Goal: Task Accomplishment & Management: Manage account settings

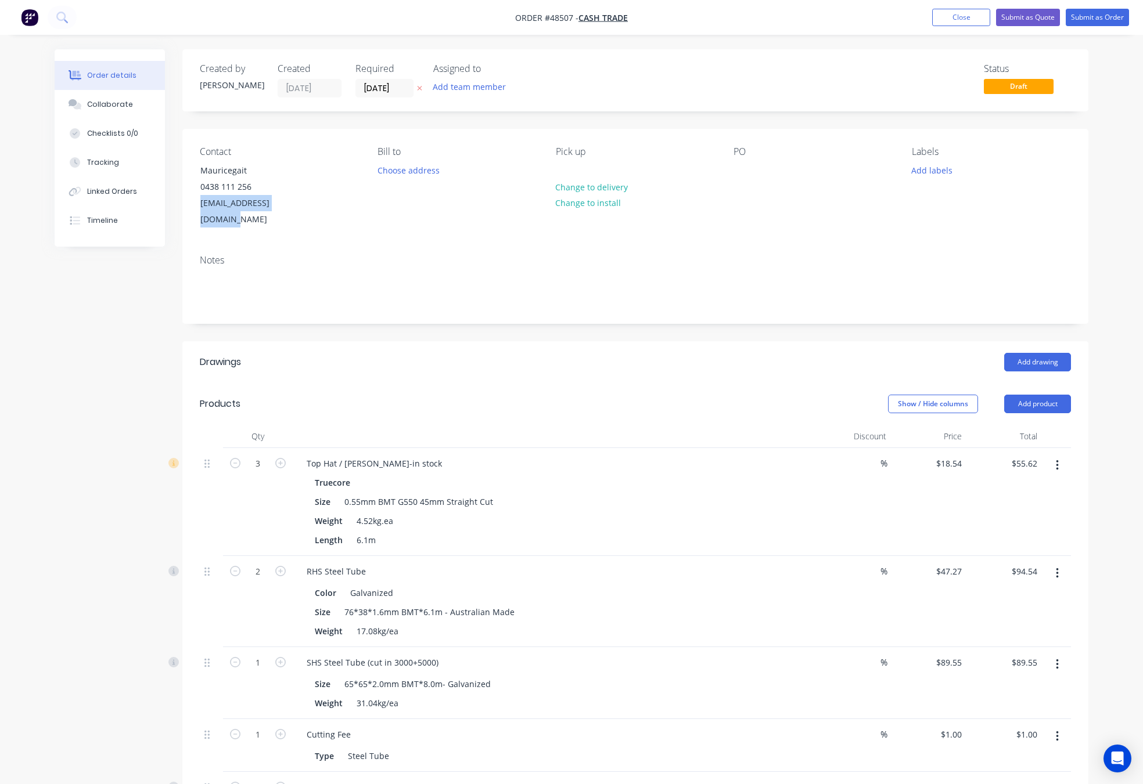
drag, startPoint x: 317, startPoint y: 203, endPoint x: 201, endPoint y: 219, distance: 117.3
click at [201, 219] on div "Contact Mauricegait 0438 111 256 pingelly123@bigpond.com Bill to Choose address…" at bounding box center [635, 187] width 906 height 117
copy div "pingelly123@bigpond.com"
click at [1042, 10] on button "Submit as Quote" at bounding box center [1028, 17] width 64 height 17
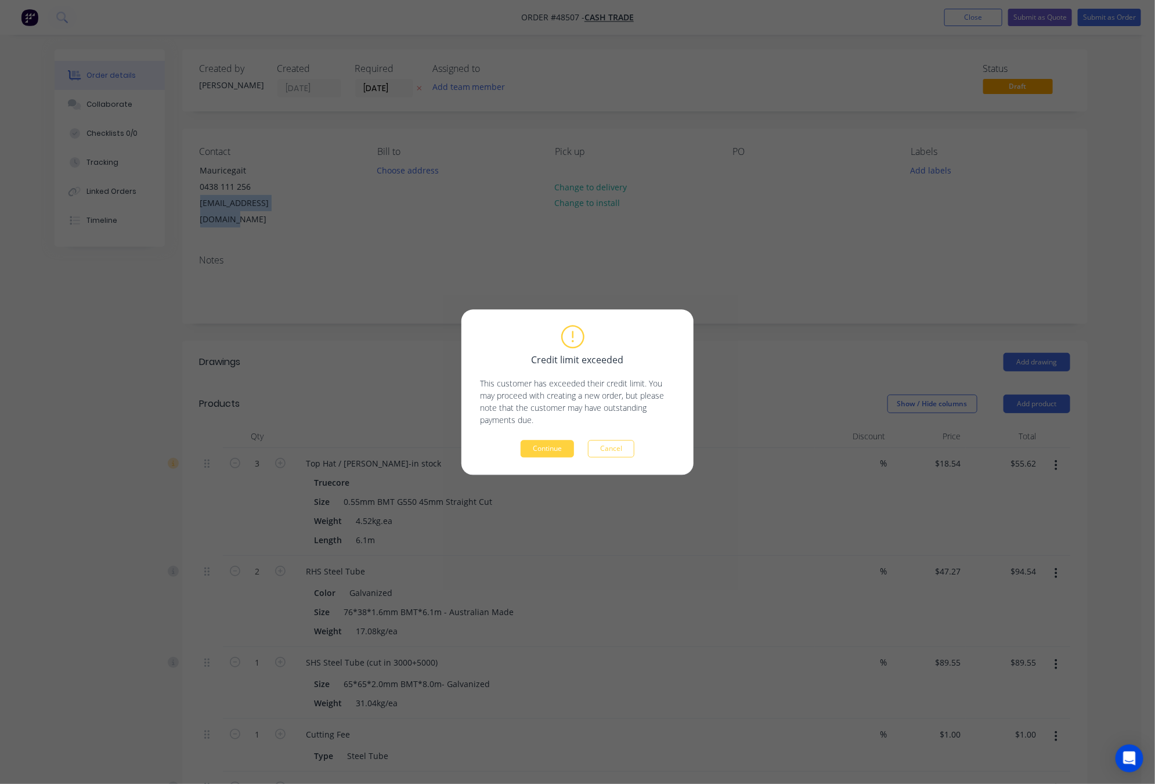
click at [547, 450] on button "Continue" at bounding box center [547, 448] width 53 height 17
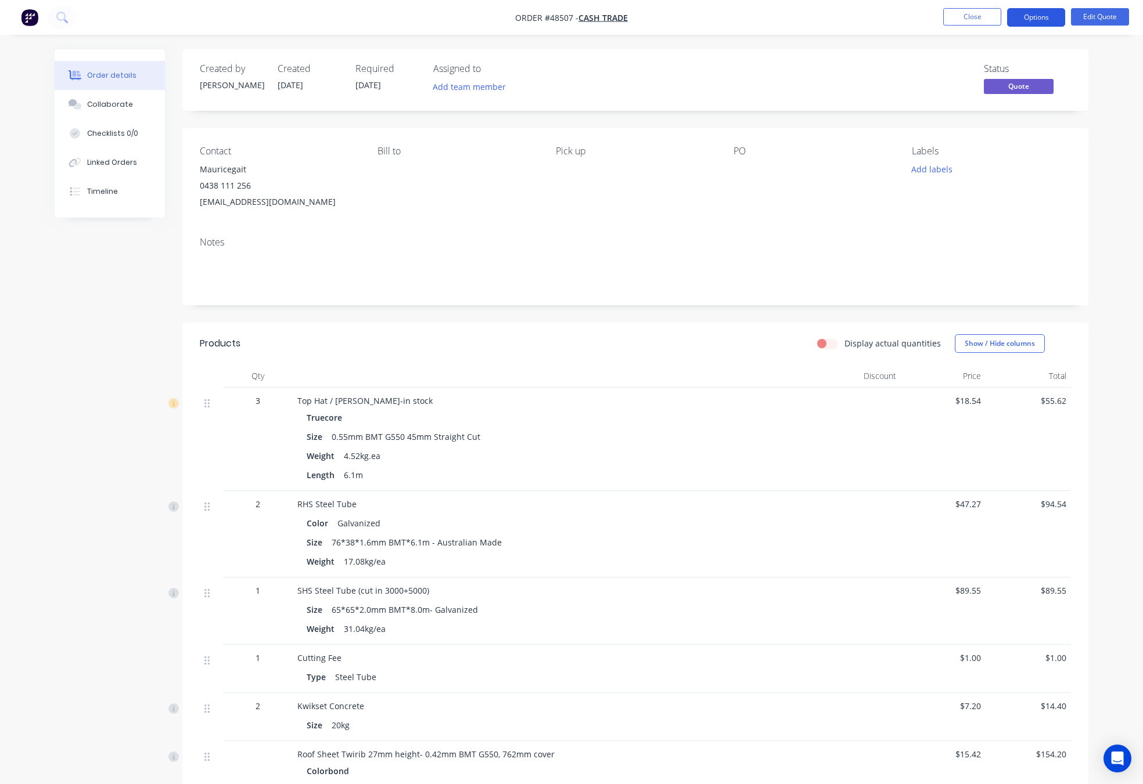
click at [1042, 14] on button "Options" at bounding box center [1036, 17] width 58 height 19
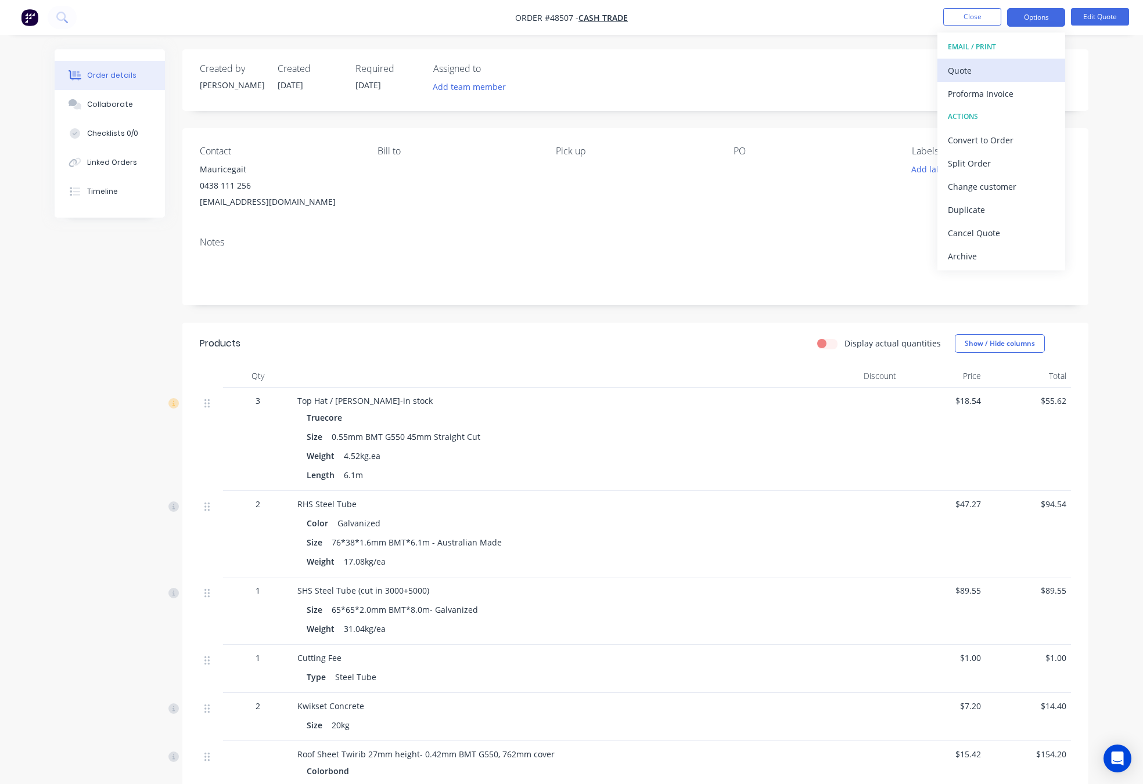
click at [1024, 70] on div "Quote" at bounding box center [1001, 70] width 107 height 17
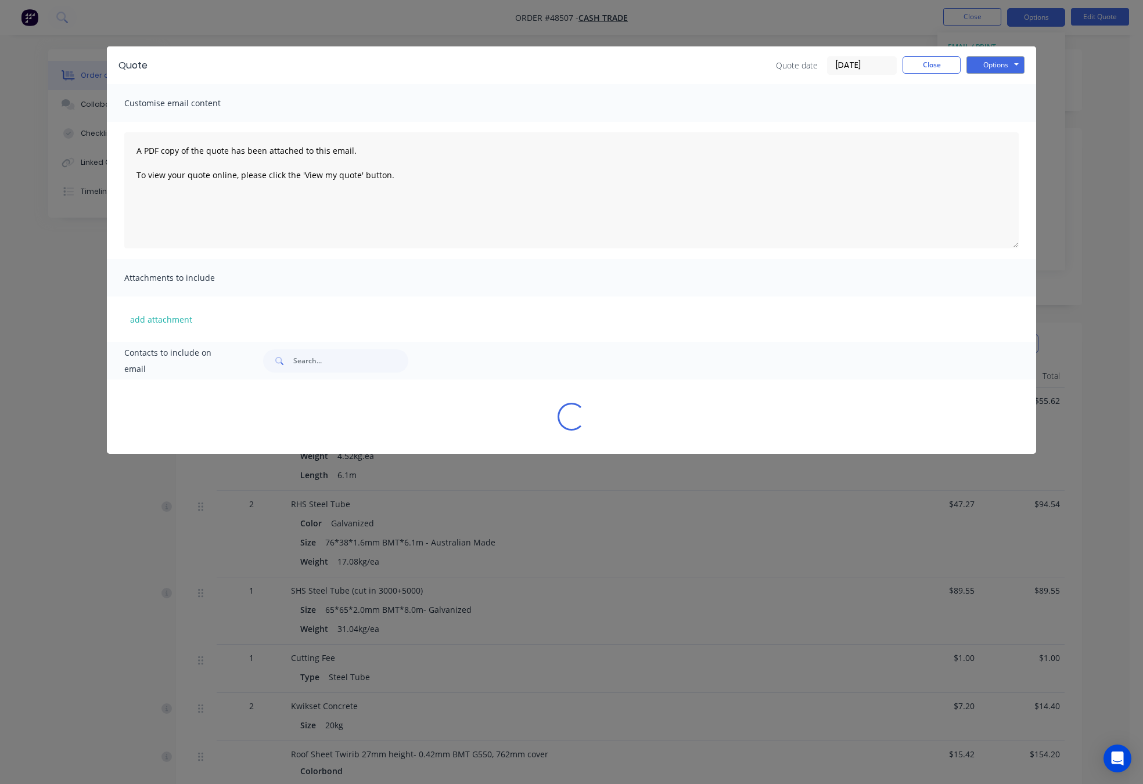
click at [995, 52] on div "Quote Quote date 26/08/25 Close Options Preview Print Email" at bounding box center [571, 65] width 929 height 38
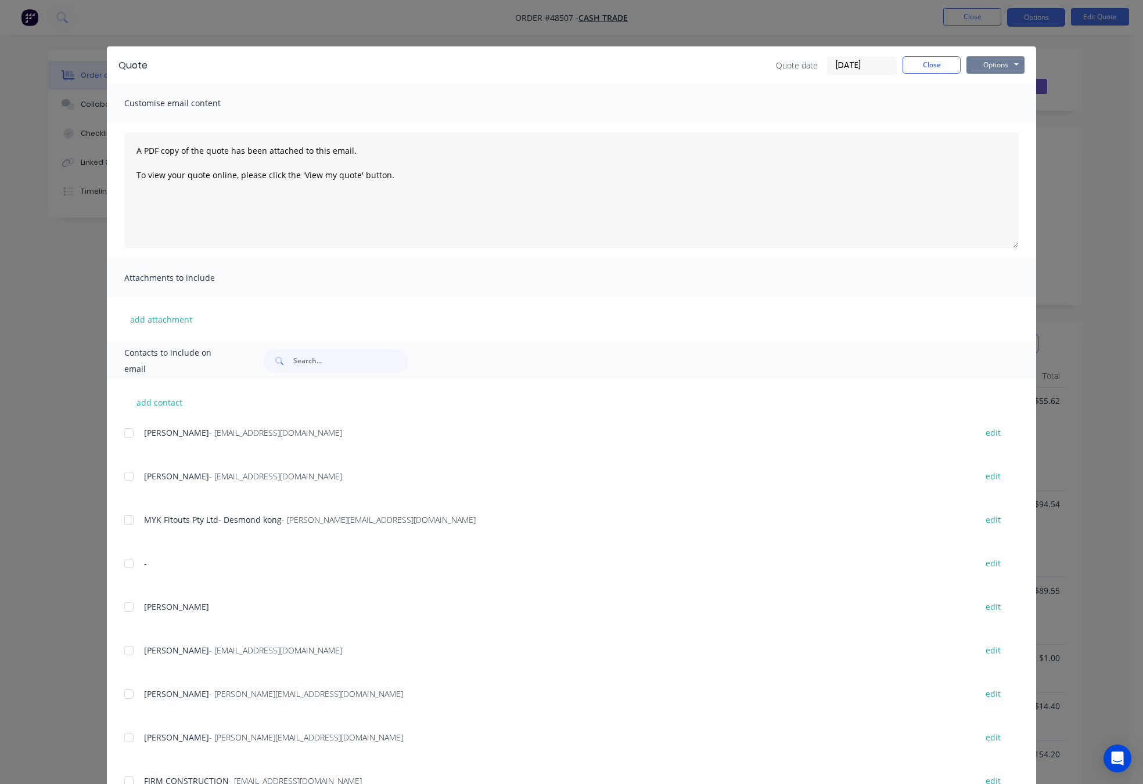
click at [993, 63] on button "Options" at bounding box center [995, 64] width 58 height 17
click at [1002, 98] on button "Print" at bounding box center [1003, 104] width 74 height 19
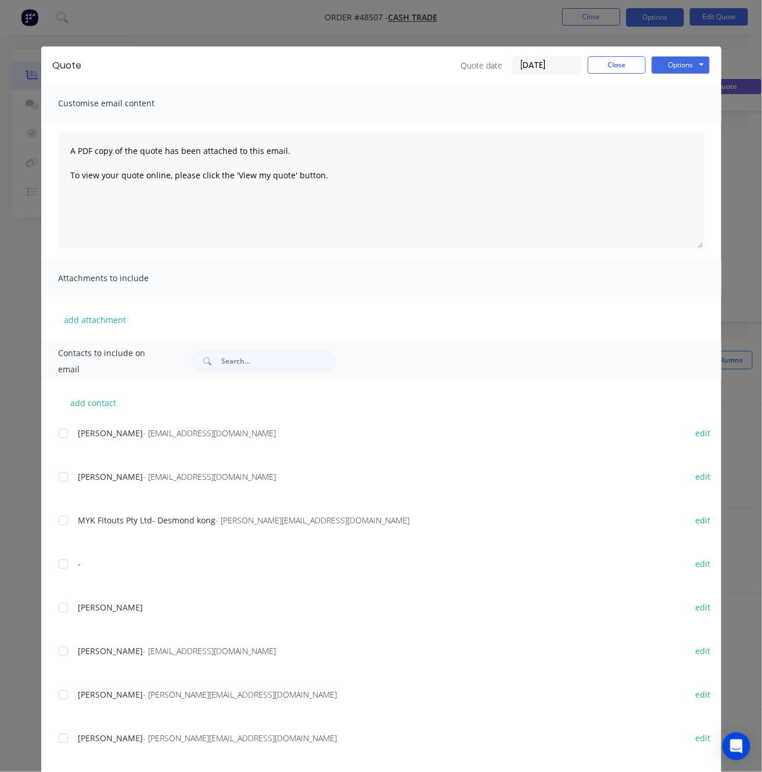
click at [302, 25] on div "Quote Quote date 26/08/25 Close Options Preview Print Email Customise email con…" at bounding box center [381, 386] width 762 height 772
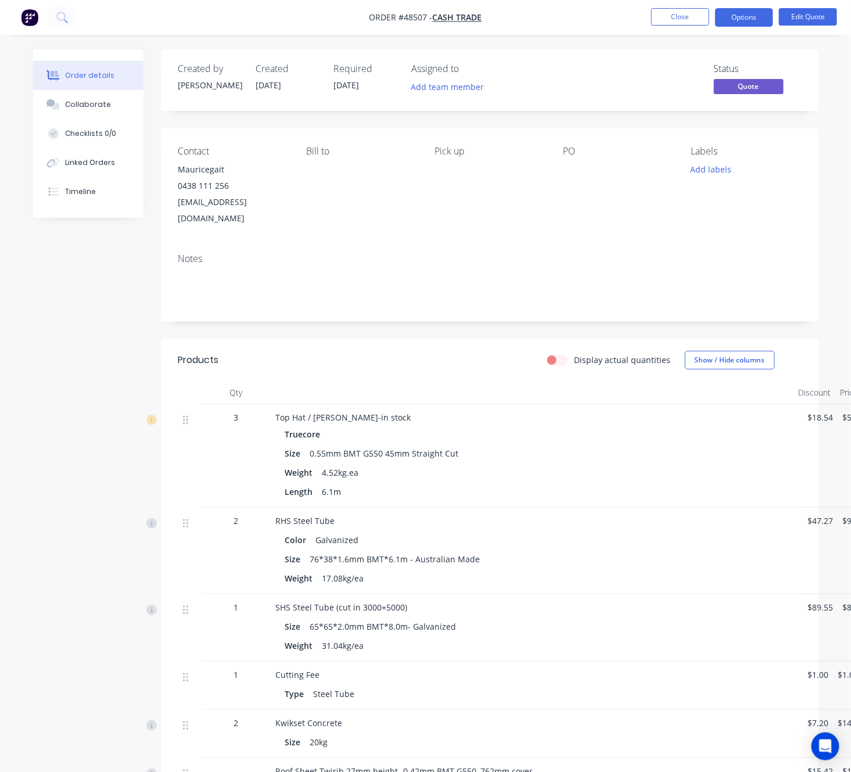
click at [550, 23] on nav "Order #48507 - Cash Trade Close Options Edit Quote" at bounding box center [425, 17] width 851 height 35
click at [661, 15] on button "Close" at bounding box center [680, 16] width 58 height 17
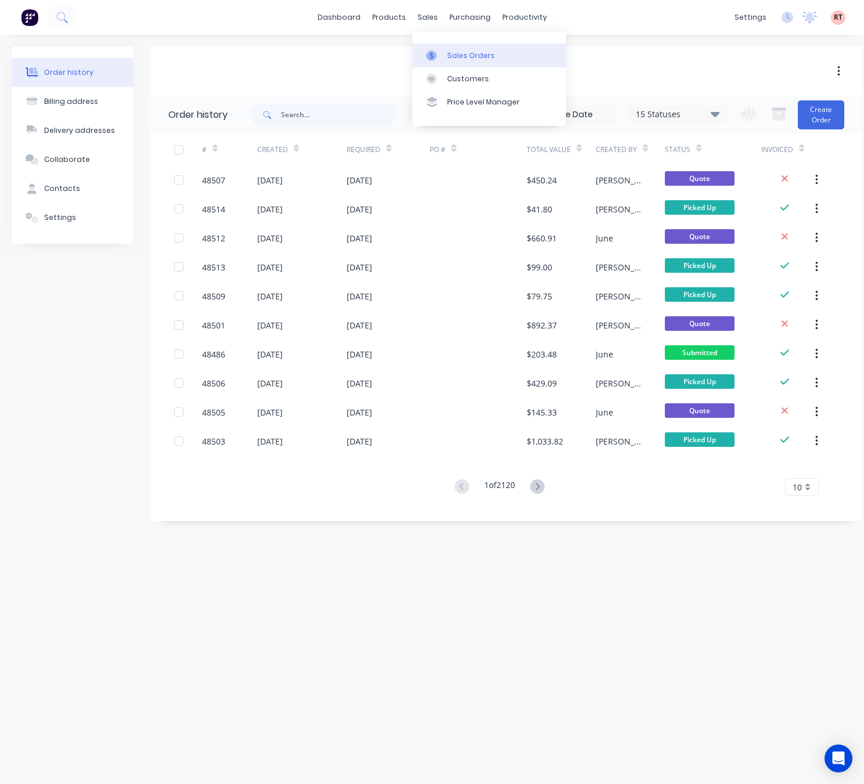
click at [474, 54] on div "Sales Orders" at bounding box center [471, 56] width 48 height 10
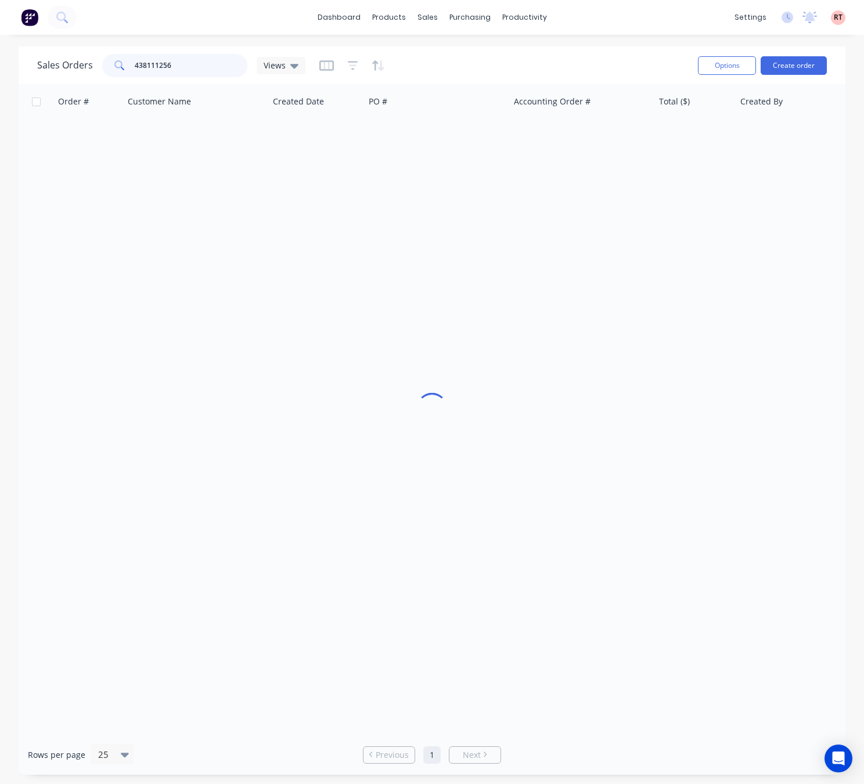
drag, startPoint x: 214, startPoint y: 62, endPoint x: 57, endPoint y: 67, distance: 156.9
click at [58, 67] on div "Sales Orders 438111256 Views" at bounding box center [171, 65] width 268 height 23
type input "48420"
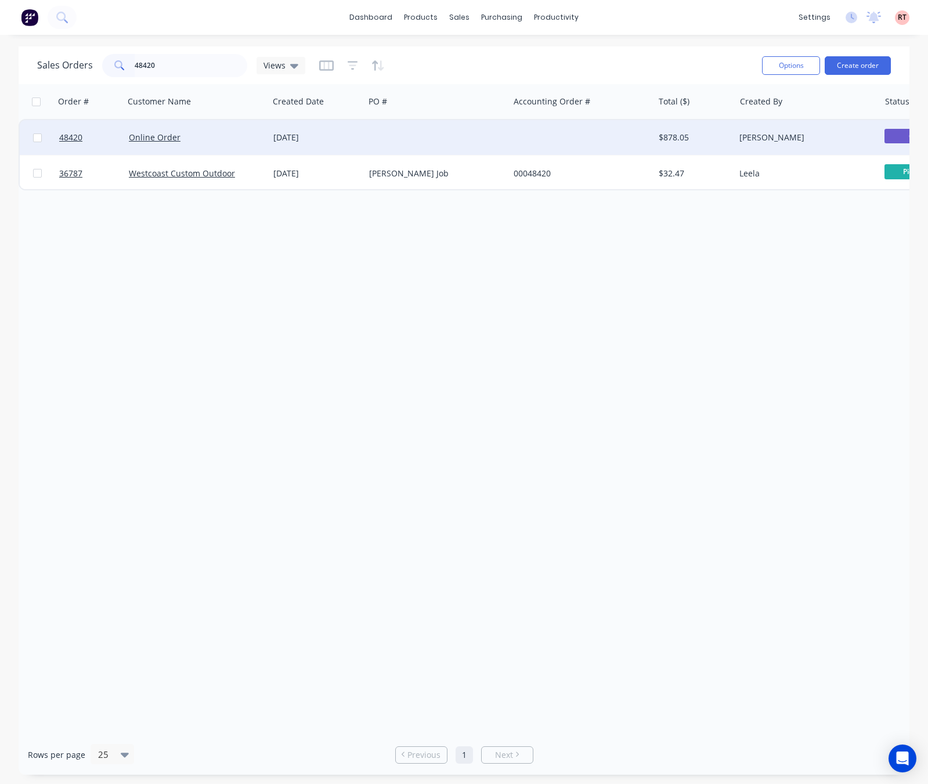
click at [442, 141] on div at bounding box center [437, 137] width 145 height 35
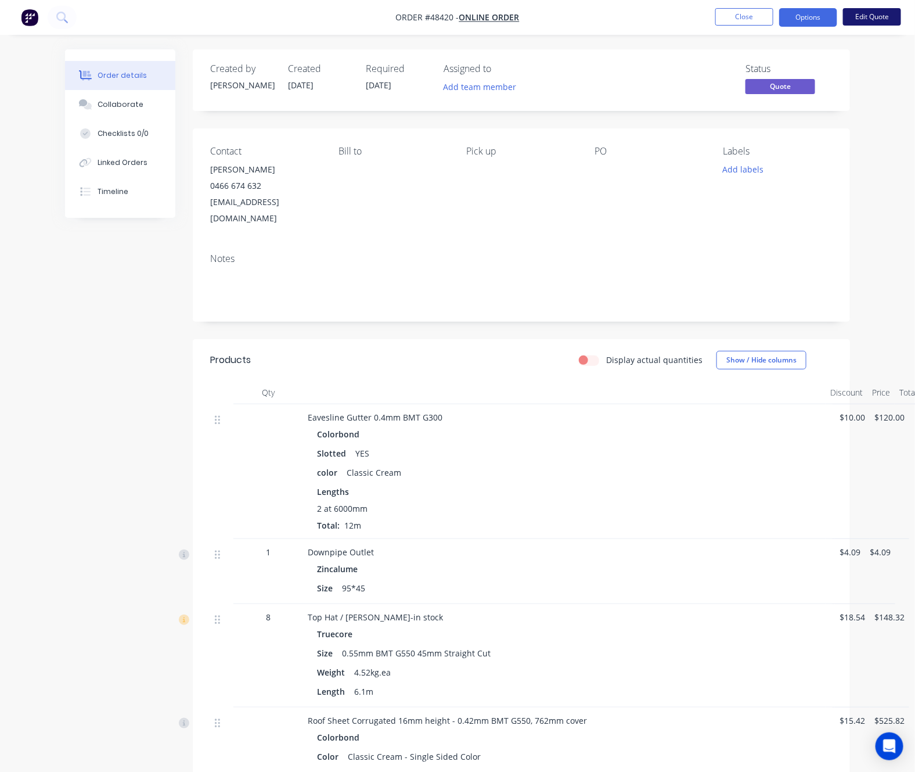
click at [885, 13] on button "Edit Quote" at bounding box center [872, 16] width 58 height 17
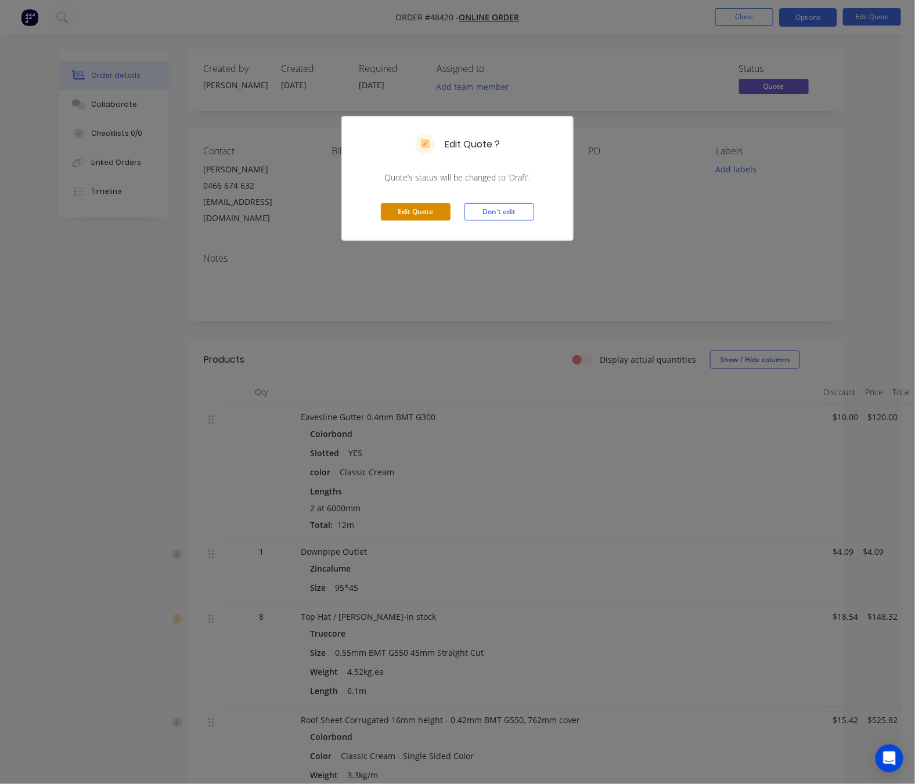
click at [440, 215] on button "Edit Quote" at bounding box center [416, 211] width 70 height 17
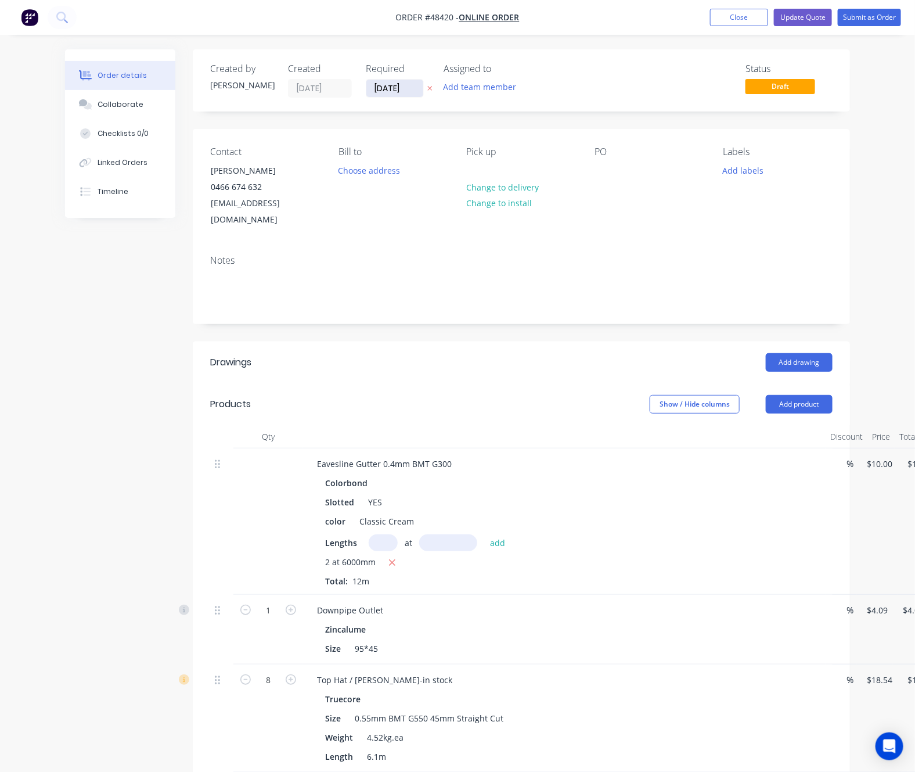
click at [373, 91] on input "23/08/25" at bounding box center [394, 88] width 57 height 17
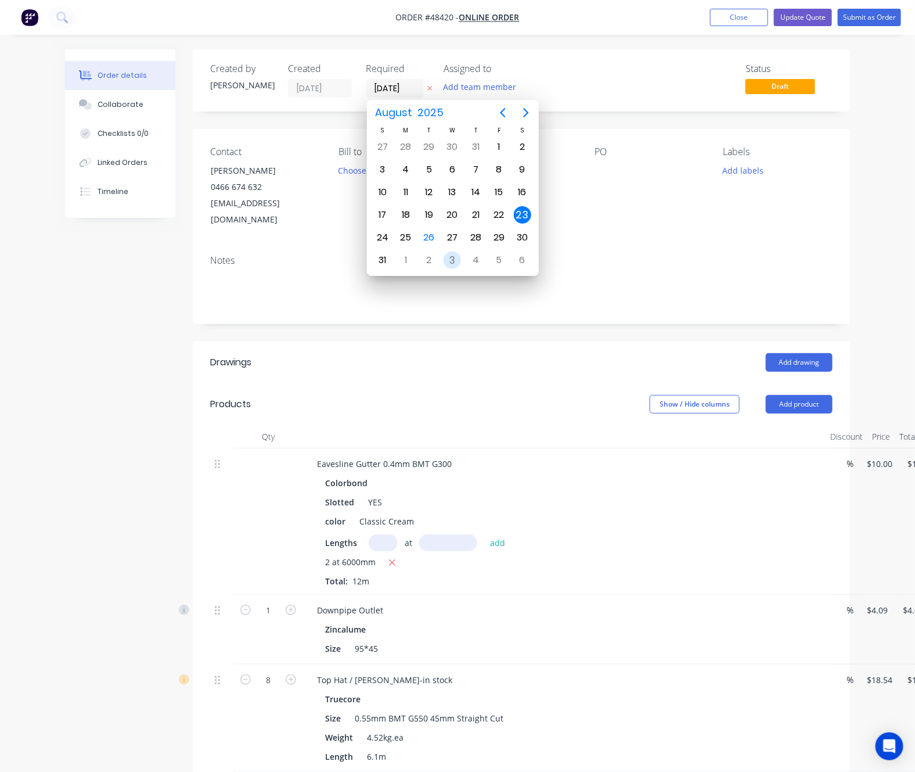
click at [453, 262] on div "3" at bounding box center [452, 259] width 17 height 17
type input "[DATE]"
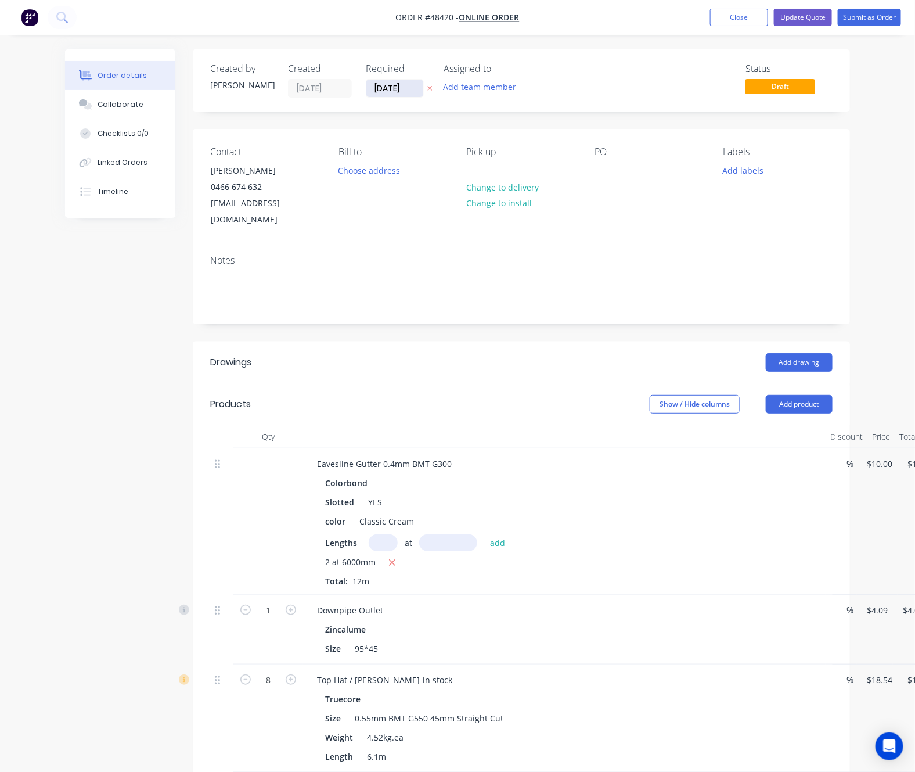
click at [406, 92] on input "[DATE]" at bounding box center [394, 88] width 57 height 17
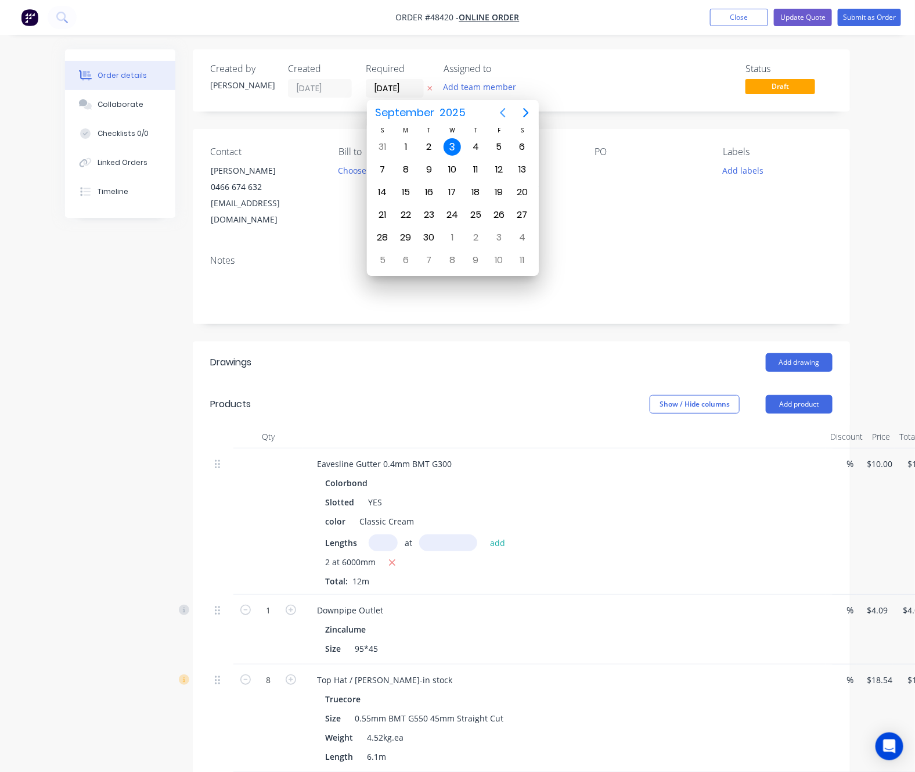
click at [499, 111] on icon "Previous page" at bounding box center [503, 113] width 14 height 14
click at [451, 260] on div "3" at bounding box center [452, 259] width 17 height 17
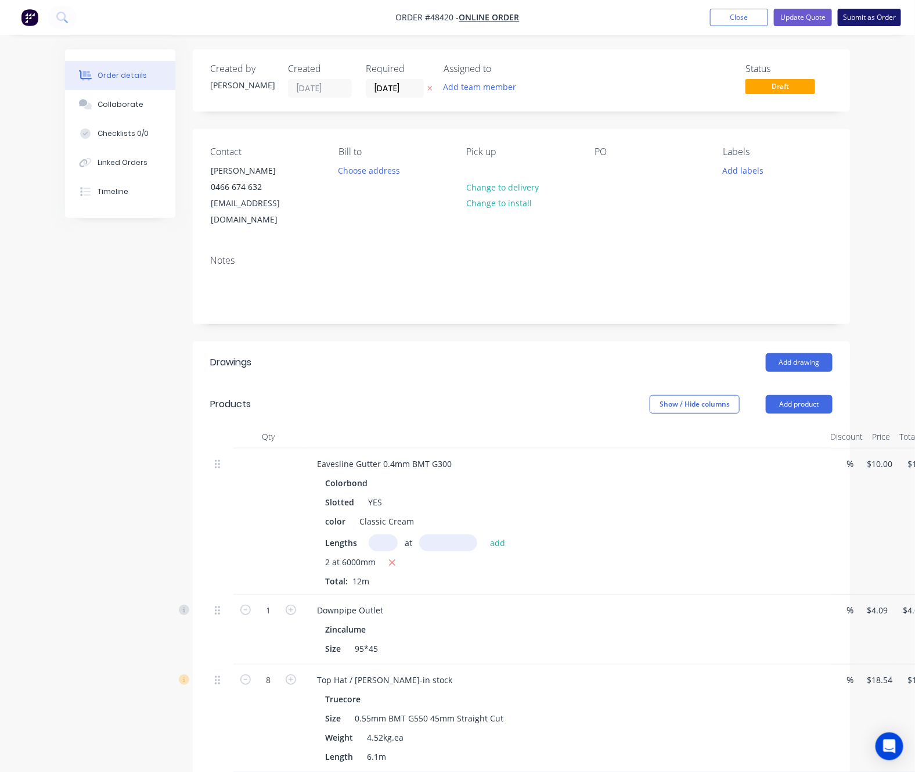
click at [877, 14] on button "Submit as Order" at bounding box center [869, 17] width 63 height 17
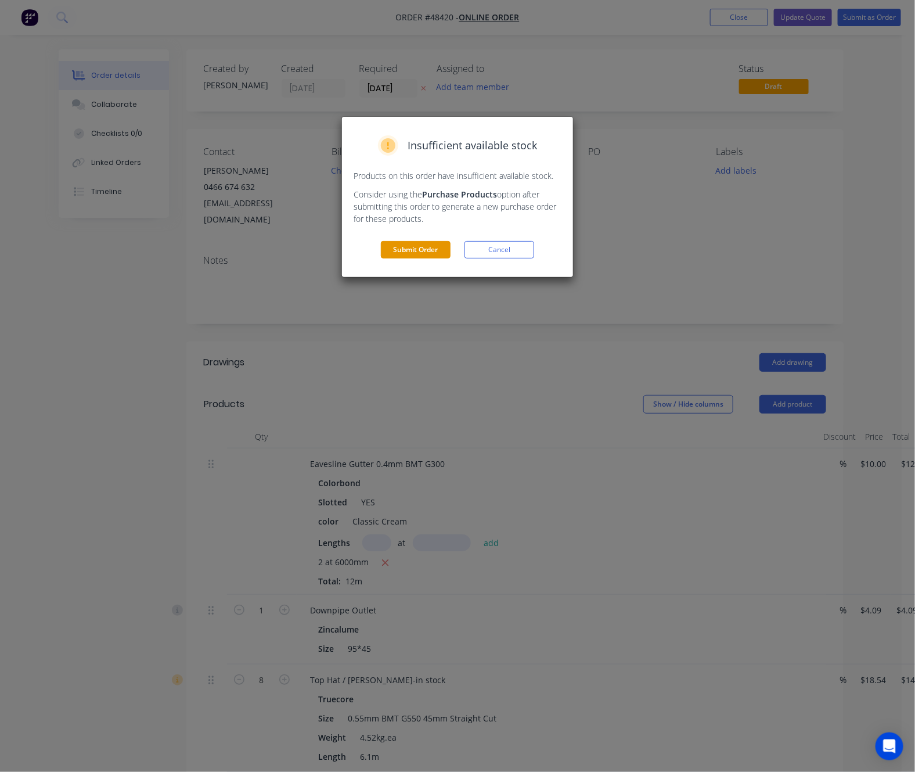
click at [431, 242] on button "Submit Order" at bounding box center [416, 249] width 70 height 17
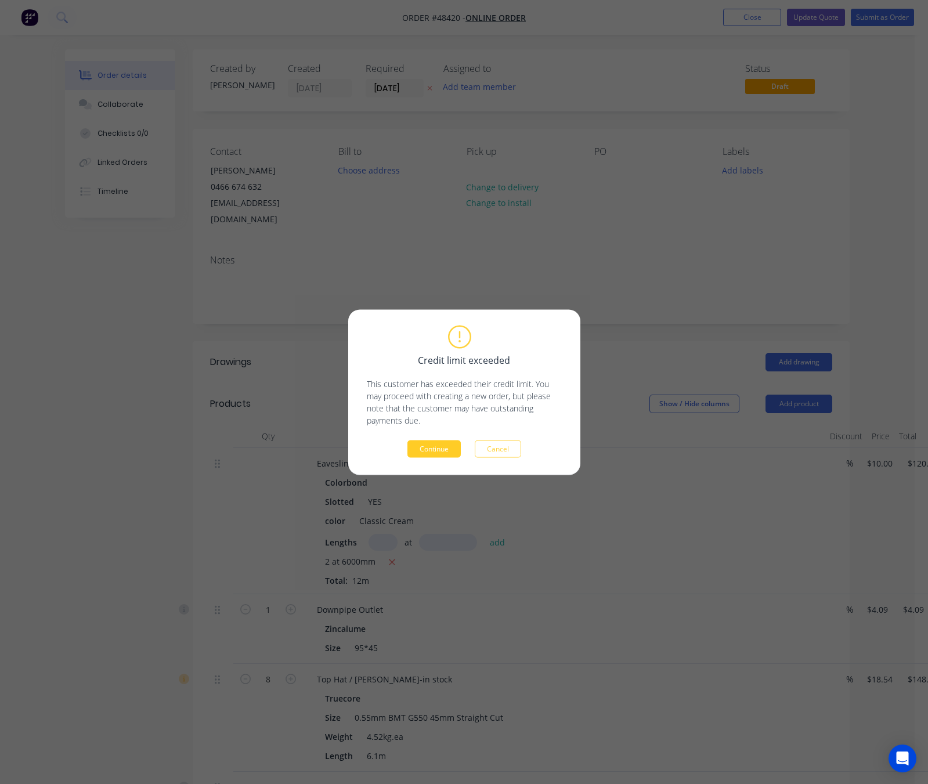
click at [430, 452] on button "Continue" at bounding box center [434, 448] width 53 height 17
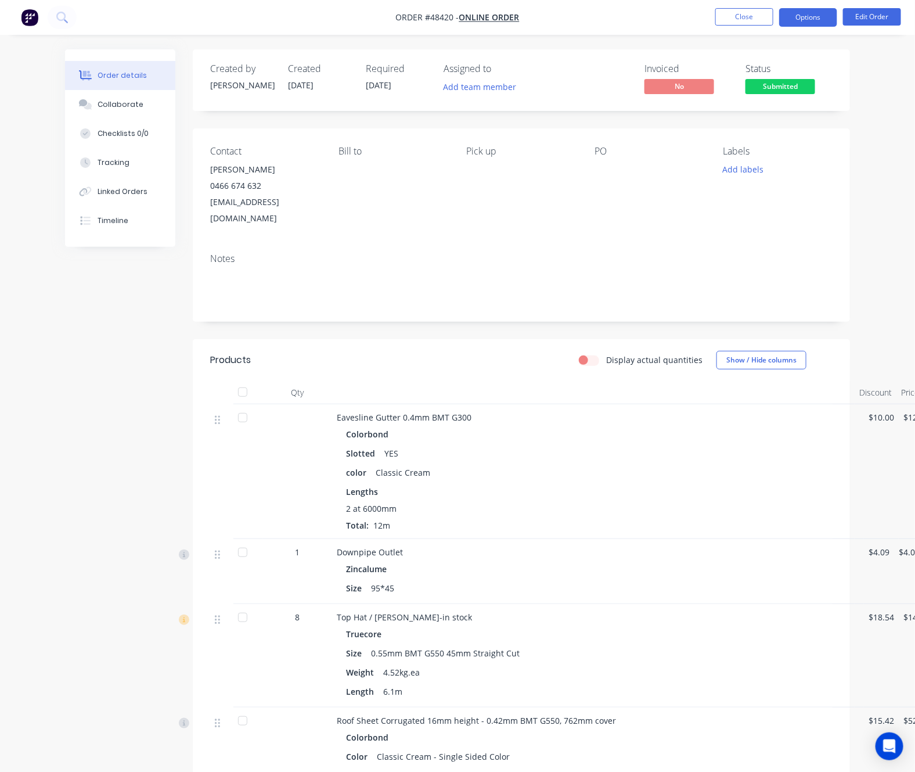
click at [804, 11] on button "Options" at bounding box center [808, 17] width 58 height 19
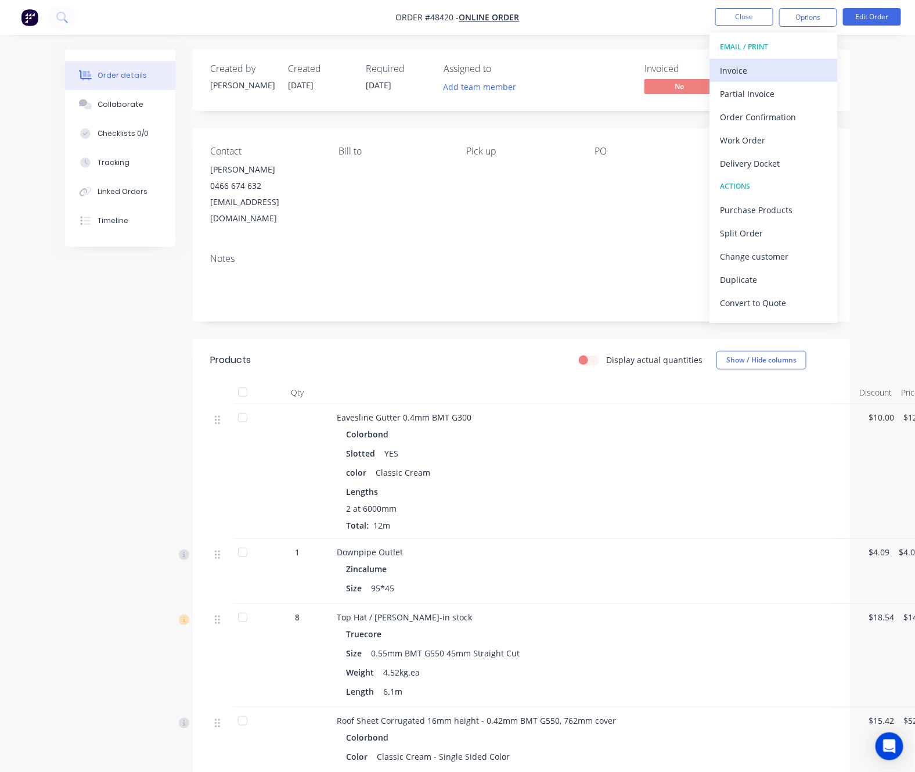
click at [779, 71] on div "Invoice" at bounding box center [773, 70] width 107 height 17
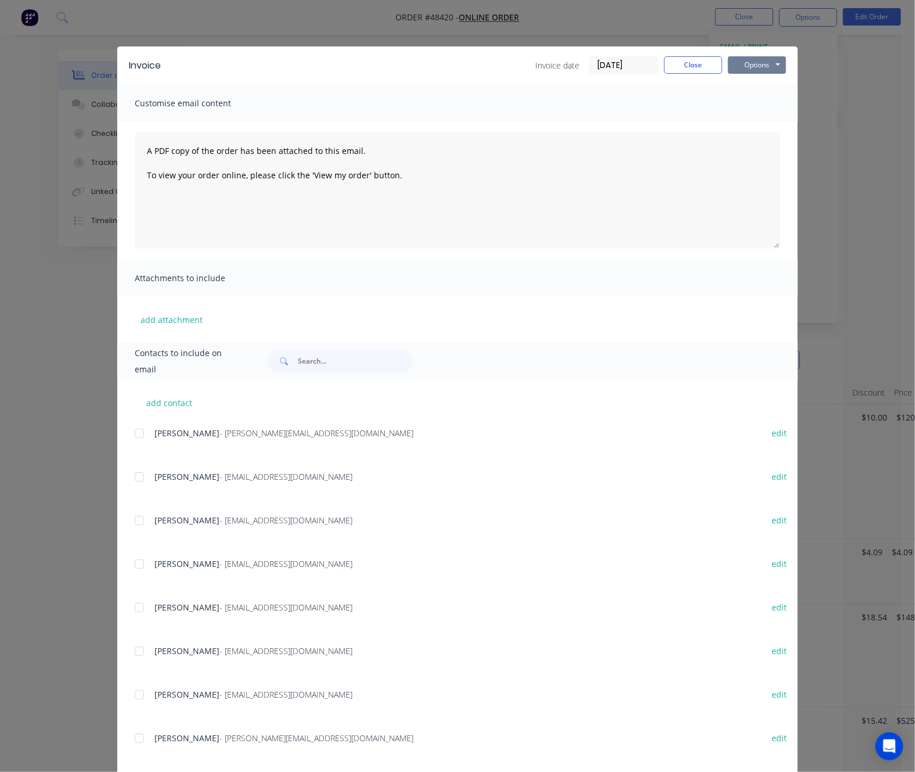
click at [761, 57] on button "Options" at bounding box center [757, 64] width 58 height 17
click at [774, 105] on button "Print" at bounding box center [765, 104] width 74 height 19
click at [380, 18] on div "Invoice Invoice date 26/08/25 Close Options Preview Print Email Customise email…" at bounding box center [457, 386] width 915 height 772
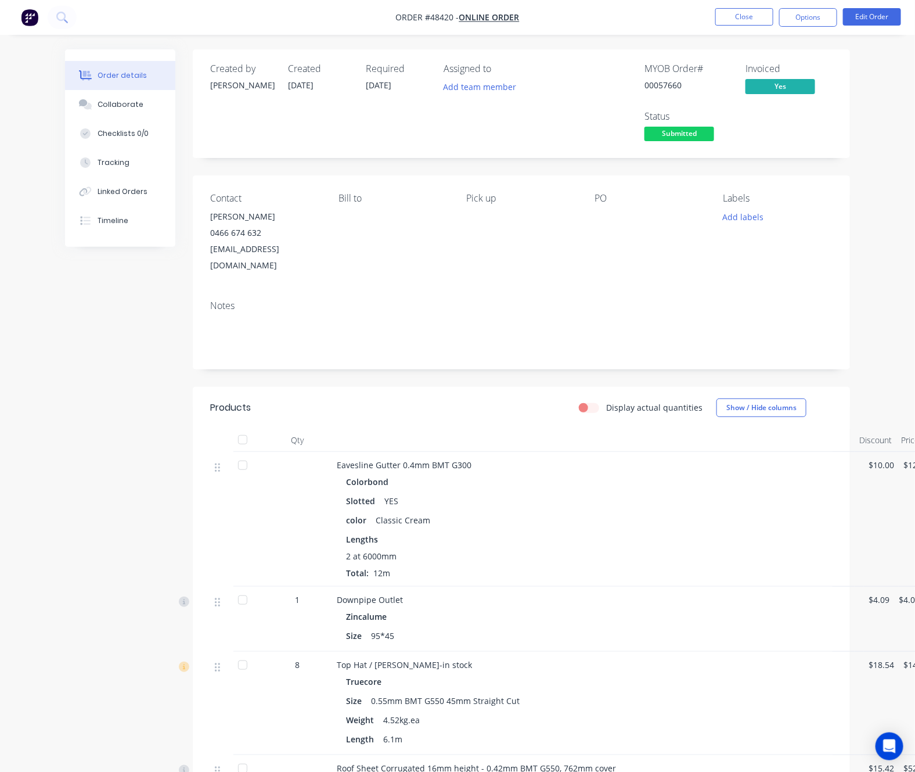
click at [415, 125] on div "Required 03/09/25" at bounding box center [398, 103] width 64 height 81
click at [688, 138] on span "Submitted" at bounding box center [679, 134] width 70 height 15
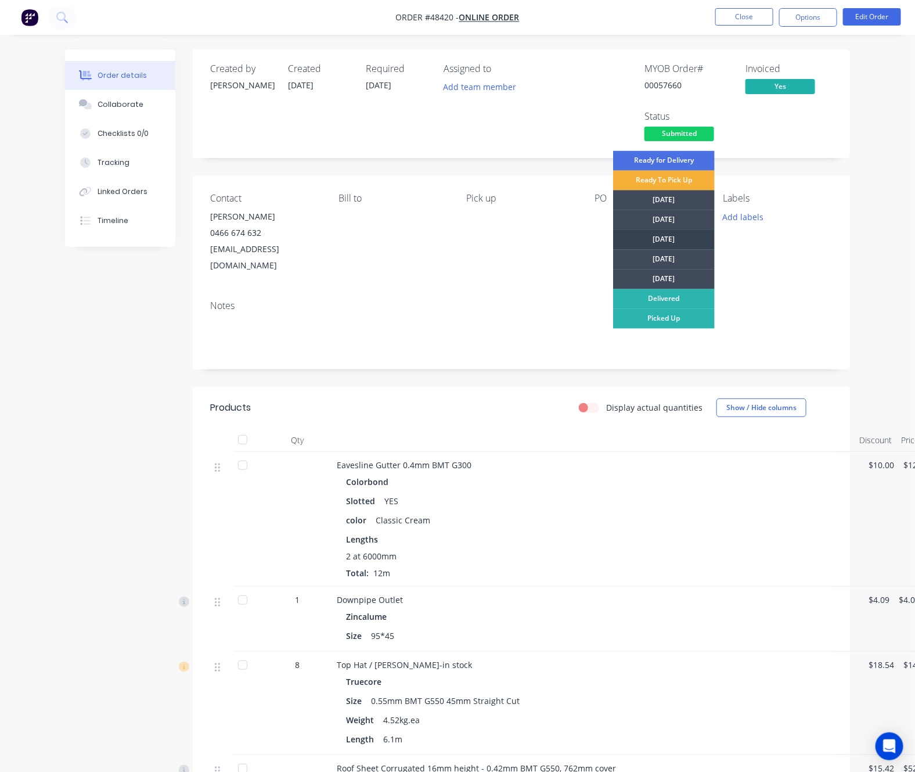
click at [683, 239] on div "[DATE]" at bounding box center [664, 240] width 102 height 20
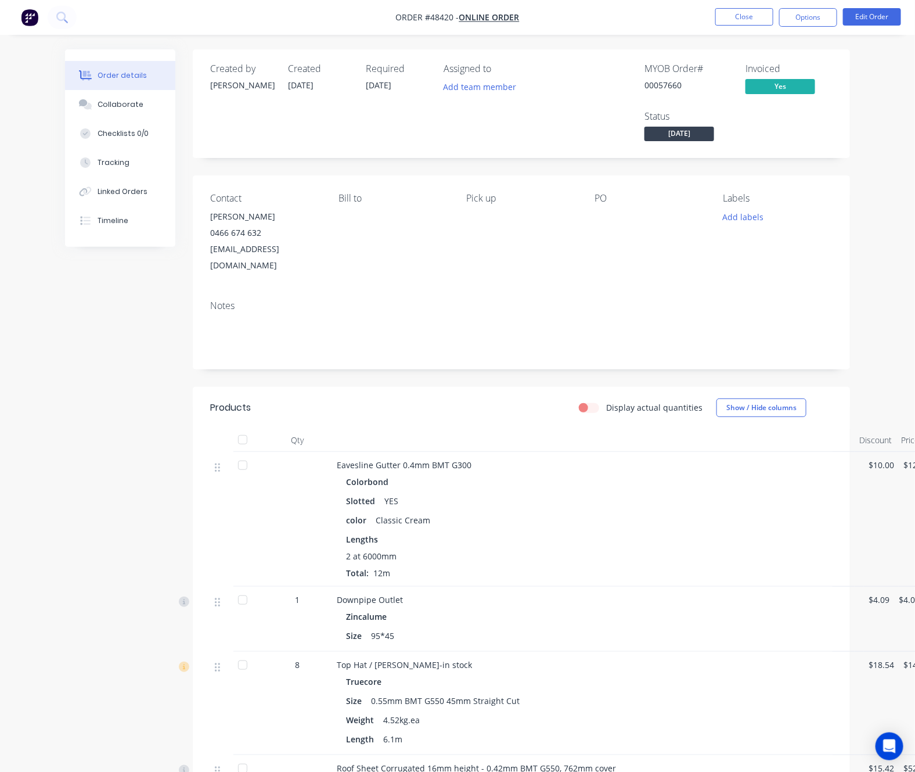
scroll to position [284, 0]
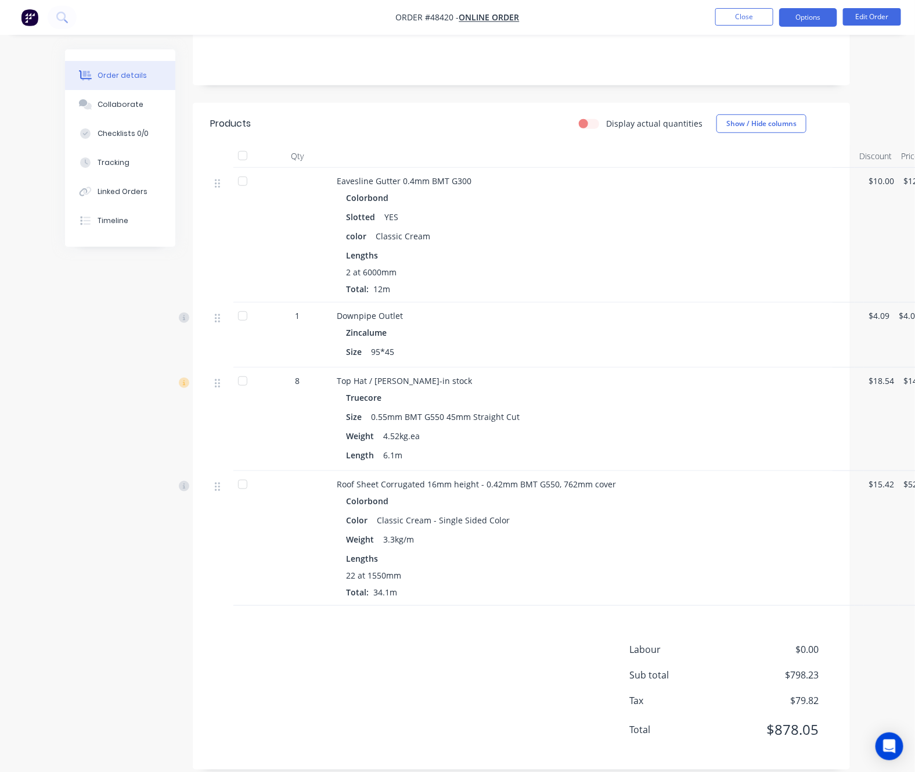
click at [804, 15] on button "Options" at bounding box center [808, 17] width 58 height 19
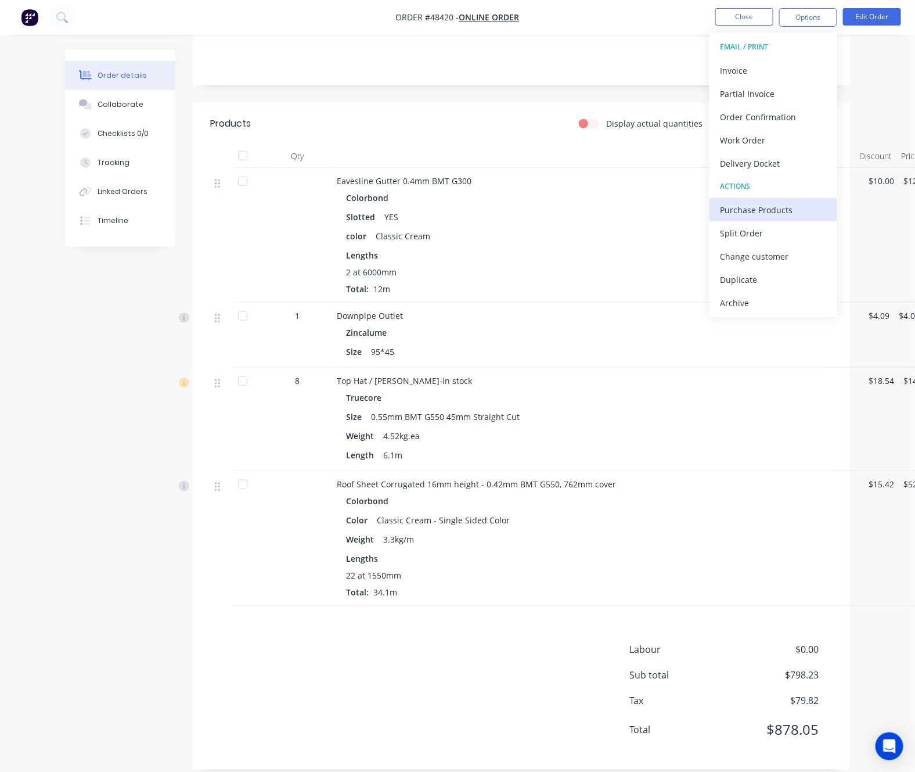
click at [791, 204] on div "Purchase Products" at bounding box center [773, 209] width 107 height 17
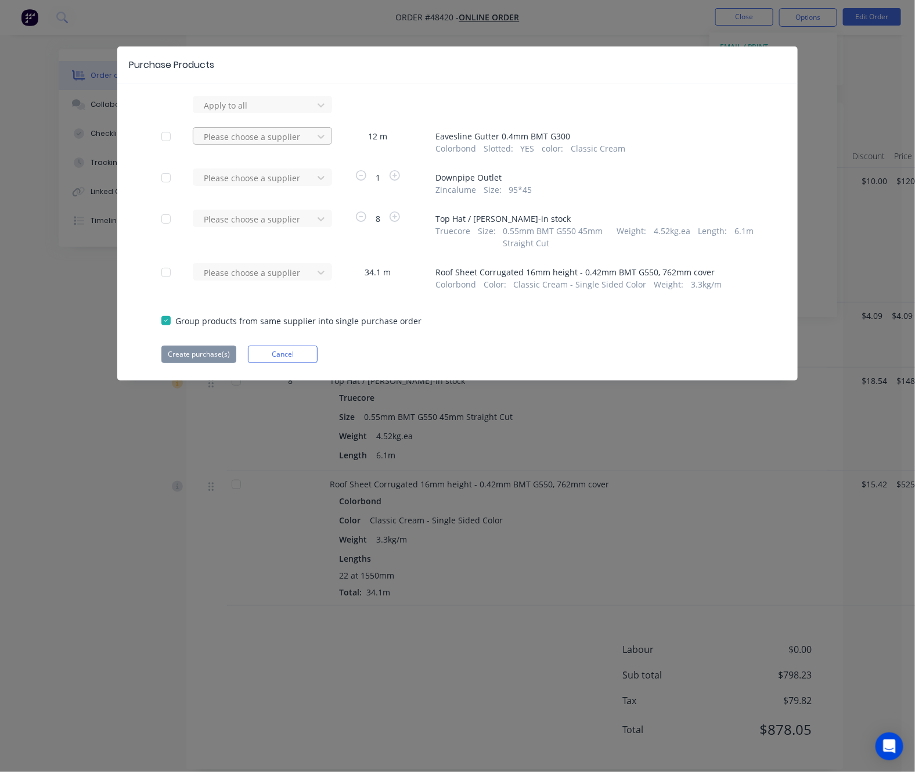
click at [281, 113] on div at bounding box center [255, 105] width 105 height 15
click at [257, 183] on div "Metroll - Roofmart" at bounding box center [262, 178] width 139 height 21
click at [193, 352] on button "Create purchase(s)" at bounding box center [198, 353] width 75 height 17
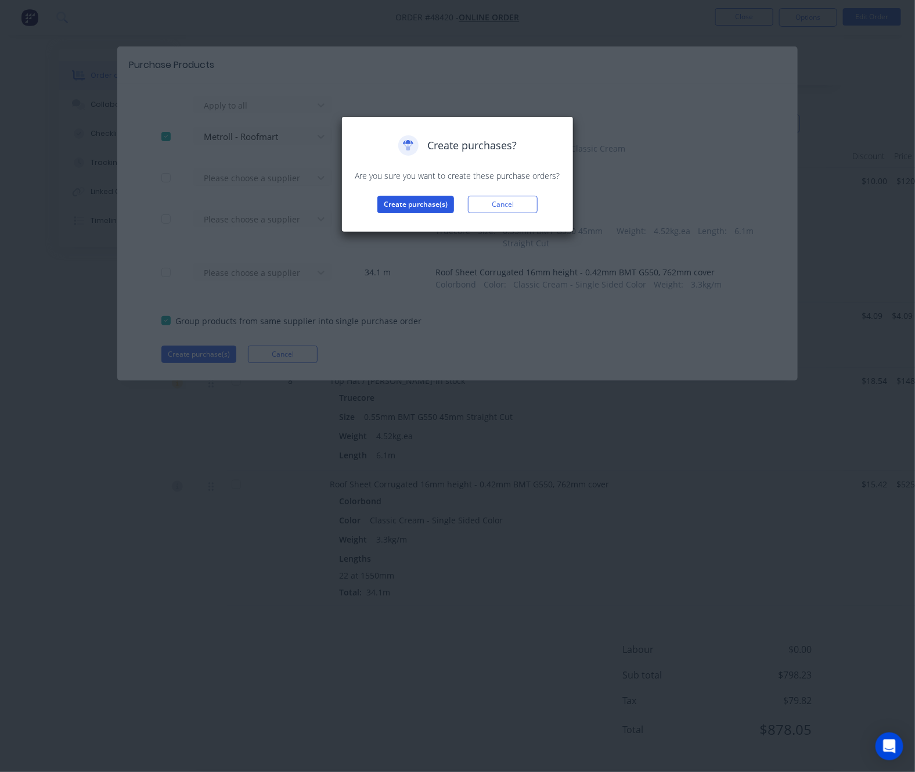
click at [408, 209] on button "Create purchase(s)" at bounding box center [415, 204] width 77 height 17
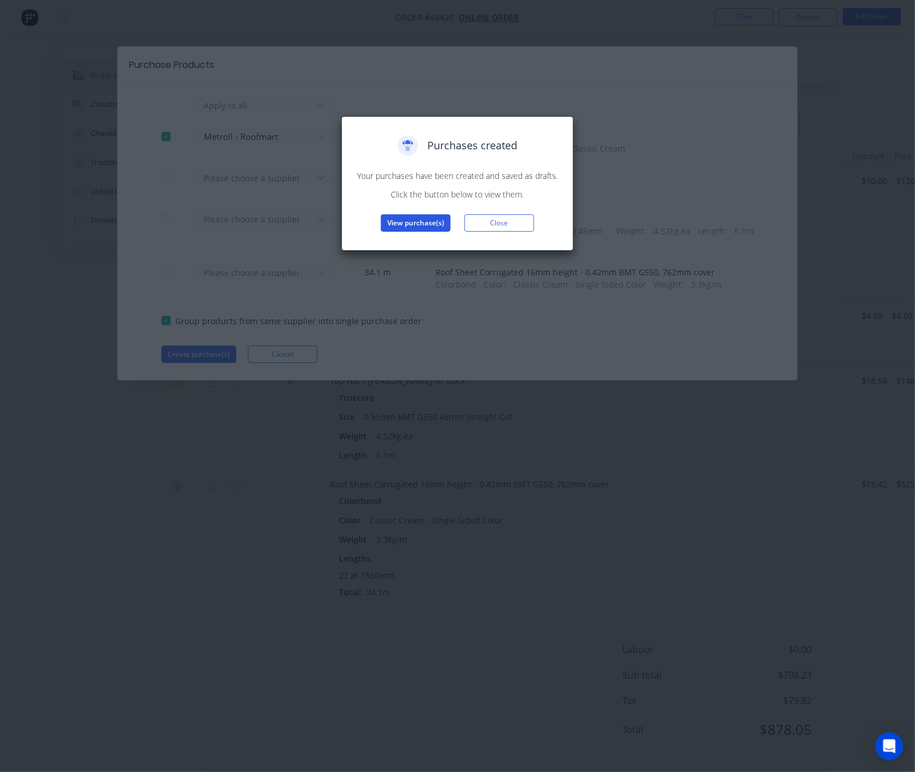
click at [423, 225] on button "View purchase(s)" at bounding box center [416, 222] width 70 height 17
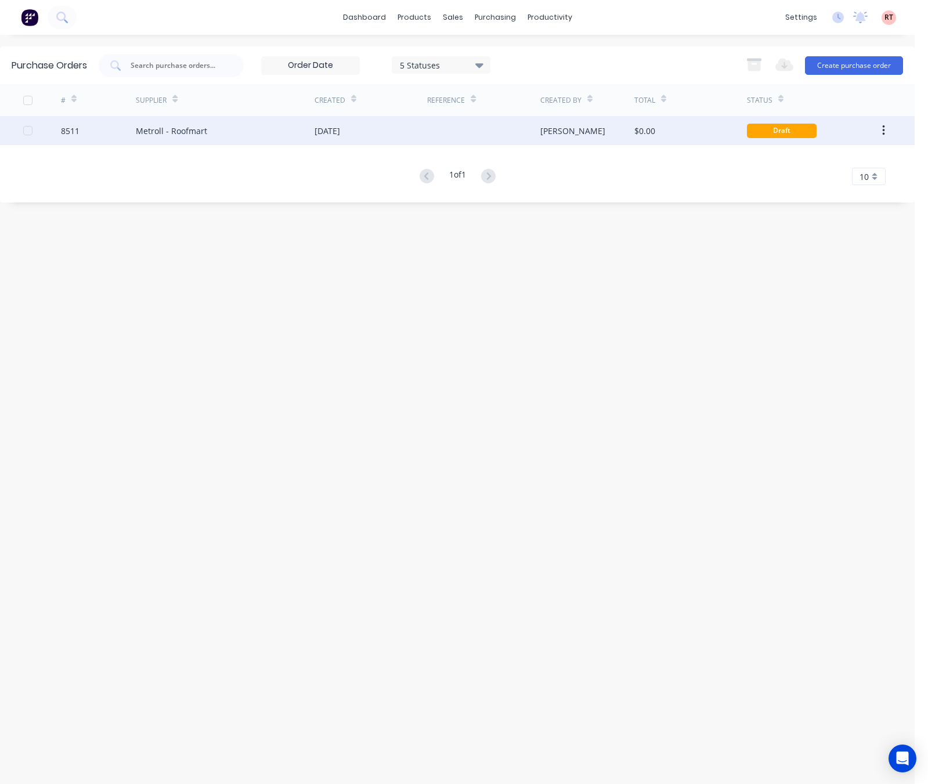
click at [608, 131] on div "[PERSON_NAME]" at bounding box center [588, 130] width 94 height 29
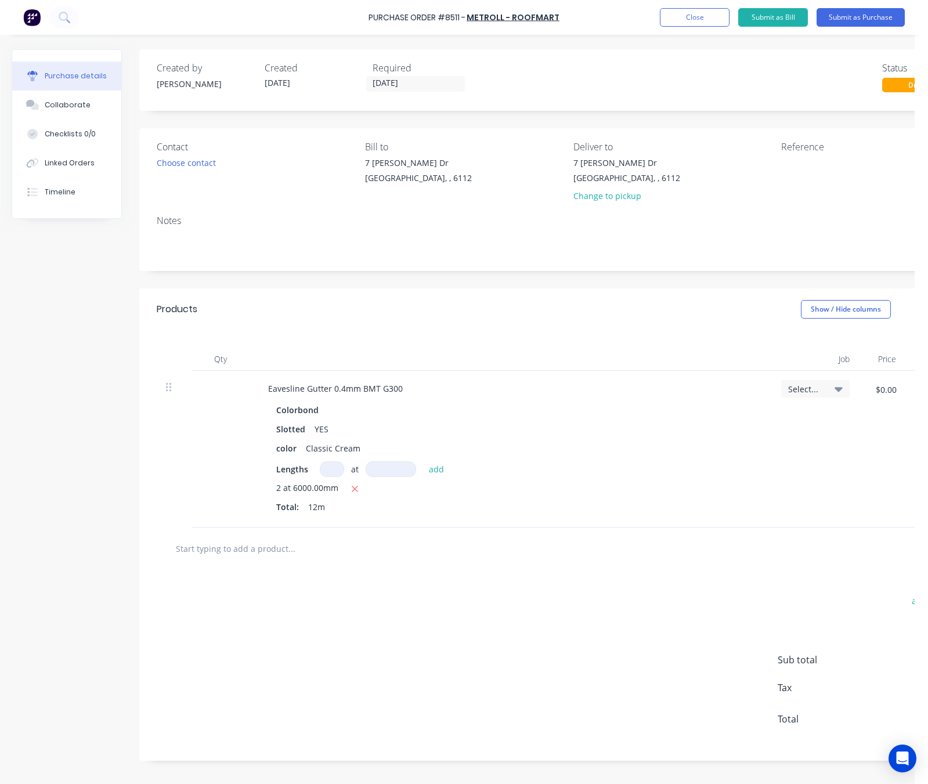
click at [417, 75] on div "Required 26/08/25" at bounding box center [422, 76] width 99 height 31
click at [417, 84] on input "[DATE]" at bounding box center [416, 84] width 98 height 15
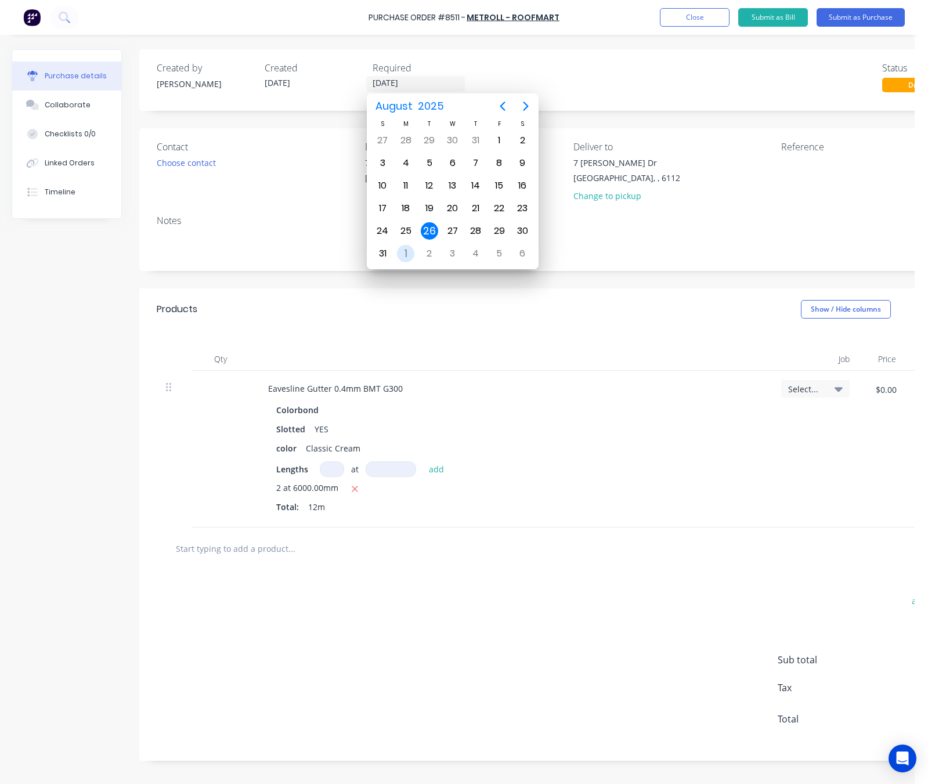
click at [408, 258] on div "1" at bounding box center [405, 253] width 17 height 17
type input "[DATE]"
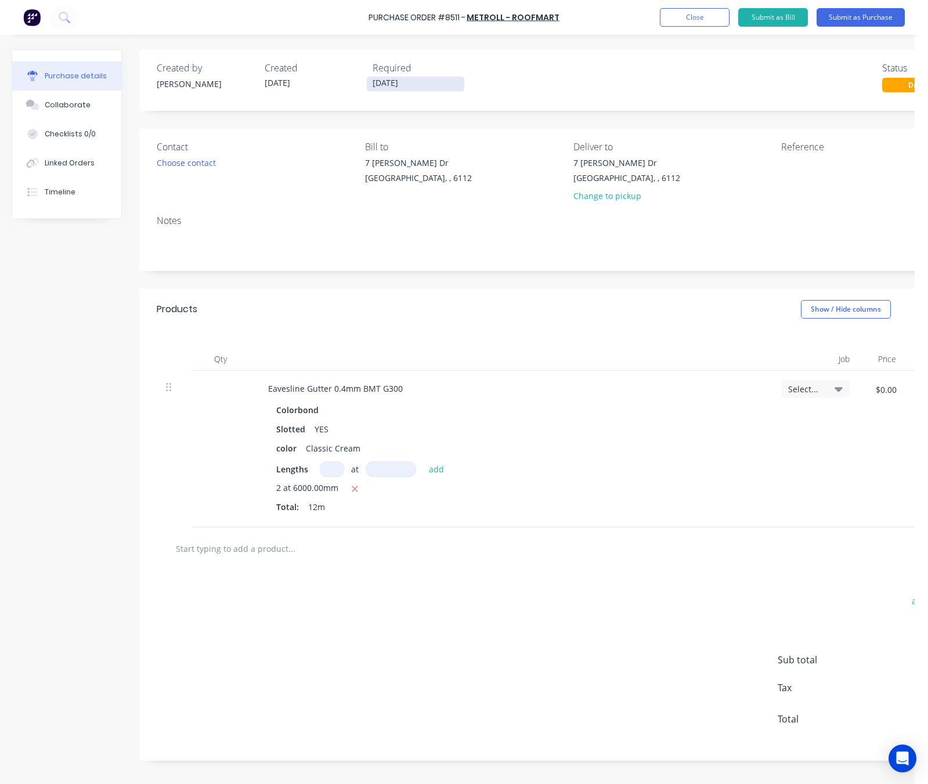
click at [431, 85] on input "[DATE]" at bounding box center [416, 84] width 98 height 15
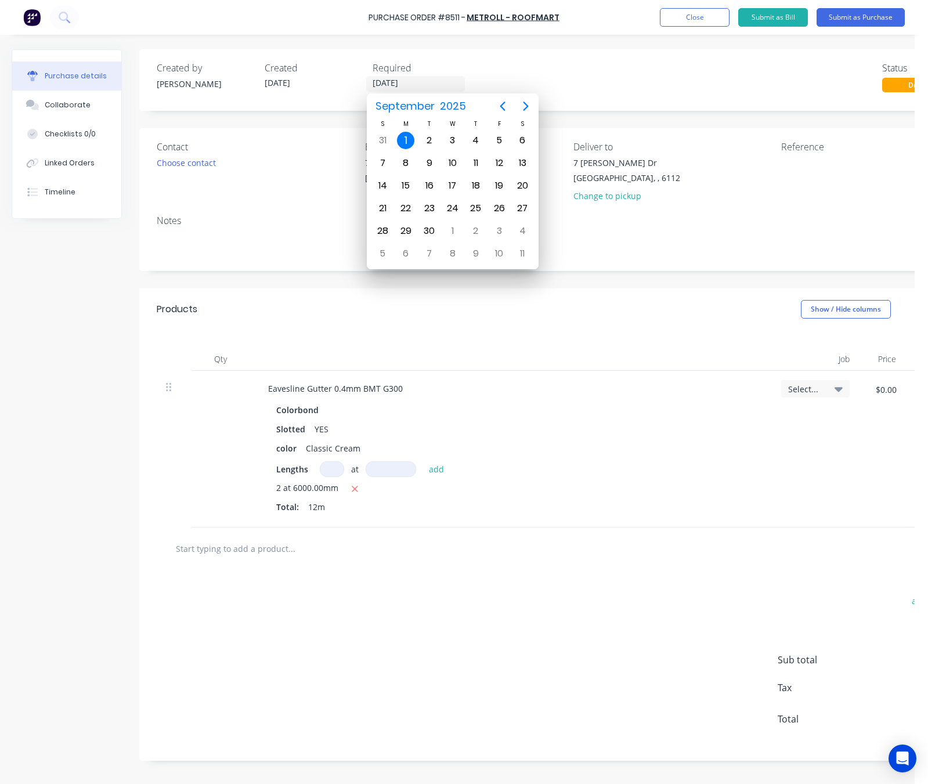
click at [539, 371] on div at bounding box center [511, 359] width 523 height 23
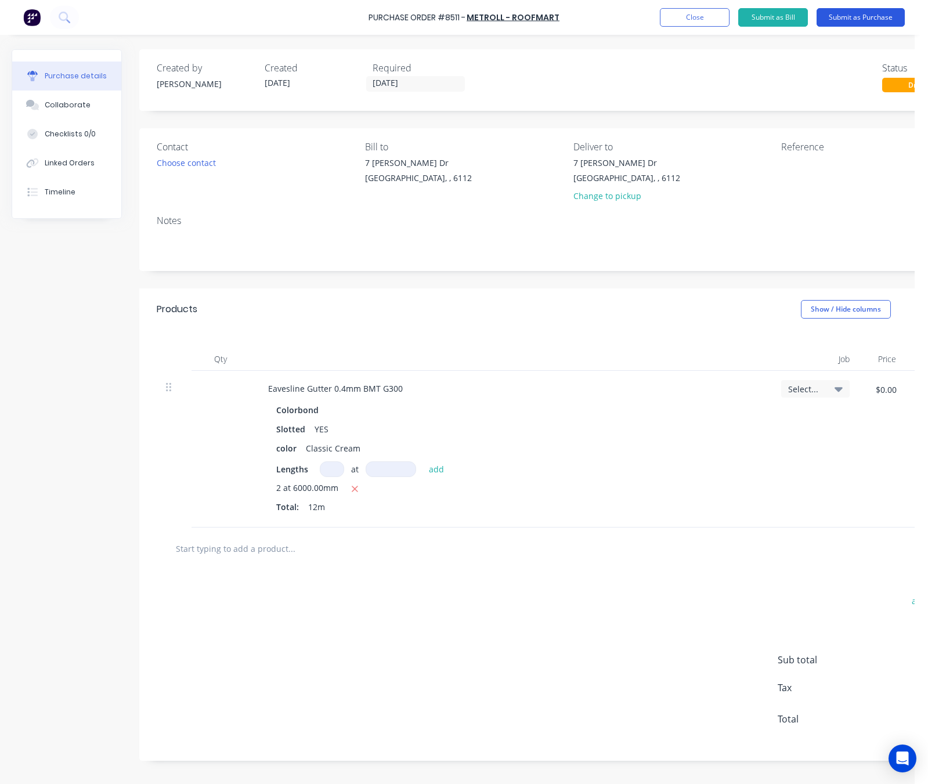
click at [858, 19] on button "Submit as Purchase" at bounding box center [861, 17] width 88 height 19
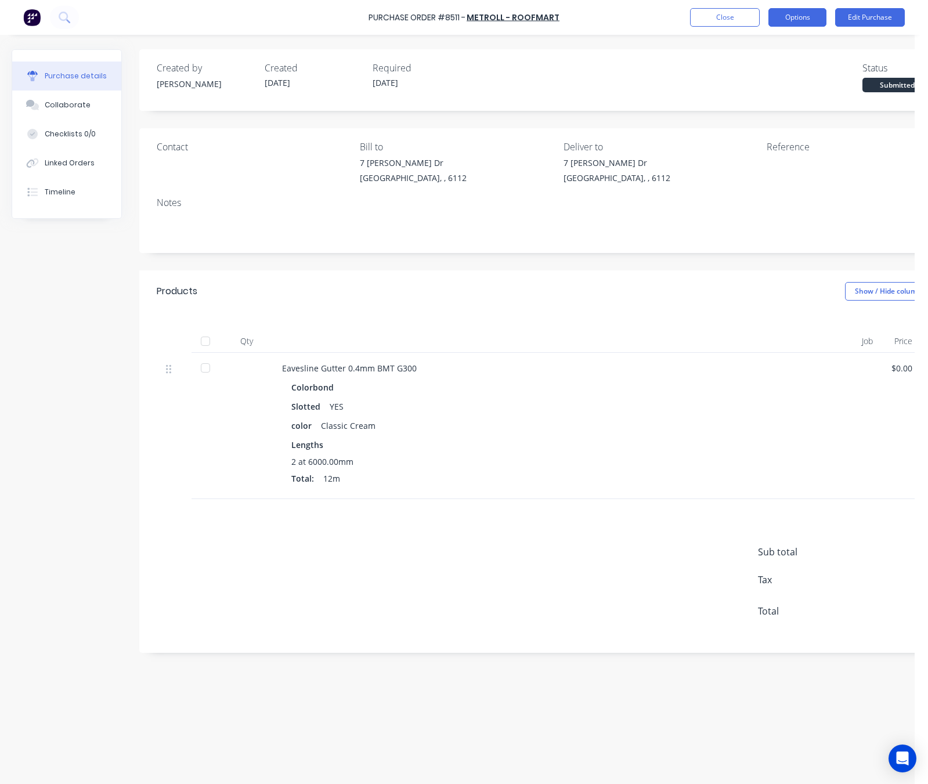
click at [790, 19] on button "Options" at bounding box center [798, 17] width 58 height 19
click at [763, 49] on div "Print / Email" at bounding box center [771, 47] width 89 height 17
click at [777, 99] on div "Without pricing" at bounding box center [771, 93] width 89 height 17
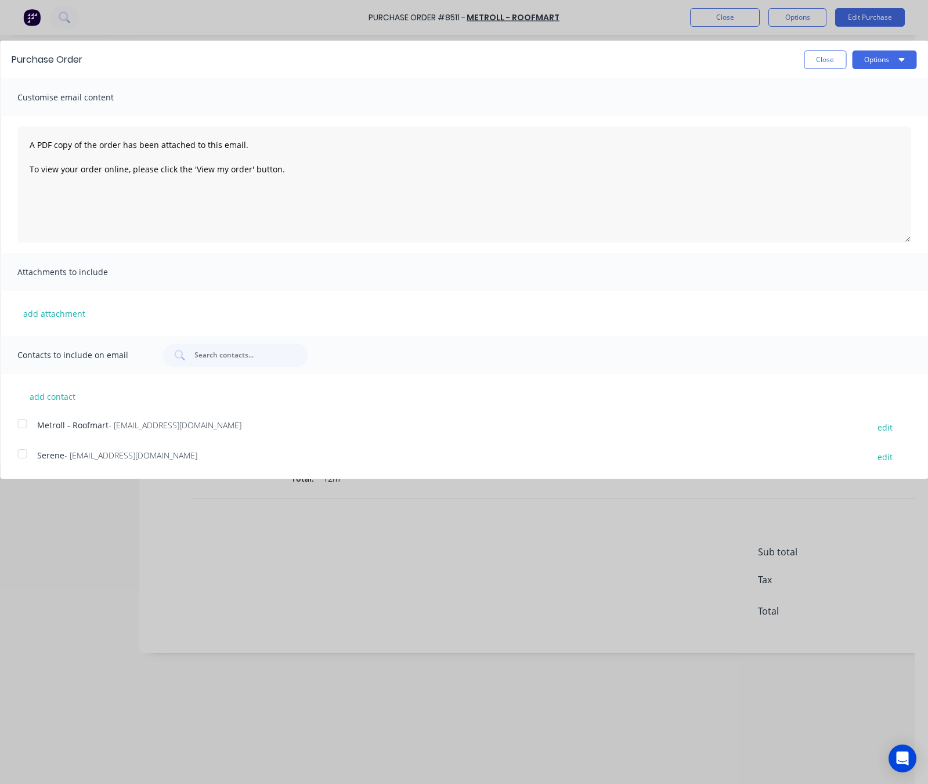
click at [23, 425] on div at bounding box center [21, 423] width 23 height 23
click at [874, 61] on button "Options" at bounding box center [884, 60] width 64 height 19
click at [880, 109] on div "Email" at bounding box center [861, 112] width 89 height 17
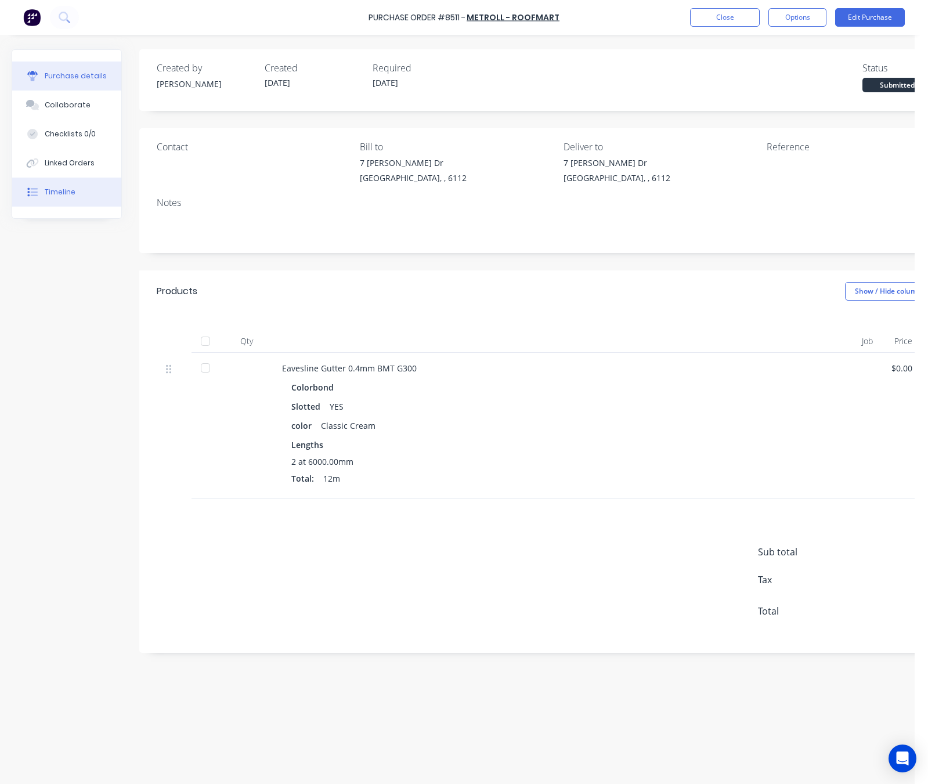
click at [100, 193] on button "Timeline" at bounding box center [66, 192] width 109 height 29
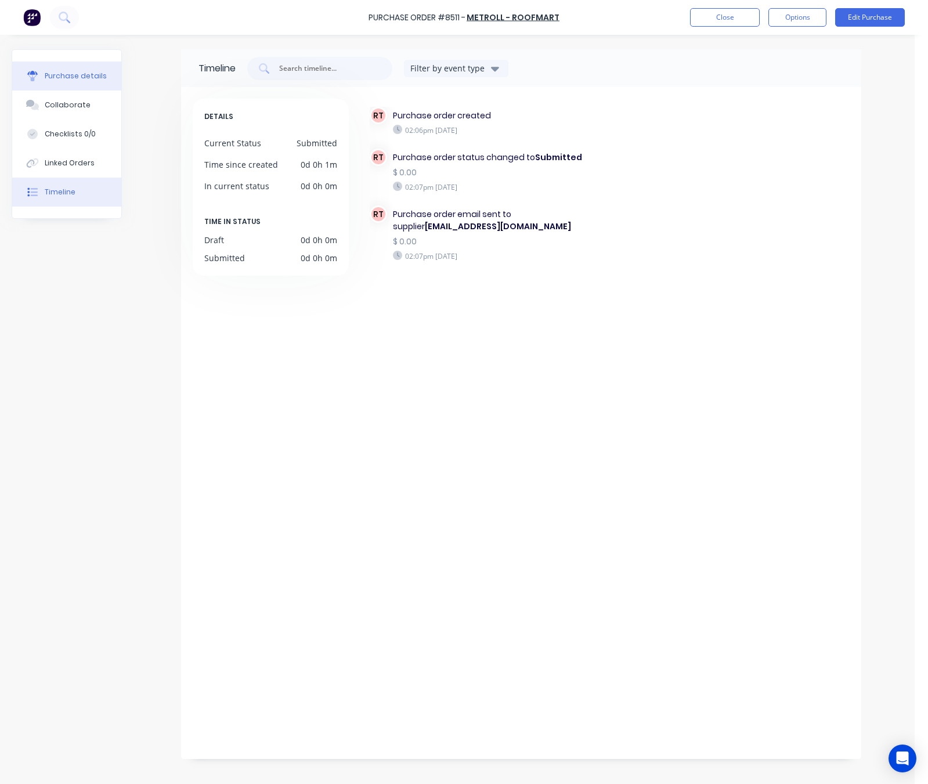
click at [82, 75] on div "Purchase details" at bounding box center [76, 76] width 62 height 10
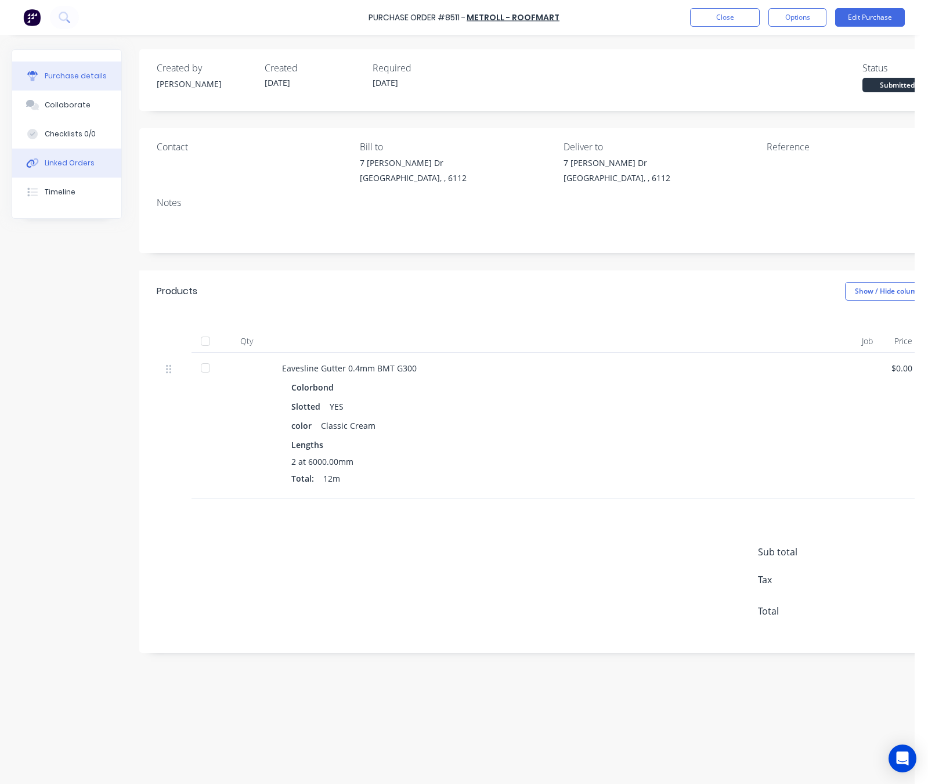
click at [65, 167] on div "Linked Orders" at bounding box center [70, 163] width 50 height 10
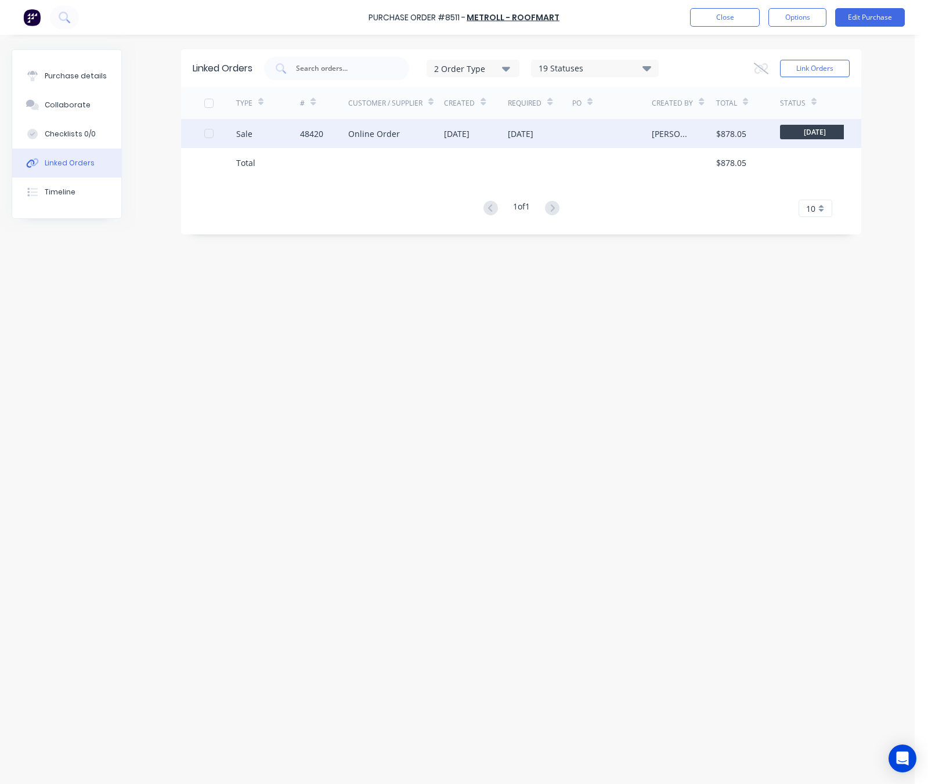
click at [438, 140] on div "Online Order" at bounding box center [396, 133] width 96 height 29
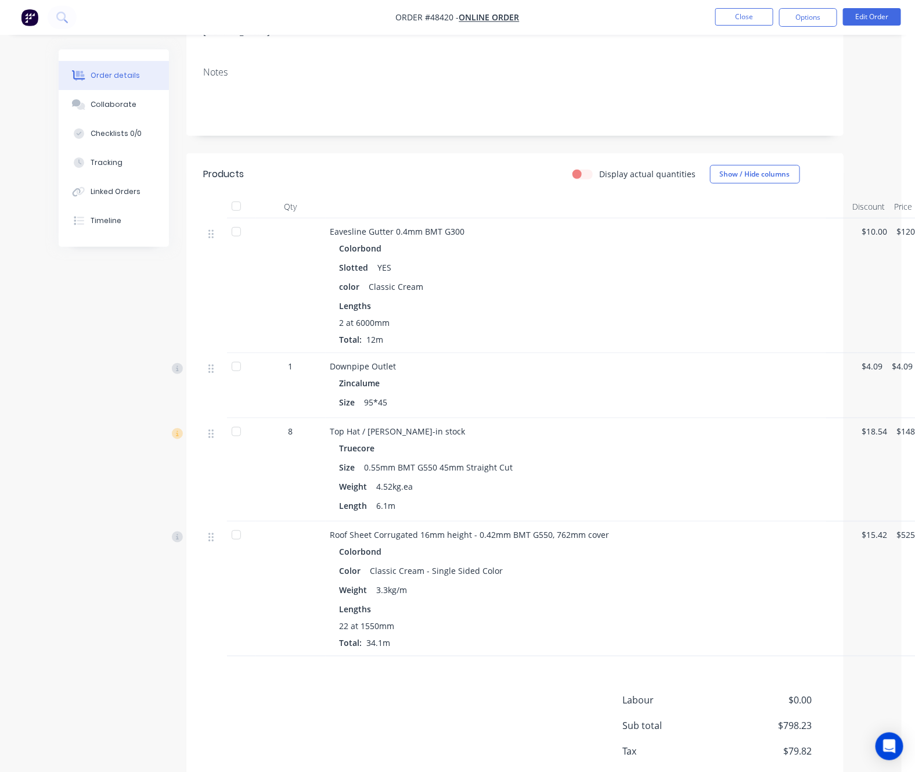
scroll to position [261, 0]
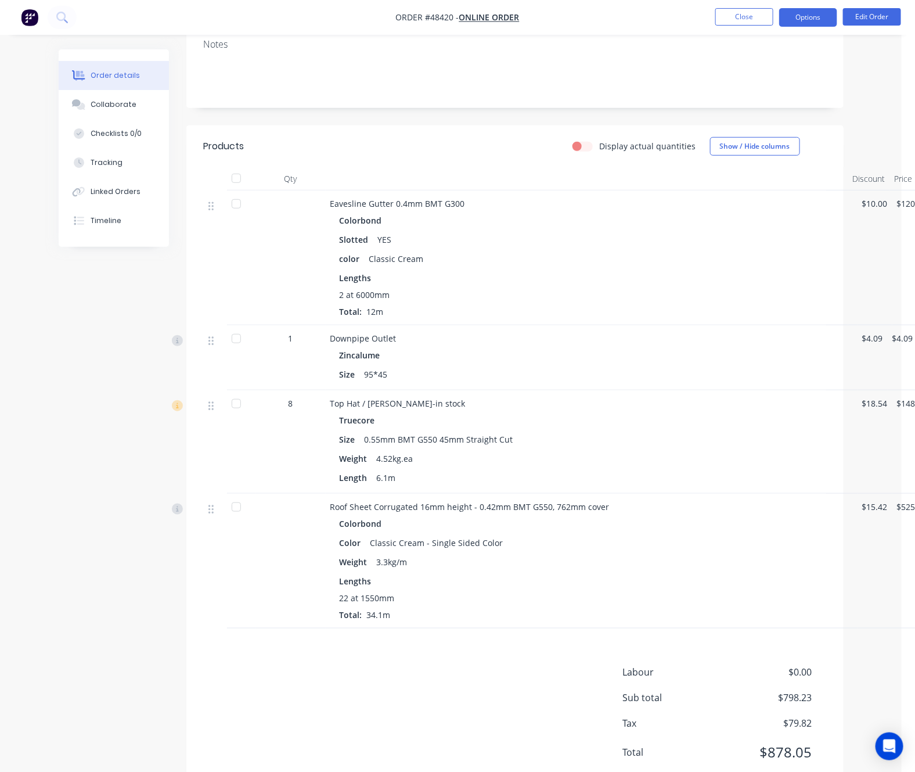
click at [821, 19] on button "Options" at bounding box center [808, 17] width 58 height 19
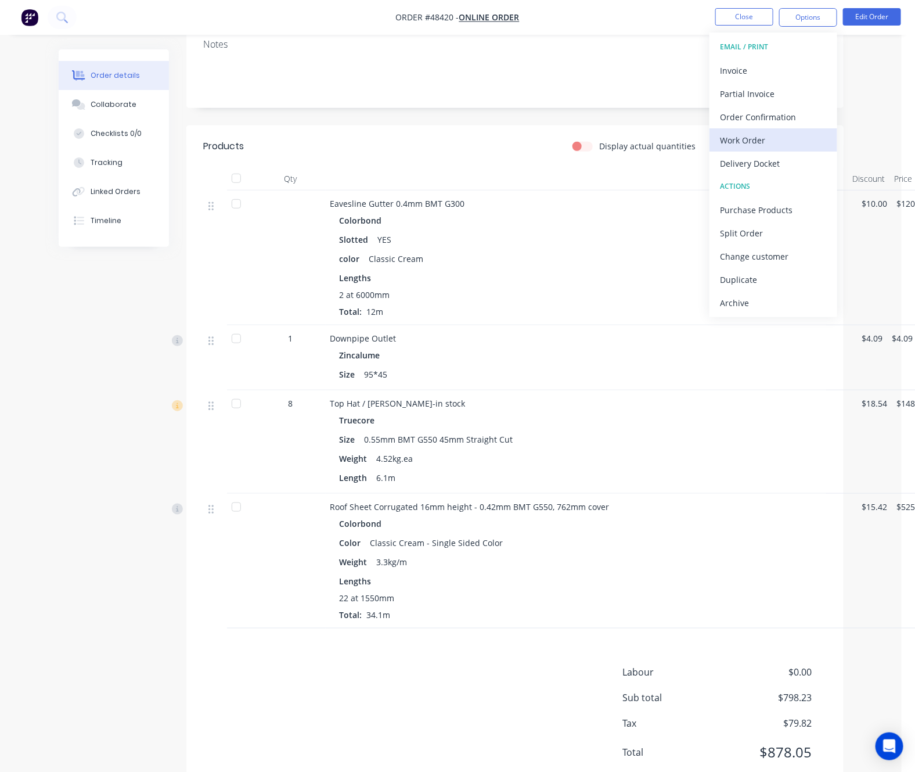
click at [787, 139] on div "Work Order" at bounding box center [773, 140] width 107 height 17
click at [784, 135] on div "Custom" at bounding box center [773, 140] width 107 height 17
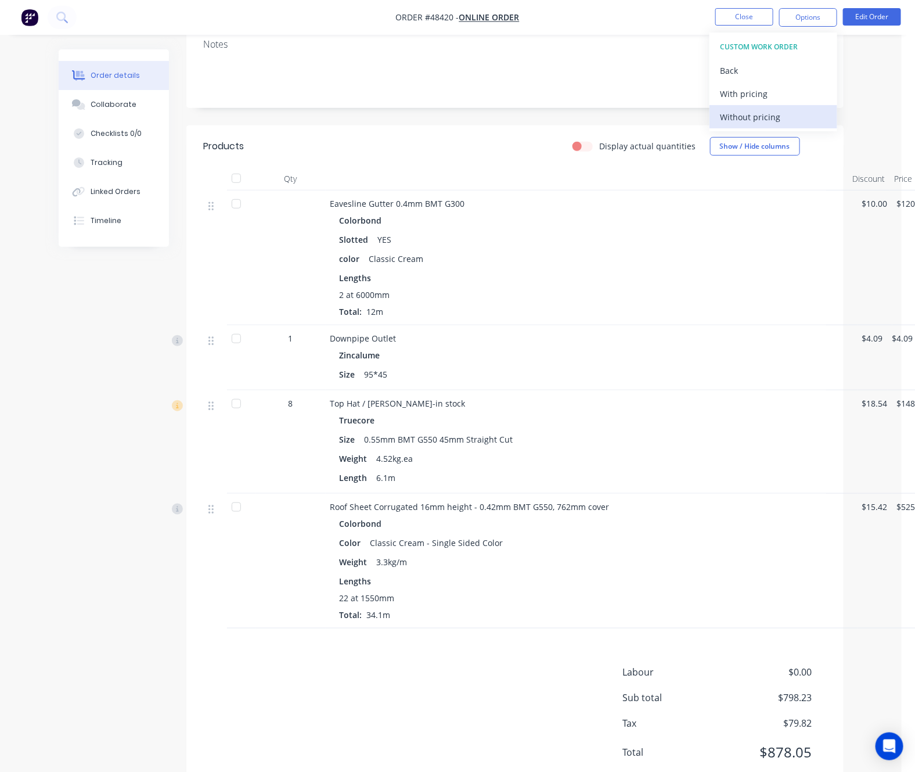
click at [786, 119] on div "Without pricing" at bounding box center [773, 117] width 107 height 17
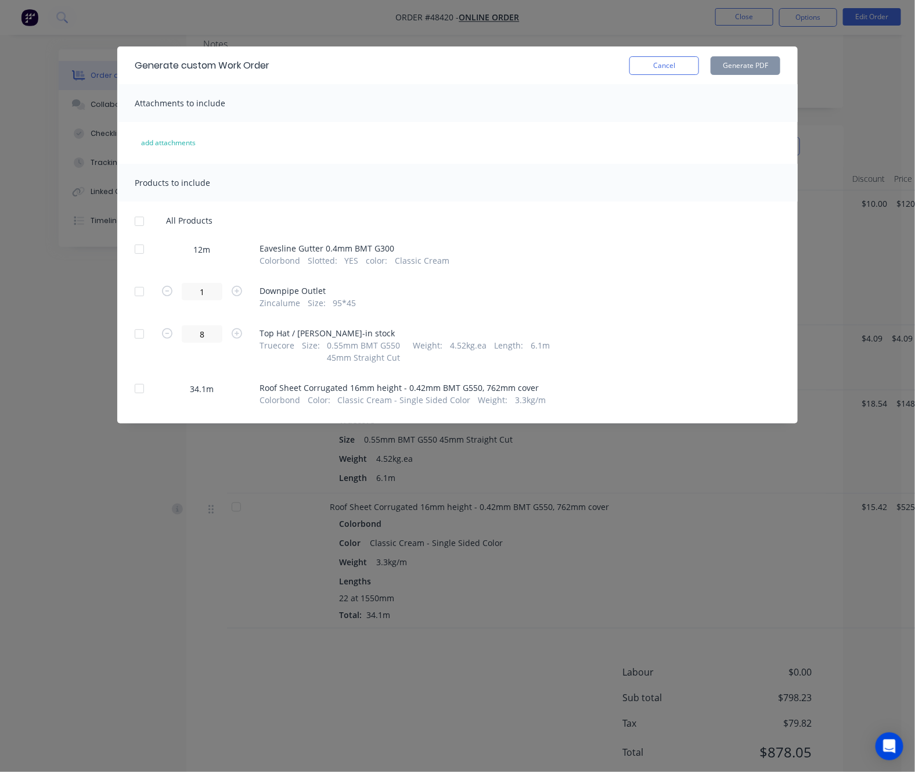
click at [141, 391] on div at bounding box center [139, 388] width 23 height 23
click at [747, 70] on button "Generate PDF" at bounding box center [746, 65] width 70 height 19
click at [511, 34] on div "Generate custom Work Order Cancel Generate PDF Attachments to include add attac…" at bounding box center [457, 386] width 915 height 772
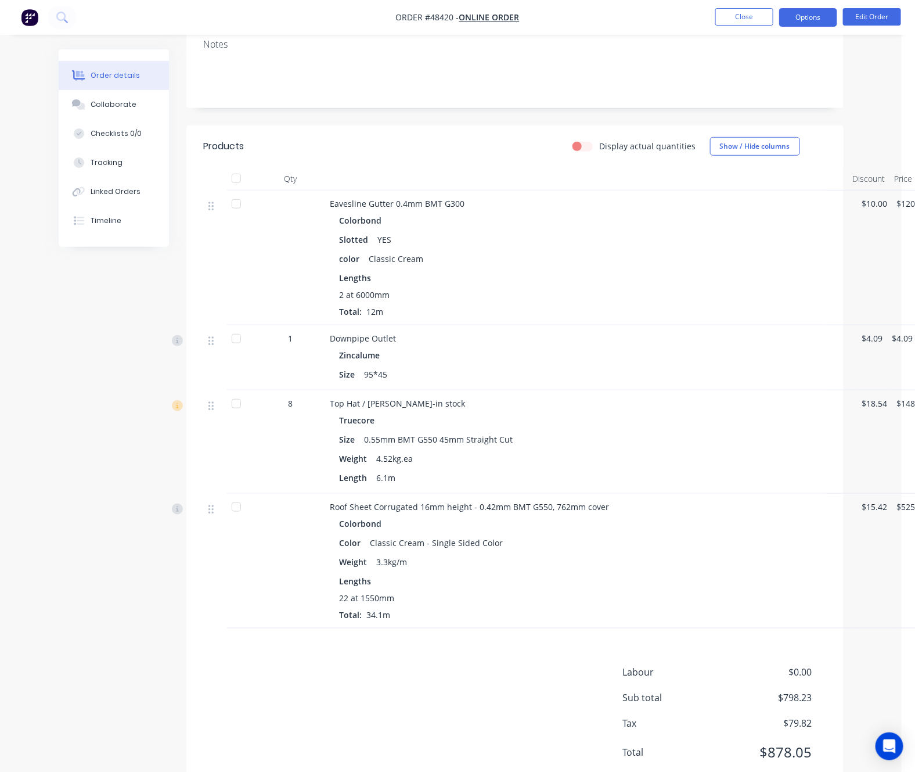
click at [802, 24] on button "Options" at bounding box center [808, 17] width 58 height 19
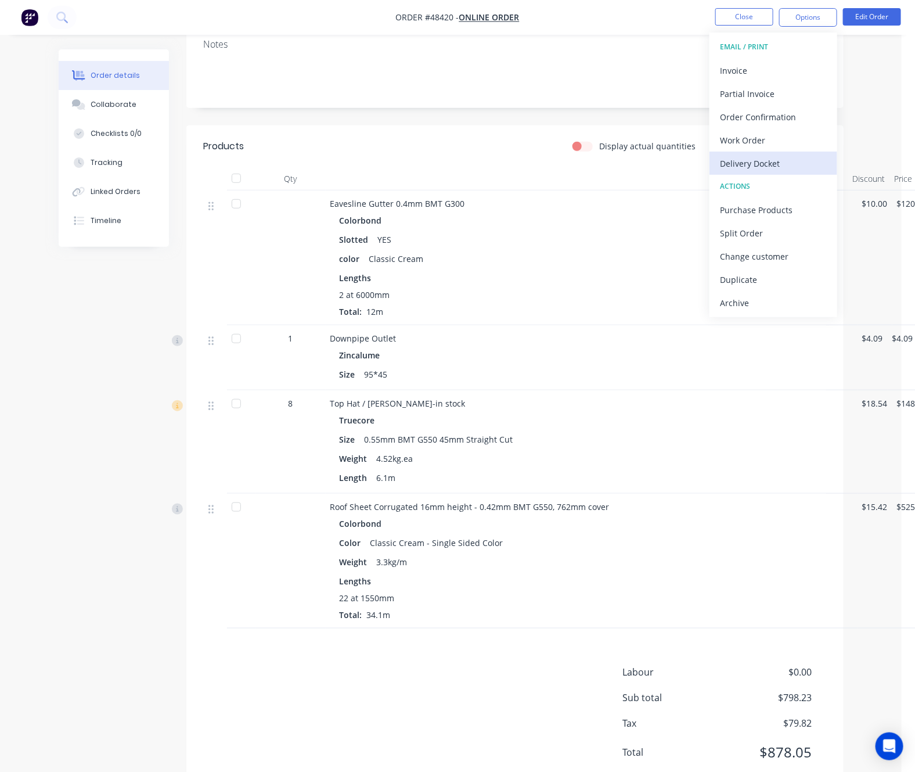
click at [776, 165] on div "Delivery Docket" at bounding box center [773, 163] width 107 height 17
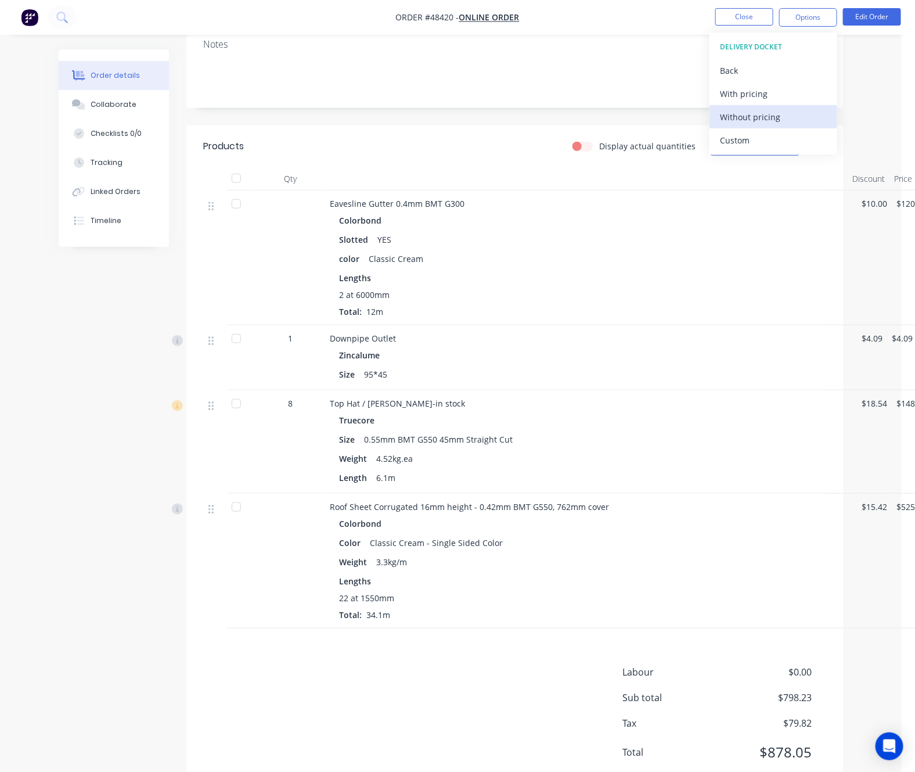
click at [770, 116] on div "Without pricing" at bounding box center [773, 117] width 107 height 17
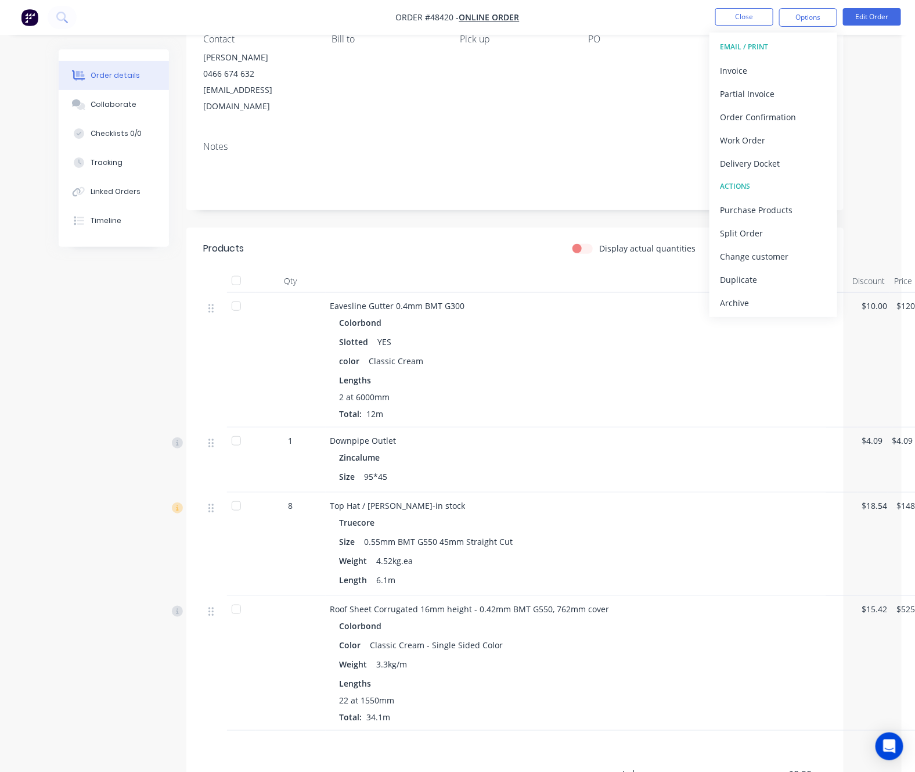
scroll to position [0, 0]
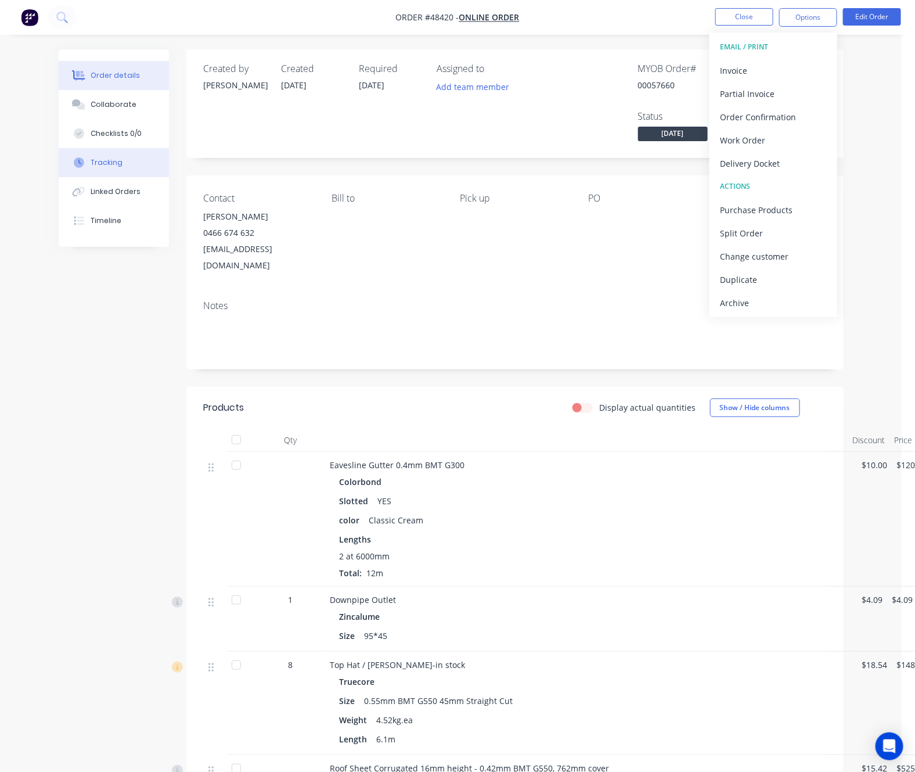
click at [110, 159] on div "Tracking" at bounding box center [107, 162] width 32 height 10
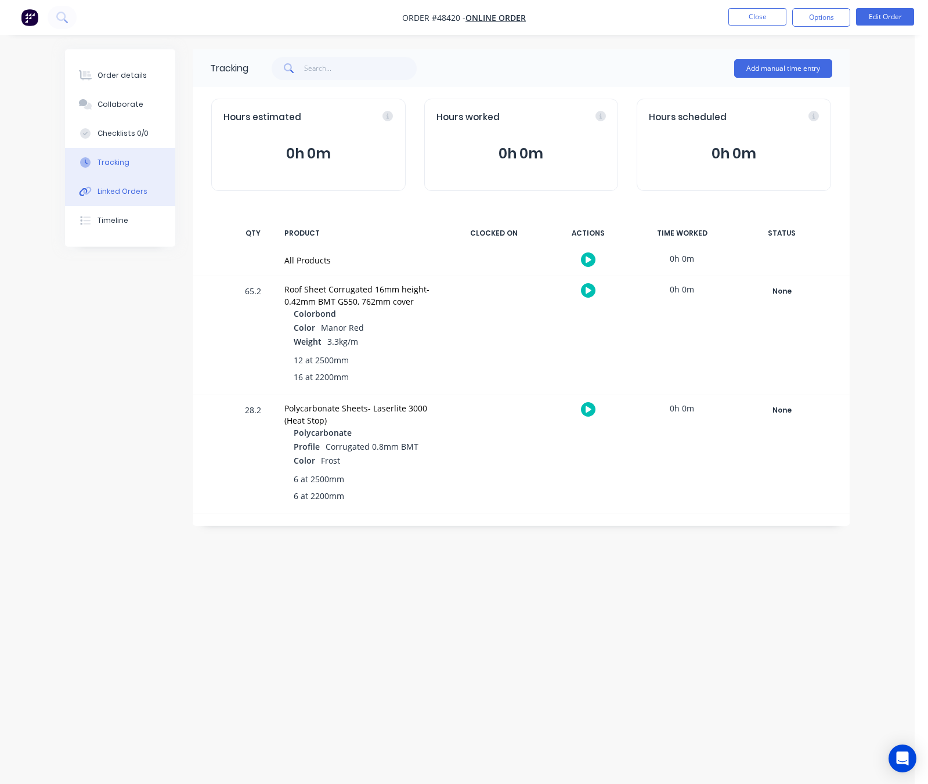
click at [110, 186] on div "Linked Orders" at bounding box center [123, 191] width 50 height 10
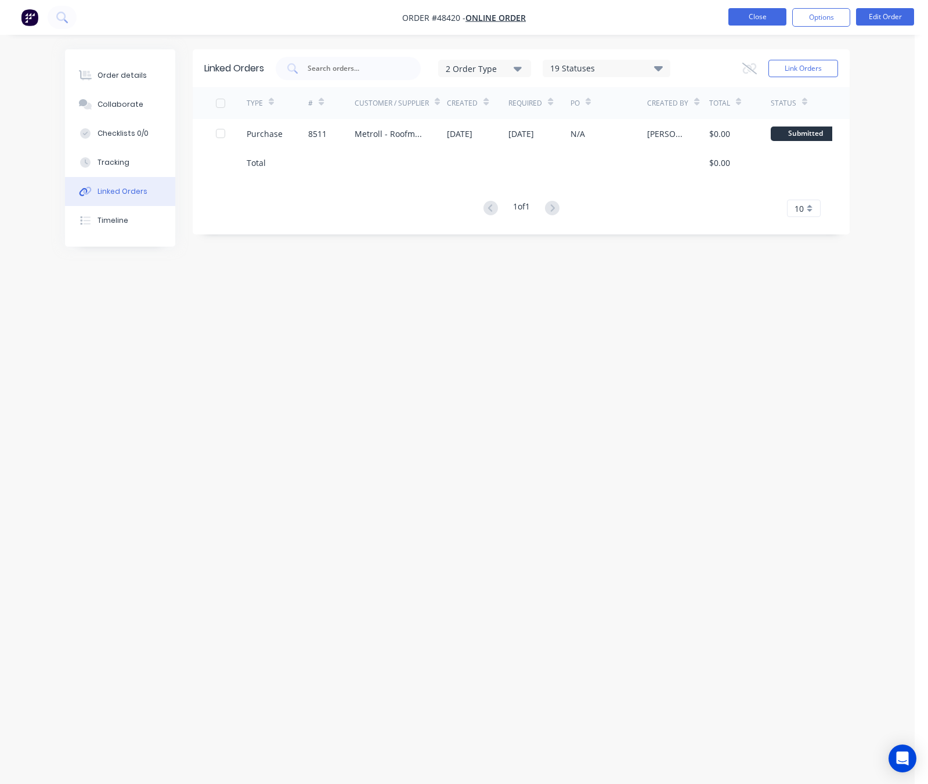
click at [747, 20] on button "Close" at bounding box center [758, 16] width 58 height 17
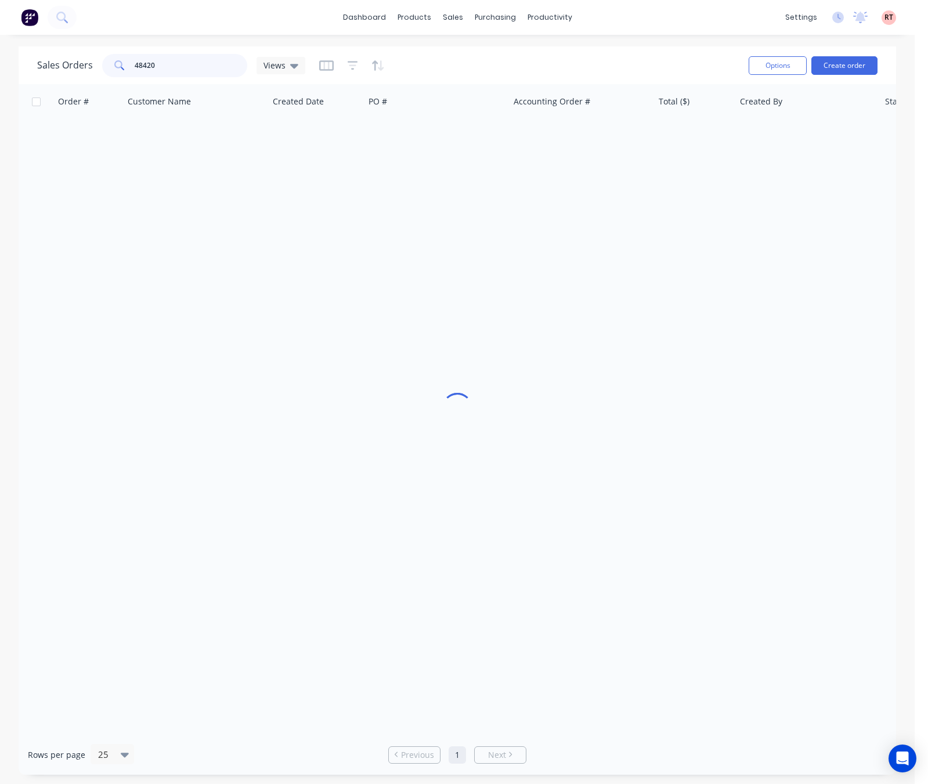
drag, startPoint x: 197, startPoint y: 66, endPoint x: 16, endPoint y: 86, distance: 182.2
click at [37, 86] on div "Sales Orders 48420 Views Options Create order Order # Customer Name Created Dat…" at bounding box center [458, 410] width 878 height 729
type input "48334"
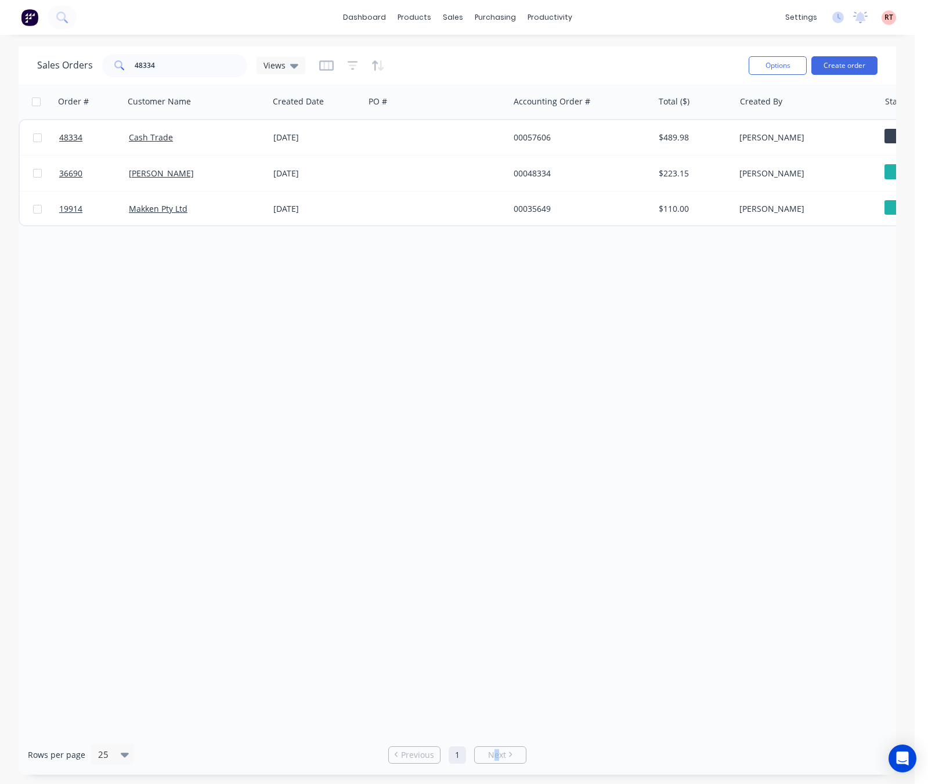
click at [498, 734] on div "Sales Orders 48334 Views Options Create order Order # Customer Name Created Dat…" at bounding box center [458, 410] width 878 height 729
click at [567, 635] on div "Order # Customer Name Created Date PO # Accounting Order # Total ($) Created By…" at bounding box center [458, 409] width 878 height 651
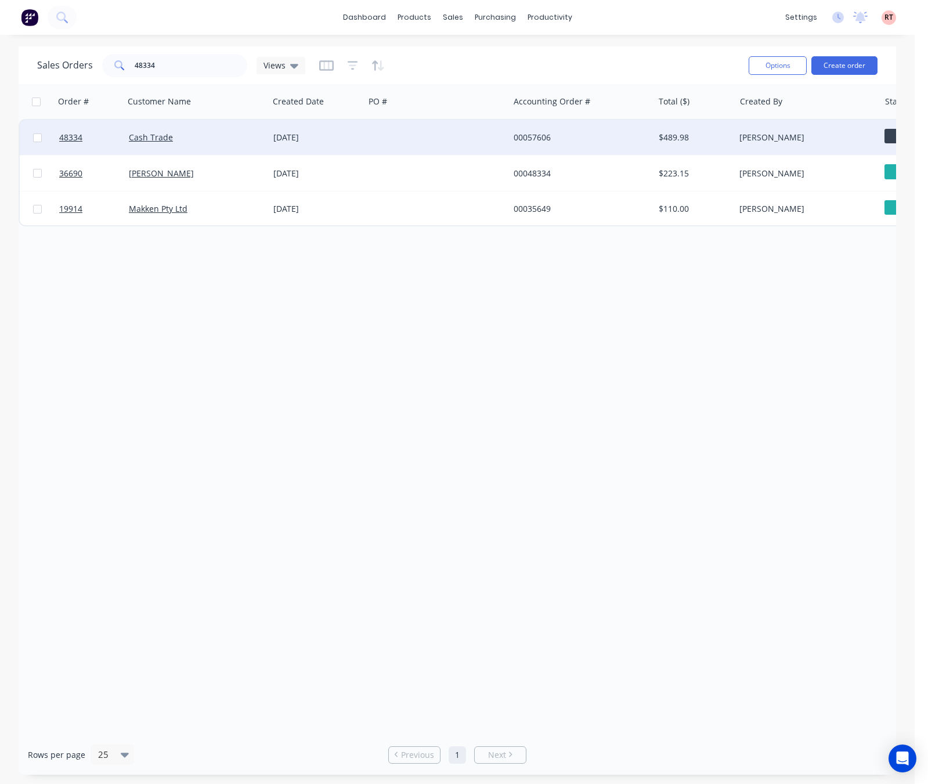
click at [434, 136] on div at bounding box center [437, 137] width 145 height 35
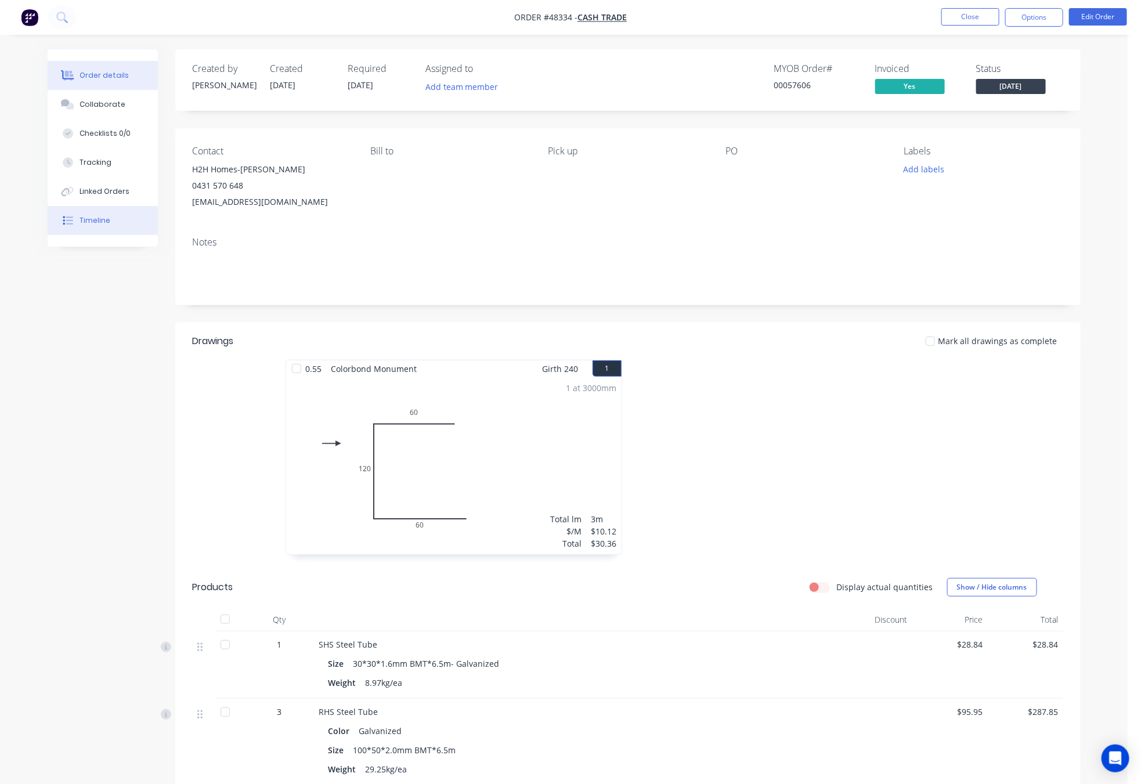
click at [131, 214] on button "Timeline" at bounding box center [103, 220] width 110 height 29
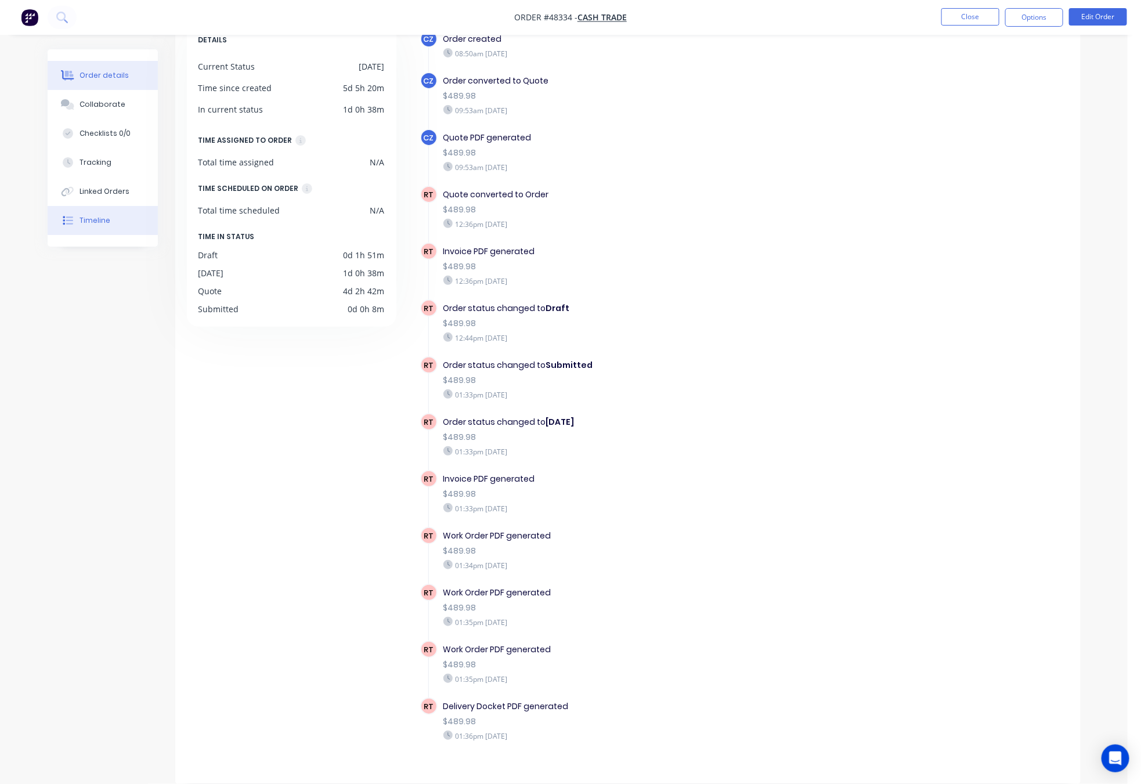
click at [93, 72] on div "Order details" at bounding box center [104, 75] width 49 height 10
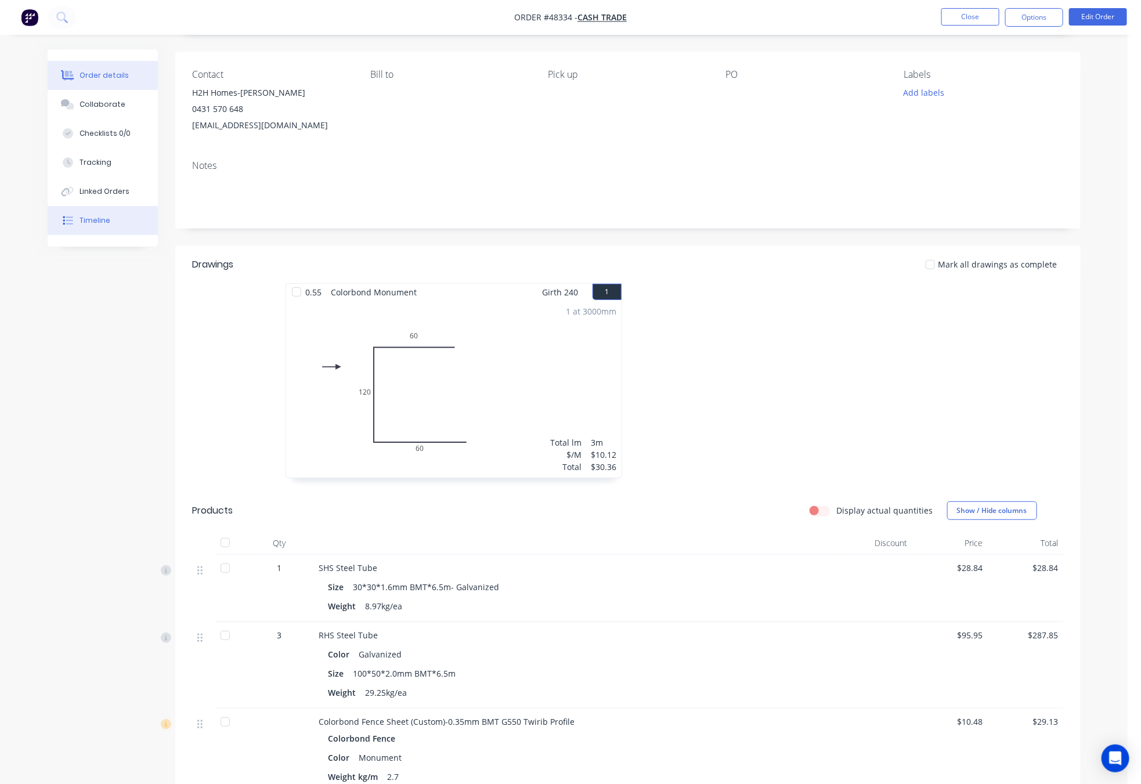
click at [118, 215] on button "Timeline" at bounding box center [103, 220] width 110 height 29
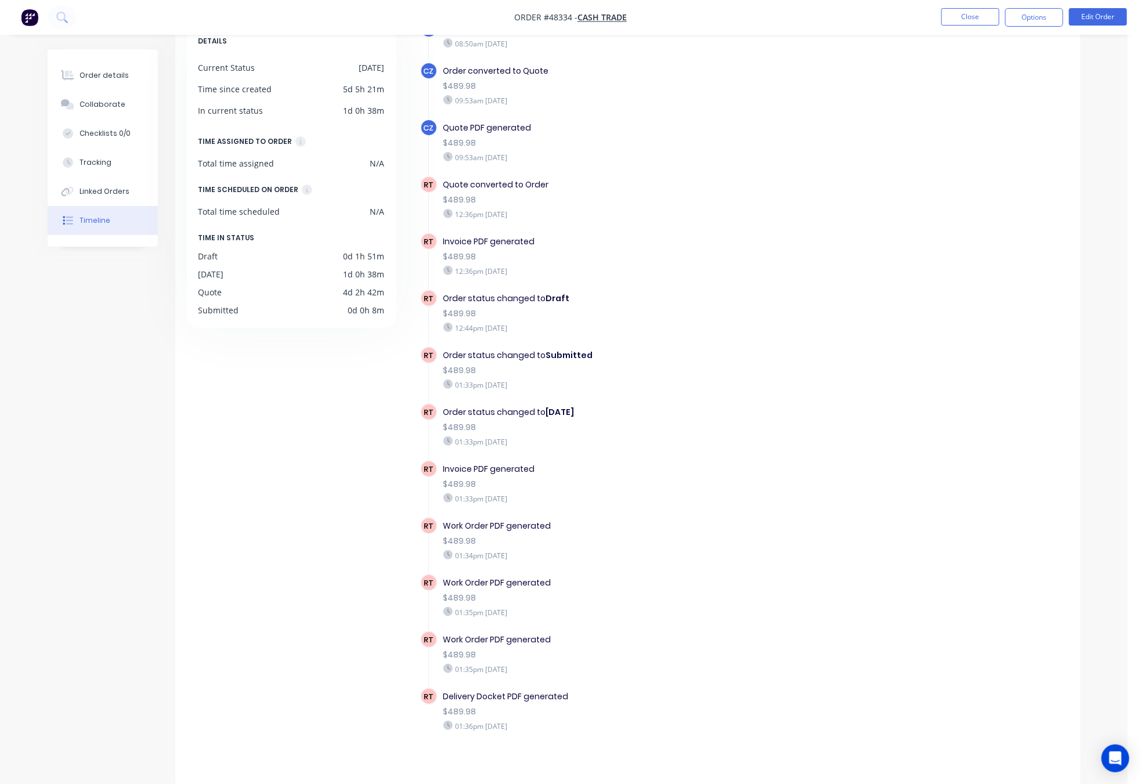
scroll to position [77, 0]
click at [88, 82] on button "Order details" at bounding box center [103, 75] width 110 height 29
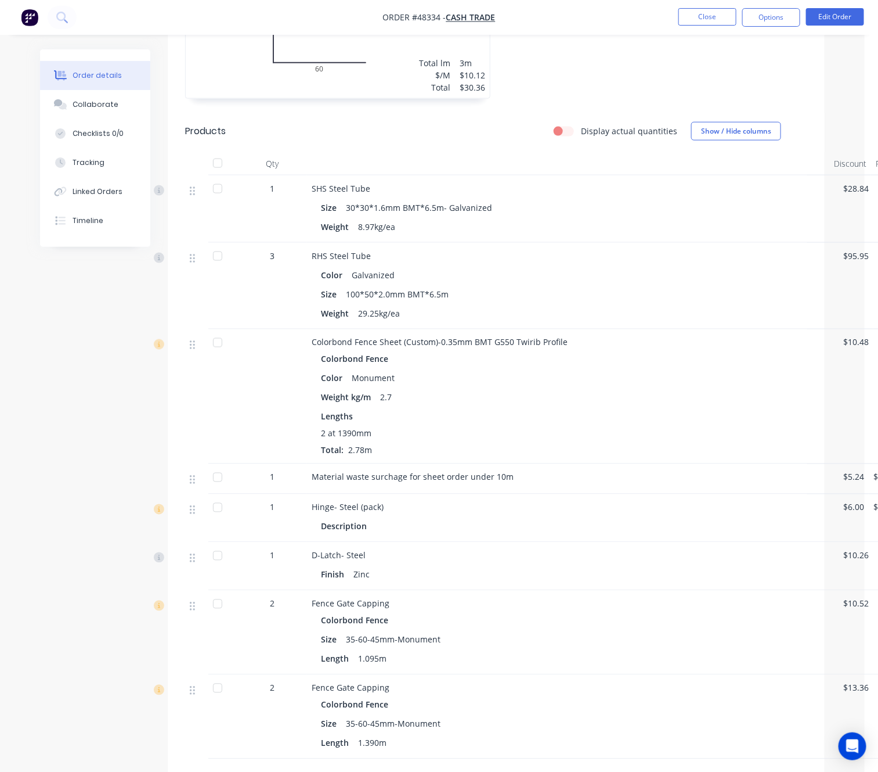
scroll to position [66, 0]
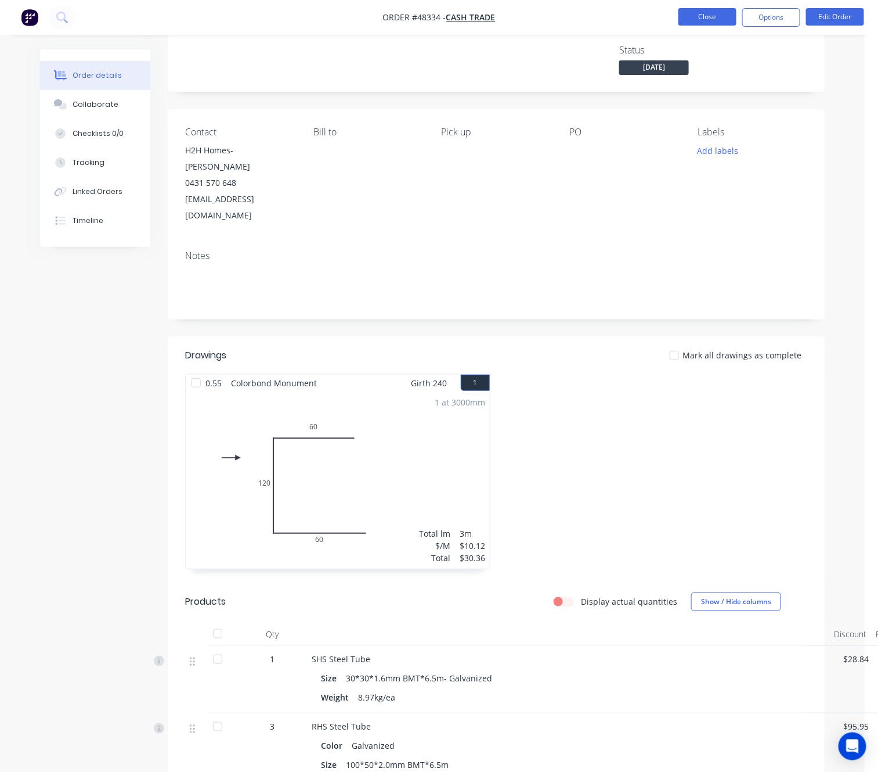
click at [683, 19] on button "Close" at bounding box center [708, 16] width 58 height 17
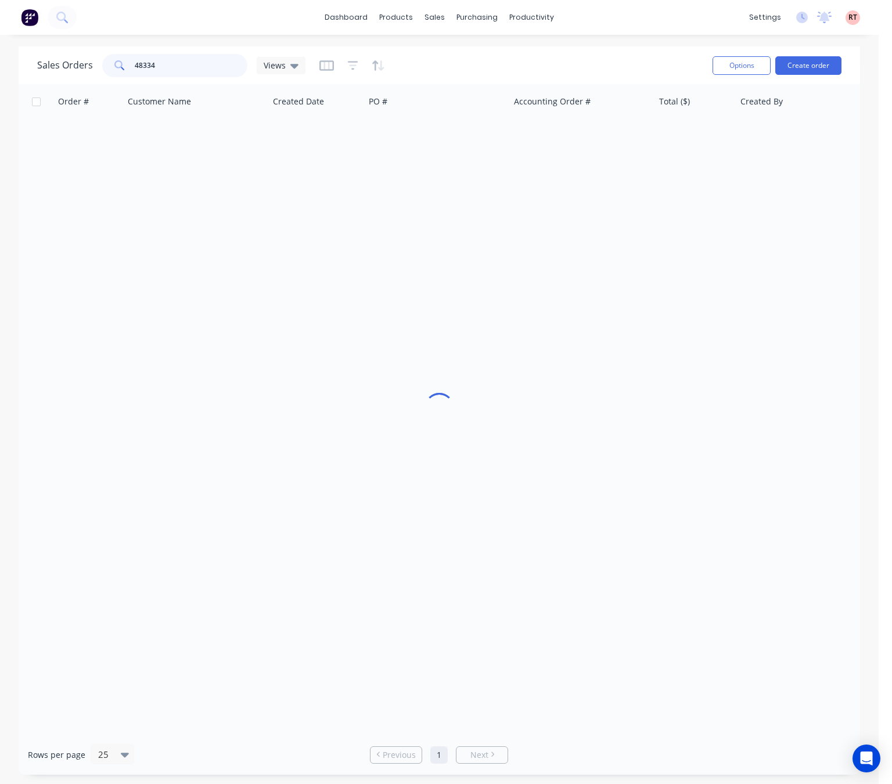
drag, startPoint x: 207, startPoint y: 66, endPoint x: 77, endPoint y: 79, distance: 130.7
click at [82, 77] on div "Sales Orders 48334 Views" at bounding box center [370, 65] width 666 height 28
type input "48424"
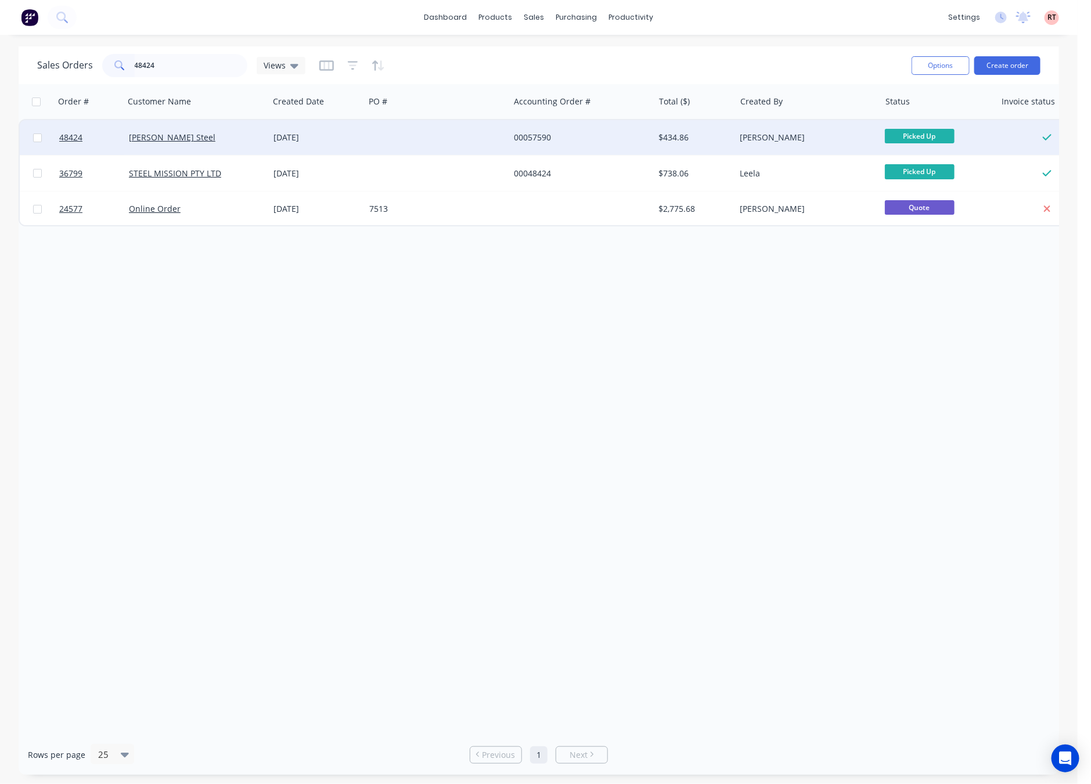
click at [464, 138] on div at bounding box center [437, 137] width 145 height 35
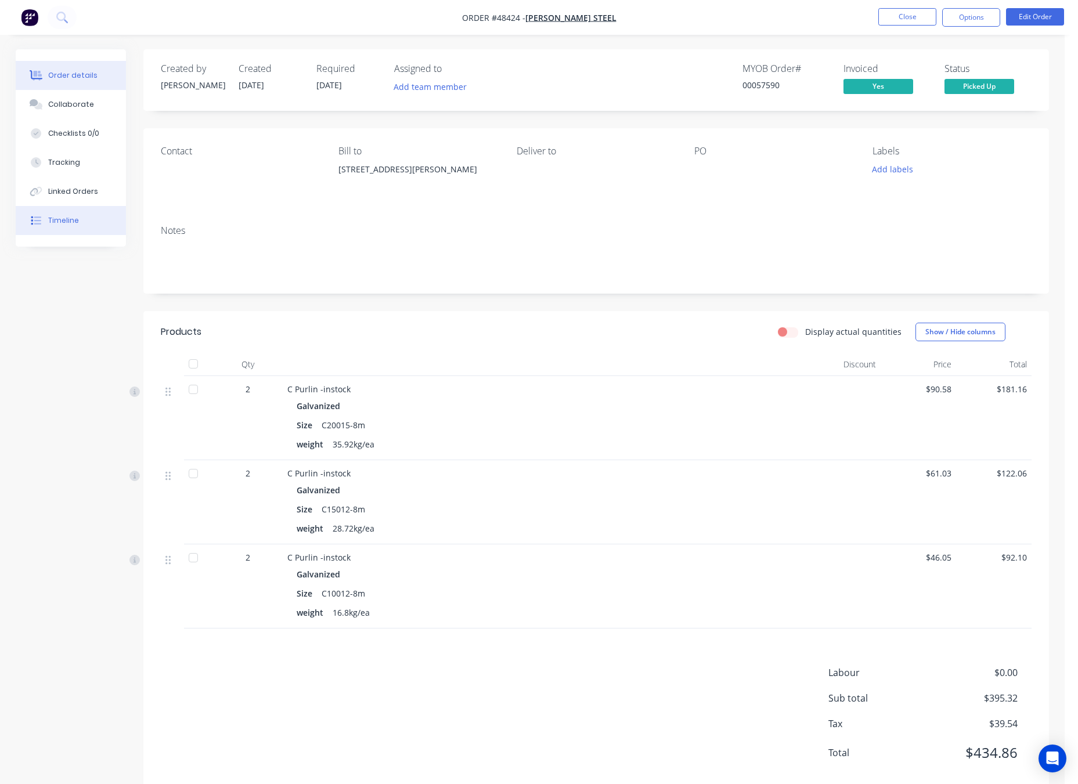
click at [75, 216] on button "Timeline" at bounding box center [71, 220] width 110 height 29
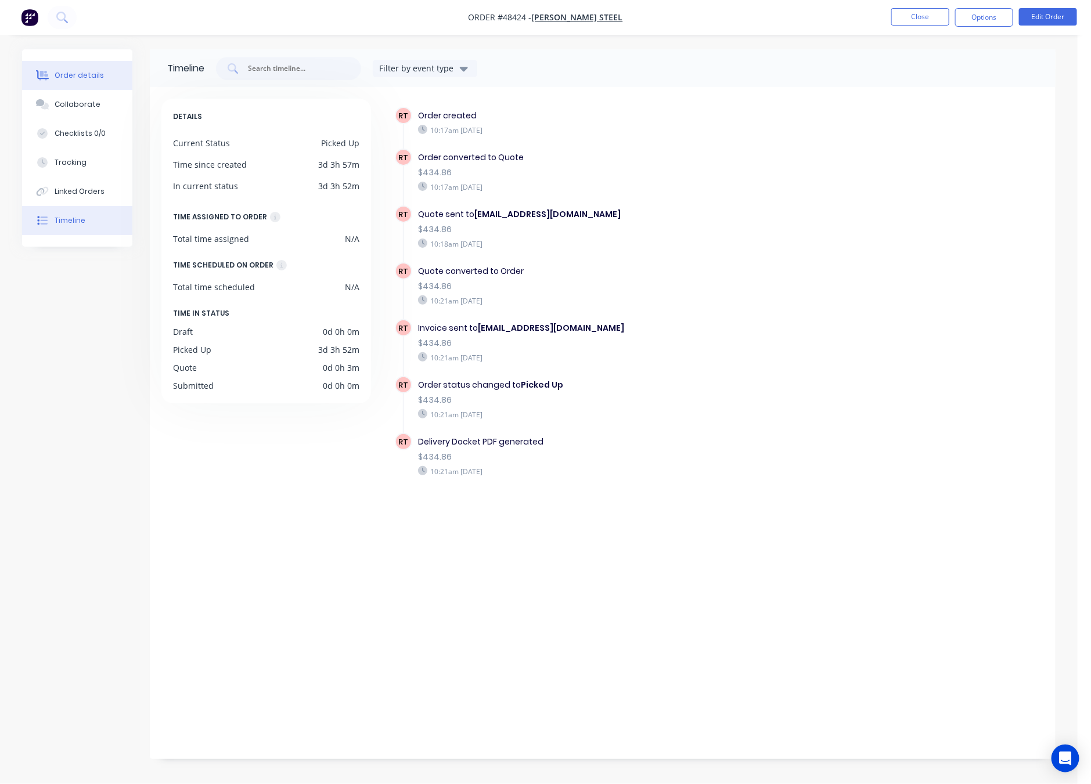
click at [75, 72] on div "Order details" at bounding box center [79, 75] width 49 height 10
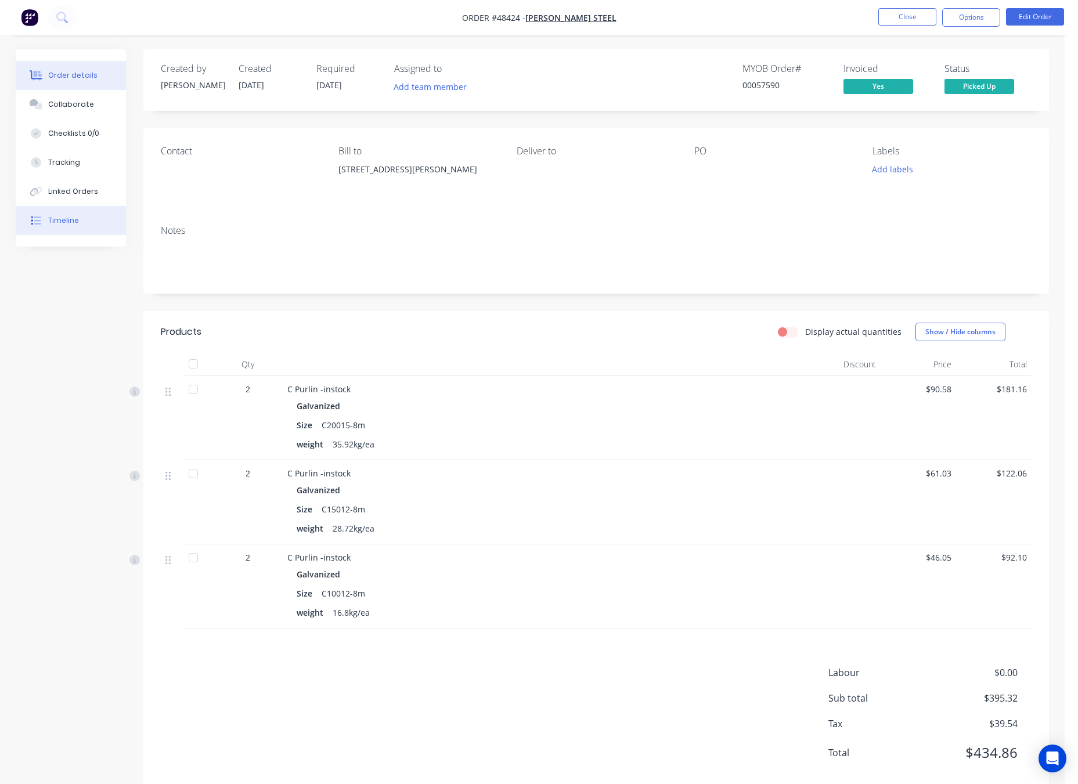
click at [103, 211] on button "Timeline" at bounding box center [71, 220] width 110 height 29
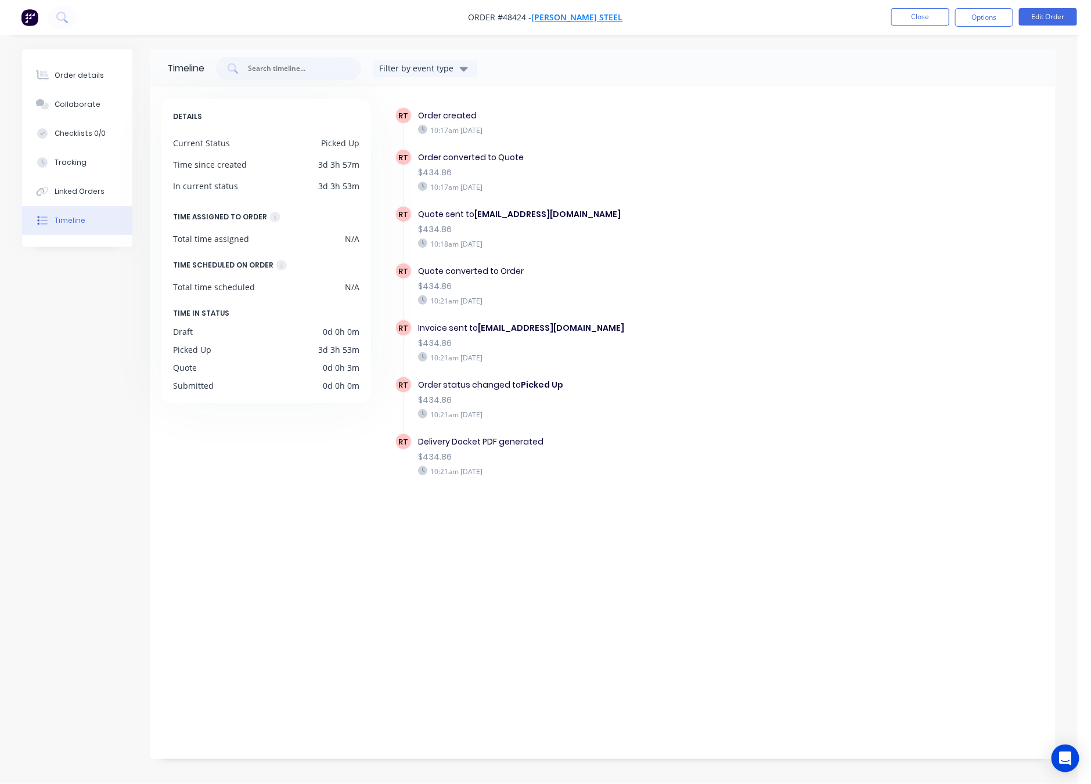
click at [587, 16] on span "[PERSON_NAME] Steel" at bounding box center [577, 17] width 91 height 11
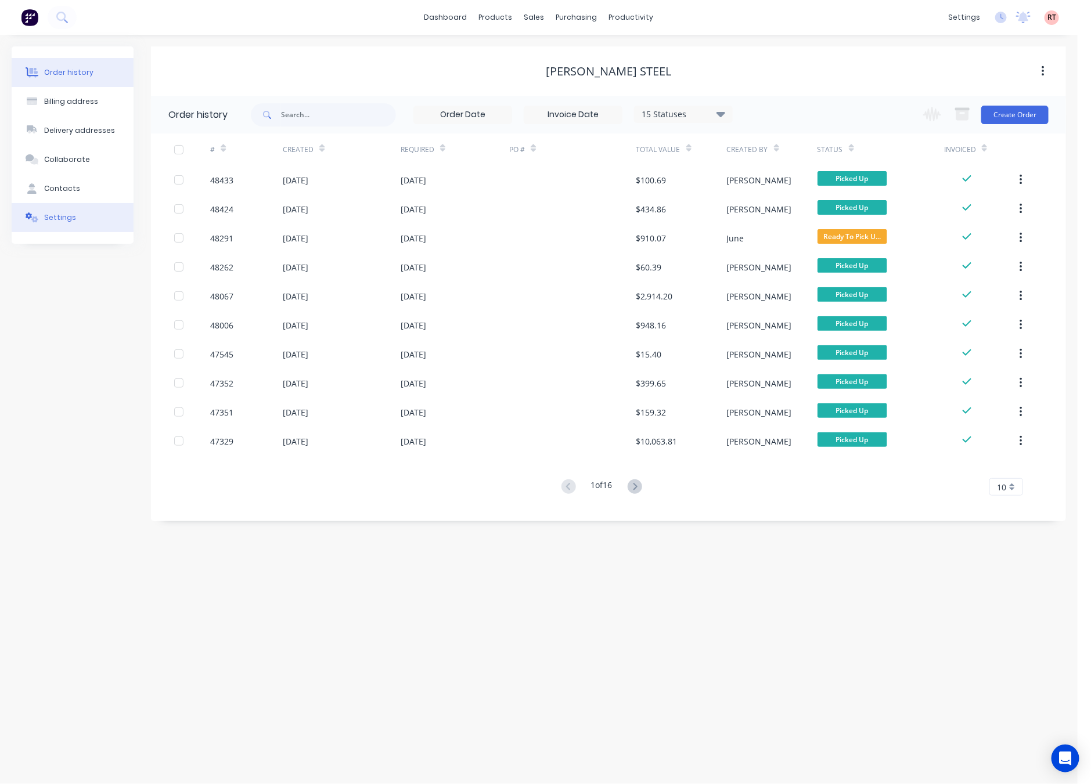
click at [92, 224] on button "Settings" at bounding box center [73, 217] width 122 height 29
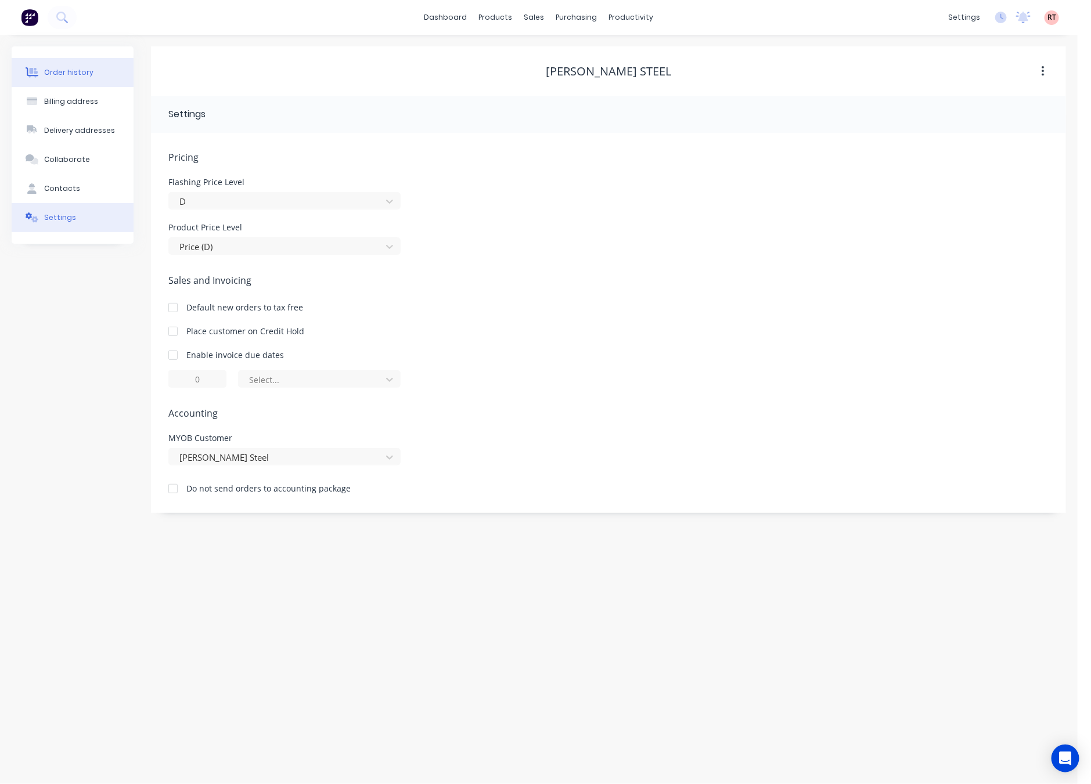
click at [91, 74] on button "Order history" at bounding box center [73, 72] width 122 height 29
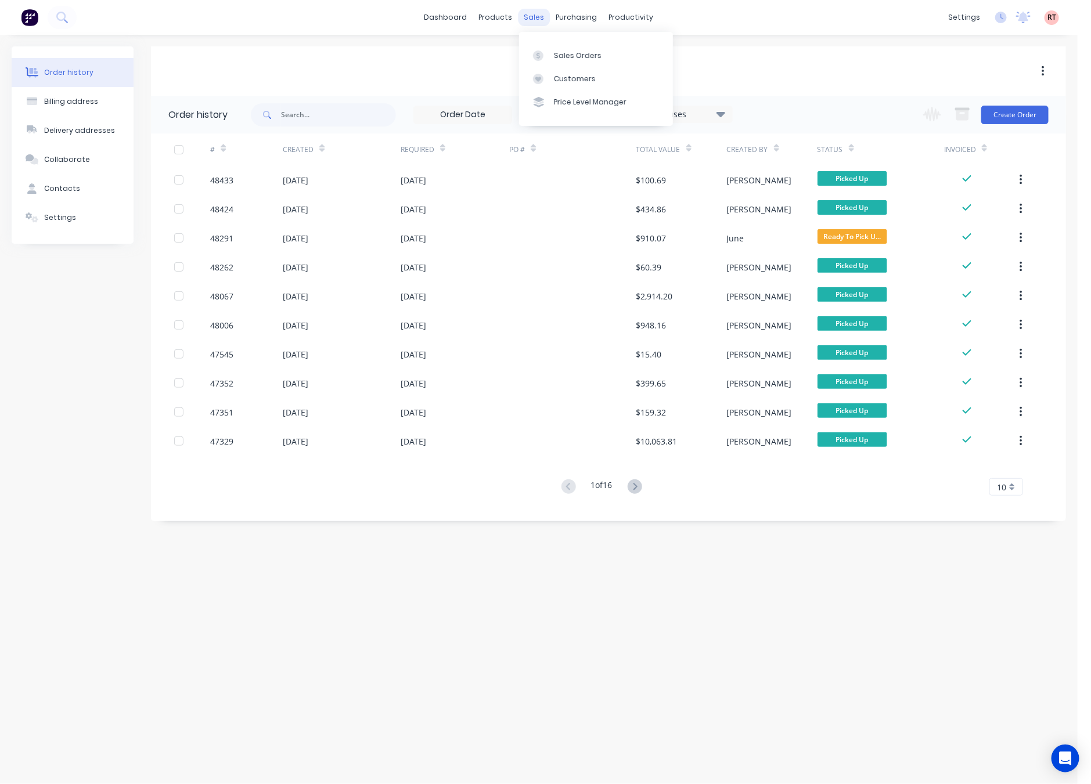
click at [545, 17] on div "sales" at bounding box center [534, 17] width 32 height 17
click at [568, 64] on link "Sales Orders" at bounding box center [596, 55] width 154 height 23
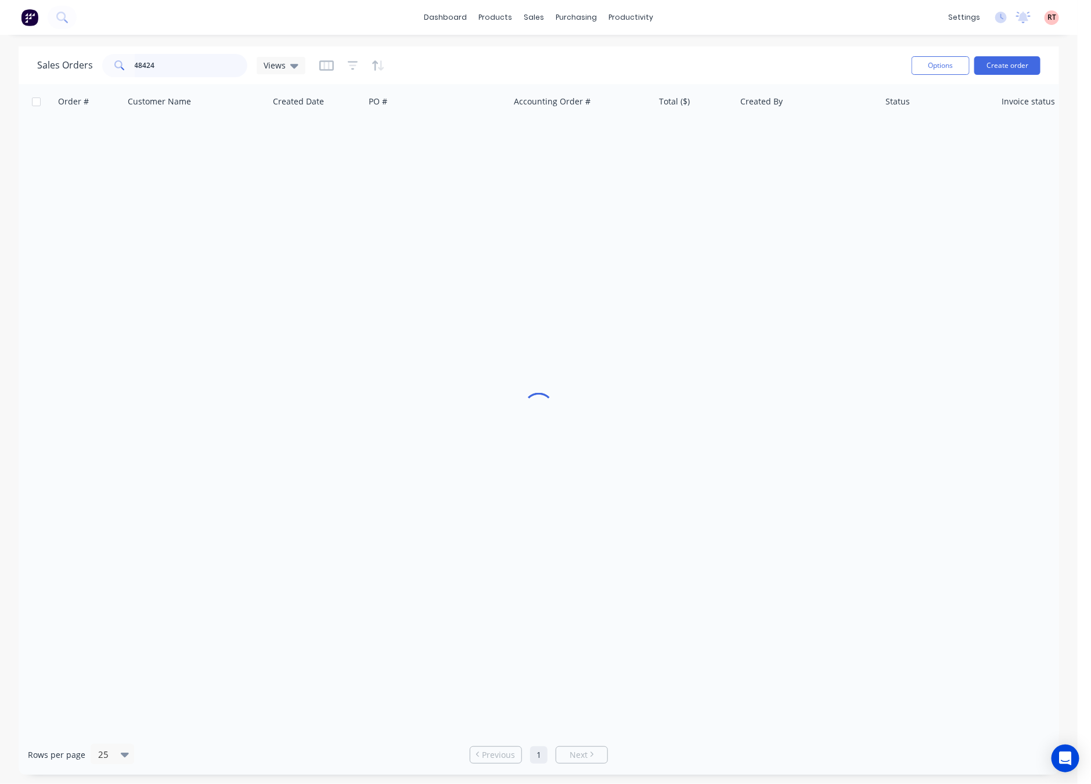
drag, startPoint x: 173, startPoint y: 65, endPoint x: 56, endPoint y: 77, distance: 117.9
click at [56, 77] on div "Sales Orders 48424 Views" at bounding box center [469, 65] width 865 height 28
paste input "31065238"
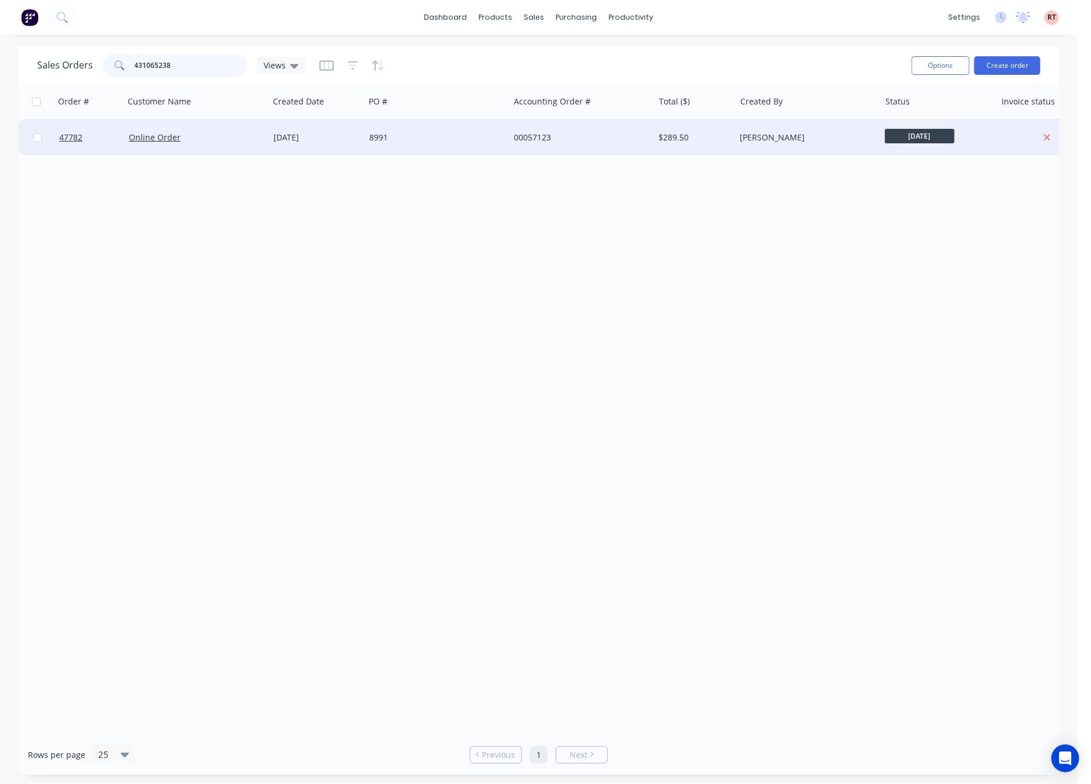
type input "431065238"
click at [582, 147] on div "00057123" at bounding box center [581, 137] width 145 height 35
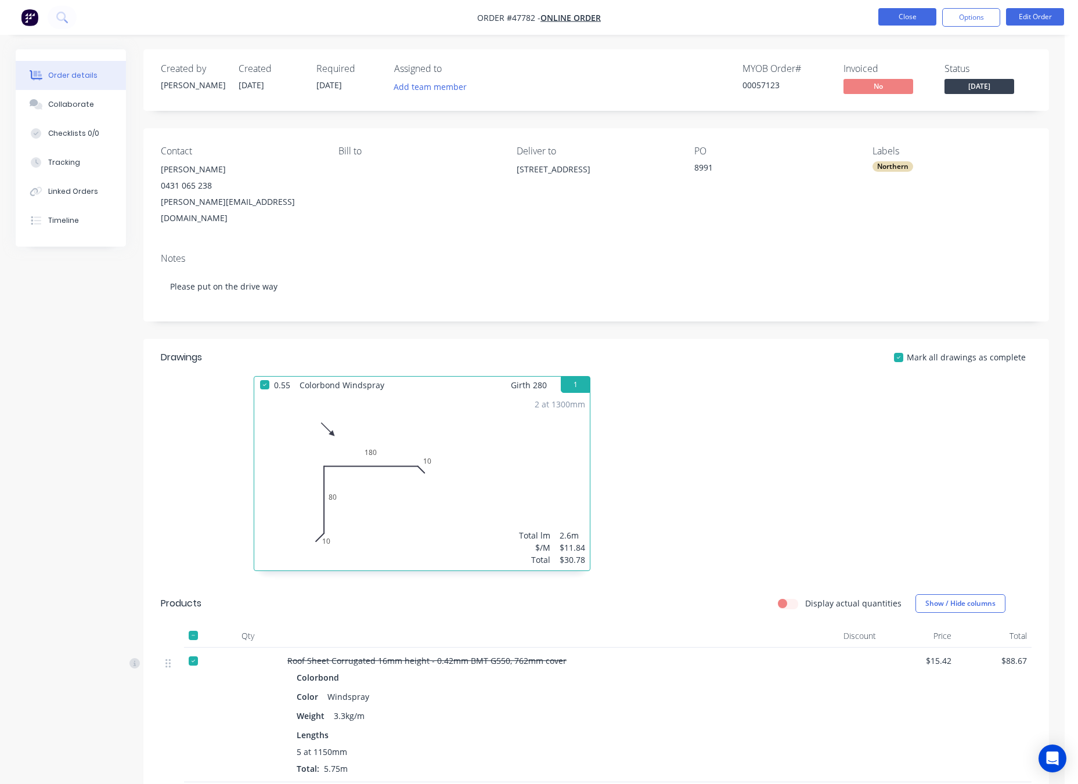
click at [907, 12] on button "Close" at bounding box center [907, 16] width 58 height 17
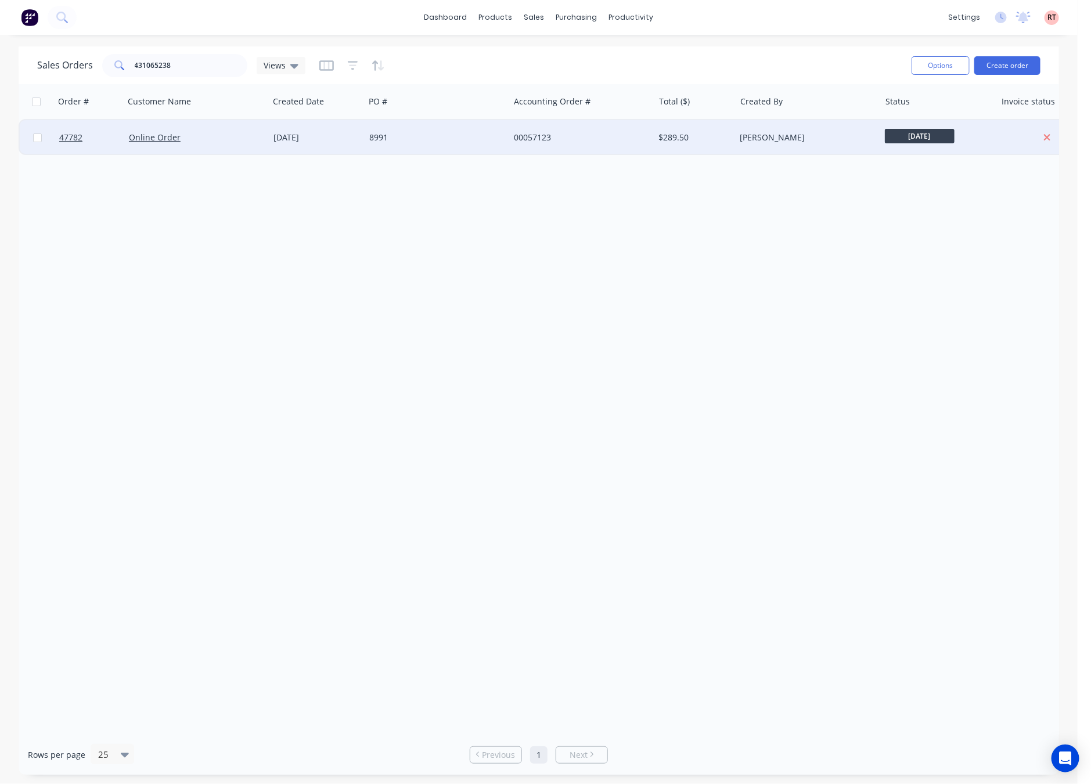
click at [422, 148] on div "8991" at bounding box center [437, 137] width 145 height 35
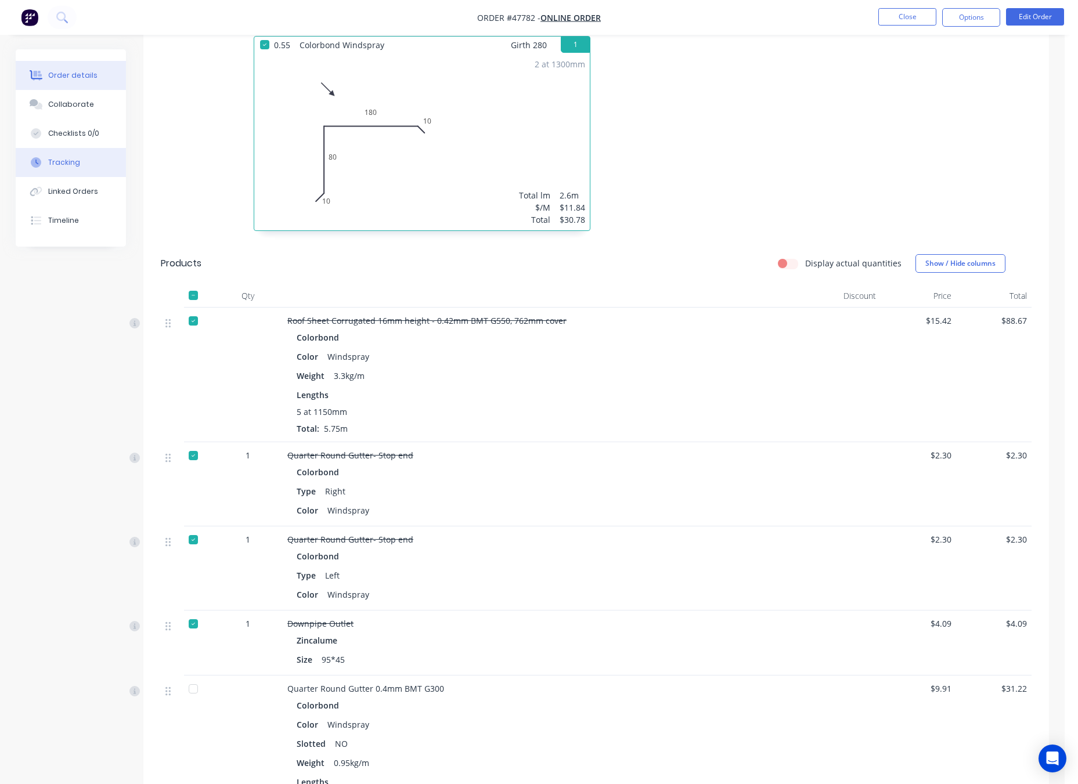
scroll to position [333, 0]
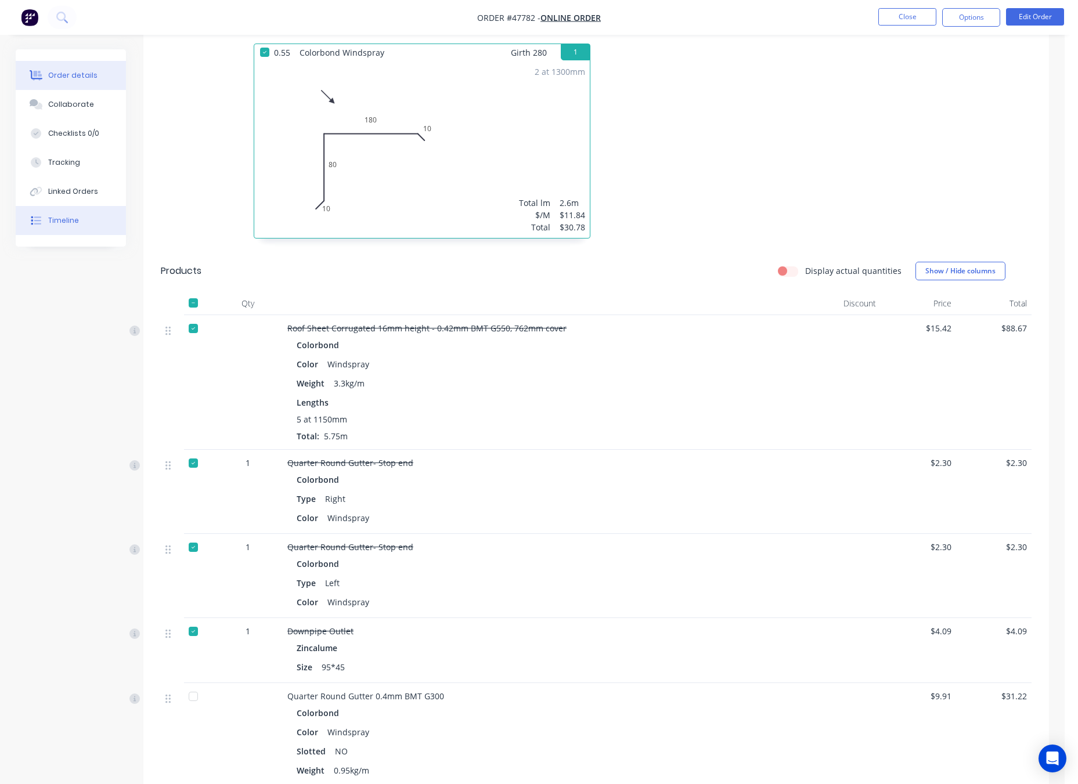
click at [82, 225] on button "Timeline" at bounding box center [71, 220] width 110 height 29
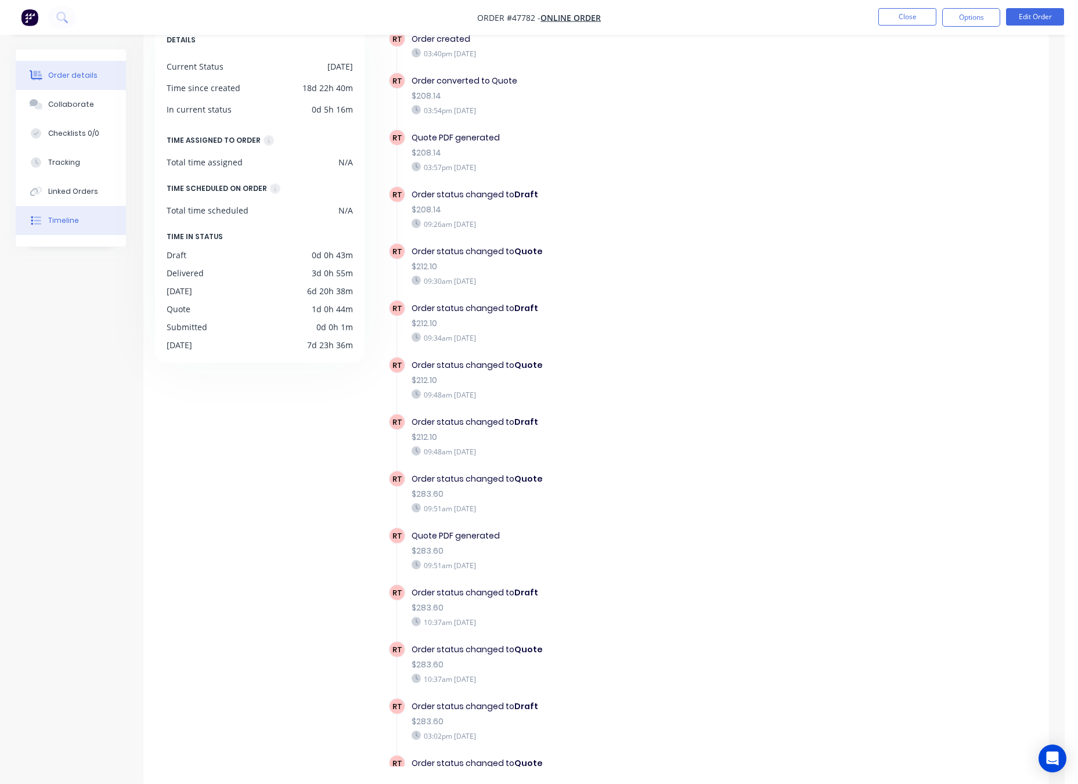
click at [82, 77] on div "Order details" at bounding box center [72, 75] width 49 height 10
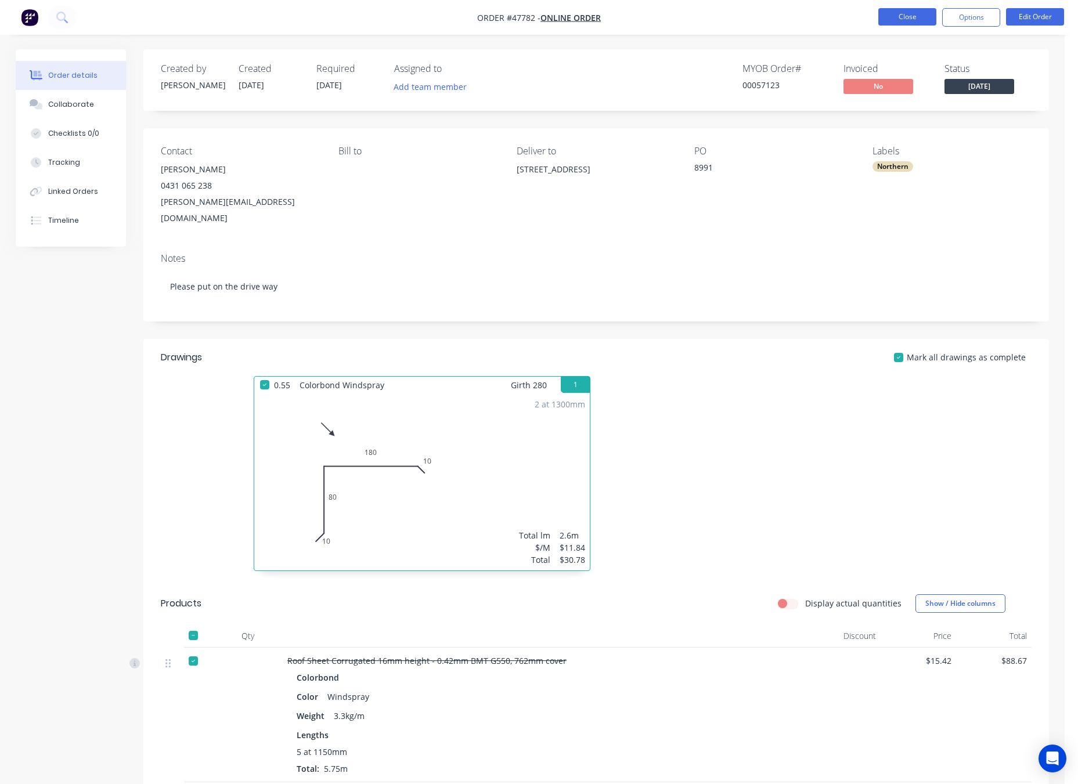
click at [888, 16] on button "Close" at bounding box center [907, 16] width 58 height 17
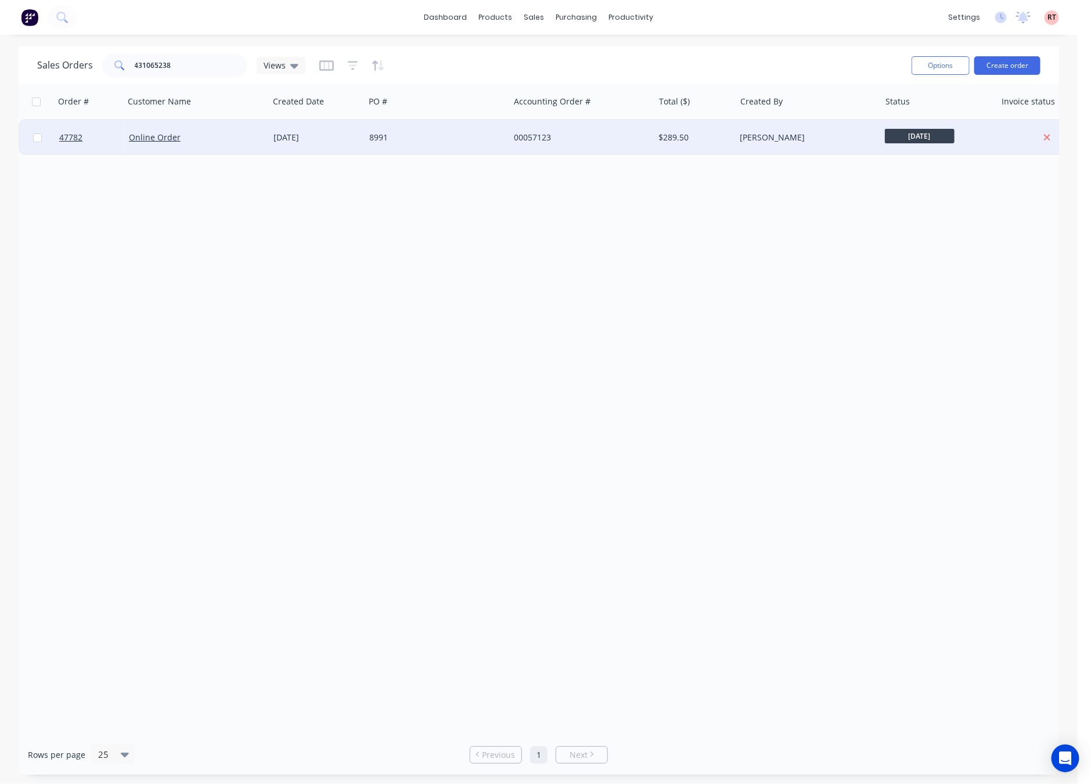
click at [218, 141] on div "Online Order" at bounding box center [193, 138] width 129 height 12
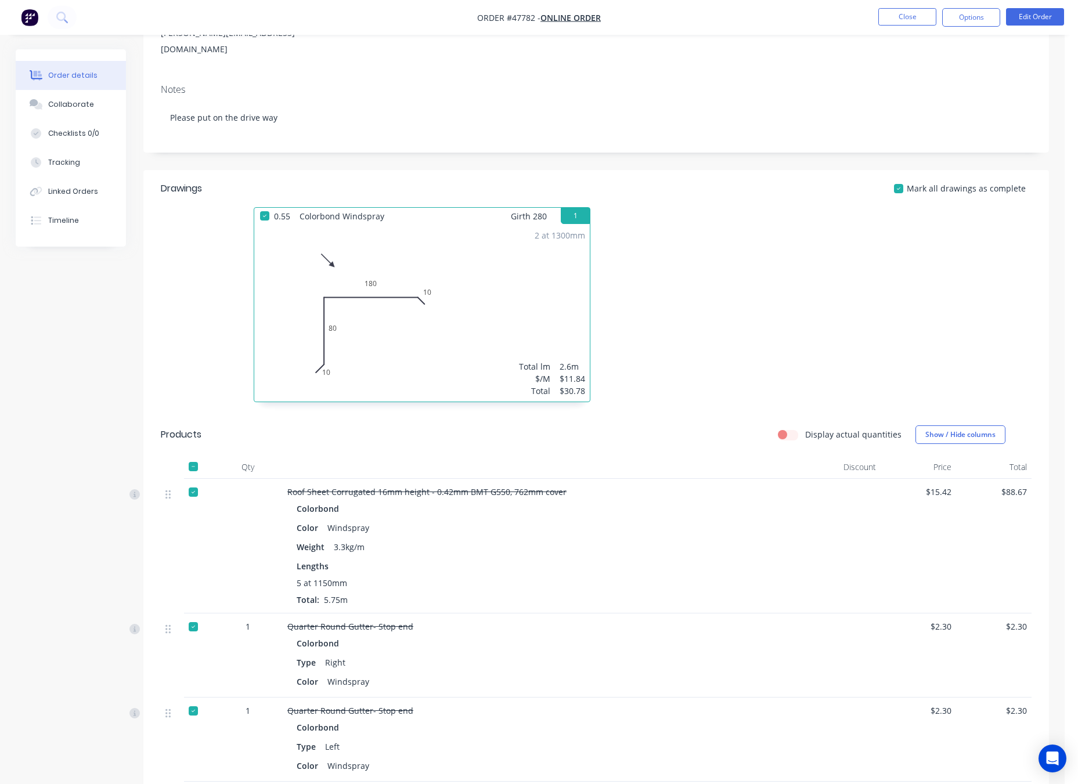
scroll to position [159, 0]
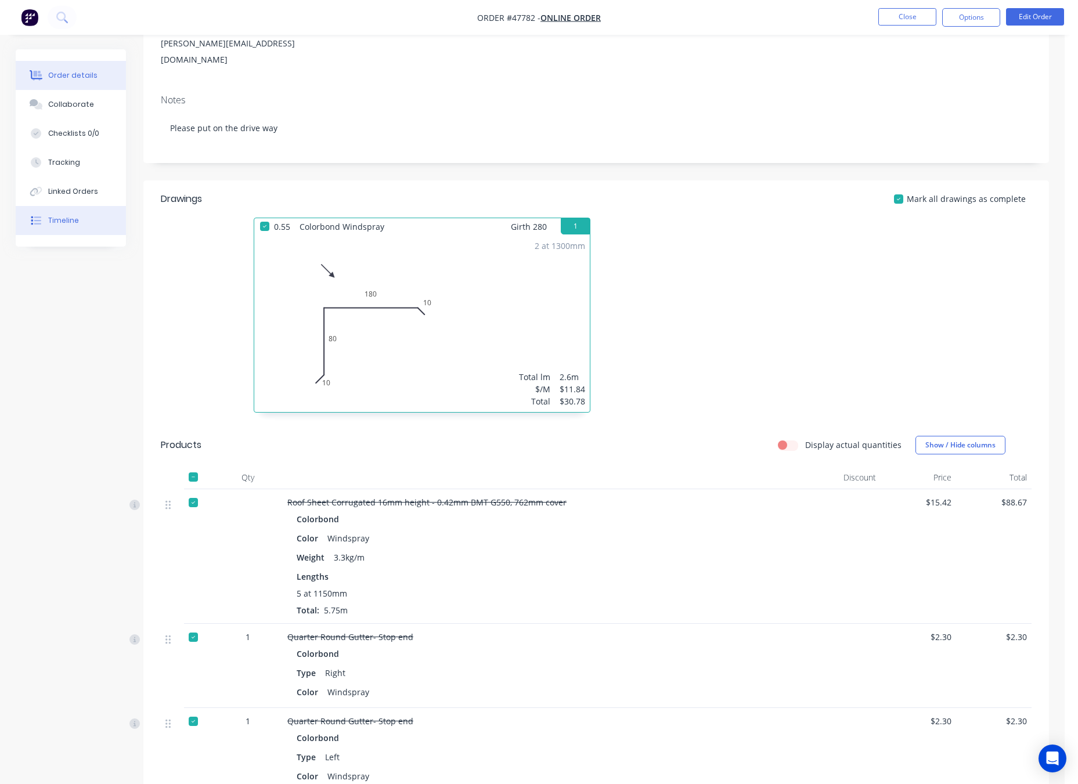
click at [75, 221] on div "Timeline" at bounding box center [63, 220] width 31 height 10
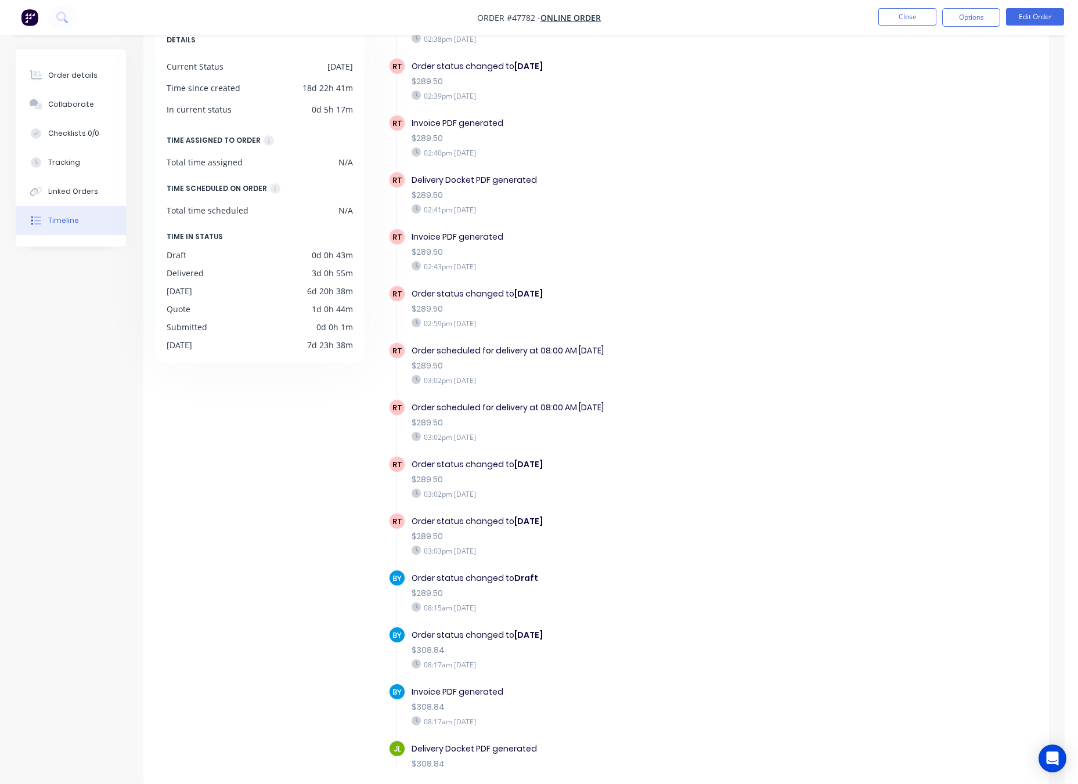
scroll to position [2042, 0]
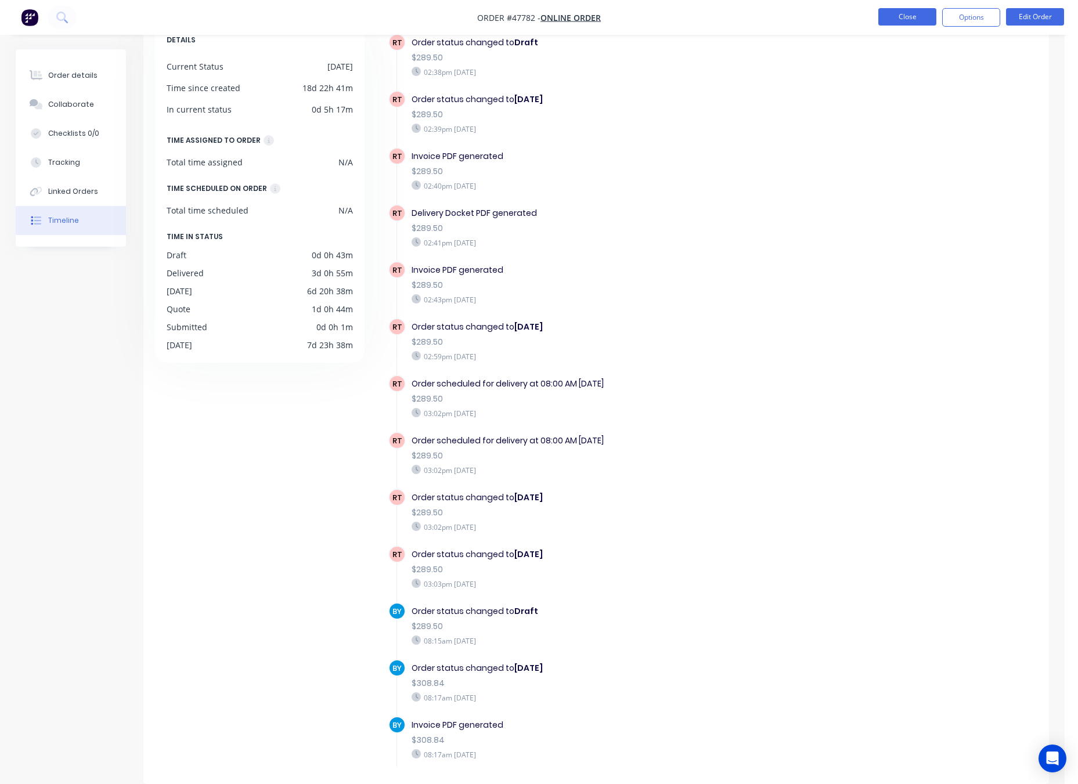
click at [910, 19] on button "Close" at bounding box center [907, 16] width 58 height 17
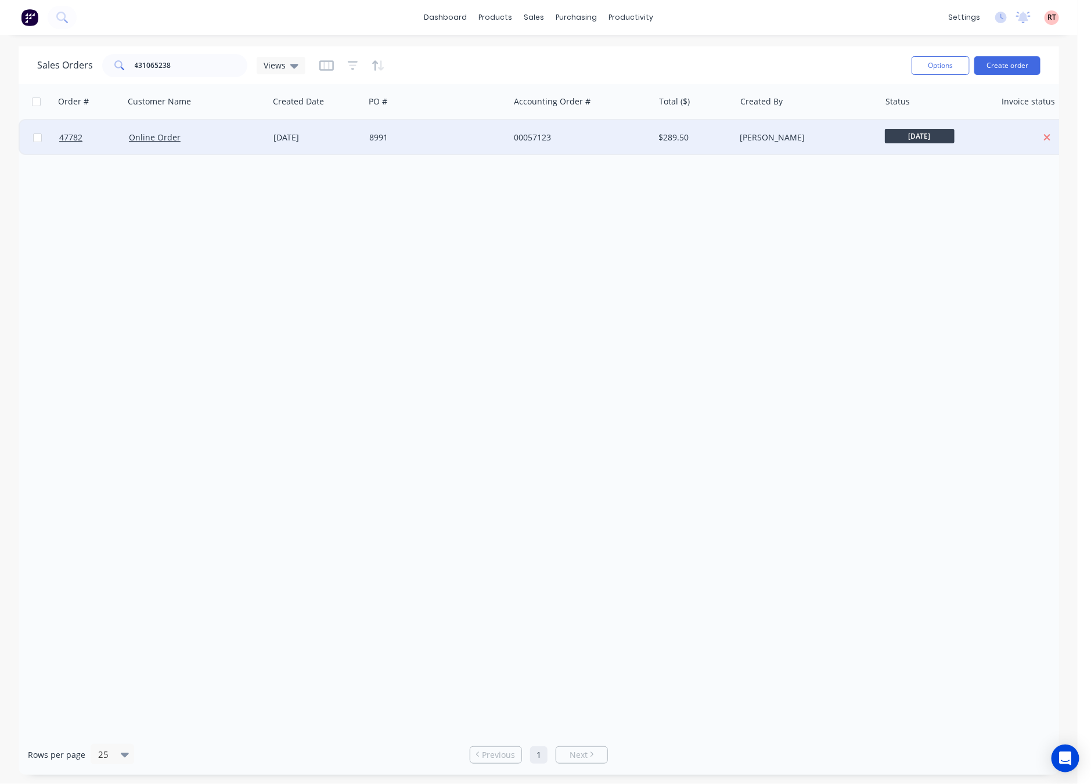
click at [415, 136] on div "8991" at bounding box center [433, 138] width 129 height 12
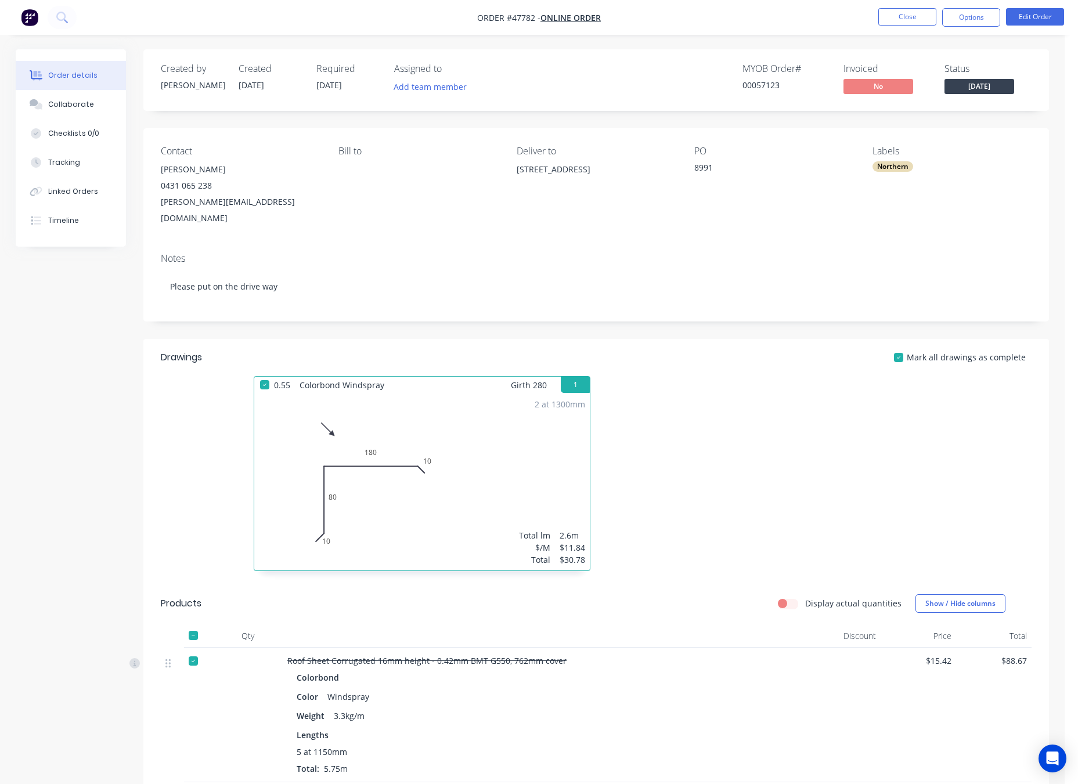
scroll to position [855, 0]
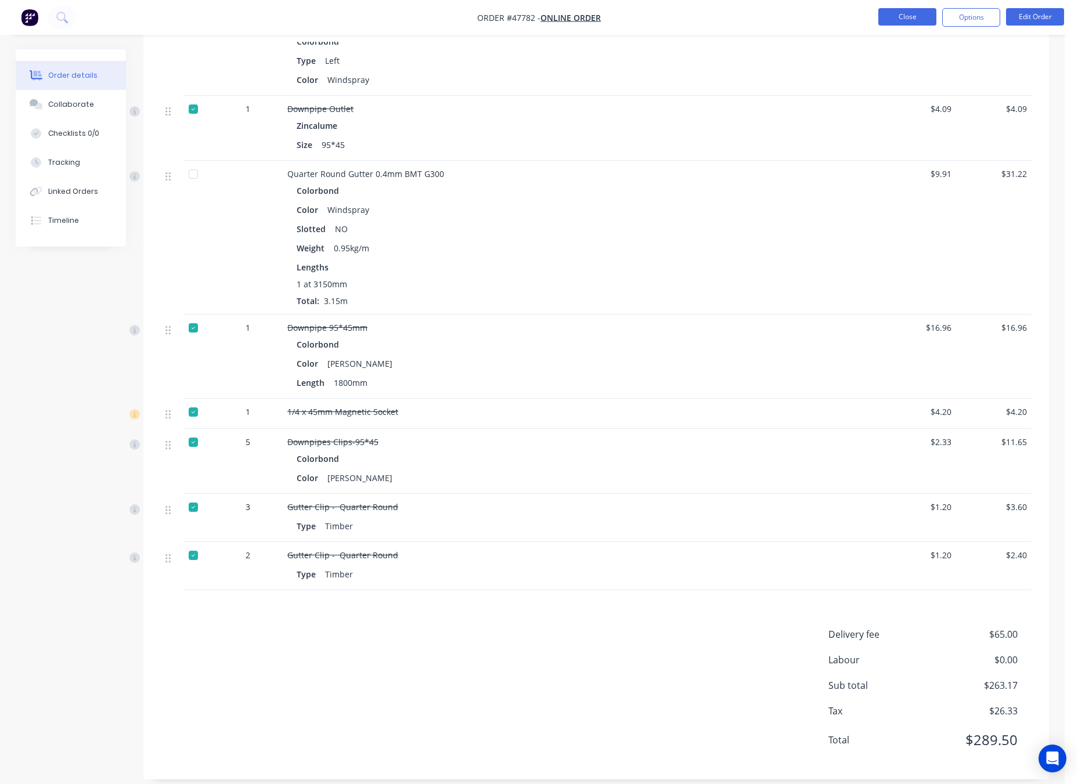
click at [888, 21] on button "Close" at bounding box center [907, 16] width 58 height 17
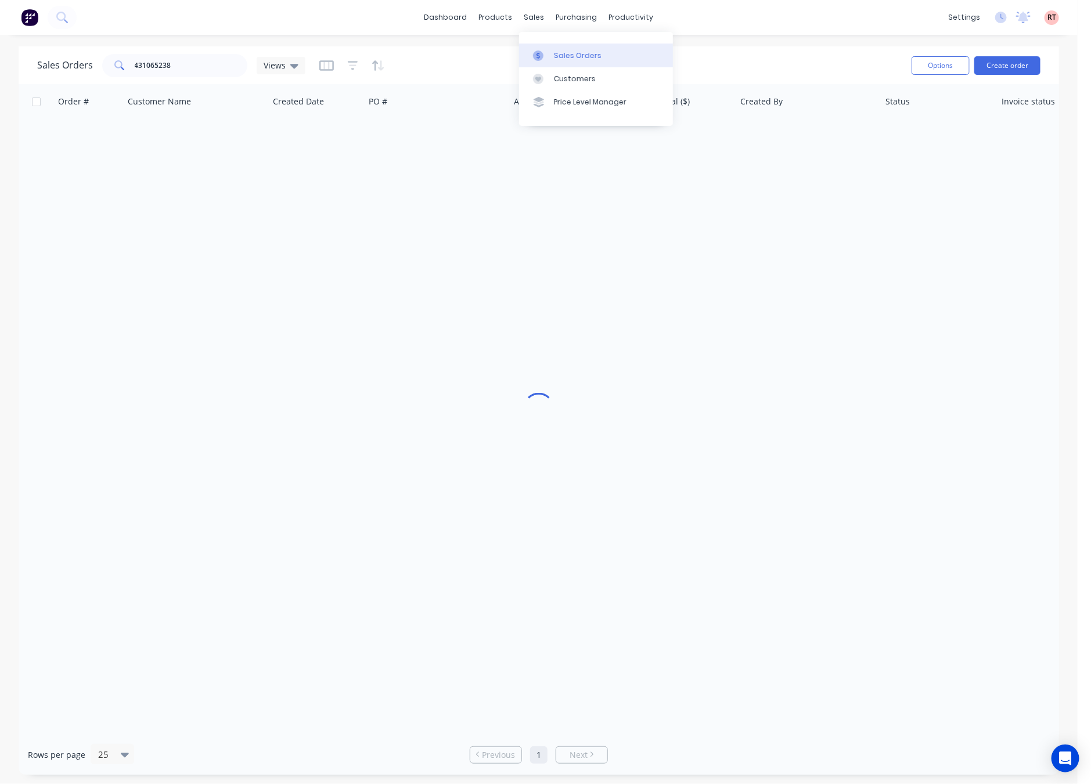
click at [550, 49] on link "Sales Orders" at bounding box center [596, 55] width 154 height 23
click at [618, 51] on link "Sales Orders" at bounding box center [596, 55] width 154 height 23
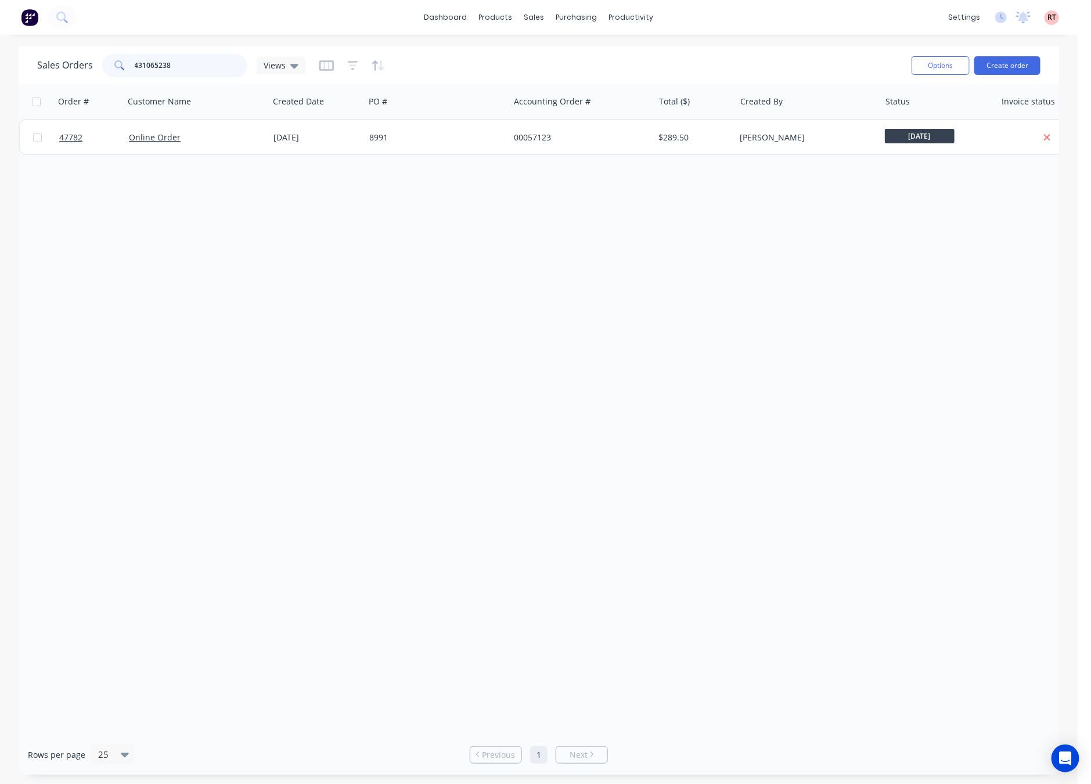
drag, startPoint x: 215, startPoint y: 62, endPoint x: 44, endPoint y: 84, distance: 172.2
click at [85, 75] on div "Sales Orders 431065238 Views" at bounding box center [171, 65] width 268 height 23
type input "2045.6"
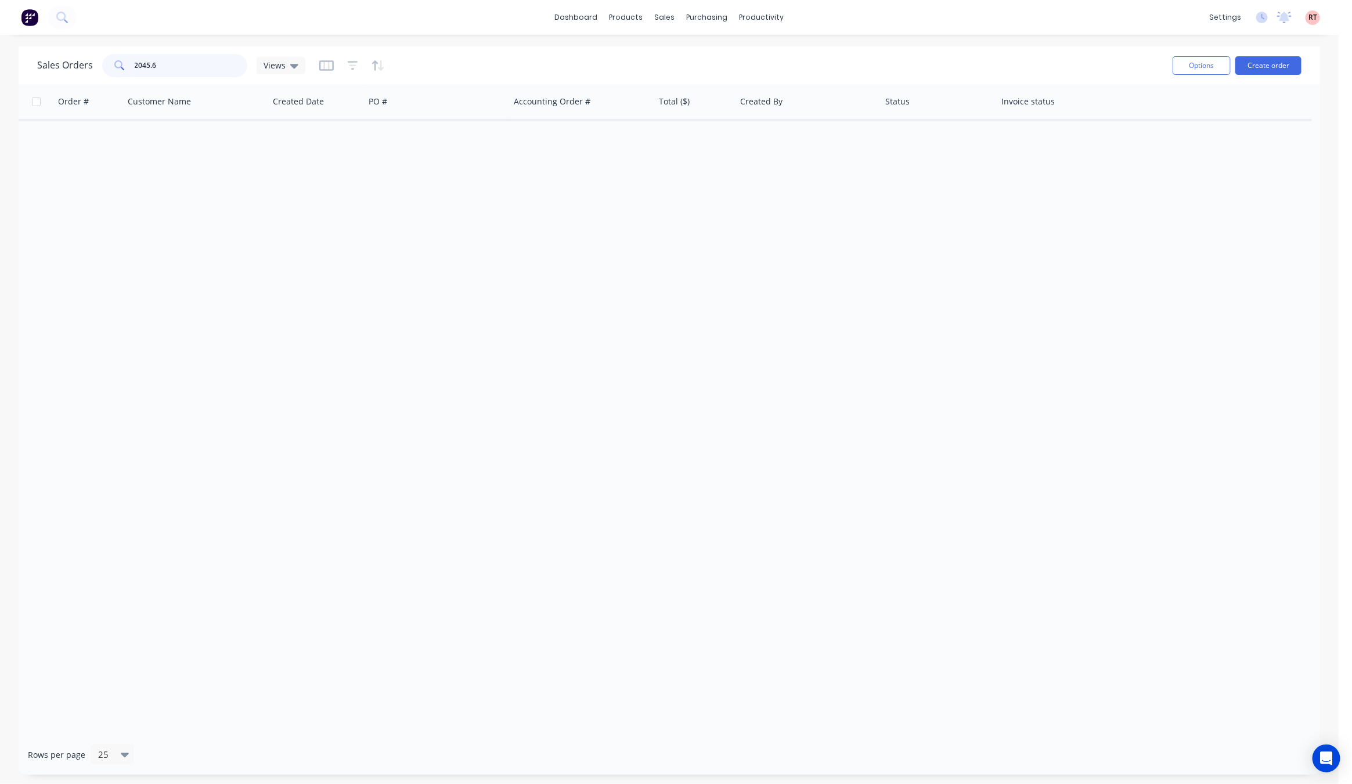
drag, startPoint x: 169, startPoint y: 59, endPoint x: 42, endPoint y: 82, distance: 128.7
click at [42, 82] on div "Sales Orders 2045.6 Views Options Create order" at bounding box center [670, 65] width 1302 height 38
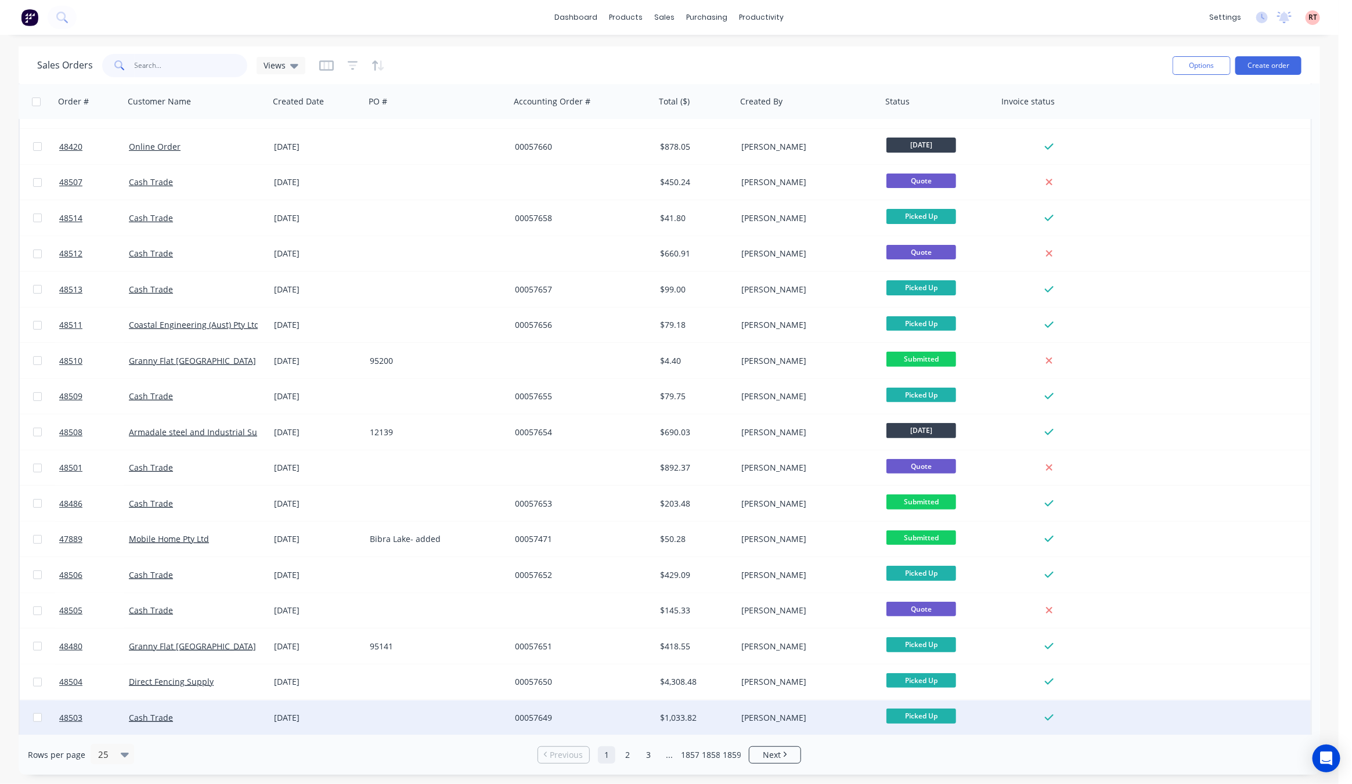
scroll to position [276, 0]
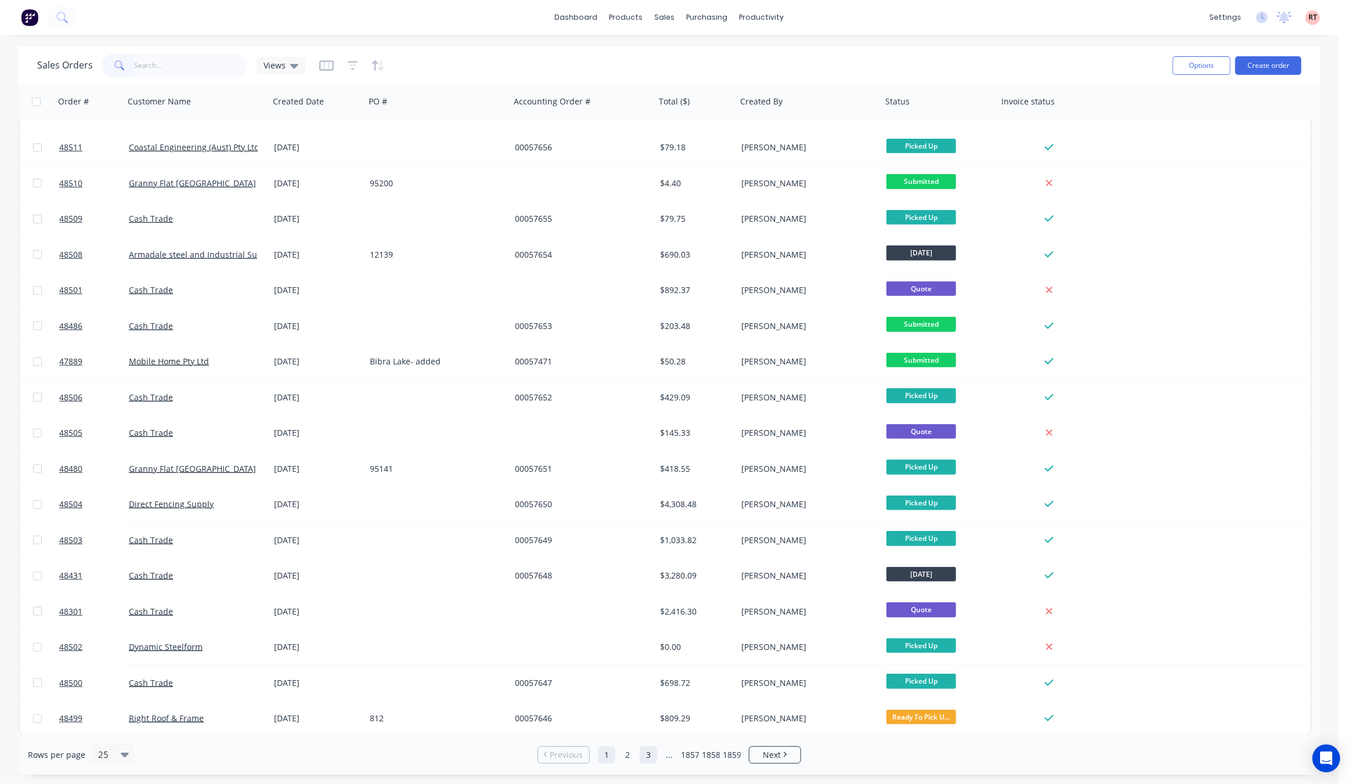
click at [655, 759] on link "3" at bounding box center [648, 755] width 17 height 17
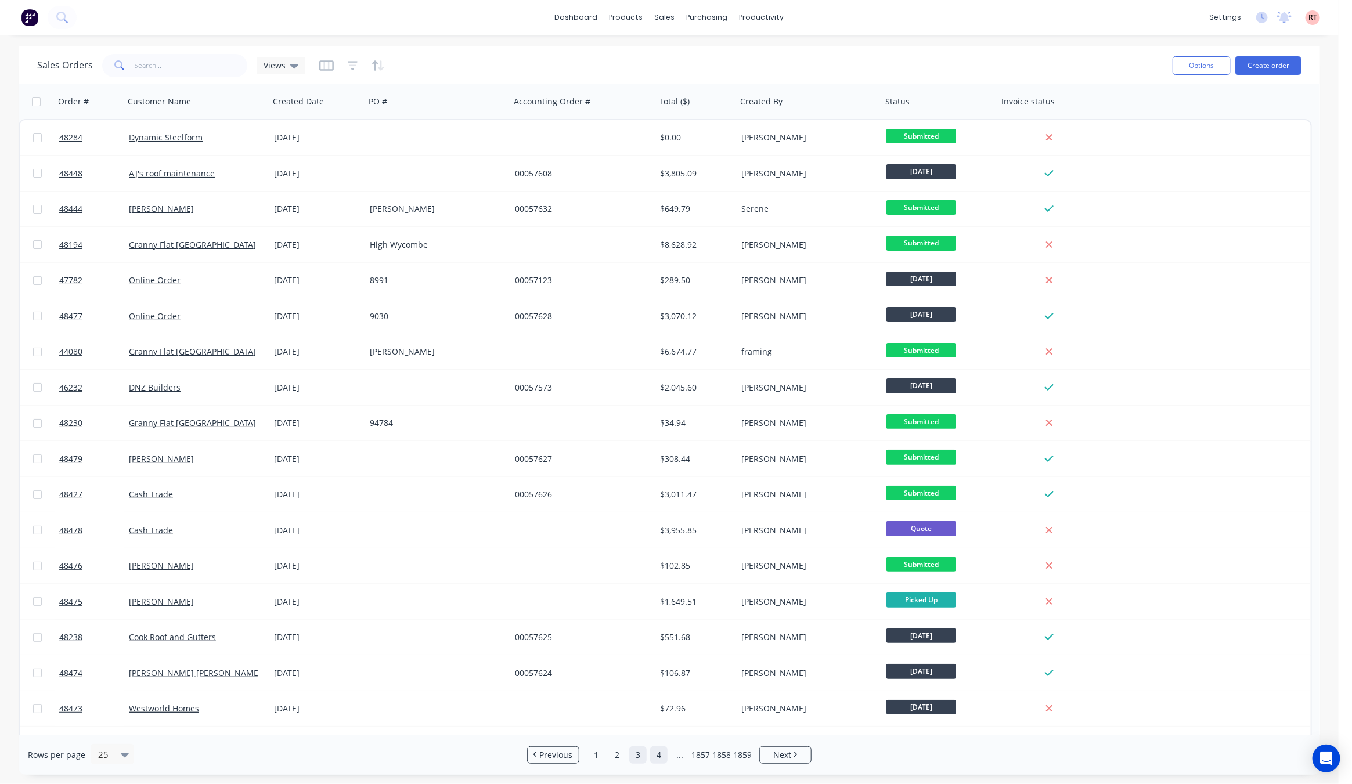
click at [664, 757] on link "4" at bounding box center [658, 755] width 17 height 17
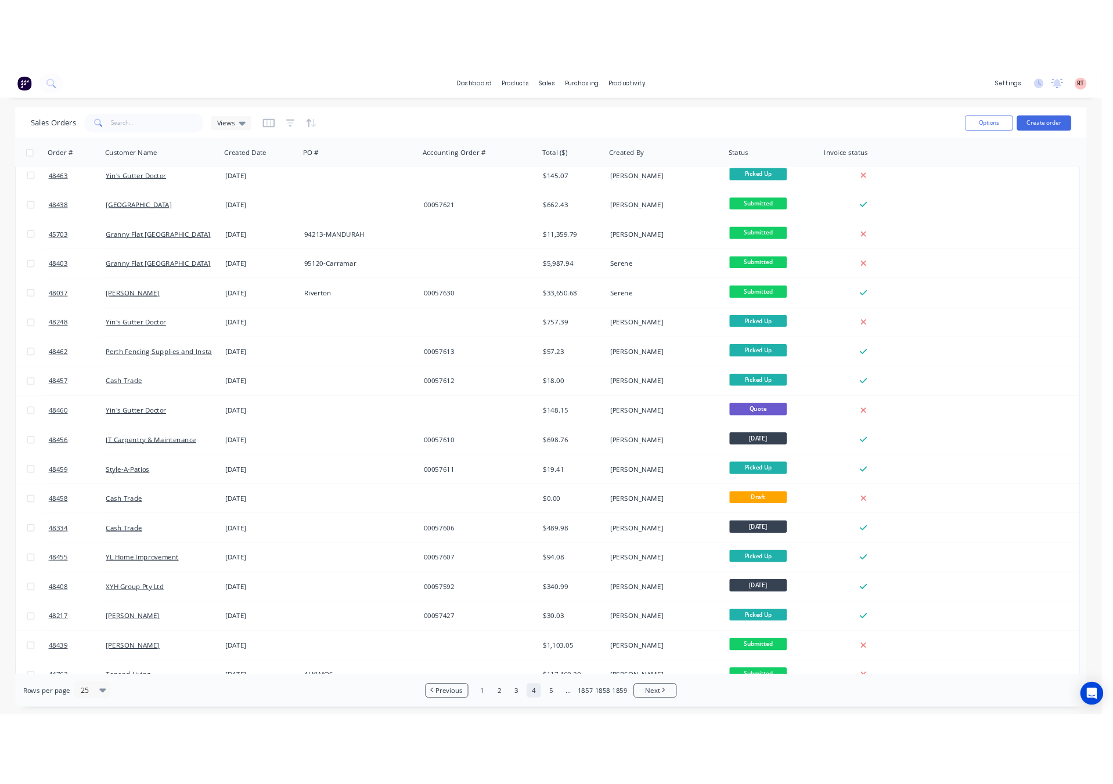
scroll to position [276, 0]
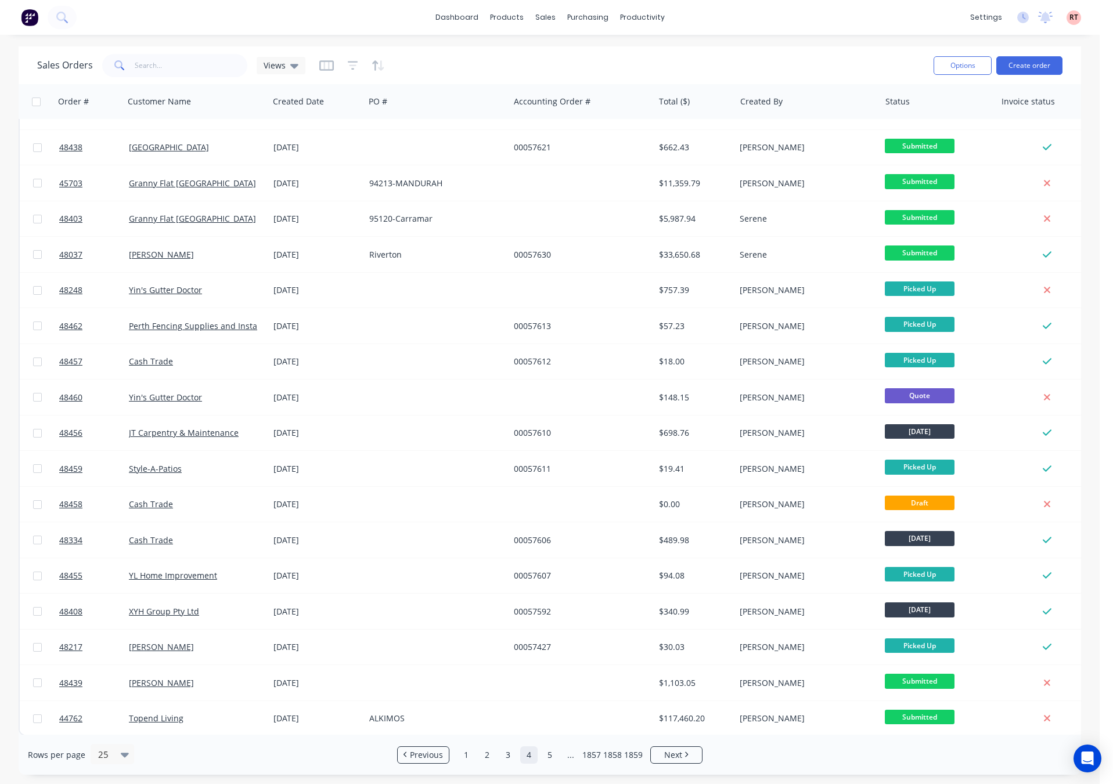
click at [466, 744] on div "Rows per page 25 Previous 1 2 3 4 5 ... 1857 1858 1859 Next" at bounding box center [550, 755] width 1063 height 40
click at [481, 757] on link "2" at bounding box center [486, 755] width 17 height 17
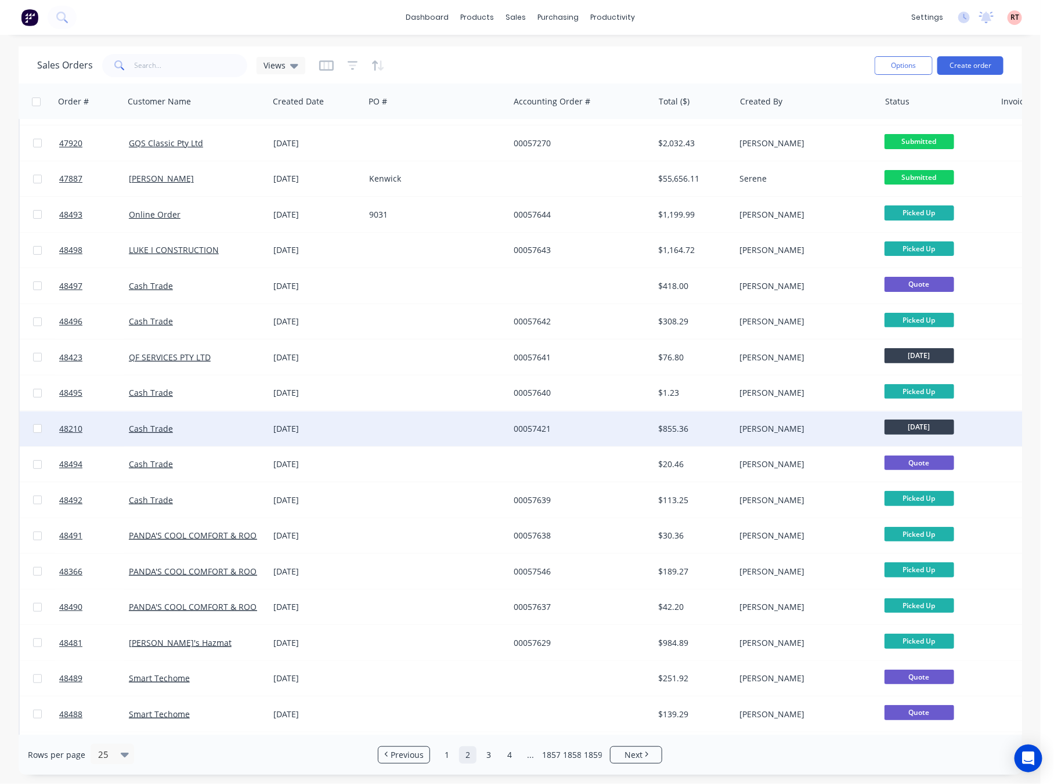
scroll to position [0, 0]
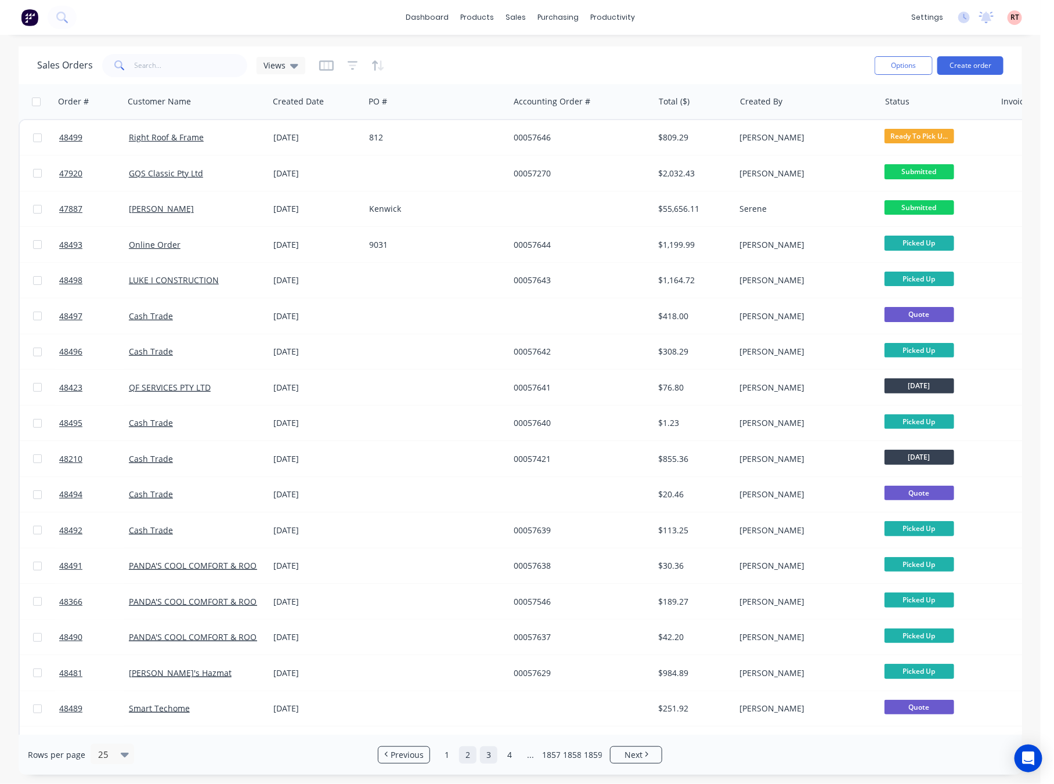
click at [482, 752] on link "3" at bounding box center [488, 755] width 17 height 17
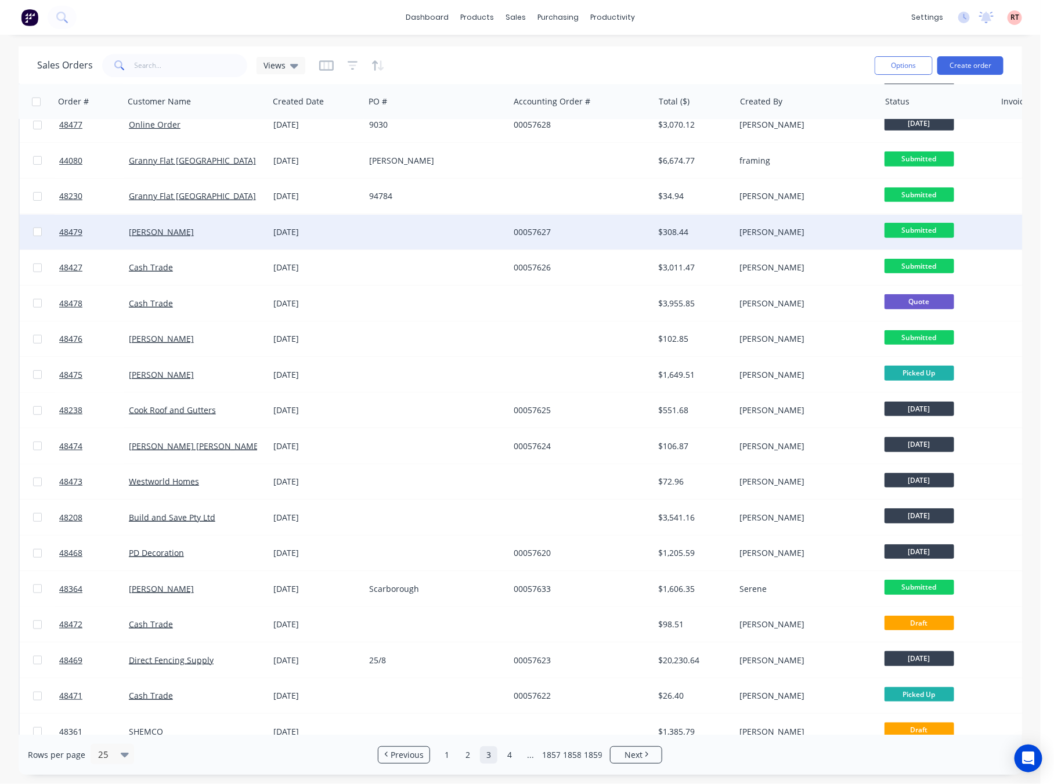
scroll to position [281, 0]
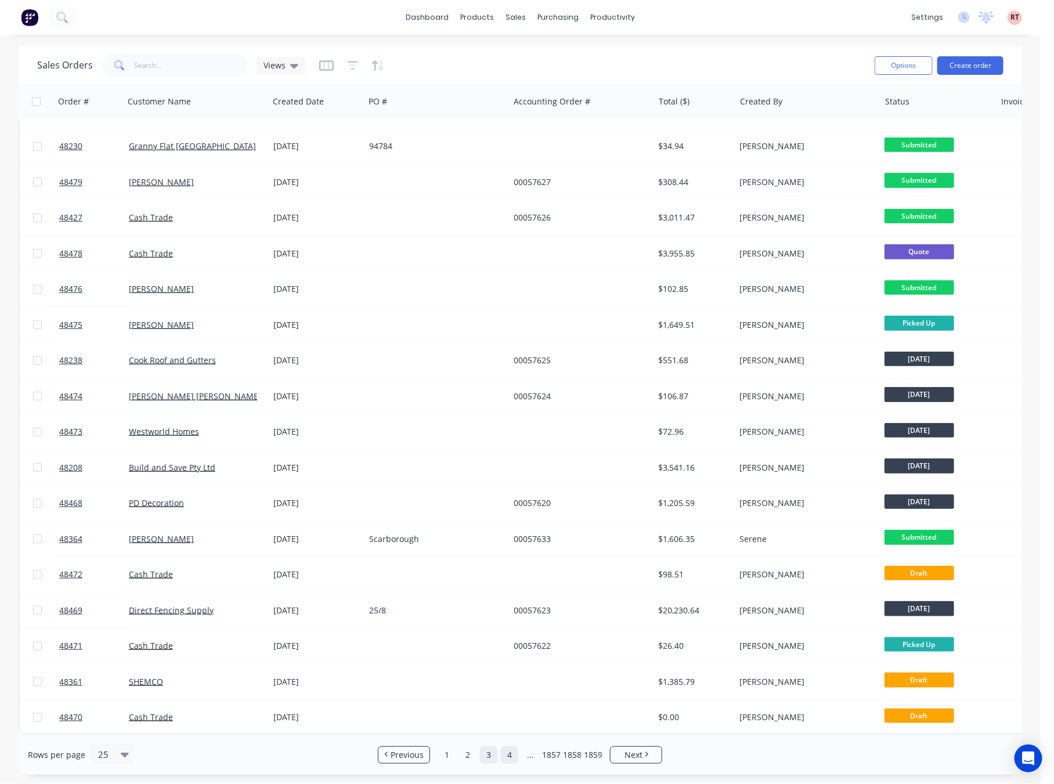
click at [510, 757] on link "4" at bounding box center [509, 755] width 17 height 17
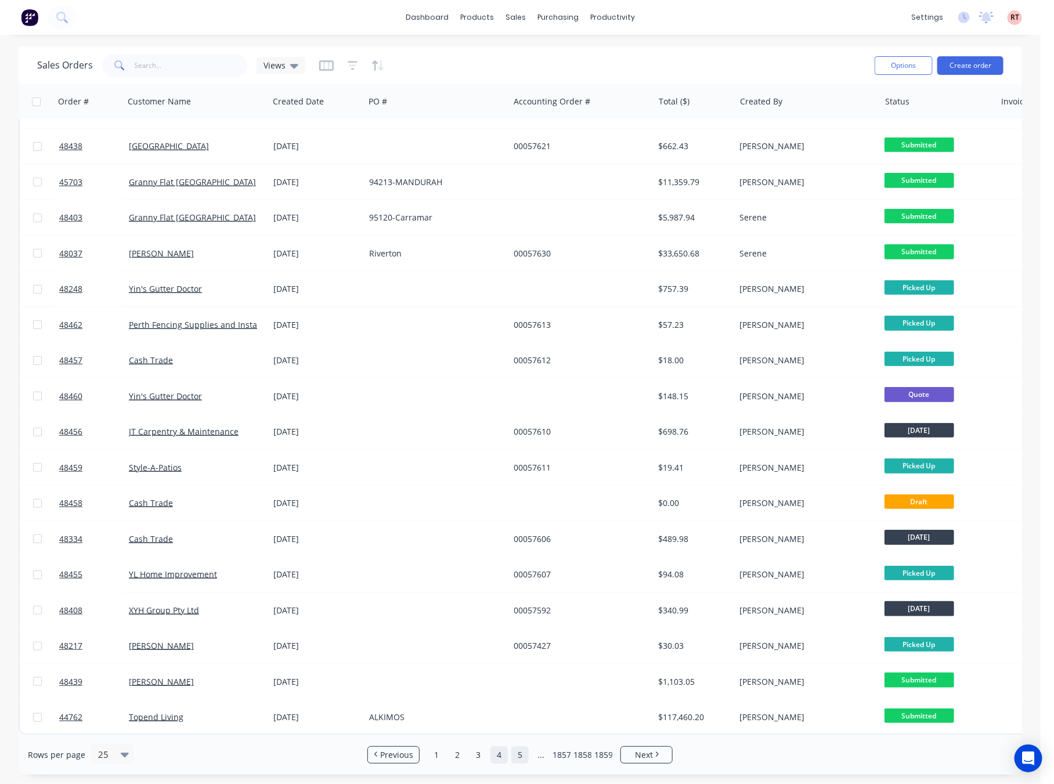
click at [513, 754] on link "5" at bounding box center [520, 755] width 17 height 17
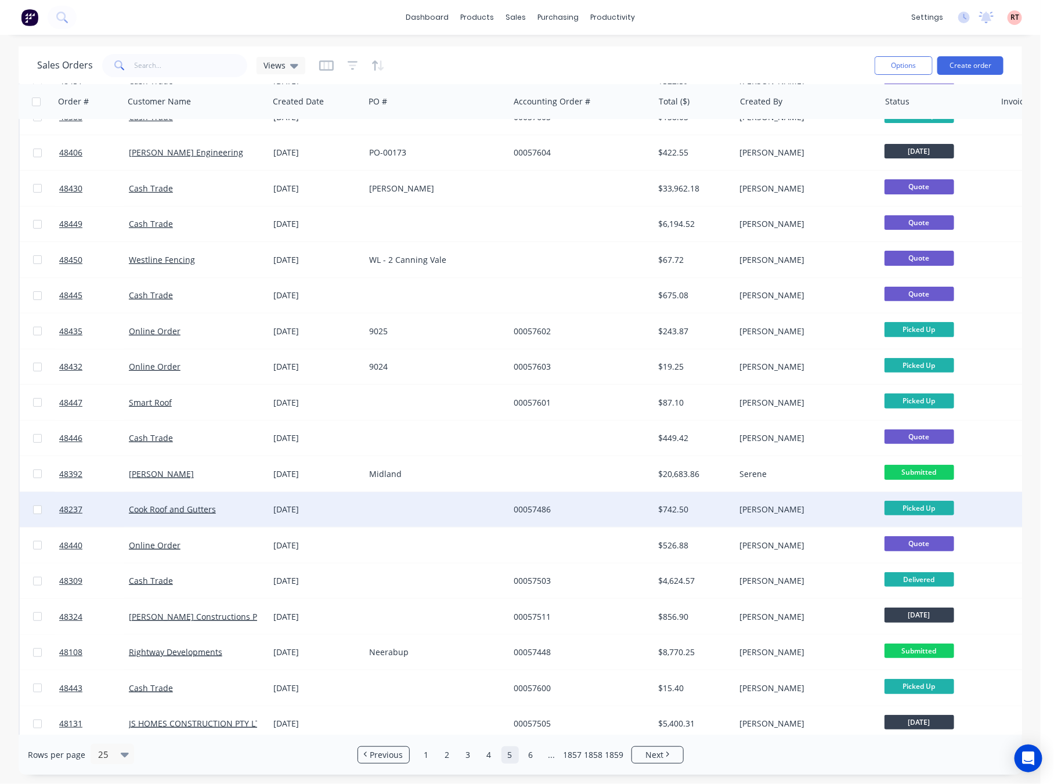
scroll to position [0, 0]
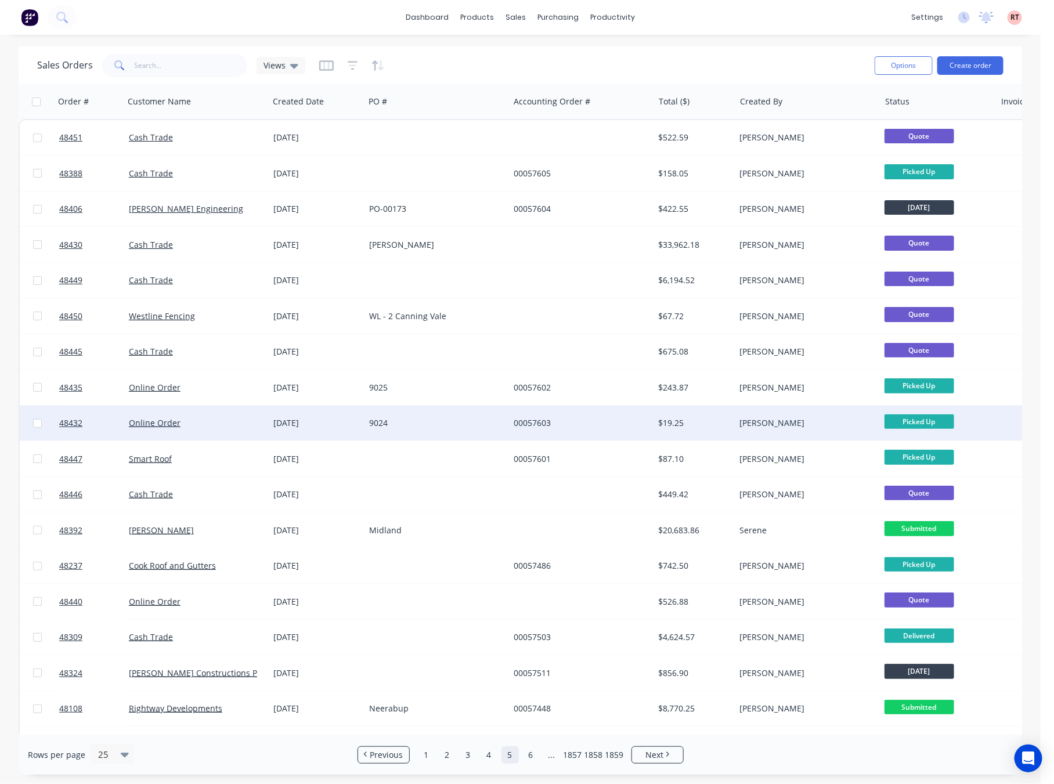
click at [626, 426] on div "00057603" at bounding box center [578, 423] width 129 height 12
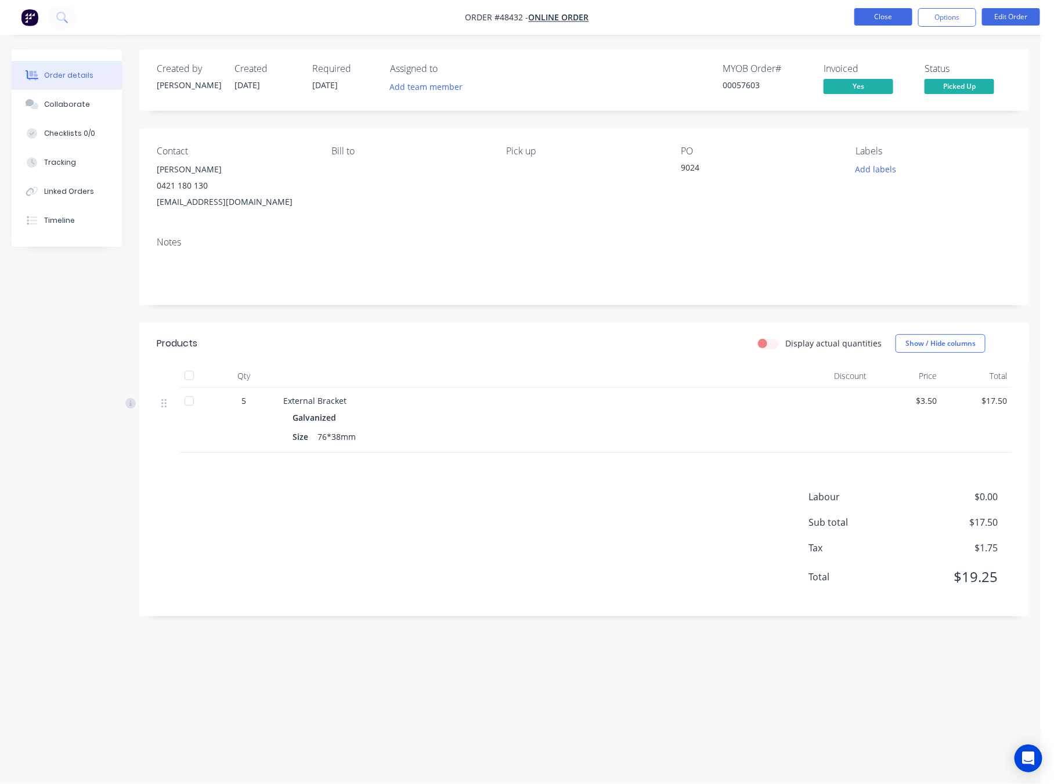
click at [888, 23] on button "Close" at bounding box center [884, 16] width 58 height 17
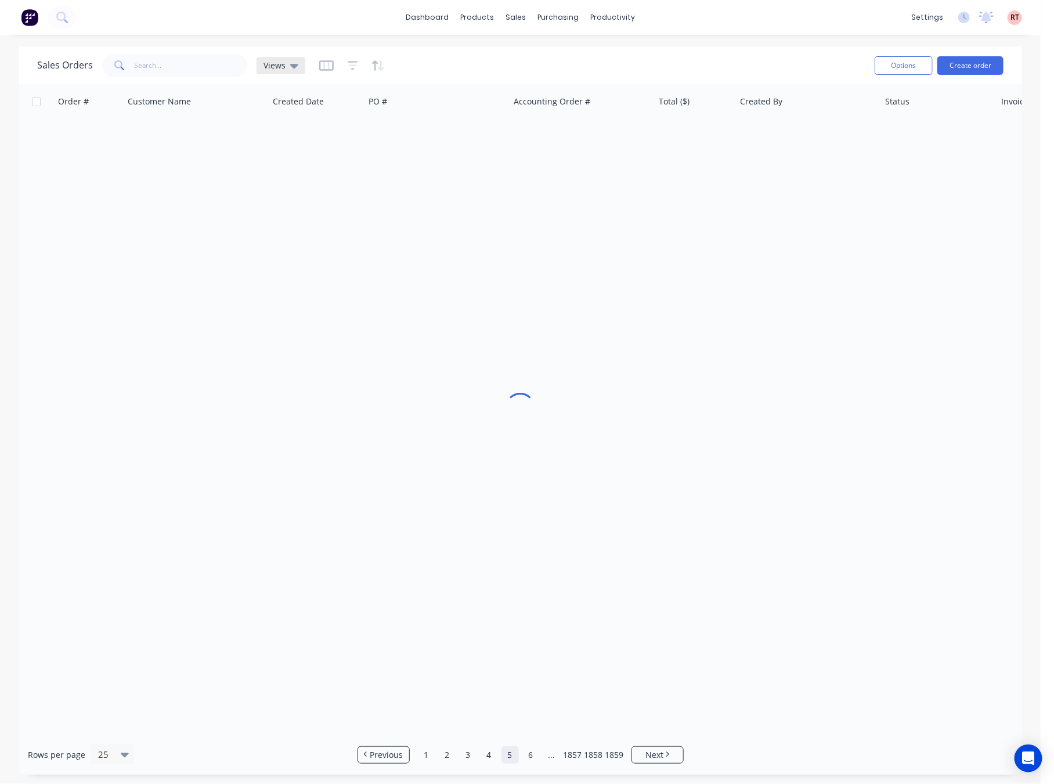
click at [296, 68] on icon at bounding box center [294, 65] width 8 height 13
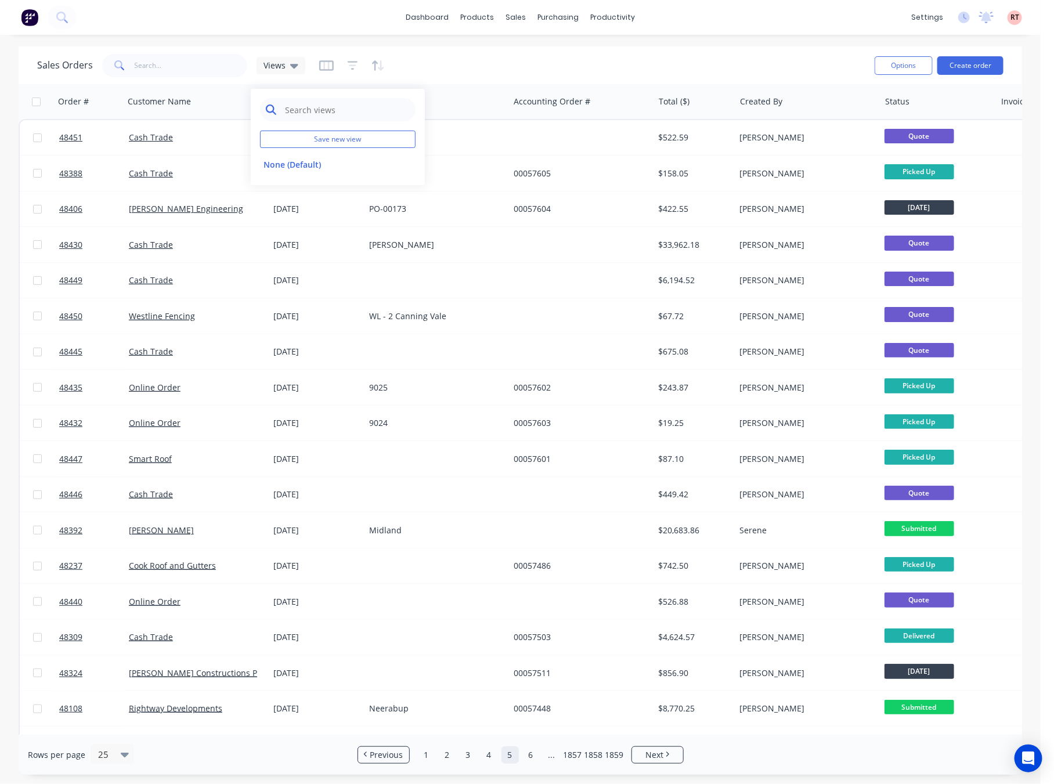
click at [324, 111] on input "text" at bounding box center [347, 109] width 126 height 23
click at [478, 56] on div "Sales Orders Views" at bounding box center [451, 65] width 829 height 28
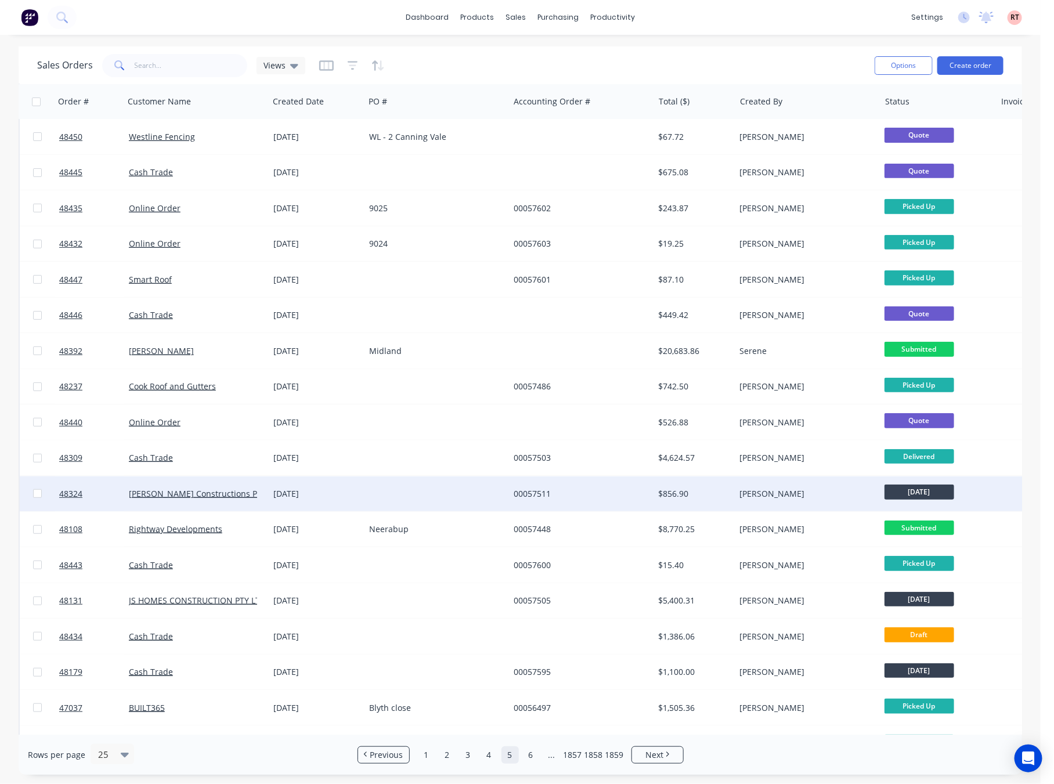
scroll to position [281, 0]
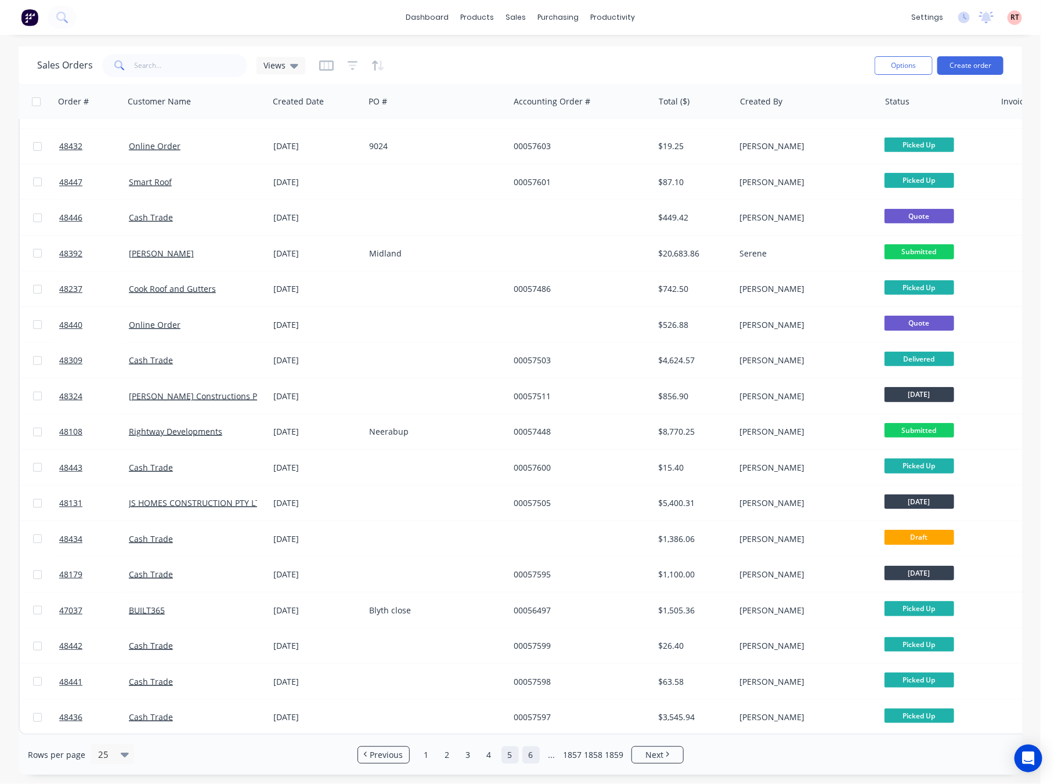
click at [523, 758] on link "6" at bounding box center [531, 755] width 17 height 17
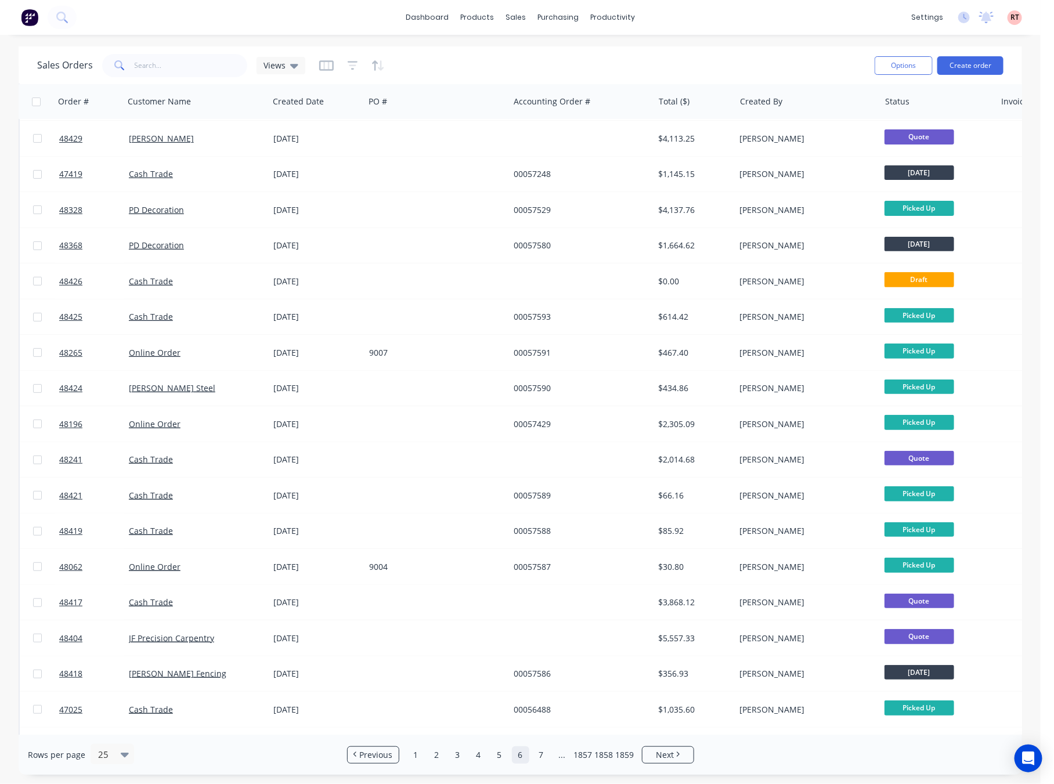
scroll to position [0, 0]
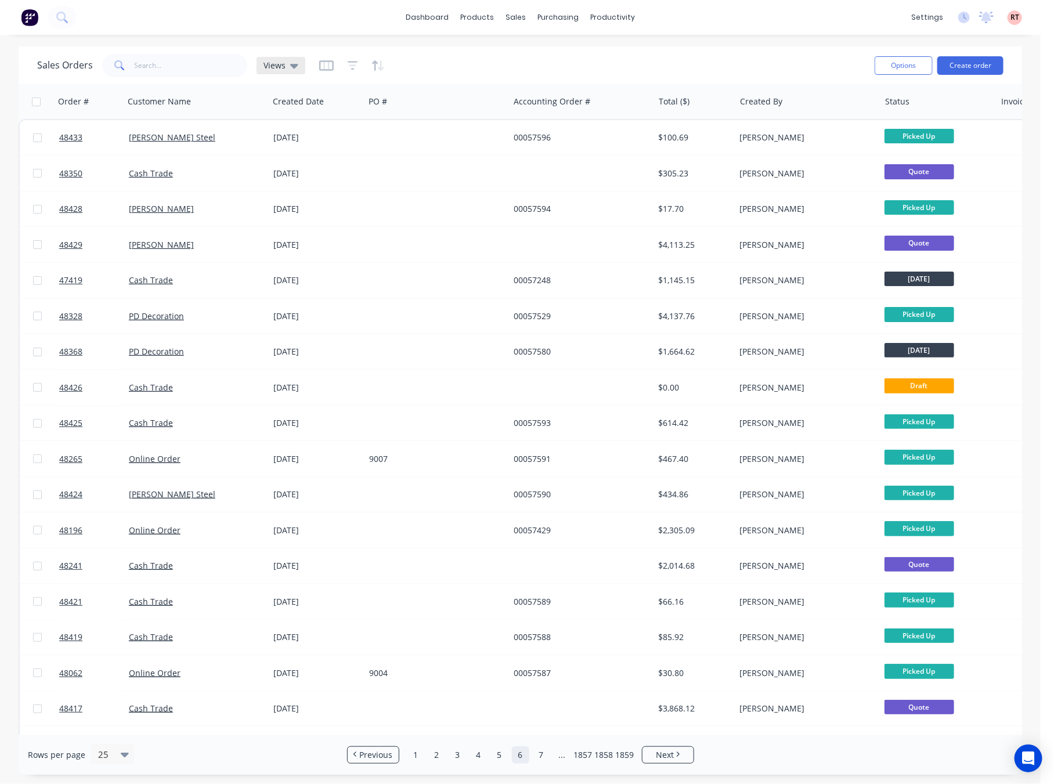
click at [273, 70] on div "Views" at bounding box center [281, 65] width 49 height 17
click at [328, 110] on input "text" at bounding box center [347, 109] width 126 height 23
click at [325, 66] on icon "button" at bounding box center [326, 66] width 15 height 12
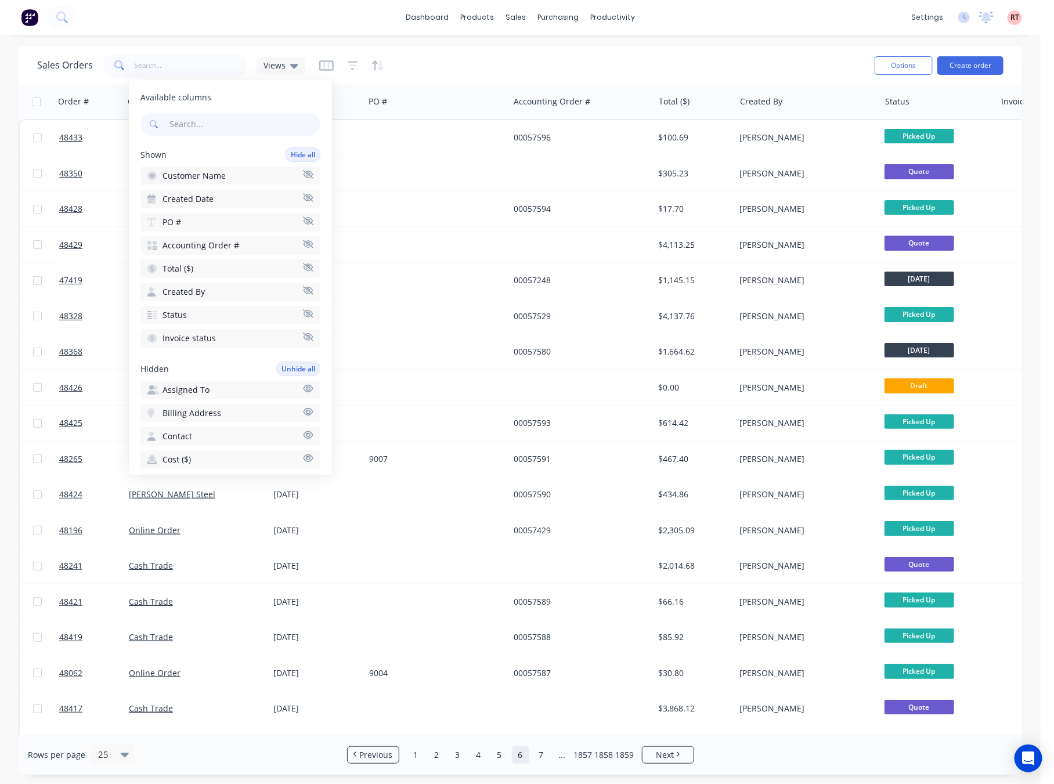
click at [210, 199] on span "Created Date" at bounding box center [188, 199] width 51 height 12
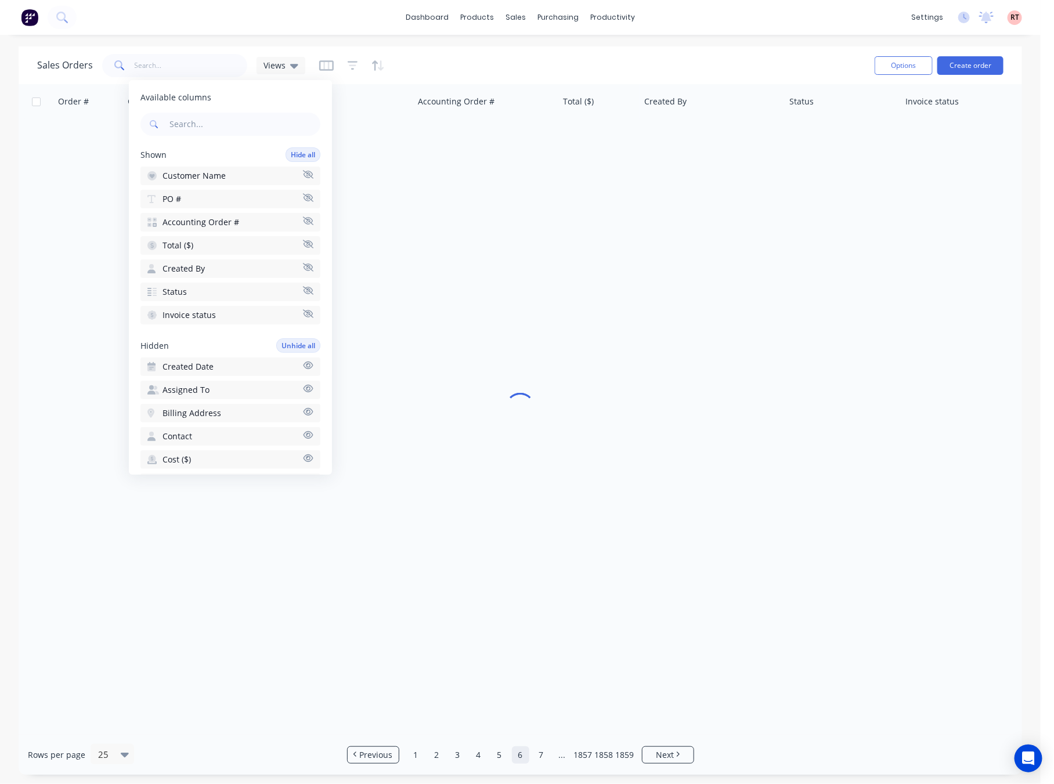
click at [568, 218] on div at bounding box center [521, 409] width 1004 height 651
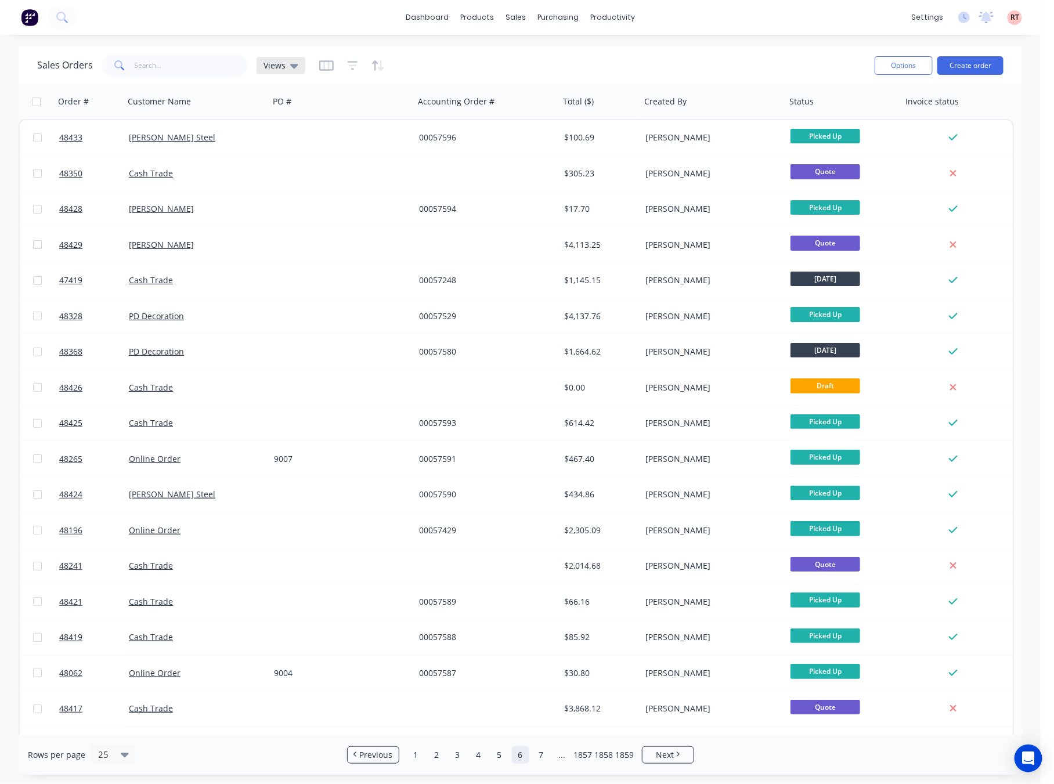
click at [271, 64] on span "Views" at bounding box center [275, 65] width 22 height 12
click at [323, 65] on icon "button" at bounding box center [326, 66] width 6 height 8
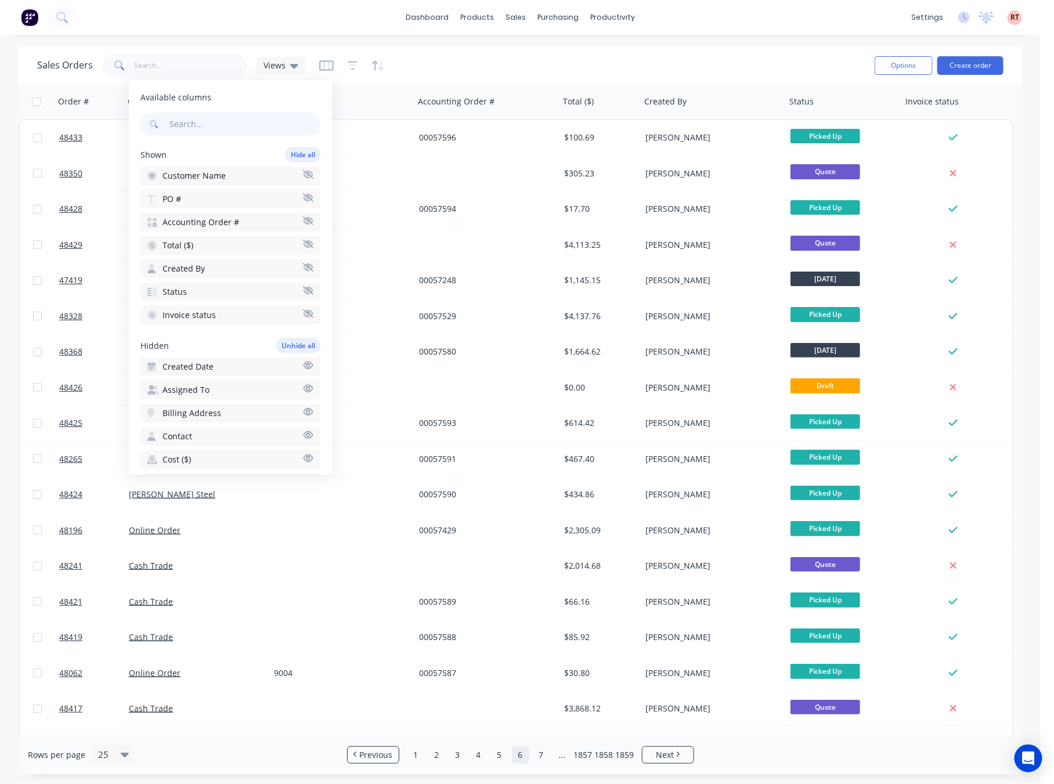
click at [222, 364] on button "Created Date" at bounding box center [231, 367] width 180 height 19
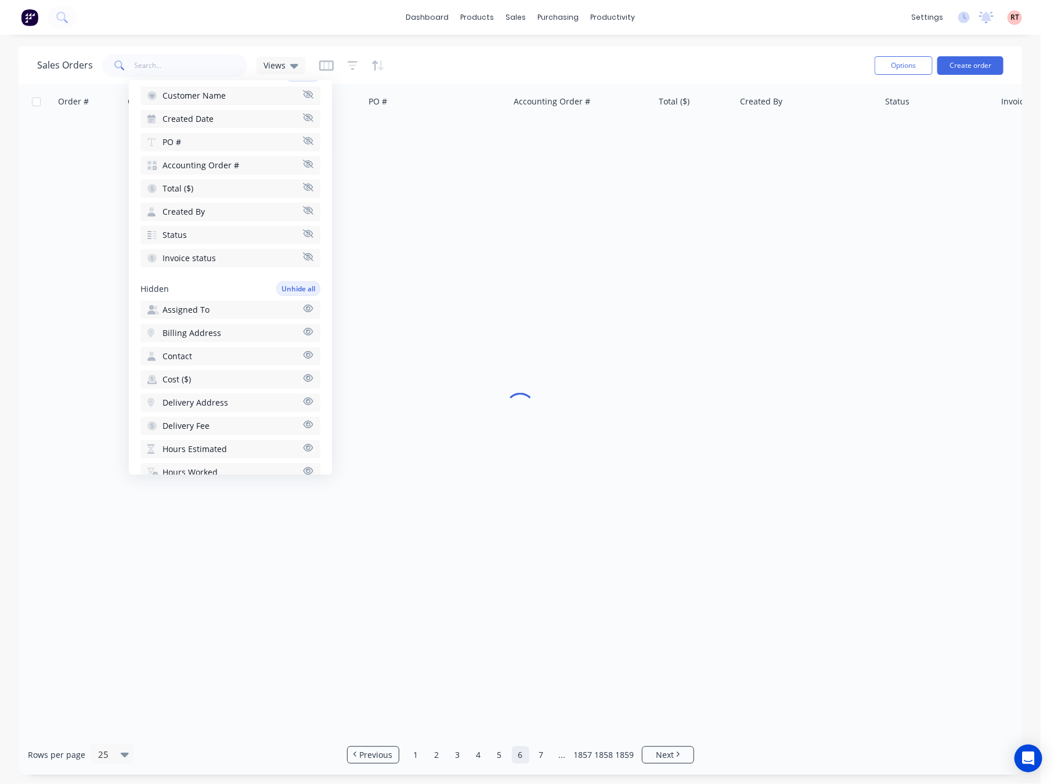
scroll to position [174, 0]
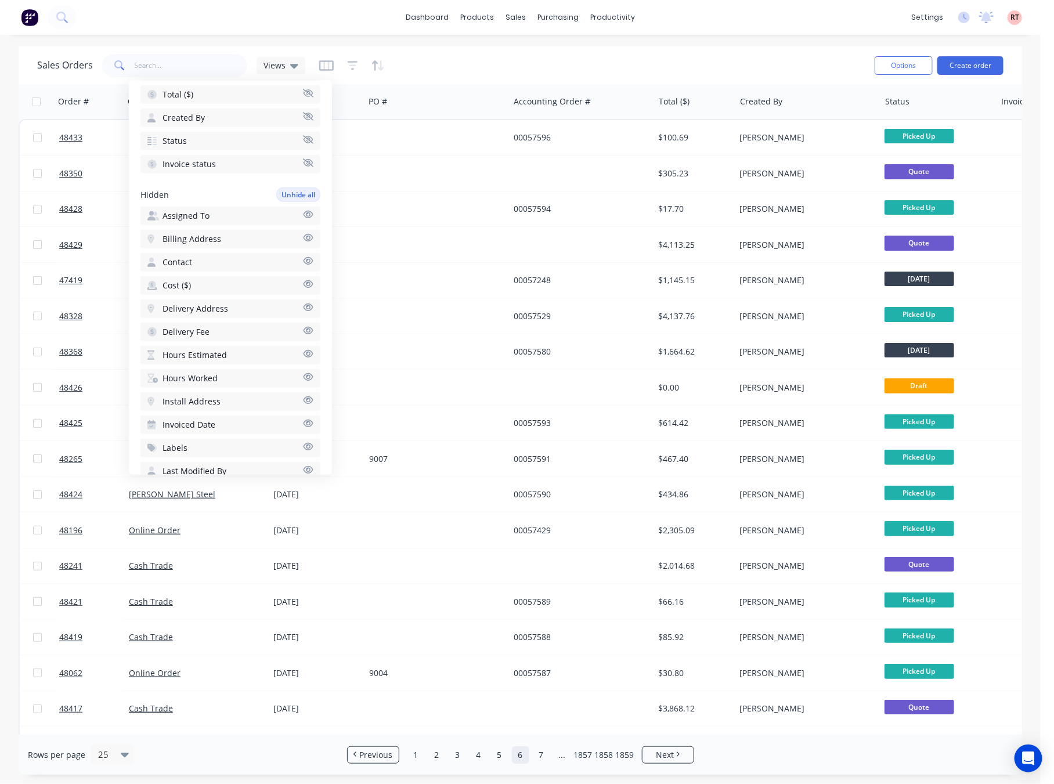
click at [235, 280] on button "Cost ($)" at bounding box center [231, 285] width 180 height 19
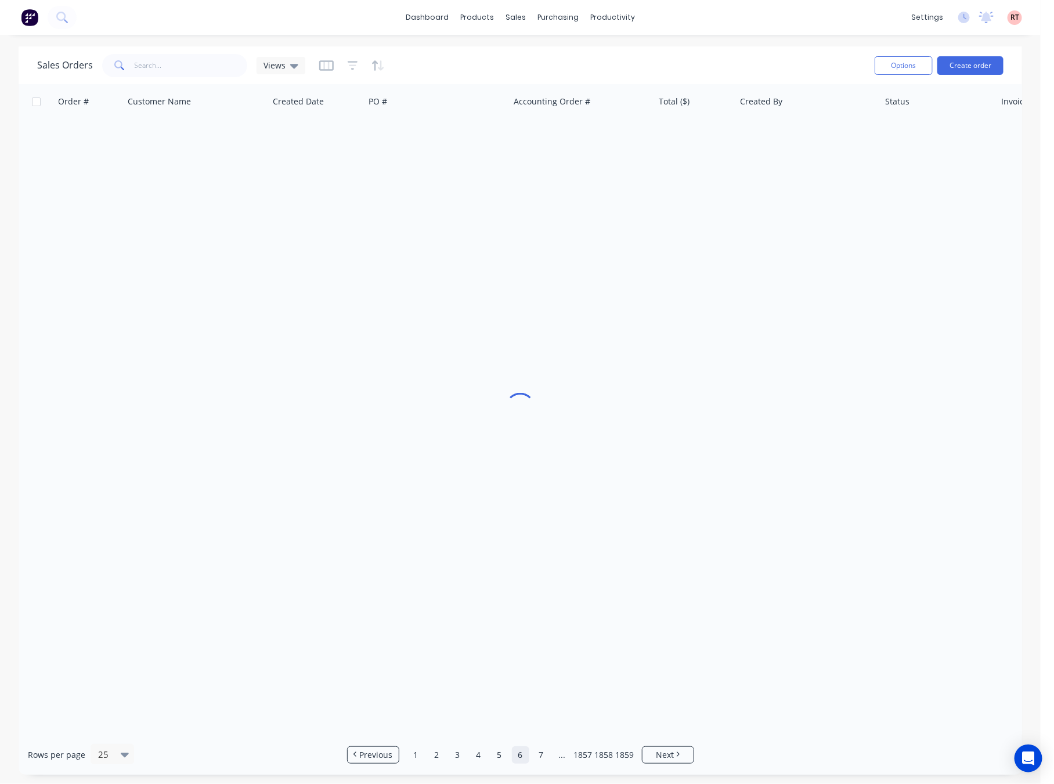
click at [462, 310] on div at bounding box center [521, 409] width 1004 height 651
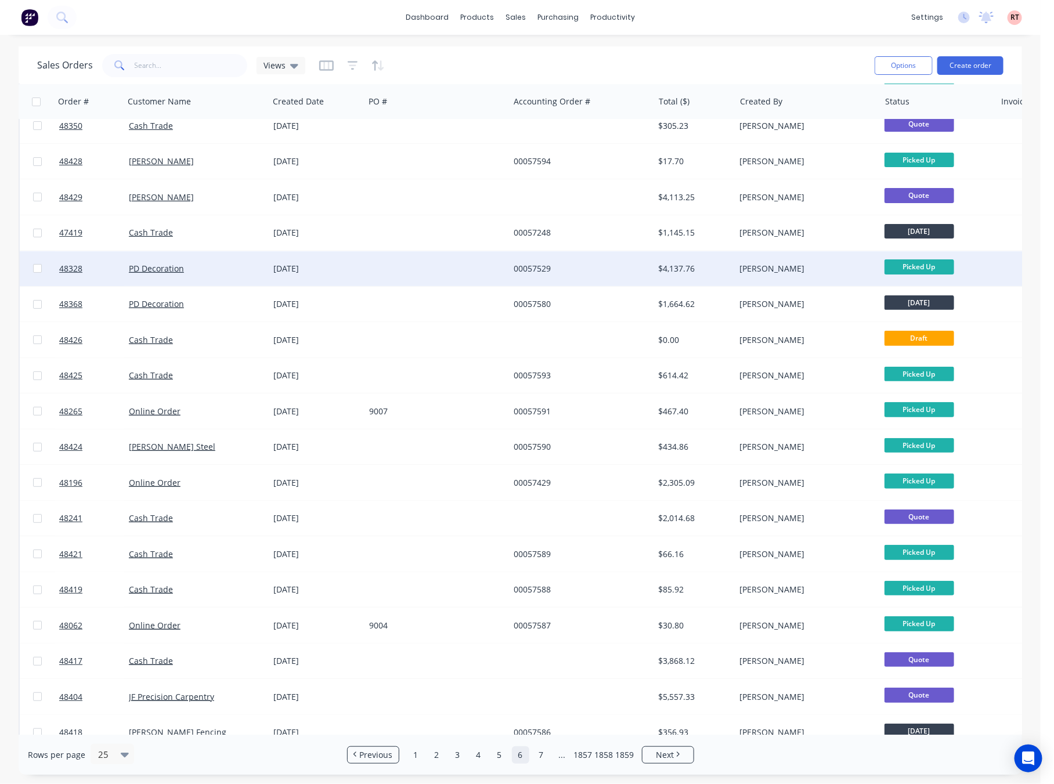
scroll to position [0, 0]
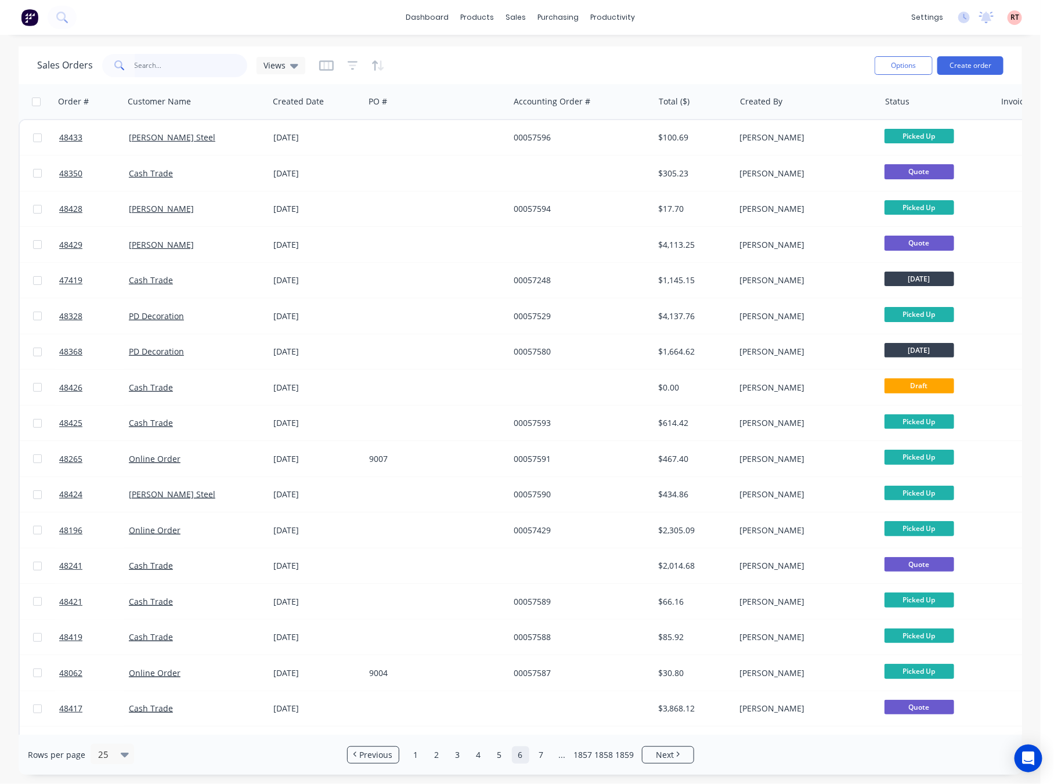
click at [185, 71] on input "text" at bounding box center [191, 65] width 113 height 23
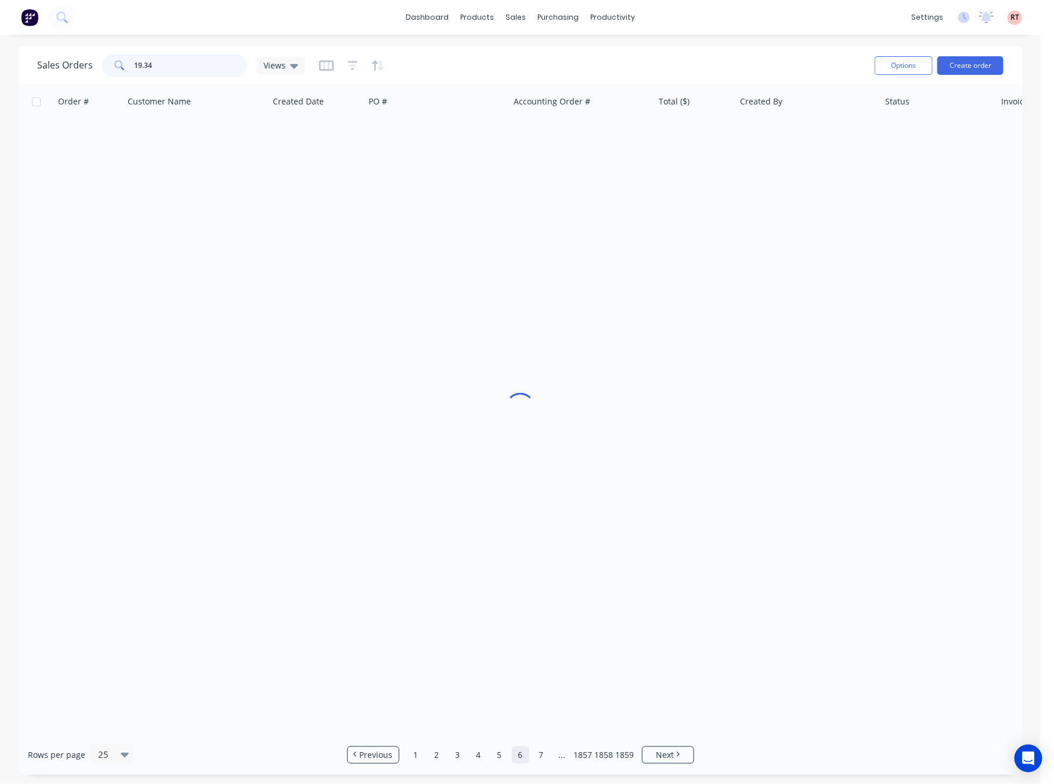
click at [135, 70] on input "19.34" at bounding box center [191, 65] width 113 height 23
type input "$19.34"
drag, startPoint x: 192, startPoint y: 68, endPoint x: 78, endPoint y: 70, distance: 113.8
click at [78, 70] on div "Sales Orders $19.34 Views" at bounding box center [171, 65] width 268 height 23
click at [607, 305] on div at bounding box center [521, 409] width 1004 height 651
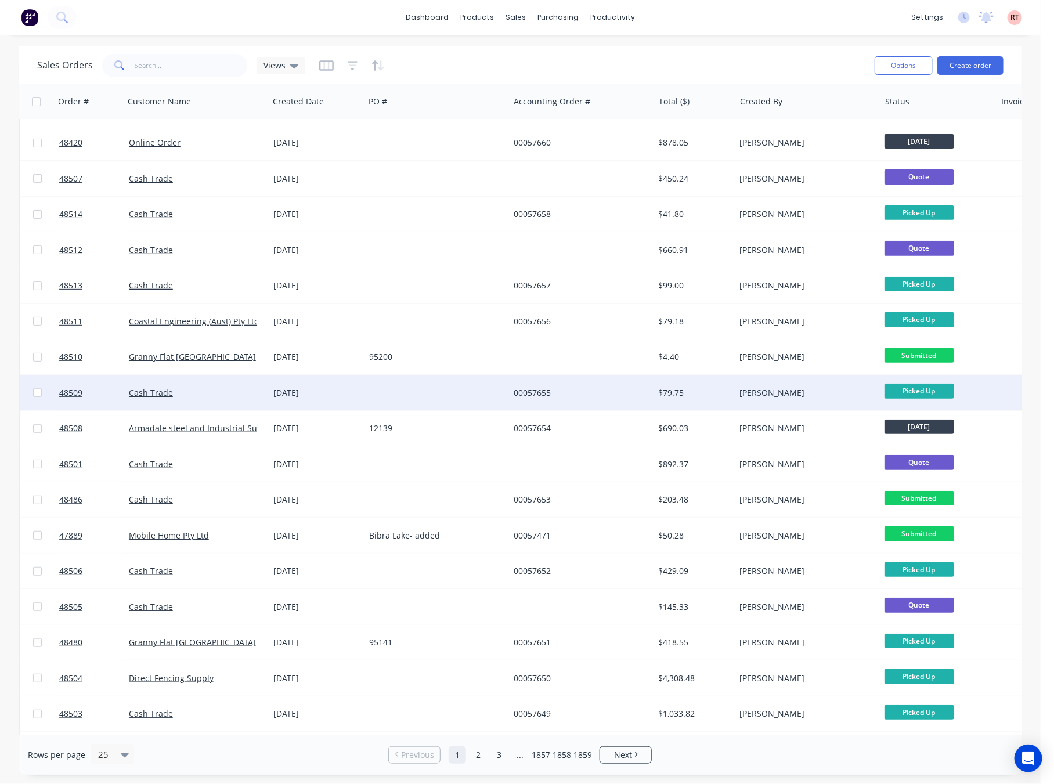
scroll to position [281, 0]
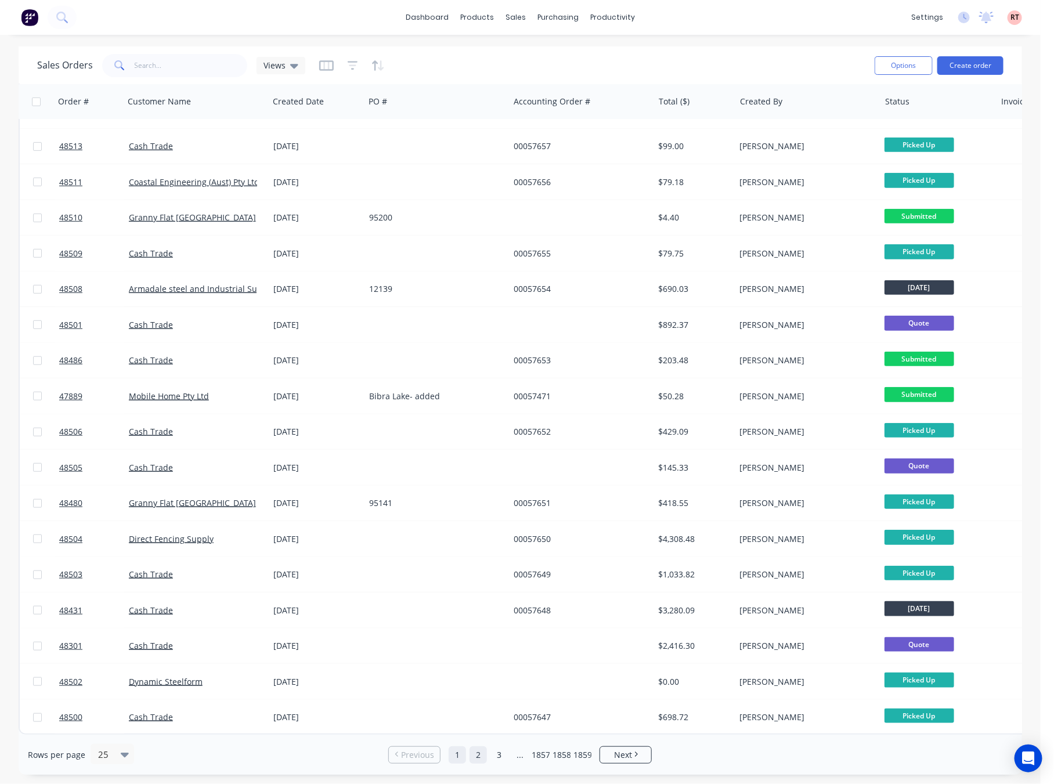
click at [476, 757] on link "2" at bounding box center [478, 755] width 17 height 17
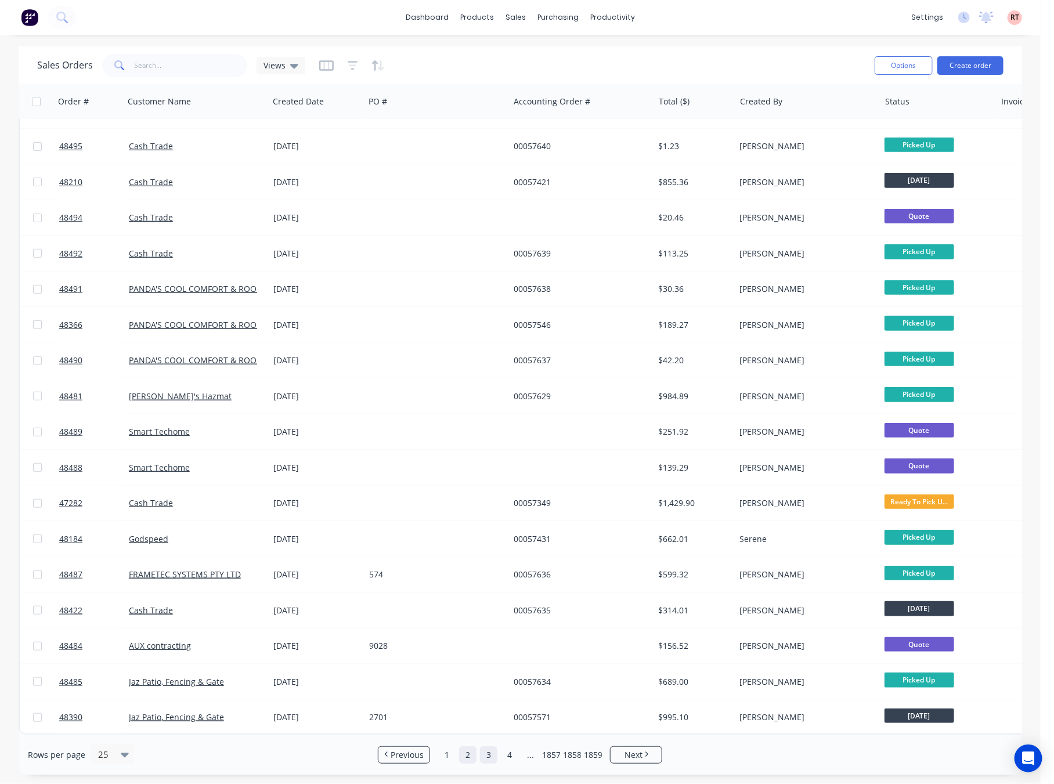
click at [491, 758] on link "3" at bounding box center [488, 755] width 17 height 17
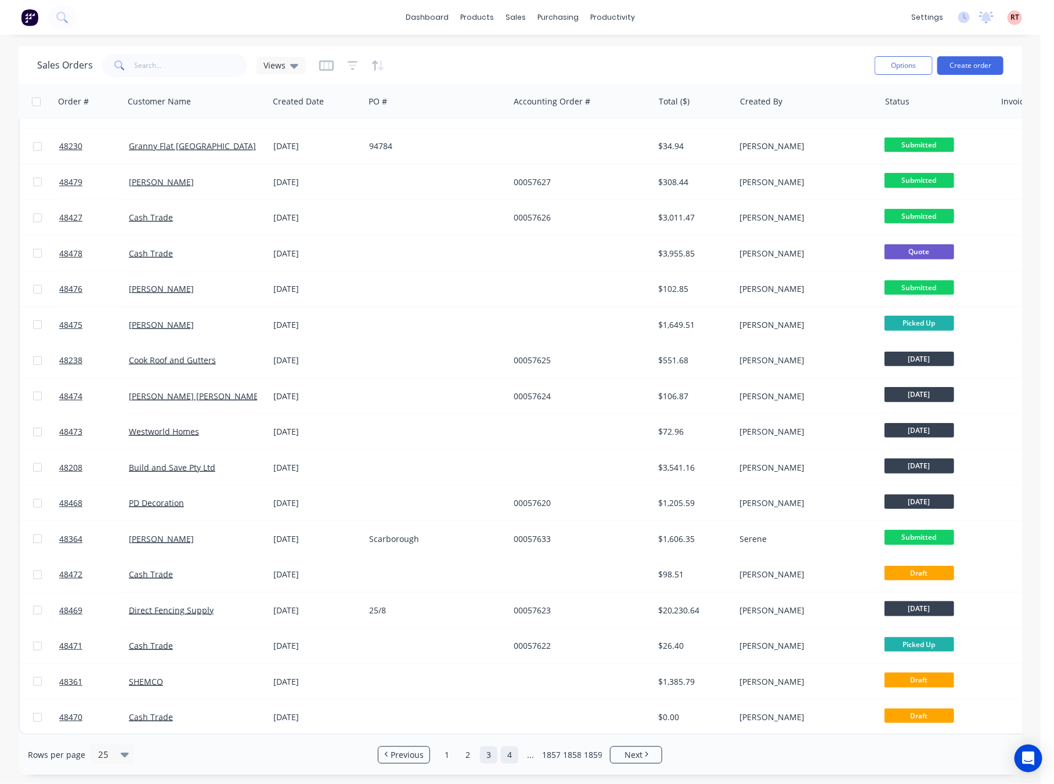
click at [512, 759] on link "4" at bounding box center [509, 755] width 17 height 17
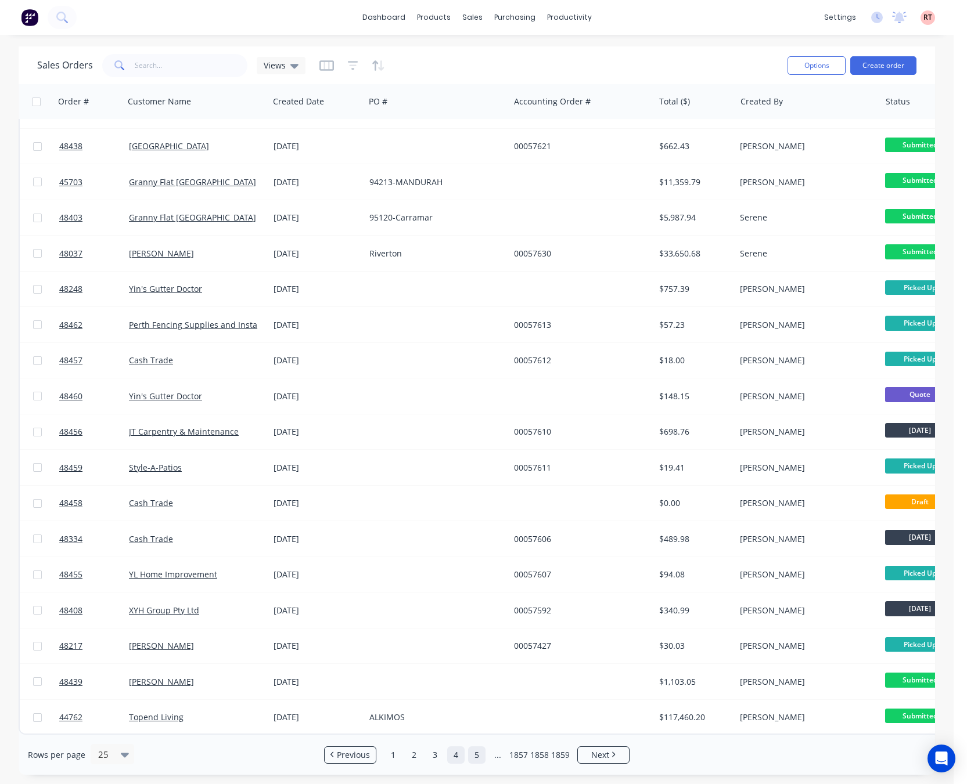
click at [476, 759] on link "5" at bounding box center [476, 755] width 17 height 17
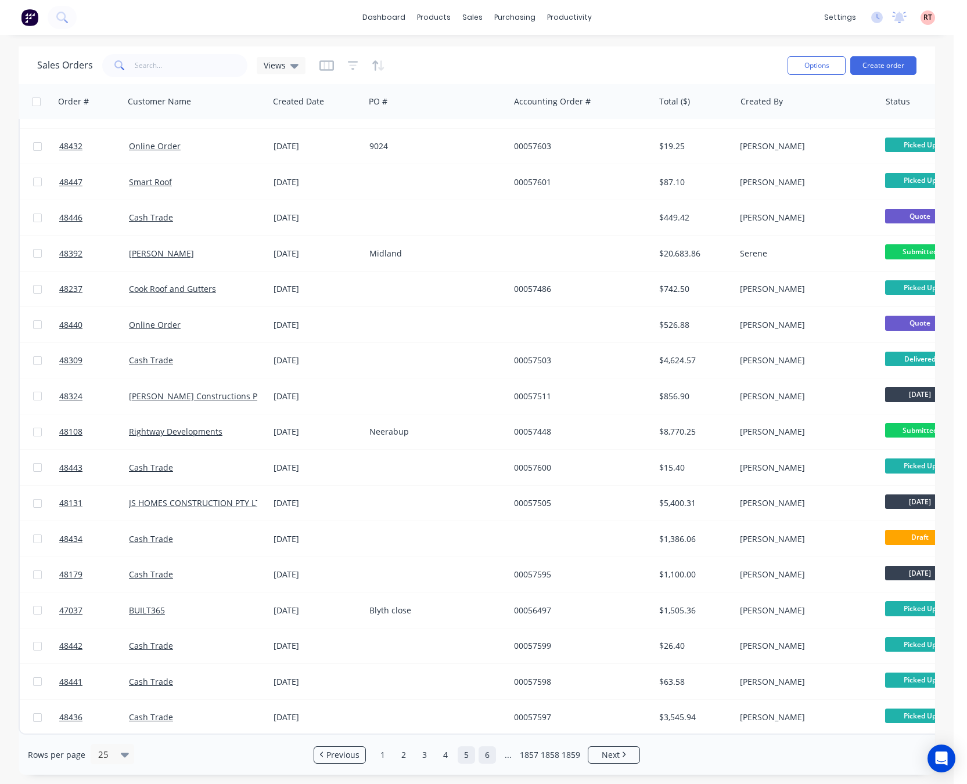
click at [490, 758] on link "6" at bounding box center [486, 755] width 17 height 17
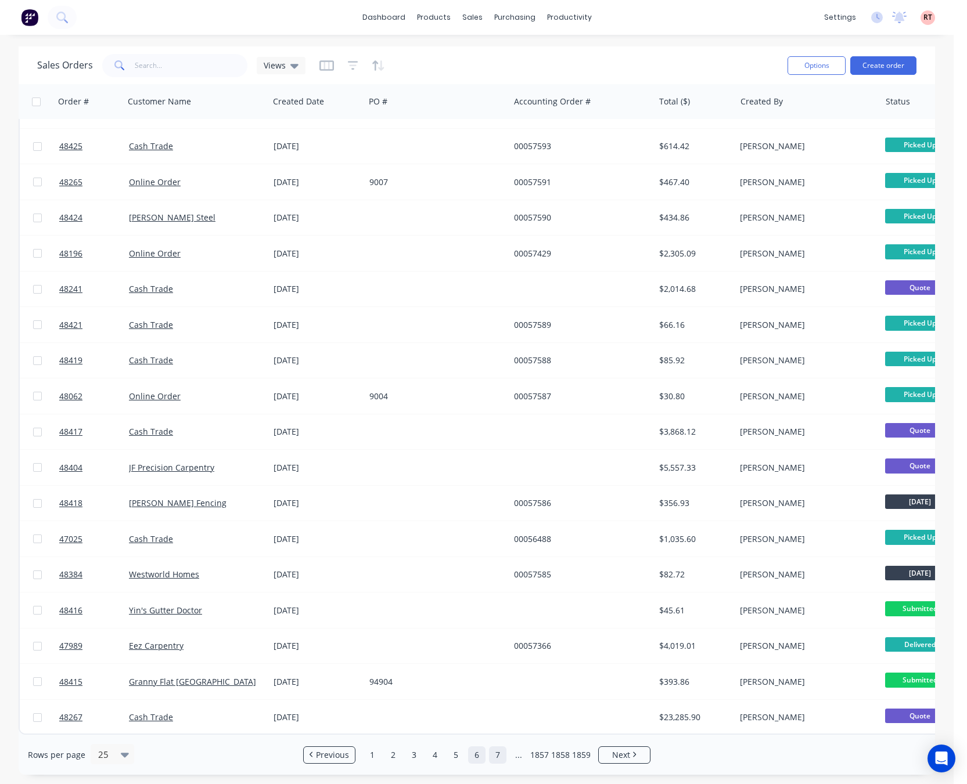
click at [498, 751] on link "7" at bounding box center [497, 755] width 17 height 17
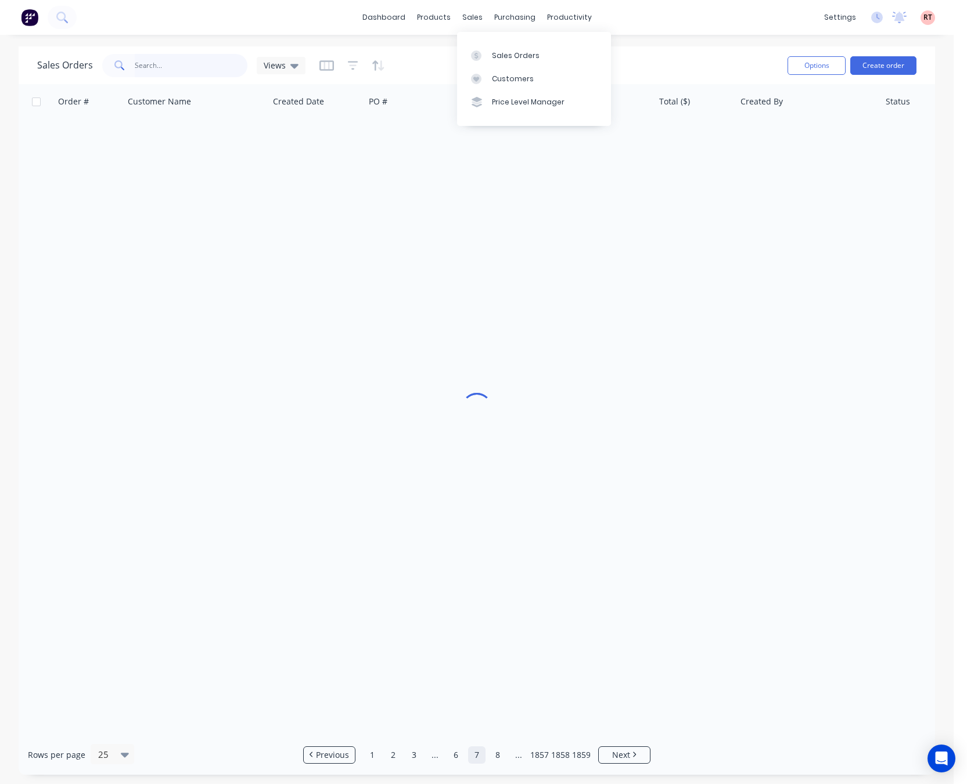
click at [185, 69] on input "text" at bounding box center [191, 65] width 113 height 23
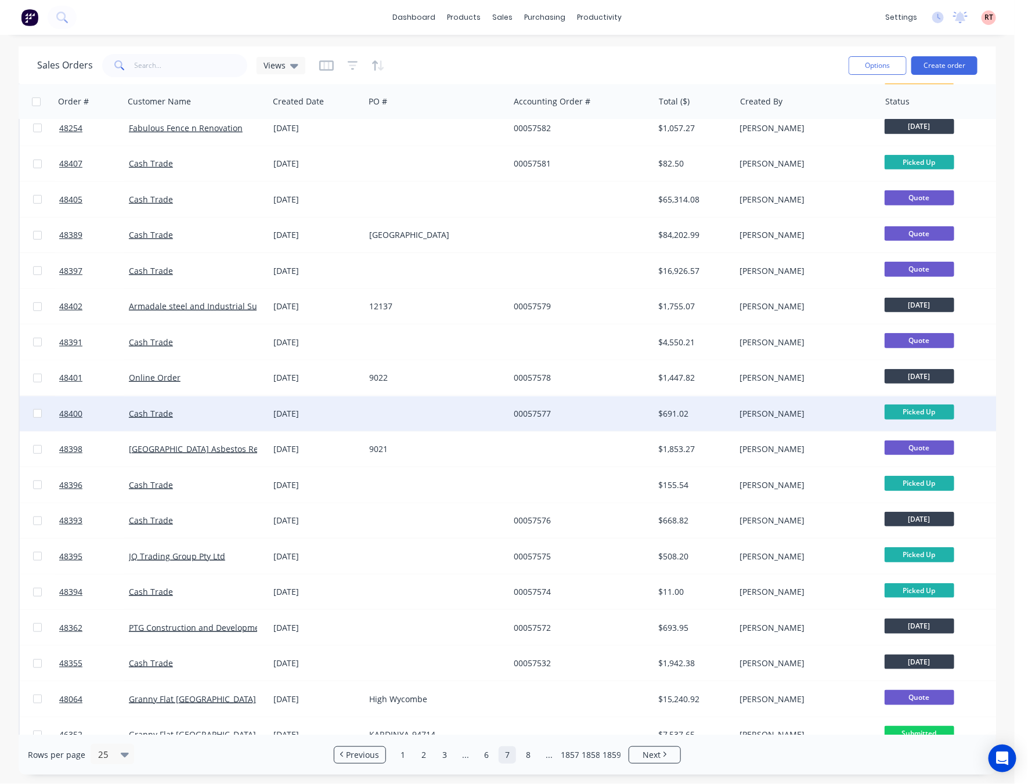
scroll to position [281, 0]
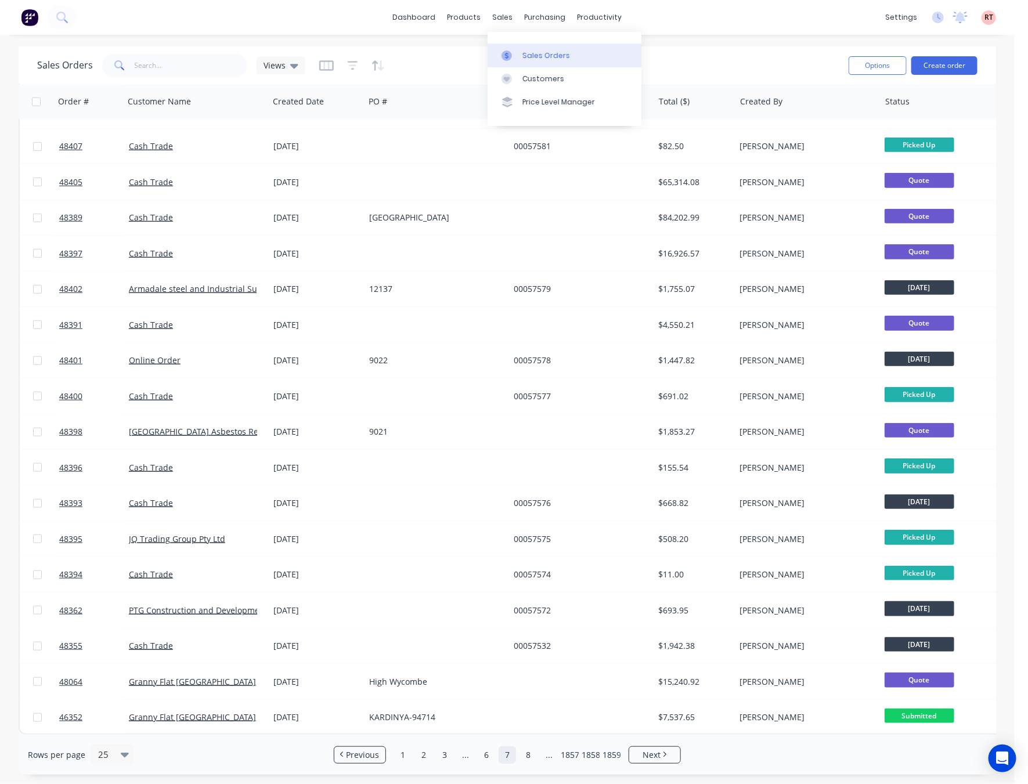
click at [530, 48] on link "Sales Orders" at bounding box center [565, 55] width 154 height 23
click at [542, 53] on div "Sales Orders" at bounding box center [547, 56] width 48 height 10
click at [195, 63] on input "text" at bounding box center [191, 65] width 113 height 23
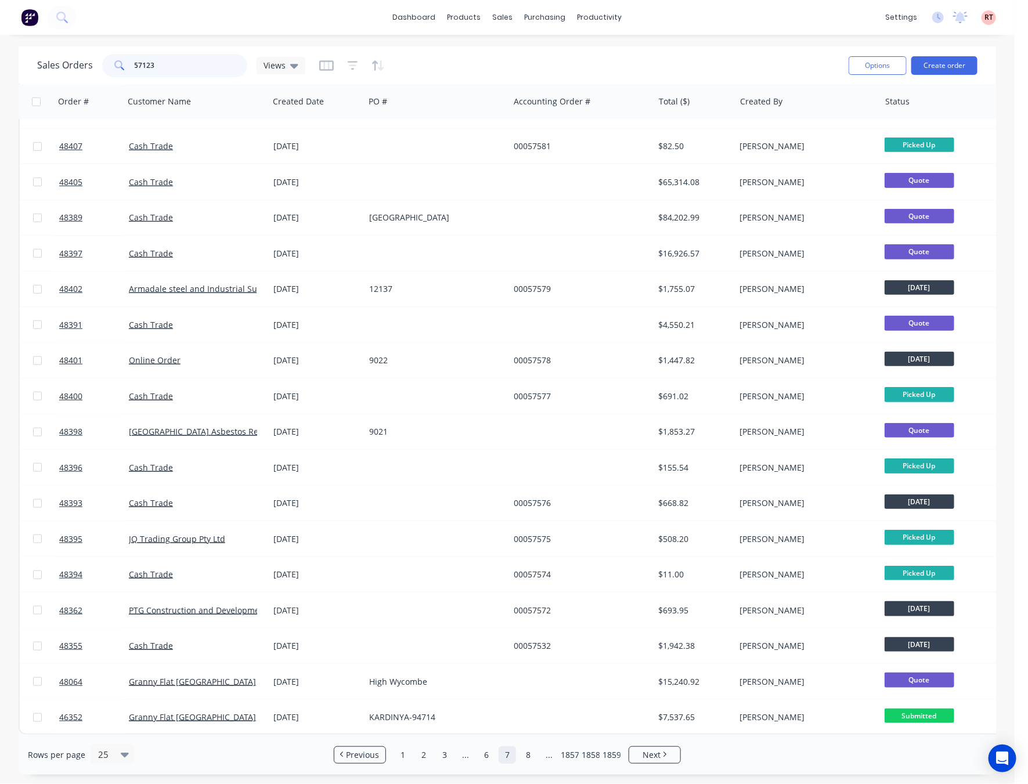
type input "57123"
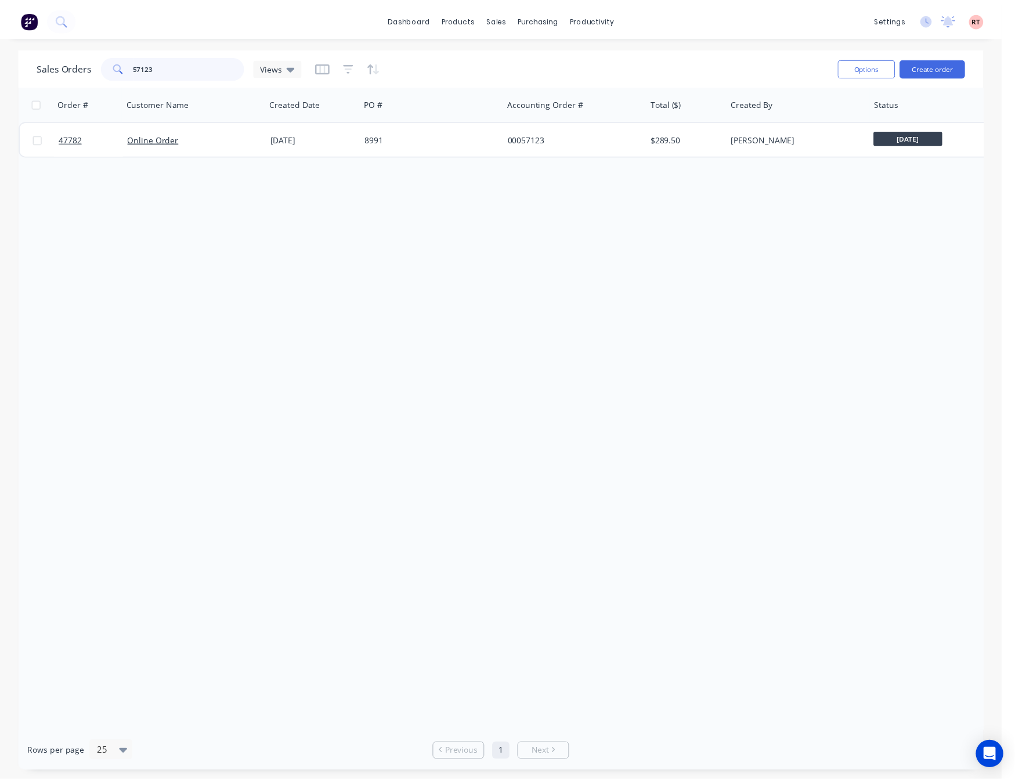
scroll to position [0, 0]
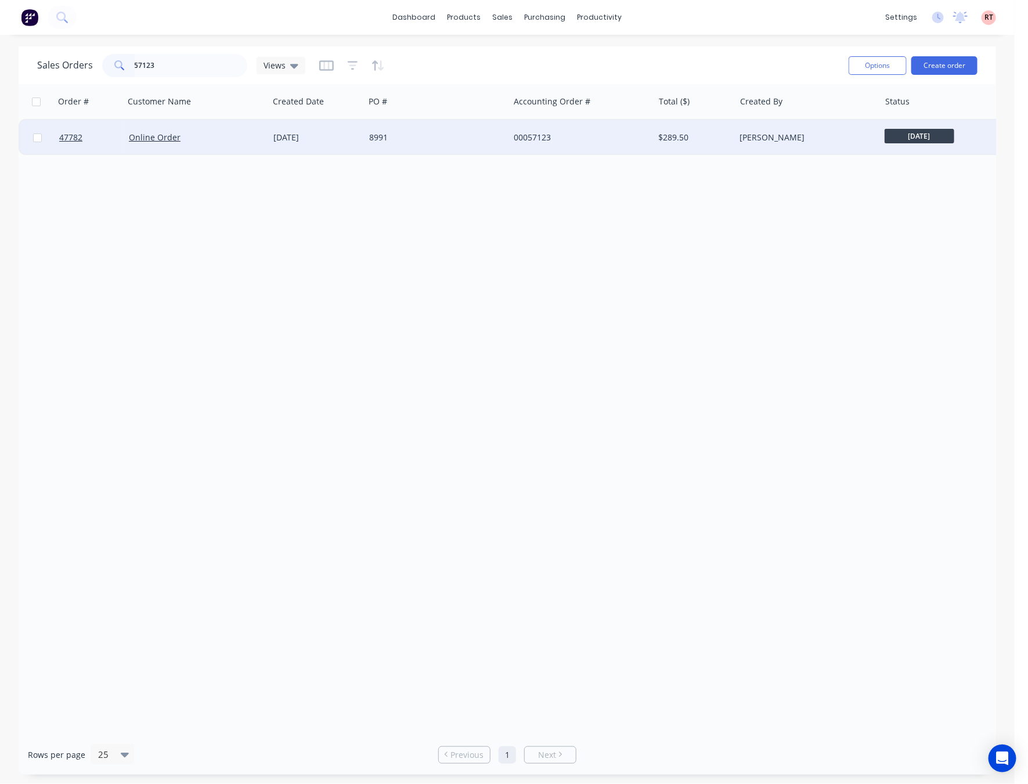
click at [492, 138] on div "8991" at bounding box center [433, 138] width 129 height 12
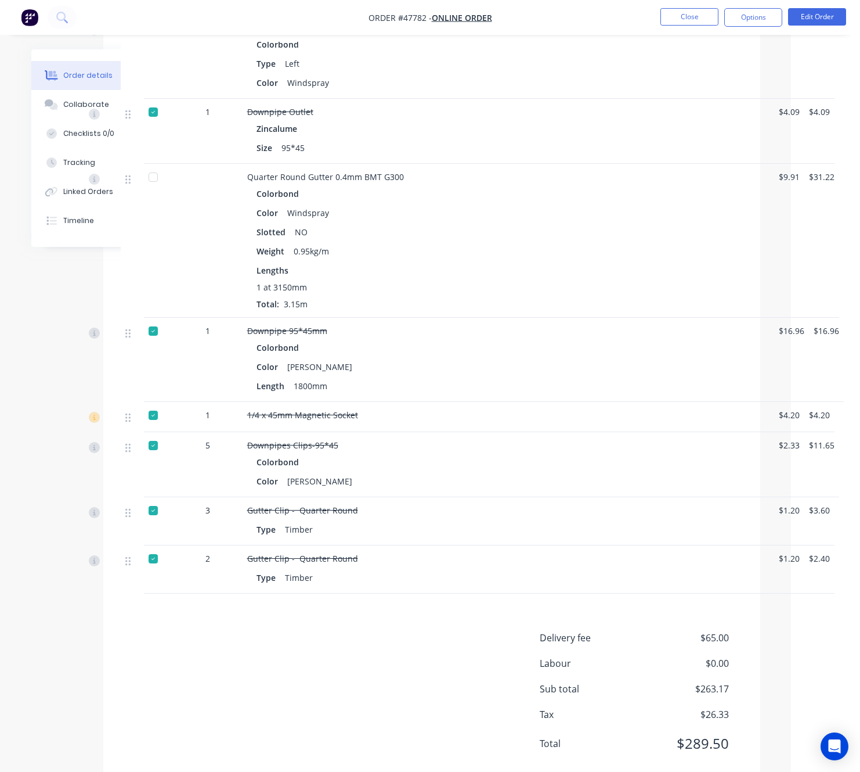
scroll to position [916, 0]
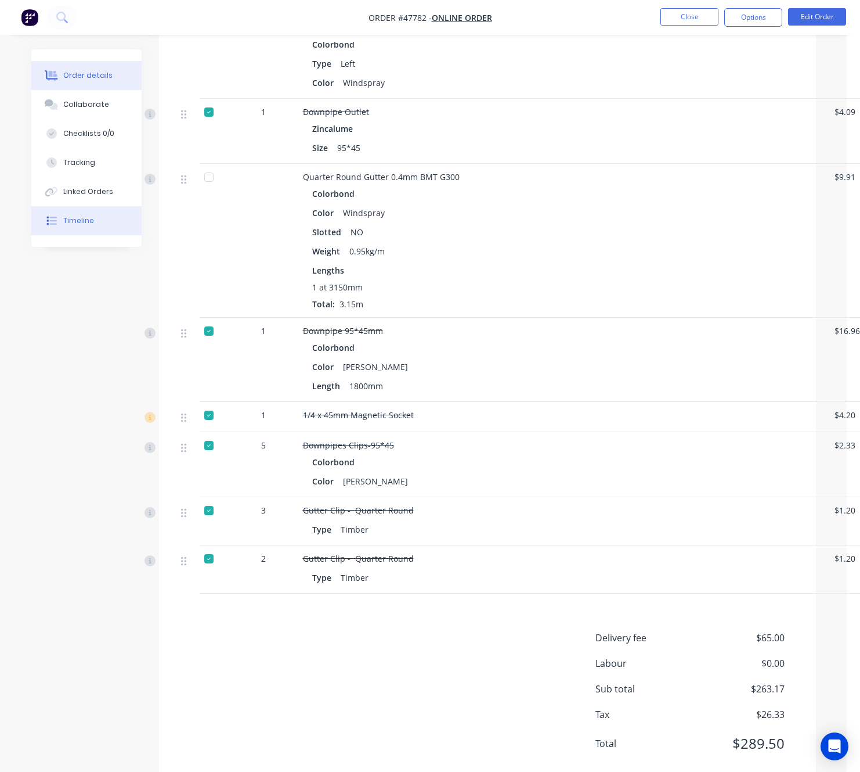
click at [96, 224] on button "Timeline" at bounding box center [86, 220] width 110 height 29
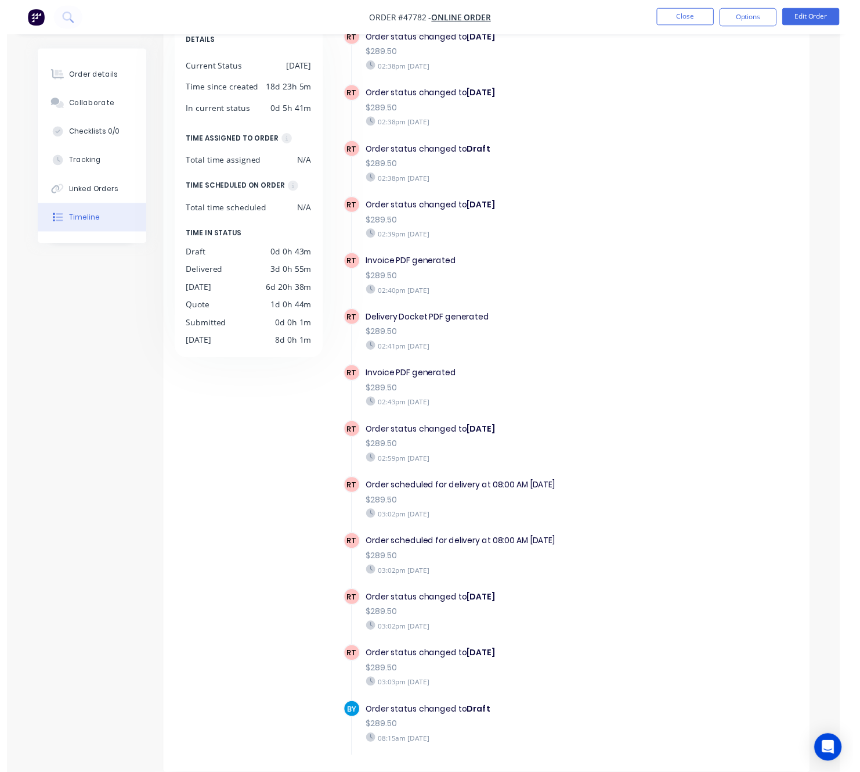
scroll to position [1880, 0]
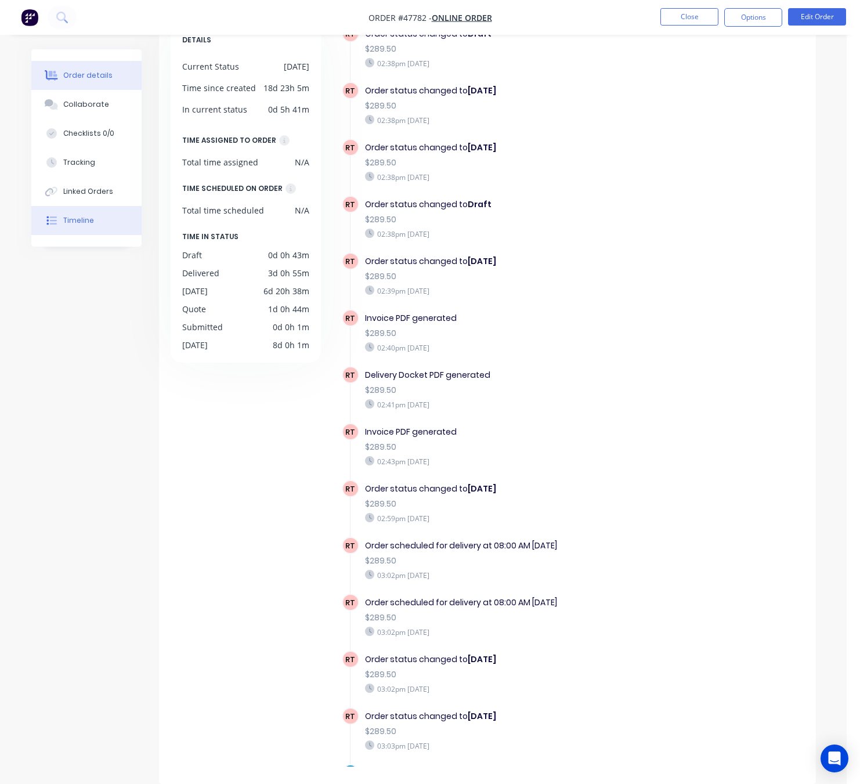
click at [113, 63] on button "Order details" at bounding box center [86, 75] width 110 height 29
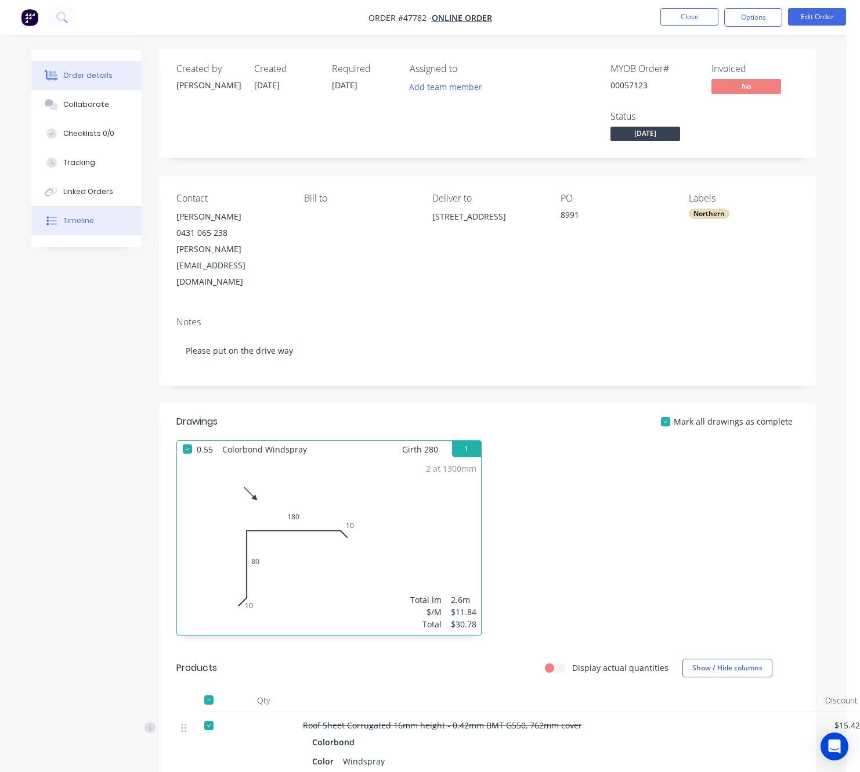
click at [99, 219] on button "Timeline" at bounding box center [86, 220] width 110 height 29
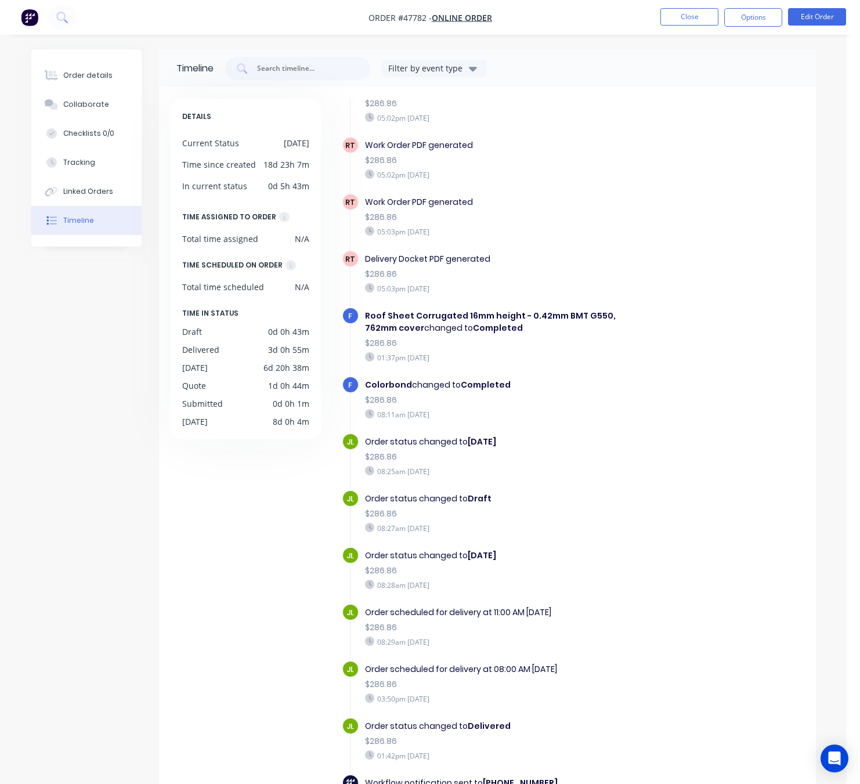
scroll to position [1306, 0]
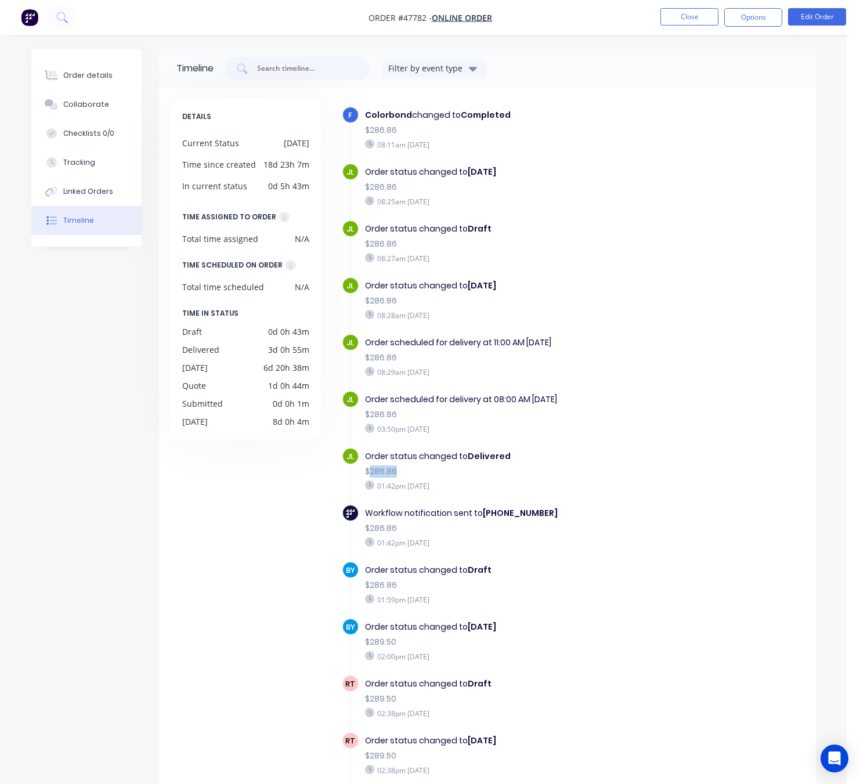
drag, startPoint x: 368, startPoint y: 451, endPoint x: 404, endPoint y: 451, distance: 36.6
click at [404, 466] on div "$286.86" at bounding box center [507, 472] width 284 height 12
click at [525, 466] on div "$286.86" at bounding box center [507, 472] width 284 height 12
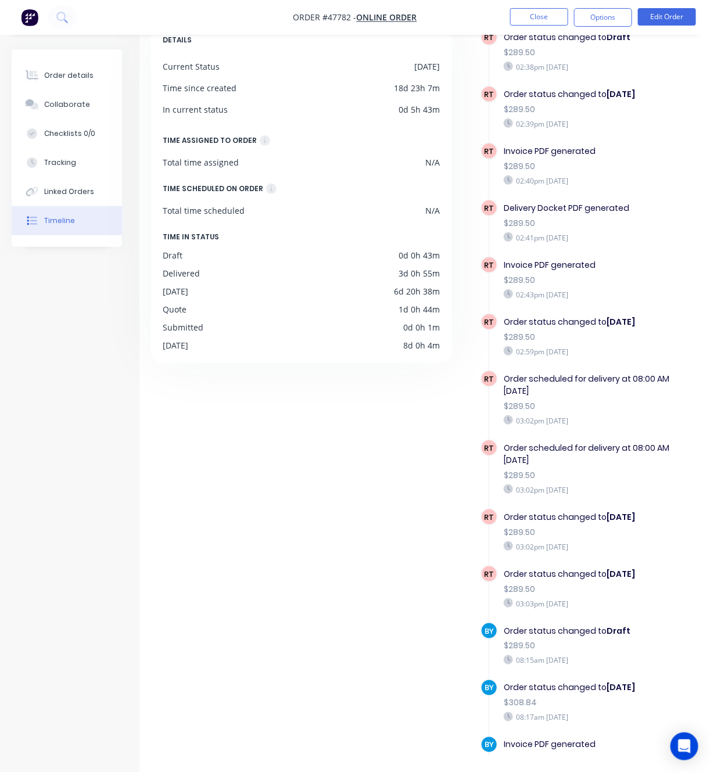
scroll to position [1793, 0]
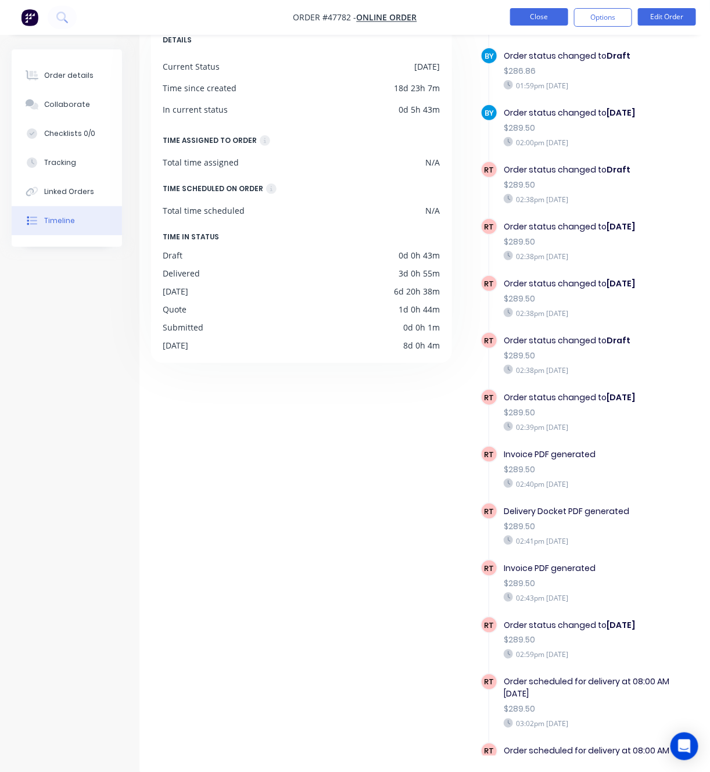
click at [524, 19] on button "Close" at bounding box center [539, 16] width 58 height 17
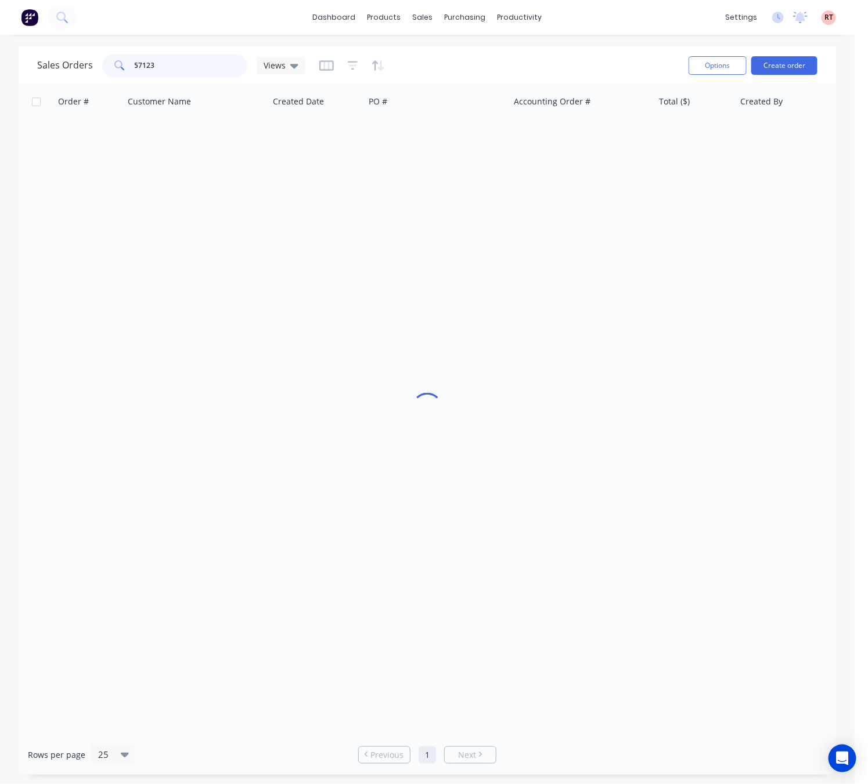
drag, startPoint x: 203, startPoint y: 67, endPoint x: 3, endPoint y: 72, distance: 199.2
click at [3, 72] on div "Sales Orders 57123 Views Options Create order Order # Customer Name Created Dat…" at bounding box center [427, 410] width 855 height 729
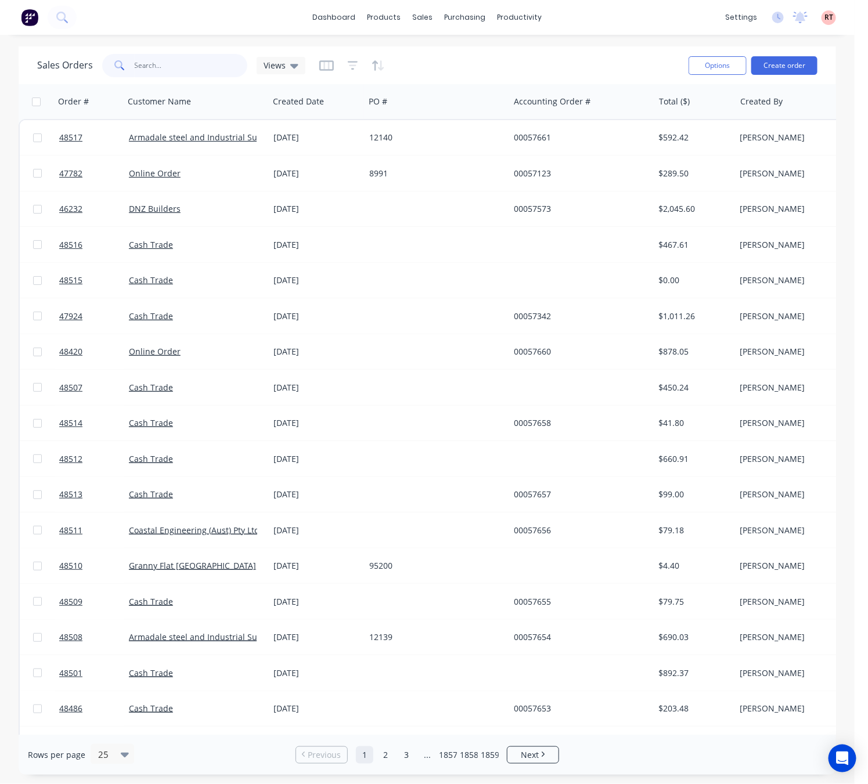
click at [154, 70] on input "text" at bounding box center [191, 65] width 113 height 23
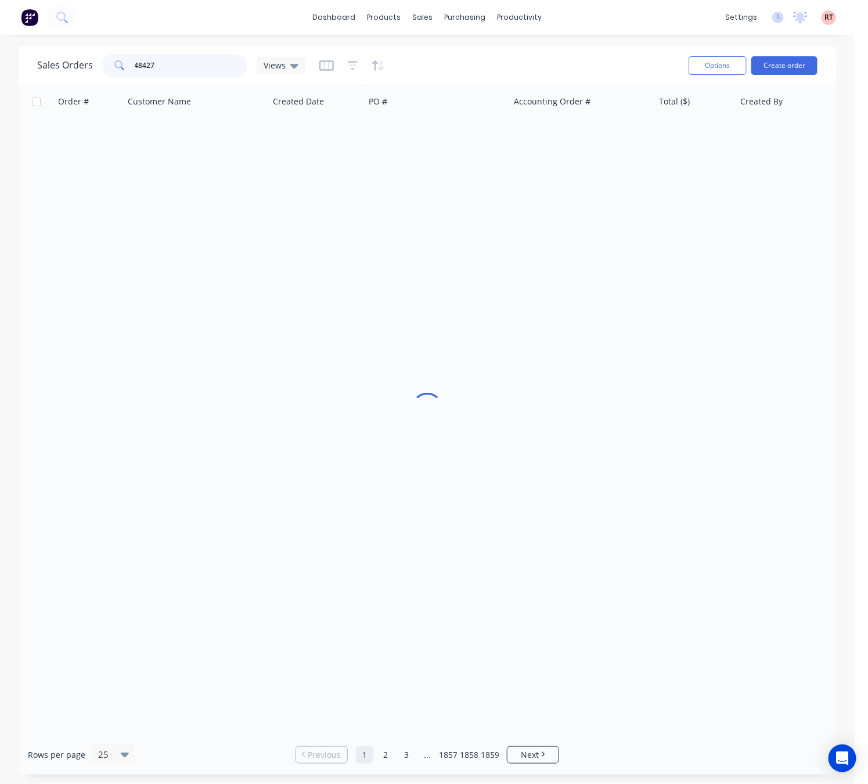
type input "48427"
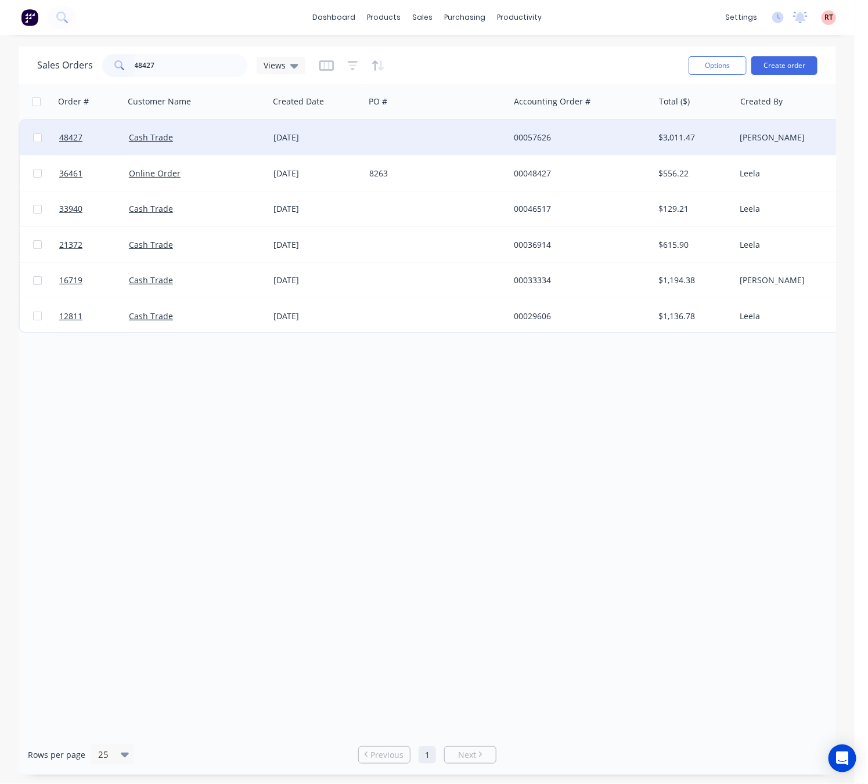
click at [422, 143] on div at bounding box center [437, 137] width 145 height 35
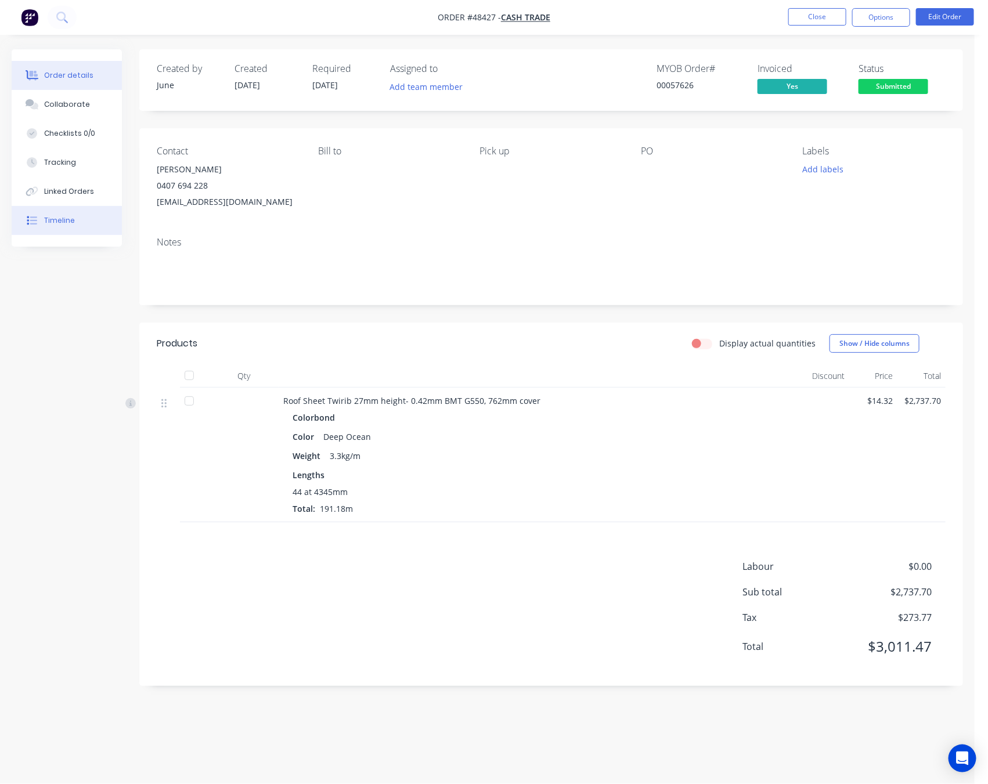
click at [63, 214] on button "Timeline" at bounding box center [67, 220] width 110 height 29
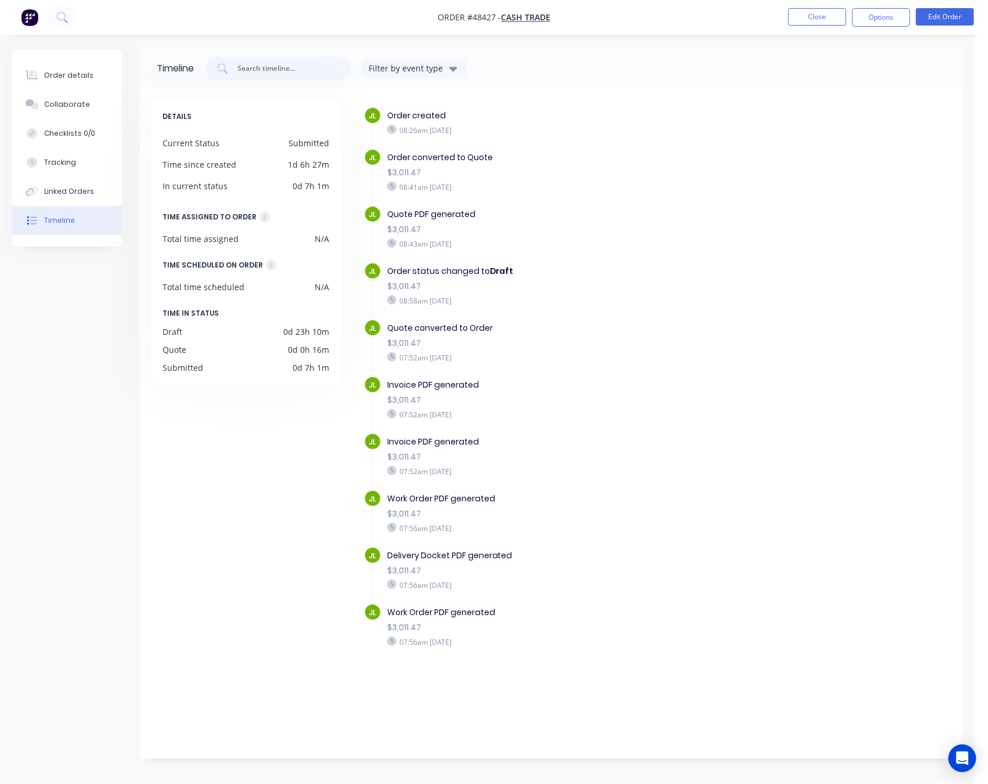
drag, startPoint x: 692, startPoint y: 217, endPoint x: 689, endPoint y: 208, distance: 9.4
click at [692, 217] on div "Quote PDF generated" at bounding box center [568, 214] width 363 height 12
click at [814, 17] on button "Close" at bounding box center [817, 16] width 58 height 17
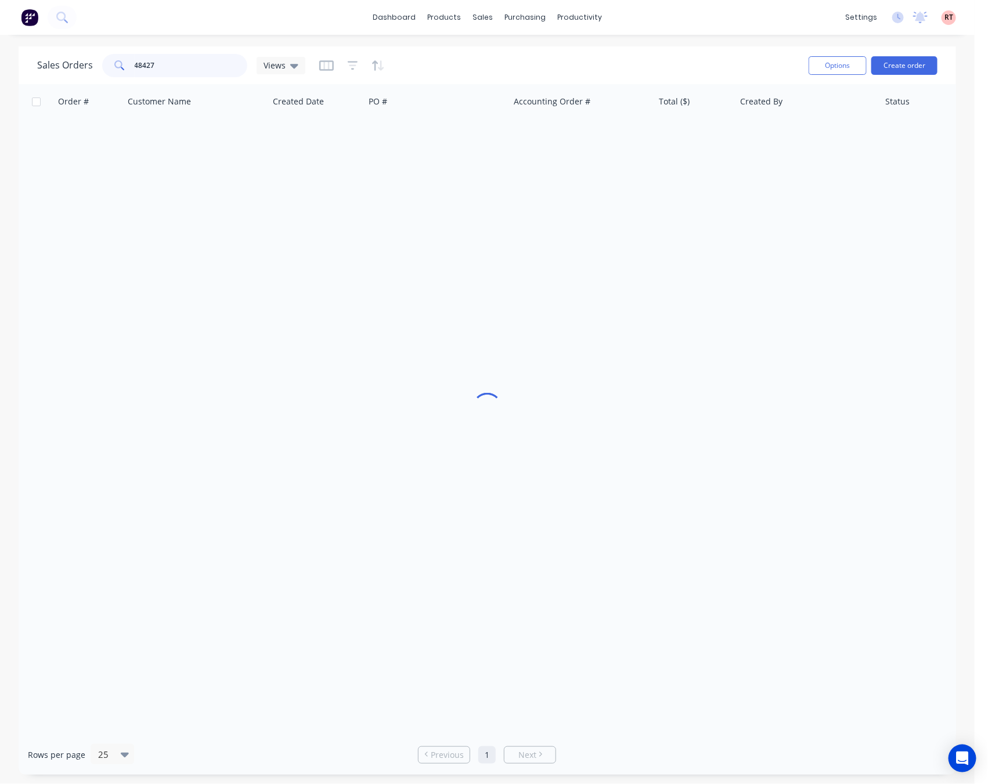
drag, startPoint x: 171, startPoint y: 63, endPoint x: 2, endPoint y: 70, distance: 169.1
click at [27, 70] on div "Sales Orders 48427 Views Options Create order" at bounding box center [488, 65] width 938 height 38
type input "48438"
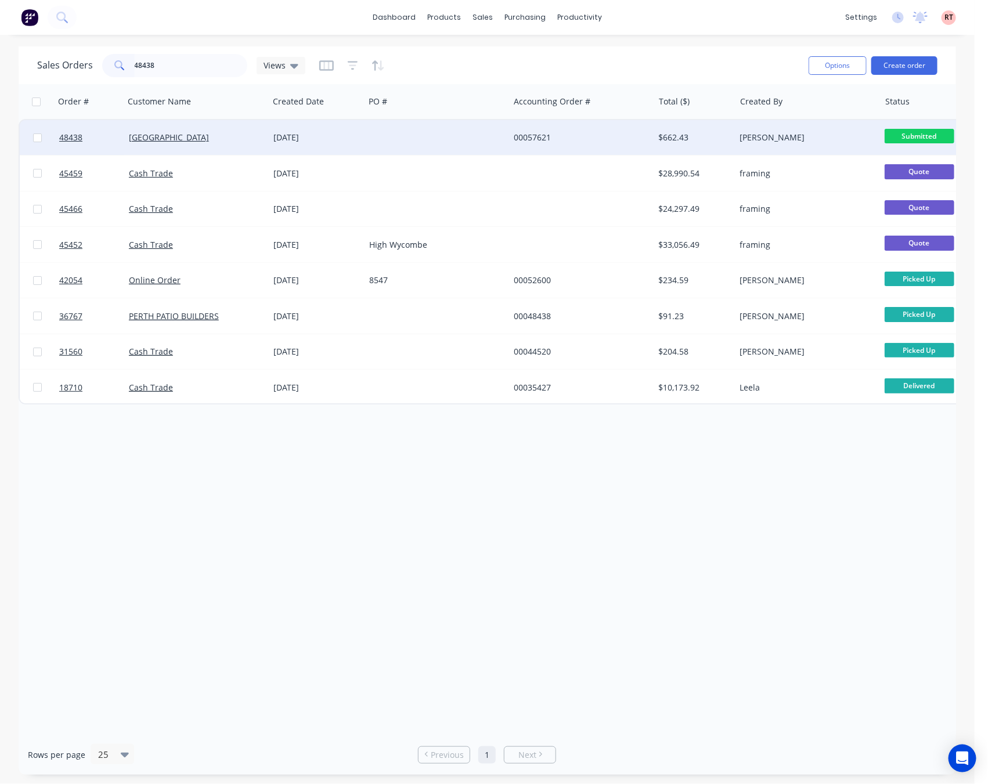
click at [409, 143] on div at bounding box center [437, 137] width 145 height 35
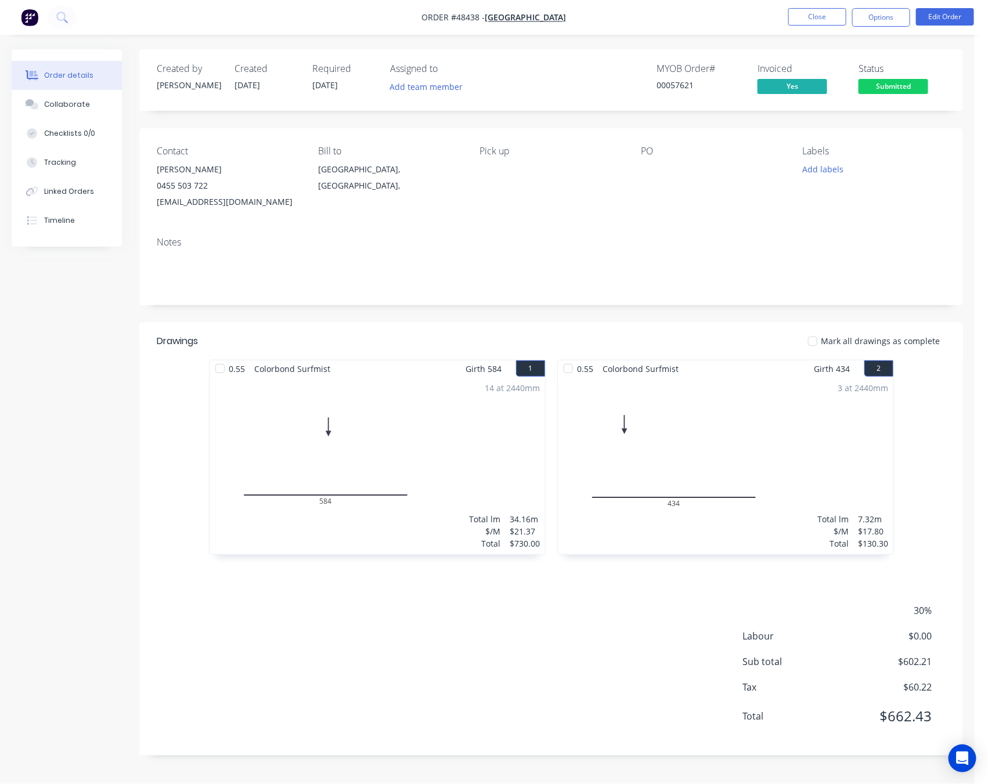
click at [602, 231] on div "Notes" at bounding box center [551, 267] width 824 height 78
click at [84, 239] on div "Order details Collaborate Checklists 0/0 Tracking Linked Orders Timeline" at bounding box center [67, 147] width 110 height 197
click at [81, 222] on button "Timeline" at bounding box center [67, 220] width 110 height 29
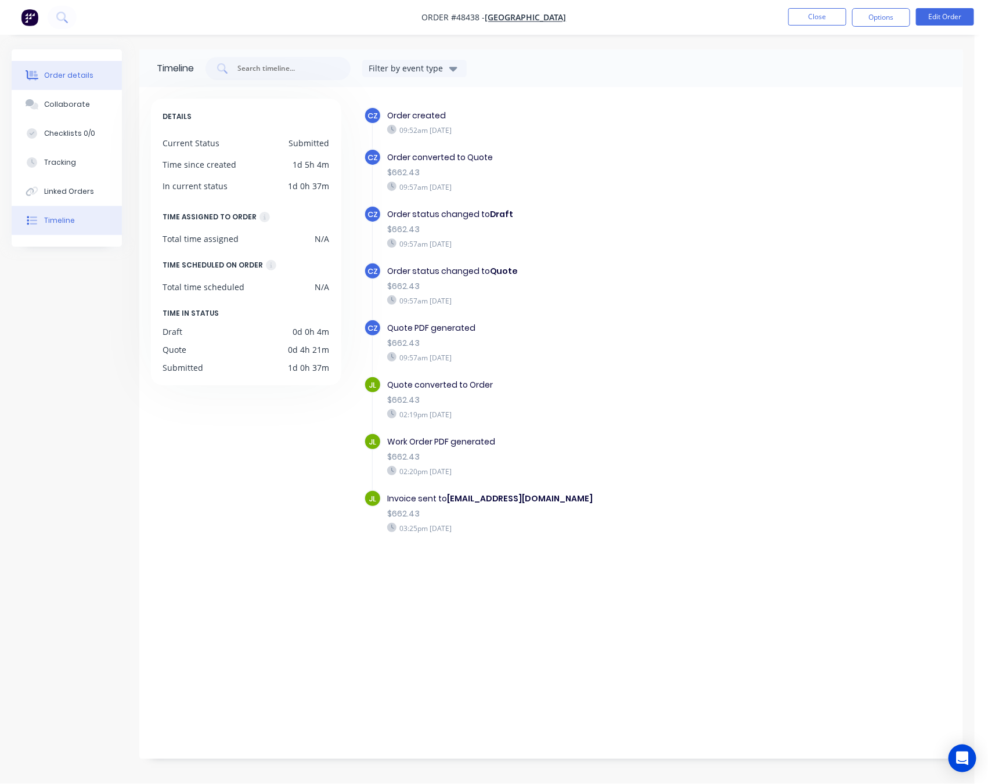
click at [63, 73] on div "Order details" at bounding box center [68, 75] width 49 height 10
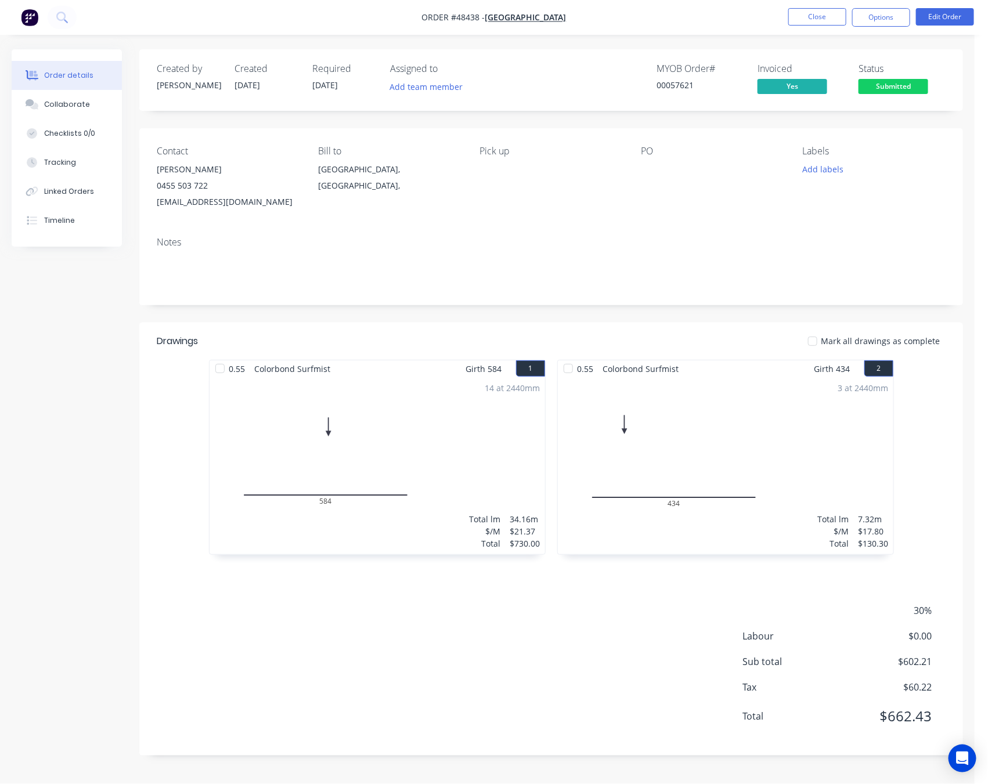
click at [877, 84] on span "Submitted" at bounding box center [894, 86] width 70 height 15
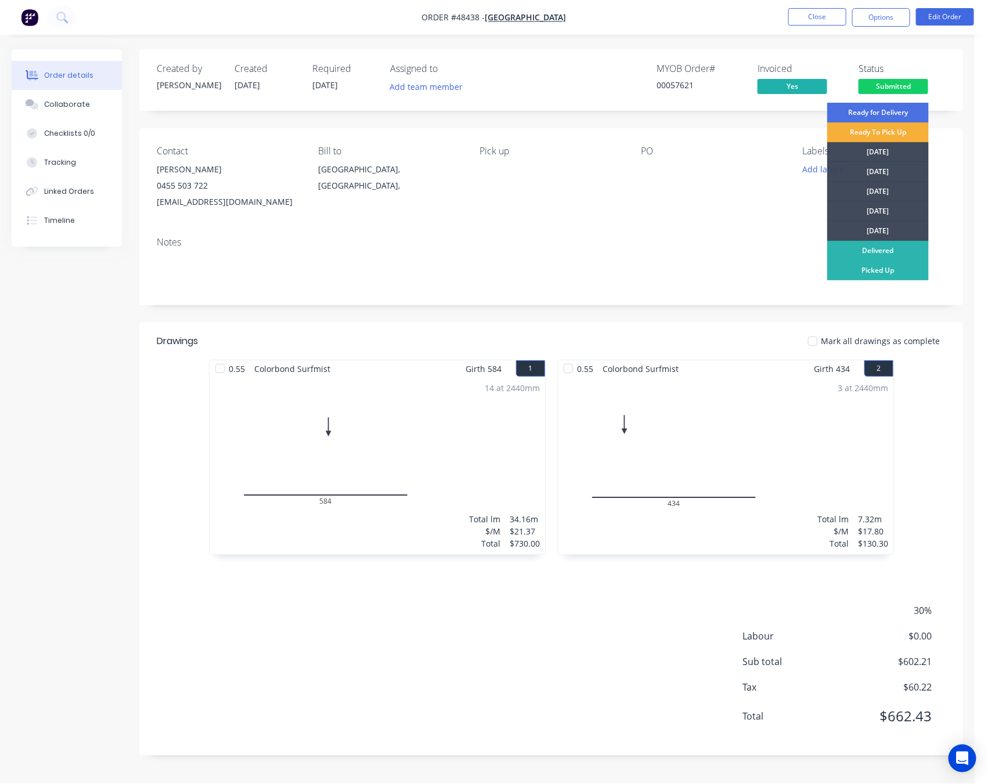
click at [889, 150] on div "[DATE]" at bounding box center [878, 152] width 102 height 20
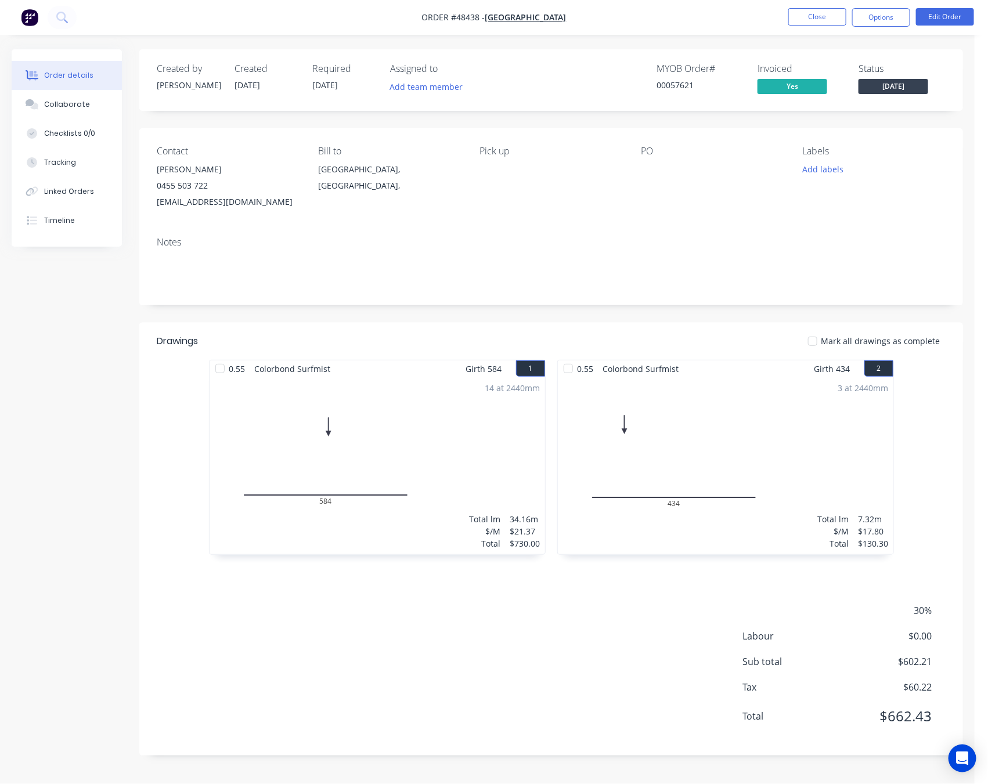
click at [488, 213] on div "Contact Nick Liu 0455 503 722 admin@primewestbuilding.com.au Bill to Western Au…" at bounding box center [551, 177] width 824 height 99
click at [892, 88] on span "[DATE]" at bounding box center [894, 86] width 70 height 15
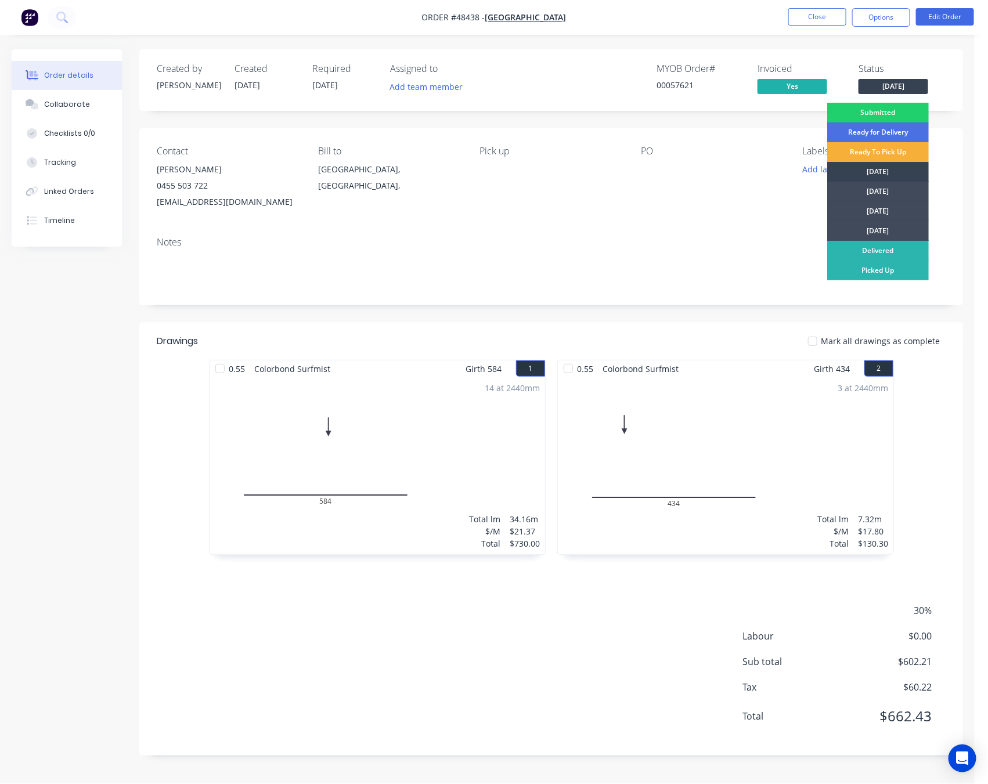
click at [911, 169] on div "[DATE]" at bounding box center [878, 172] width 102 height 20
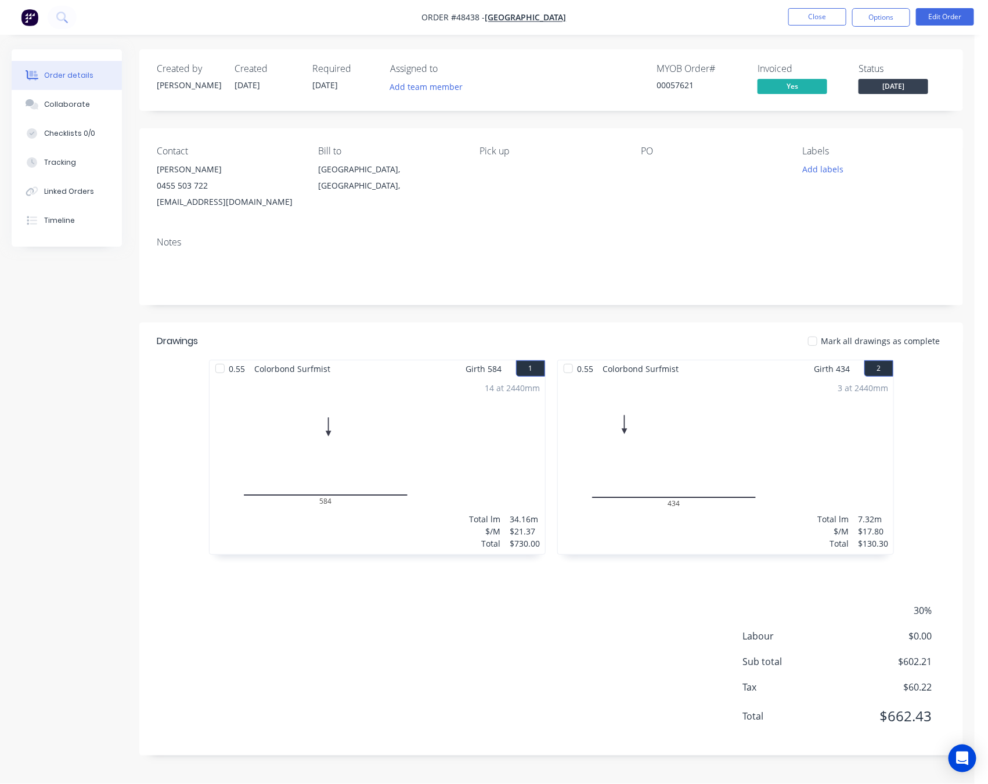
click at [959, 196] on div "Contact Nick Liu 0455 503 722 admin@primewestbuilding.com.au Bill to Western Au…" at bounding box center [551, 177] width 824 height 99
click at [876, 82] on span "[DATE]" at bounding box center [894, 86] width 70 height 15
click at [75, 192] on div "Linked Orders" at bounding box center [69, 191] width 50 height 10
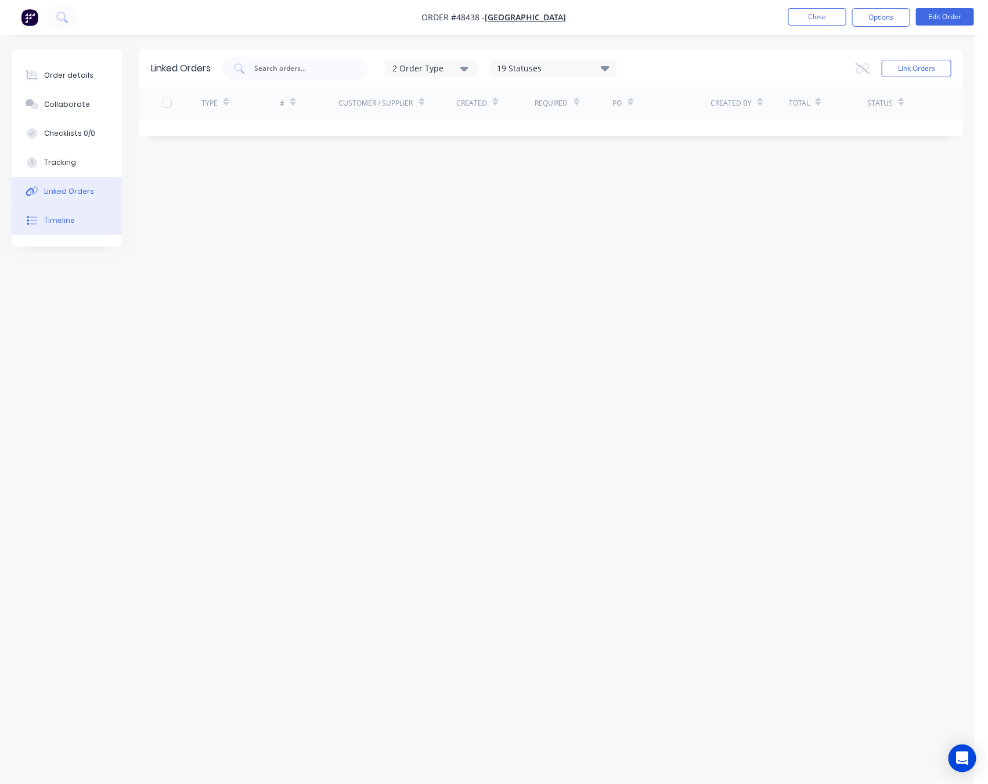
click at [91, 219] on button "Timeline" at bounding box center [67, 220] width 110 height 29
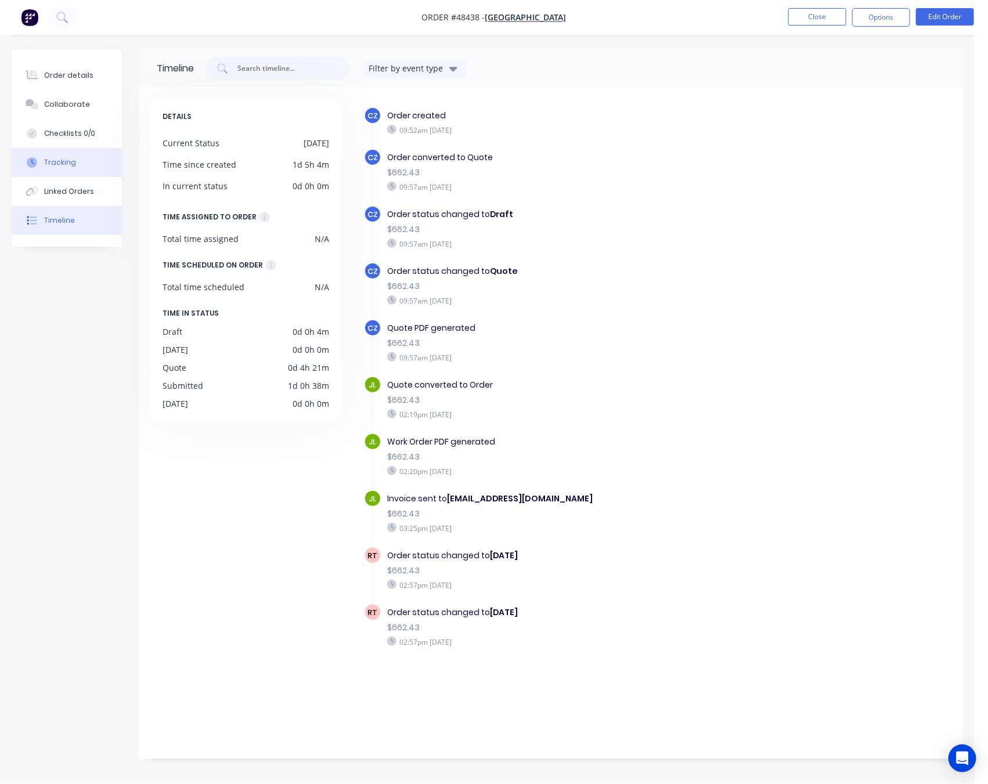
click at [91, 157] on button "Tracking" at bounding box center [67, 162] width 110 height 29
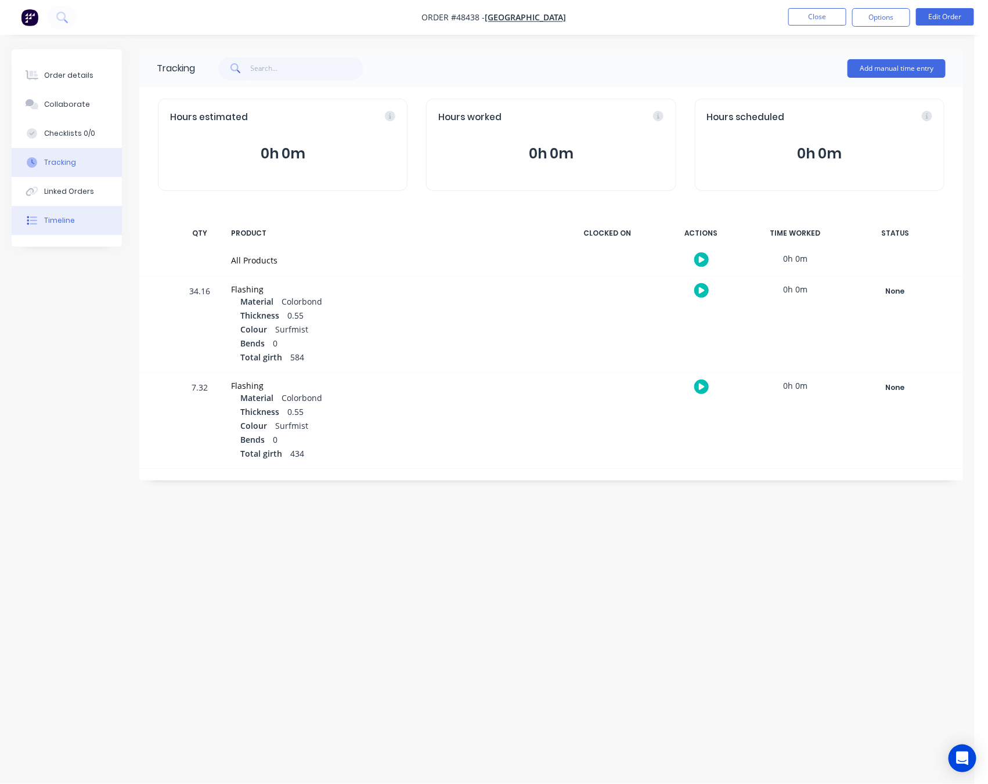
click at [91, 221] on button "Timeline" at bounding box center [67, 220] width 110 height 29
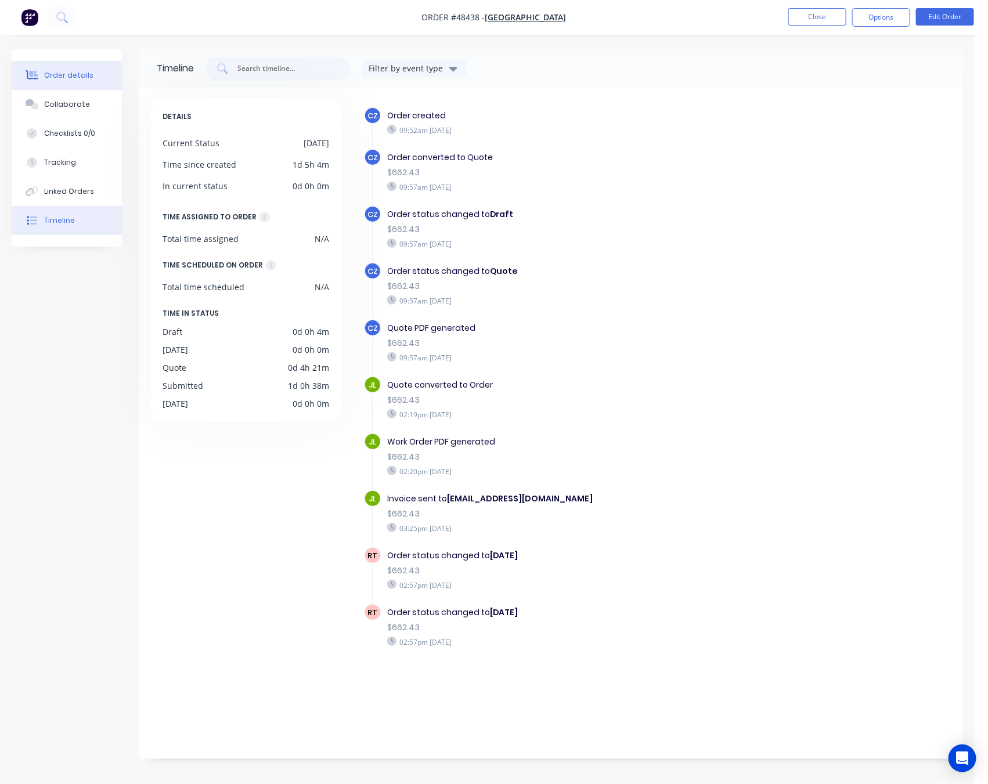
click at [66, 79] on div "Order details" at bounding box center [68, 75] width 49 height 10
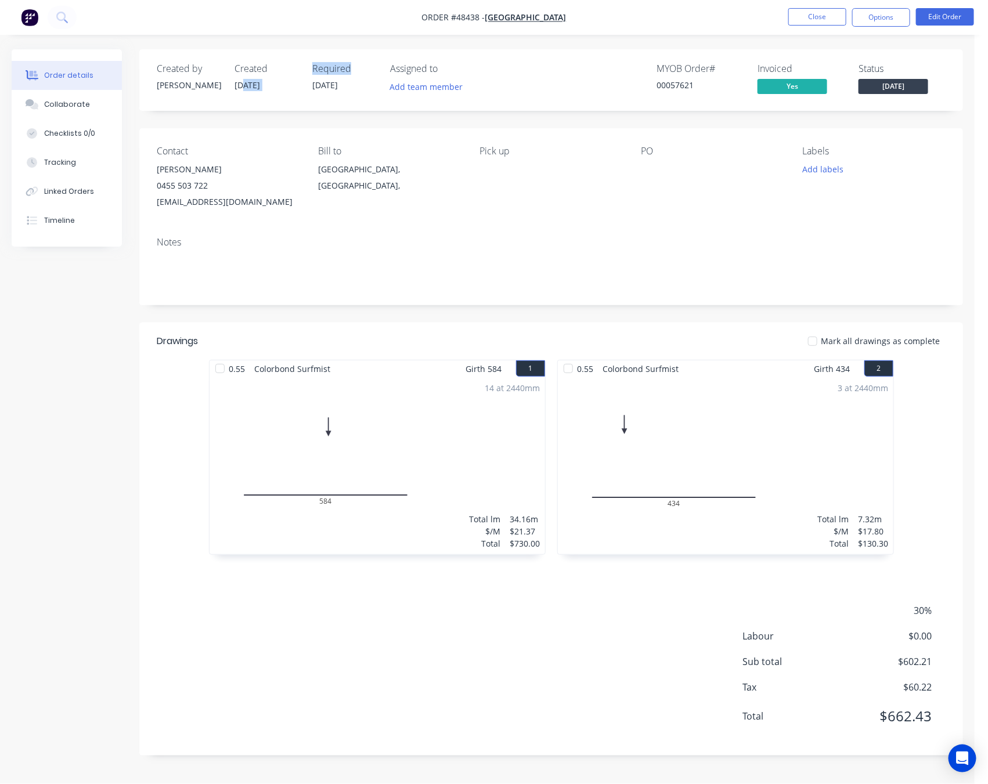
drag, startPoint x: 244, startPoint y: 81, endPoint x: 380, endPoint y: 72, distance: 136.1
click at [380, 72] on div "Created by Cathy Created 25/08/25 Required 25/08/25 Assigned to Add team member" at bounding box center [332, 80] width 350 height 34
click at [251, 96] on div "Created 25/08/25" at bounding box center [267, 80] width 64 height 34
click at [814, 15] on button "Close" at bounding box center [817, 16] width 58 height 17
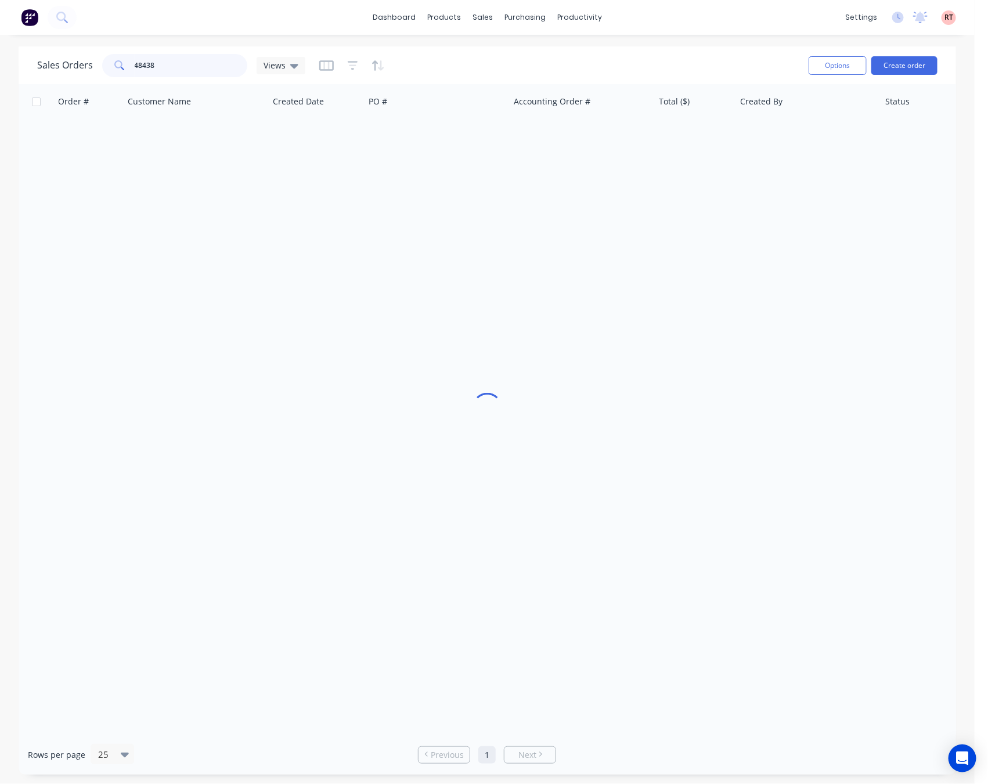
drag, startPoint x: 164, startPoint y: 64, endPoint x: 42, endPoint y: 77, distance: 122.5
click at [67, 73] on div "Sales Orders 48438 Views" at bounding box center [171, 65] width 268 height 23
type input "56024"
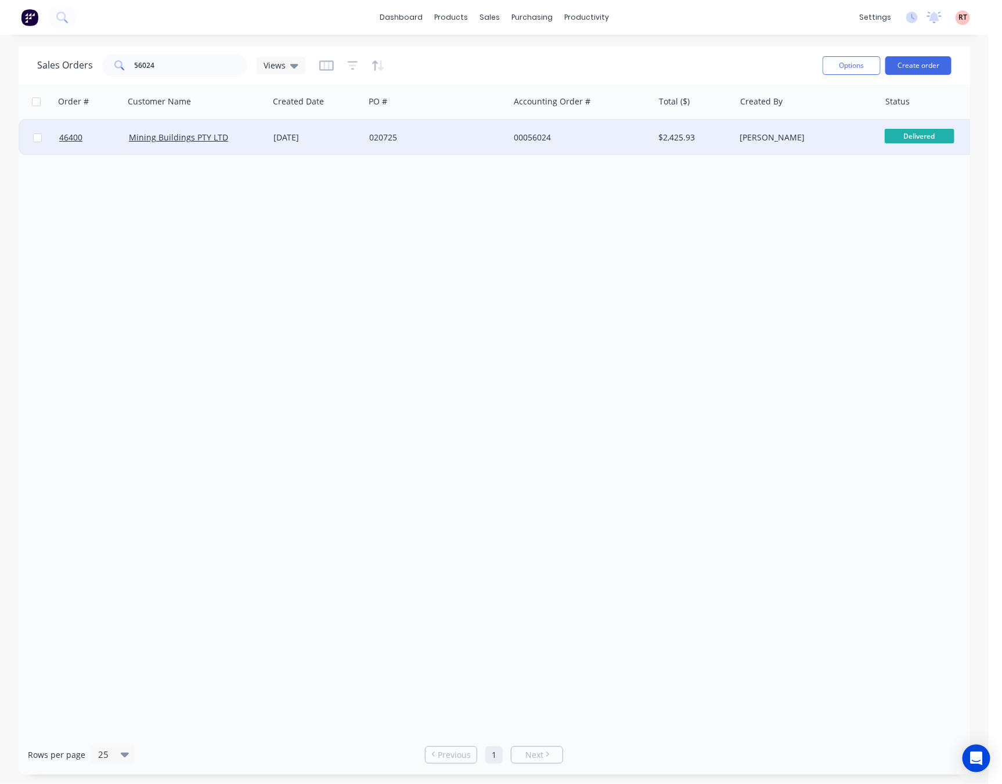
click at [329, 142] on div "02 Jul 2025" at bounding box center [316, 138] width 87 height 12
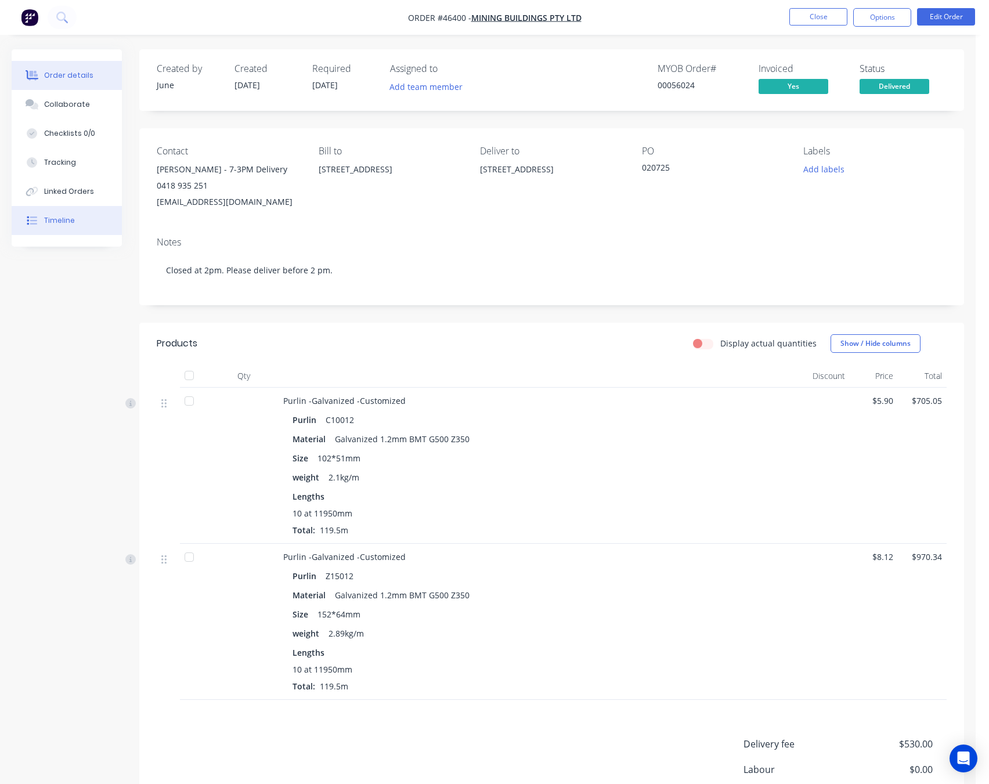
click at [89, 222] on button "Timeline" at bounding box center [67, 220] width 110 height 29
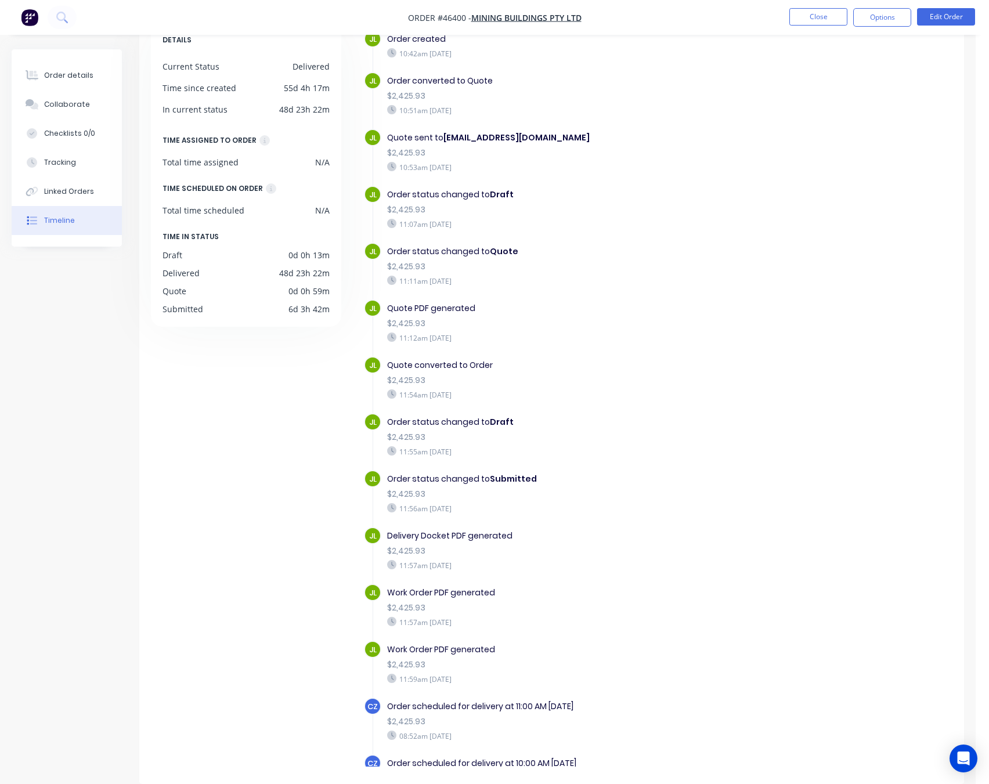
click at [683, 153] on div "Quote sent to liam@miningbuildings.com.au $2,425.93 10:53am Wednesday 02/07/25" at bounding box center [568, 152] width 375 height 46
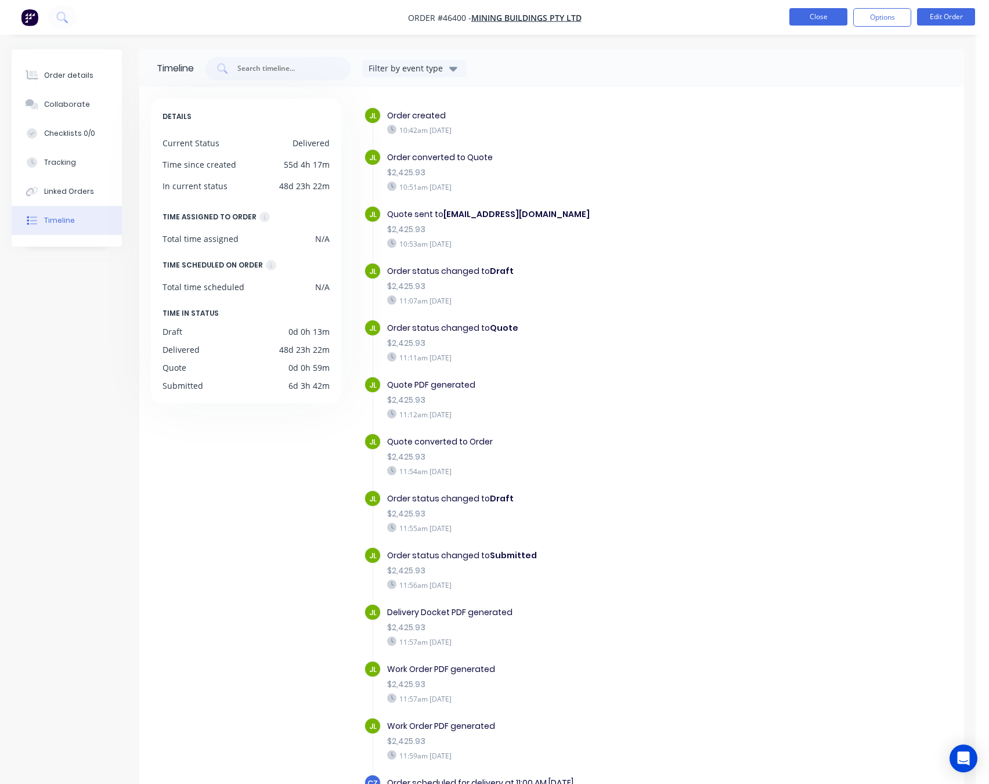
click at [819, 19] on button "Close" at bounding box center [819, 16] width 58 height 17
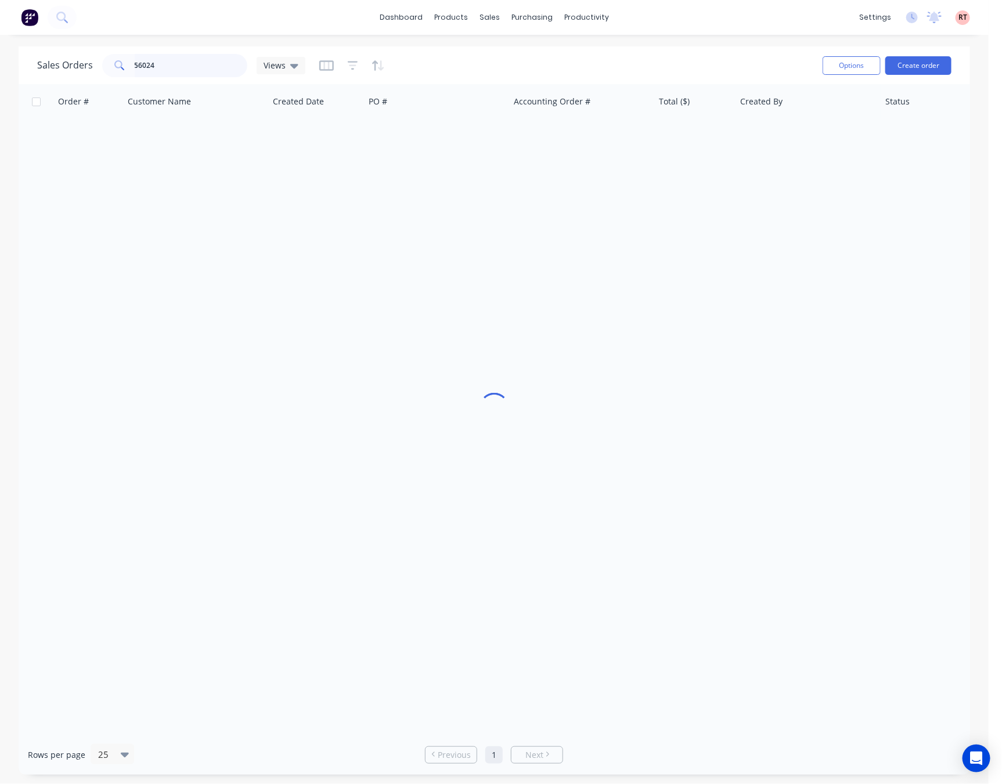
drag, startPoint x: 188, startPoint y: 70, endPoint x: 11, endPoint y: 81, distance: 177.4
click at [11, 81] on div "Sales Orders 56024 Views Options Create order Order # Customer Name Created Dat…" at bounding box center [494, 410] width 989 height 729
type input "48512"
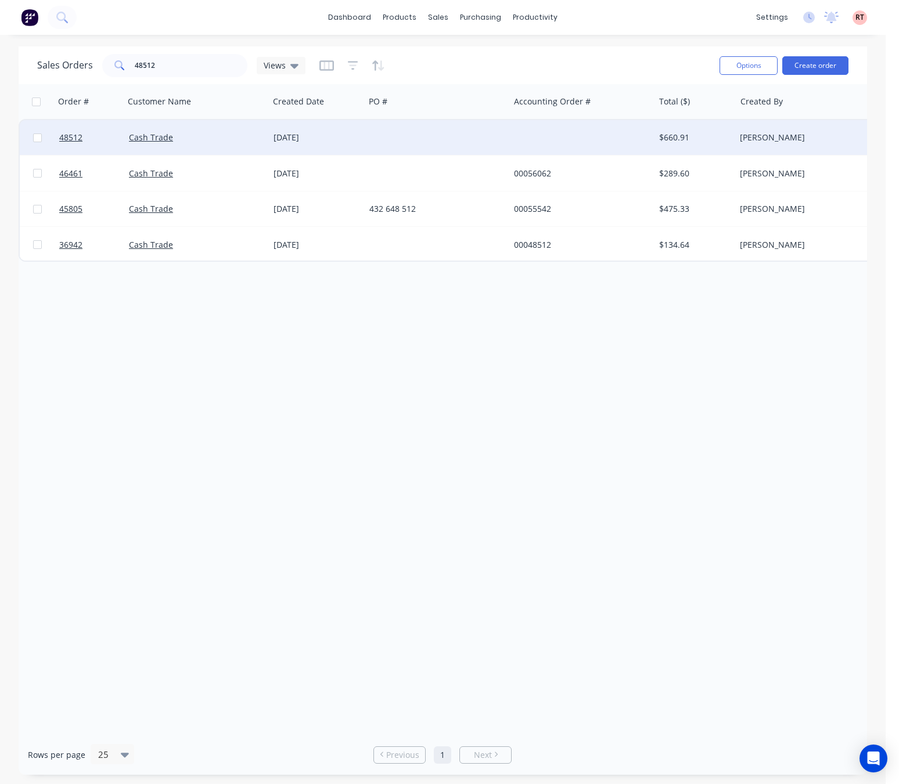
click at [301, 131] on div "[DATE]" at bounding box center [317, 137] width 96 height 35
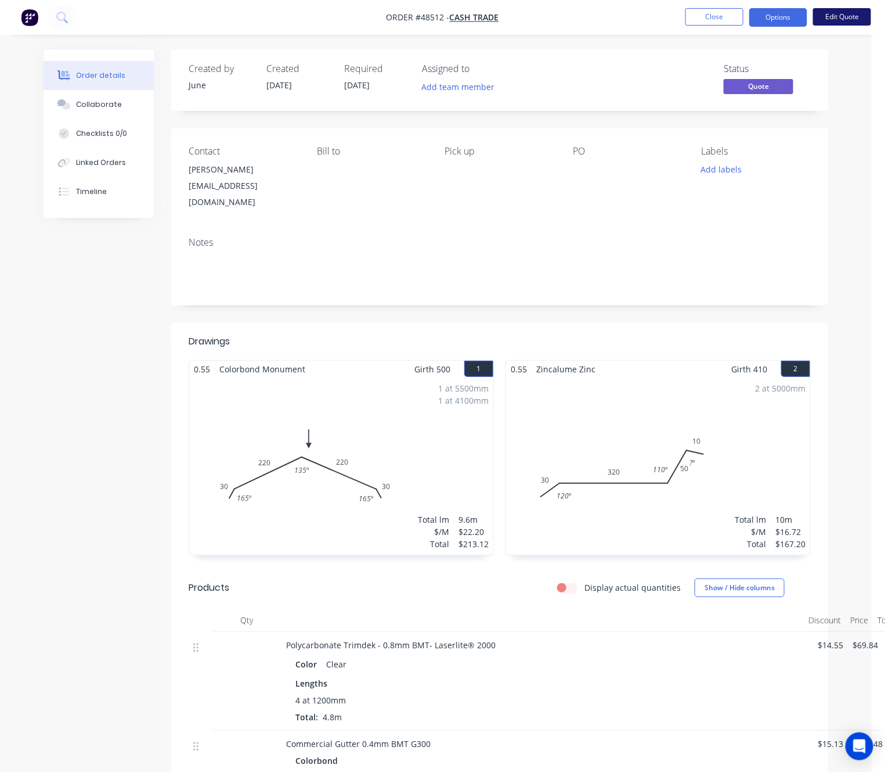
click at [838, 15] on button "Edit Quote" at bounding box center [842, 16] width 58 height 17
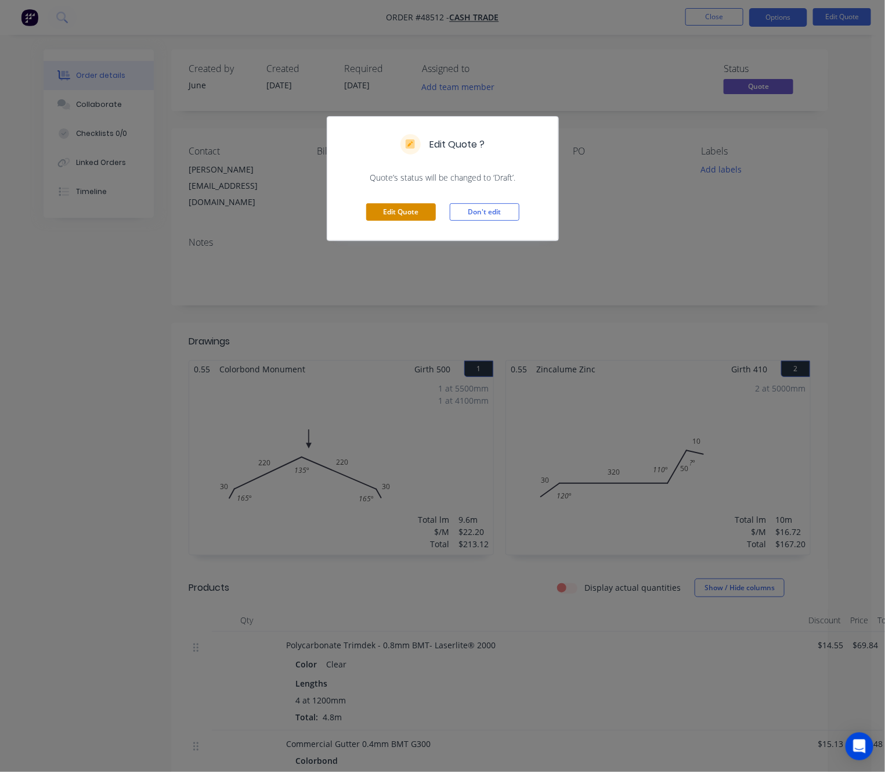
click at [405, 204] on button "Edit Quote" at bounding box center [401, 211] width 70 height 17
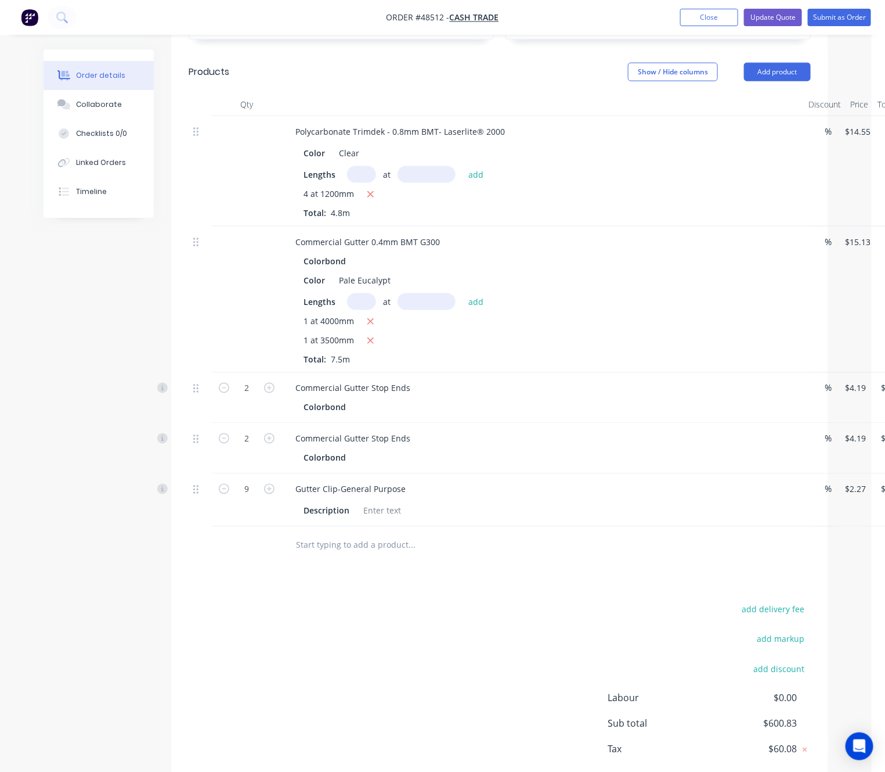
scroll to position [348, 0]
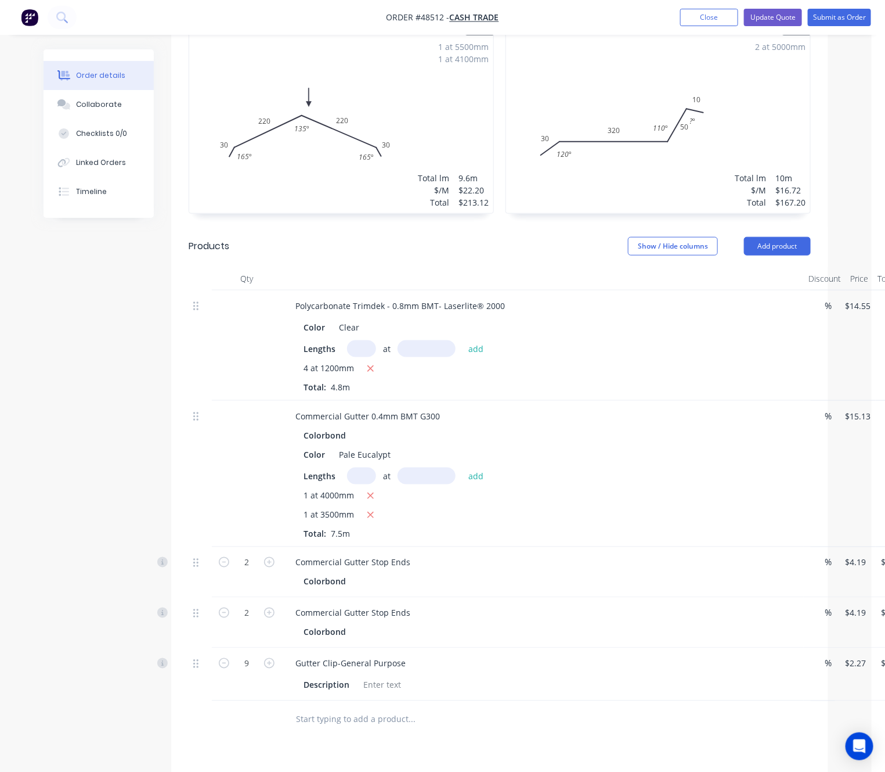
click at [673, 159] on div "2 at 5000mm Total lm $/M Total 10m $16.72 $167.20" at bounding box center [658, 124] width 304 height 177
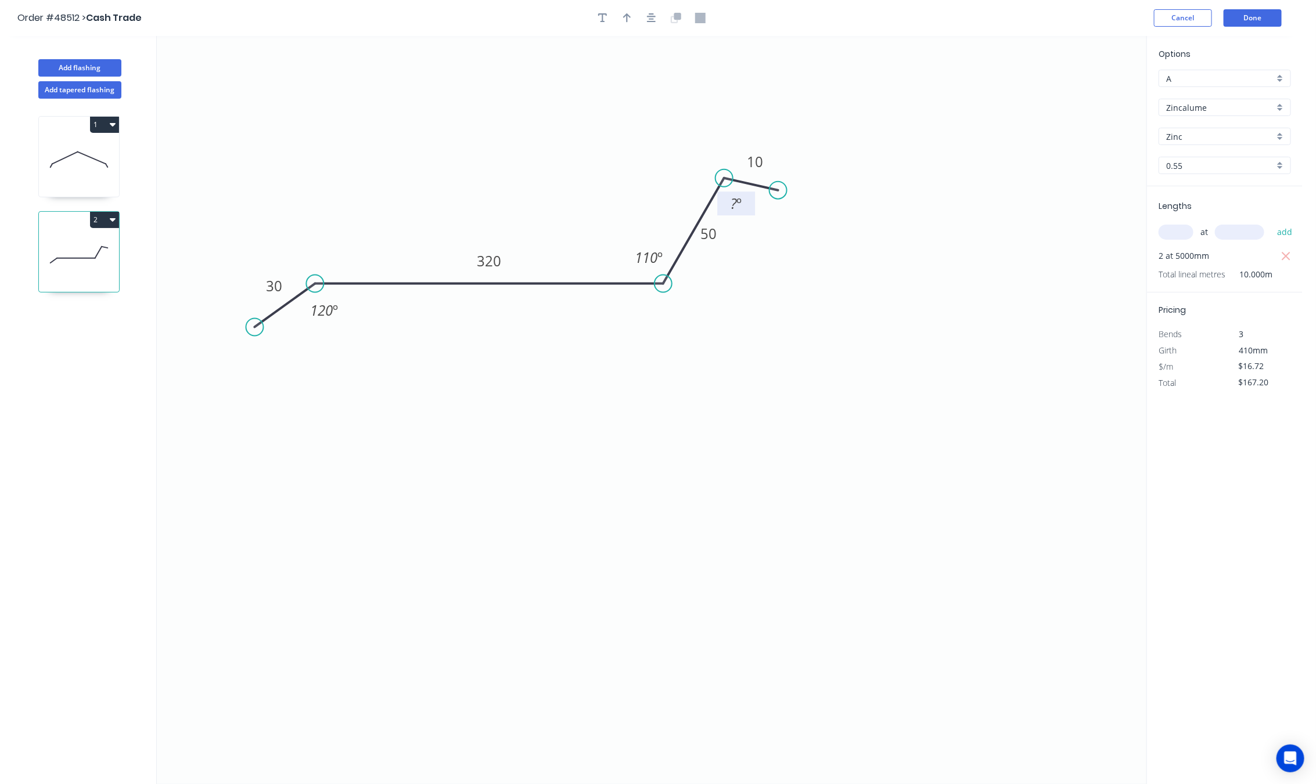
click at [732, 204] on tspan "?" at bounding box center [733, 203] width 6 height 19
click at [819, 237] on icon "0 30 320 50 10 120 º 110 º 120 º" at bounding box center [651, 410] width 989 height 748
click at [1142, 16] on button "Done" at bounding box center [1252, 17] width 58 height 17
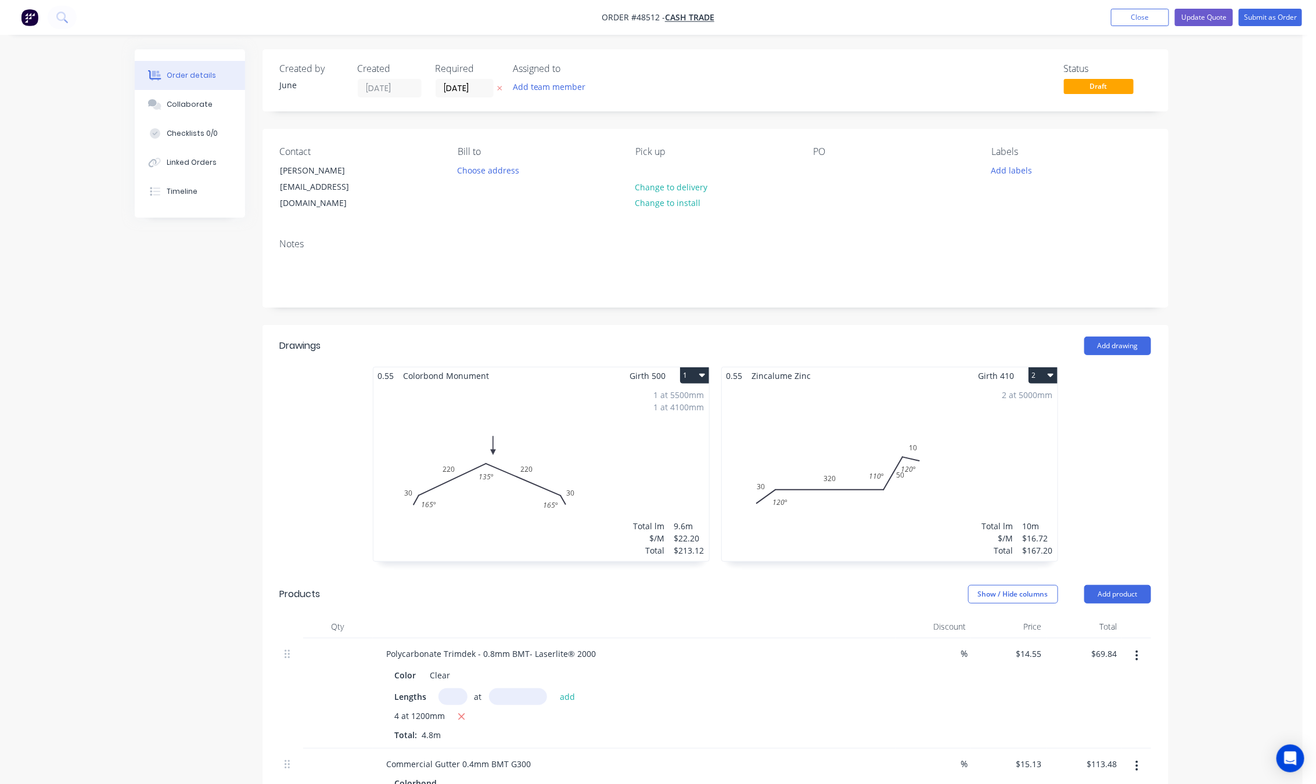
click at [906, 467] on div "2 at 5000mm Total lm $/M Total 10m $16.72 $167.20" at bounding box center [890, 472] width 336 height 177
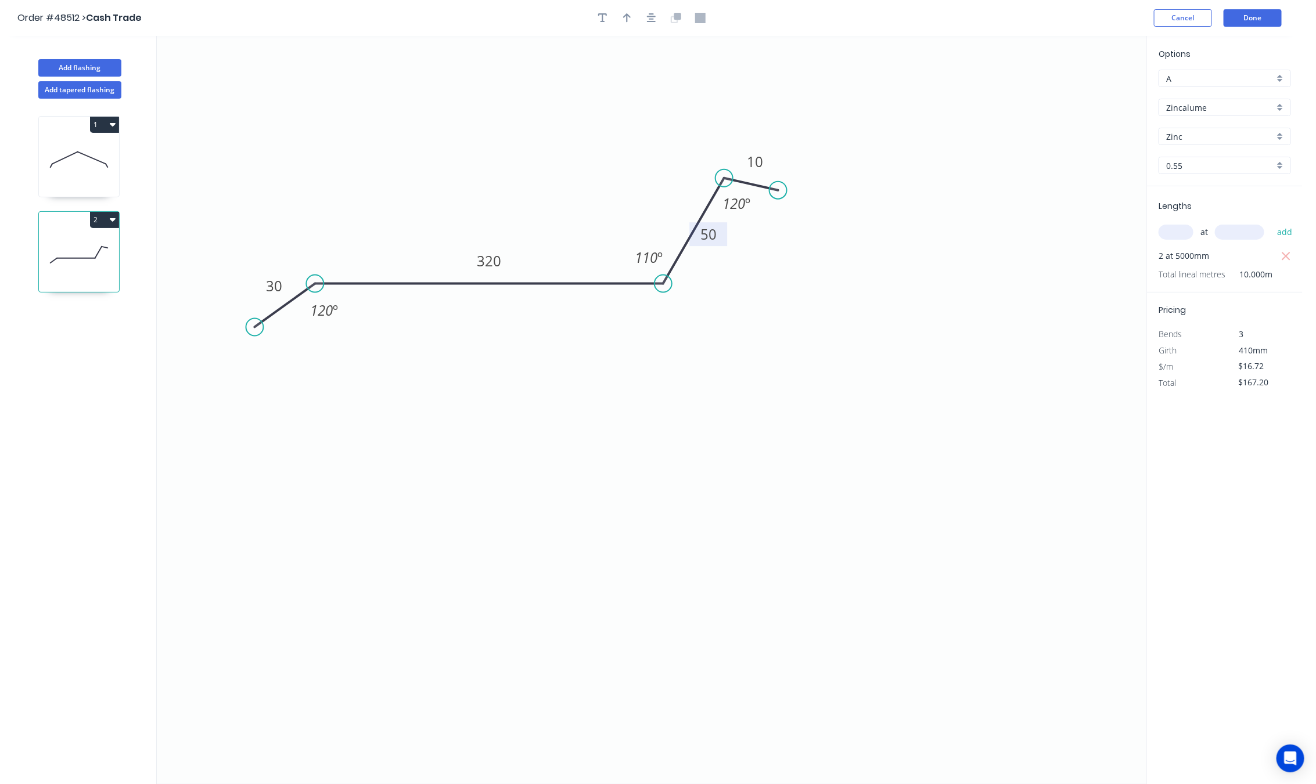
click at [722, 234] on rect at bounding box center [708, 234] width 38 height 24
drag, startPoint x: 722, startPoint y: 236, endPoint x: 721, endPoint y: 256, distance: 20.3
click at [721, 256] on rect at bounding box center [708, 255] width 38 height 24
click at [923, 340] on icon "0 30 320 50 10 120 º 110 º 120 º" at bounding box center [651, 410] width 989 height 748
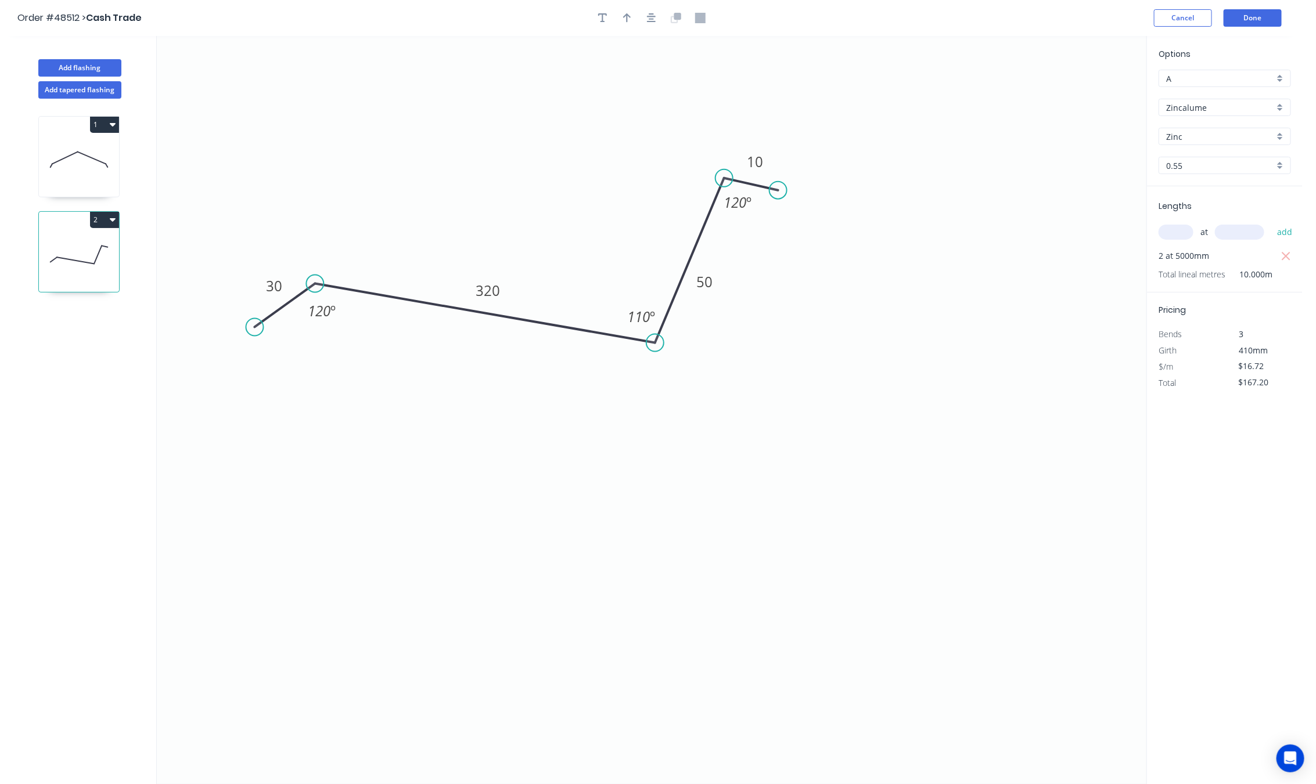
drag, startPoint x: 664, startPoint y: 286, endPoint x: 655, endPoint y: 344, distance: 58.8
click at [655, 344] on circle at bounding box center [654, 342] width 17 height 17
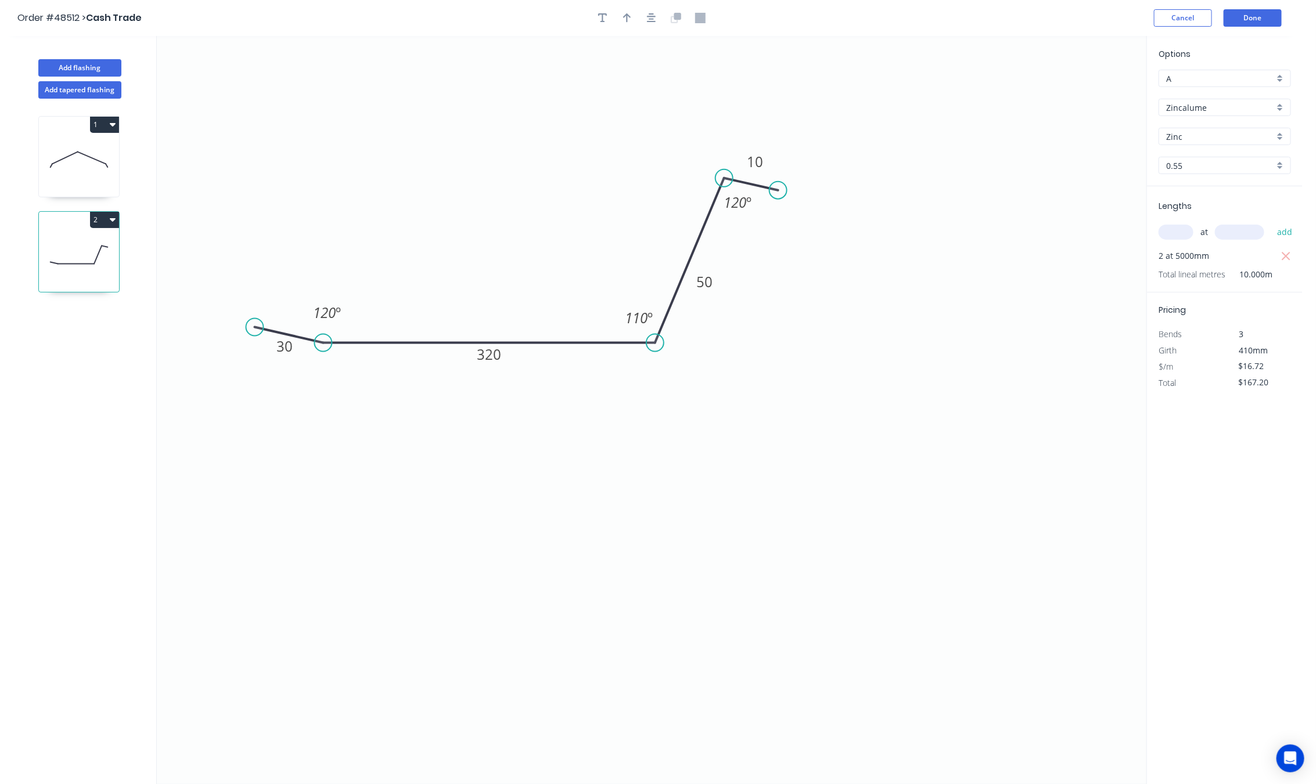
drag, startPoint x: 320, startPoint y: 287, endPoint x: 323, endPoint y: 334, distance: 47.1
click at [323, 334] on circle at bounding box center [322, 342] width 17 height 17
drag, startPoint x: 253, startPoint y: 328, endPoint x: 270, endPoint y: 395, distance: 69.6
click at [270, 395] on circle at bounding box center [270, 395] width 17 height 17
click at [716, 558] on icon "0 30 320 50 10 120 º 110 º 120 º" at bounding box center [651, 410] width 989 height 748
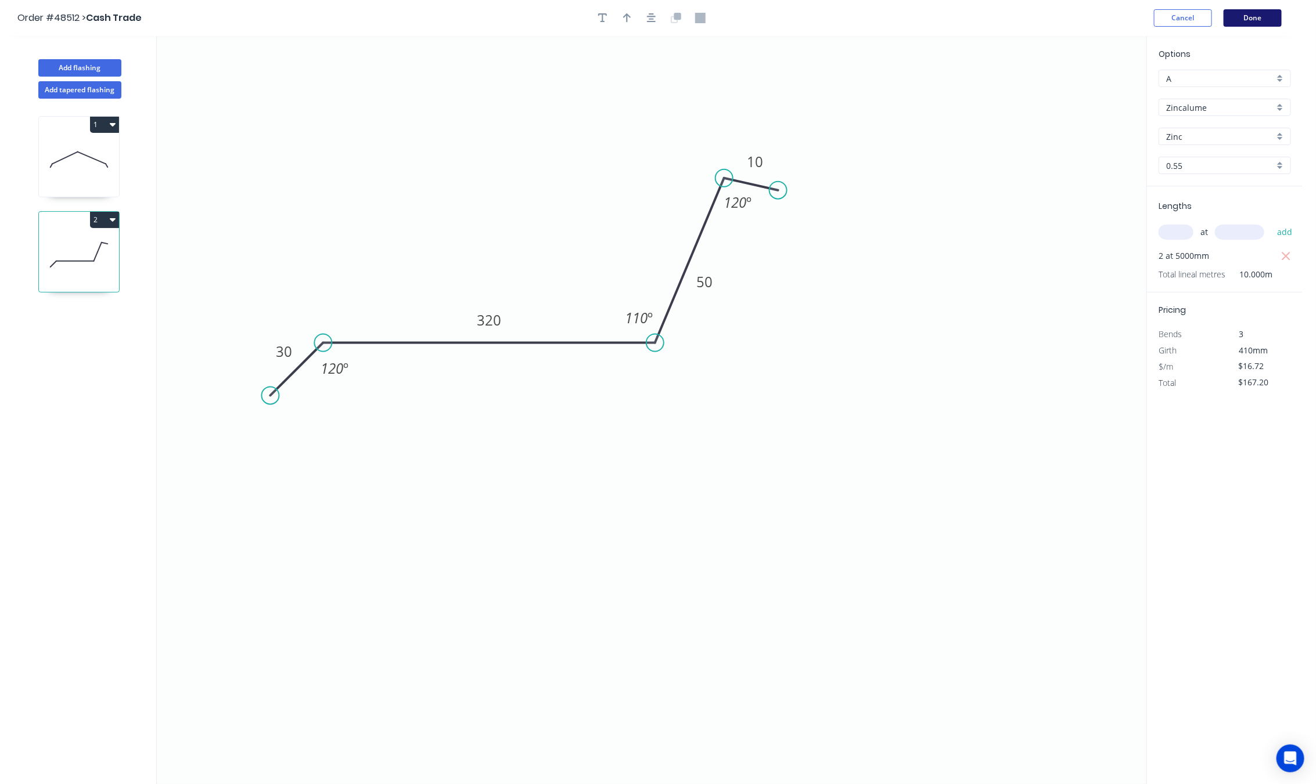
click at [1142, 19] on button "Done" at bounding box center [1252, 17] width 58 height 17
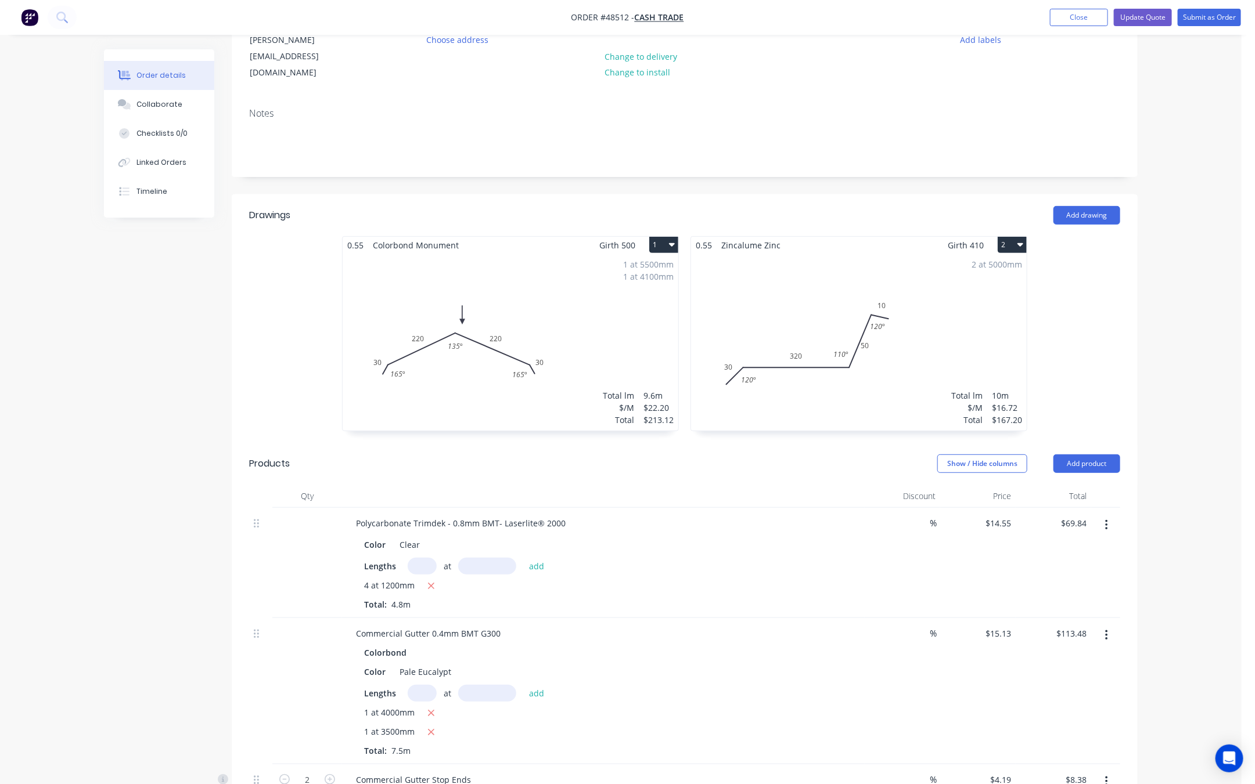
scroll to position [128, 0]
click at [1106, 523] on icon "button" at bounding box center [1106, 528] width 2 height 10
click at [1072, 550] on div "Edit" at bounding box center [1064, 558] width 89 height 17
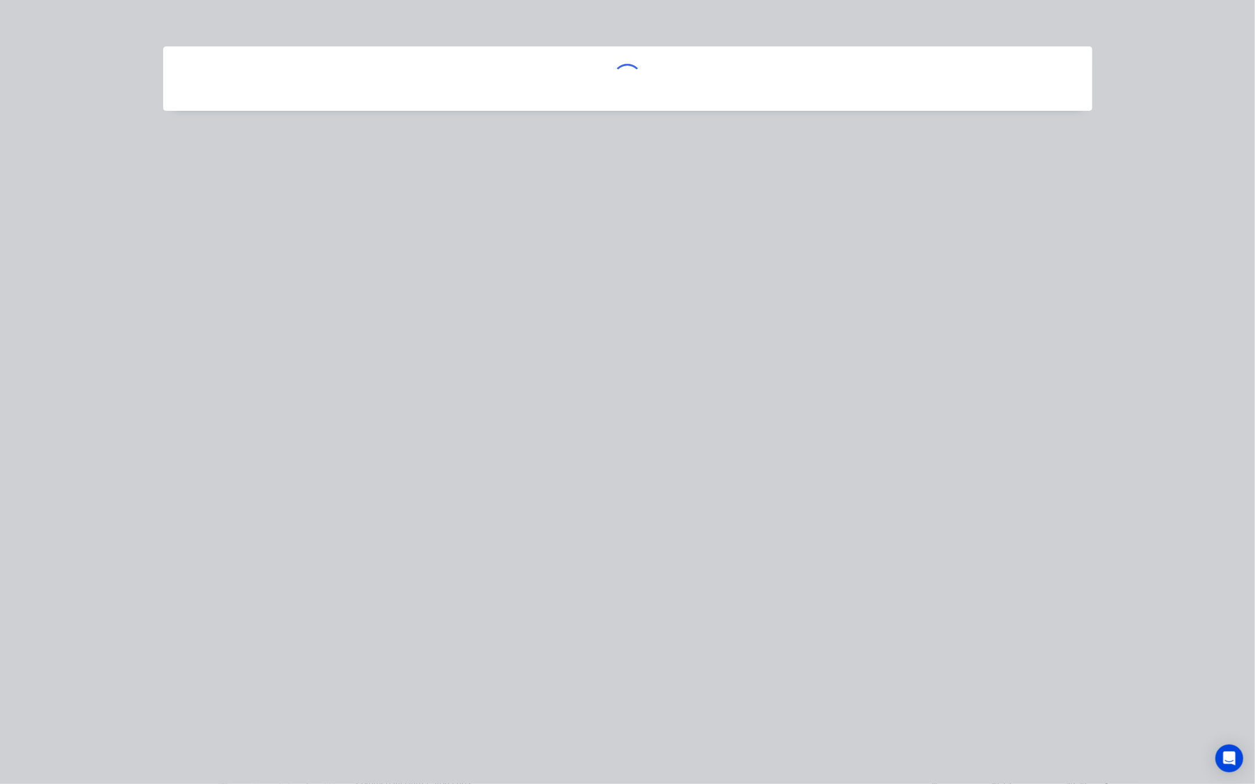
click at [1066, 506] on div at bounding box center [627, 392] width 1255 height 784
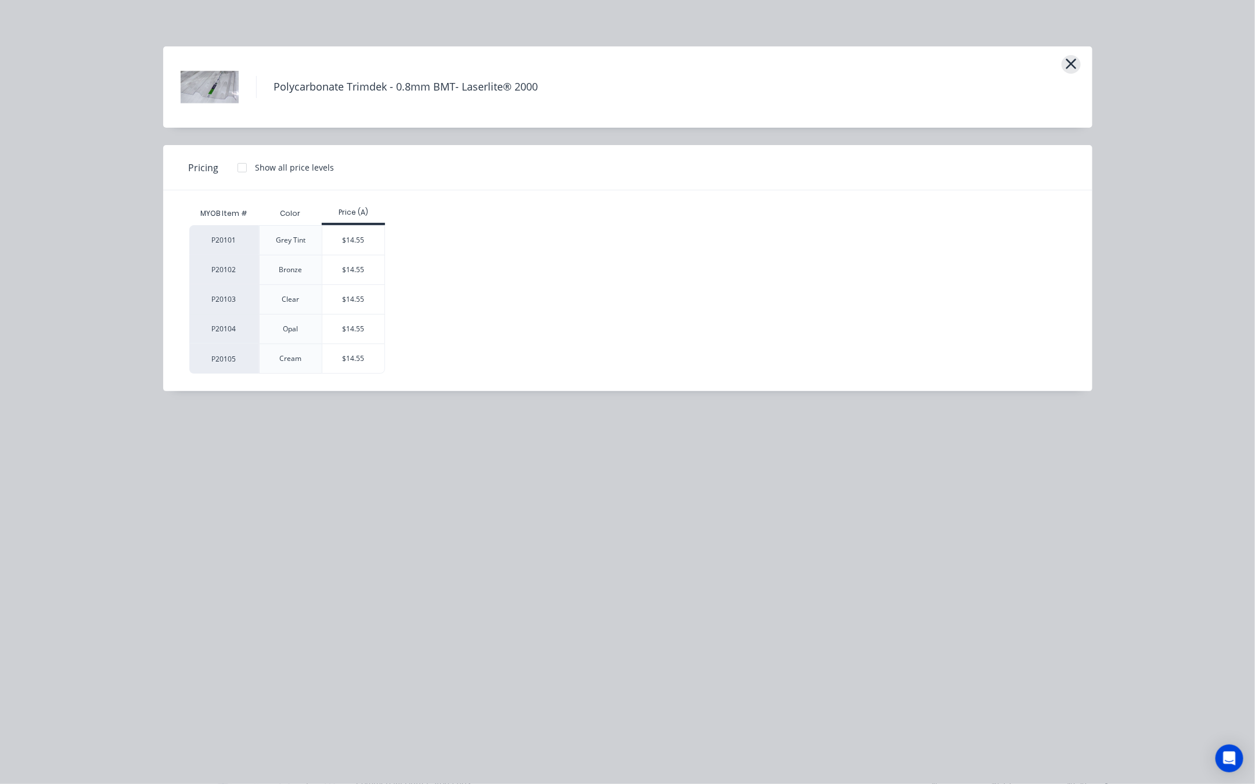
click at [1070, 63] on icon "button" at bounding box center [1070, 64] width 10 height 10
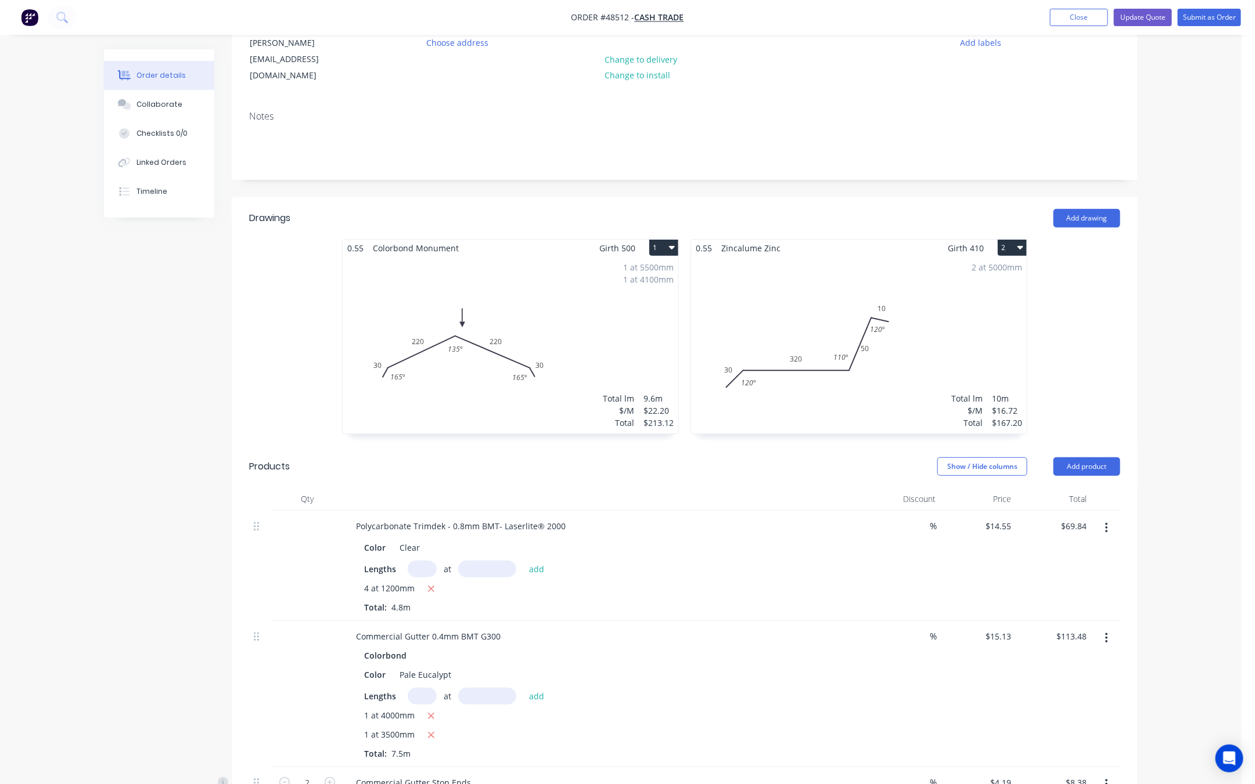
click at [1115, 518] on button "button" at bounding box center [1106, 528] width 27 height 21
click at [1081, 554] on div "Edit" at bounding box center [1064, 558] width 89 height 17
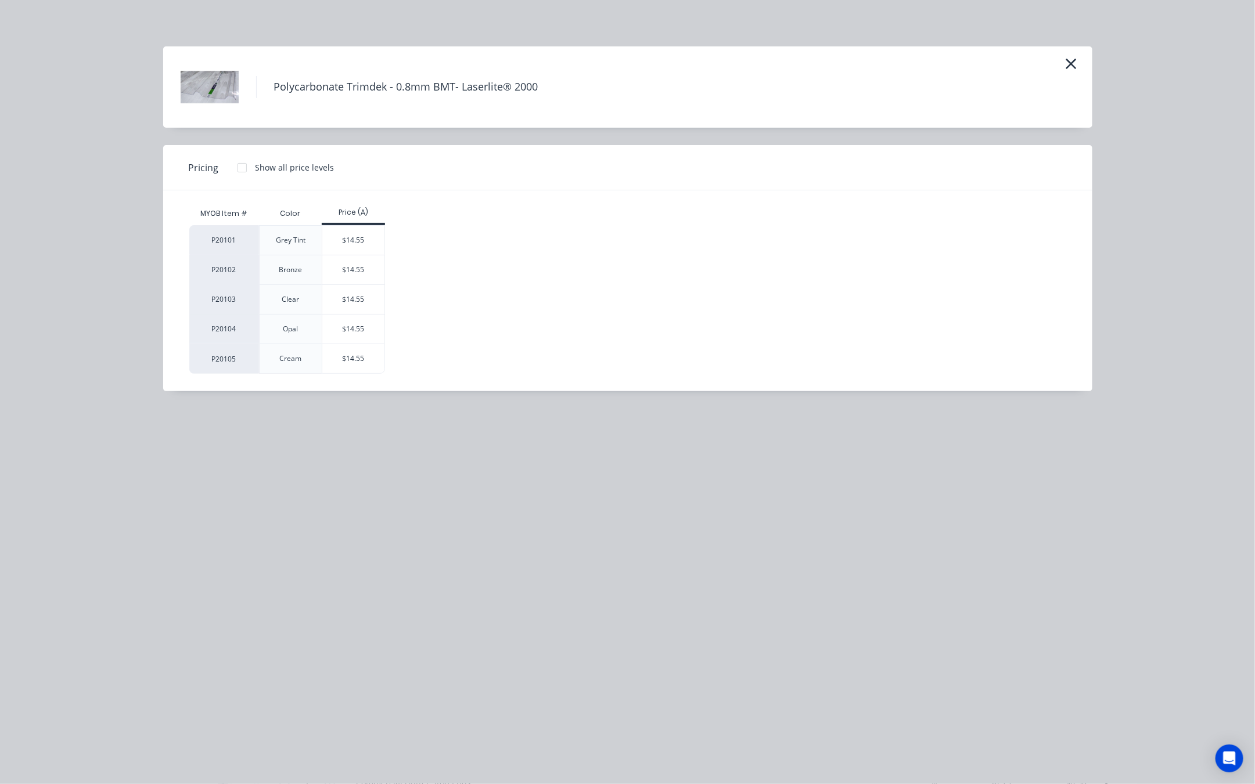
click at [340, 84] on h4 "Polycarbonate Trimdek - 0.8mm BMT- Laserlite® 2000" at bounding box center [406, 87] width 300 height 22
click at [1068, 65] on icon "button" at bounding box center [1071, 64] width 12 height 16
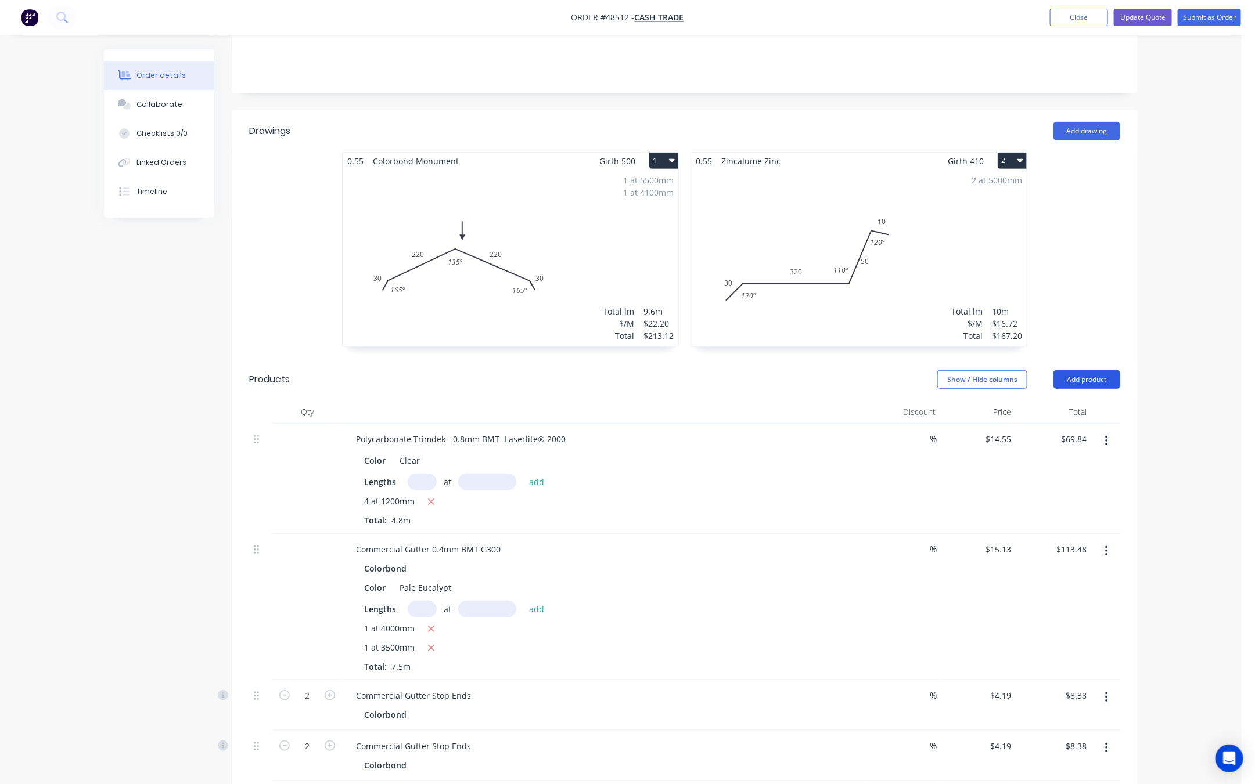
drag, startPoint x: 1098, startPoint y: 369, endPoint x: 1079, endPoint y: 371, distance: 19.2
click at [1097, 370] on button "Add product" at bounding box center [1086, 379] width 67 height 19
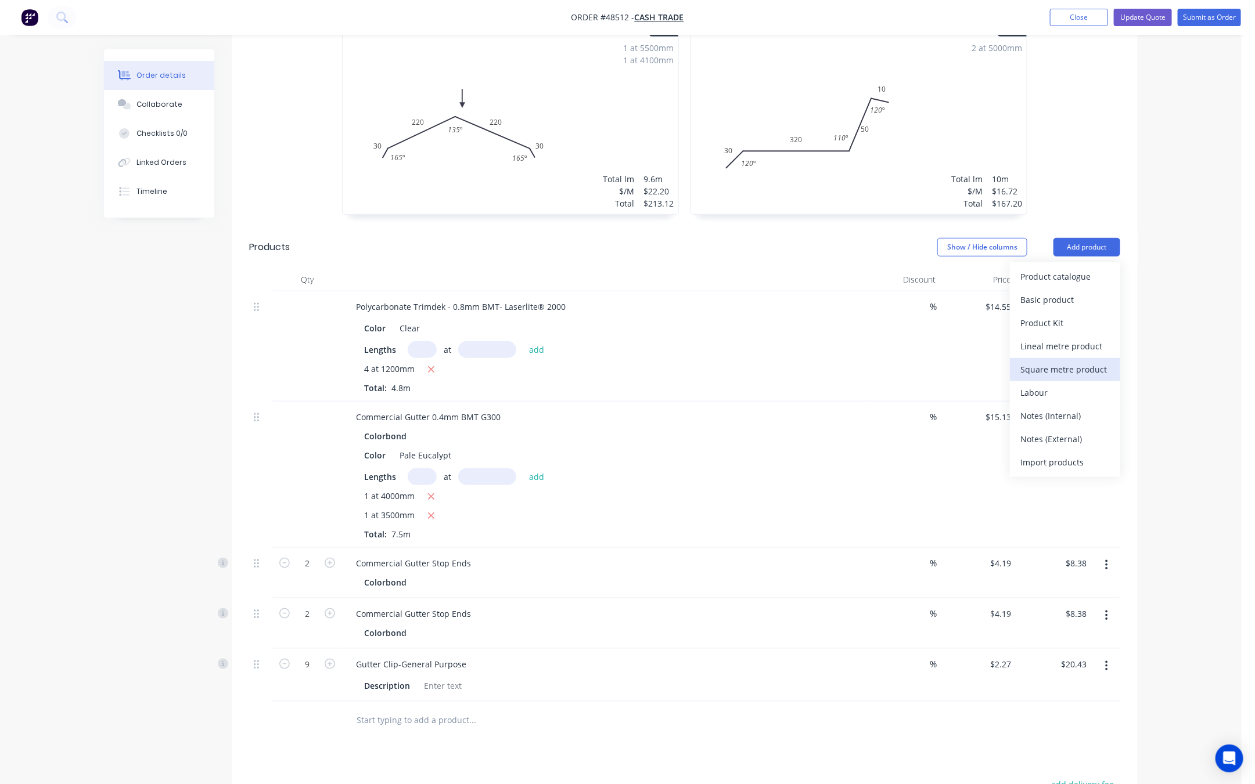
scroll to position [389, 0]
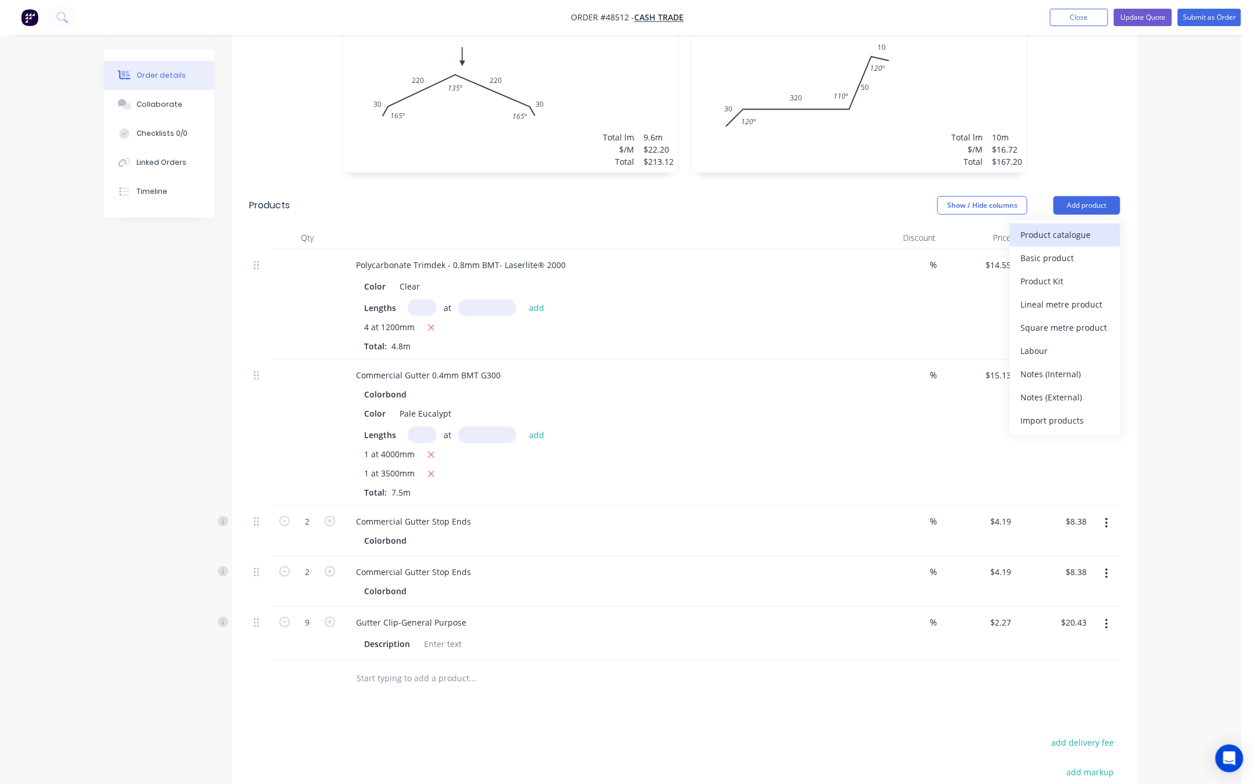
click at [1076, 226] on div "Product catalogue" at bounding box center [1064, 234] width 89 height 17
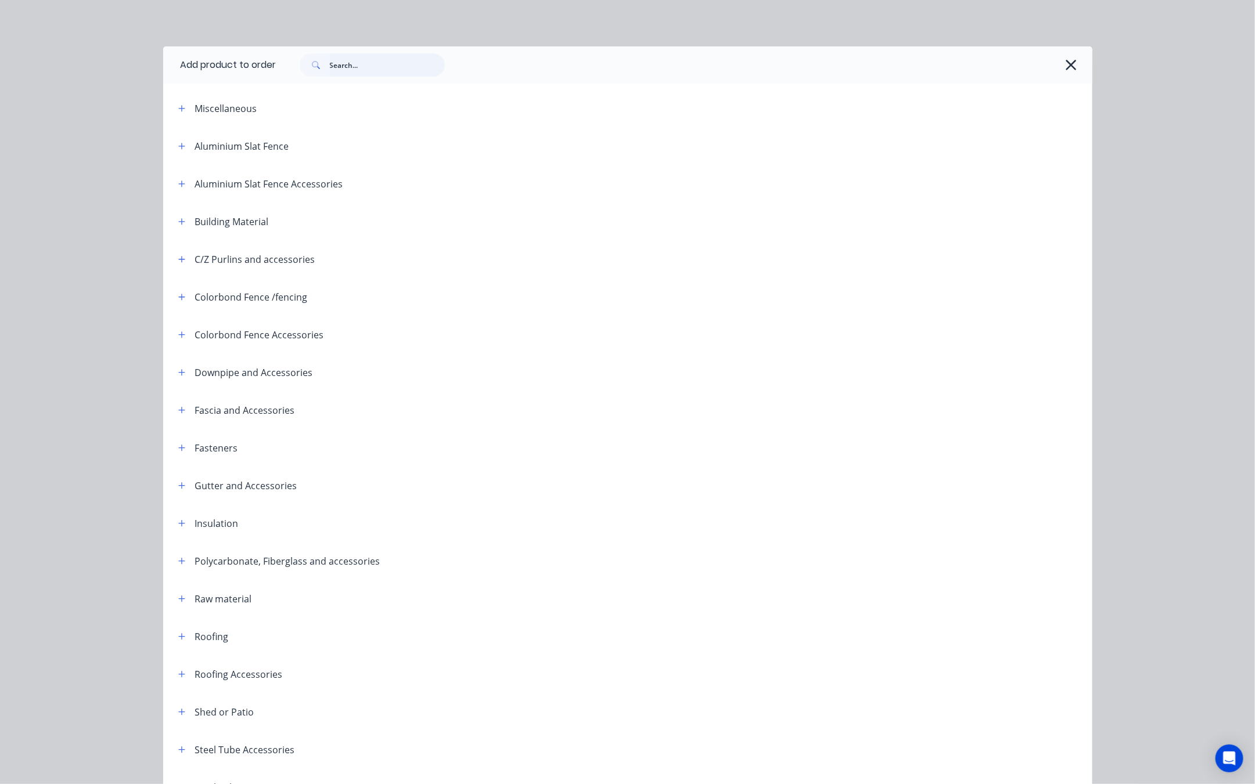
click at [341, 53] on input "text" at bounding box center [387, 64] width 115 height 23
type input "poly"
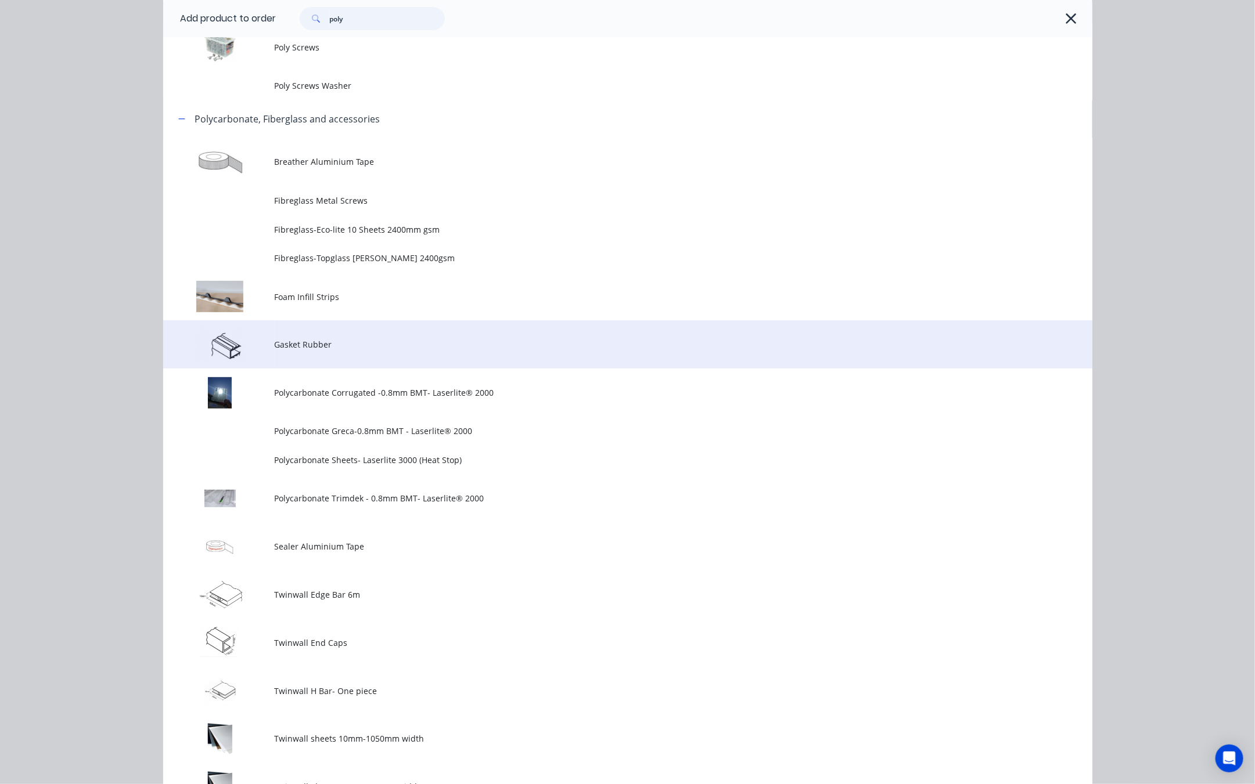
scroll to position [174, 0]
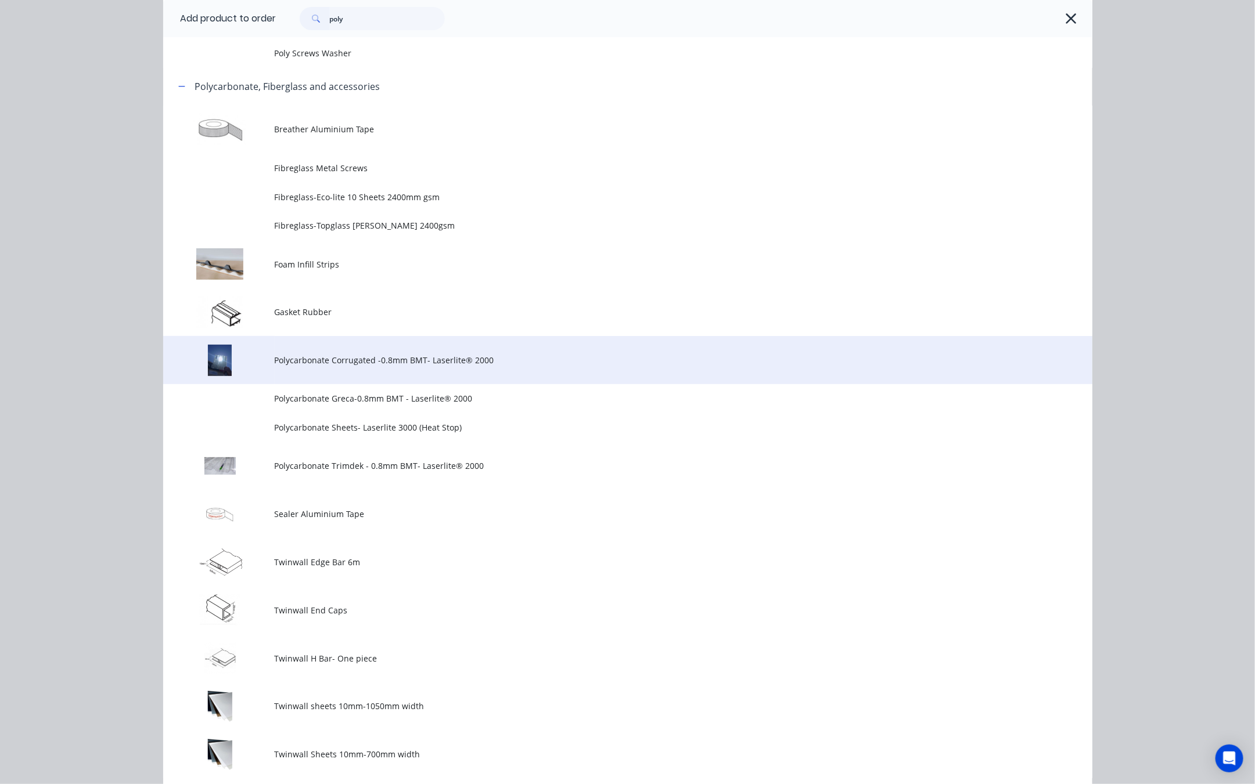
click at [505, 368] on td "Polycarbonate Corrugated -0.8mm BMT- Laserlite® 2000" at bounding box center [684, 360] width 818 height 48
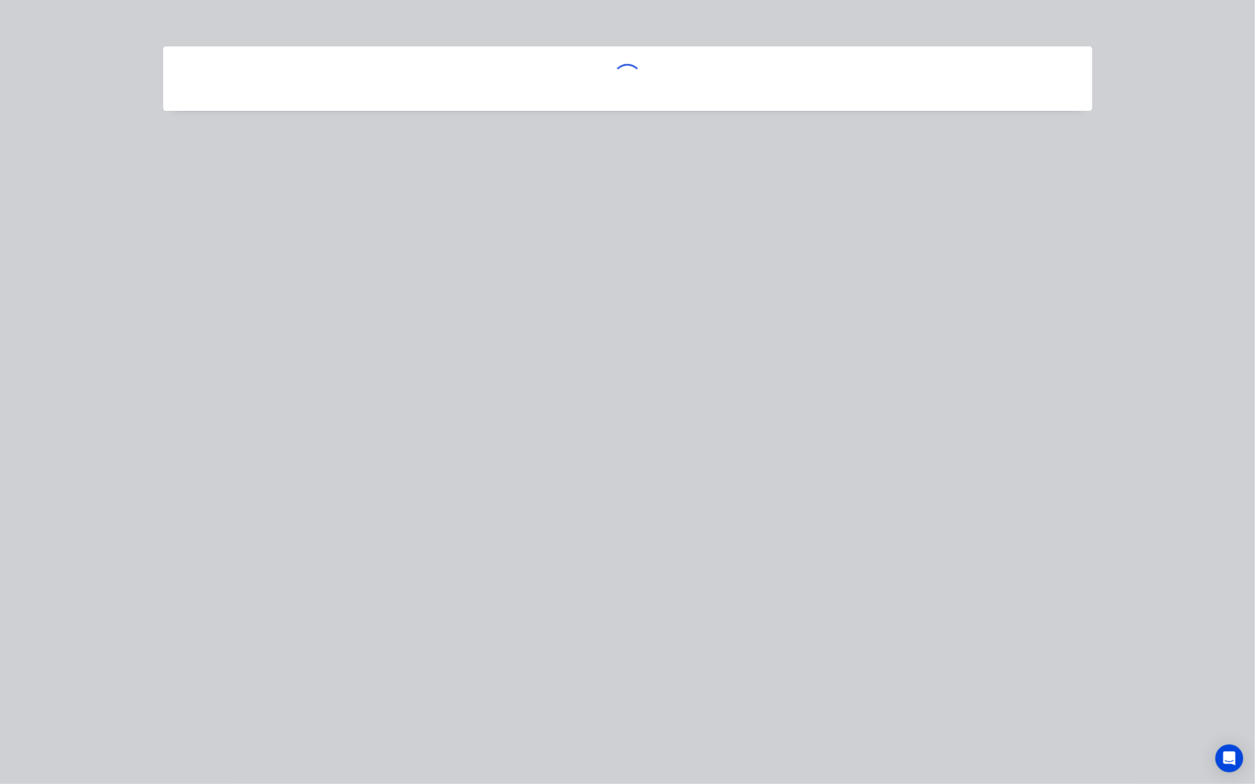
scroll to position [0, 0]
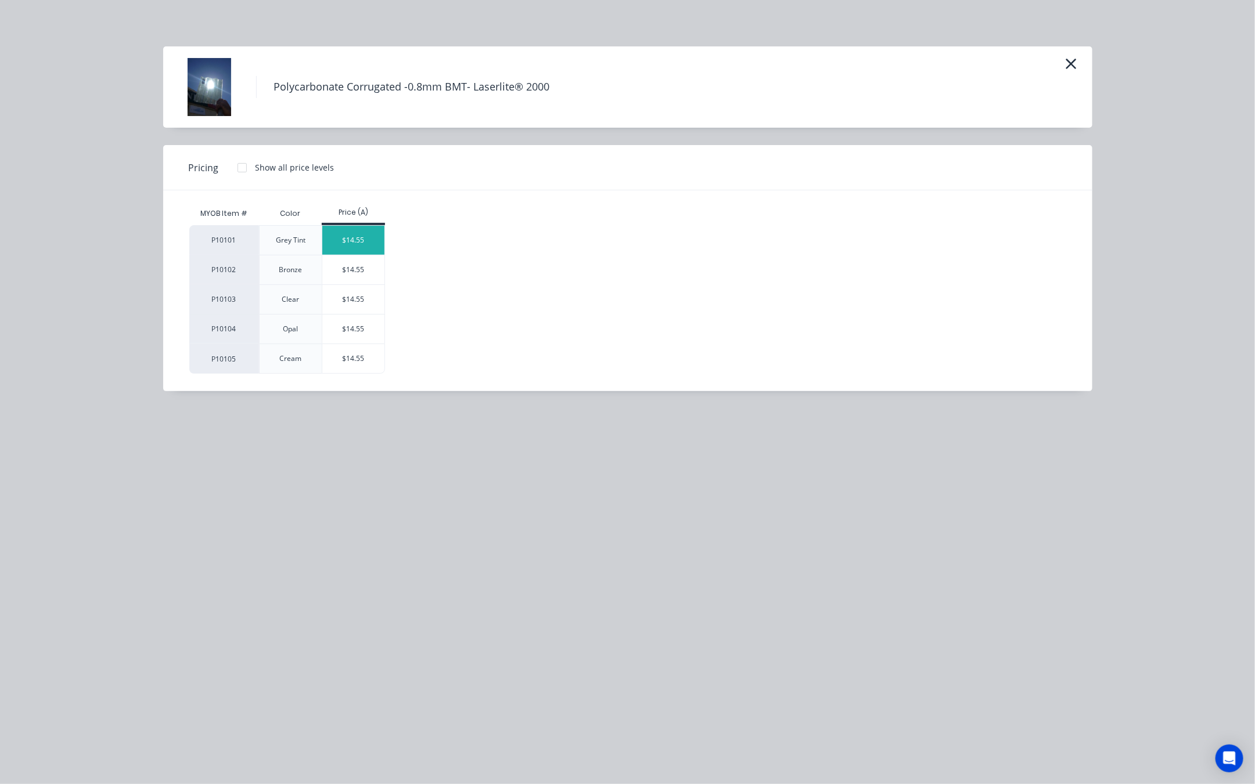
click at [359, 246] on div "$14.55" at bounding box center [353, 240] width 62 height 29
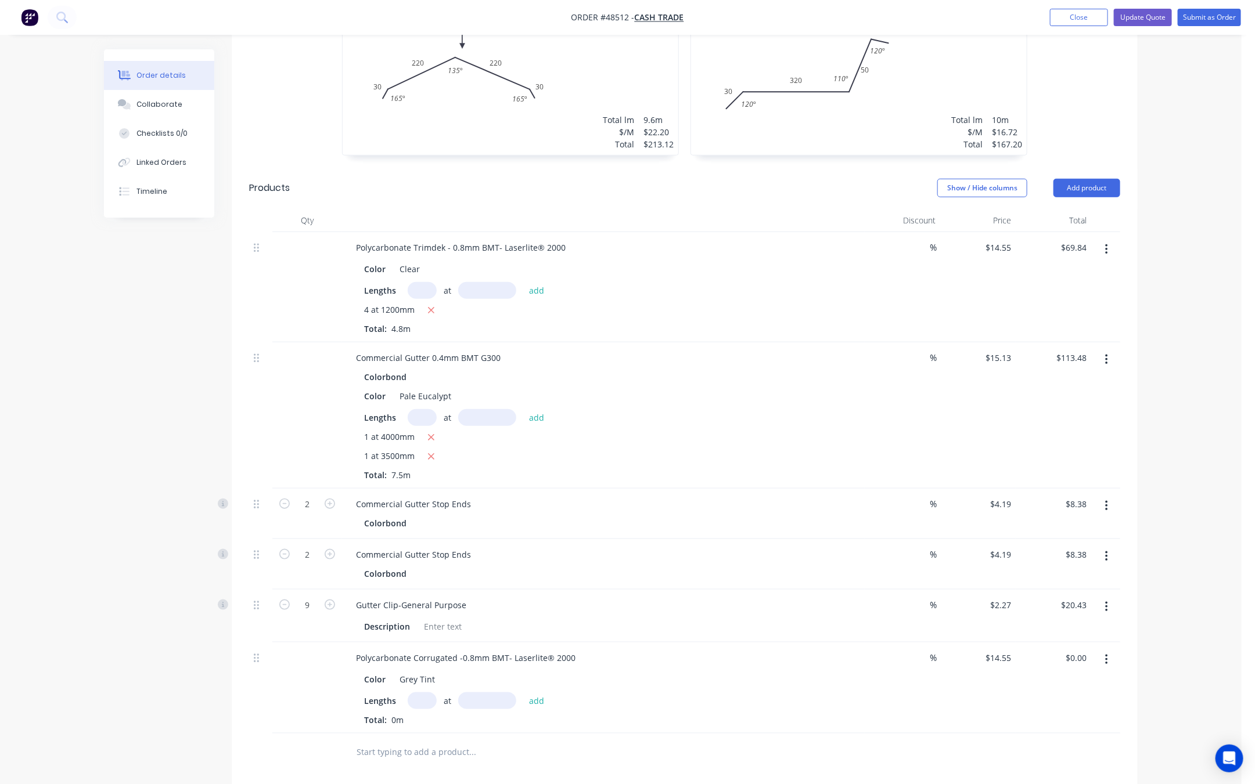
scroll to position [654, 0]
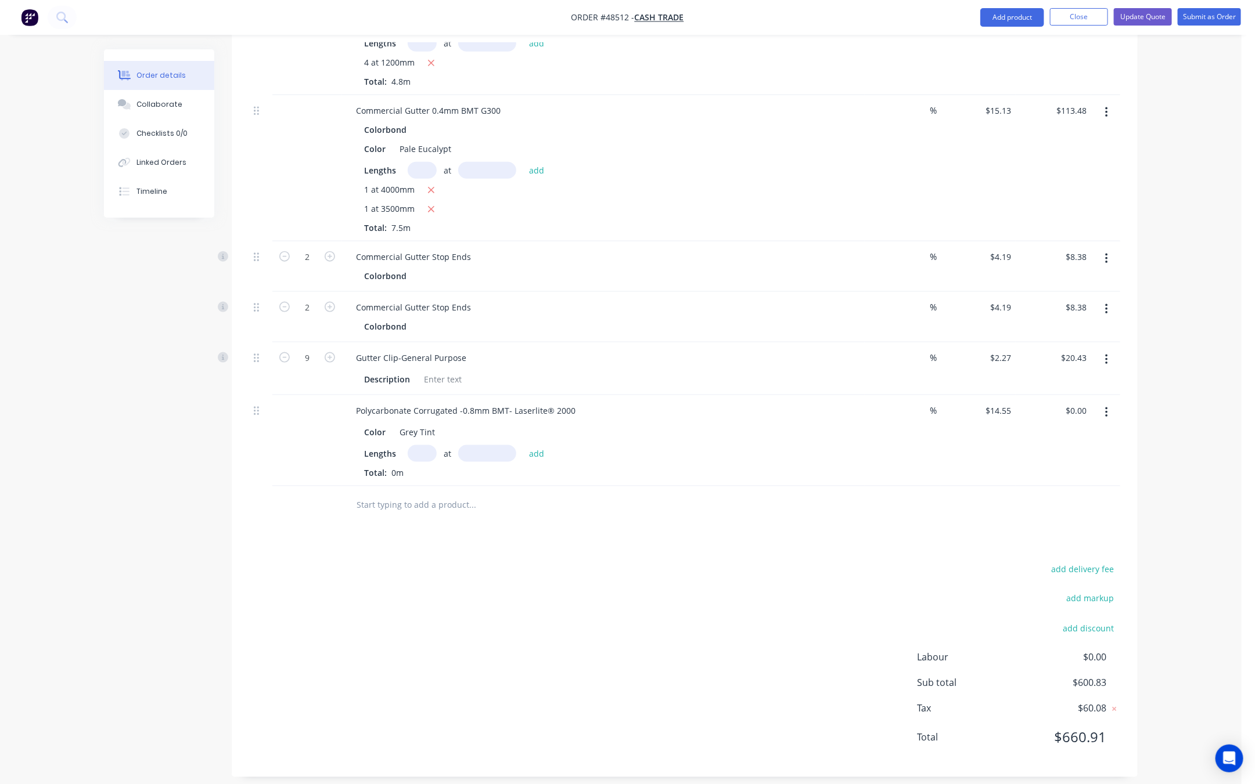
click at [1103, 403] on button "button" at bounding box center [1106, 412] width 27 height 21
click at [1081, 435] on div "Edit" at bounding box center [1064, 443] width 89 height 17
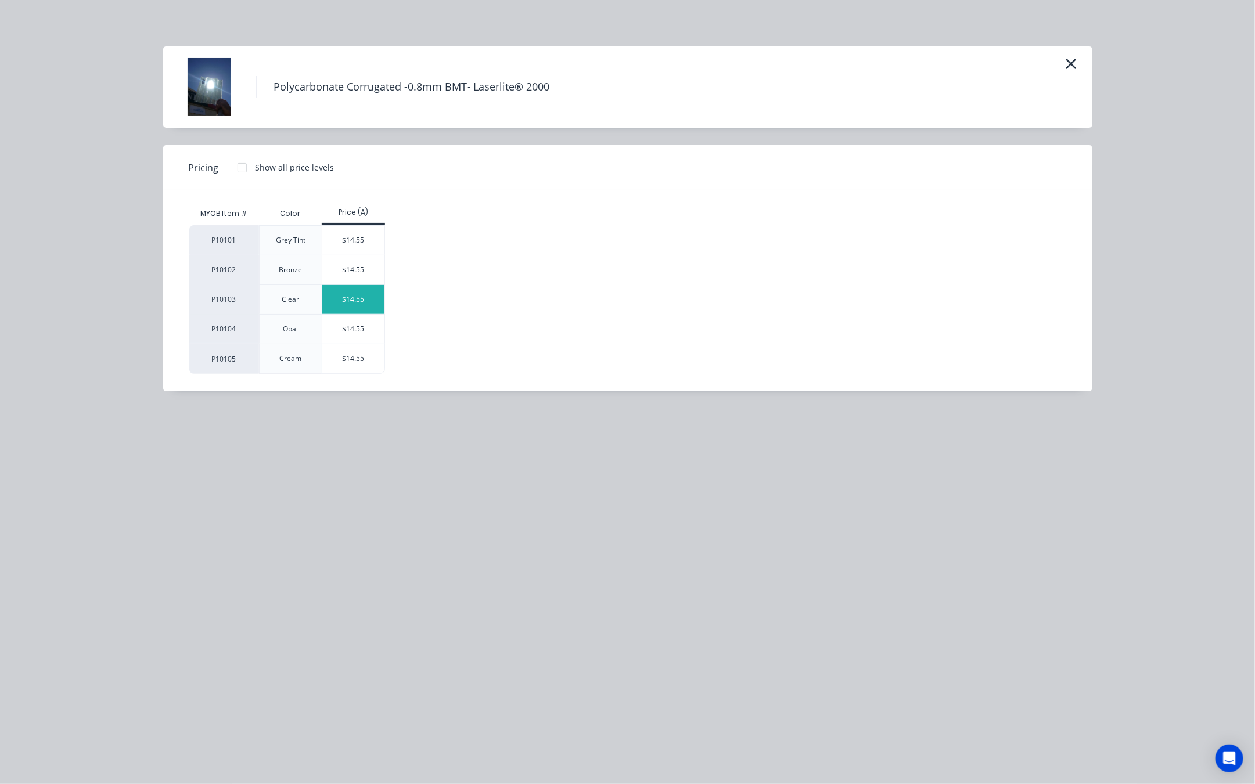
click at [352, 305] on div "$14.55" at bounding box center [353, 299] width 62 height 29
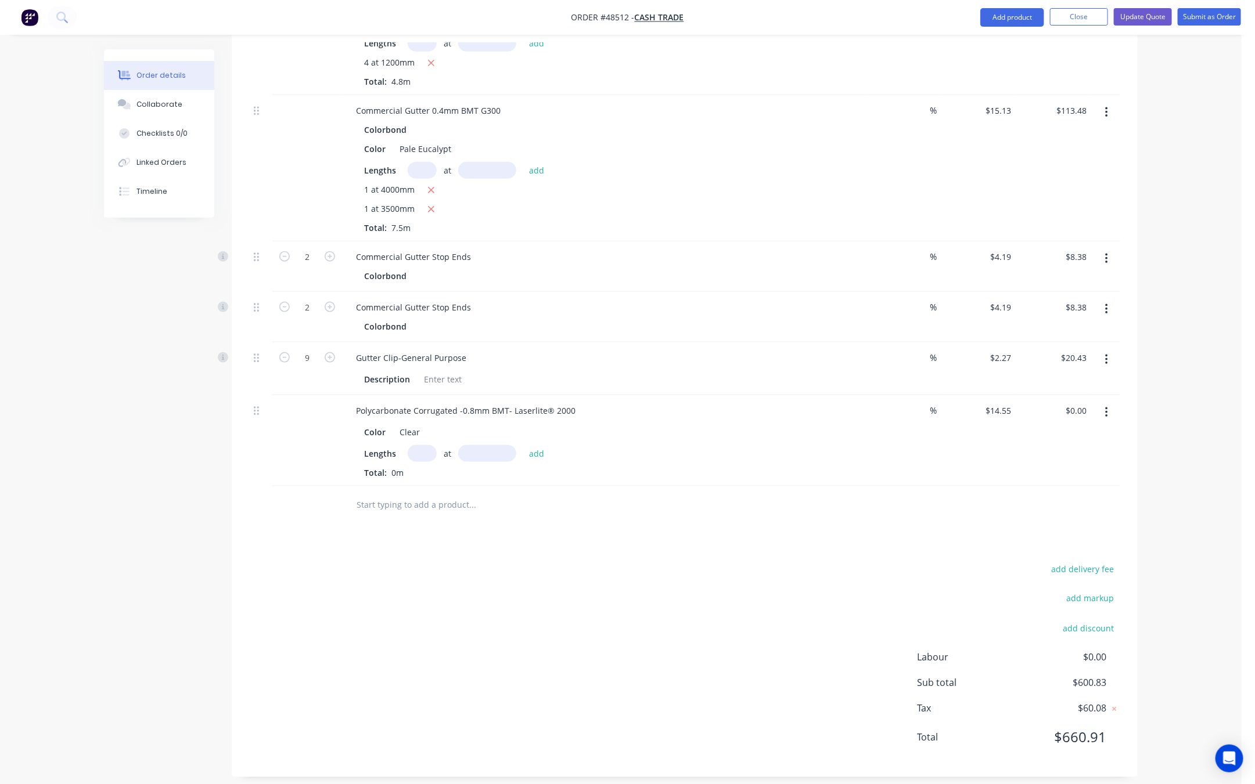
click at [415, 446] on input "text" at bounding box center [422, 453] width 29 height 17
type input "4"
click at [480, 445] on input "text" at bounding box center [487, 453] width 58 height 17
type input "1200"
click at [523, 445] on button "add" at bounding box center [536, 453] width 27 height 16
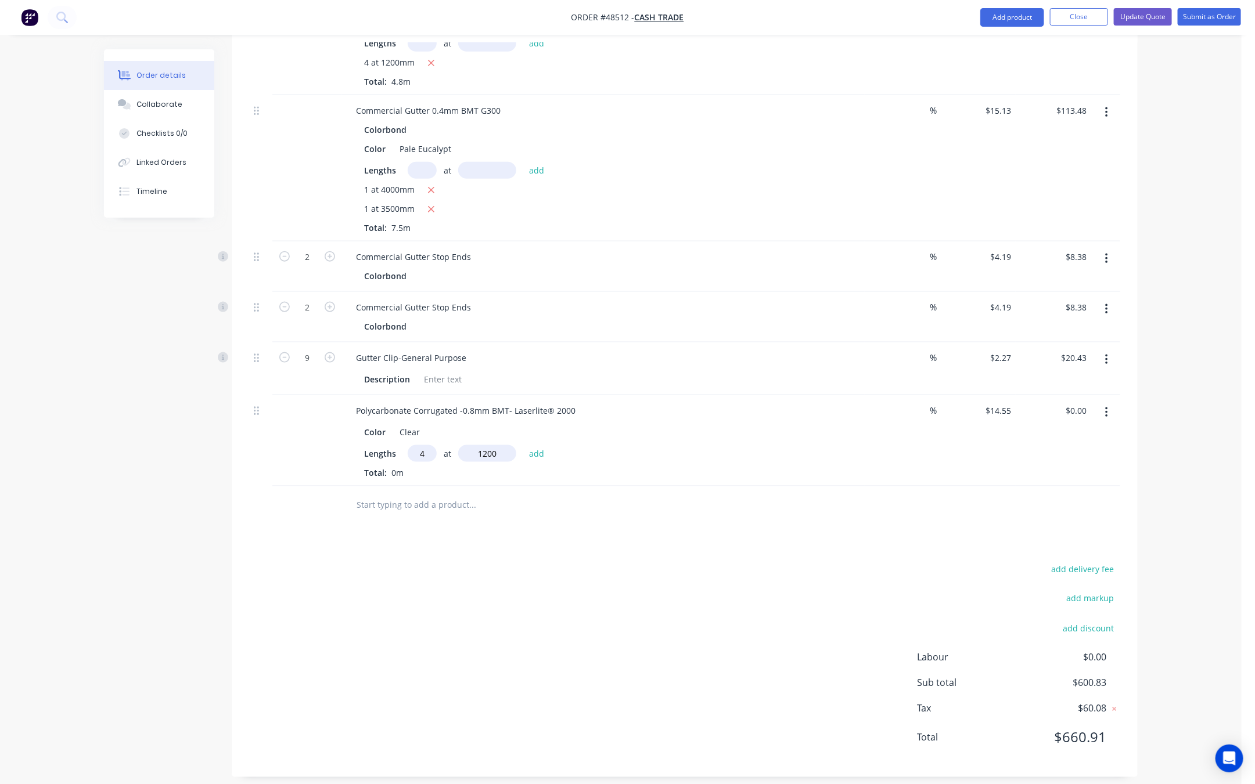
type input "$69.84"
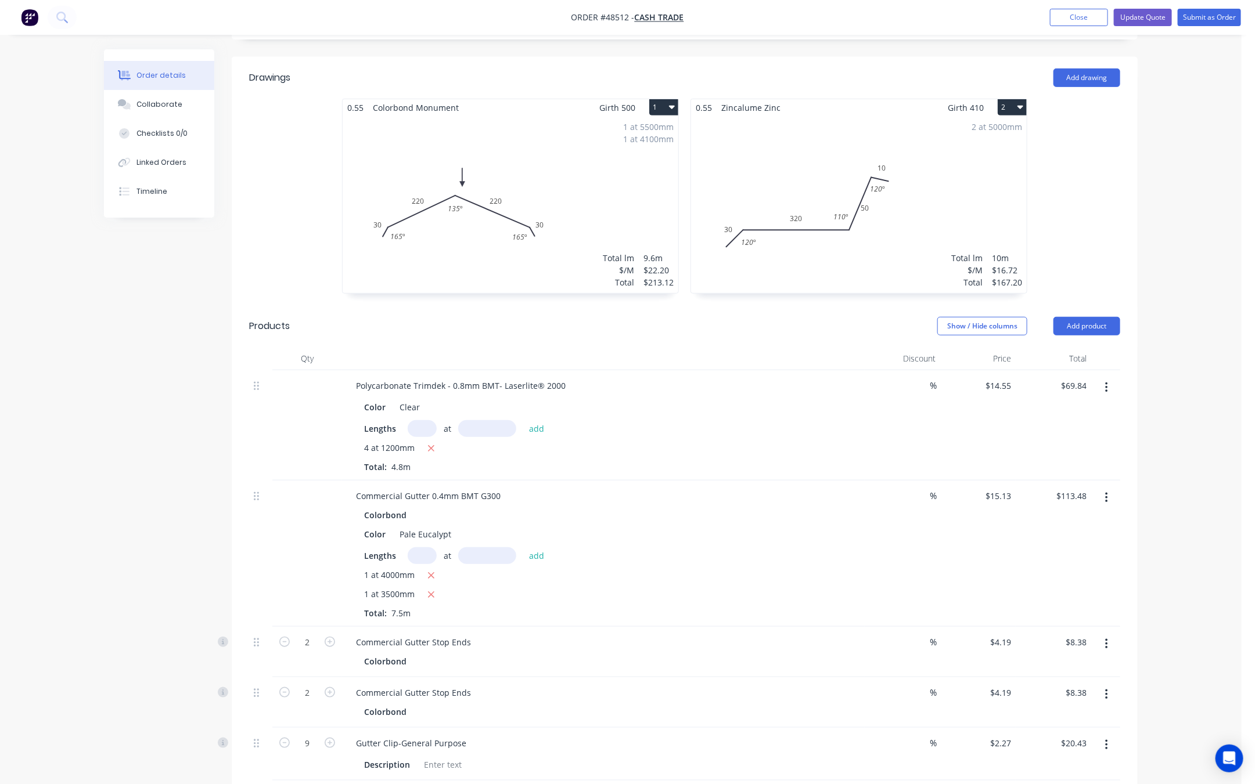
scroll to position [305, 0]
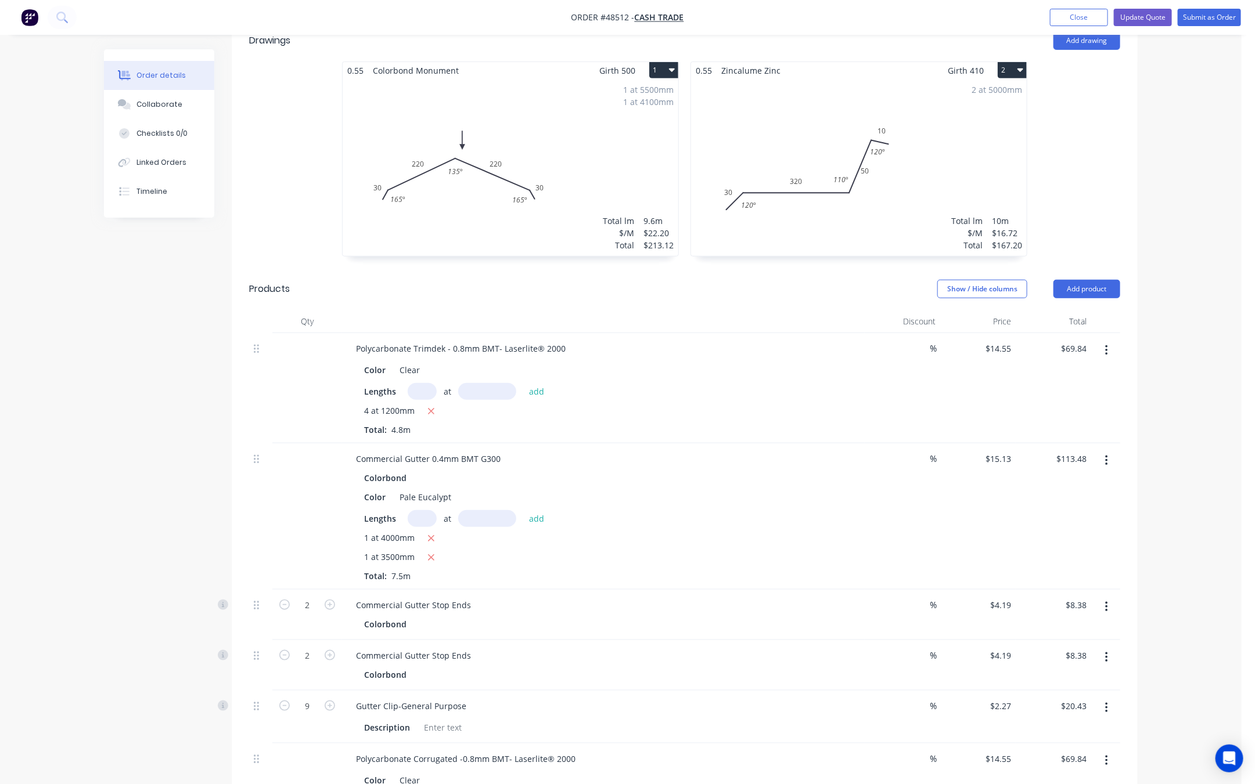
click at [1110, 340] on button "button" at bounding box center [1106, 350] width 27 height 21
click at [1090, 442] on div "Delete" at bounding box center [1064, 450] width 89 height 17
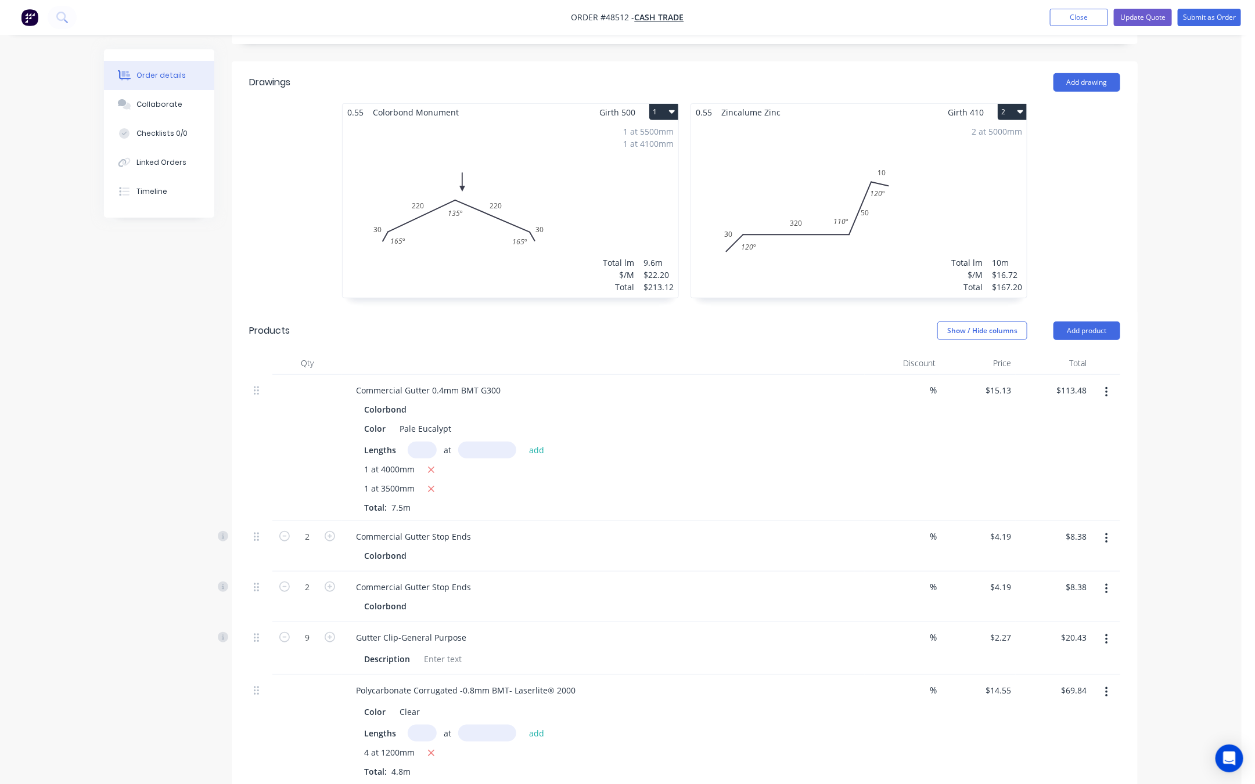
scroll to position [435, 0]
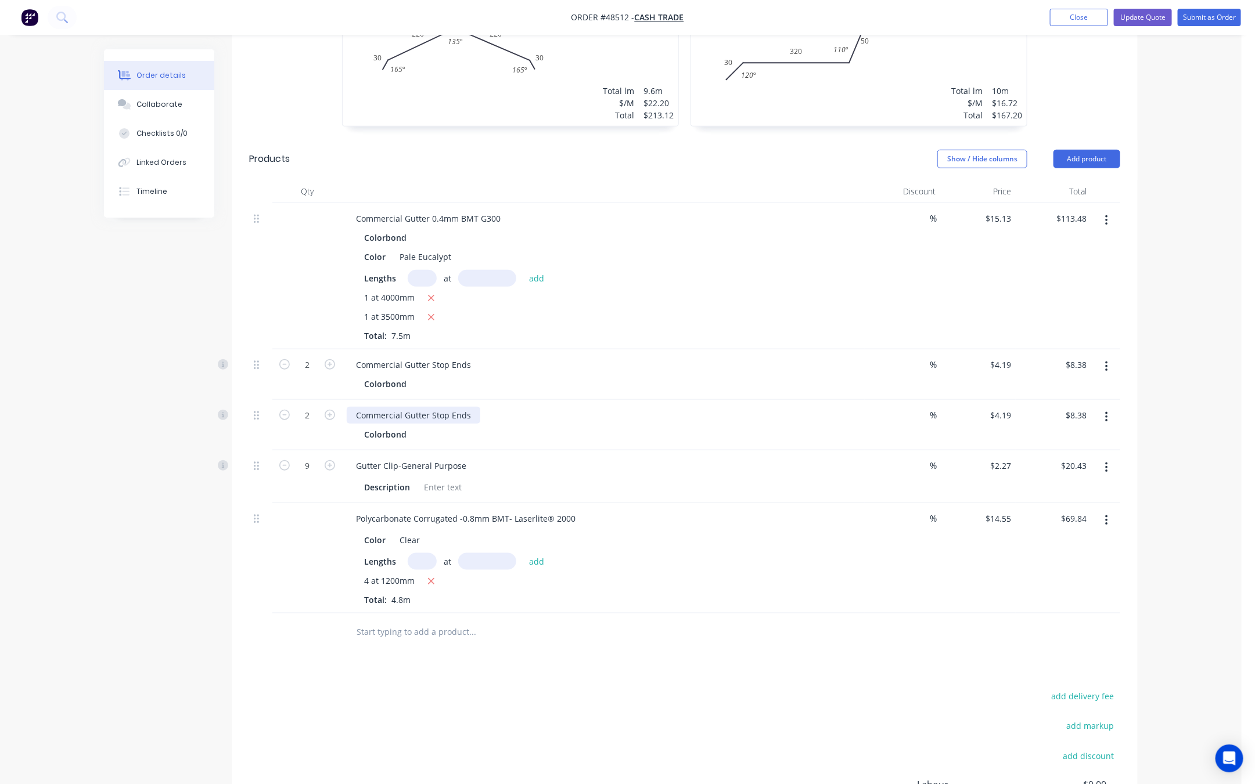
click at [466, 407] on div "Commercial Gutter Stop Ends" at bounding box center [414, 415] width 134 height 17
click at [472, 356] on div "Commercial Gutter Stop Ends" at bounding box center [414, 364] width 134 height 17
click at [472, 356] on div "Commercial Gutter Stop Ends -" at bounding box center [416, 364] width 139 height 17
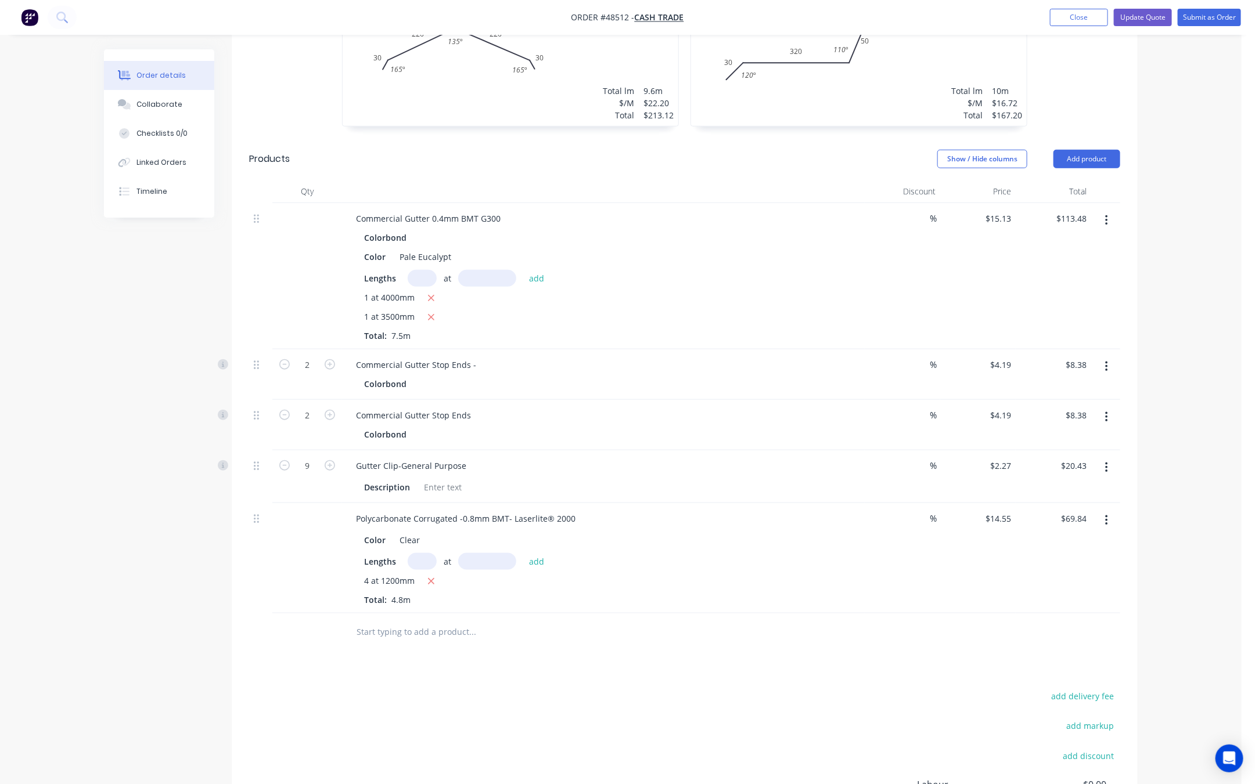
click at [593, 333] on div "Commercial Gutter 0.4mm BMT G300 Colorbond Color Pale Eucalypt Lengths at add 1…" at bounding box center [603, 276] width 523 height 146
click at [477, 356] on div "Commercial Gutter Stop Ends -" at bounding box center [416, 364] width 139 height 17
click at [470, 407] on div "Commercial Gutter Stop Ends" at bounding box center [414, 415] width 134 height 17
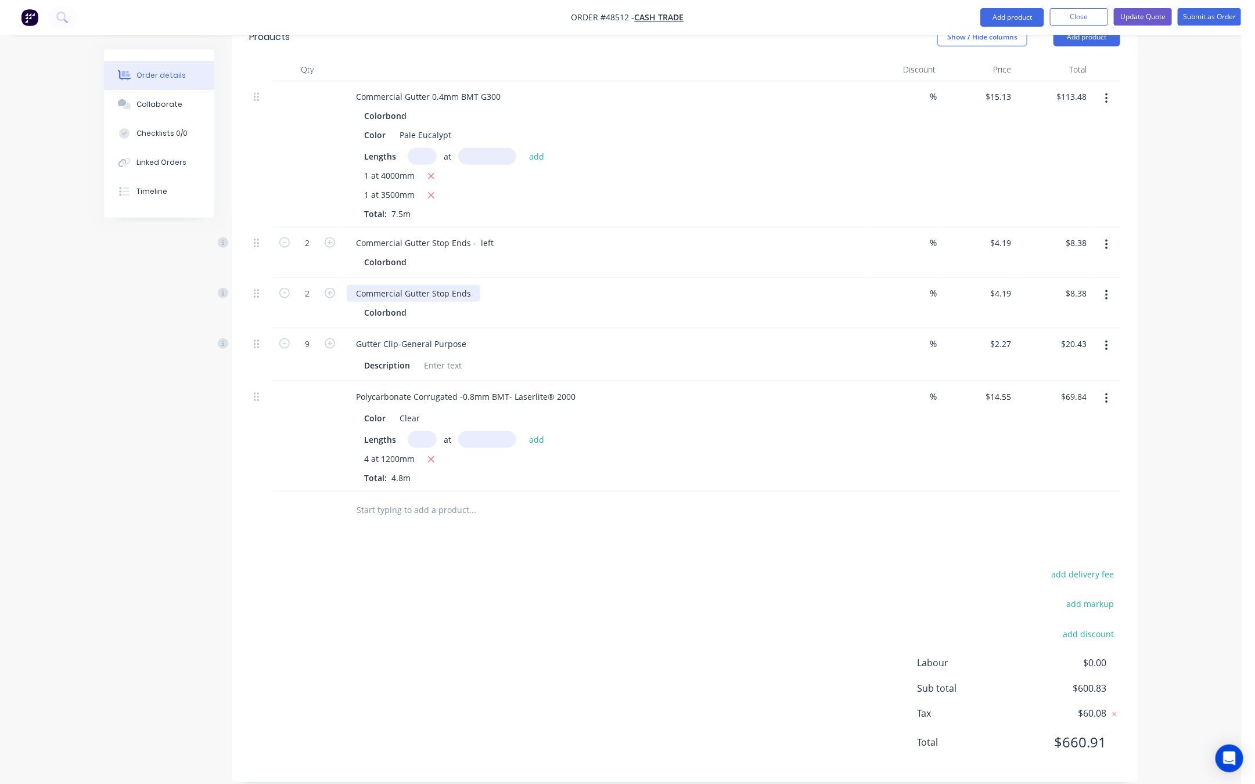
scroll to position [563, 0]
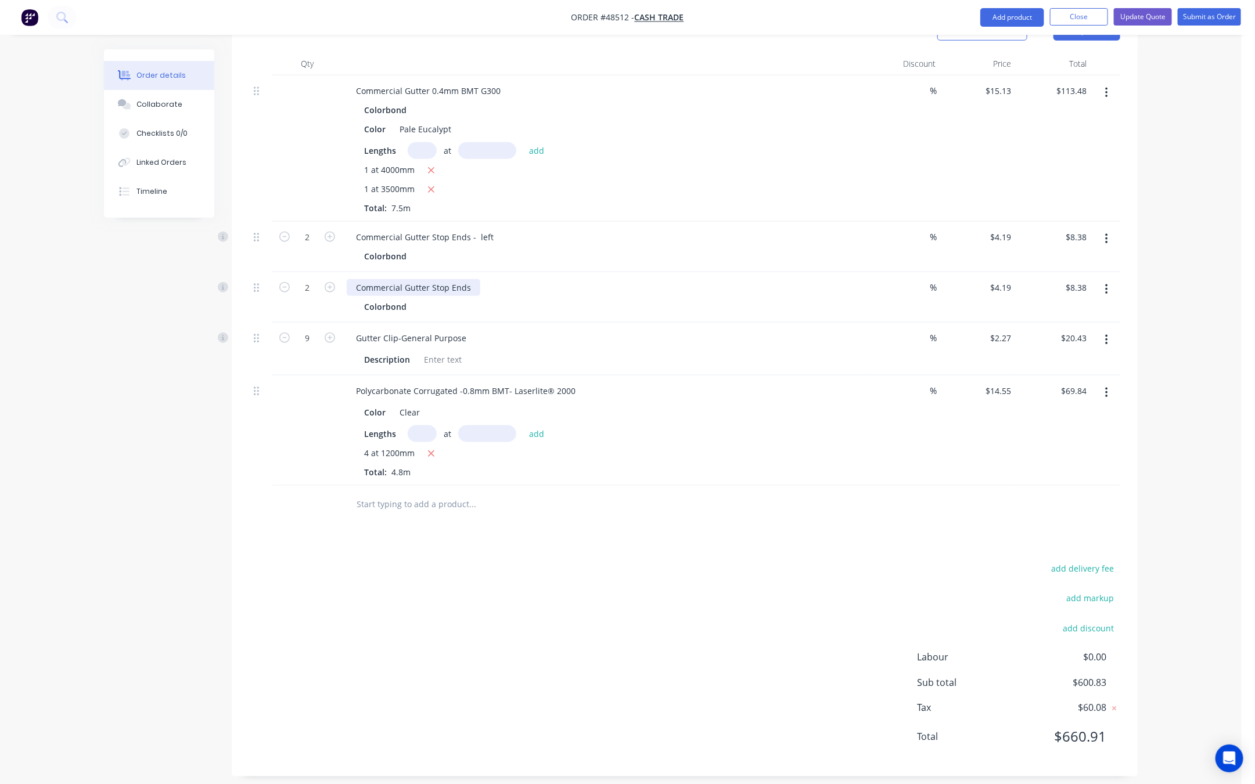
click at [471, 279] on div "Commercial Gutter Stop Ends" at bounding box center [414, 287] width 134 height 17
click at [661, 578] on div "add delivery fee add markup add discount Labour $0.00 Sub total $600.83 Tax $60…" at bounding box center [684, 660] width 871 height 199
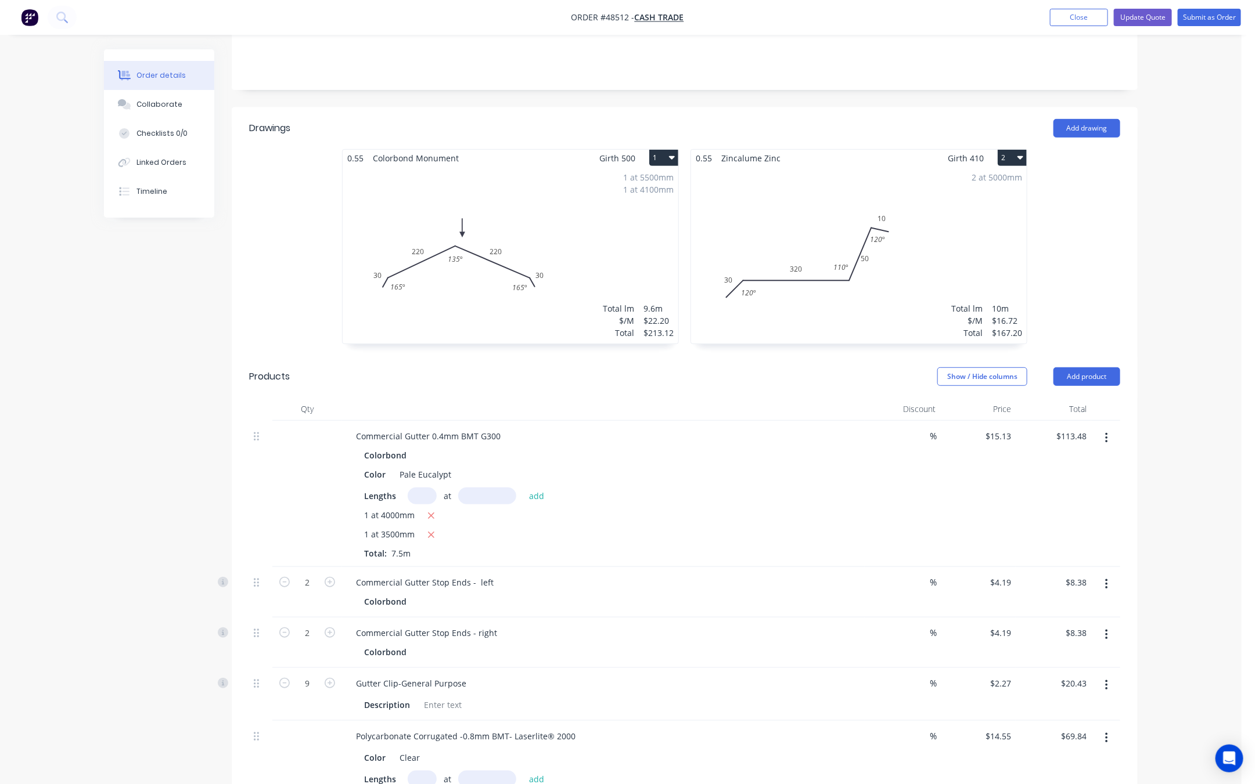
scroll to position [128, 0]
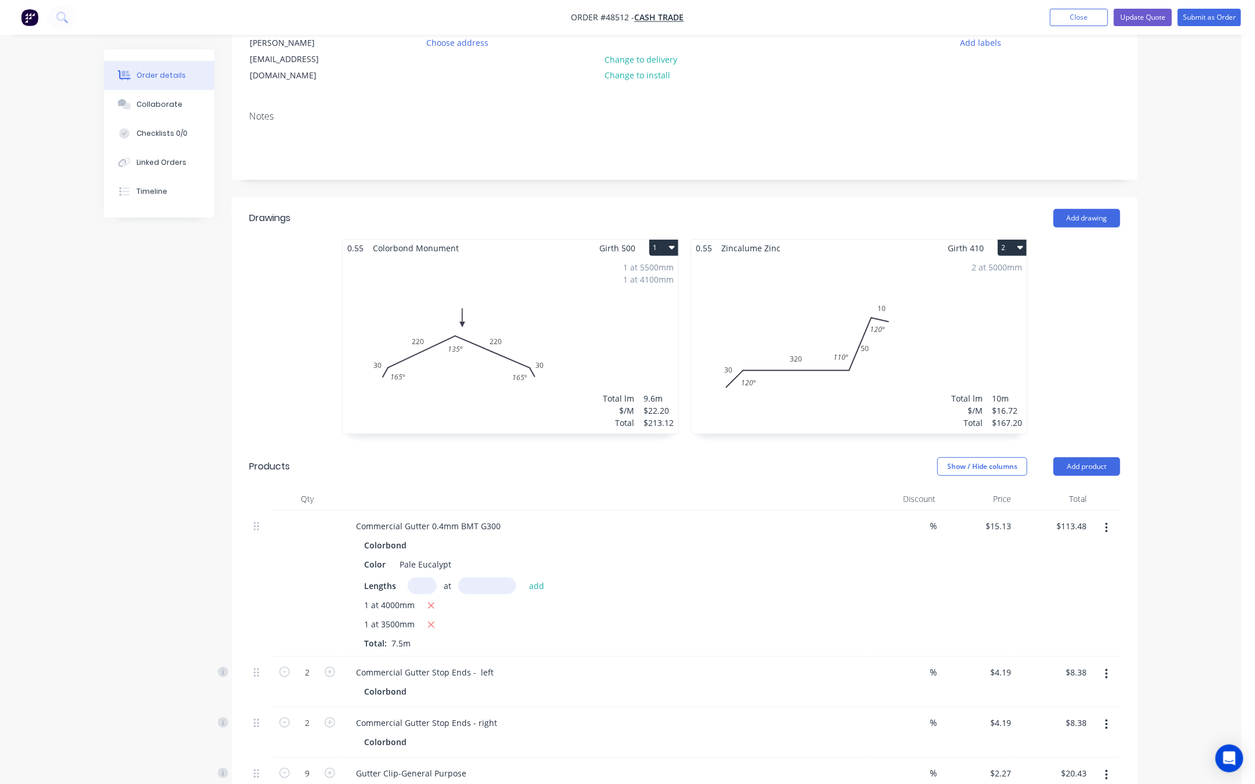
click at [699, 578] on div "Lengths at add" at bounding box center [603, 586] width 478 height 17
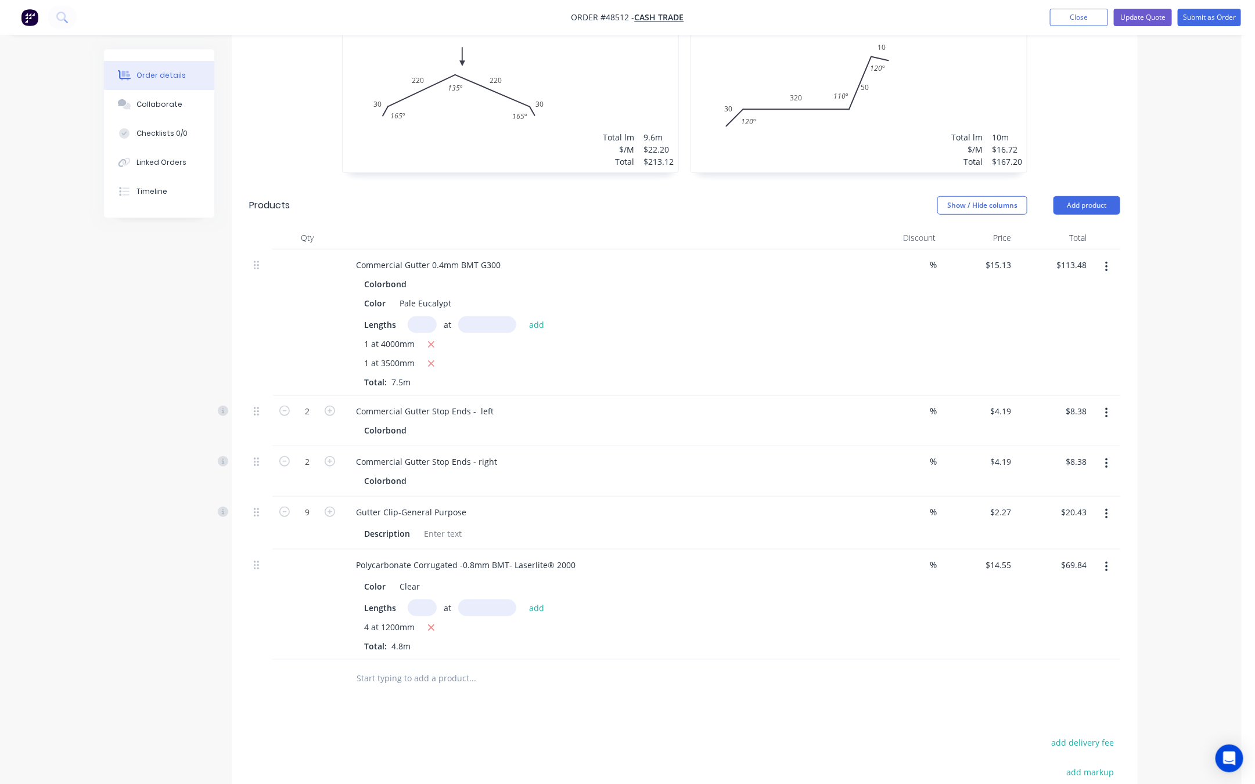
scroll to position [0, 0]
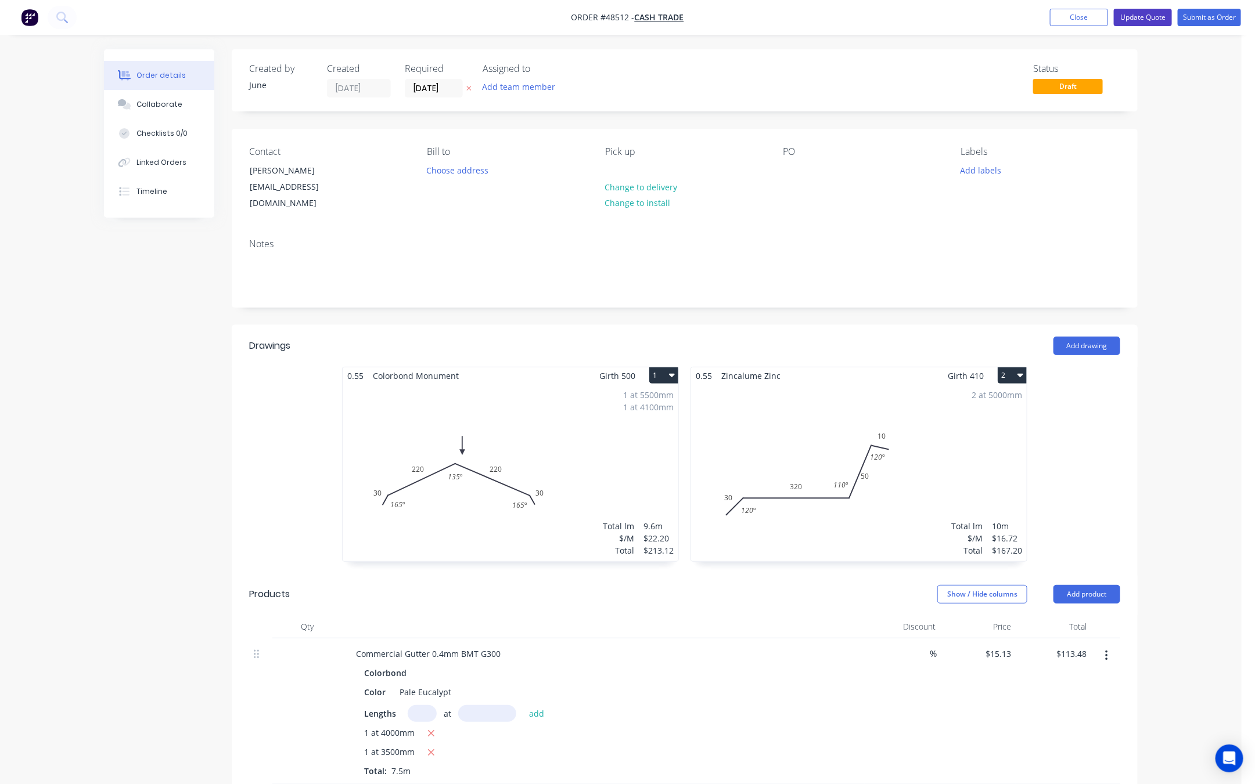
click at [1133, 14] on button "Update Quote" at bounding box center [1143, 17] width 58 height 17
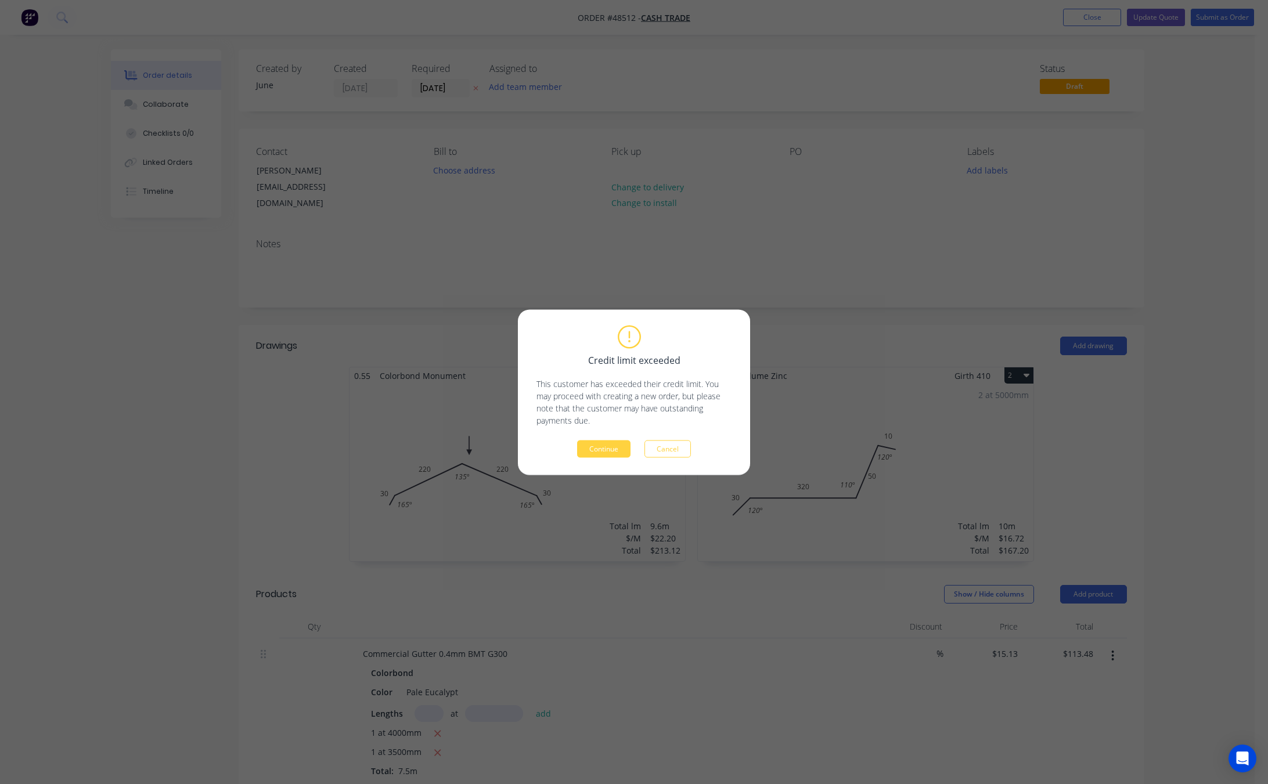
click at [605, 453] on button "Continue" at bounding box center [603, 448] width 53 height 17
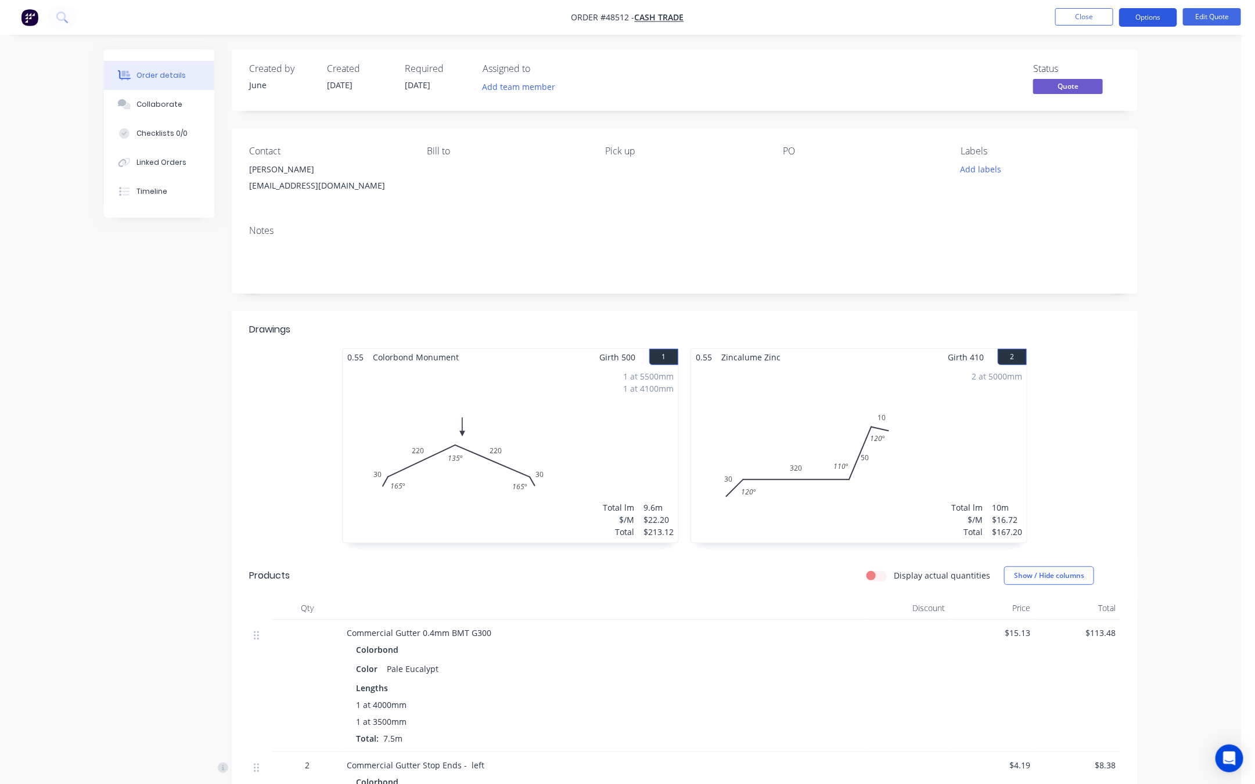
click at [1142, 16] on button "Options" at bounding box center [1148, 17] width 58 height 19
click at [1120, 138] on div "Convert to Order" at bounding box center [1113, 140] width 107 height 17
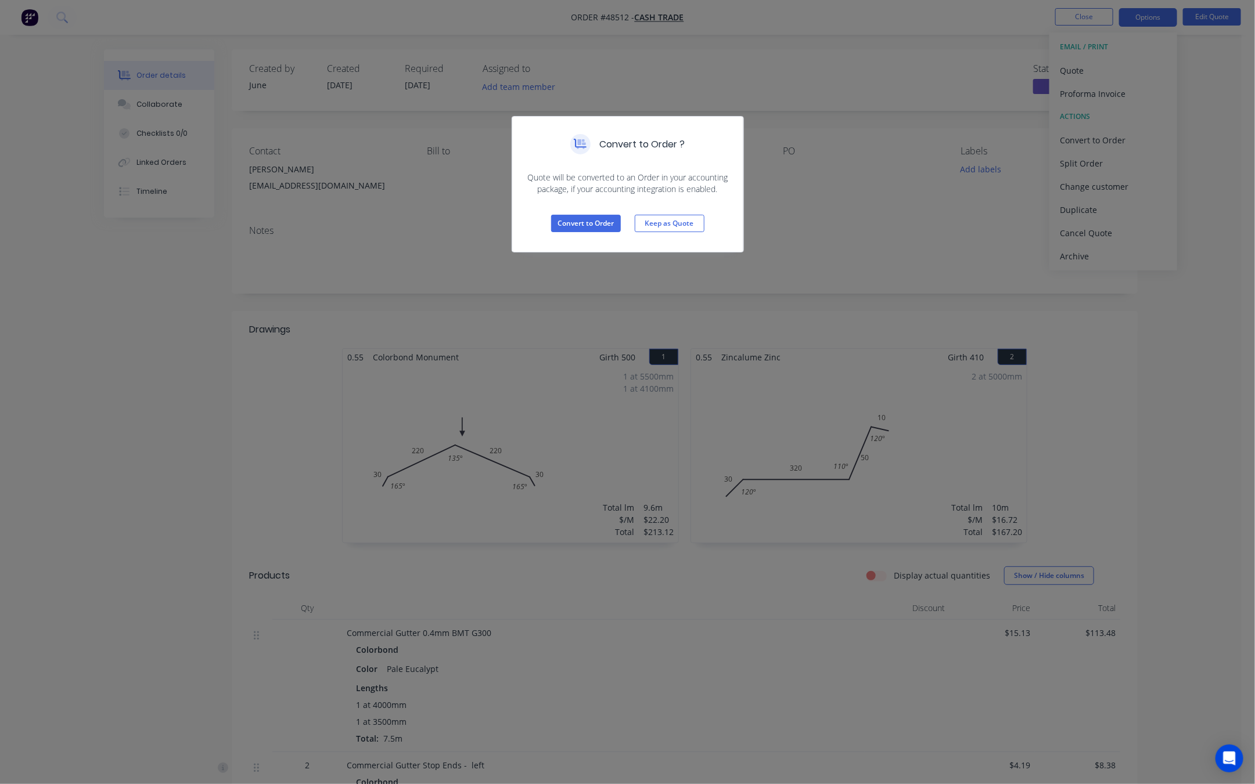
click at [823, 260] on div "Convert to Order ? Quote will be converted to an Order in your accounting packa…" at bounding box center [627, 392] width 1255 height 784
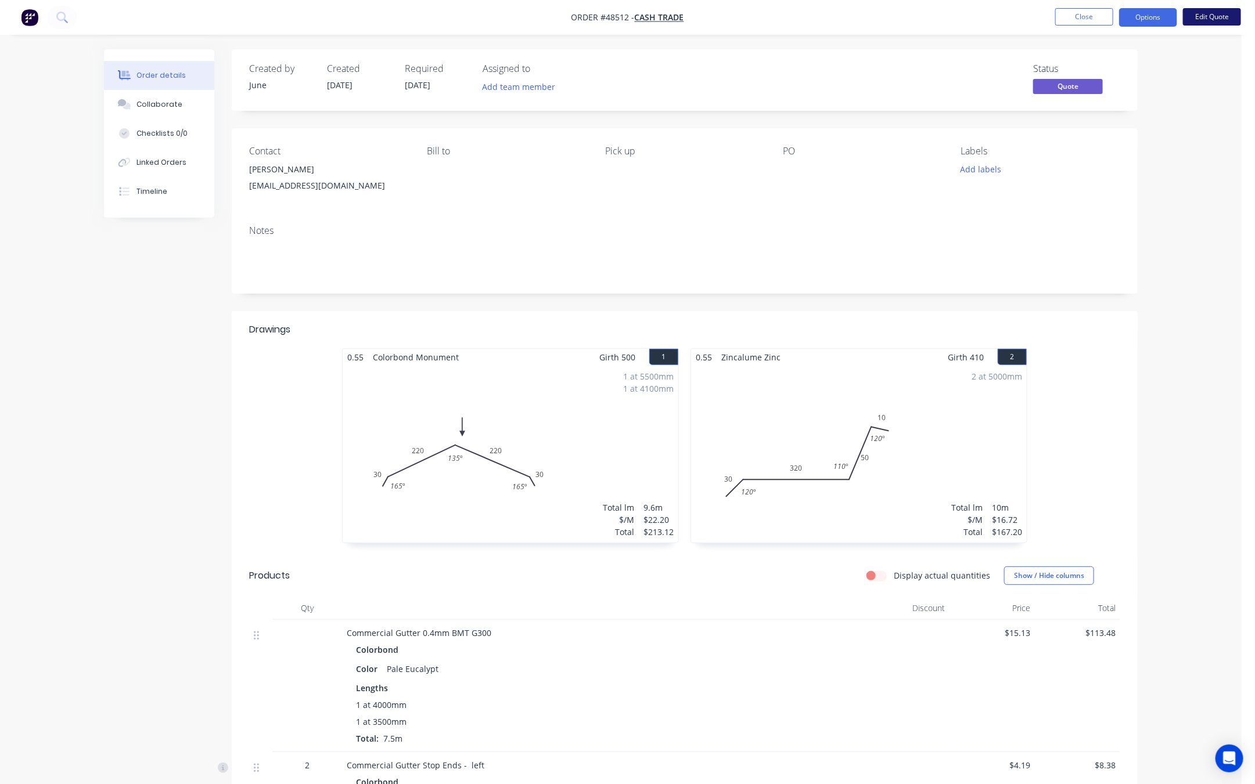
click at [1142, 18] on button "Edit Quote" at bounding box center [1212, 16] width 58 height 17
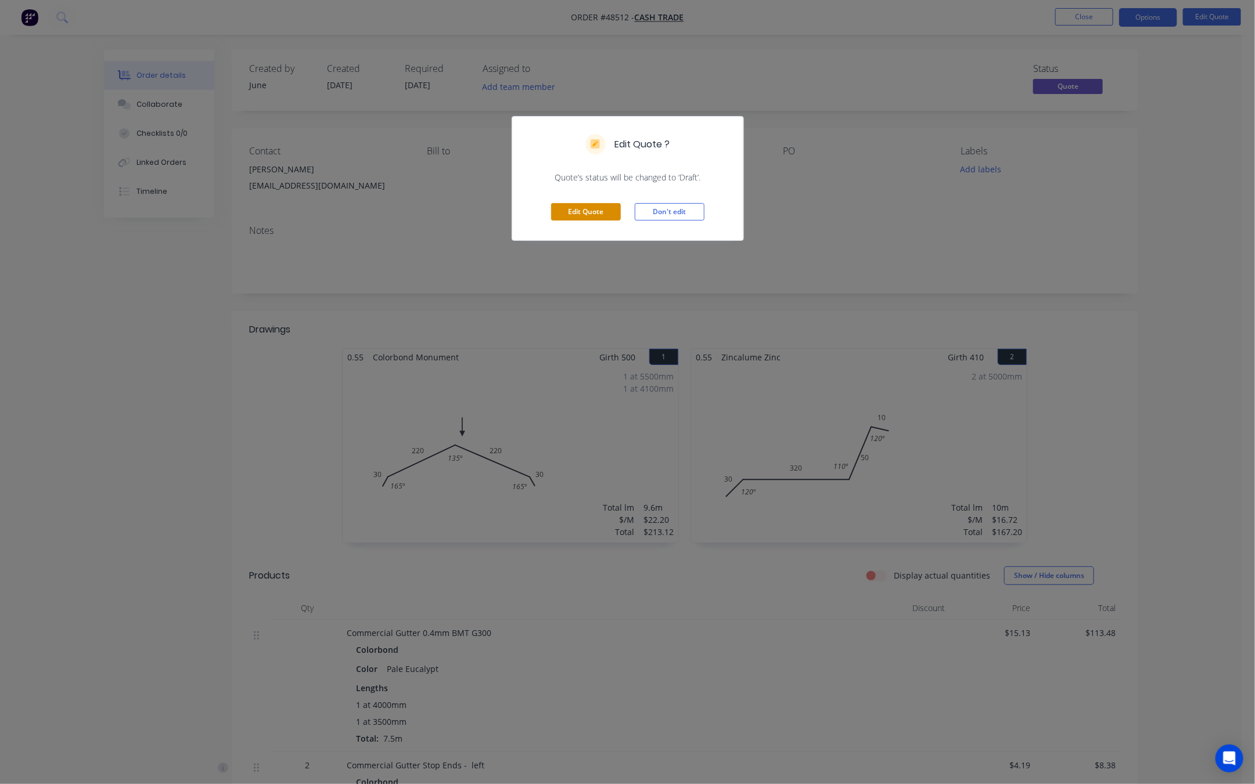
click at [574, 220] on button "Edit Quote" at bounding box center [586, 211] width 70 height 17
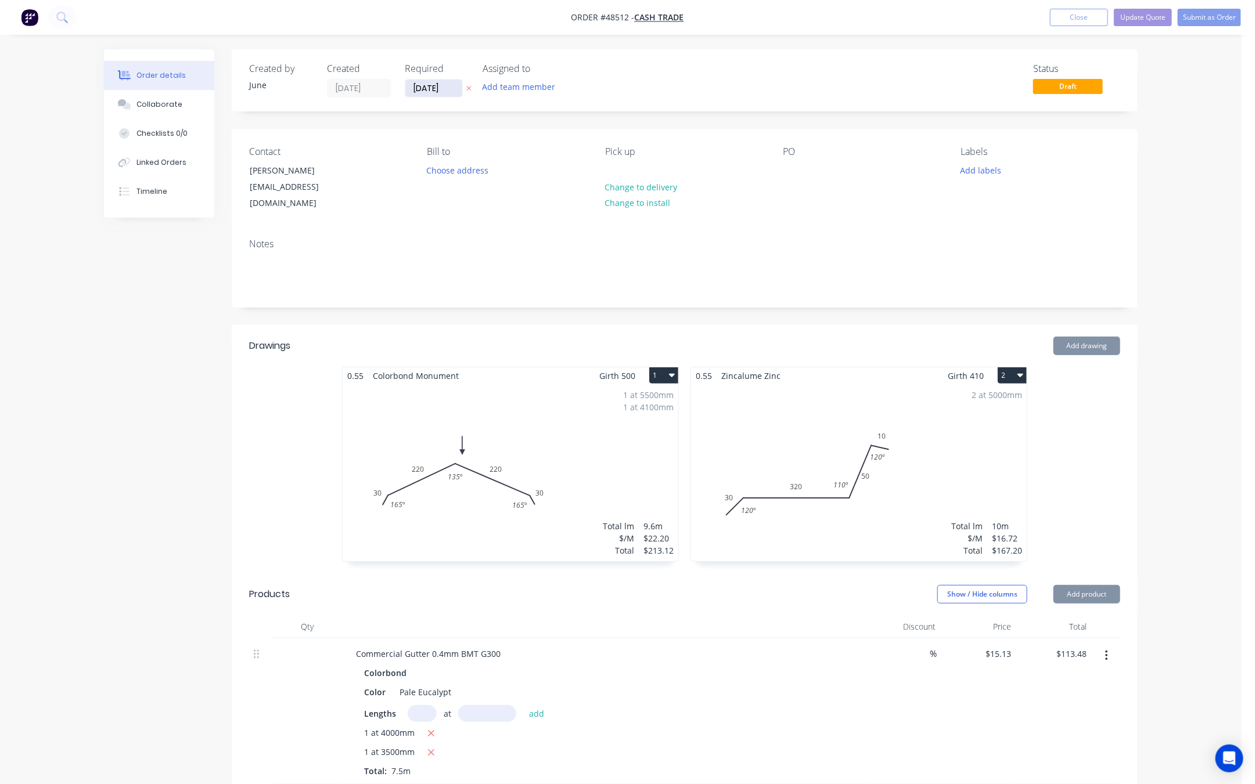
click at [438, 91] on input "[DATE]" at bounding box center [433, 88] width 57 height 17
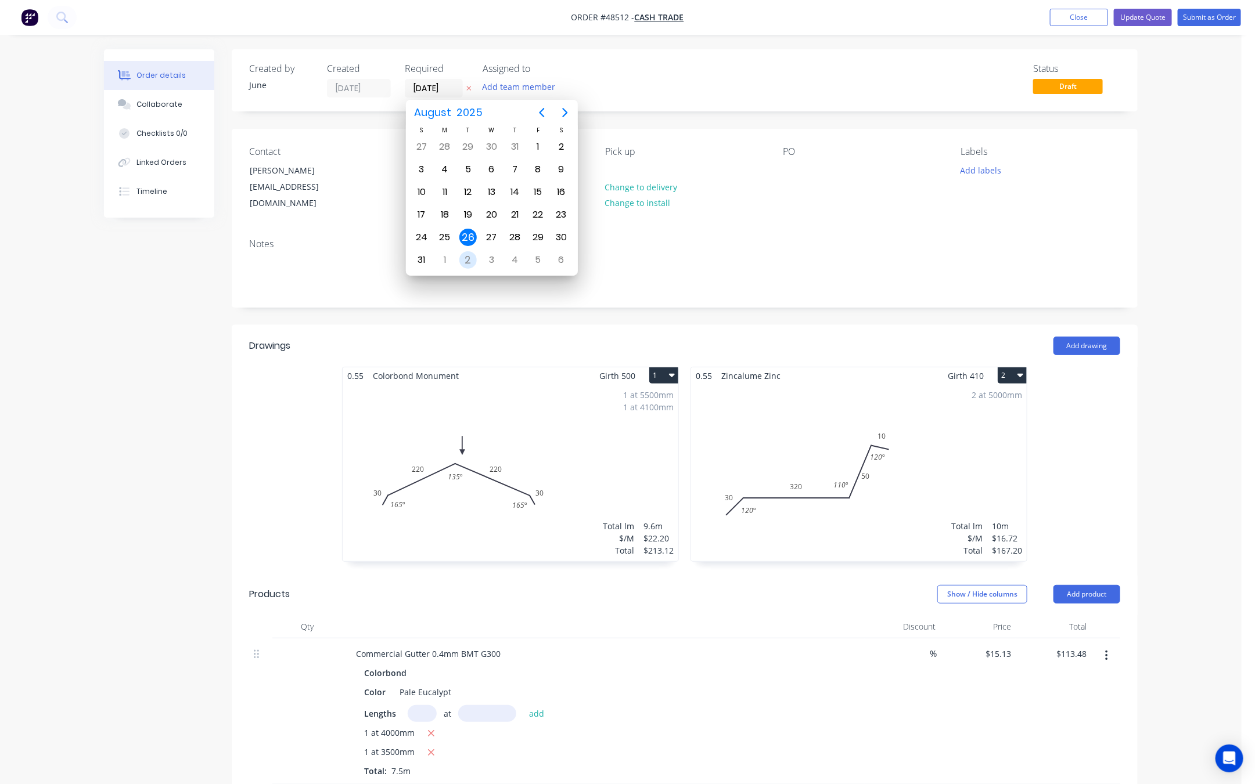
click at [472, 262] on div "2" at bounding box center [467, 259] width 17 height 17
type input "[DATE]"
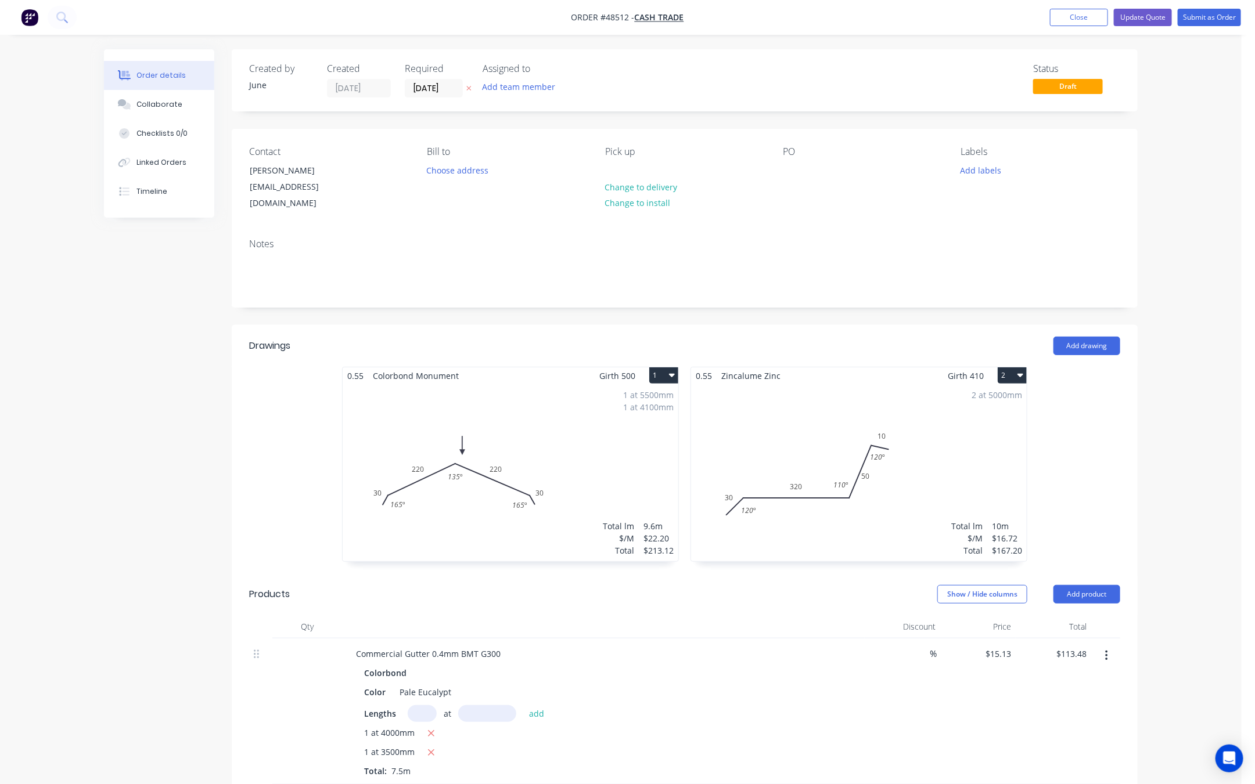
click at [1142, 160] on div "Order details Collaborate Checklists 0/0 Linked Orders Timeline Order details C…" at bounding box center [620, 678] width 1241 height 1357
click at [1142, 19] on button "Submit as Order" at bounding box center [1208, 17] width 63 height 17
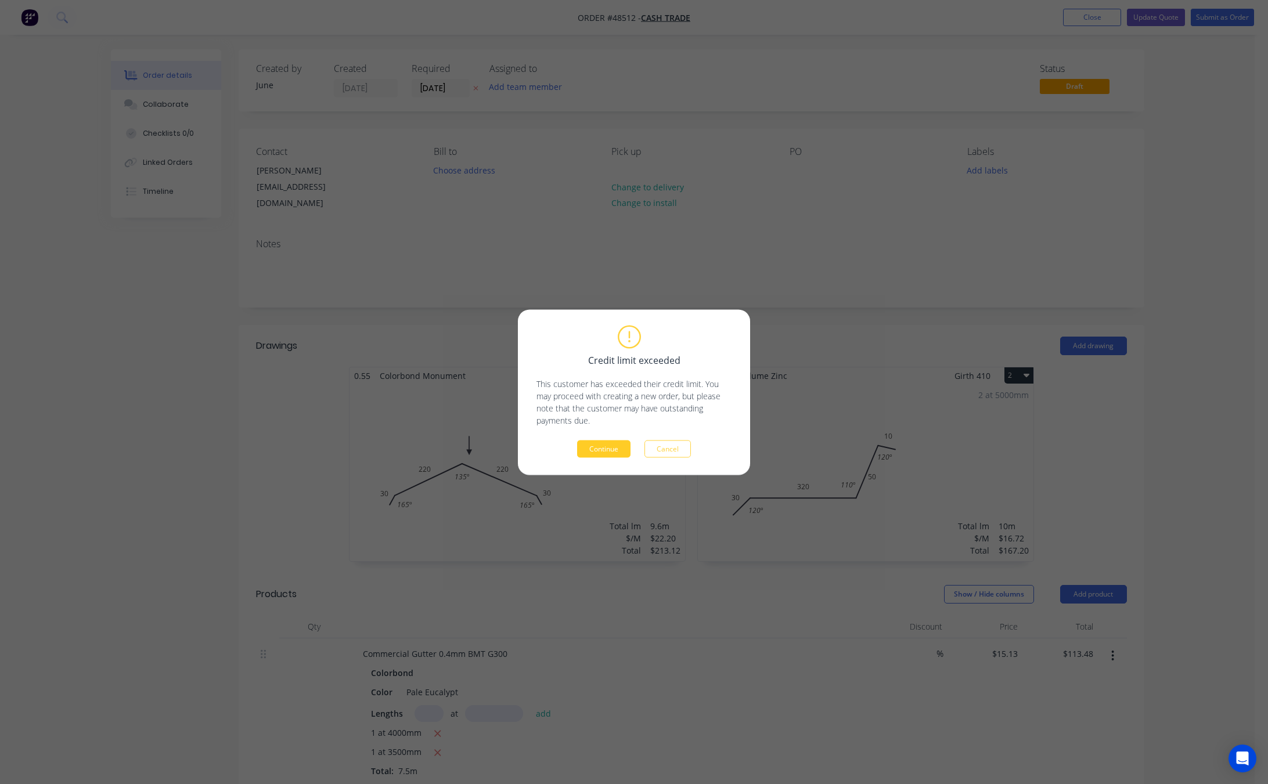
click at [595, 448] on button "Continue" at bounding box center [603, 448] width 53 height 17
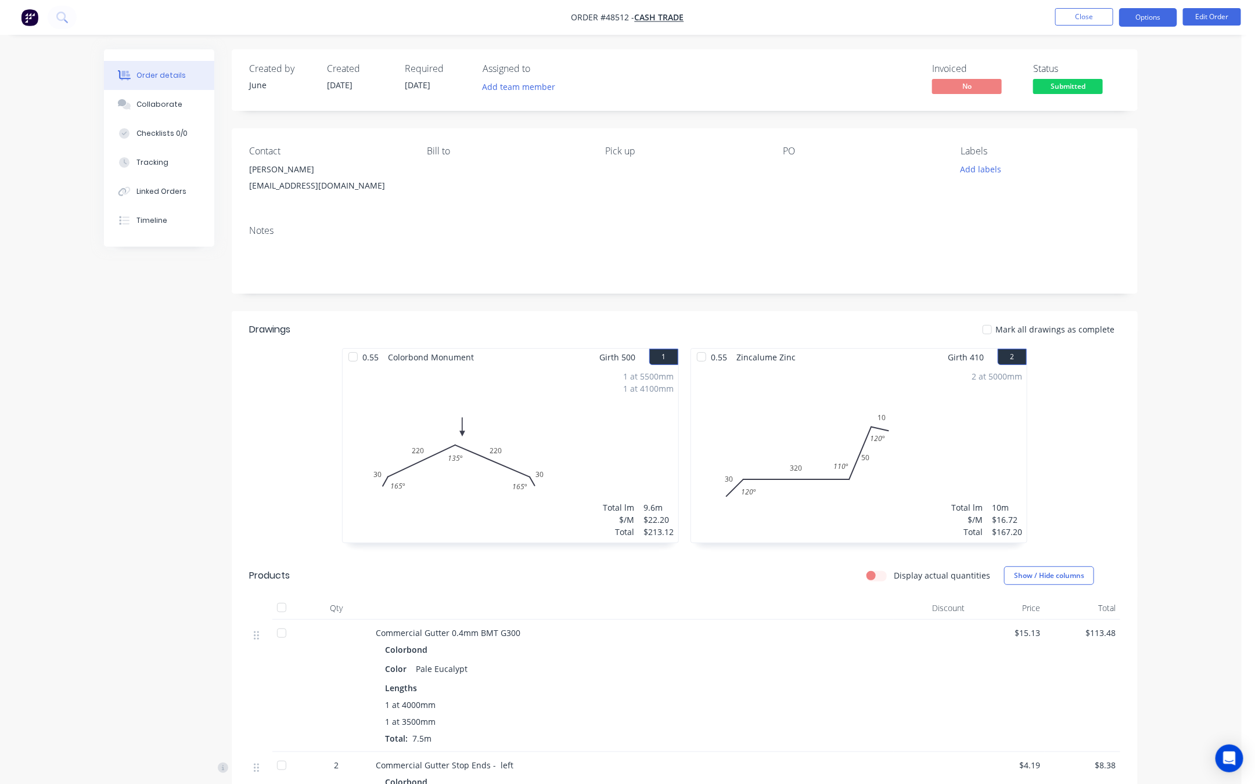
click at [1142, 21] on button "Options" at bounding box center [1148, 17] width 58 height 19
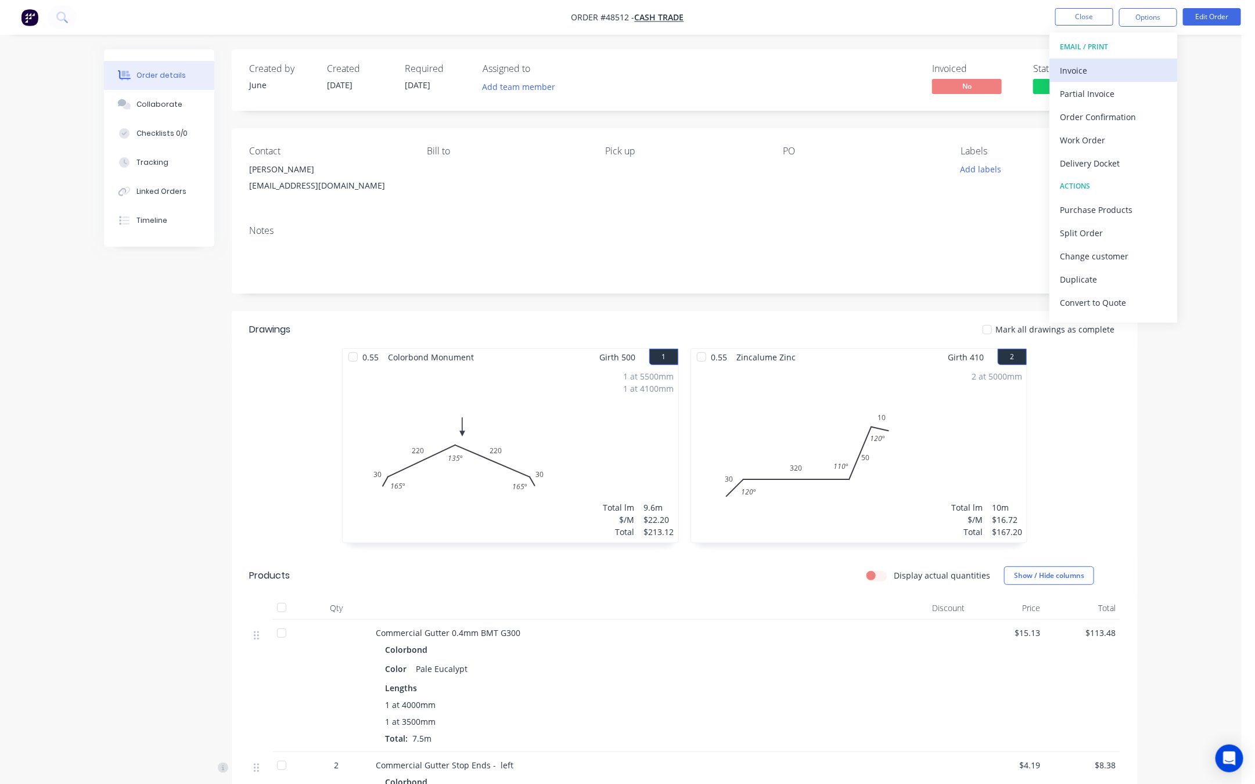
click at [1130, 69] on div "Invoice" at bounding box center [1113, 70] width 107 height 17
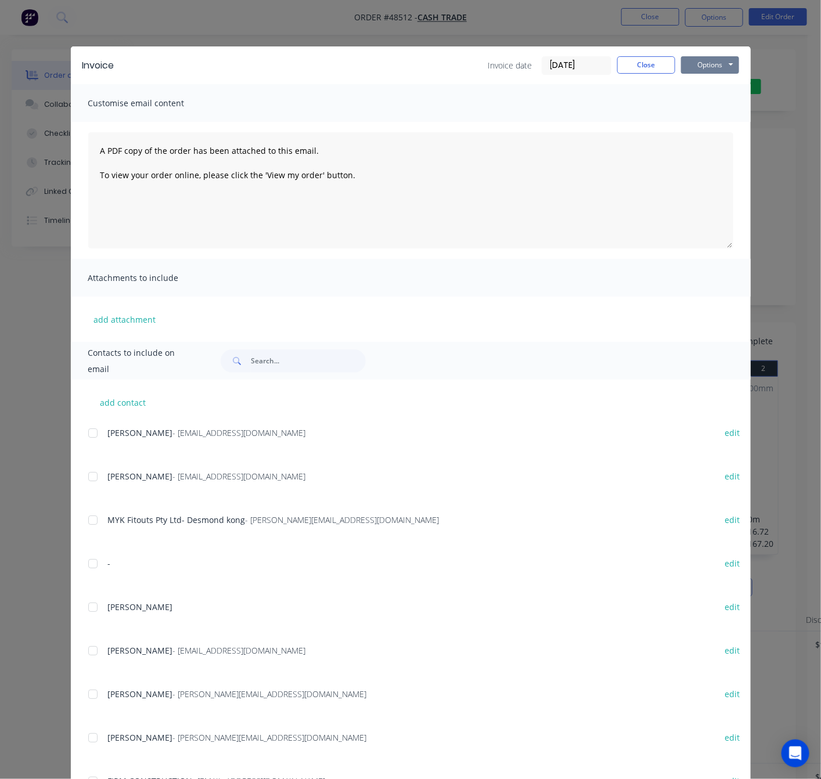
click at [697, 65] on button "Options" at bounding box center [710, 64] width 58 height 17
click at [703, 102] on button "Print" at bounding box center [718, 104] width 74 height 19
click at [289, 15] on div "Invoice Invoice date 26/08/25 Close Options Preview Print Email Customise email…" at bounding box center [410, 389] width 821 height 779
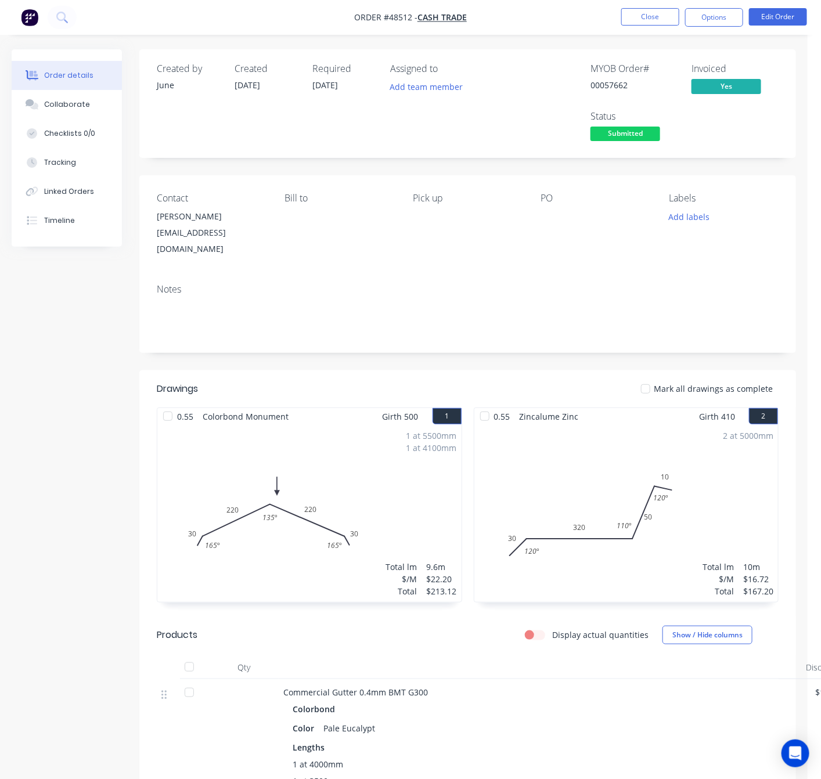
click at [626, 131] on span "Submitted" at bounding box center [625, 134] width 70 height 15
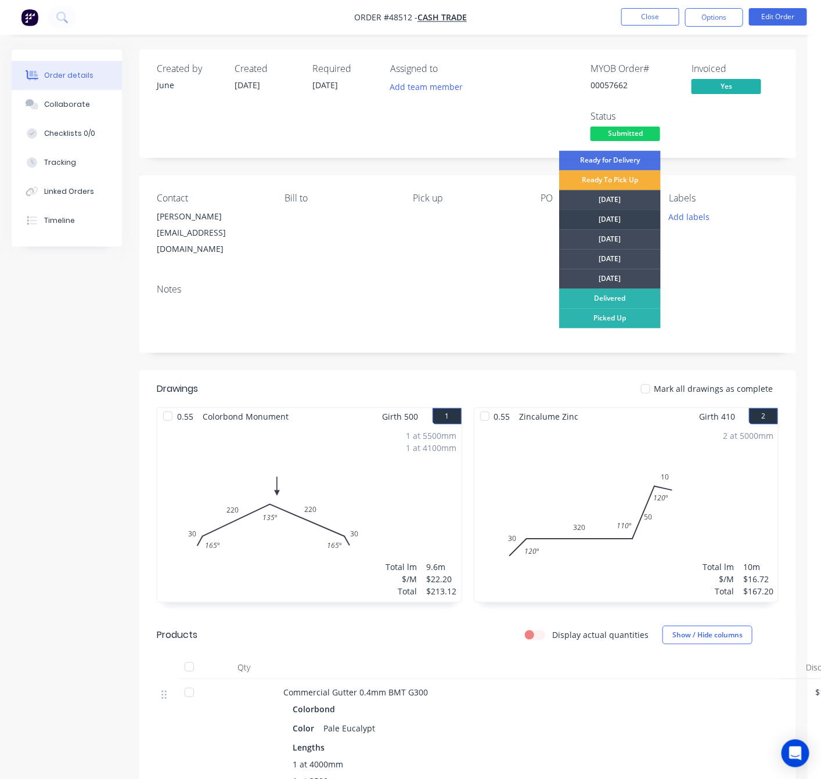
click at [613, 215] on div "[DATE]" at bounding box center [610, 220] width 102 height 20
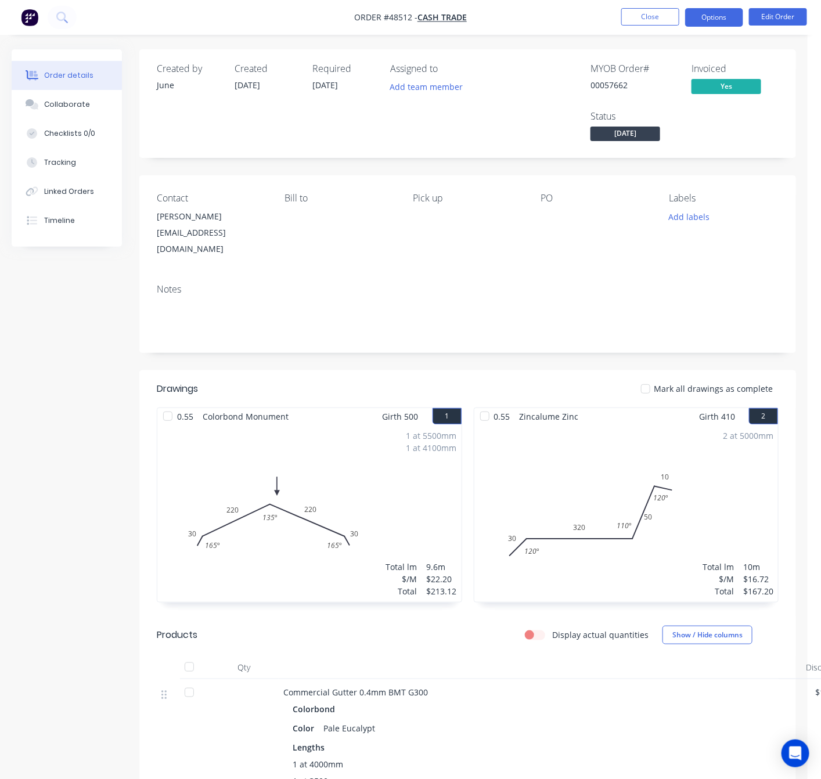
click at [702, 9] on button "Options" at bounding box center [714, 17] width 58 height 19
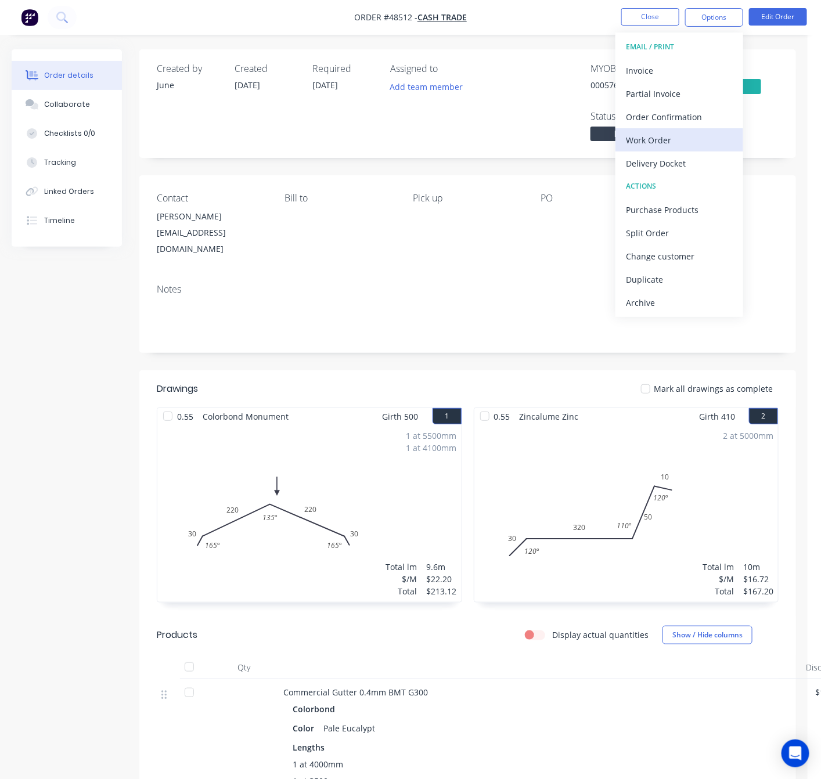
click at [690, 143] on div "Work Order" at bounding box center [679, 140] width 107 height 17
click at [683, 136] on div "Custom" at bounding box center [679, 140] width 107 height 17
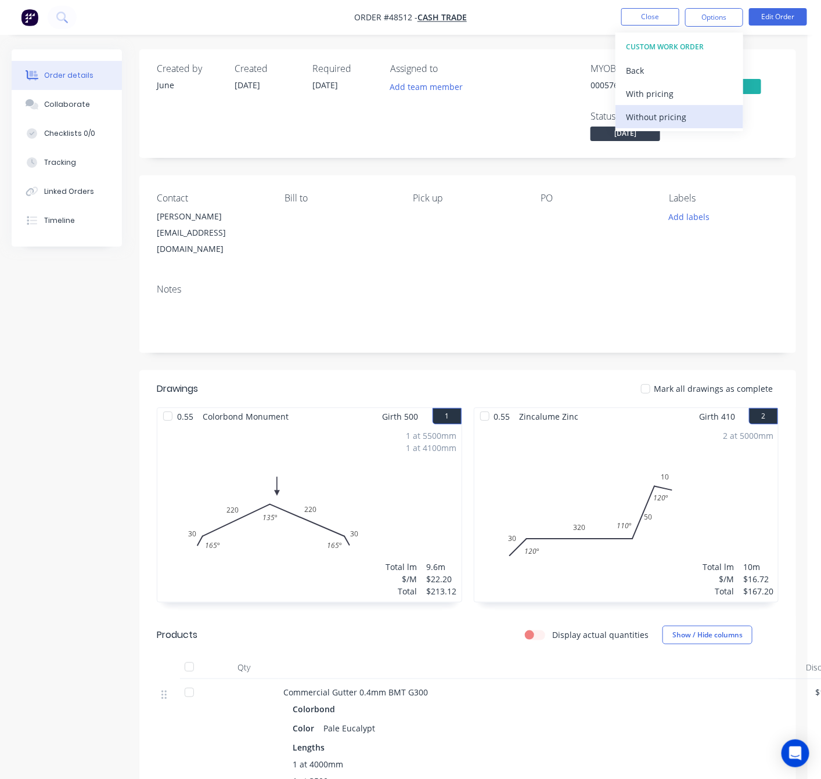
click at [654, 112] on div "Without pricing" at bounding box center [679, 117] width 107 height 17
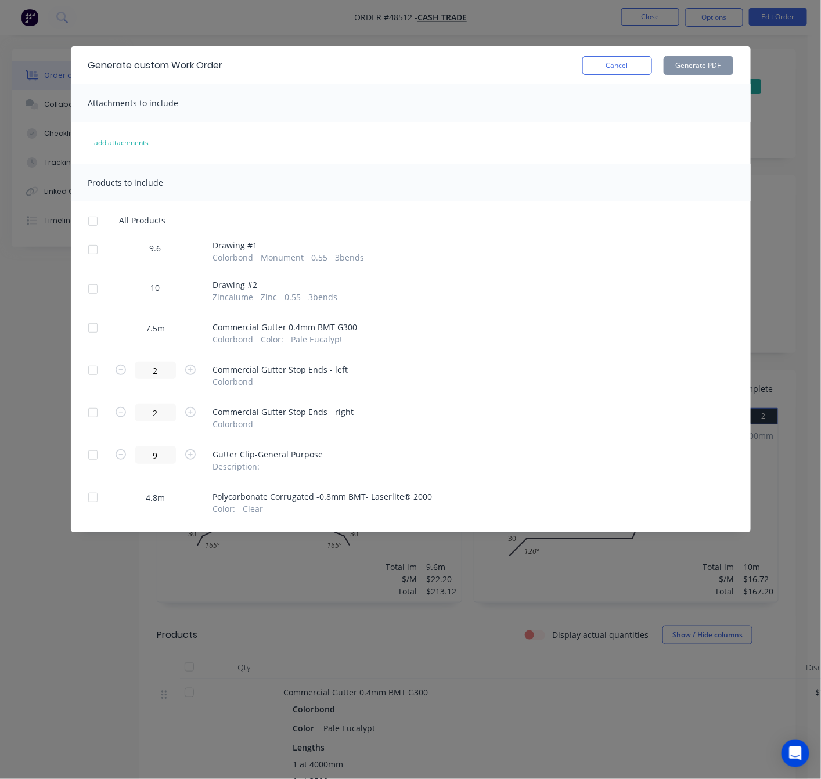
click at [98, 251] on div at bounding box center [92, 249] width 23 height 23
click at [96, 288] on div at bounding box center [92, 289] width 23 height 23
click at [699, 66] on button "Generate PDF" at bounding box center [699, 65] width 70 height 19
click at [89, 326] on div at bounding box center [92, 327] width 23 height 23
click at [716, 65] on button "Generate PDF" at bounding box center [699, 65] width 70 height 19
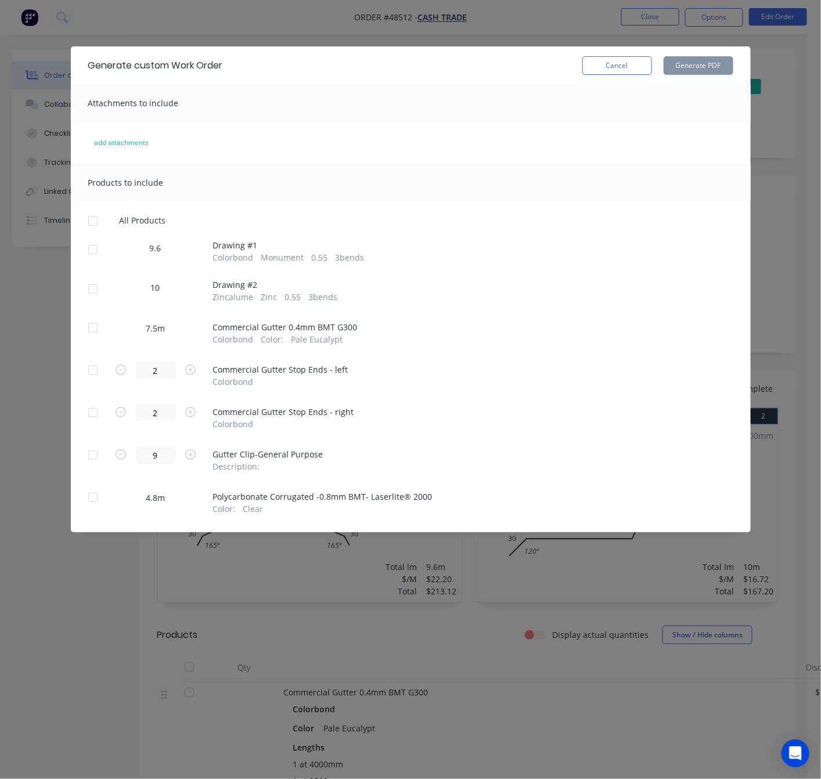
click at [359, 28] on div "Generate custom Work Order Cancel Generate PDF Attachments to include add attac…" at bounding box center [410, 389] width 821 height 779
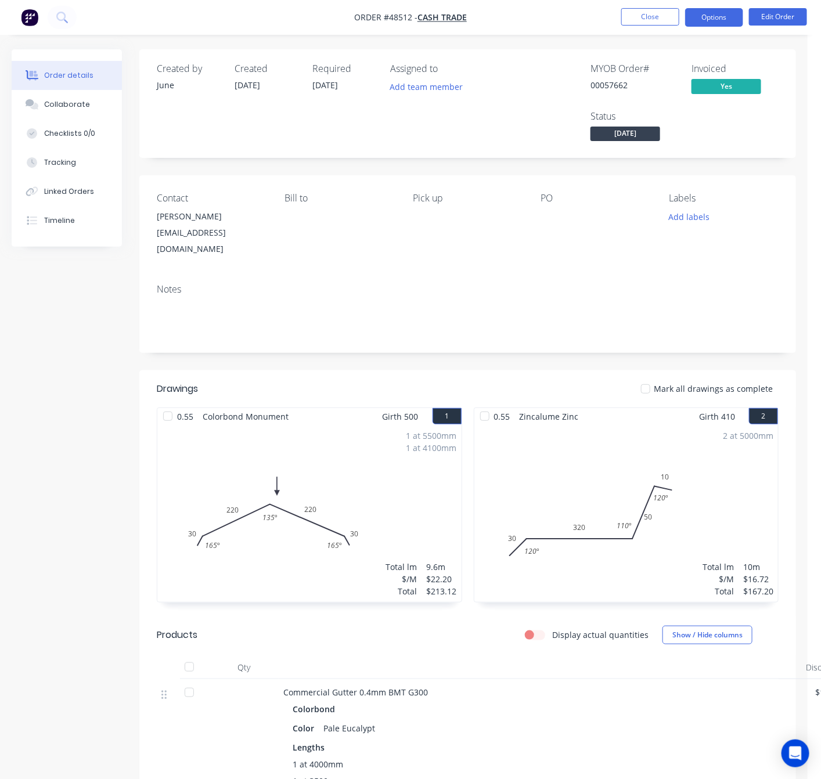
click at [706, 16] on button "Options" at bounding box center [714, 17] width 58 height 19
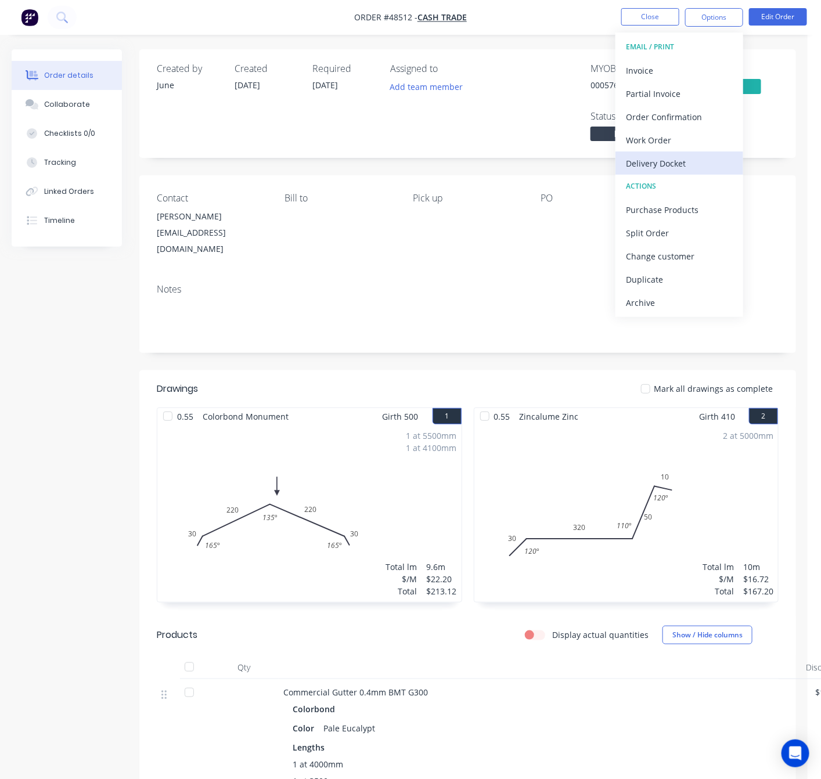
click at [690, 161] on div "Delivery Docket" at bounding box center [679, 163] width 107 height 17
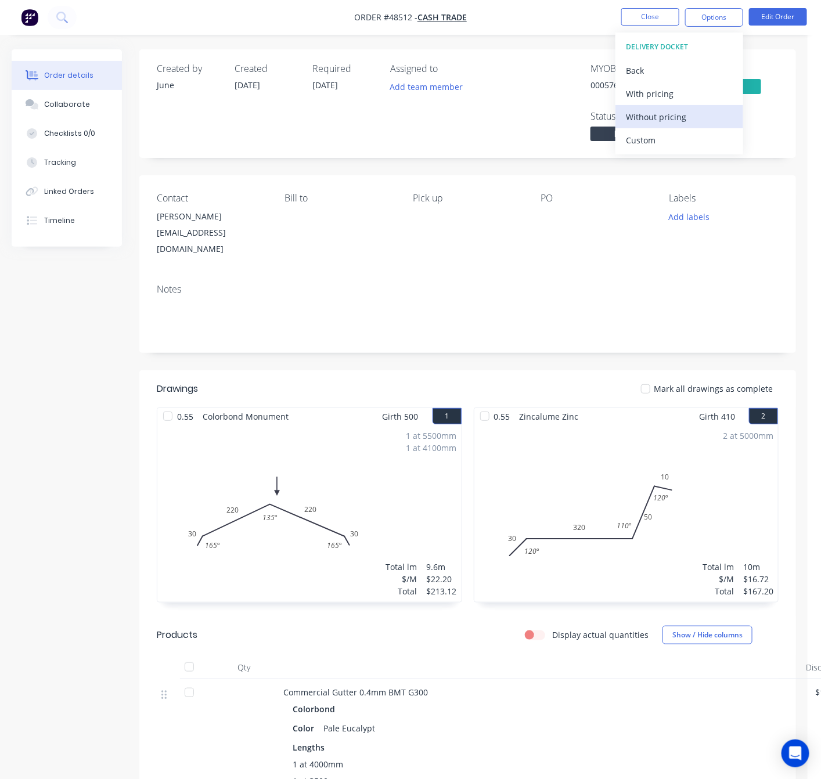
click at [703, 112] on div "Without pricing" at bounding box center [679, 117] width 107 height 17
drag, startPoint x: 491, startPoint y: 279, endPoint x: 502, endPoint y: 272, distance: 12.2
click at [491, 284] on div "Notes" at bounding box center [468, 289] width 622 height 11
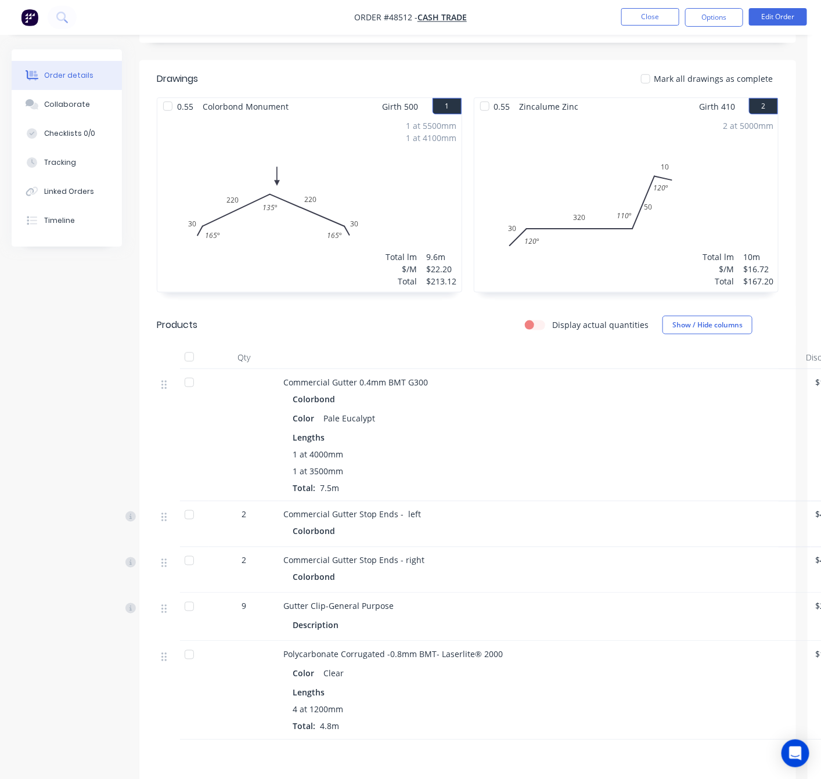
scroll to position [442, 0]
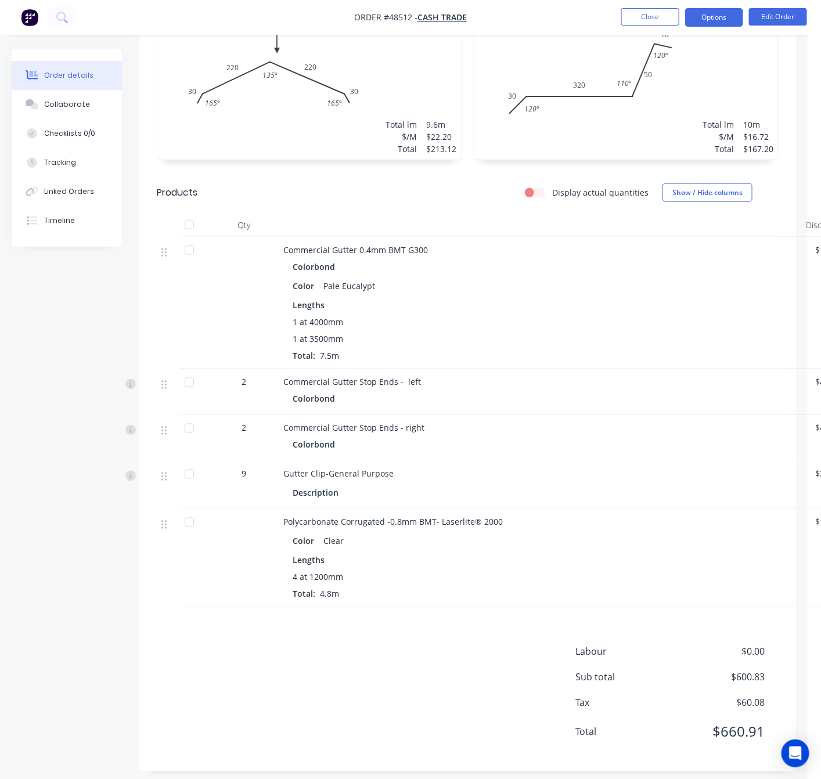
click at [713, 15] on button "Options" at bounding box center [714, 17] width 58 height 19
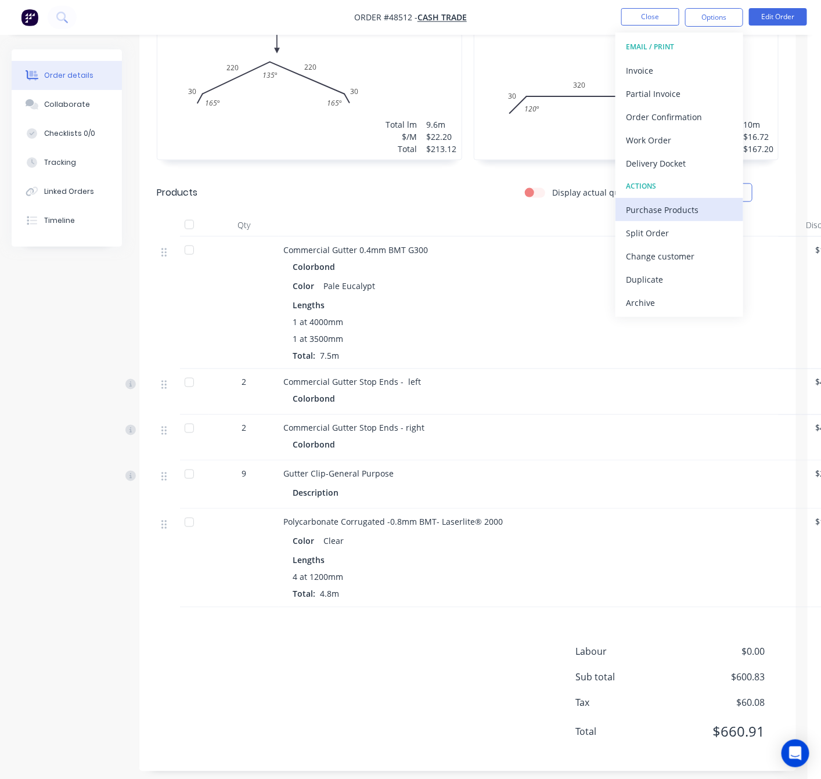
click at [708, 207] on div "Purchase Products" at bounding box center [679, 209] width 107 height 17
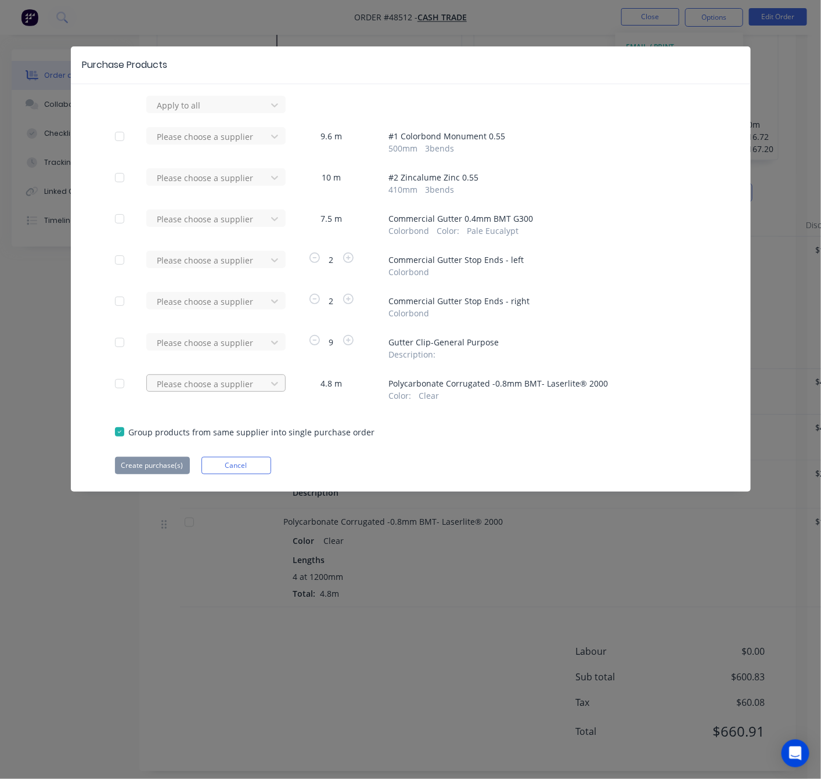
click at [223, 113] on div at bounding box center [208, 105] width 105 height 15
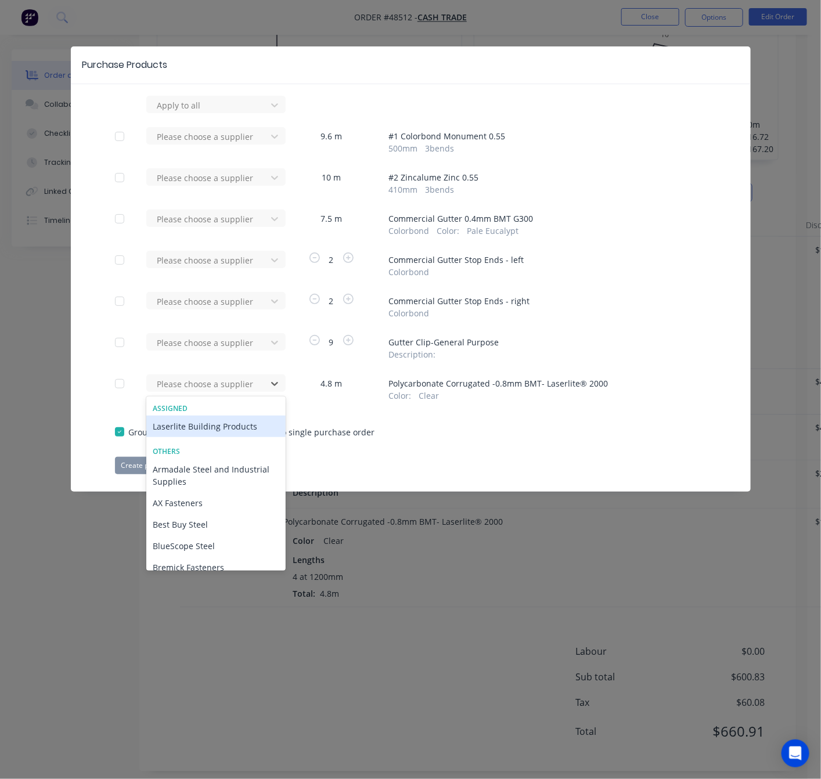
click at [240, 428] on div "Laserlite Building Products" at bounding box center [215, 426] width 139 height 21
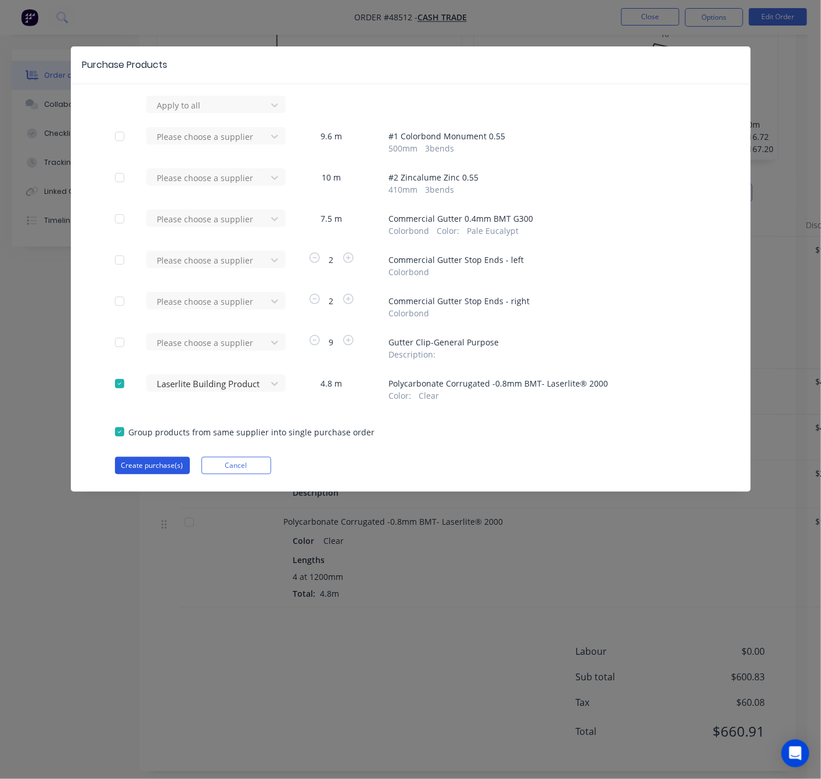
click at [152, 463] on button "Create purchase(s)" at bounding box center [152, 465] width 75 height 17
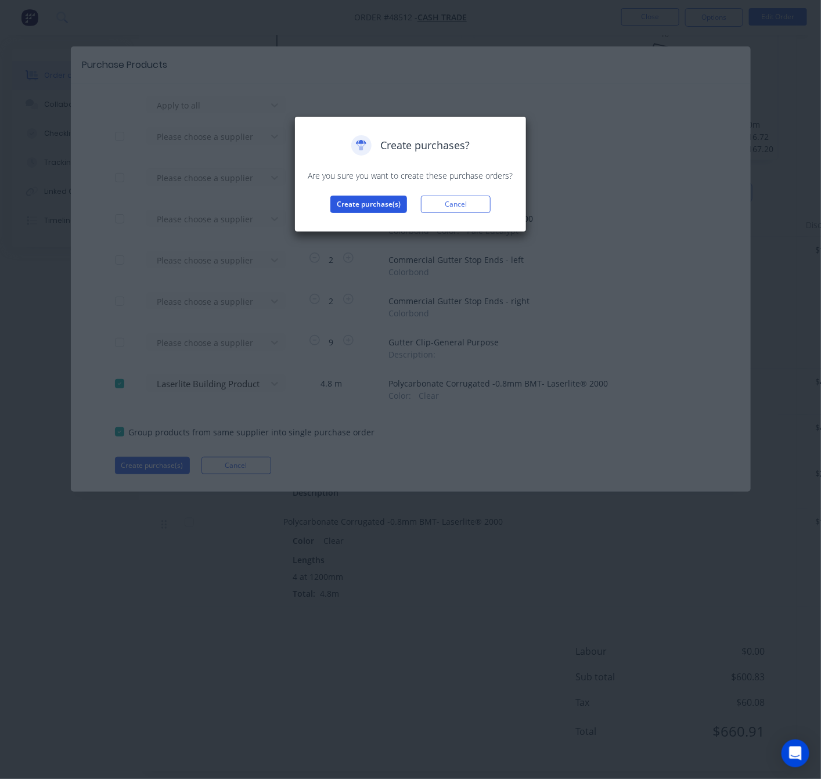
click at [340, 209] on button "Create purchase(s)" at bounding box center [368, 204] width 77 height 17
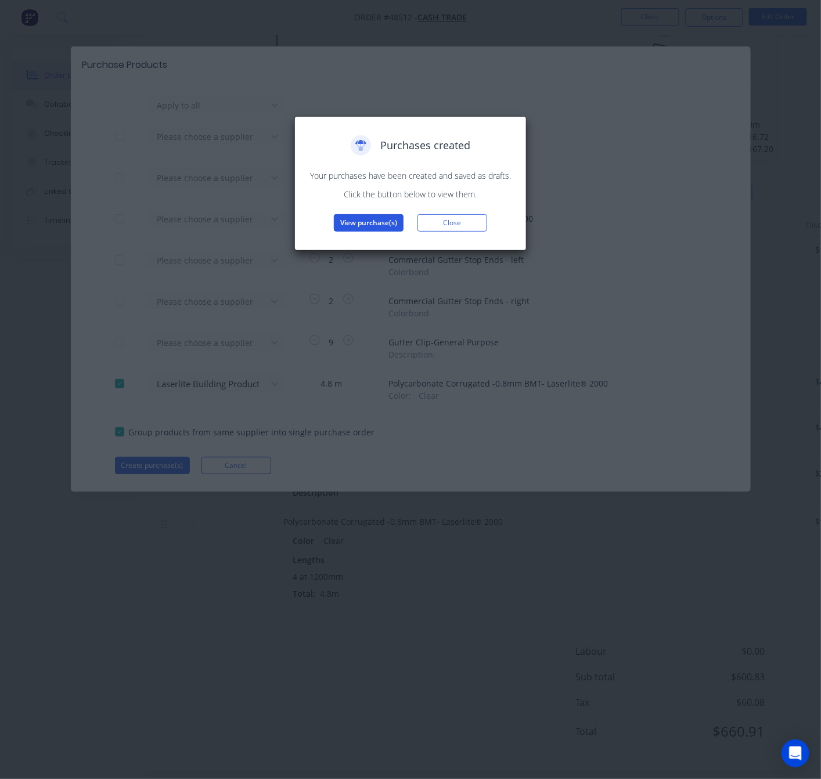
click at [373, 225] on button "View purchase(s)" at bounding box center [369, 222] width 70 height 17
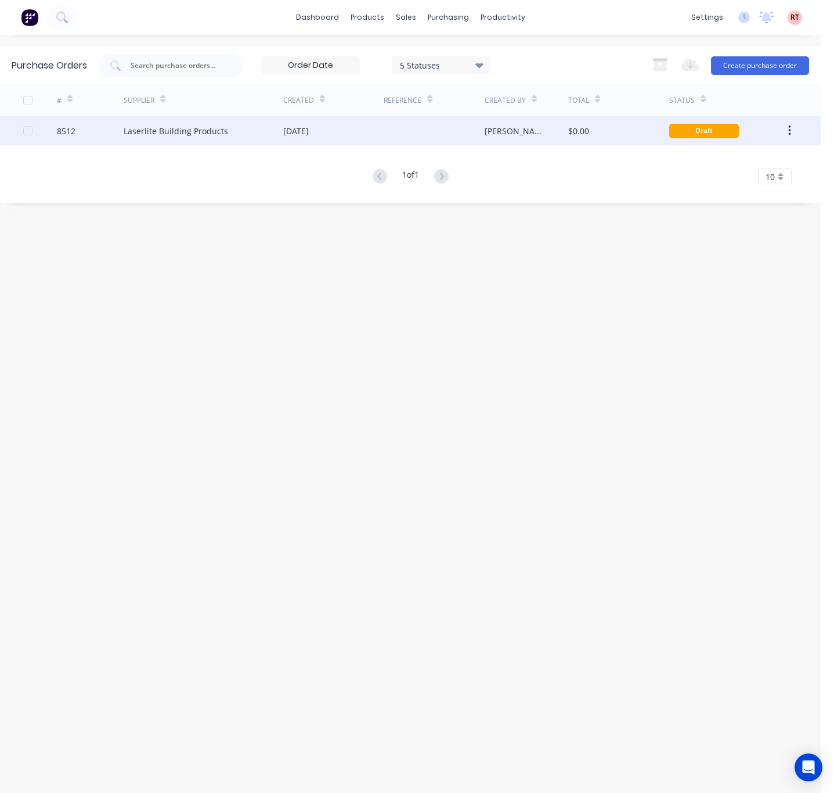
click at [498, 140] on div "[PERSON_NAME]" at bounding box center [527, 130] width 84 height 29
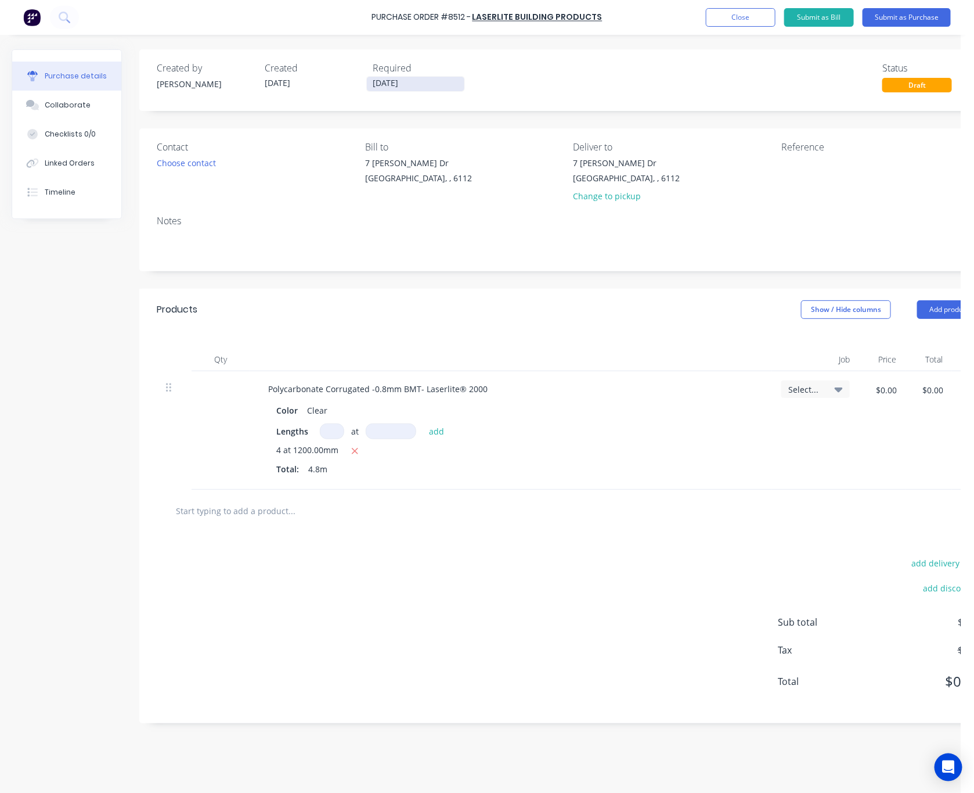
click at [422, 88] on input "[DATE]" at bounding box center [416, 84] width 98 height 15
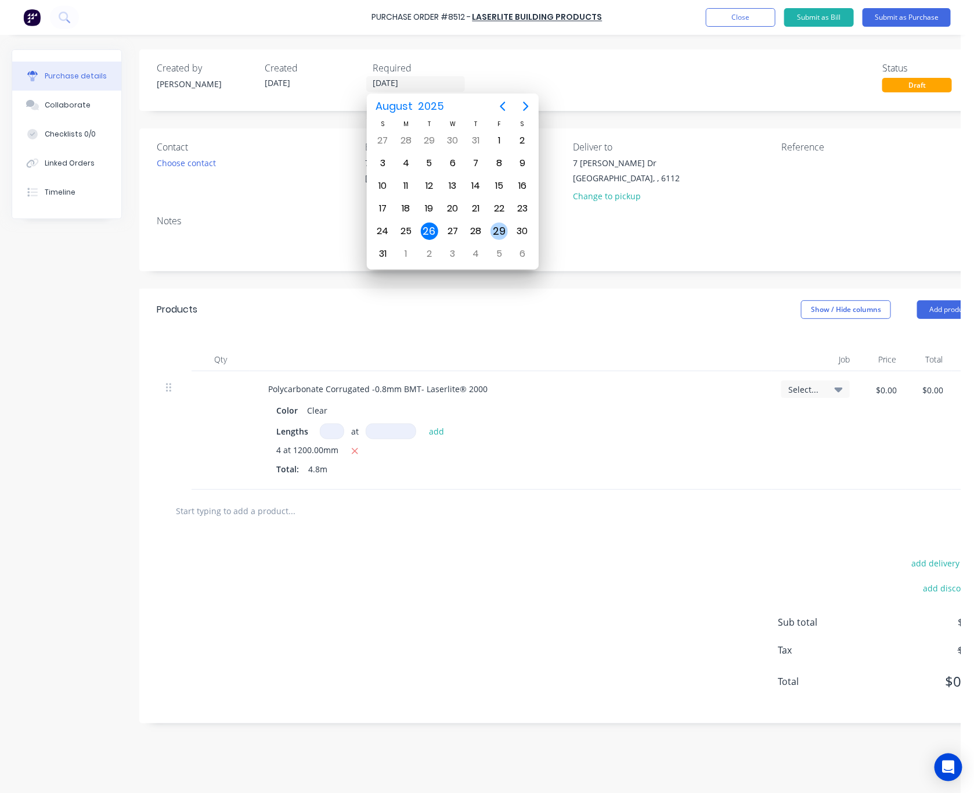
click at [500, 233] on div "29" at bounding box center [499, 230] width 17 height 17
type input "[DATE]"
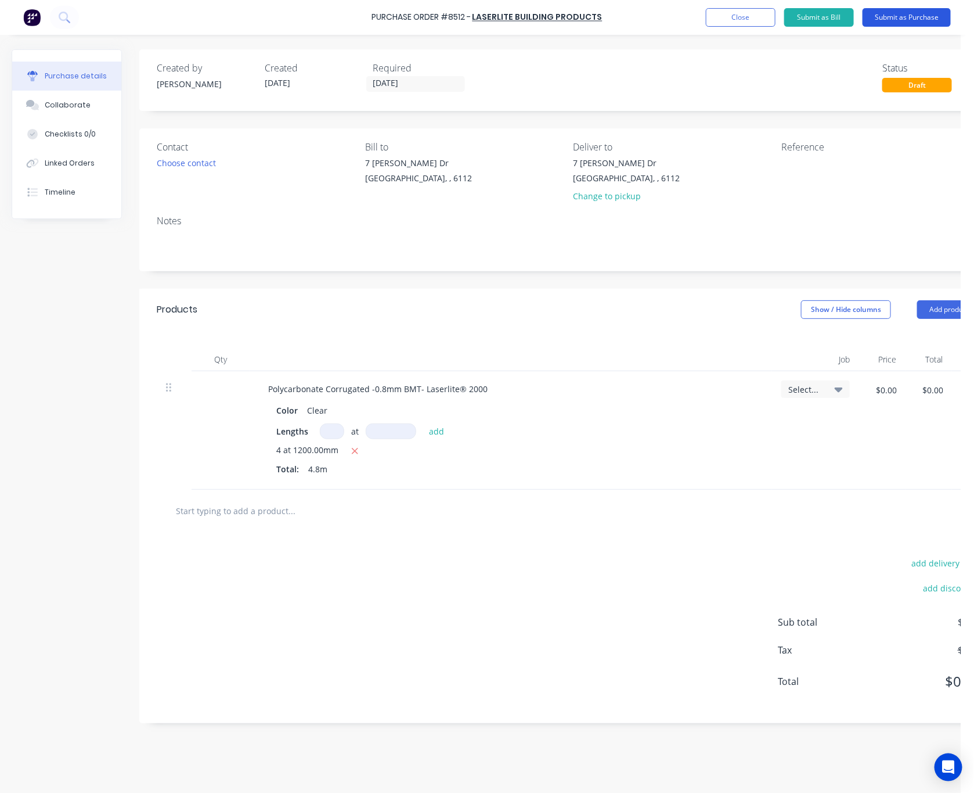
click at [909, 16] on button "Submit as Purchase" at bounding box center [907, 17] width 88 height 19
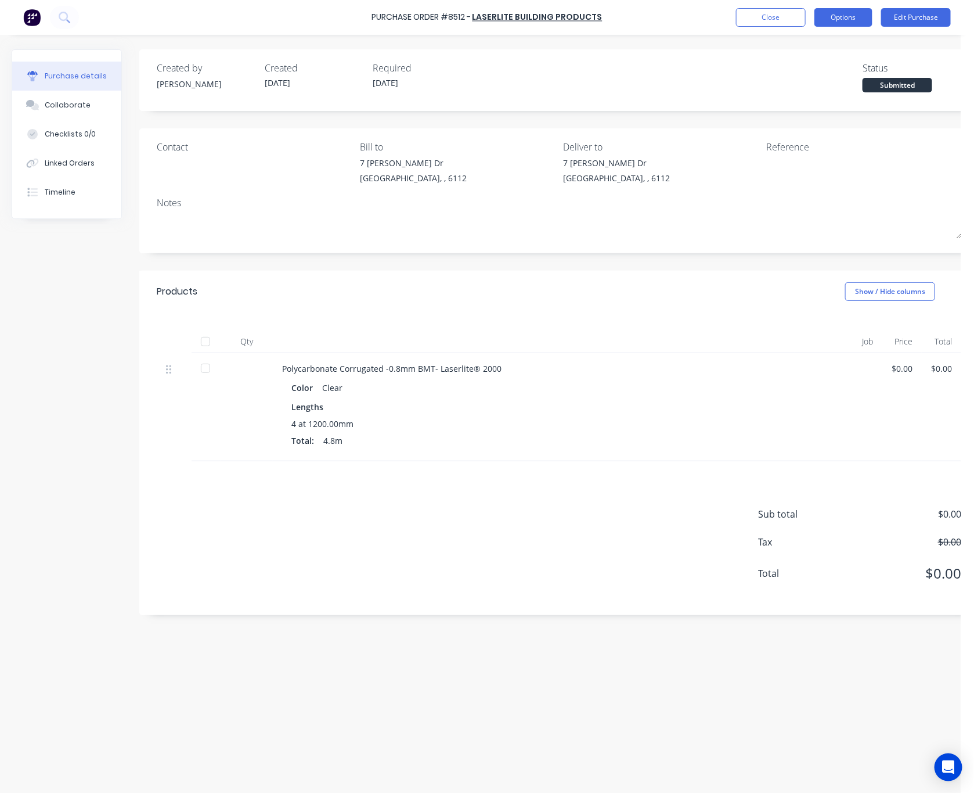
click at [835, 15] on button "Options" at bounding box center [844, 17] width 58 height 19
click at [826, 45] on div "Print / Email" at bounding box center [817, 47] width 89 height 17
click at [820, 100] on div "Without pricing" at bounding box center [817, 93] width 89 height 17
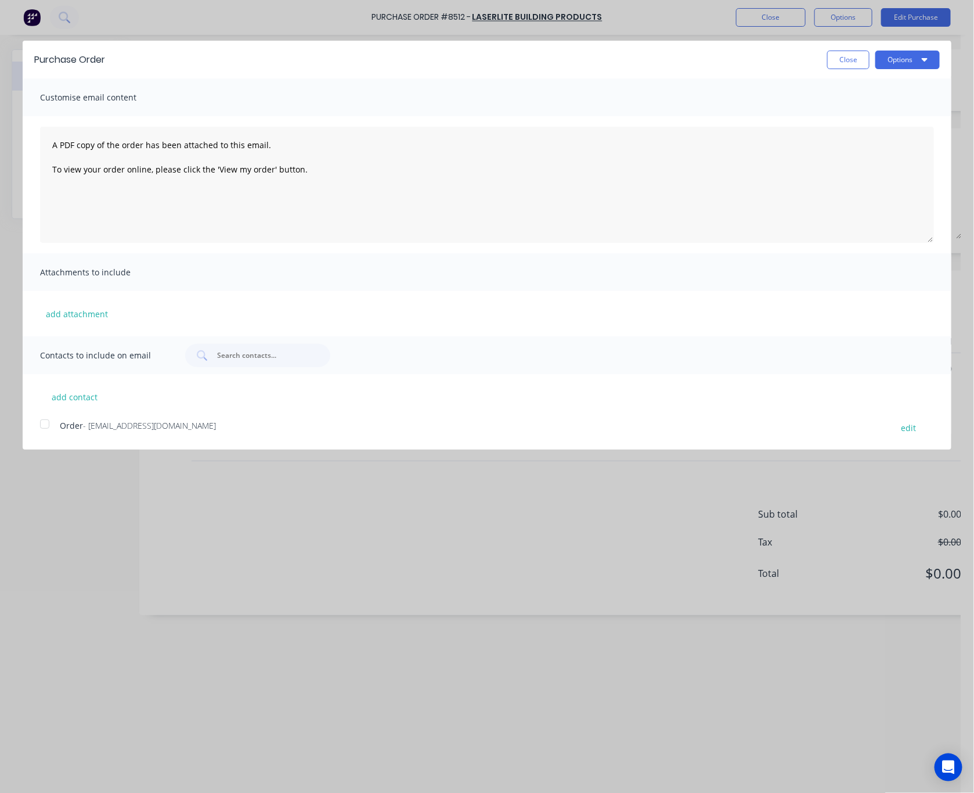
click at [51, 427] on div at bounding box center [44, 423] width 23 height 23
click at [906, 55] on button "Options" at bounding box center [908, 60] width 64 height 19
click at [889, 117] on div "Email" at bounding box center [884, 112] width 89 height 17
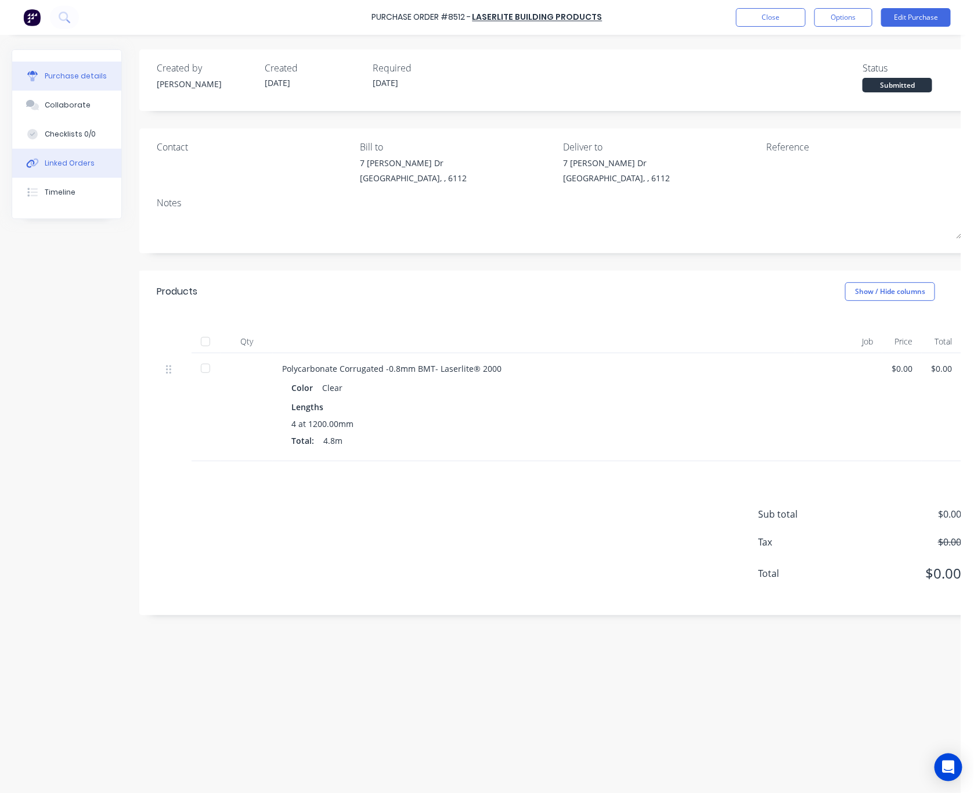
click at [53, 167] on div "Linked Orders" at bounding box center [70, 163] width 50 height 10
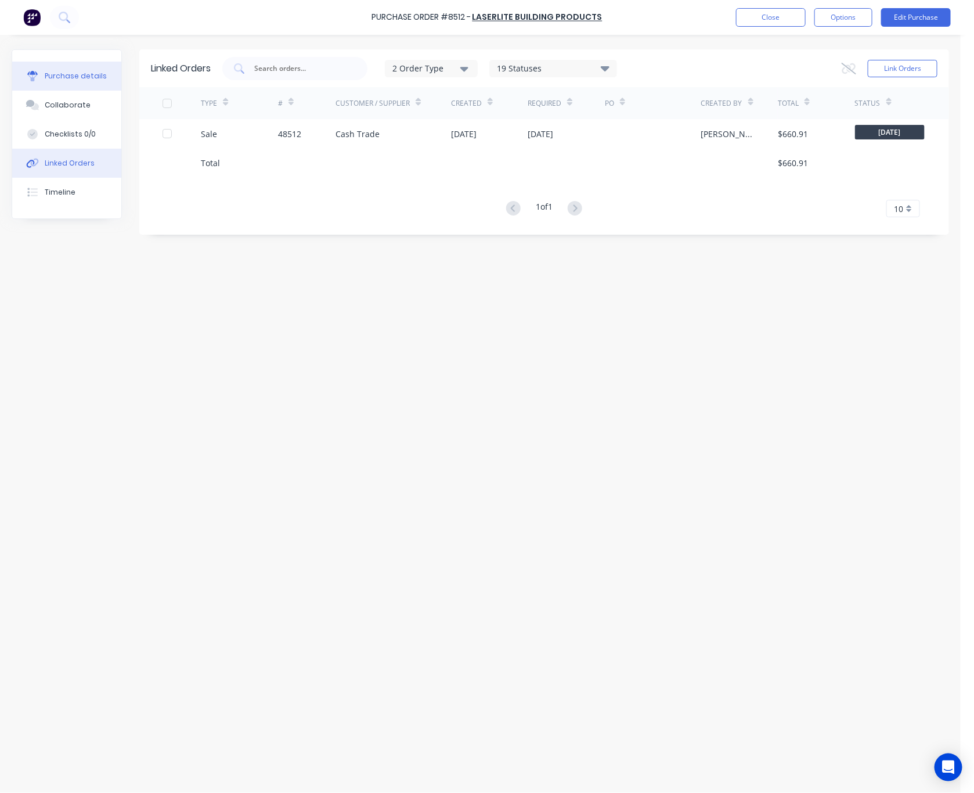
click at [49, 75] on div "Purchase details" at bounding box center [76, 76] width 62 height 10
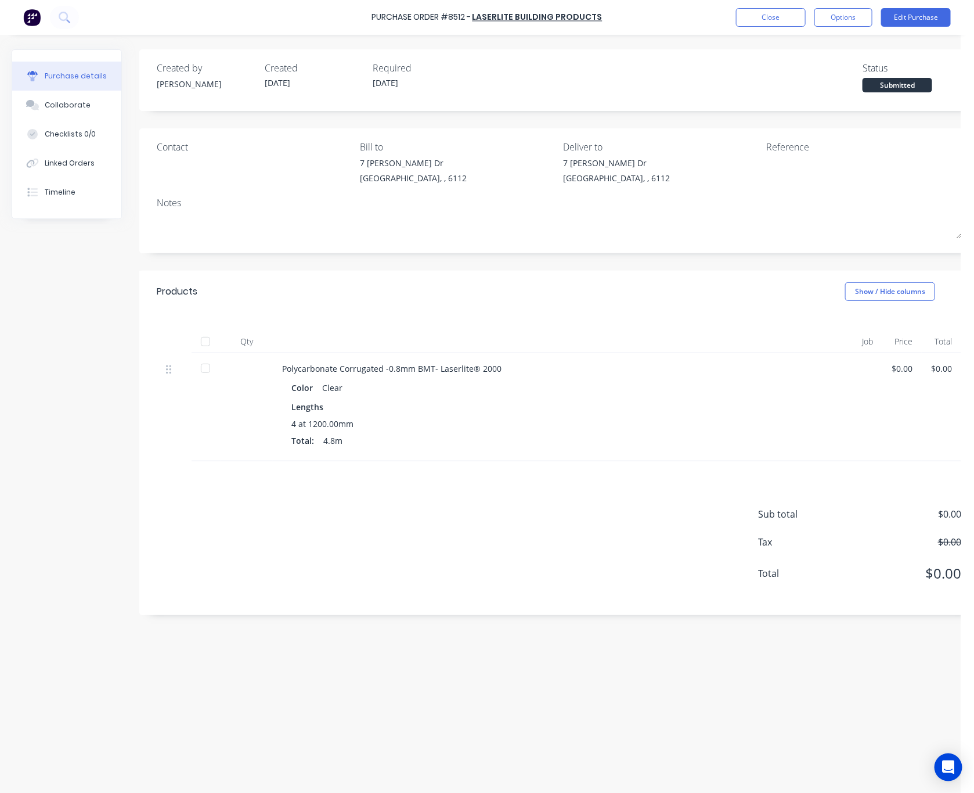
click at [601, 72] on div "Created by Rachel Created 26/08/25 Required 29/08/25 Status Submitted" at bounding box center [559, 76] width 805 height 31
click at [87, 163] on div "Linked Orders" at bounding box center [70, 163] width 50 height 10
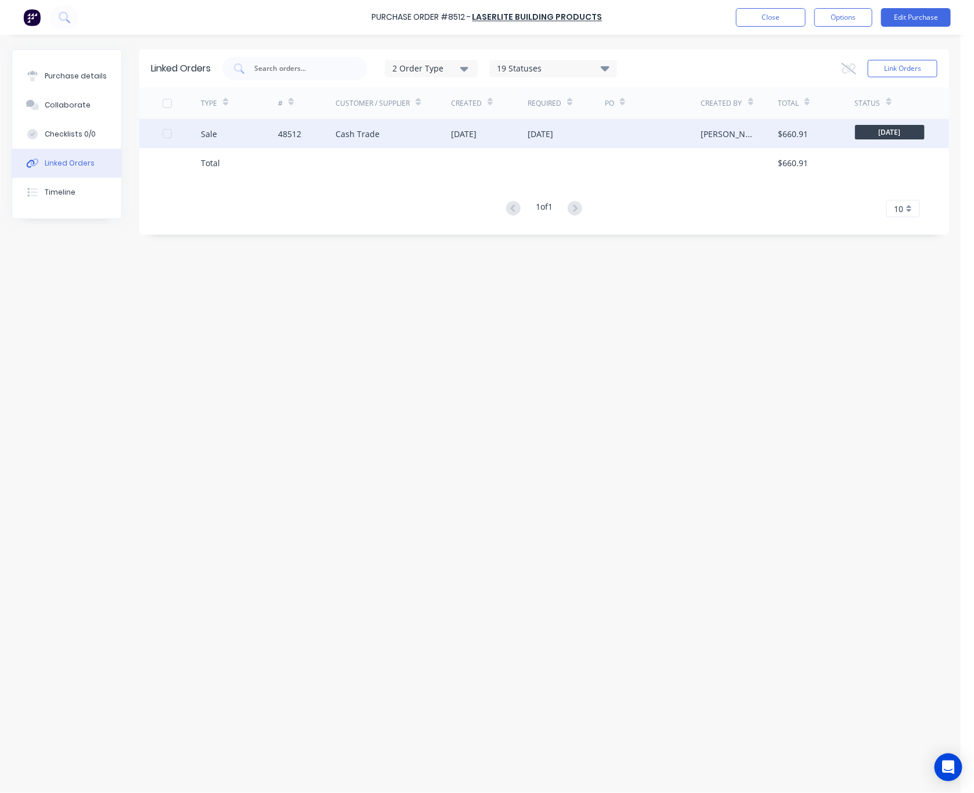
click at [402, 143] on div "Cash Trade" at bounding box center [394, 133] width 116 height 29
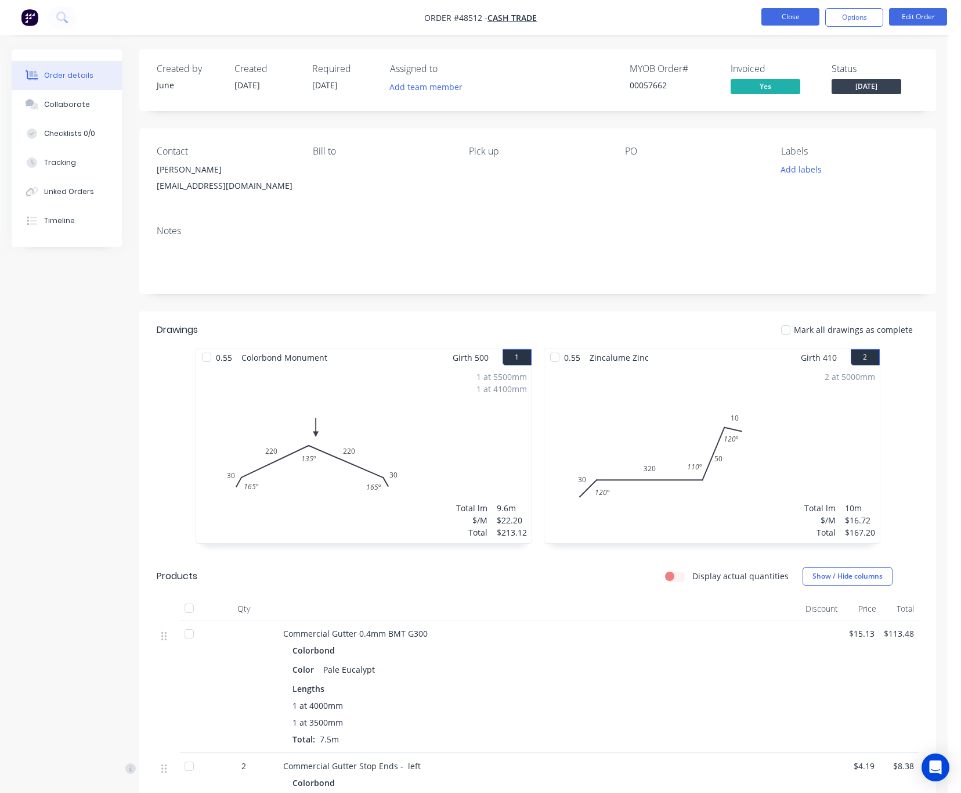
click at [786, 19] on button "Close" at bounding box center [791, 16] width 58 height 17
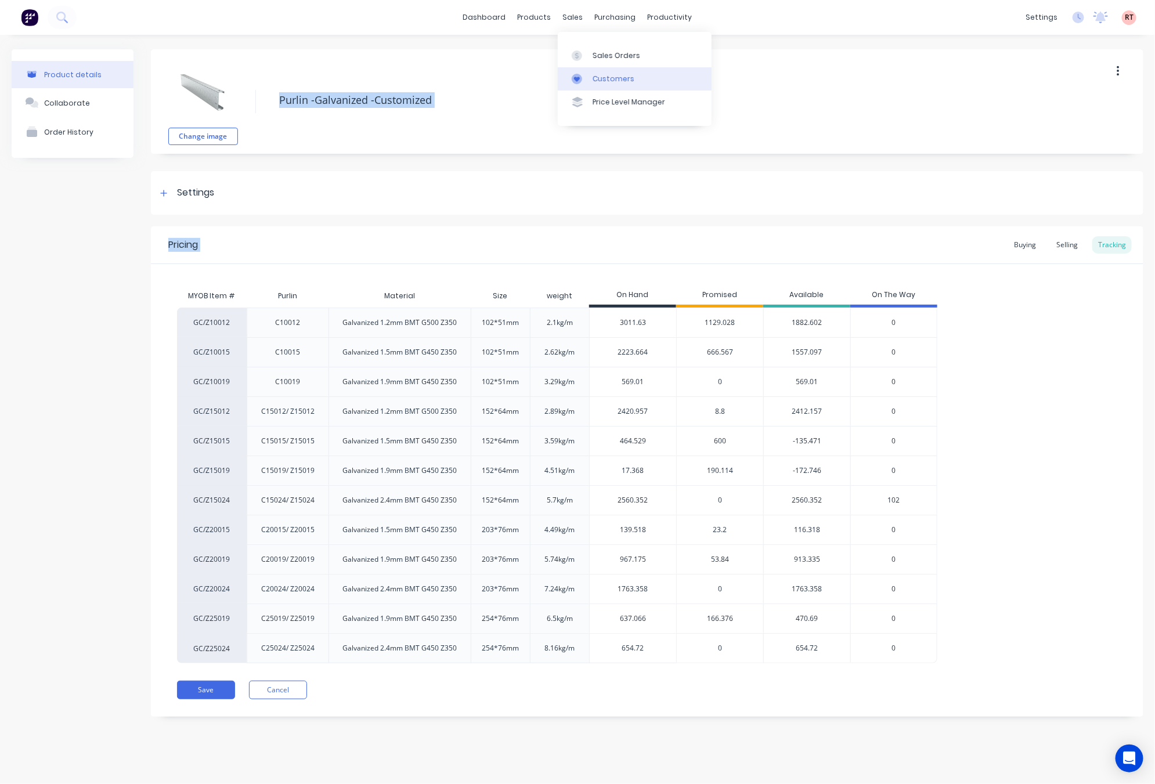
click at [610, 74] on div "Customers" at bounding box center [614, 79] width 42 height 10
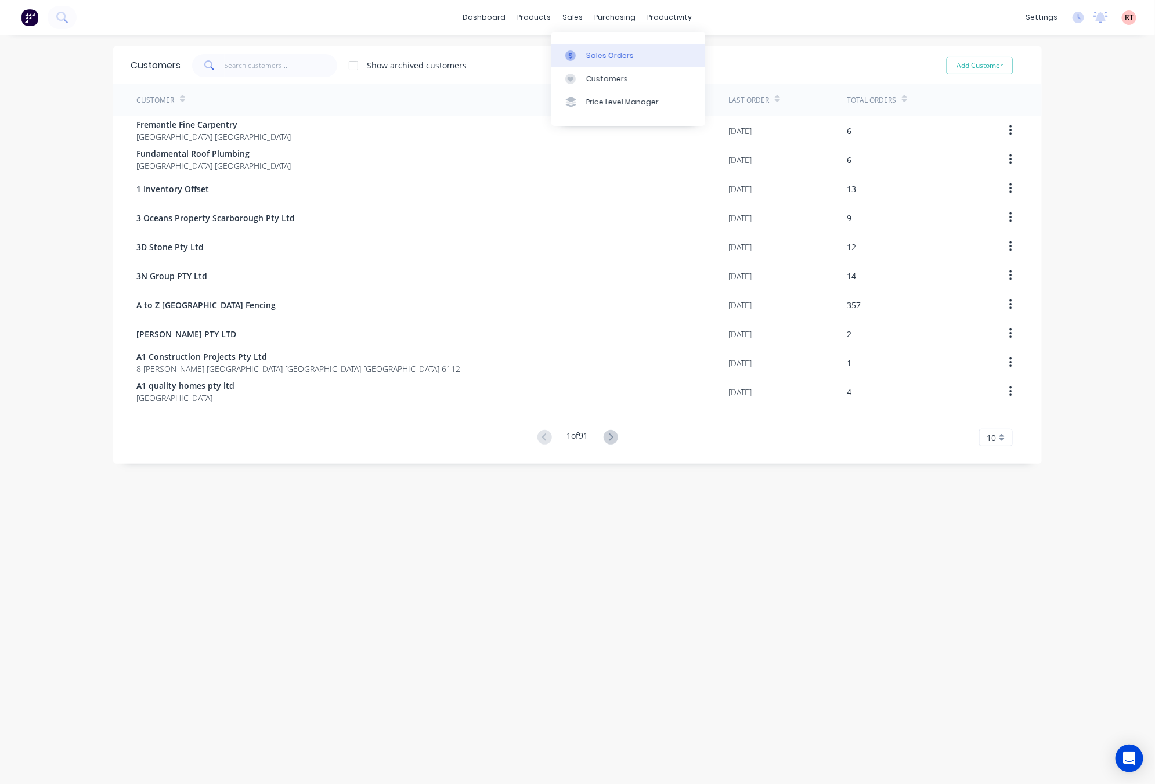
click at [590, 54] on div "Sales Orders" at bounding box center [610, 56] width 48 height 10
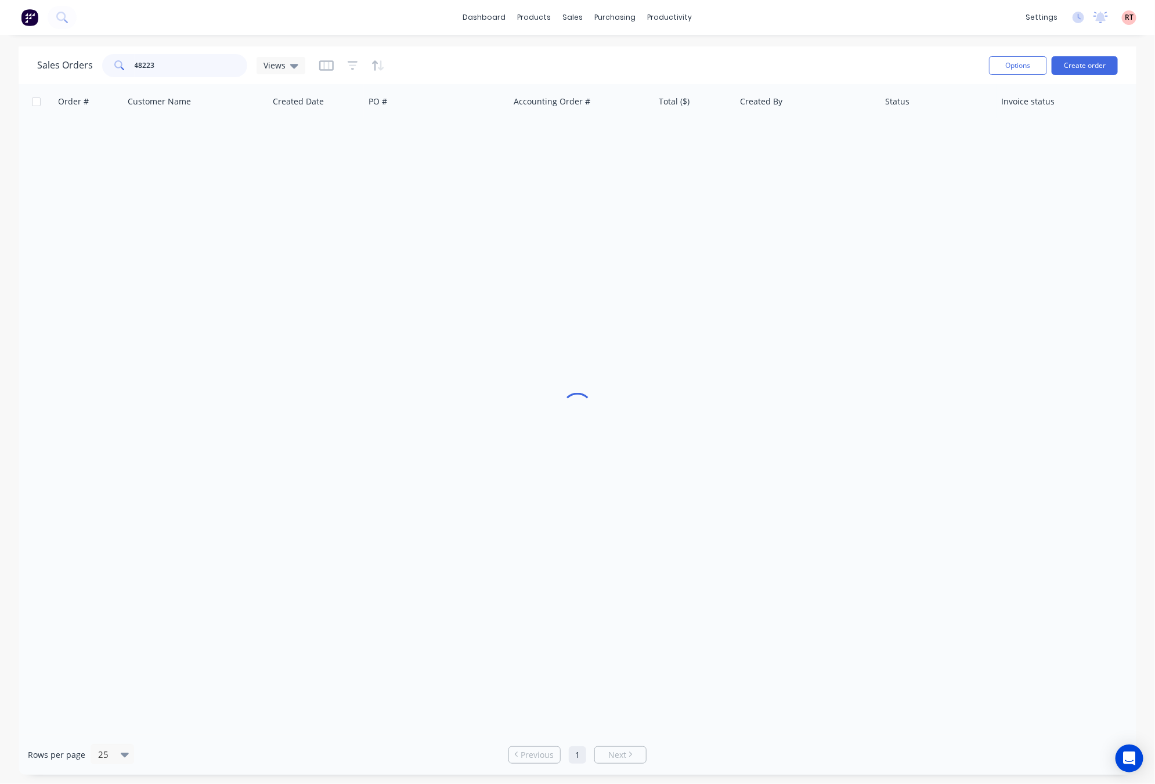
drag, startPoint x: 192, startPoint y: 63, endPoint x: 82, endPoint y: 64, distance: 109.7
click at [84, 64] on div "Sales Orders 48223 Views" at bounding box center [171, 65] width 268 height 23
type input "b"
click at [542, 51] on div at bounding box center [538, 56] width 17 height 10
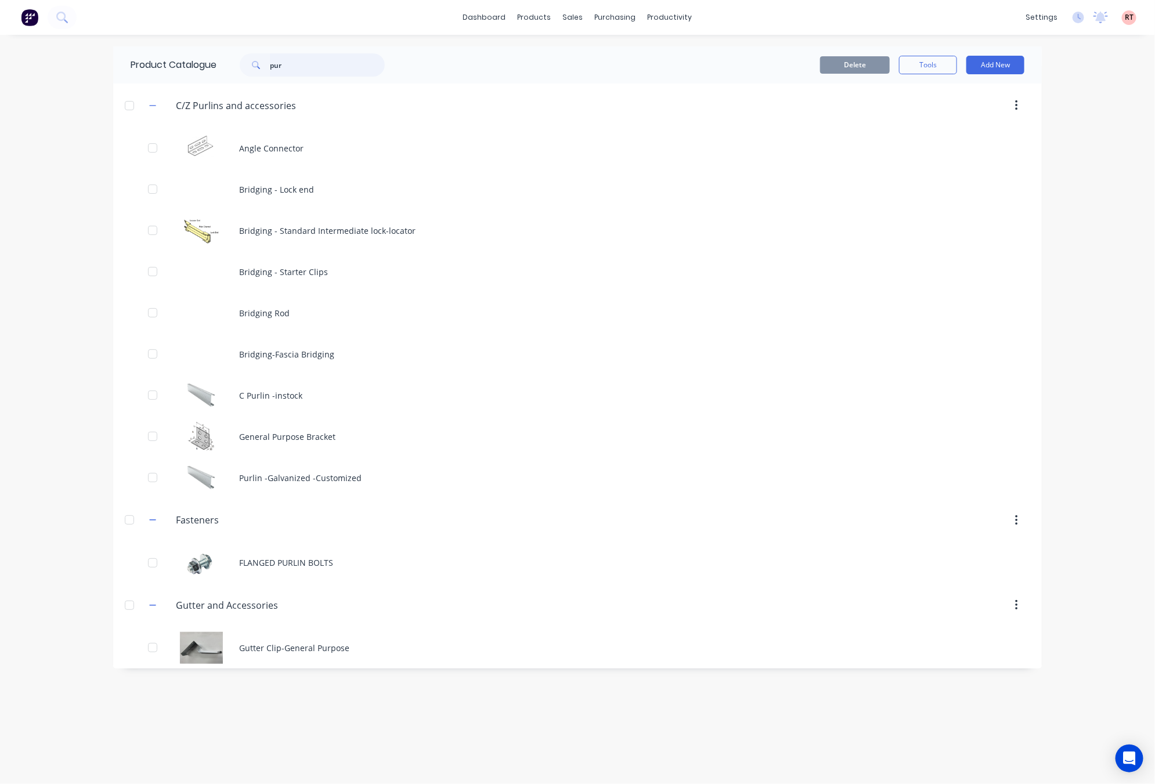
click at [335, 66] on input "pur" at bounding box center [327, 64] width 115 height 23
drag, startPoint x: 344, startPoint y: 65, endPoint x: 149, endPoint y: 73, distance: 195.3
click at [149, 73] on div "Product Catalogue pur" at bounding box center [263, 64] width 301 height 37
click at [567, 49] on link "Product Catalogue" at bounding box center [593, 55] width 154 height 23
click at [575, 52] on div "Product Catalogue" at bounding box center [586, 56] width 72 height 10
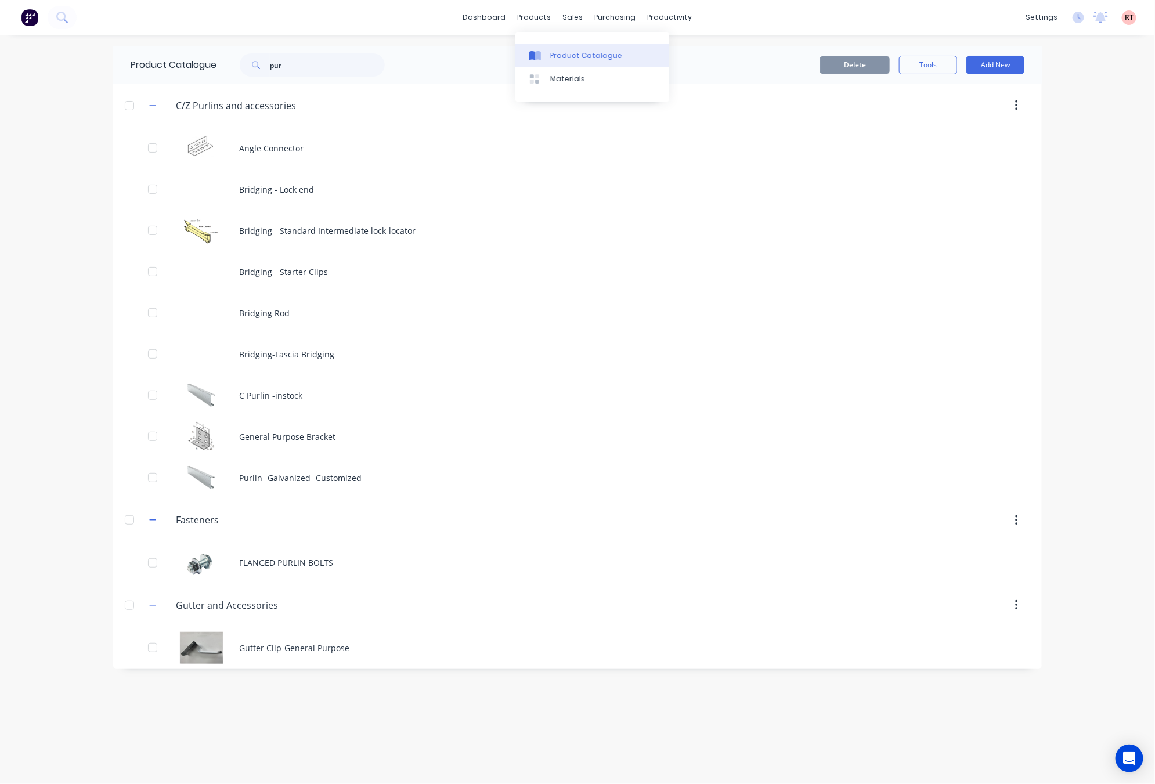
click at [575, 52] on div "Product Catalogue" at bounding box center [586, 56] width 72 height 10
click at [352, 16] on div "dashboard products sales purchasing productivity dashboard products Product Cat…" at bounding box center [577, 17] width 1155 height 35
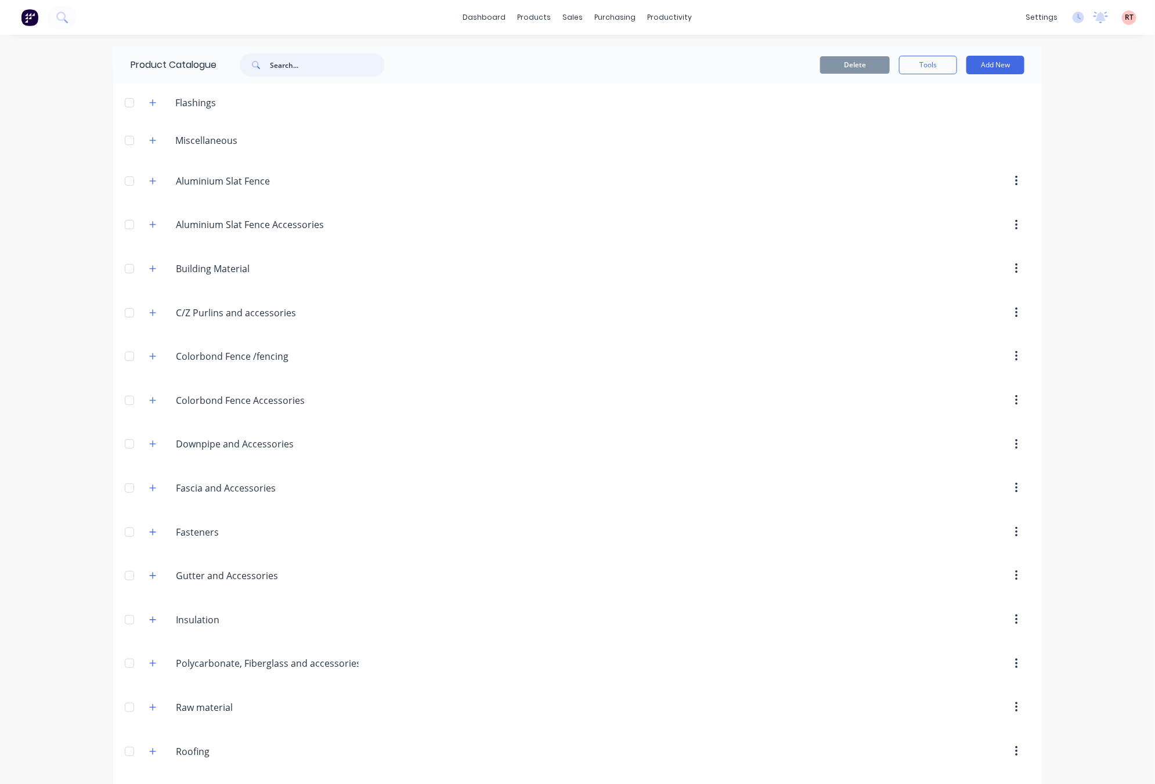
click at [291, 64] on input "text" at bounding box center [327, 64] width 115 height 23
type input "top hat"
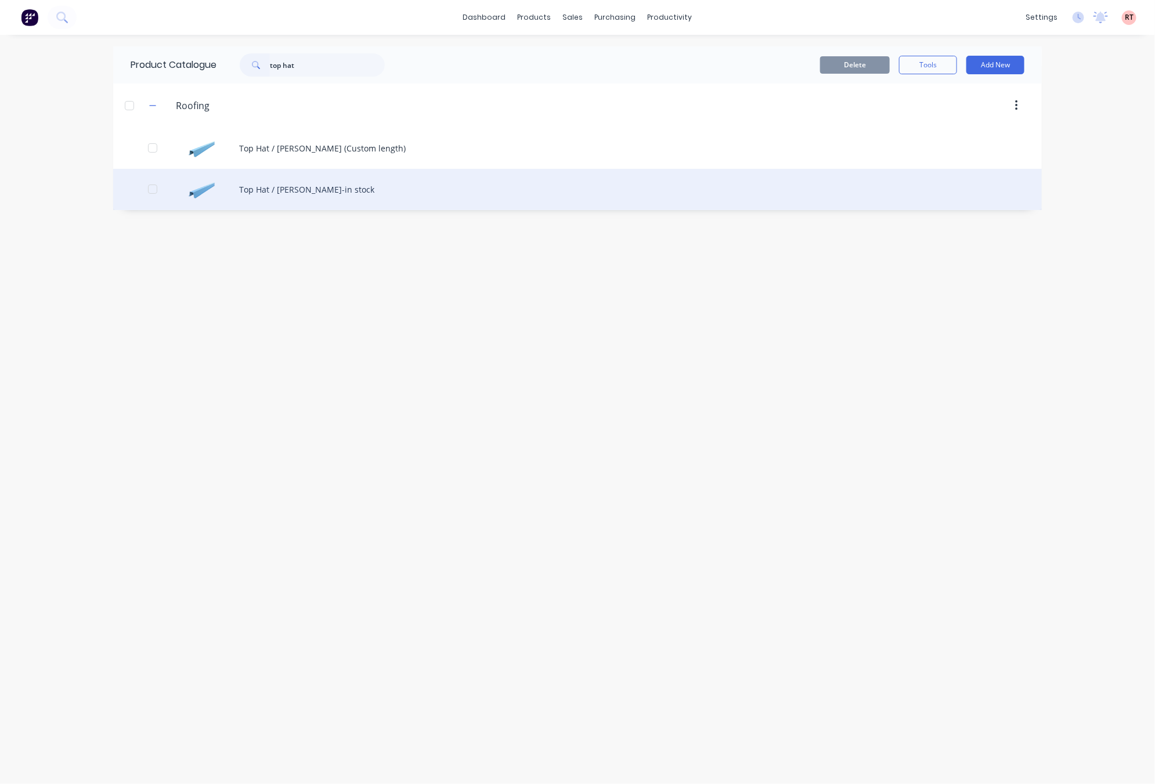
click at [446, 199] on div "Top Hat / Batten-in stock" at bounding box center [577, 189] width 929 height 41
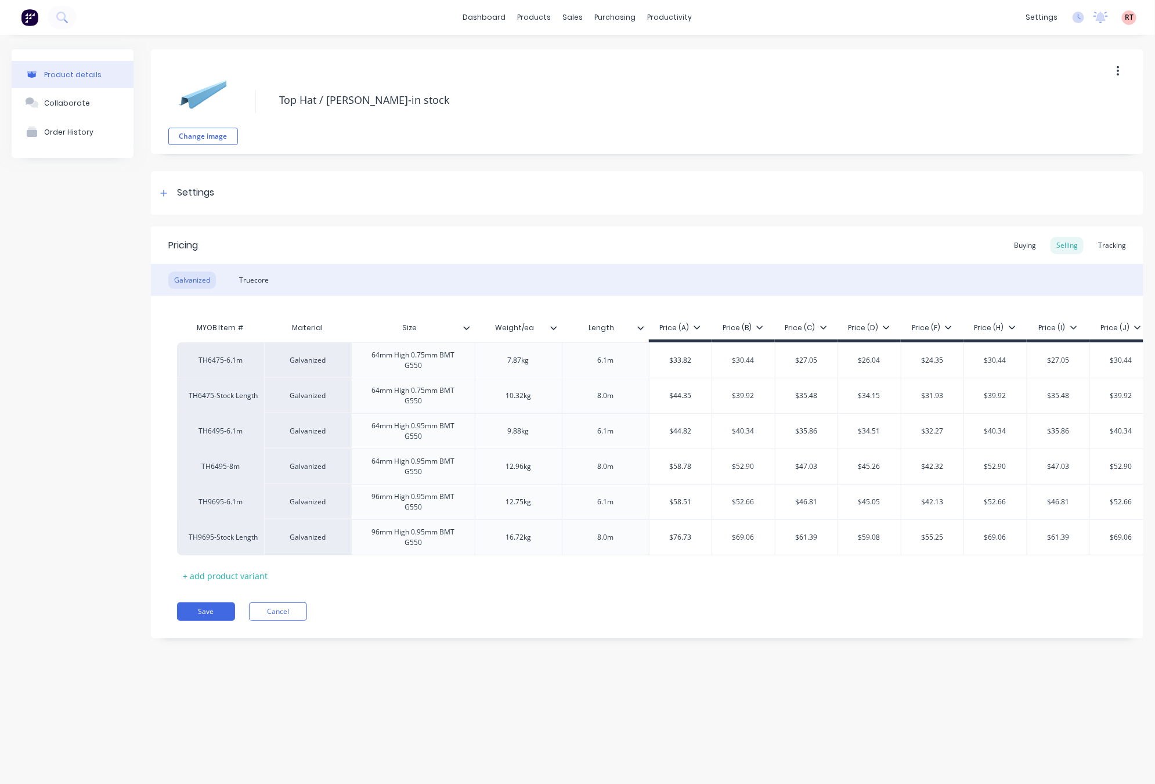
type textarea "x"
click at [1115, 249] on div "Tracking" at bounding box center [1112, 245] width 39 height 17
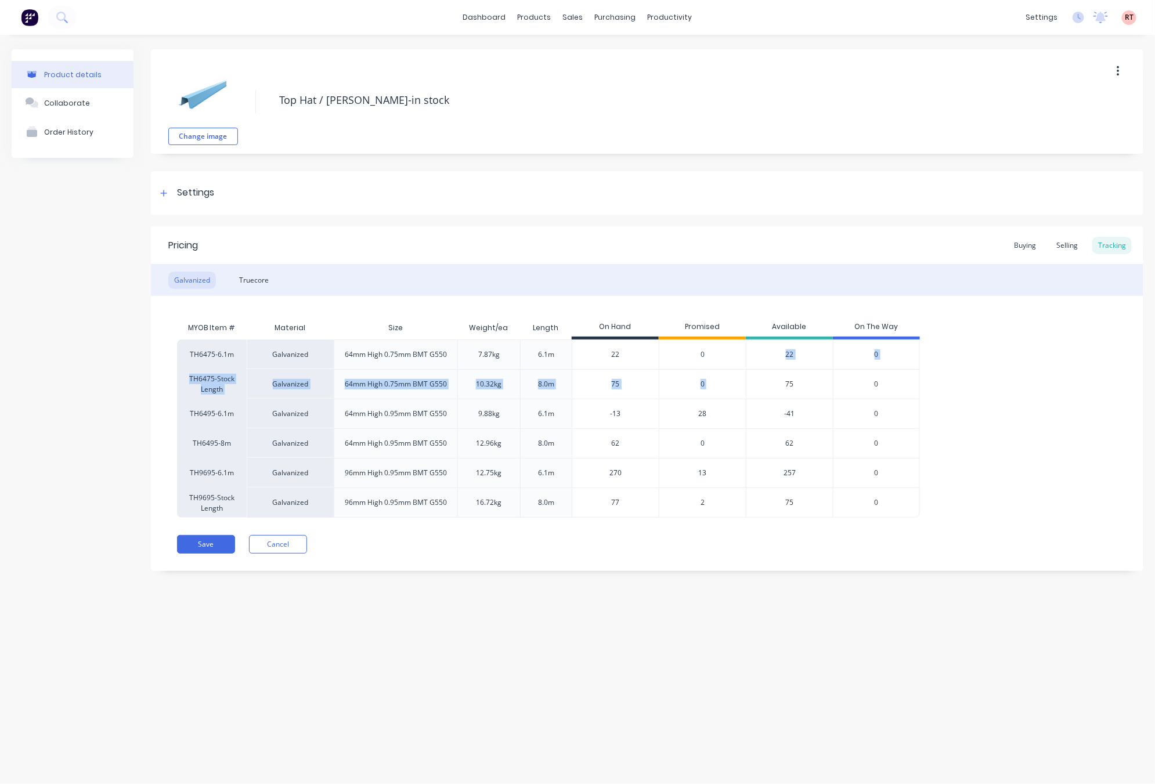
click at [759, 416] on div "TH6475-6.1m Galvanized 64mm High 0.75mm BMT G550 7.87kg 6.1m 22 0 22 0 TH6475-S…" at bounding box center [647, 429] width 941 height 178
click at [780, 408] on div "-41" at bounding box center [789, 414] width 87 height 30
drag, startPoint x: 264, startPoint y: 265, endPoint x: 260, endPoint y: 271, distance: 6.3
click at [260, 270] on div "Galvanized Truecore" at bounding box center [647, 280] width 993 height 32
click at [261, 272] on div "Truecore" at bounding box center [253, 280] width 41 height 17
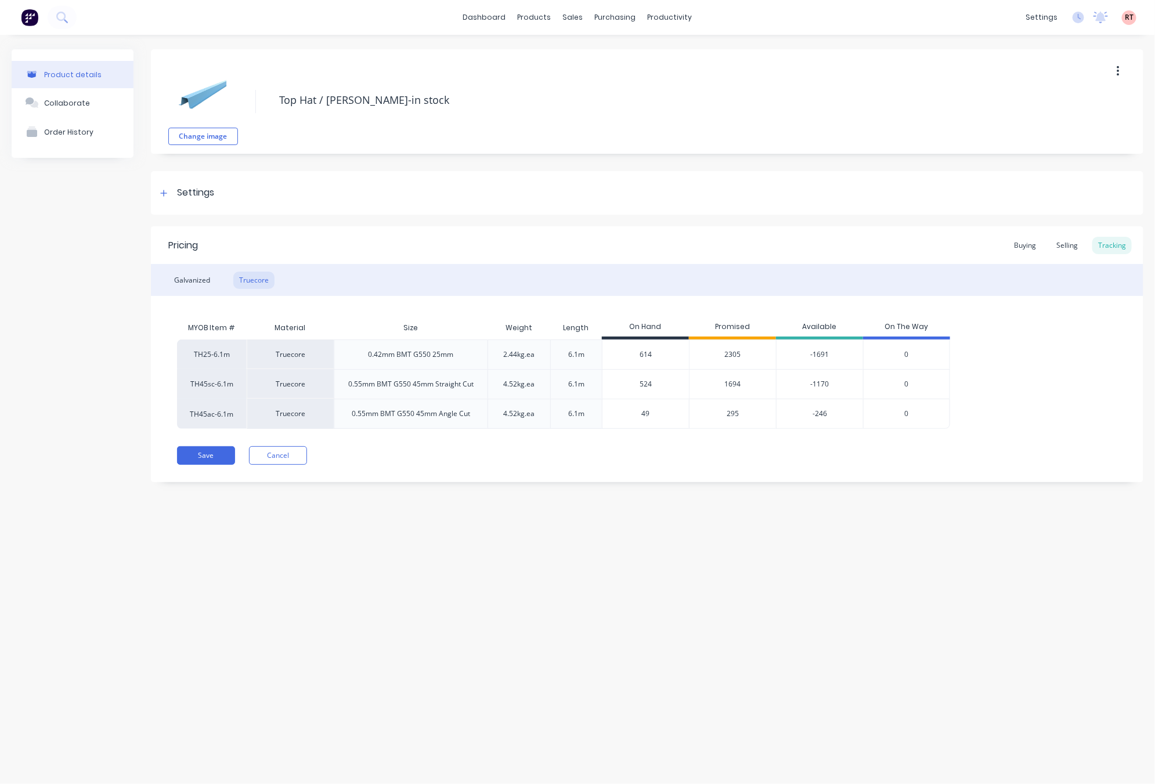
click at [706, 514] on div "Product details Collaborate Order History Change image Top Hat / Batten-in stoc…" at bounding box center [577, 398] width 1155 height 726
click at [303, 458] on button "Cancel" at bounding box center [278, 455] width 58 height 19
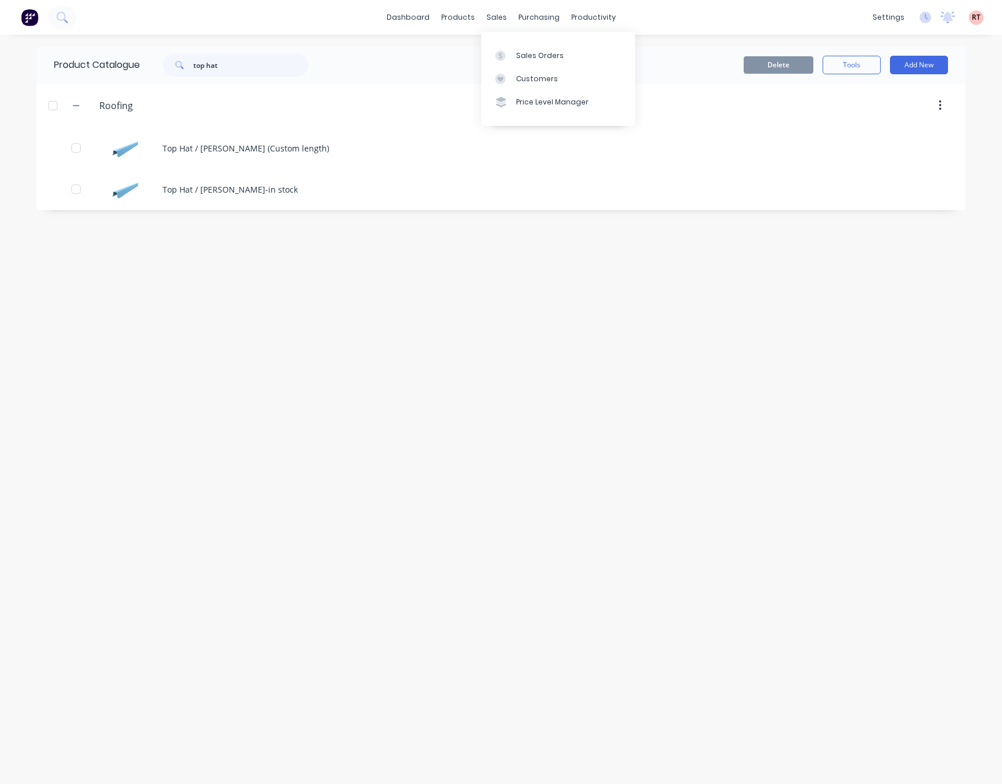
click at [497, 10] on div "sales" at bounding box center [497, 17] width 32 height 17
click at [512, 56] on div at bounding box center [503, 56] width 17 height 10
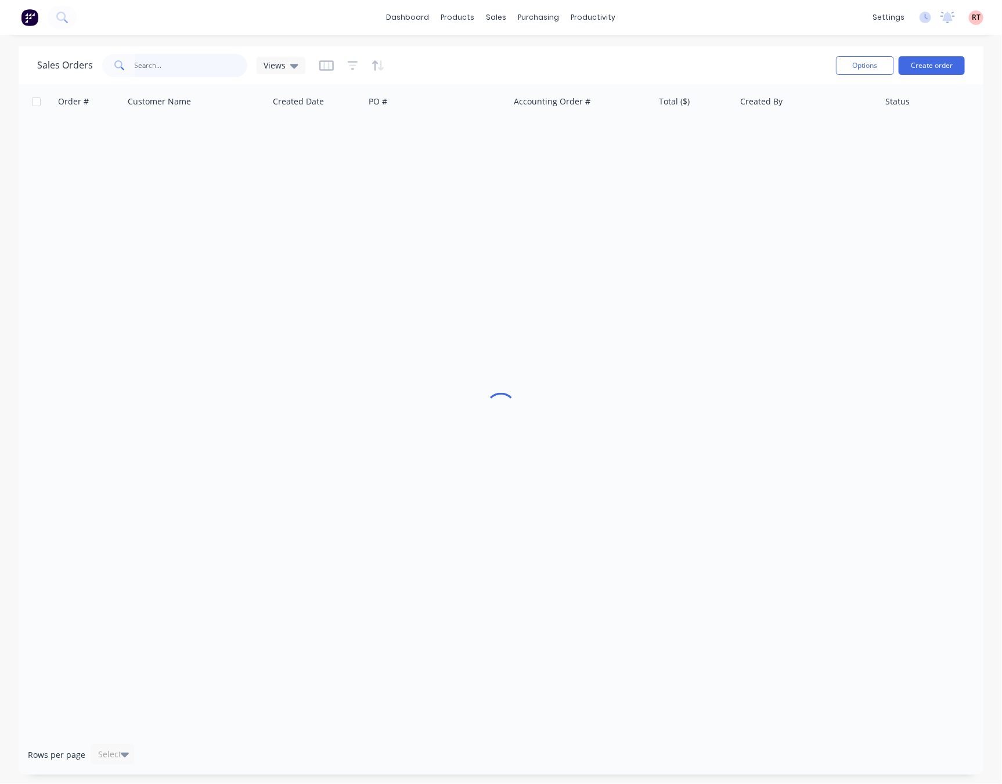
click at [211, 57] on input "text" at bounding box center [191, 65] width 113 height 23
type input "8"
type input "48202"
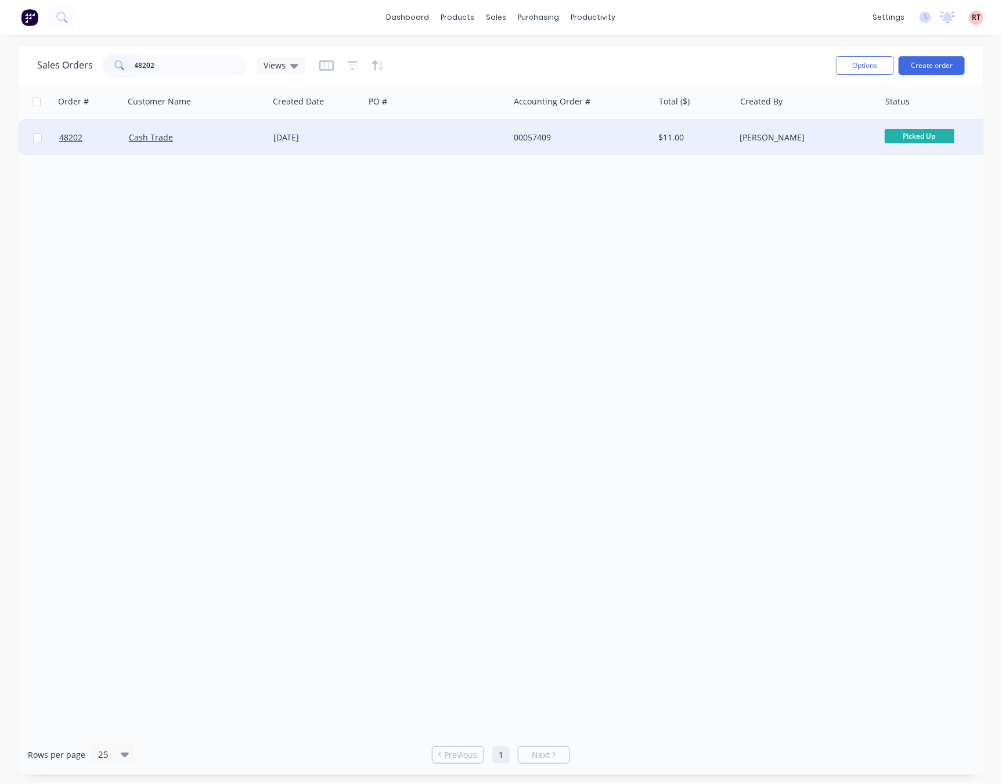
click at [496, 136] on div at bounding box center [437, 137] width 145 height 35
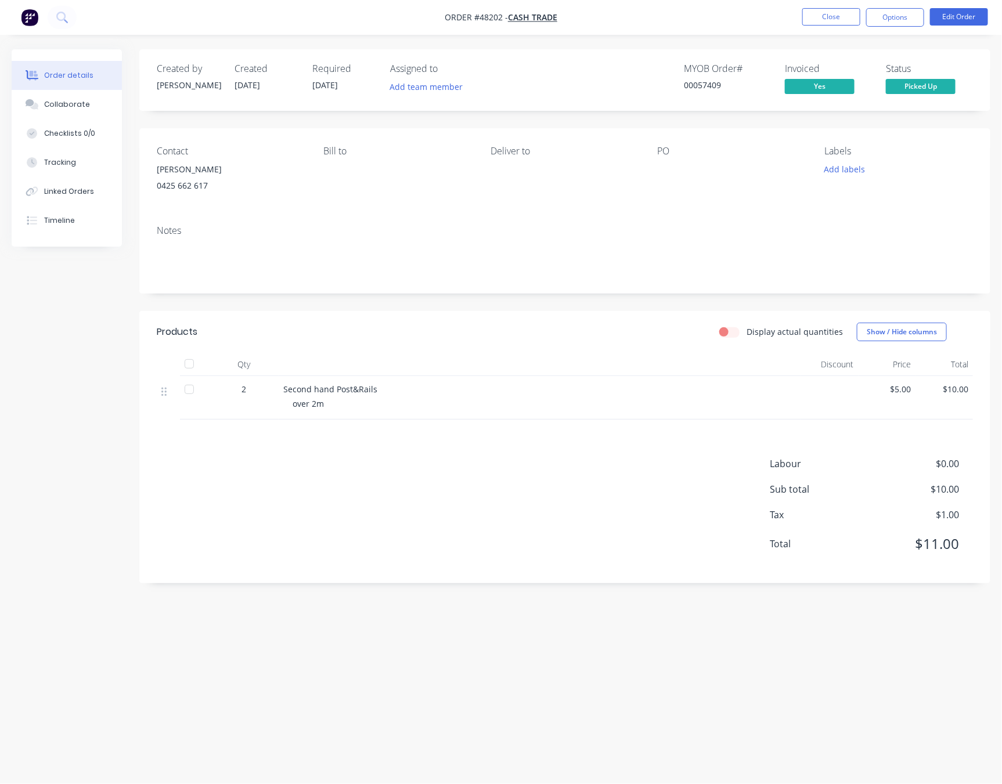
click at [361, 540] on div "Labour $0.00 Sub total $10.00 Tax $1.00 Total $11.00" at bounding box center [565, 511] width 816 height 109
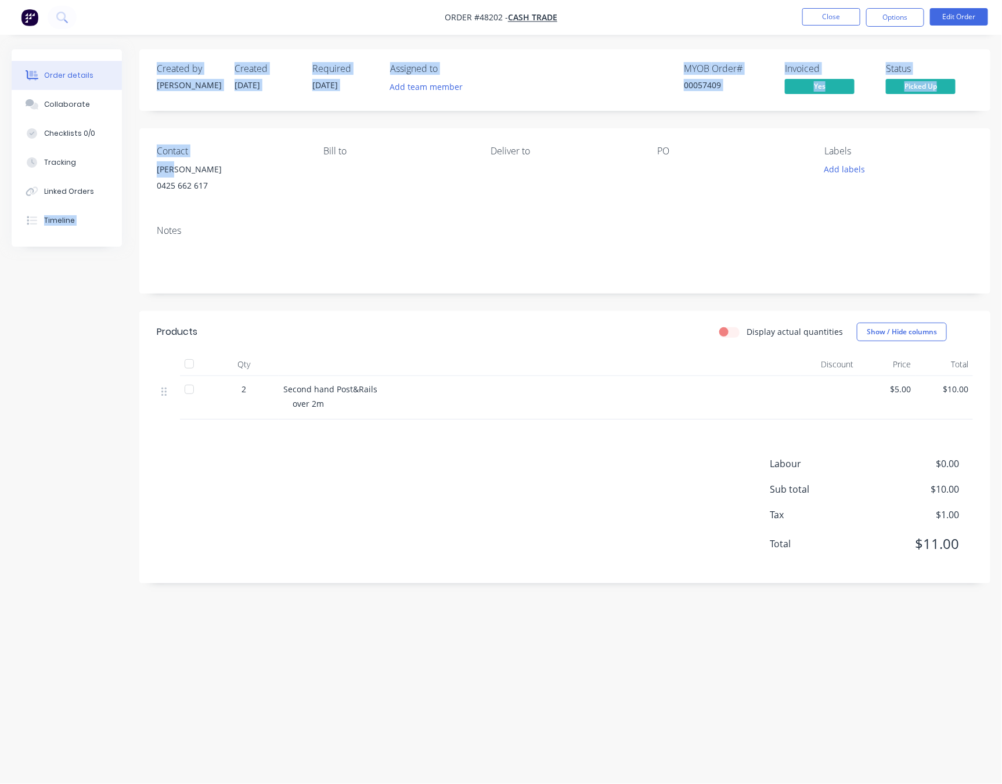
drag, startPoint x: 179, startPoint y: 169, endPoint x: 138, endPoint y: 182, distance: 43.2
click at [138, 182] on div "Order details Collaborate Checklists 0/0 Tracking Linked Orders Timeline Order …" at bounding box center [501, 370] width 1002 height 642
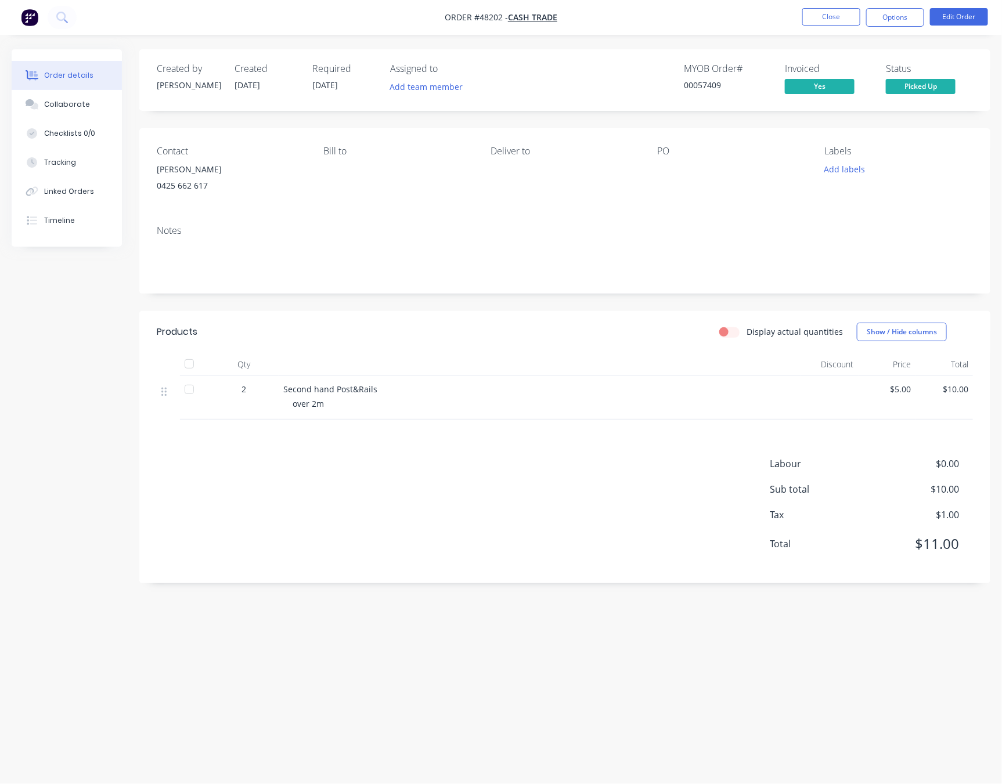
click at [410, 203] on div "Contact Reza 0425 662 617 Bill to Deliver to PO Labels Add labels" at bounding box center [564, 172] width 851 height 88
click at [502, 71] on div "Assigned to" at bounding box center [448, 68] width 116 height 11
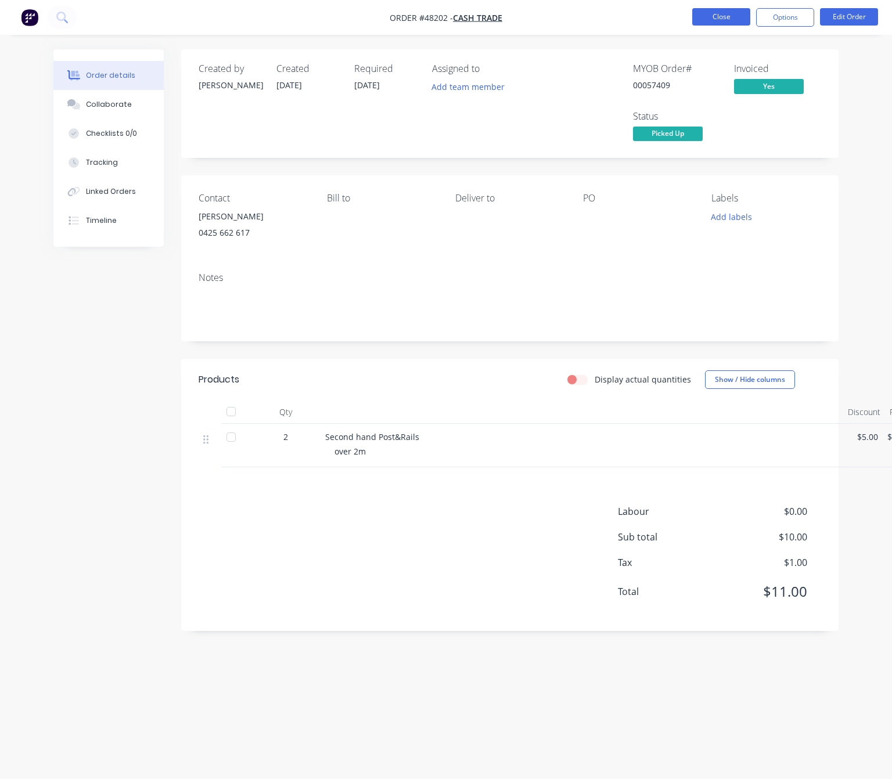
click at [707, 19] on button "Close" at bounding box center [721, 16] width 58 height 17
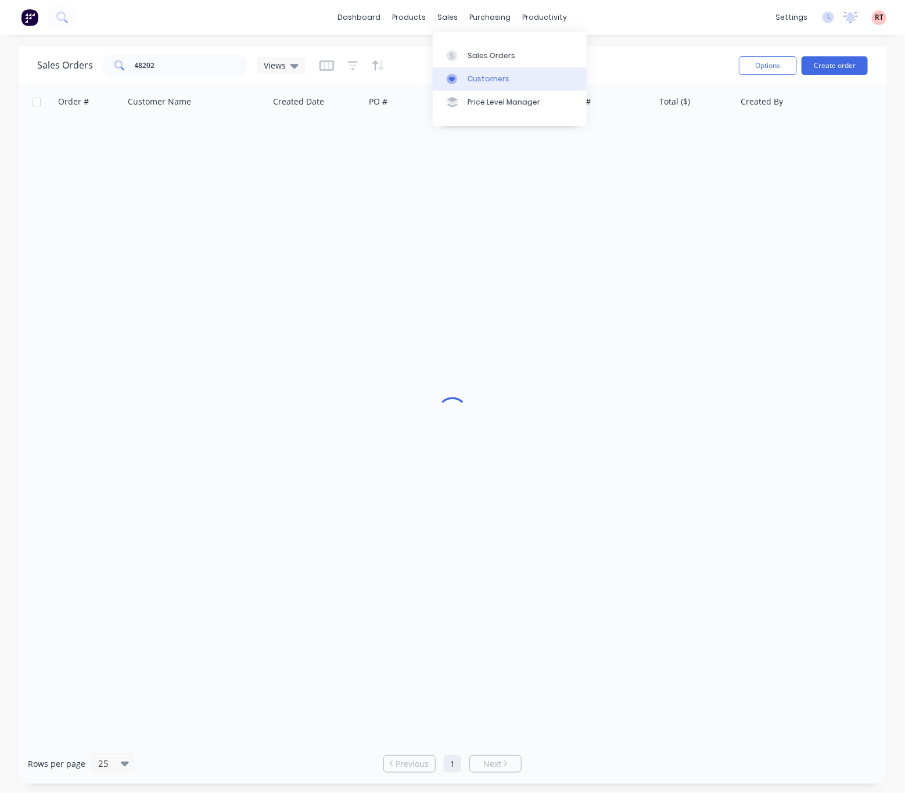
click at [490, 82] on div "Customers" at bounding box center [488, 79] width 42 height 10
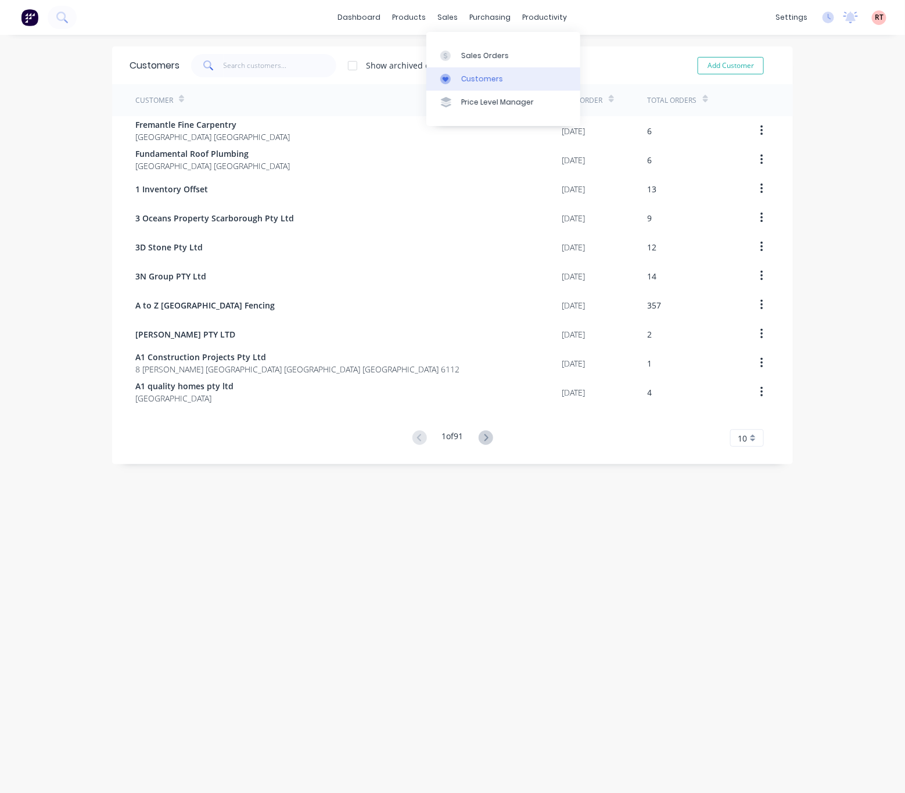
click at [499, 80] on div "Customers" at bounding box center [482, 79] width 42 height 10
click at [441, 19] on div "sales" at bounding box center [448, 17] width 32 height 17
click at [482, 82] on div "Customers" at bounding box center [482, 79] width 42 height 10
click at [257, 63] on input "text" at bounding box center [280, 65] width 113 height 23
click at [458, 48] on link "Sales Orders" at bounding box center [503, 55] width 154 height 23
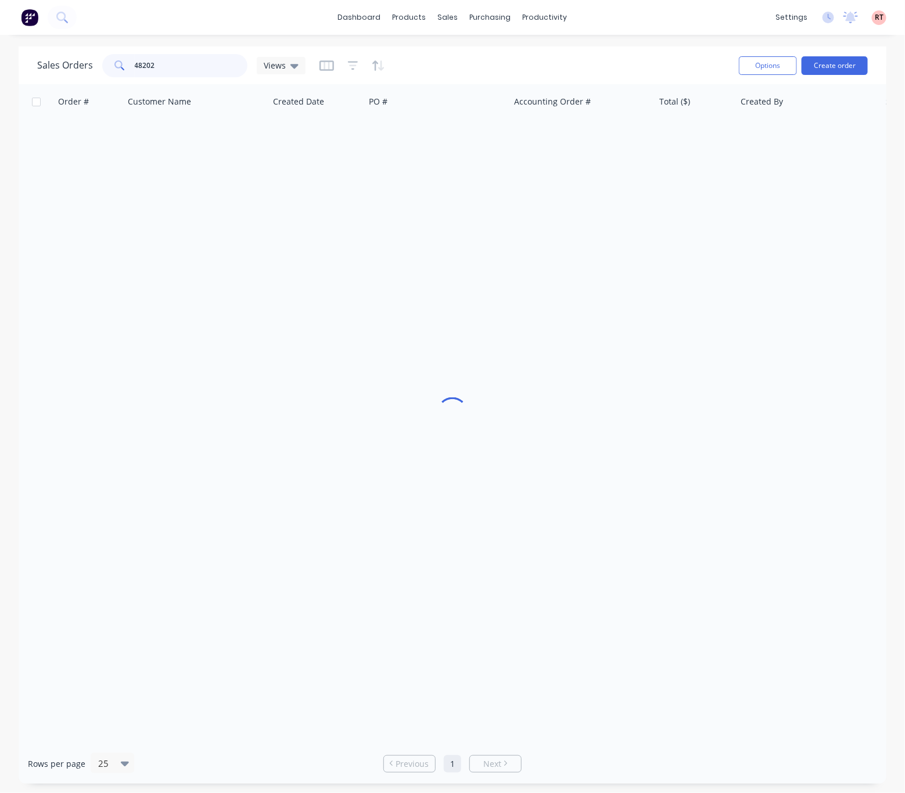
drag, startPoint x: 197, startPoint y: 67, endPoint x: 100, endPoint y: 63, distance: 97.0
click at [107, 66] on div "48202" at bounding box center [174, 65] width 145 height 23
type input "reza"
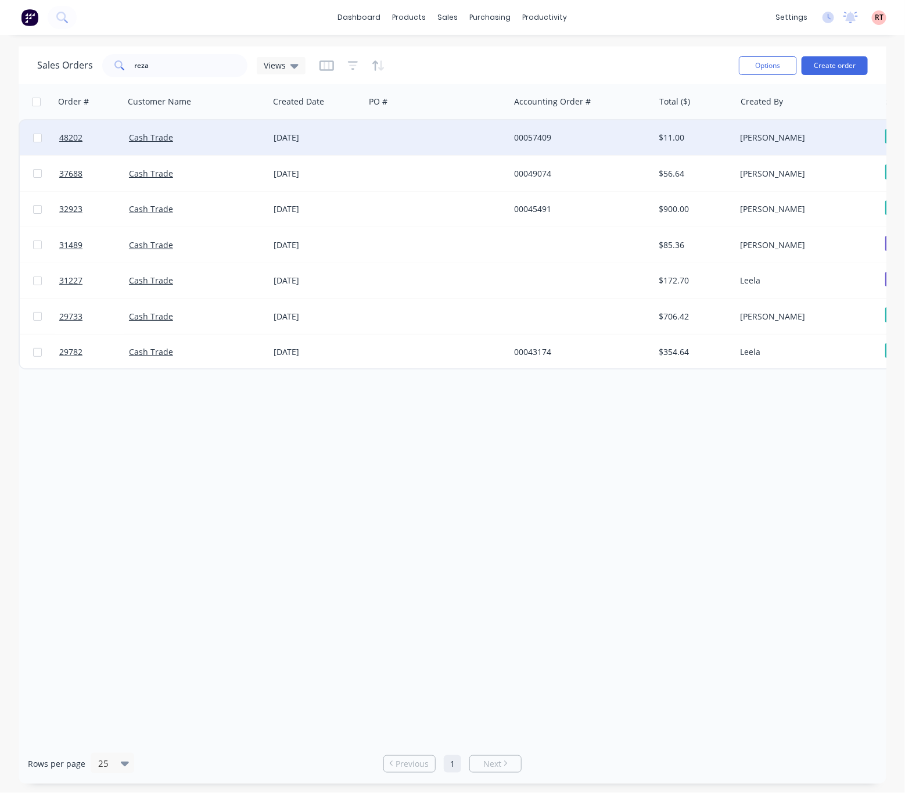
click at [200, 140] on div "Cash Trade" at bounding box center [193, 138] width 129 height 12
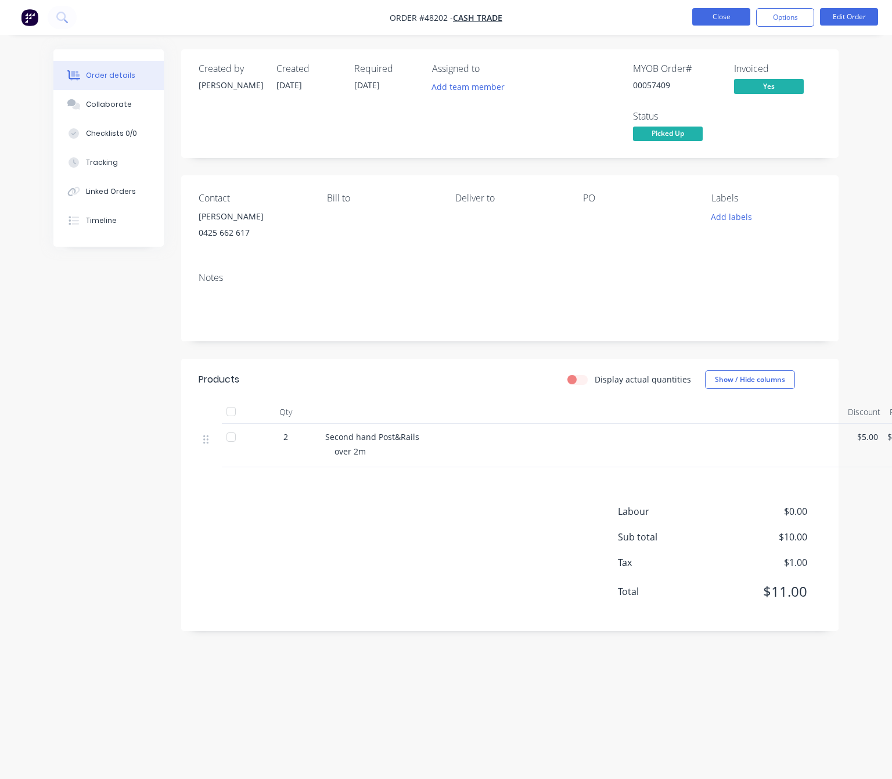
click at [725, 15] on button "Close" at bounding box center [721, 16] width 58 height 17
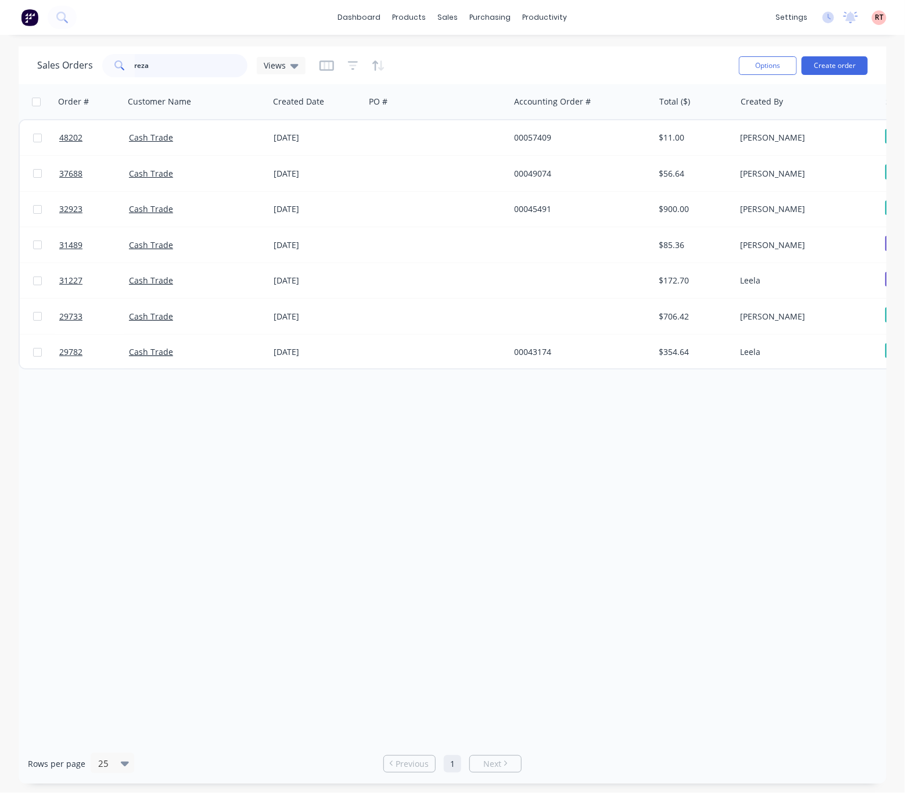
drag, startPoint x: 117, startPoint y: 63, endPoint x: 81, endPoint y: 68, distance: 36.9
click at [88, 68] on div "Sales Orders reza Views" at bounding box center [171, 65] width 268 height 23
type input "57505"
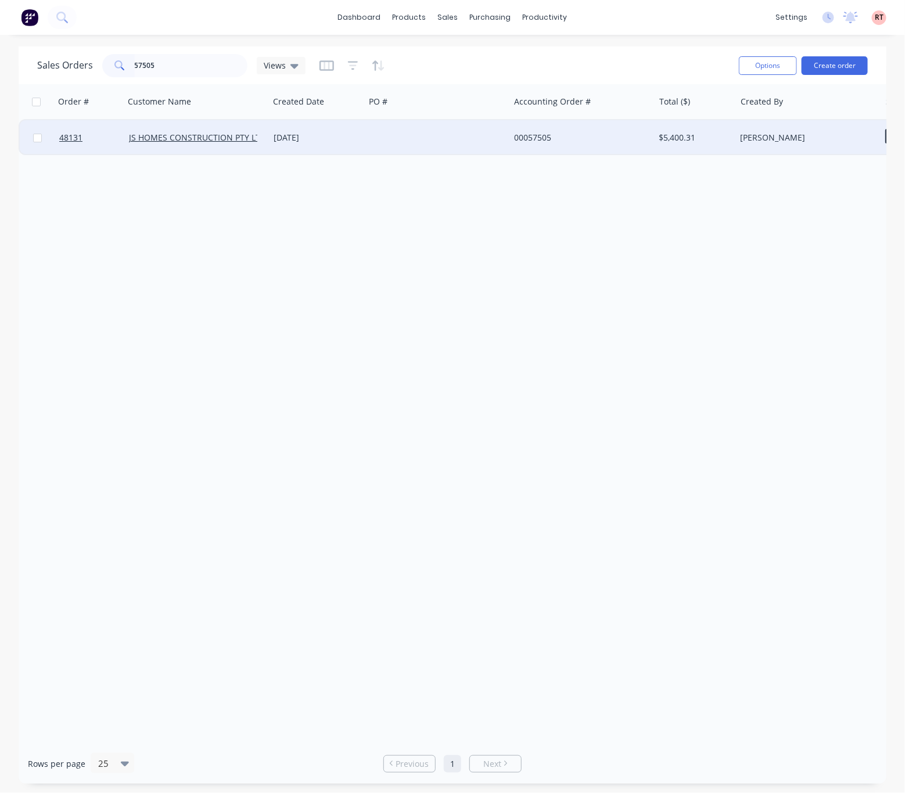
click at [444, 143] on div at bounding box center [437, 137] width 145 height 35
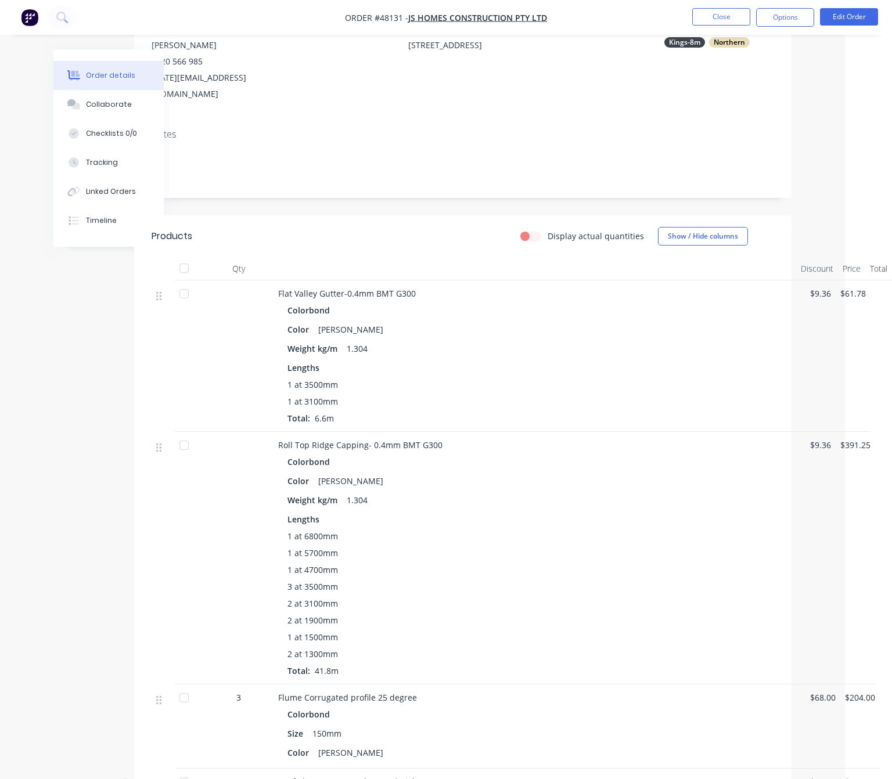
scroll to position [0, 47]
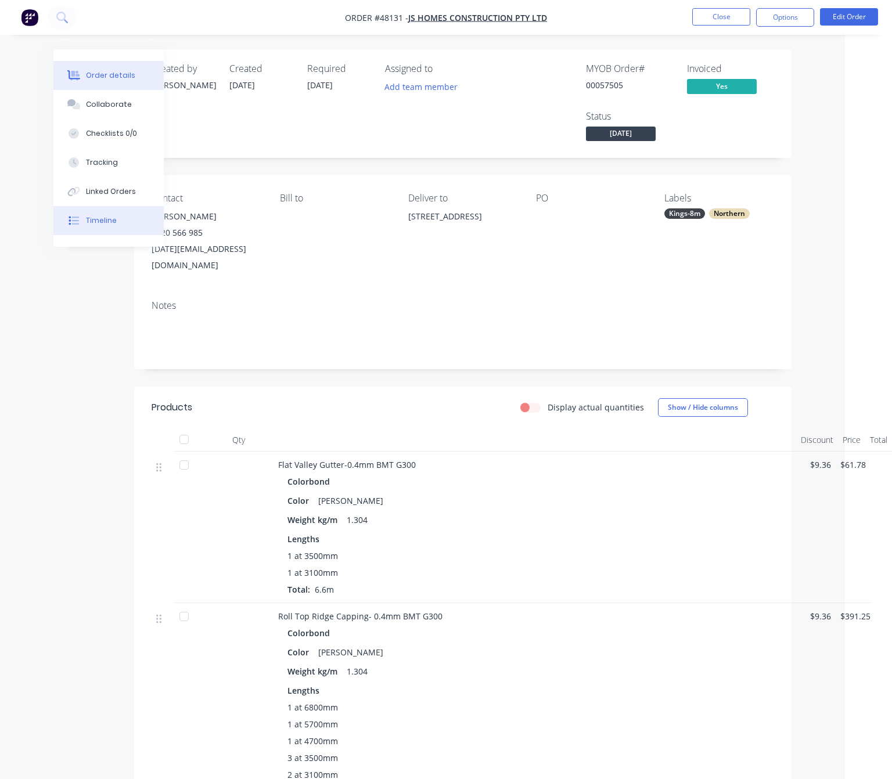
click at [138, 210] on button "Timeline" at bounding box center [108, 220] width 110 height 29
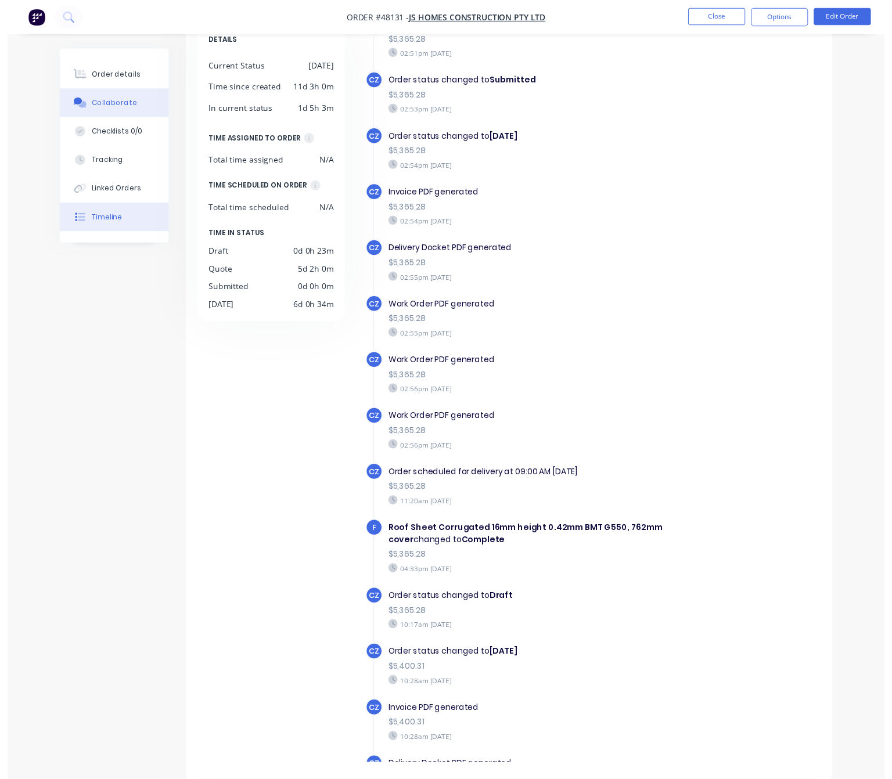
scroll to position [558, 0]
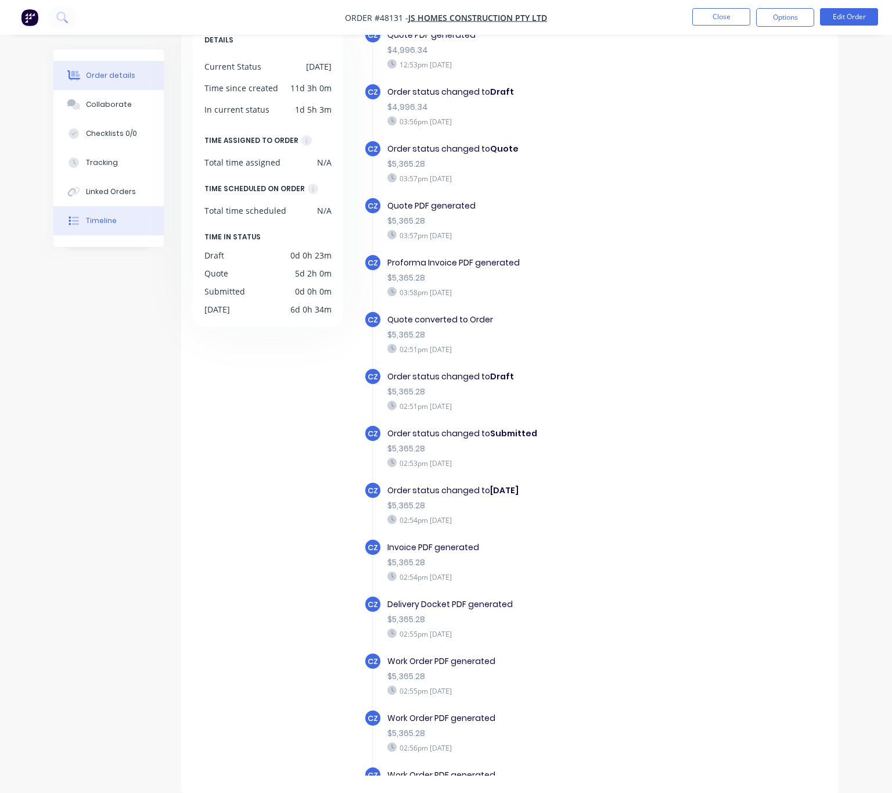
click at [122, 80] on div "Order details" at bounding box center [110, 75] width 49 height 10
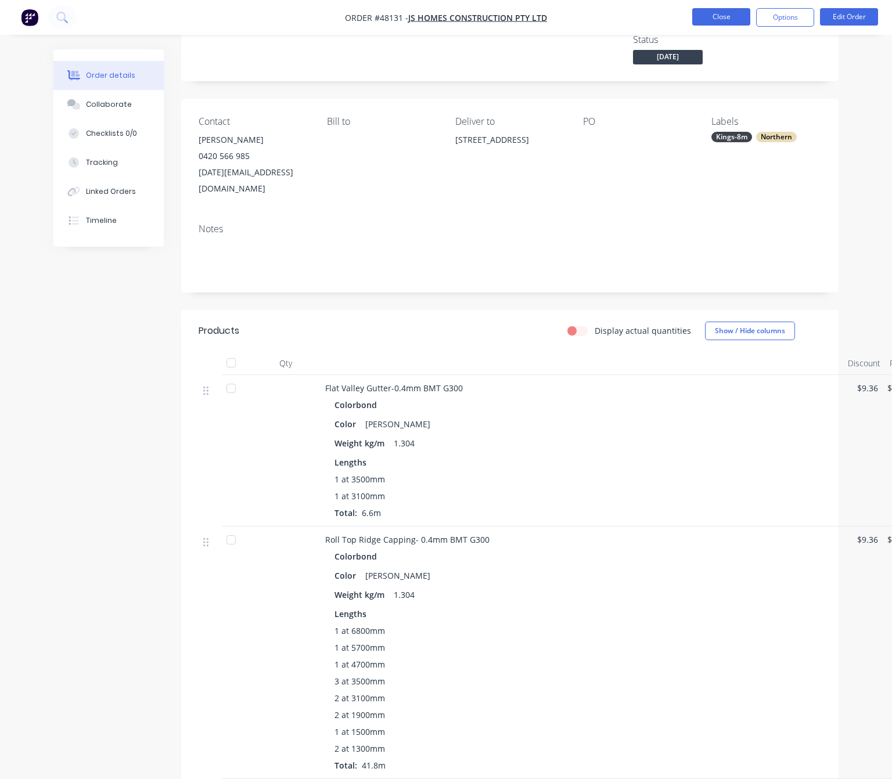
click at [715, 14] on button "Close" at bounding box center [721, 16] width 58 height 17
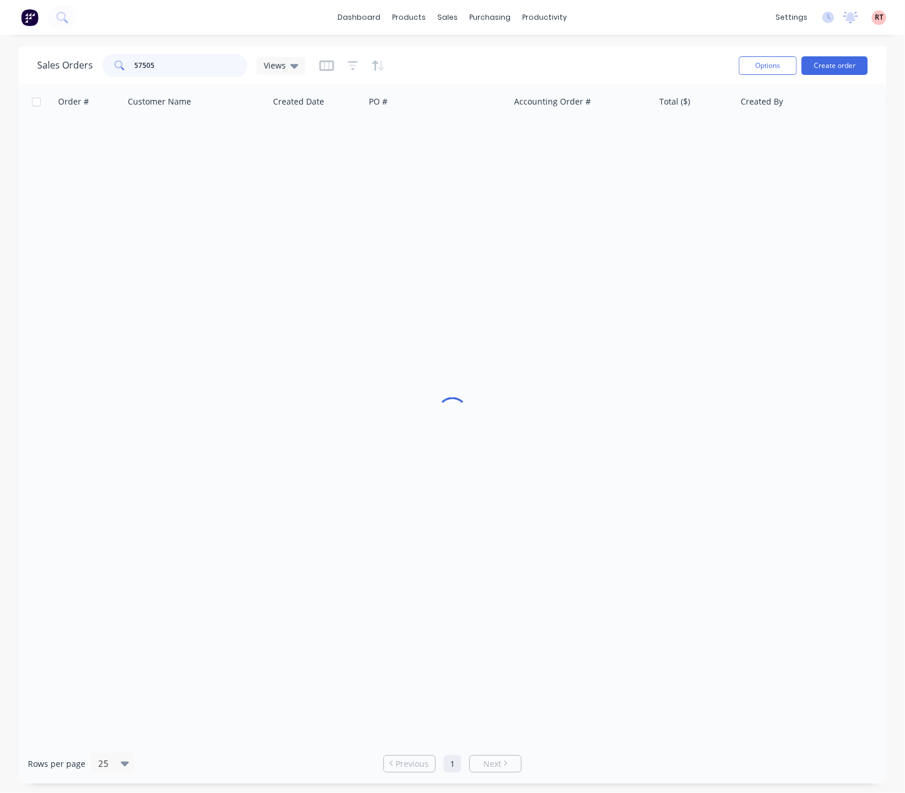
drag, startPoint x: 153, startPoint y: 65, endPoint x: 64, endPoint y: 75, distance: 89.4
click at [67, 75] on div "Sales Orders 57505 Views" at bounding box center [171, 65] width 268 height 23
type input "56883"
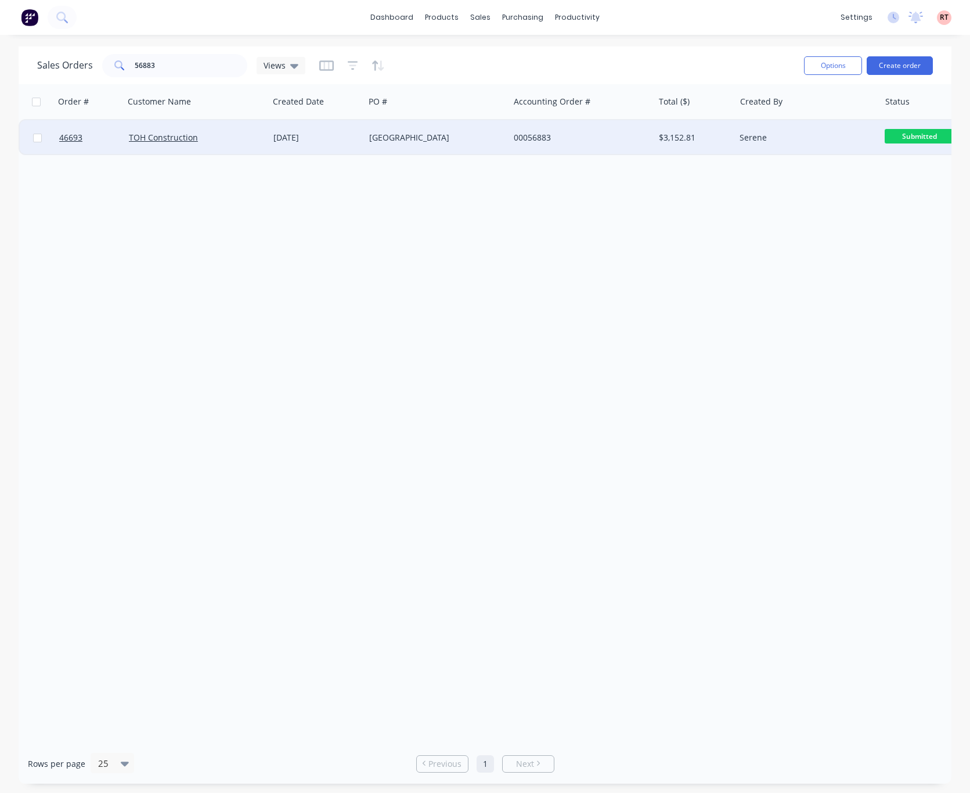
click at [443, 143] on div "[GEOGRAPHIC_DATA]" at bounding box center [433, 138] width 129 height 12
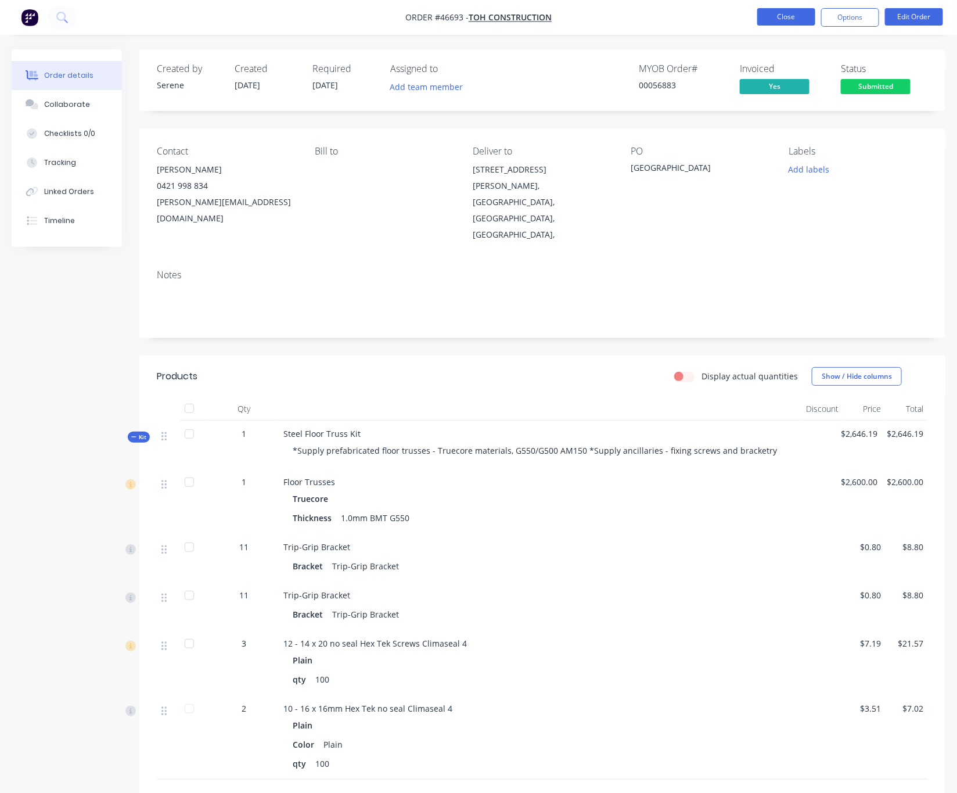
click at [787, 17] on button "Close" at bounding box center [786, 16] width 58 height 17
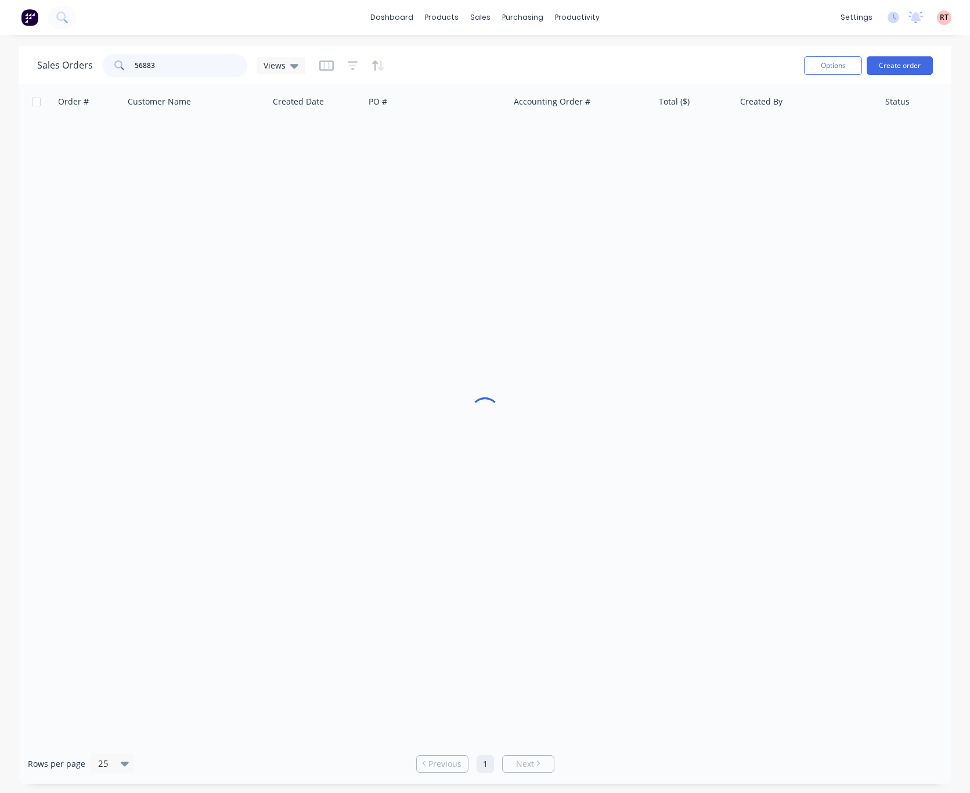
drag, startPoint x: 187, startPoint y: 70, endPoint x: 81, endPoint y: 73, distance: 106.3
click at [82, 73] on div "Sales Orders 56883 Views" at bounding box center [171, 65] width 268 height 23
type input "48450"
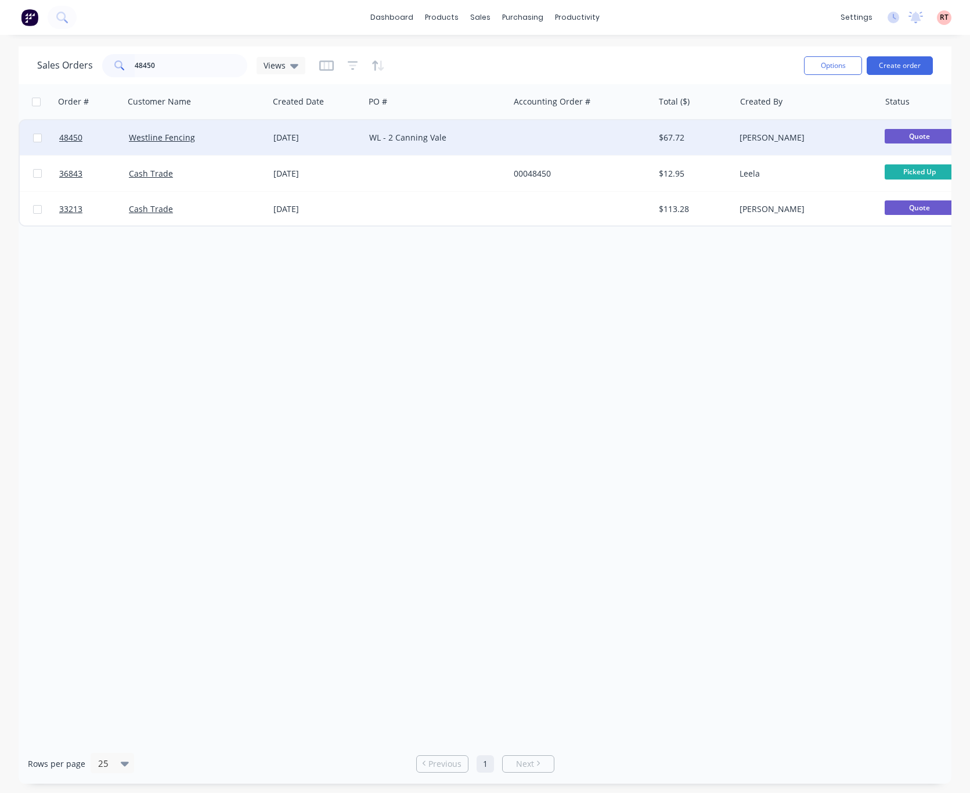
click at [530, 139] on div at bounding box center [581, 137] width 145 height 35
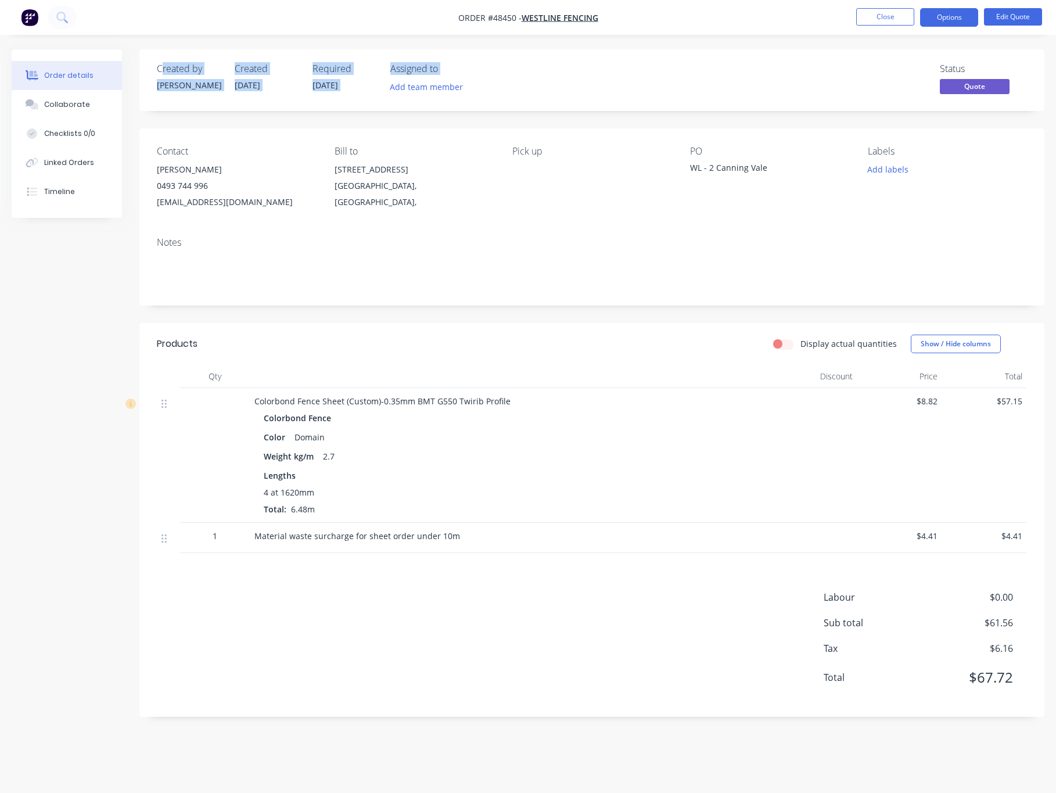
drag, startPoint x: 160, startPoint y: 67, endPoint x: 587, endPoint y: 75, distance: 426.8
click at [582, 74] on div "Created by Cathy Created 25/08/25 Required 25/08/25 Assigned to Add team member…" at bounding box center [591, 80] width 905 height 62
click at [622, 80] on div "Status Quote" at bounding box center [766, 80] width 520 height 34
click at [1000, 20] on button "Edit Quote" at bounding box center [1013, 16] width 58 height 17
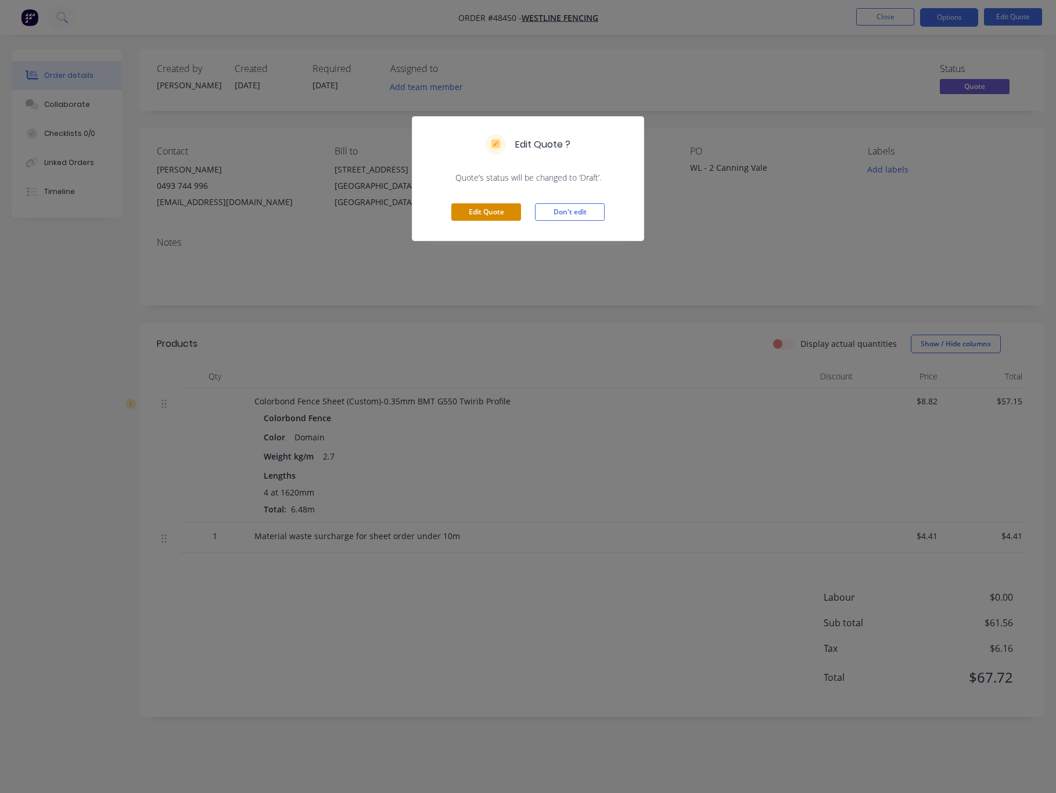
click at [488, 218] on button "Edit Quote" at bounding box center [486, 211] width 70 height 17
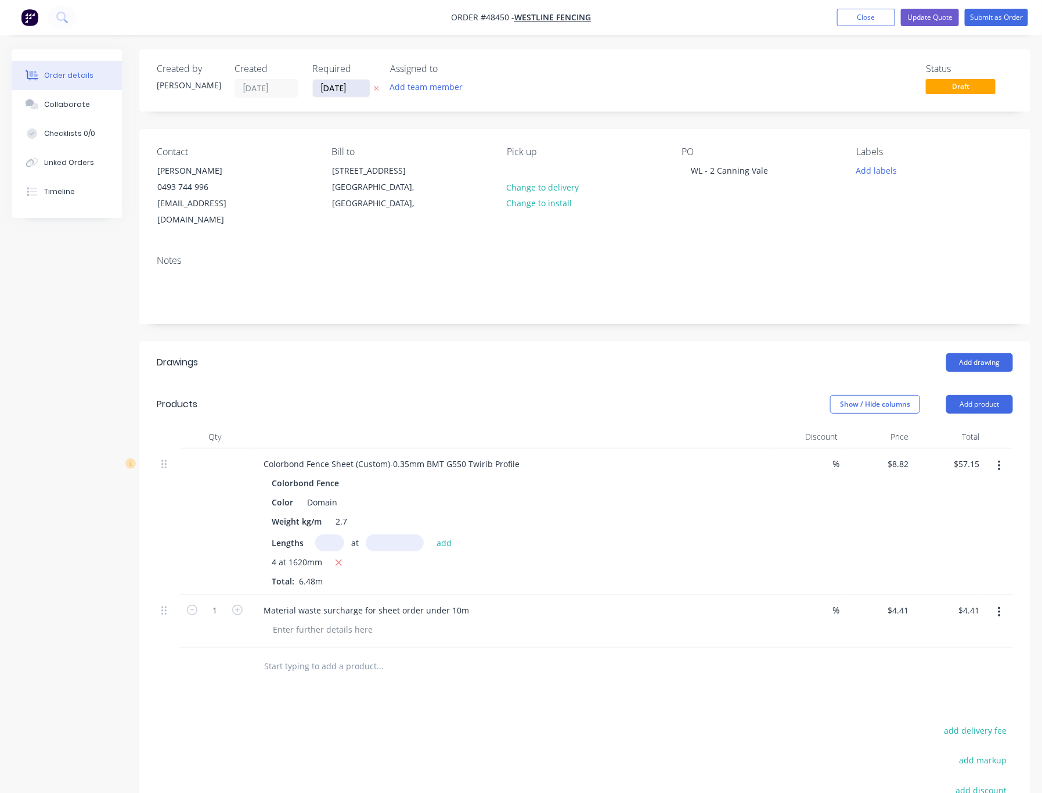
click at [342, 88] on input "[DATE]" at bounding box center [341, 88] width 57 height 17
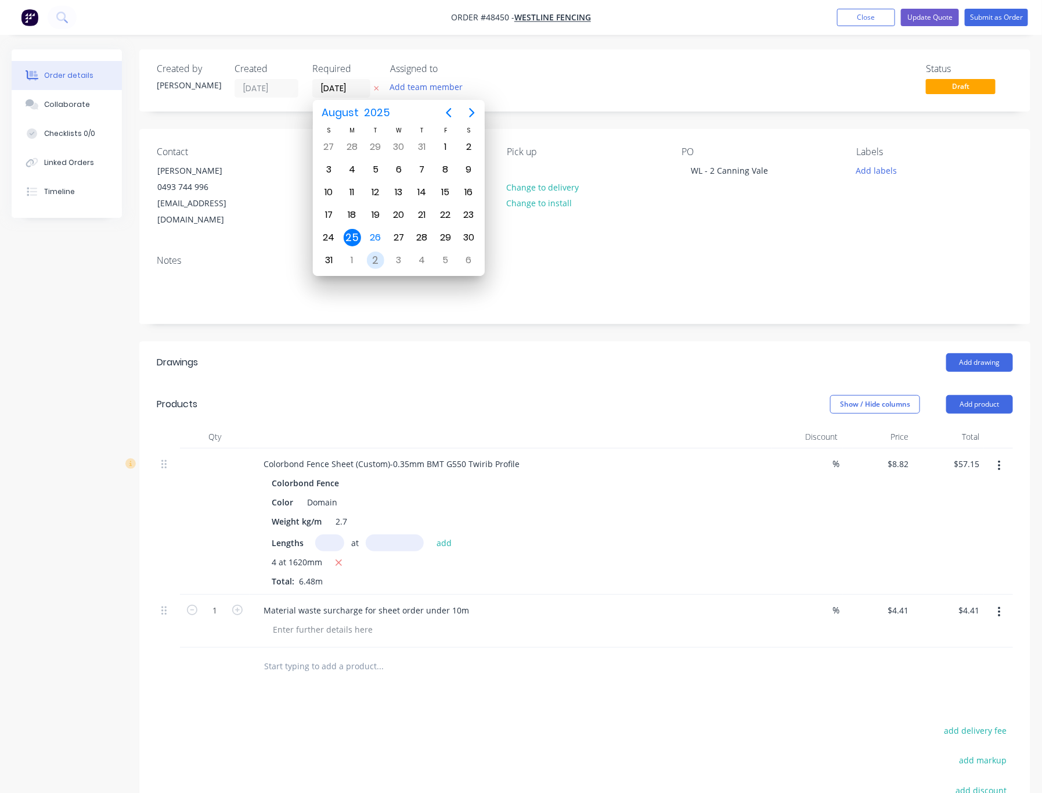
click at [369, 263] on div "2" at bounding box center [375, 259] width 17 height 17
type input "[DATE]"
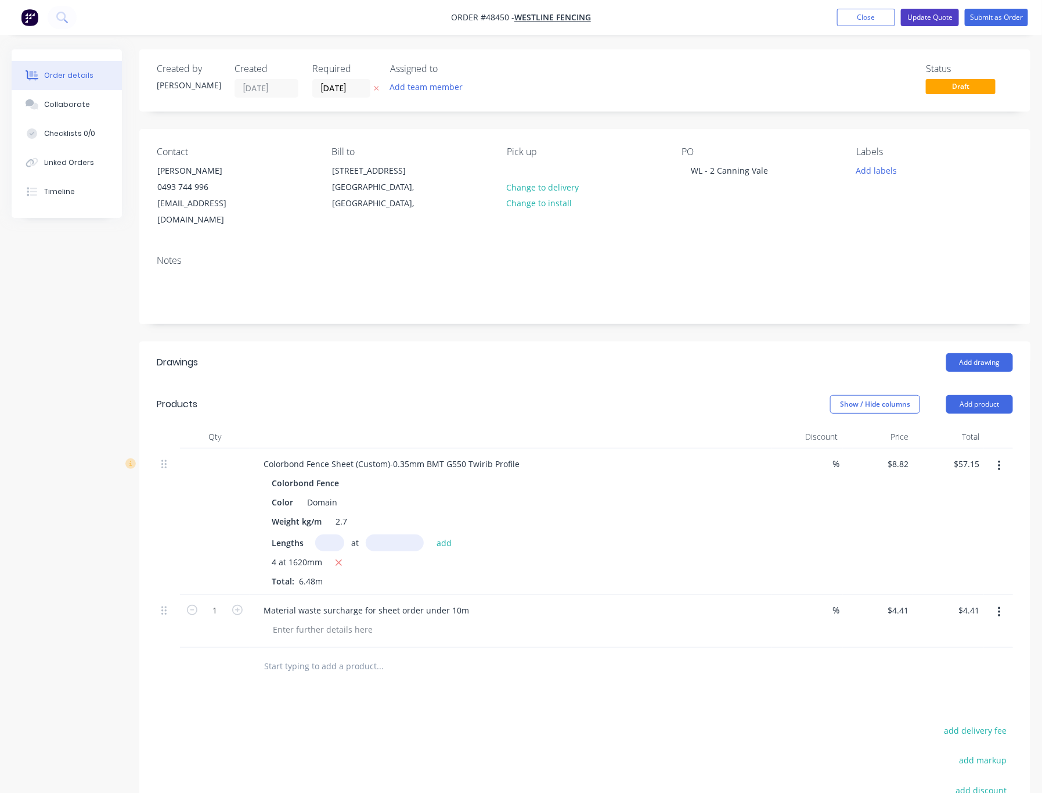
click at [936, 19] on button "Update Quote" at bounding box center [930, 17] width 58 height 17
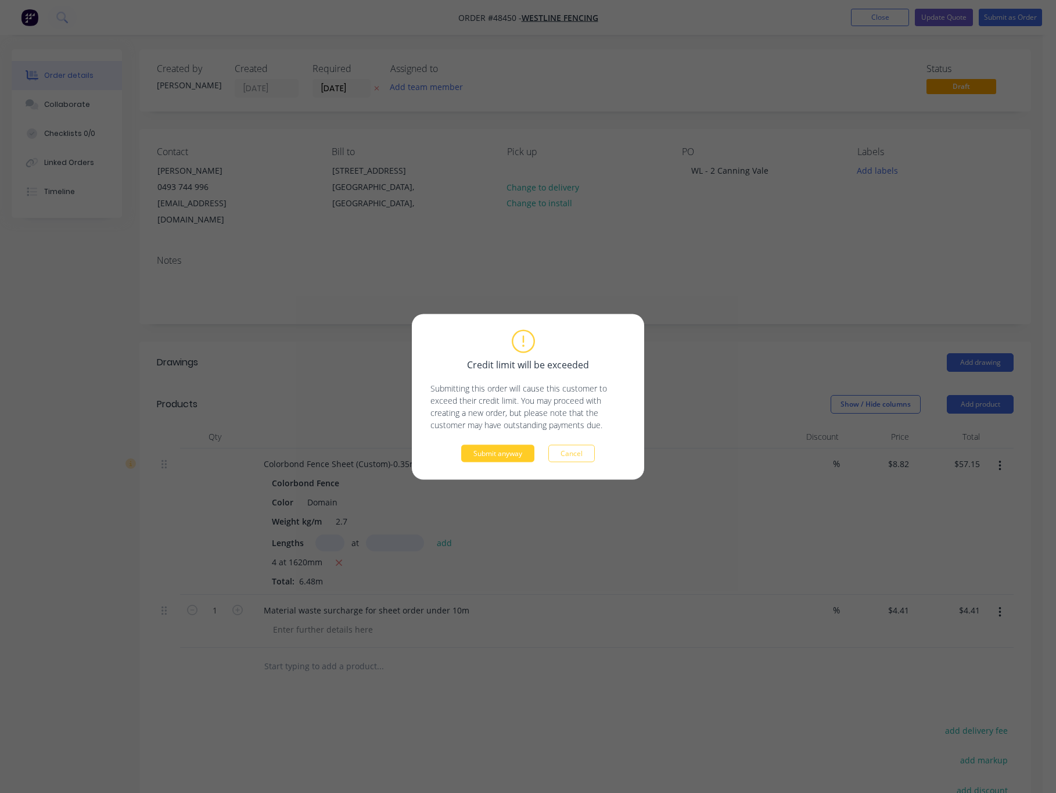
click at [523, 455] on button "Submit anyway" at bounding box center [497, 452] width 73 height 17
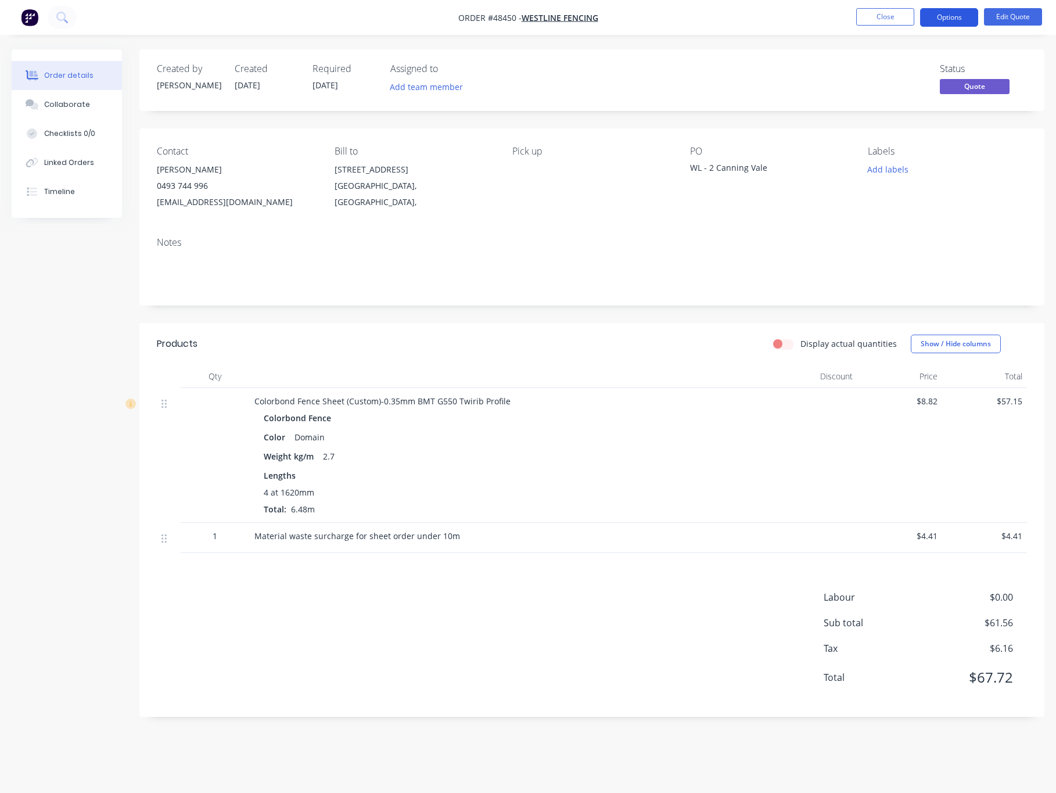
click at [939, 16] on button "Options" at bounding box center [949, 17] width 58 height 19
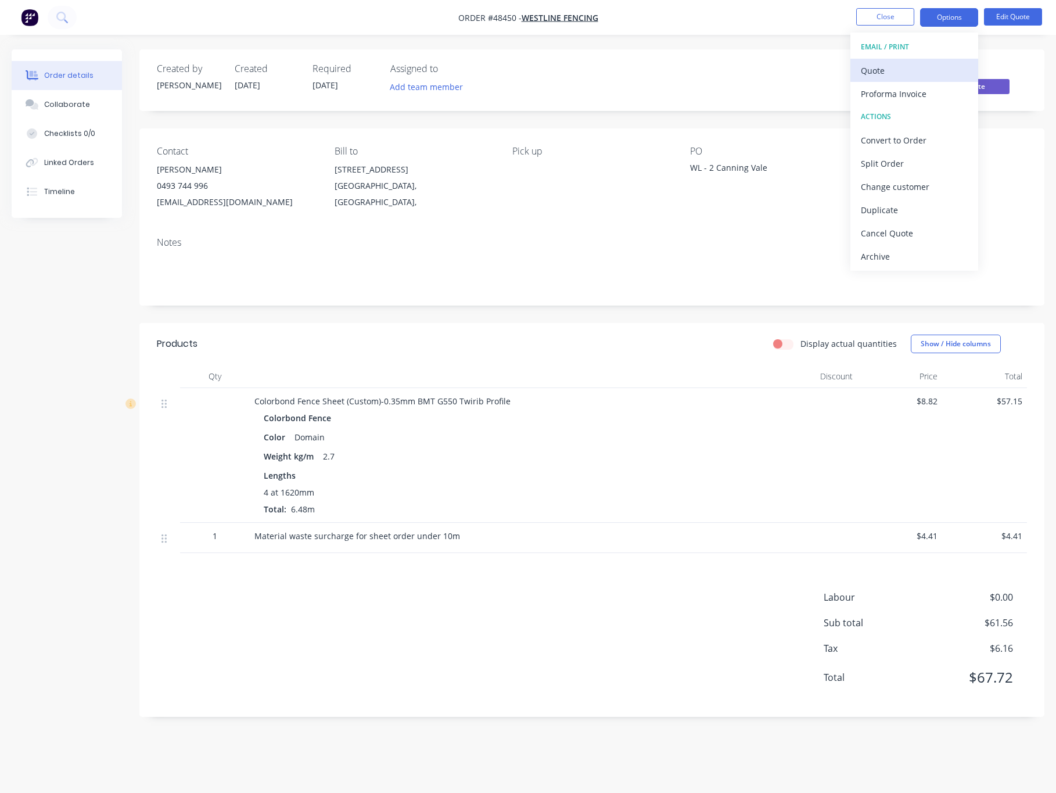
click at [923, 65] on div "Quote" at bounding box center [913, 70] width 107 height 17
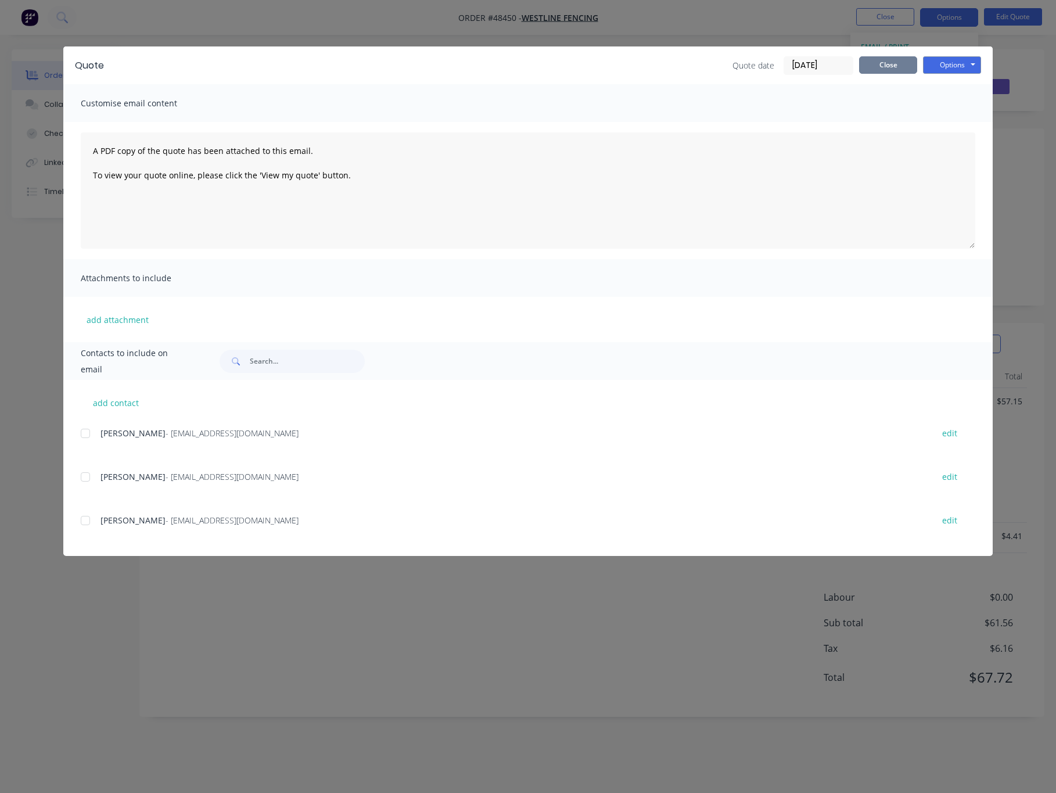
click at [888, 59] on button "Close" at bounding box center [888, 64] width 58 height 17
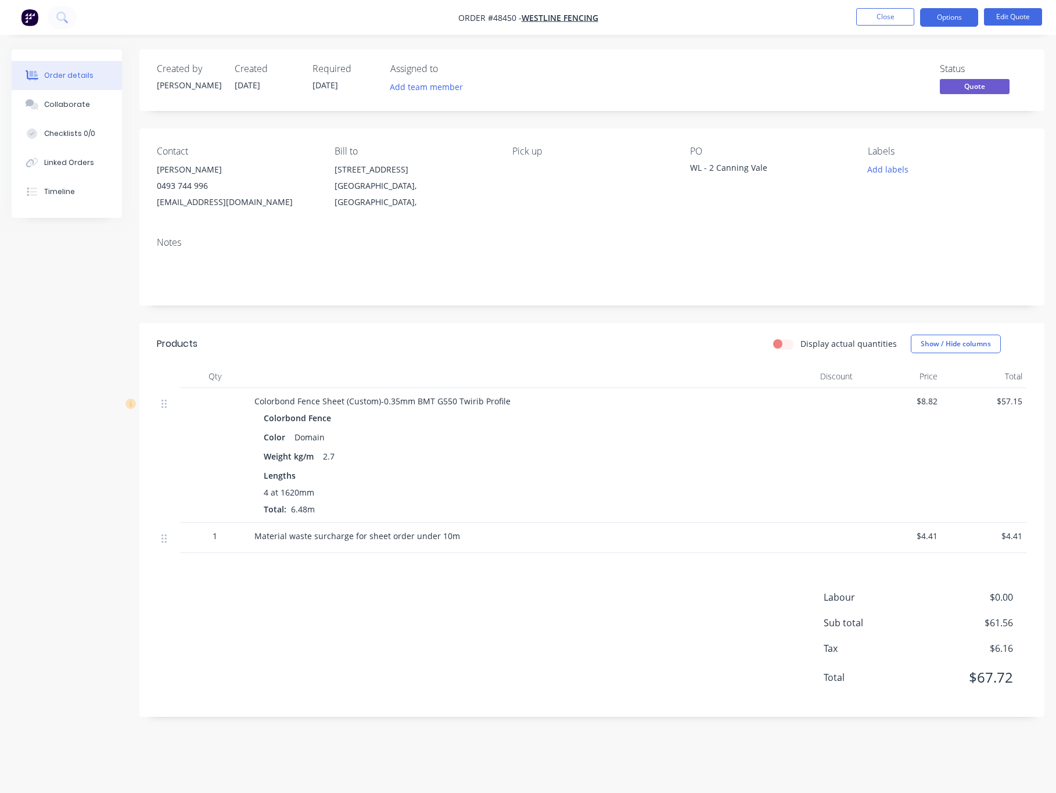
click at [959, 3] on nav "Order #48450 - Westline Fencing Close Options Edit Quote" at bounding box center [528, 17] width 1056 height 35
click at [956, 14] on button "Options" at bounding box center [949, 17] width 58 height 19
click at [941, 139] on div "Convert to Order" at bounding box center [913, 140] width 107 height 17
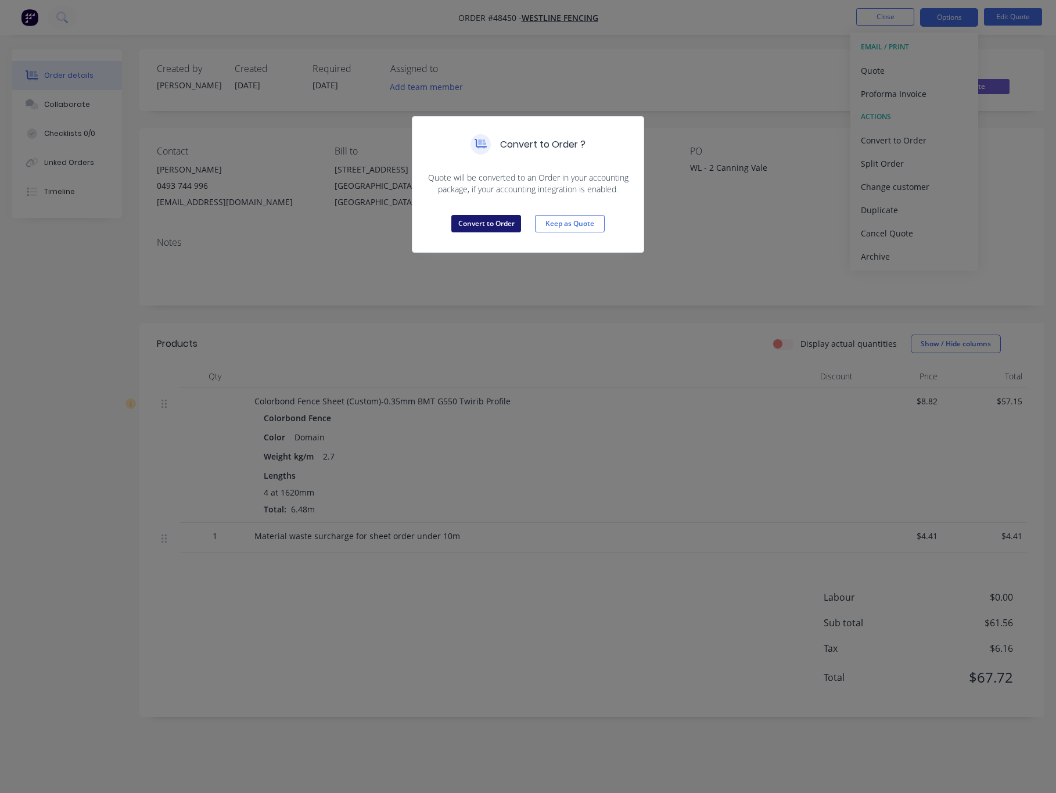
click at [497, 228] on button "Convert to Order" at bounding box center [486, 223] width 70 height 17
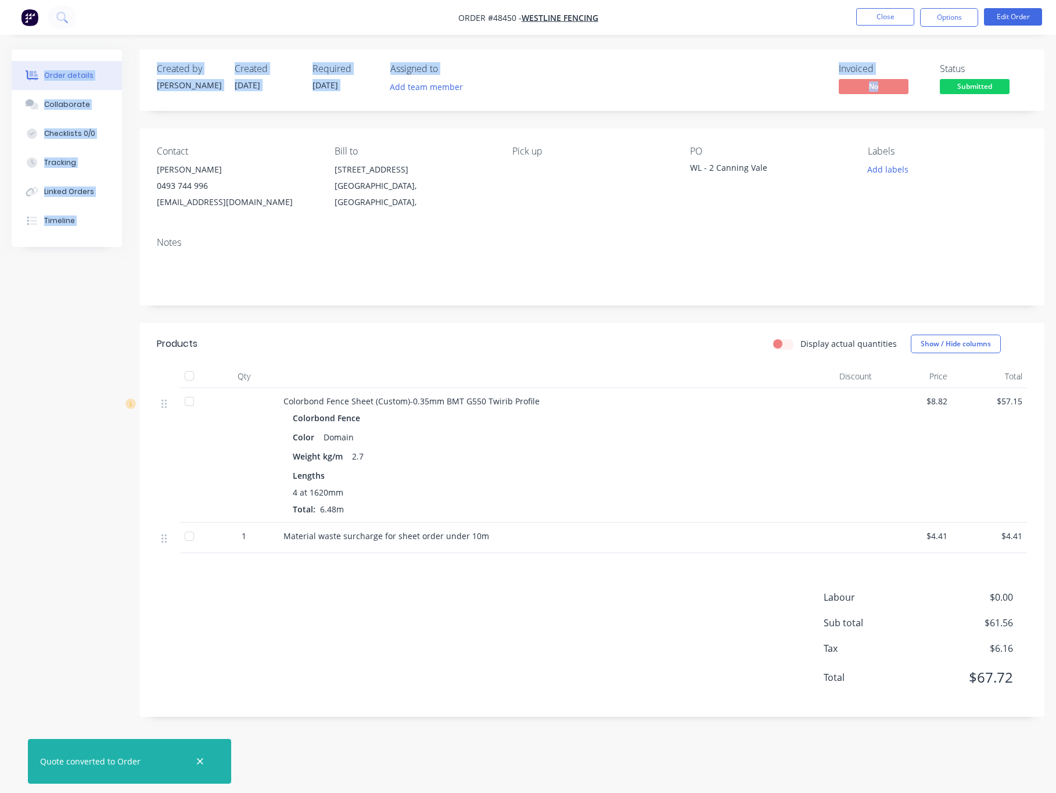
click at [942, 35] on div "Order #48450 - Westline Fencing Close Options Edit Order Order details Collabor…" at bounding box center [528, 396] width 1056 height 793
click at [945, 17] on button "Options" at bounding box center [949, 17] width 58 height 19
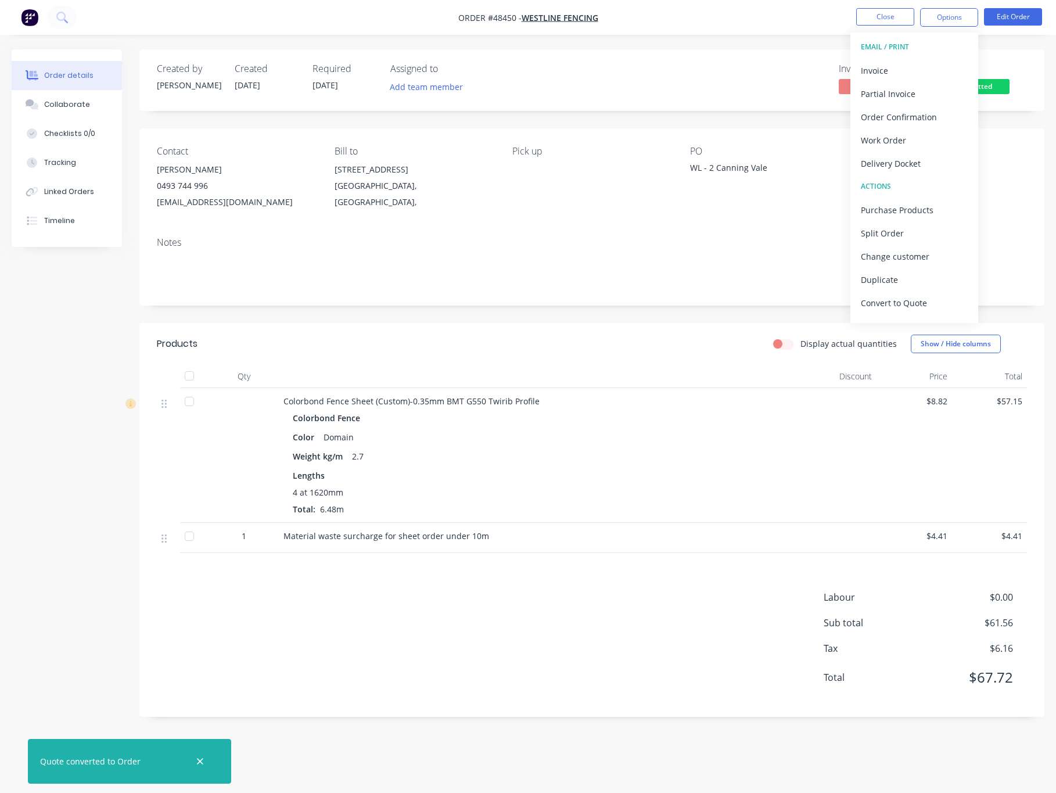
click at [1002, 143] on div "Contact Ivy Wang 0493 744 996 info@westlinefencing.com.au Bill to 23 Century Ro…" at bounding box center [591, 177] width 905 height 99
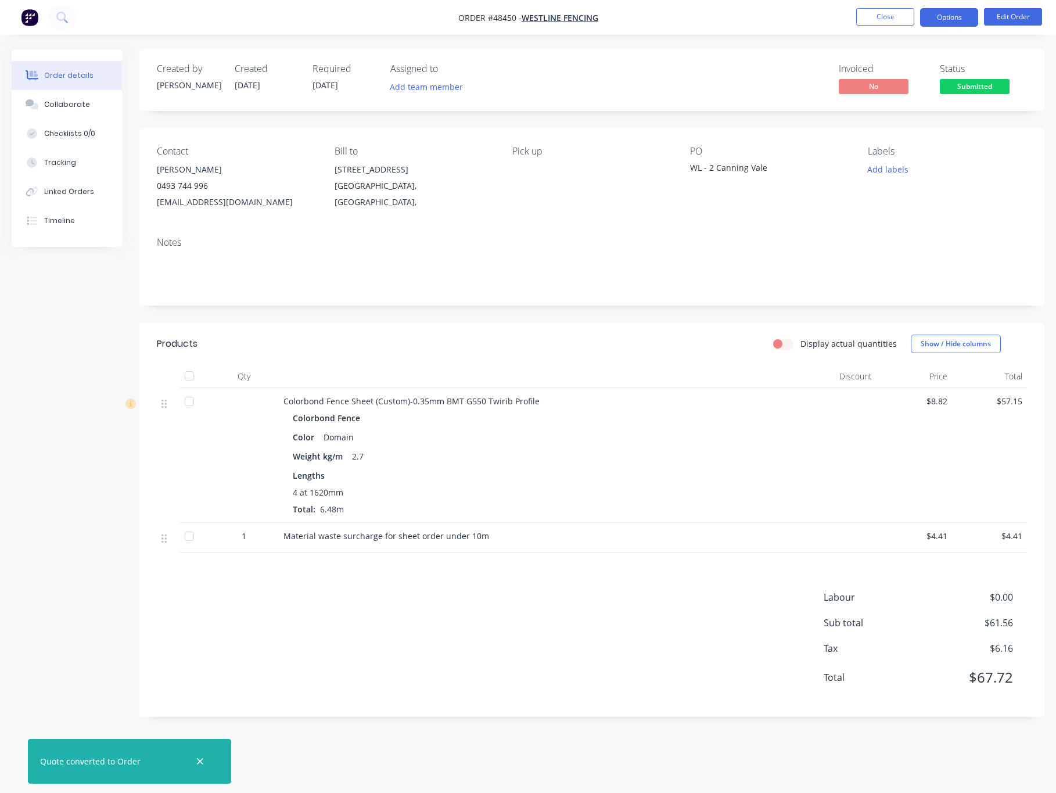
click at [956, 11] on button "Options" at bounding box center [949, 17] width 58 height 19
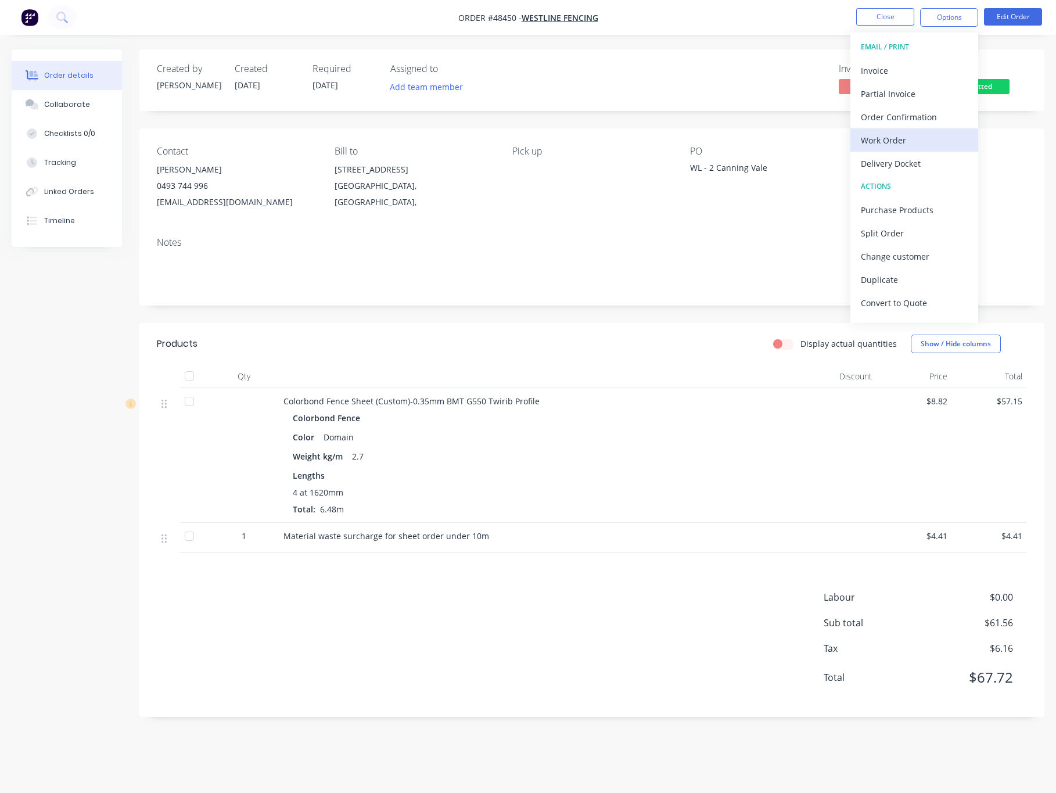
click at [928, 135] on div "Work Order" at bounding box center [913, 140] width 107 height 17
click at [930, 112] on div "Without pricing" at bounding box center [913, 117] width 107 height 17
click at [901, 160] on div "Delivery Docket" at bounding box center [913, 163] width 107 height 17
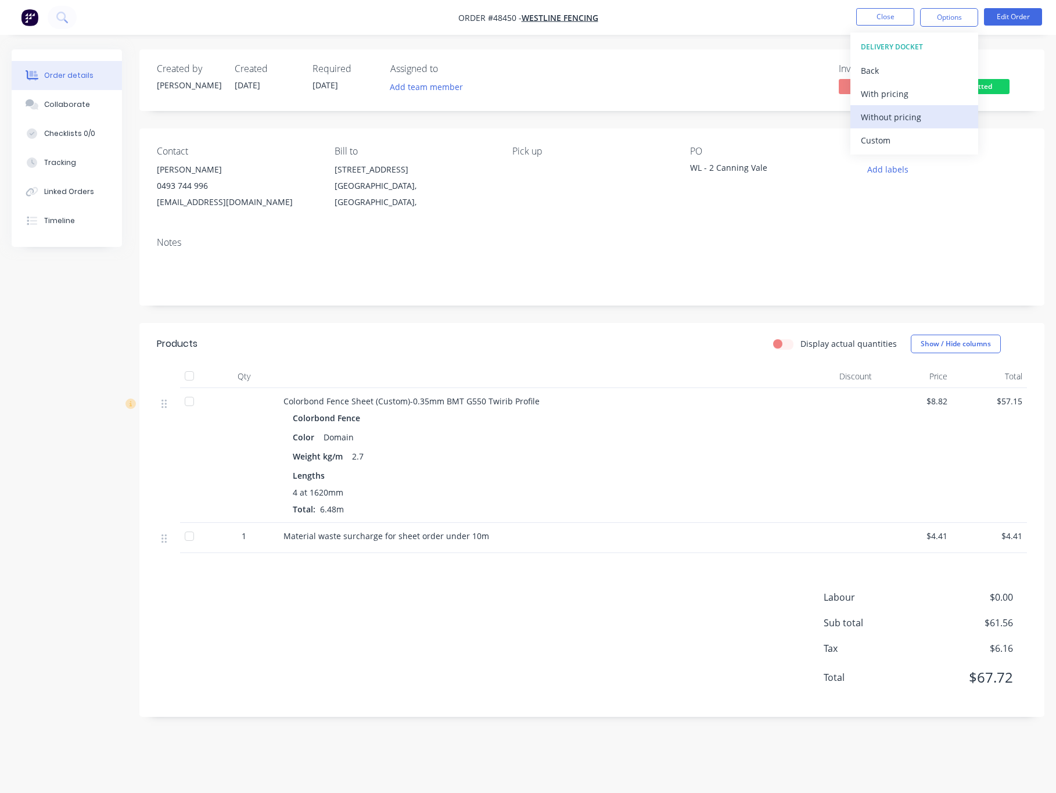
click at [941, 122] on div "Without pricing" at bounding box center [913, 117] width 107 height 17
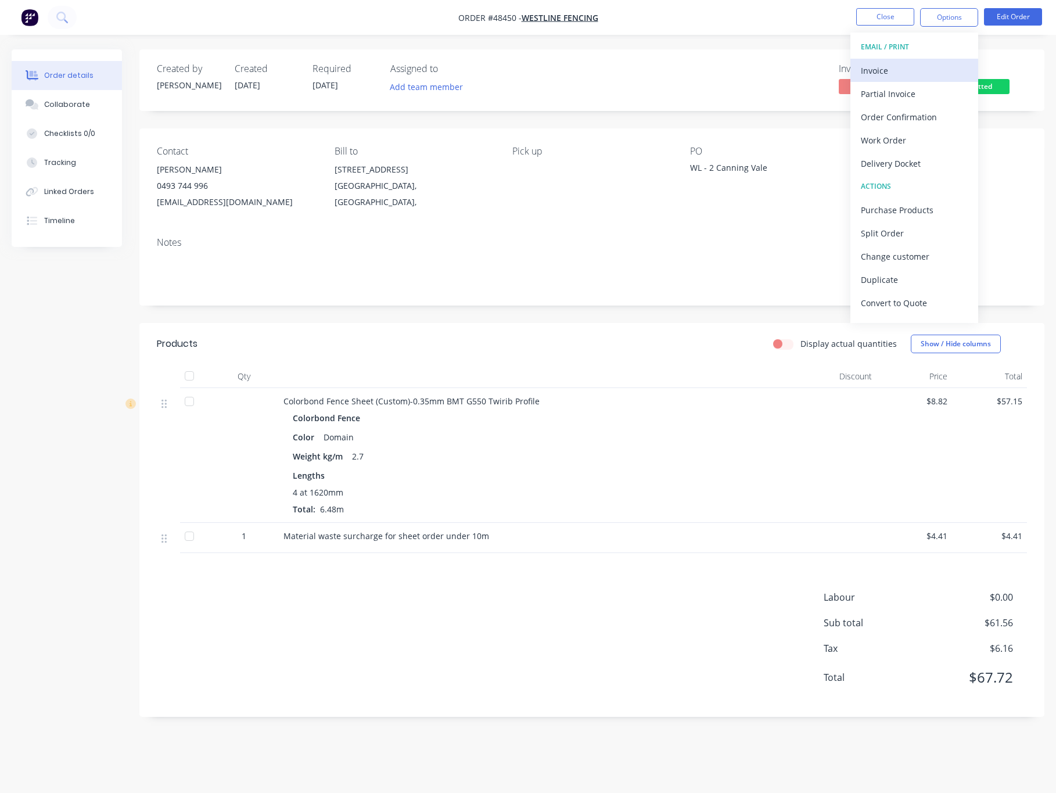
click at [919, 64] on div "Invoice" at bounding box center [913, 70] width 107 height 17
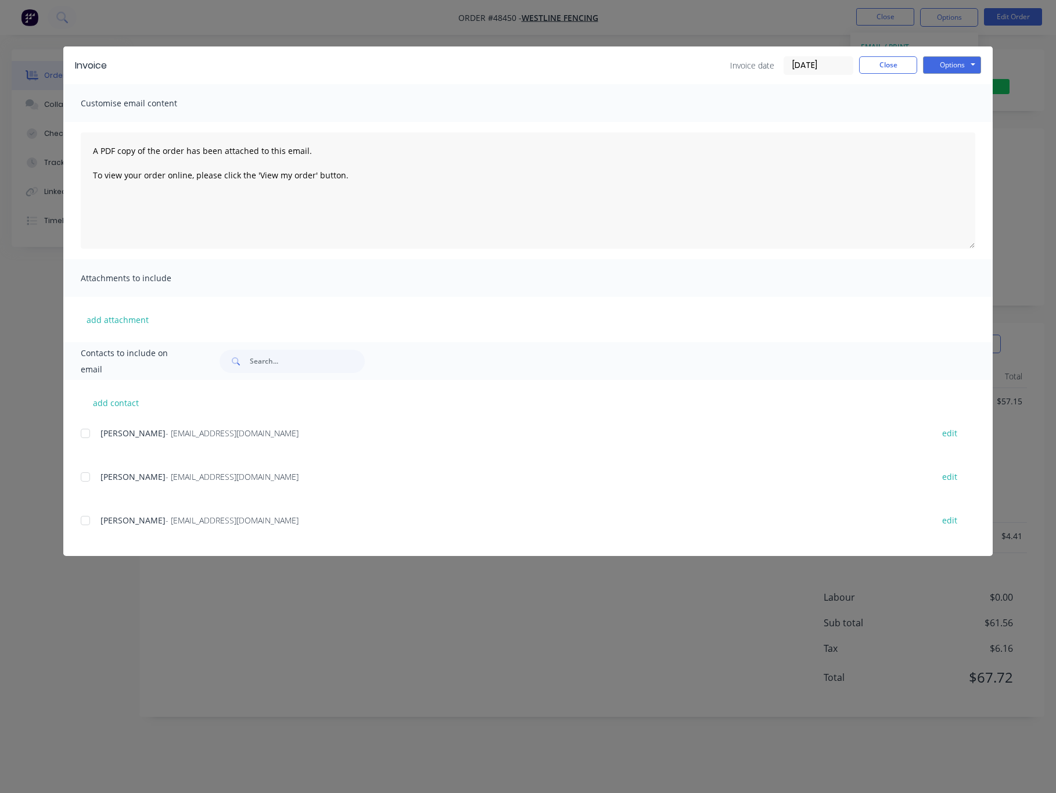
click at [92, 521] on div at bounding box center [85, 520] width 23 height 23
click at [941, 59] on button "Options" at bounding box center [952, 64] width 58 height 17
click at [973, 123] on button "Email" at bounding box center [960, 123] width 74 height 19
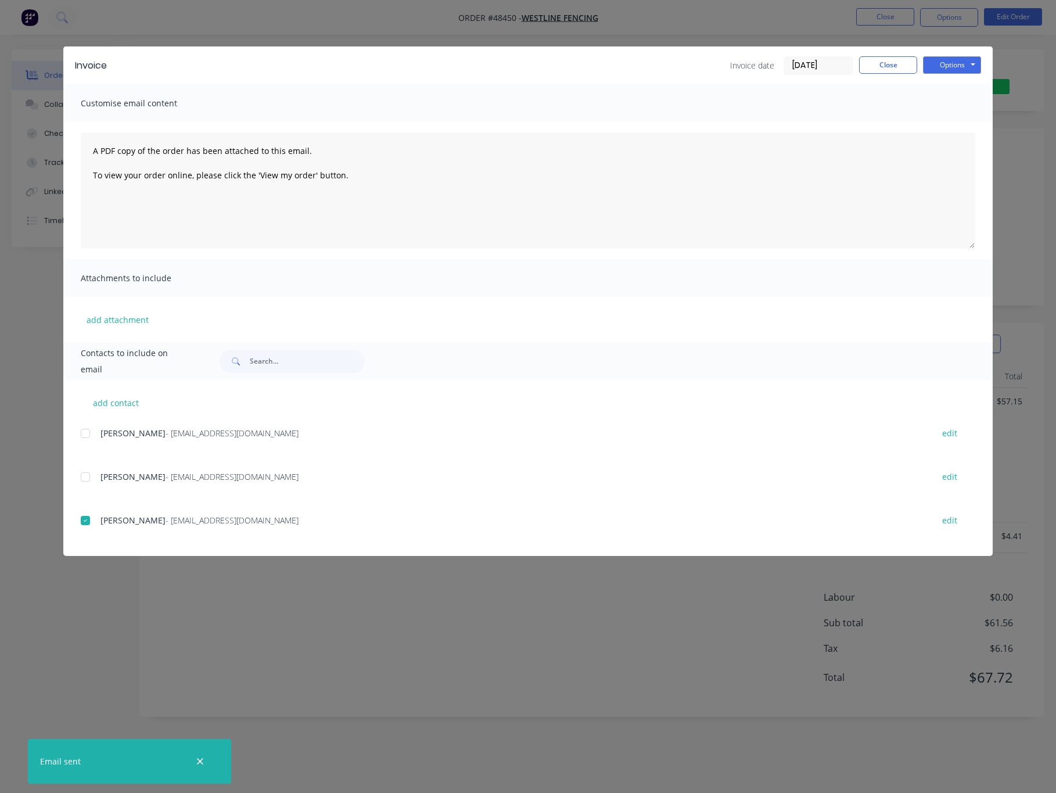
click at [110, 638] on div "Invoice Invoice date 26/08/25 Close Options Preview Print Email Customise email…" at bounding box center [528, 396] width 1056 height 793
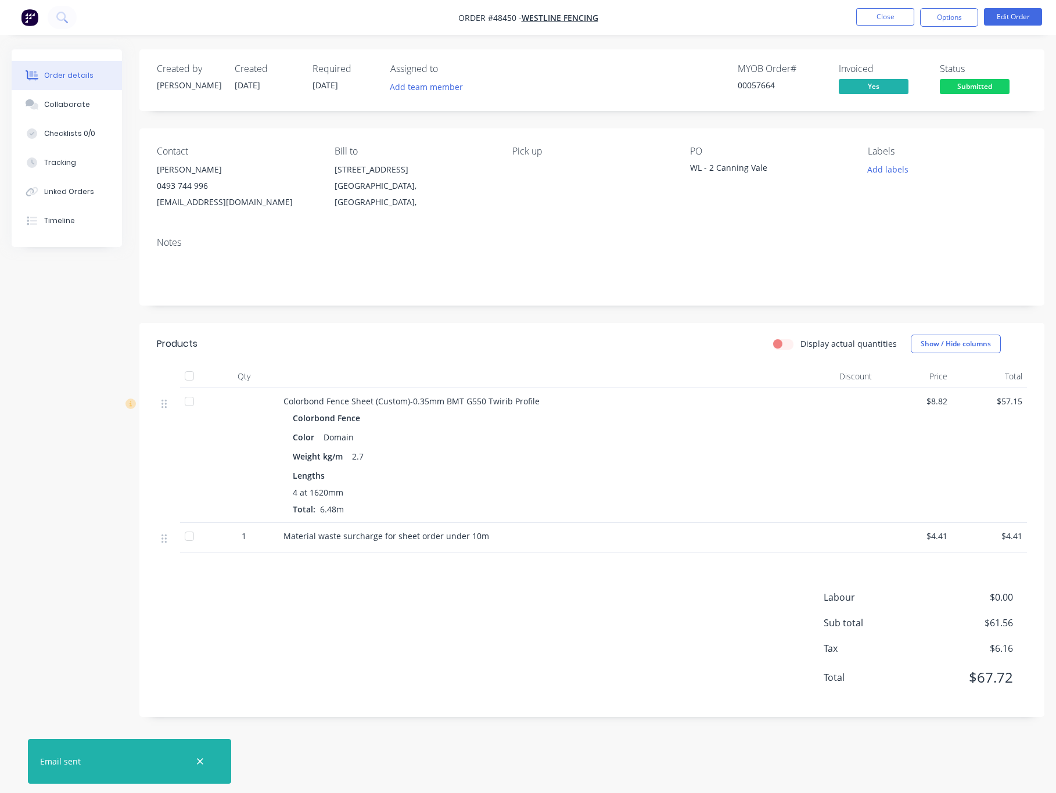
click at [467, 636] on div "Labour $0.00 Sub total $61.56 Tax $6.16 Total $67.72" at bounding box center [592, 644] width 870 height 109
click at [971, 79] on span "Submitted" at bounding box center [974, 86] width 70 height 15
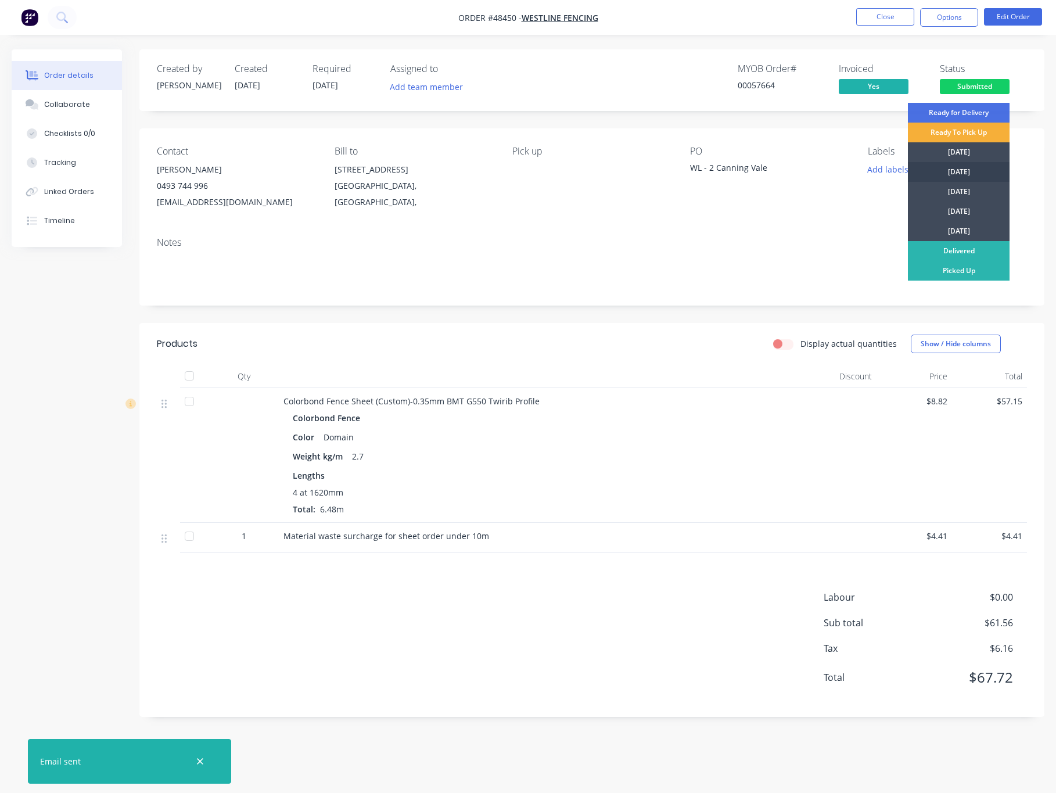
click at [976, 165] on div "[DATE]" at bounding box center [958, 172] width 102 height 20
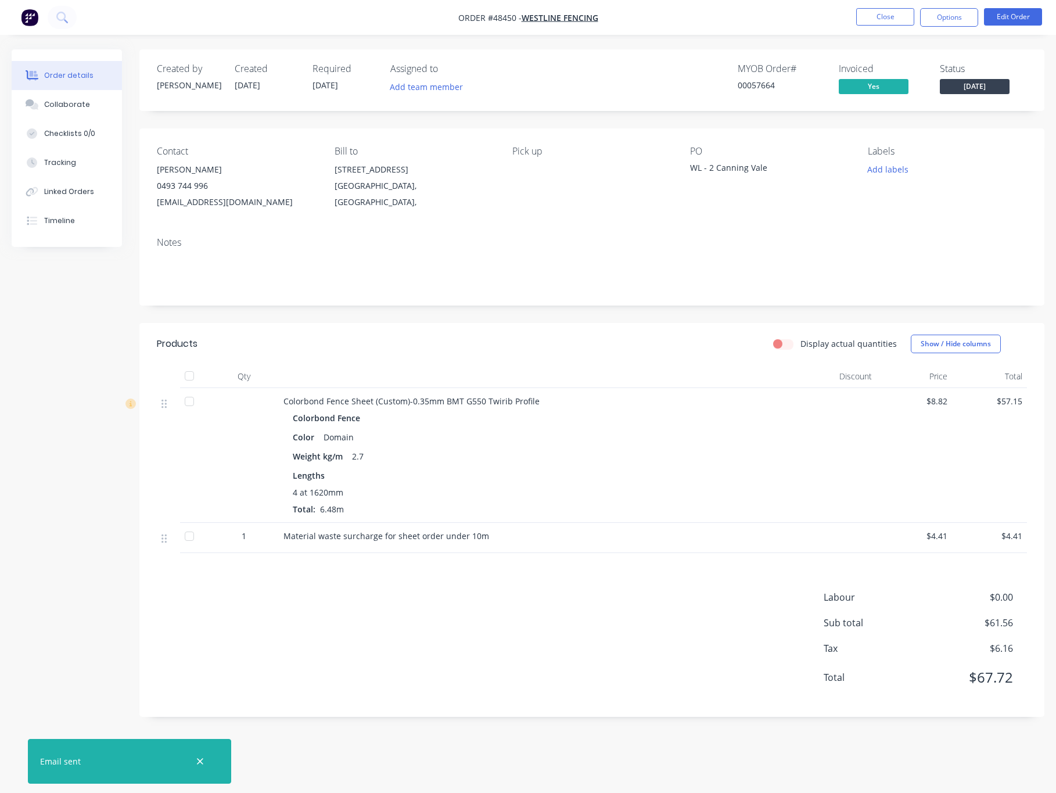
click at [88, 310] on div "Created by Cathy Created 26/08/25 Required 02/09/25 Assigned to Add team member…" at bounding box center [528, 391] width 1032 height 685
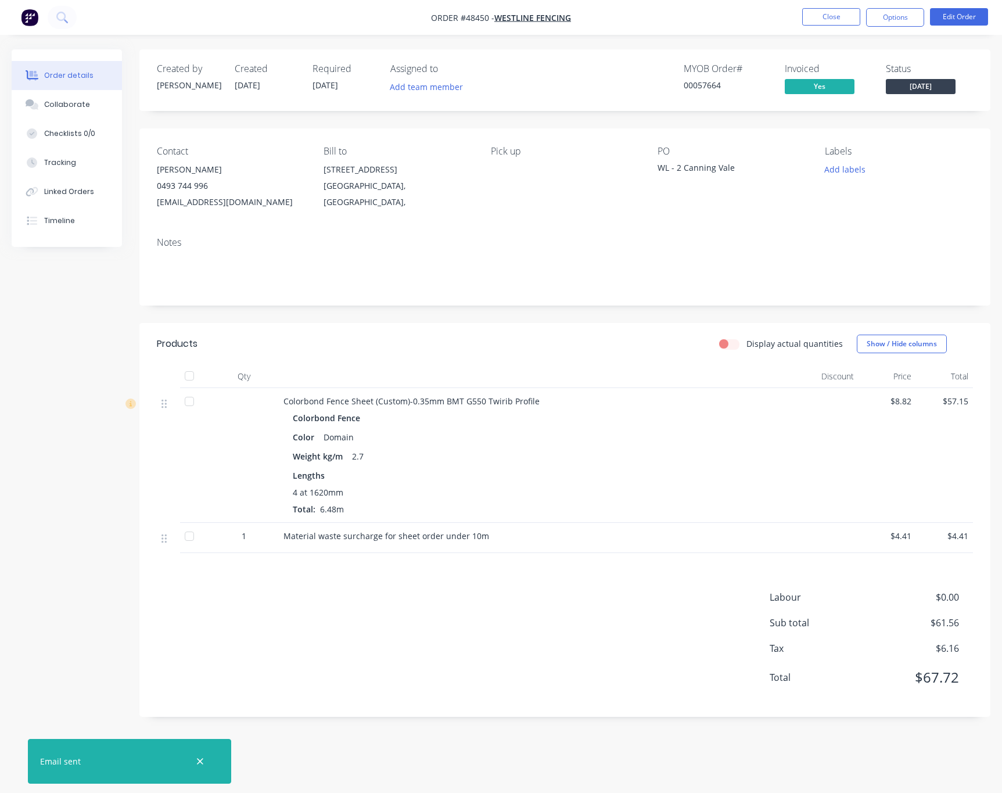
click at [605, 221] on div "Contact Ivy Wang 0493 744 996 info@westlinefencing.com.au Bill to 23 Century Ro…" at bounding box center [564, 177] width 851 height 99
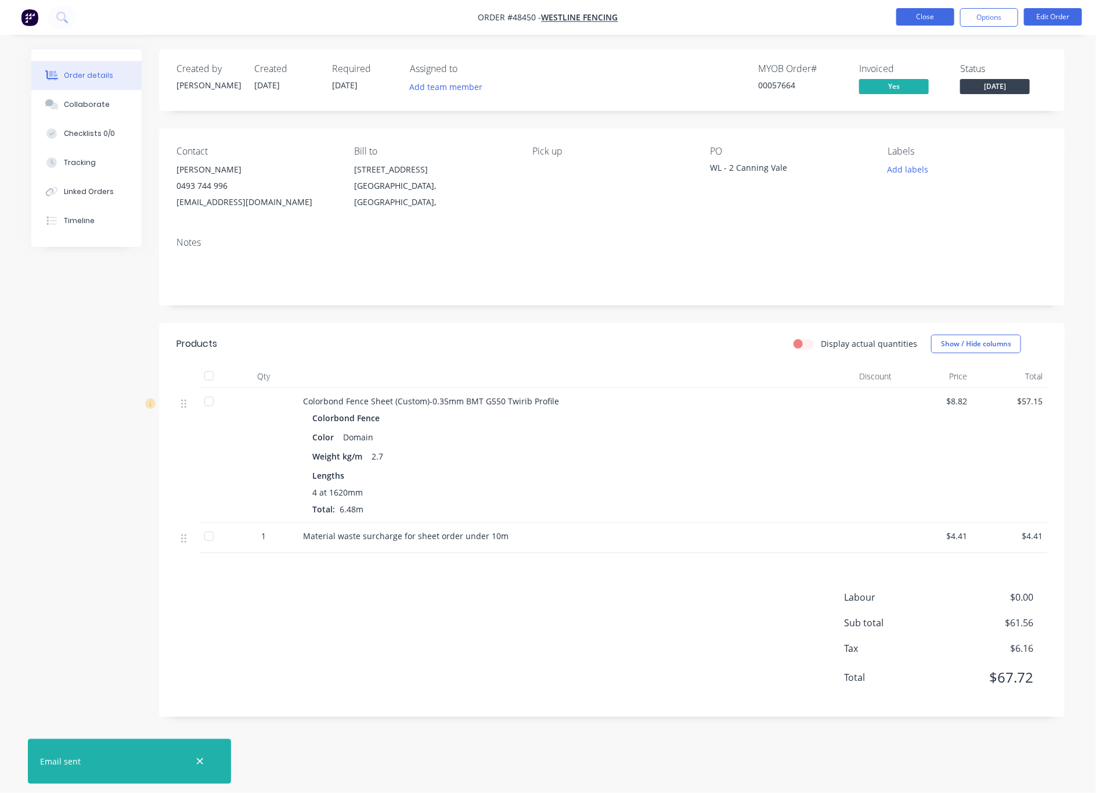
click at [915, 18] on button "Close" at bounding box center [925, 16] width 58 height 17
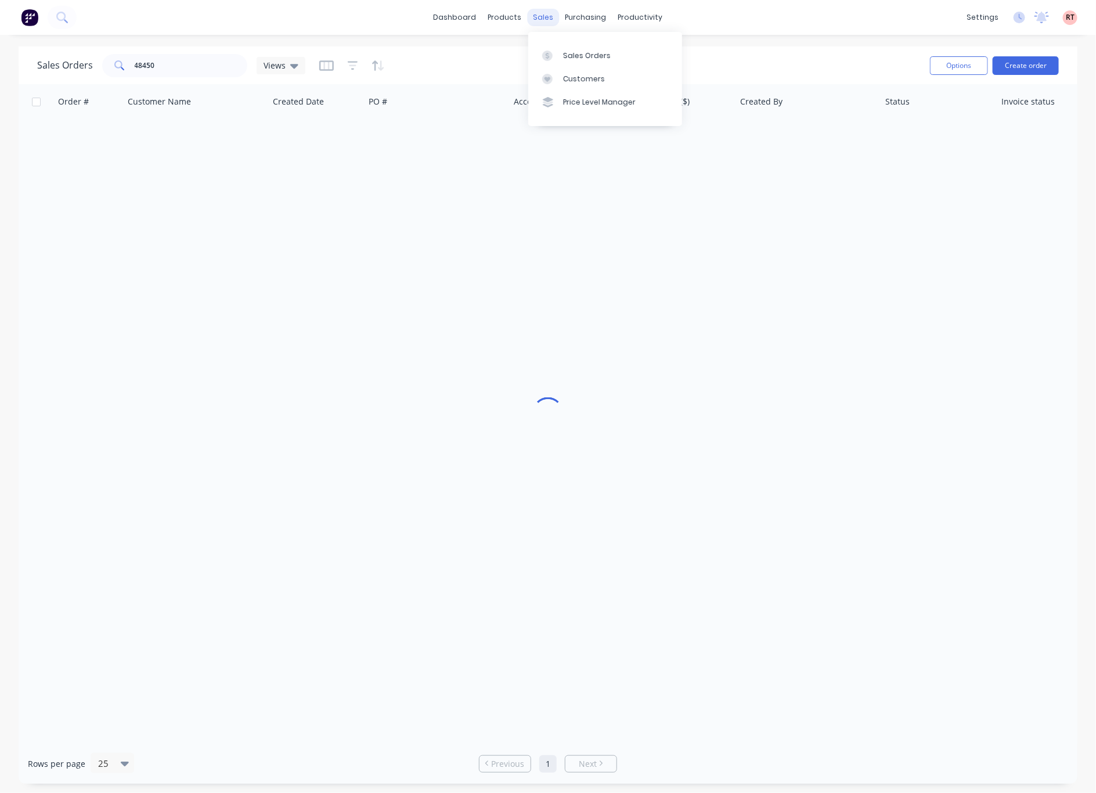
drag, startPoint x: 541, startPoint y: 20, endPoint x: 543, endPoint y: 30, distance: 10.8
click at [541, 23] on div "sales" at bounding box center [544, 17] width 32 height 17
click at [586, 77] on div "Customers" at bounding box center [584, 79] width 42 height 10
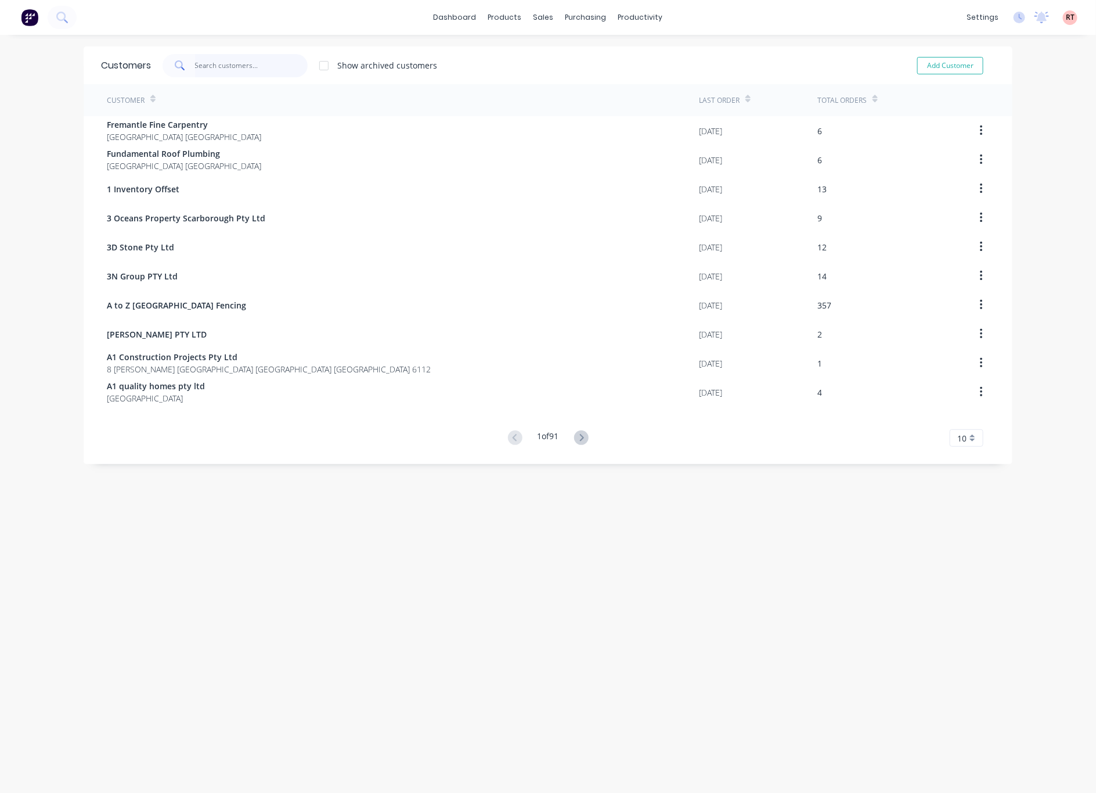
click at [246, 56] on input "text" at bounding box center [251, 65] width 113 height 23
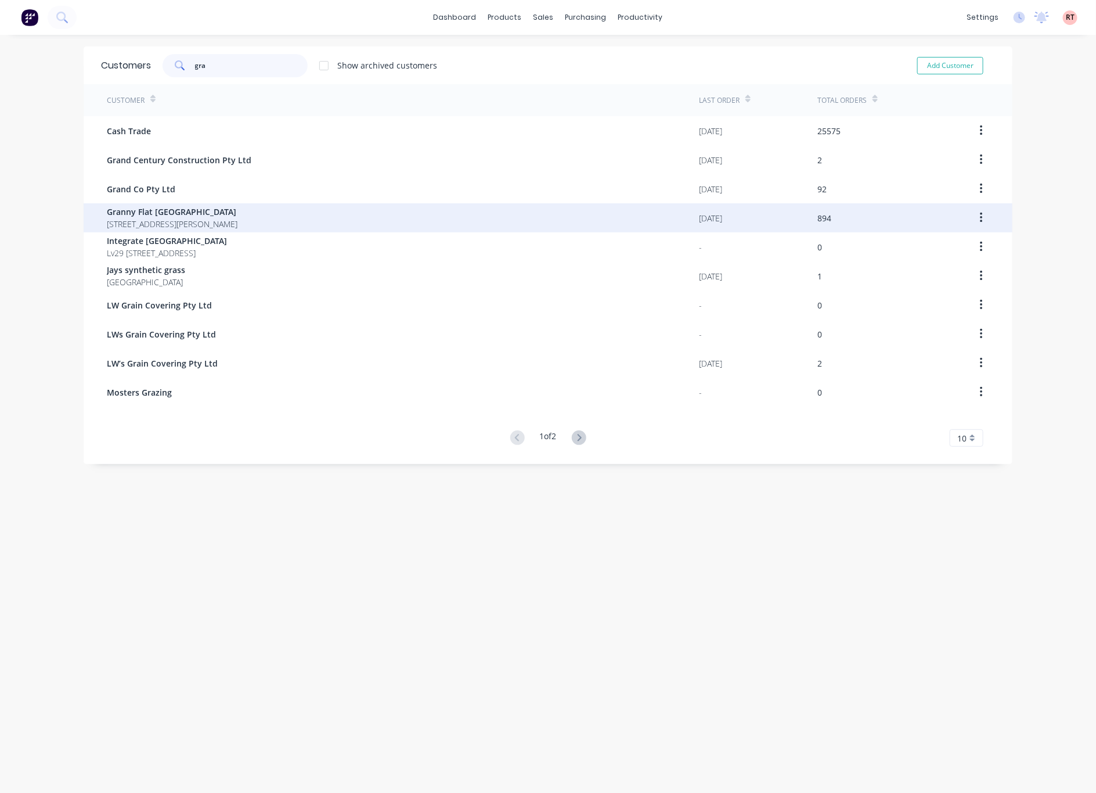
type input "gra"
click at [335, 221] on div "Granny Flat WA 92 McCoy st Booragoon Western Australia Australia" at bounding box center [403, 217] width 592 height 29
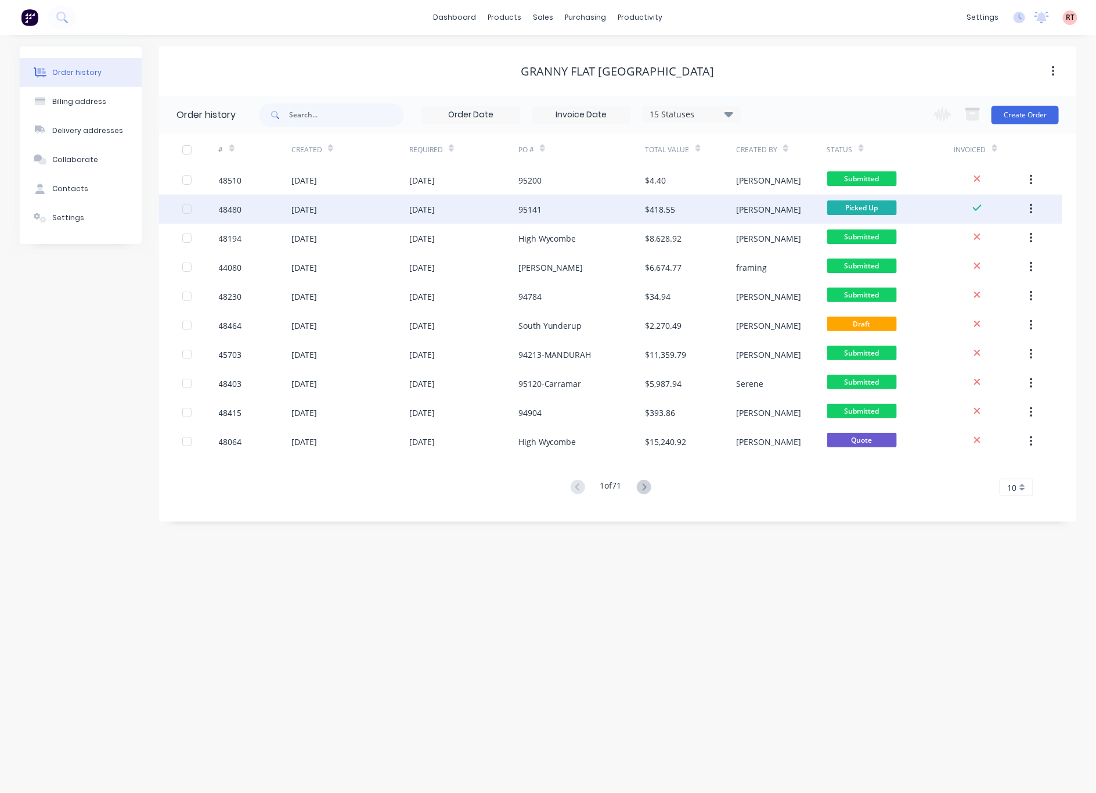
click at [599, 199] on div "95141" at bounding box center [581, 209] width 127 height 29
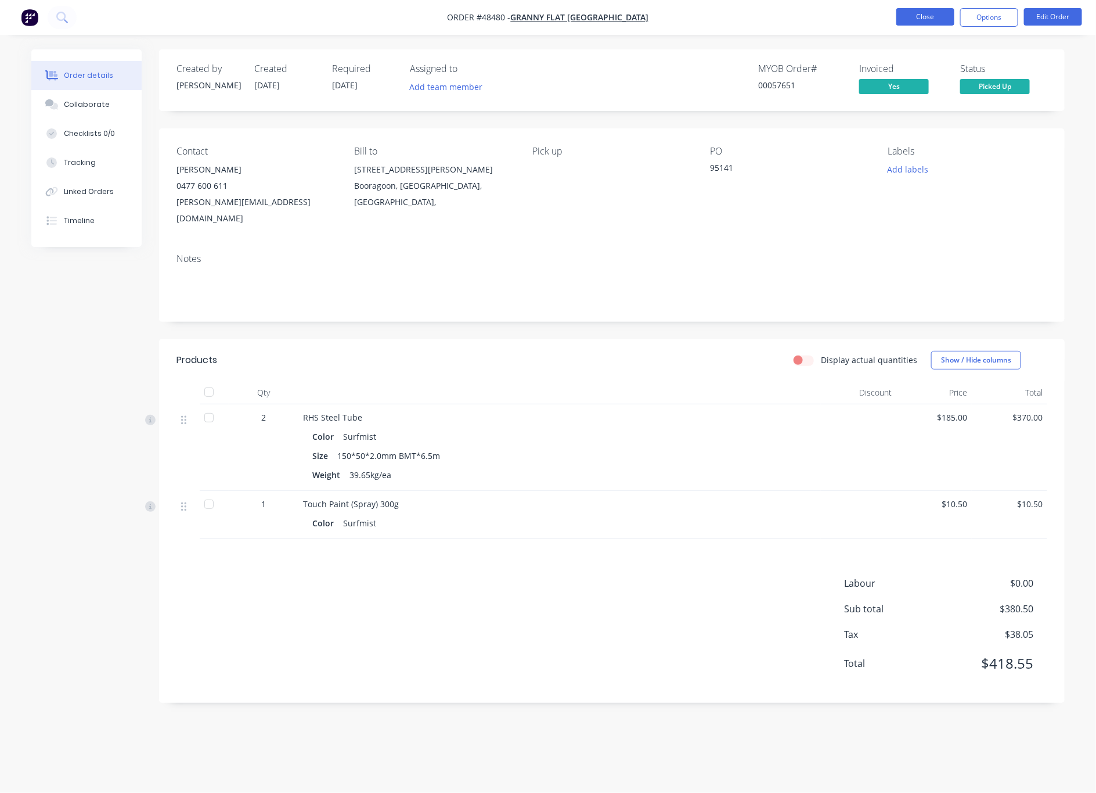
click at [927, 16] on button "Close" at bounding box center [925, 16] width 58 height 17
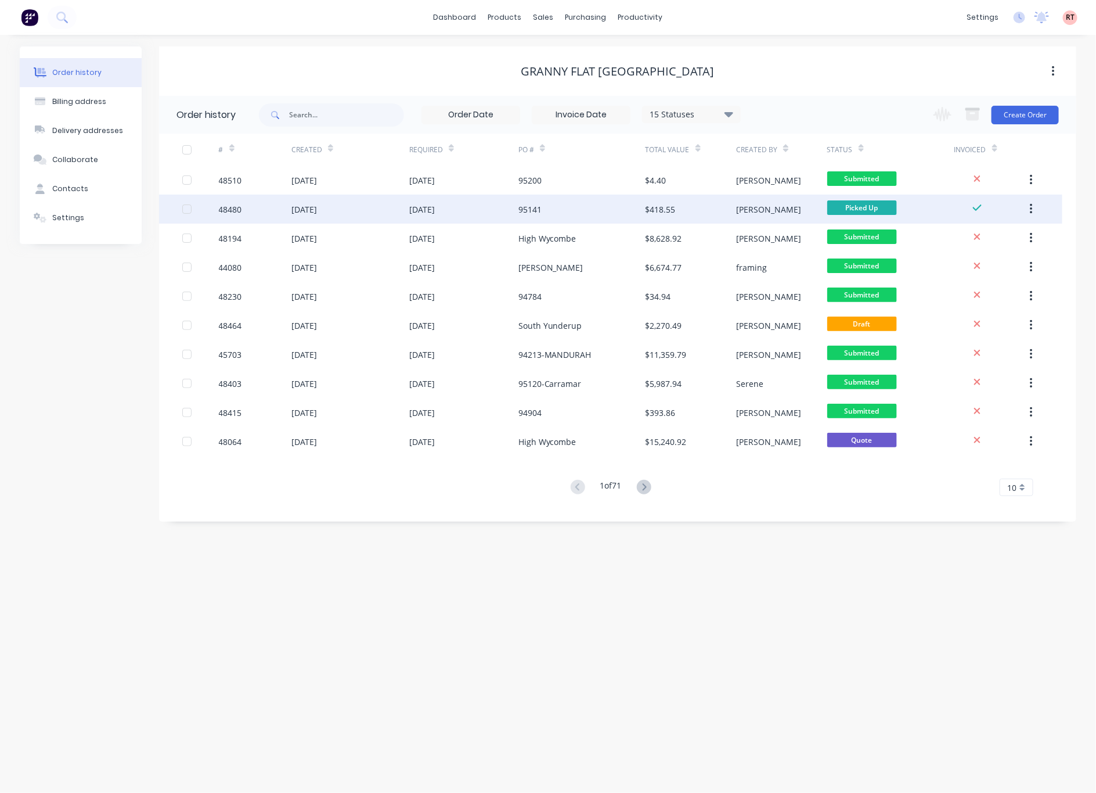
click at [584, 202] on div "95141" at bounding box center [581, 209] width 127 height 29
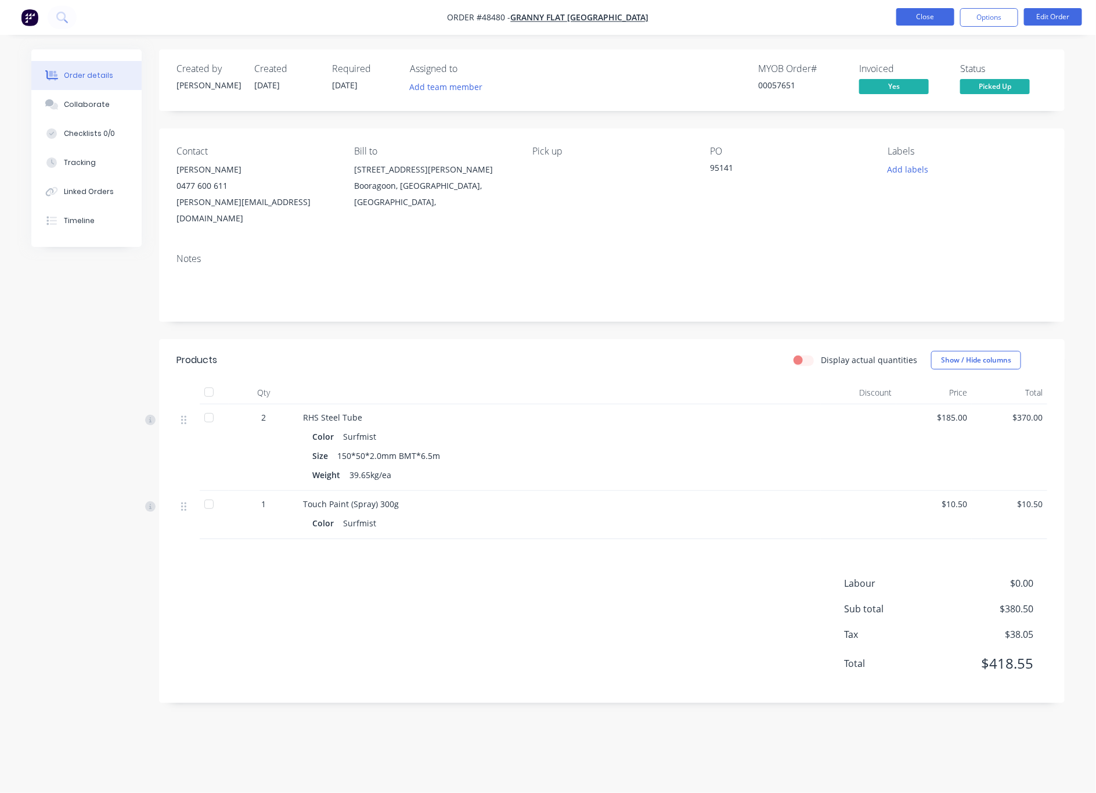
click at [910, 15] on button "Close" at bounding box center [925, 16] width 58 height 17
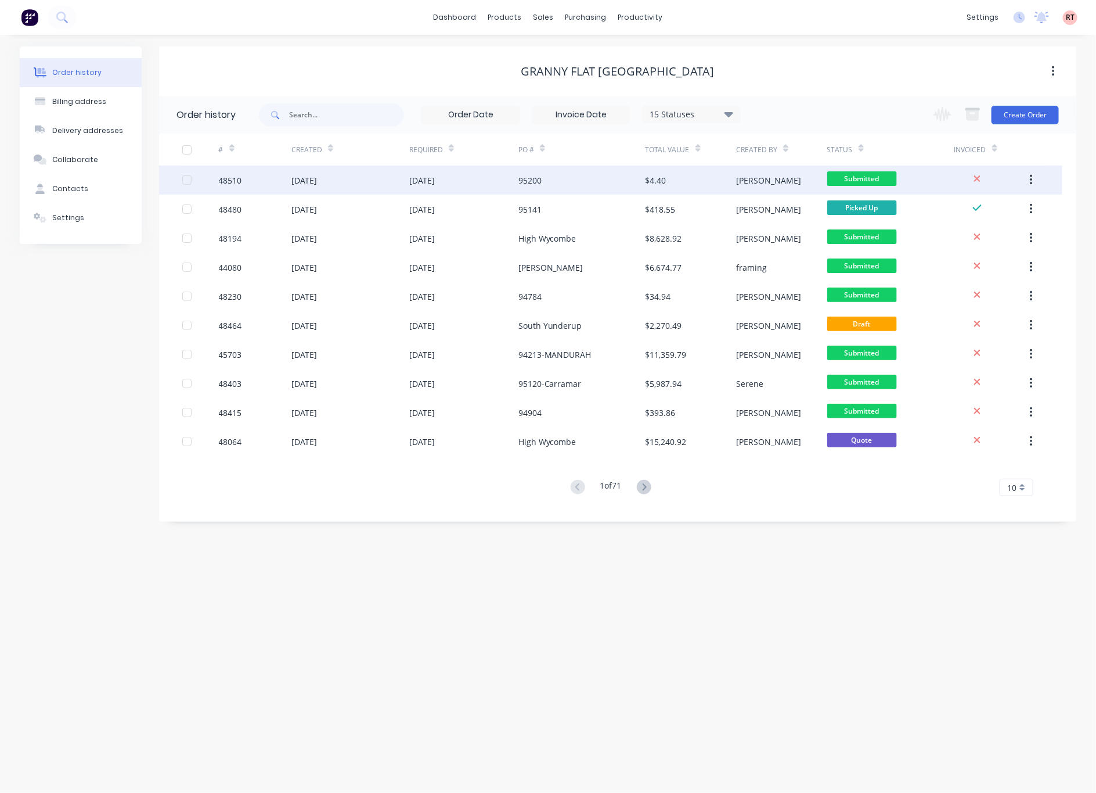
click at [558, 179] on div "95200" at bounding box center [581, 179] width 127 height 29
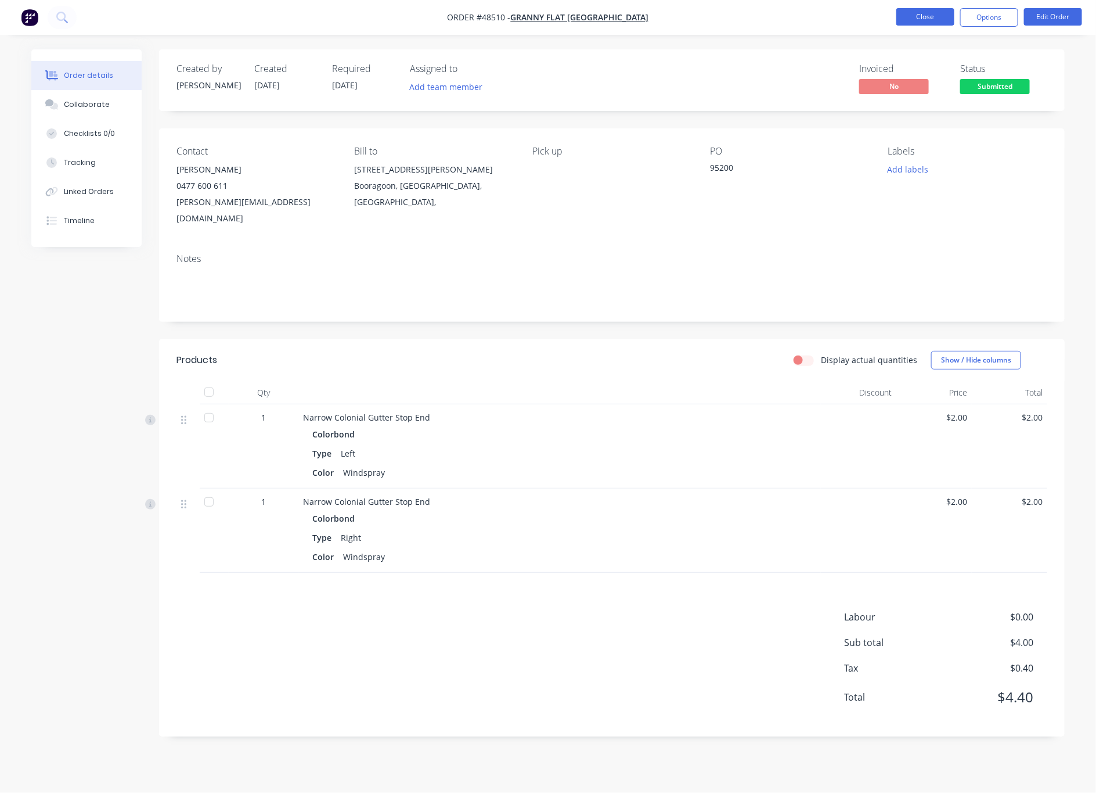
click at [911, 15] on button "Close" at bounding box center [925, 16] width 58 height 17
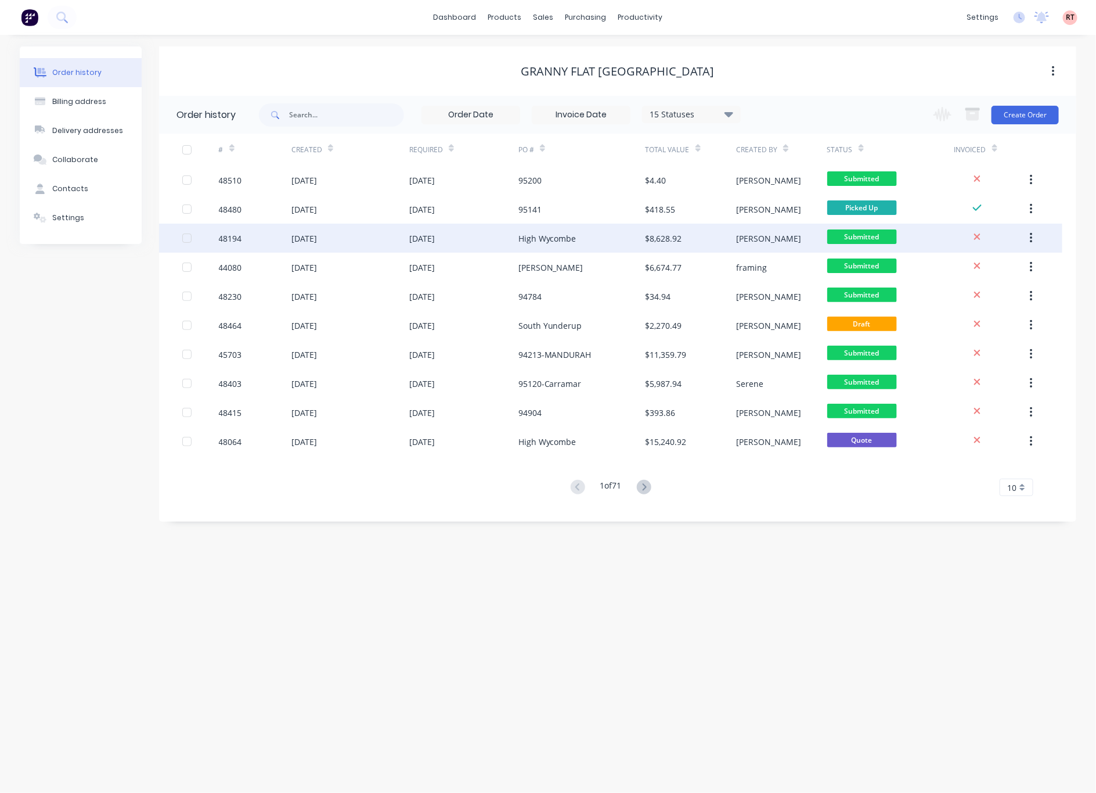
click at [594, 237] on div "High Wycombe" at bounding box center [581, 238] width 127 height 29
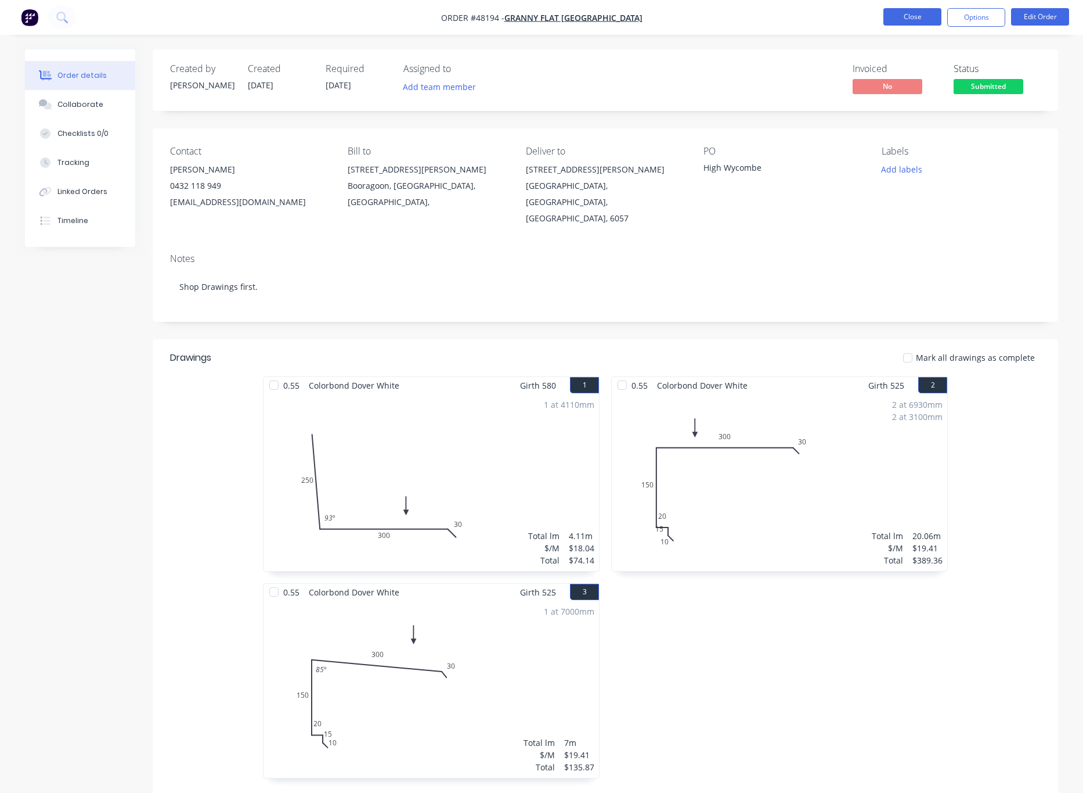
click at [907, 21] on button "Close" at bounding box center [913, 16] width 58 height 17
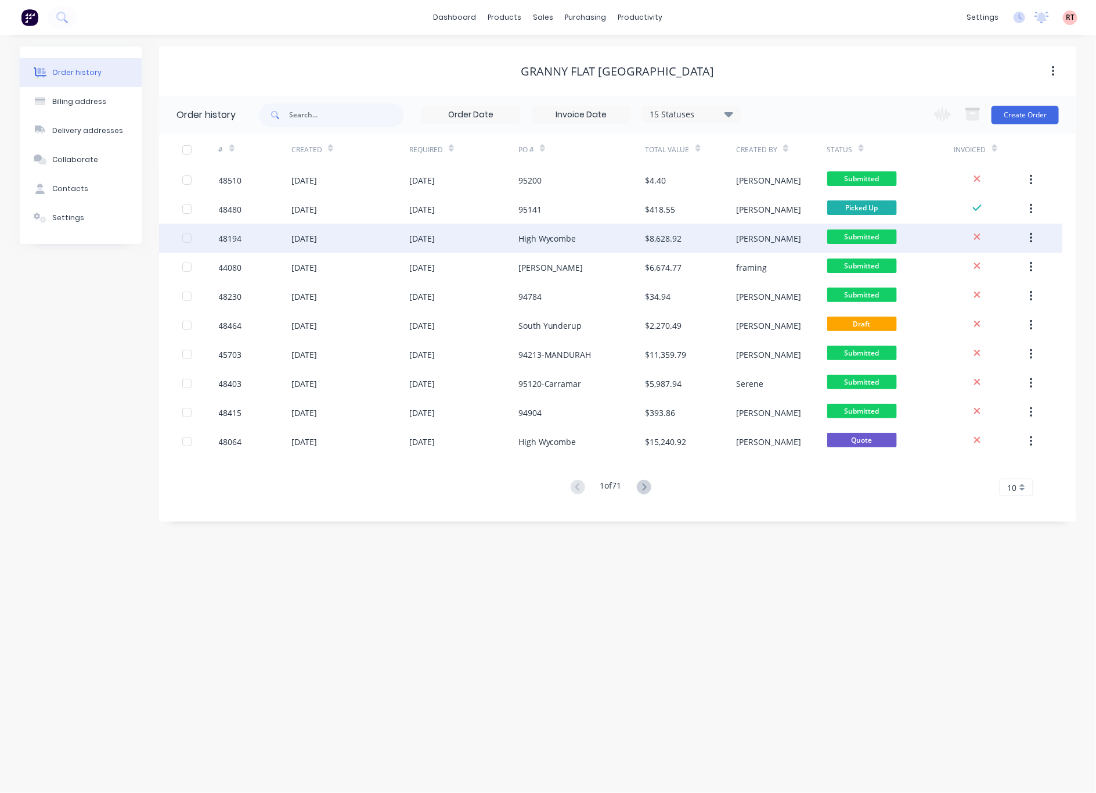
click at [582, 244] on div "High Wycombe" at bounding box center [581, 238] width 127 height 29
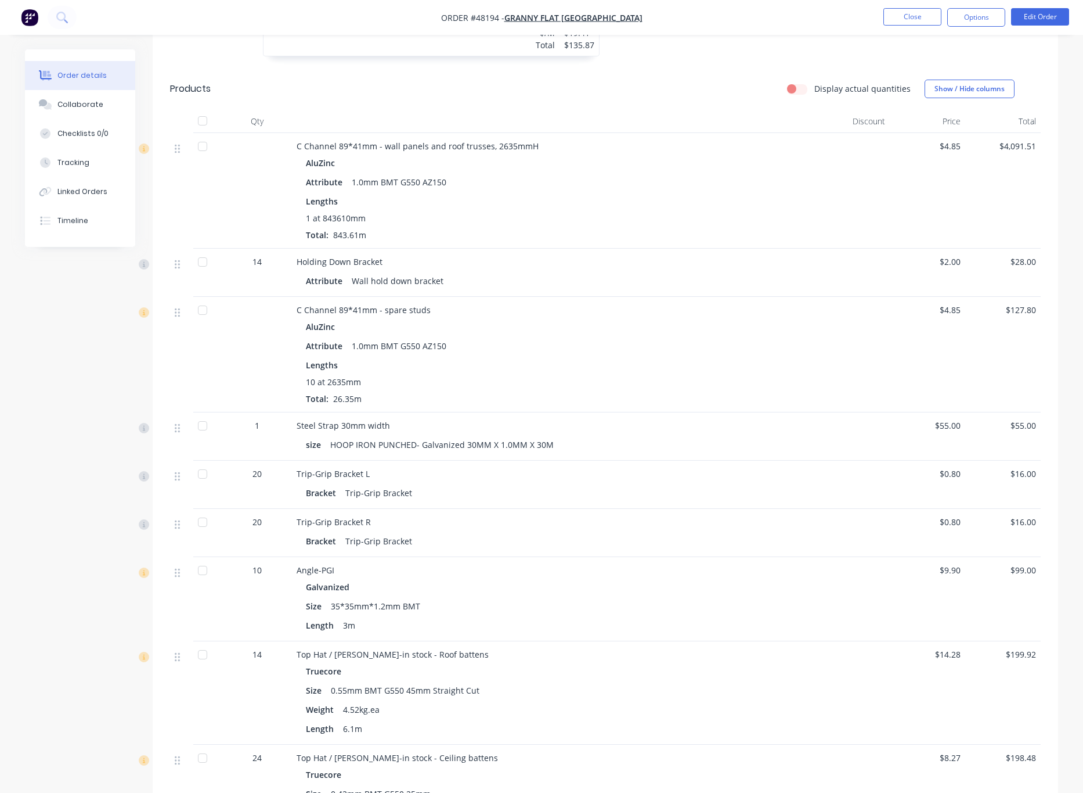
scroll to position [435, 0]
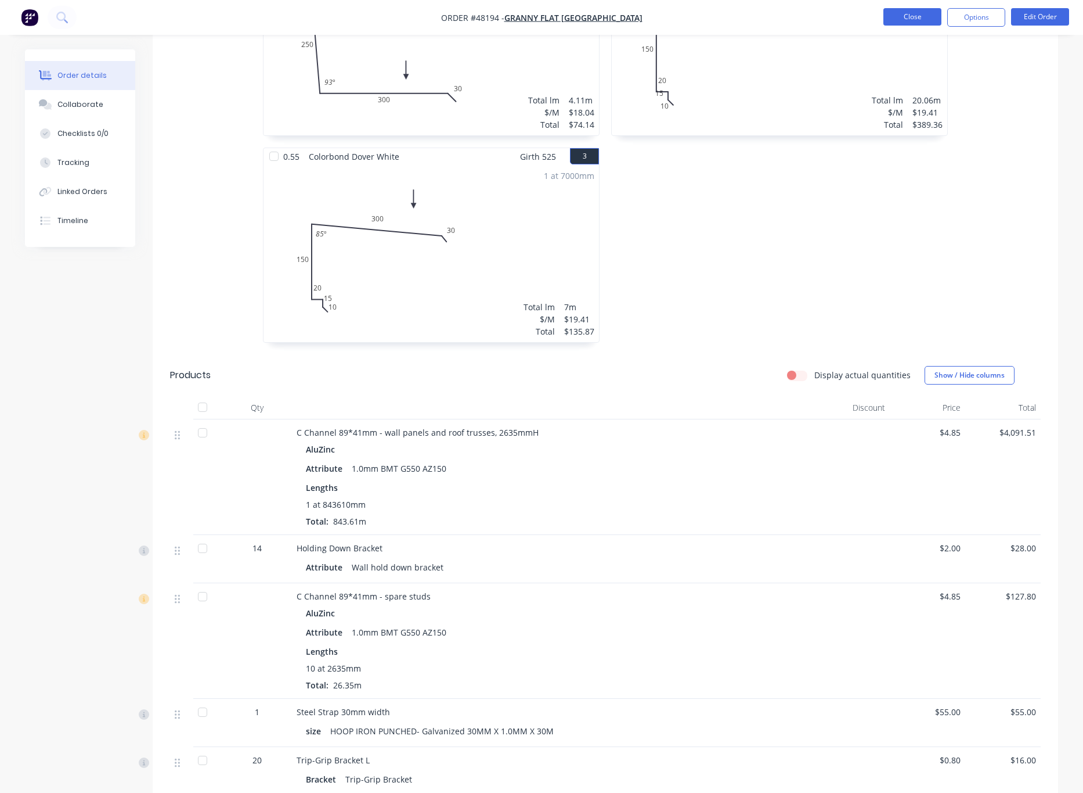
click at [899, 19] on button "Close" at bounding box center [913, 16] width 58 height 17
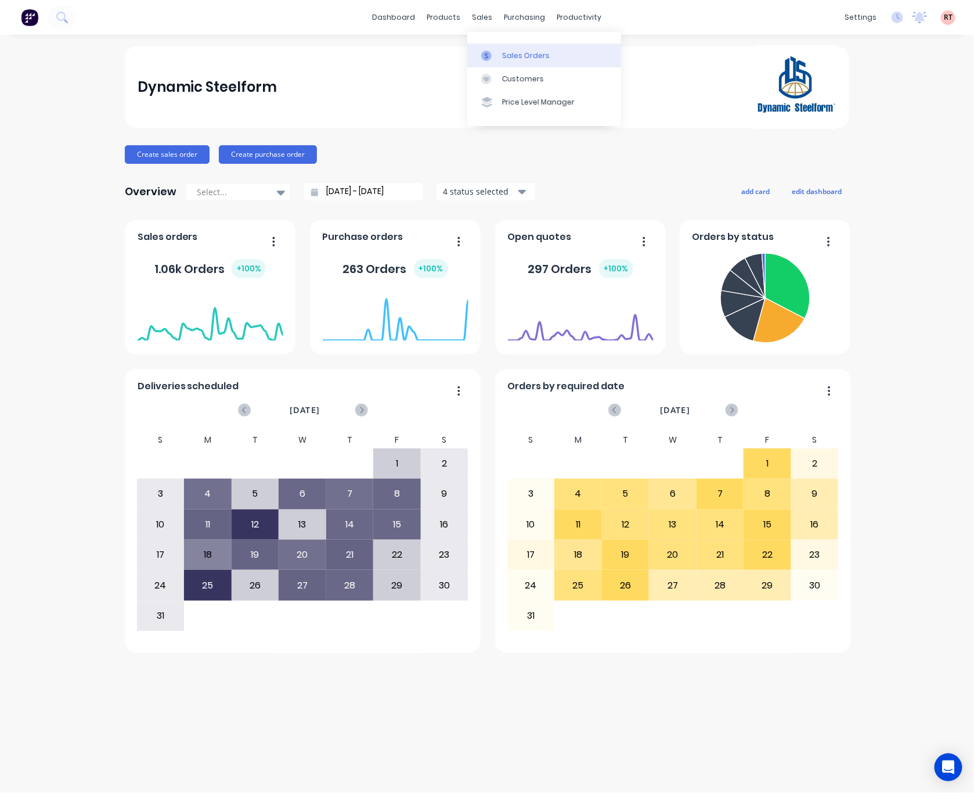
click at [525, 60] on div "Sales Orders" at bounding box center [526, 56] width 48 height 10
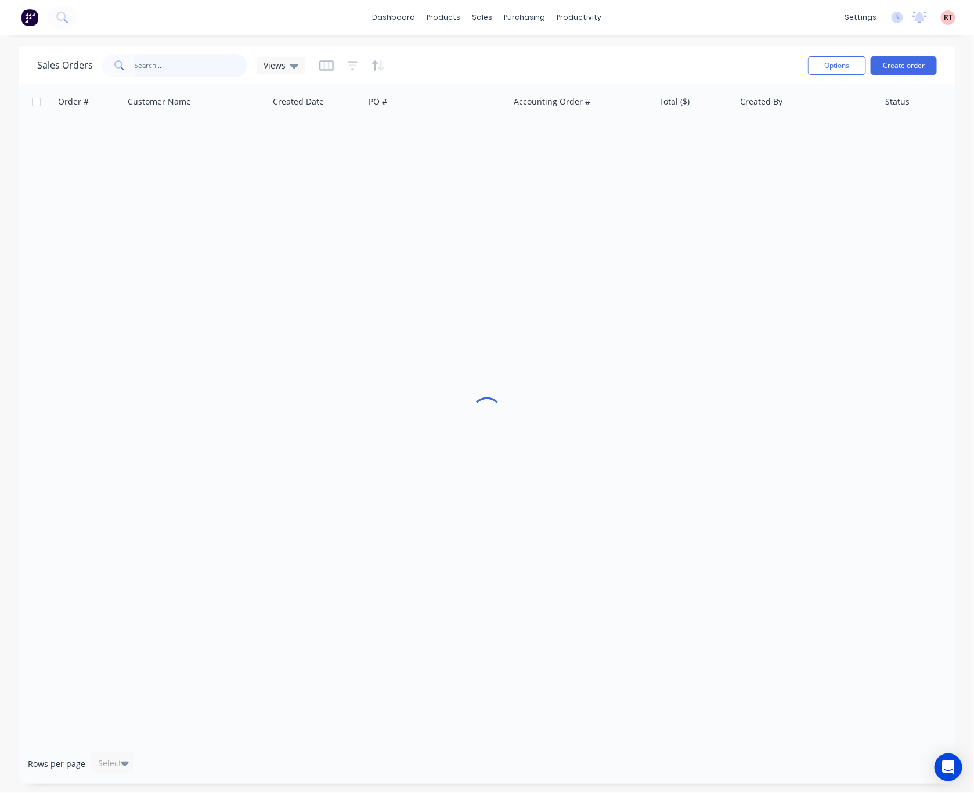
click at [145, 64] on input "text" at bounding box center [191, 65] width 113 height 23
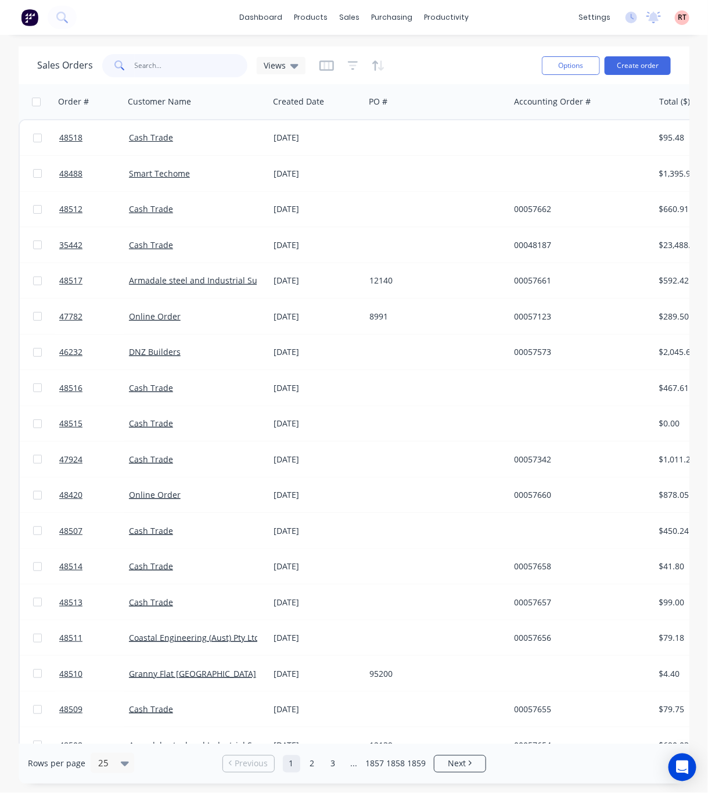
click at [213, 66] on input "text" at bounding box center [191, 65] width 113 height 23
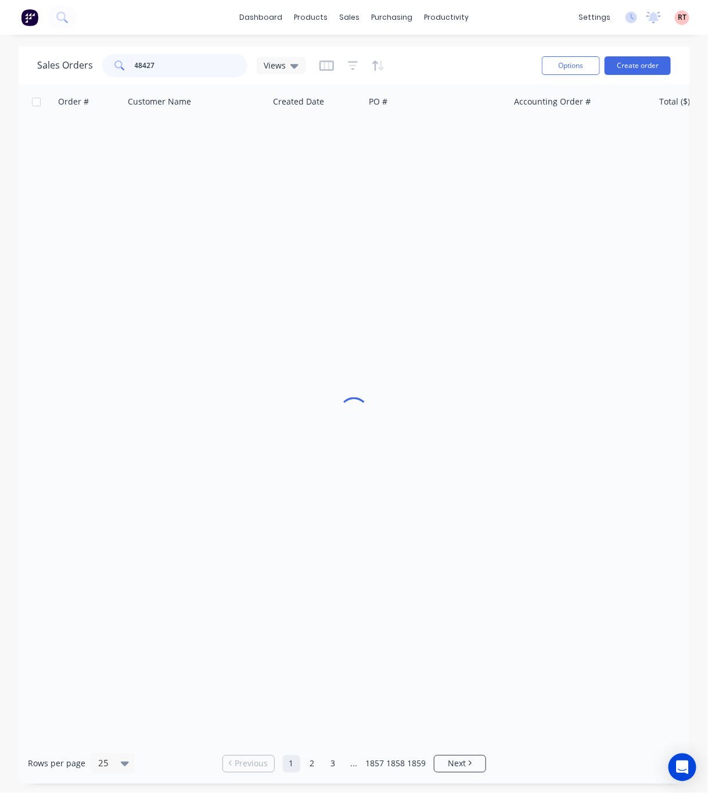
type input "48427"
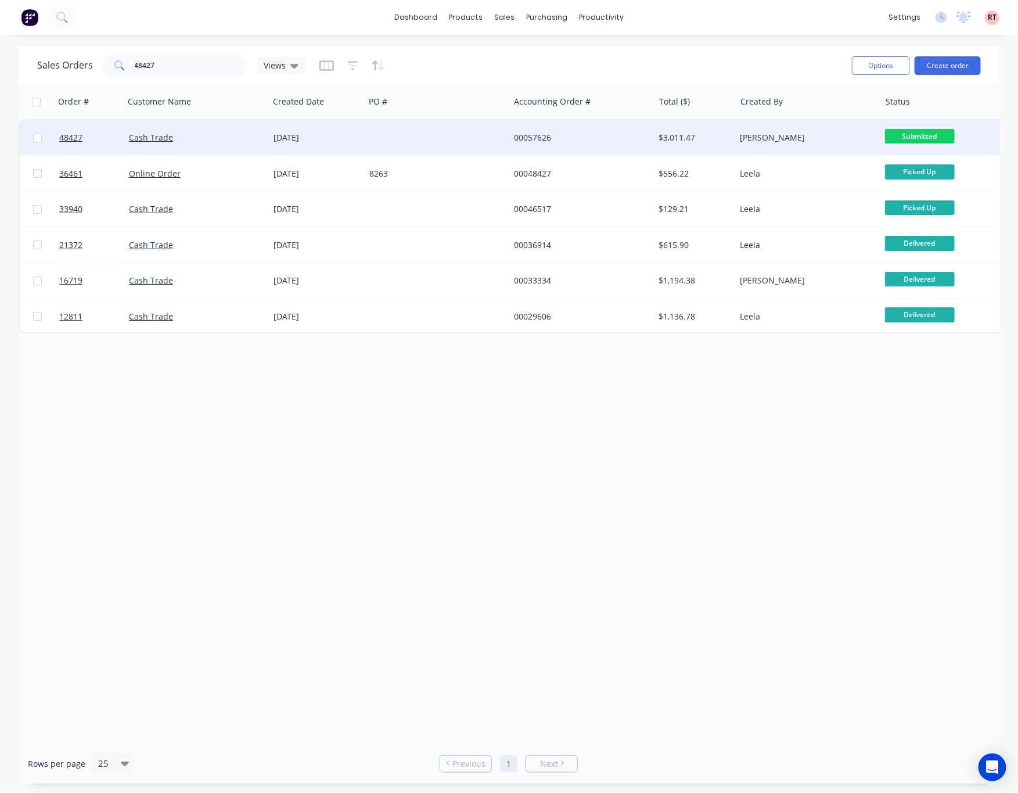
click at [633, 141] on div "00057626" at bounding box center [578, 138] width 129 height 12
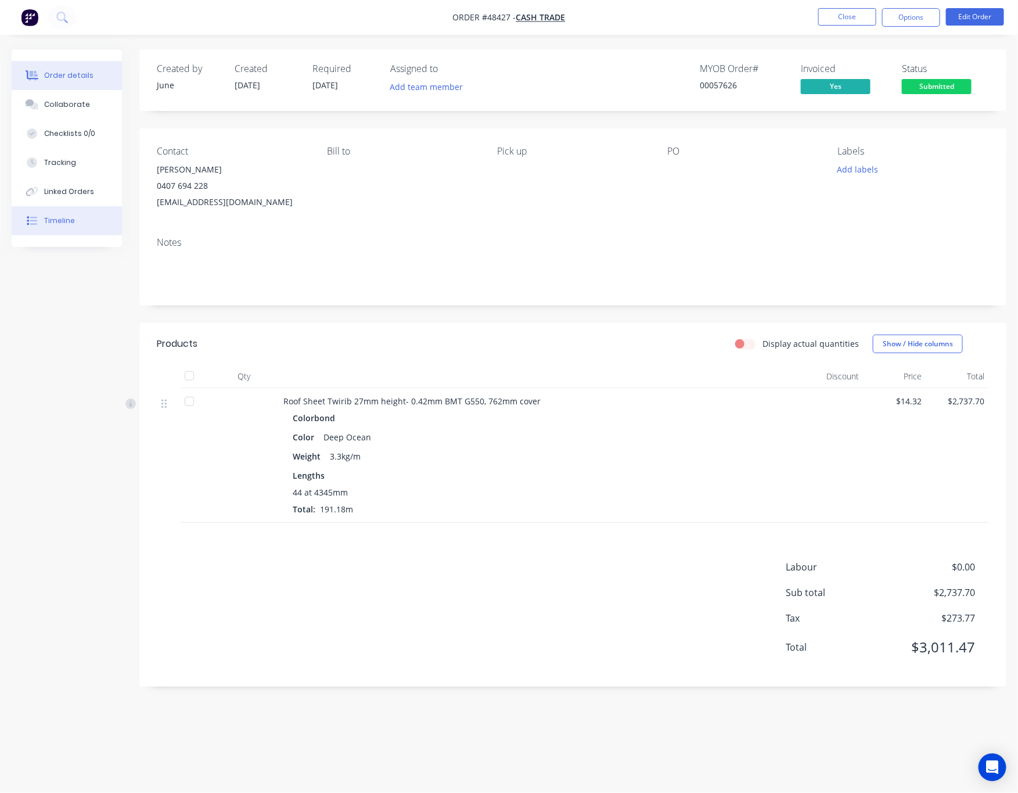
click at [70, 214] on button "Timeline" at bounding box center [67, 220] width 110 height 29
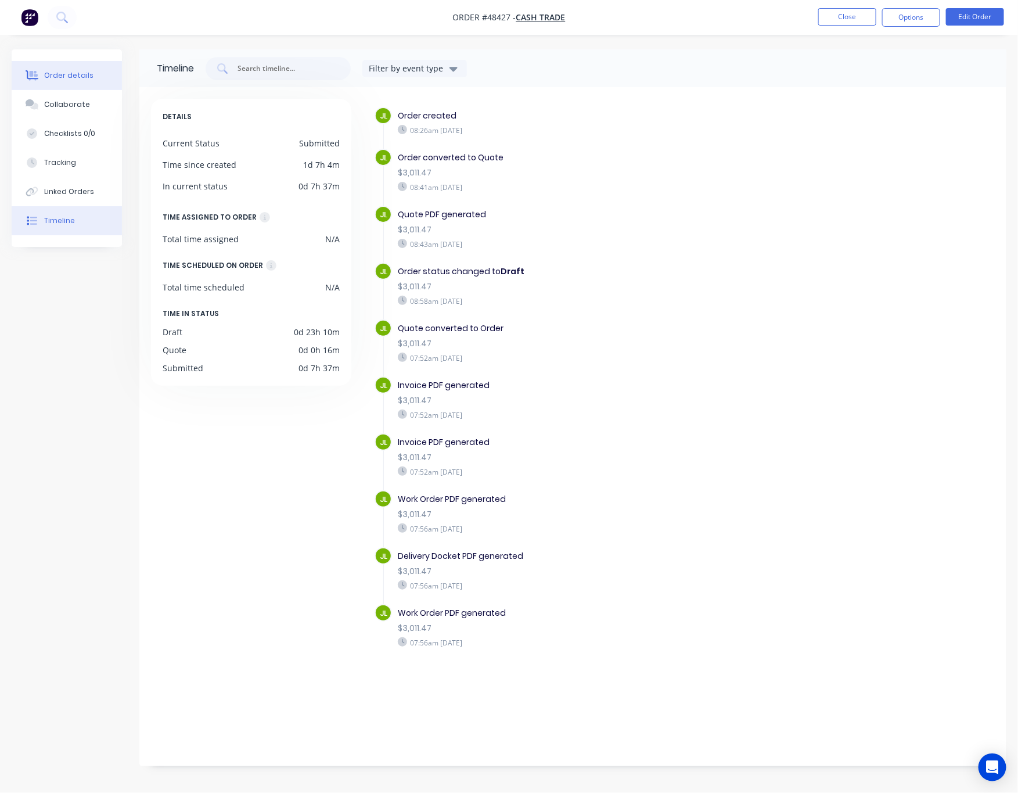
click at [80, 68] on button "Order details" at bounding box center [67, 75] width 110 height 29
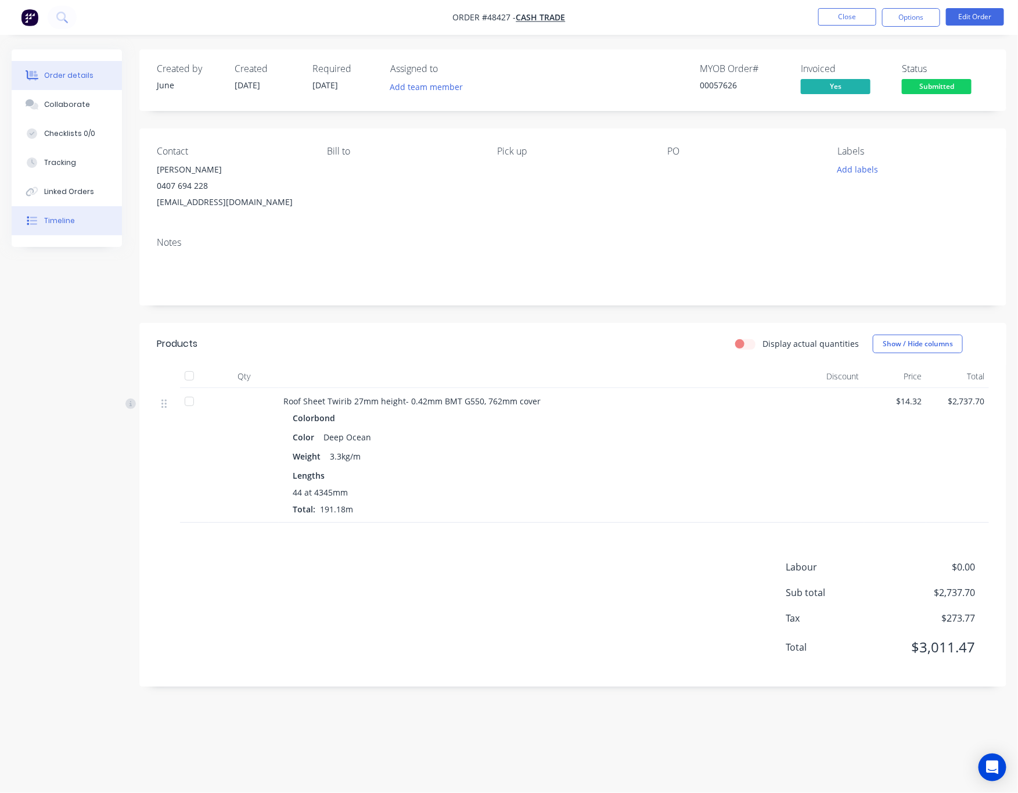
click at [75, 222] on button "Timeline" at bounding box center [67, 220] width 110 height 29
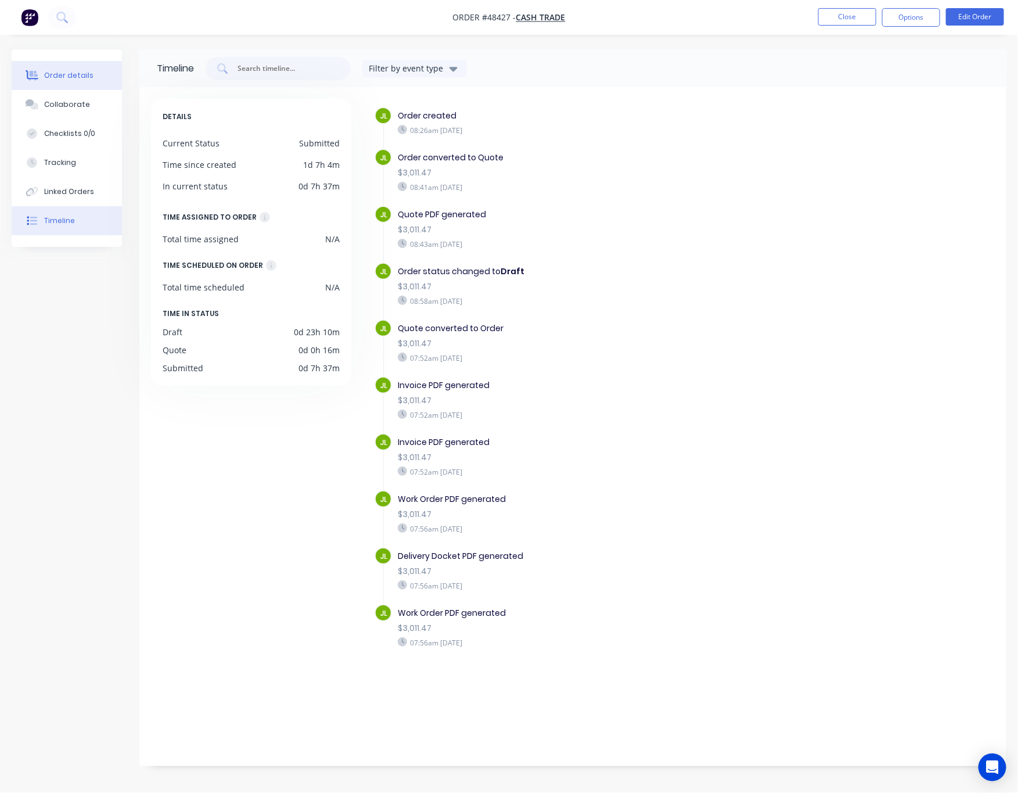
click at [53, 66] on button "Order details" at bounding box center [67, 75] width 110 height 29
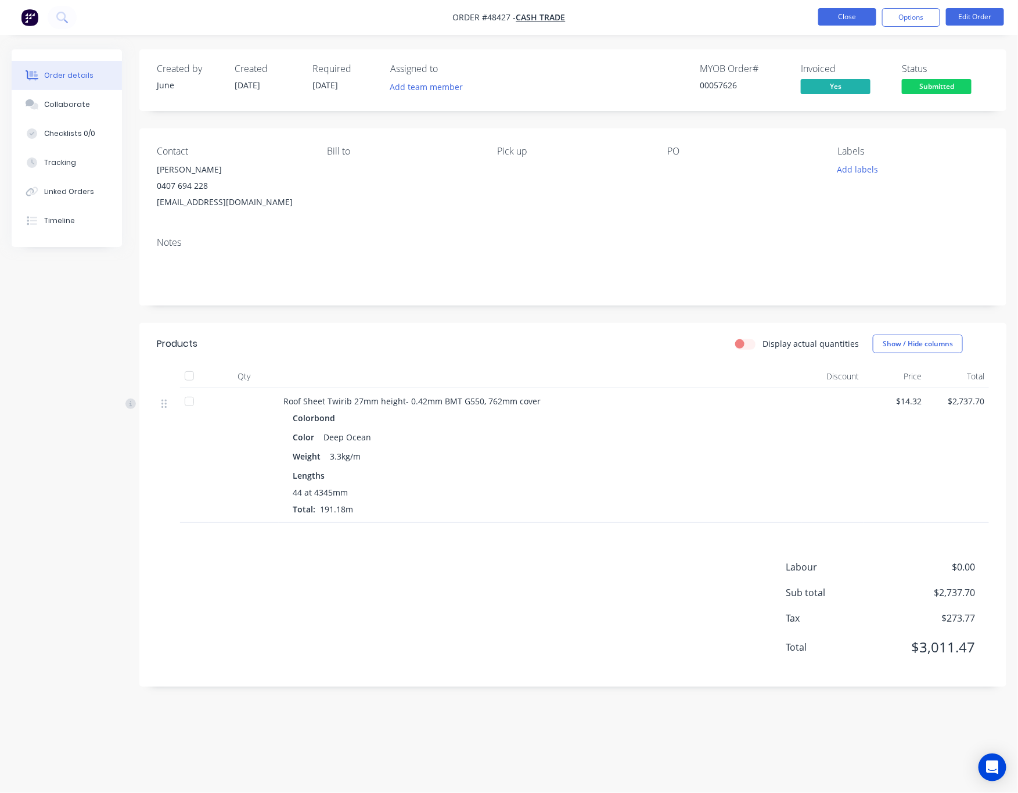
click at [850, 21] on button "Close" at bounding box center [847, 16] width 58 height 17
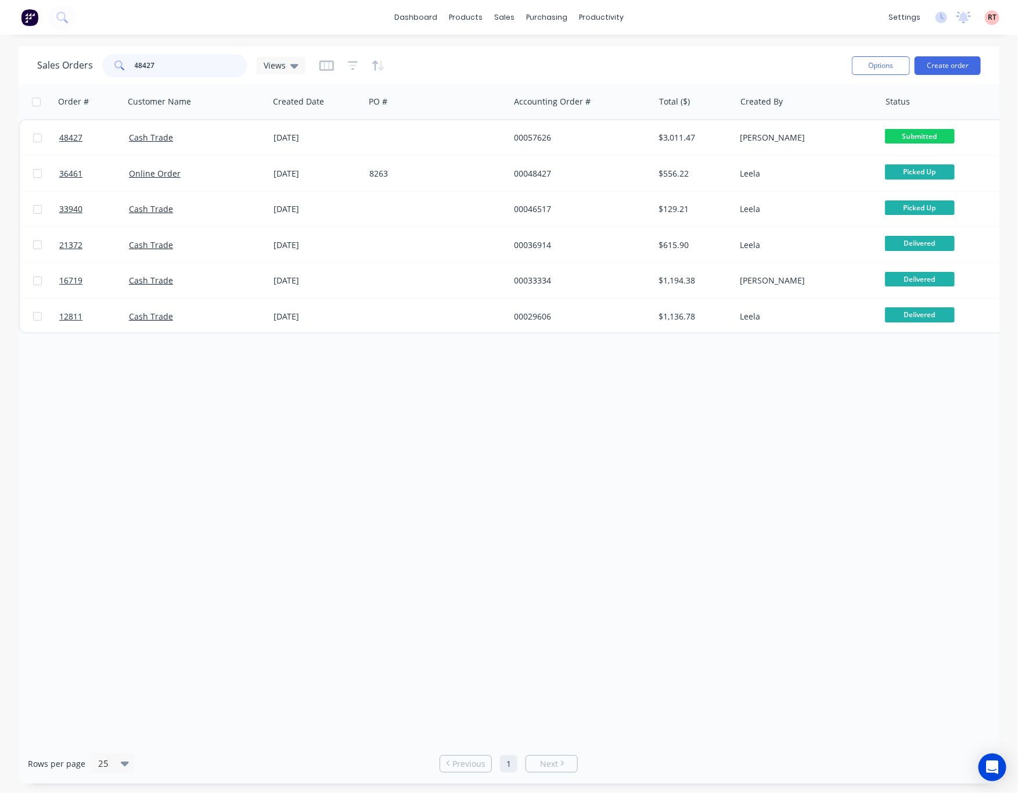
drag, startPoint x: 170, startPoint y: 59, endPoint x: 63, endPoint y: 75, distance: 107.4
click at [63, 75] on div "Sales Orders 48427 Views" at bounding box center [171, 65] width 268 height 23
type input "56024"
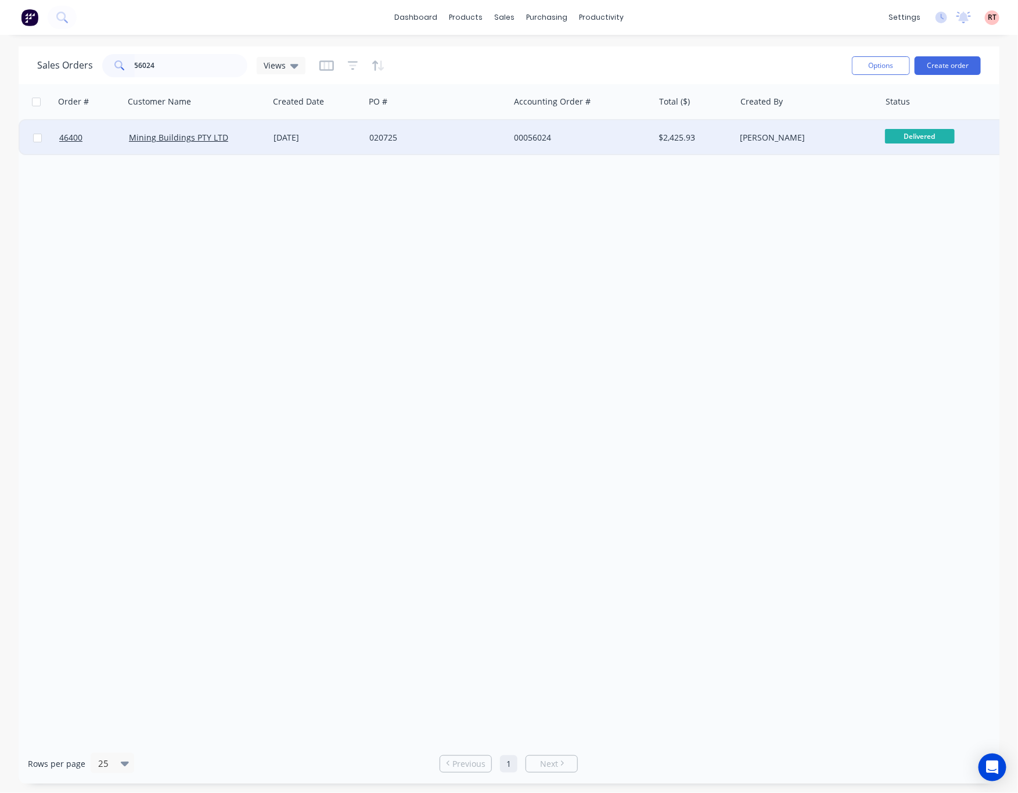
click at [476, 132] on div "020725" at bounding box center [433, 138] width 129 height 12
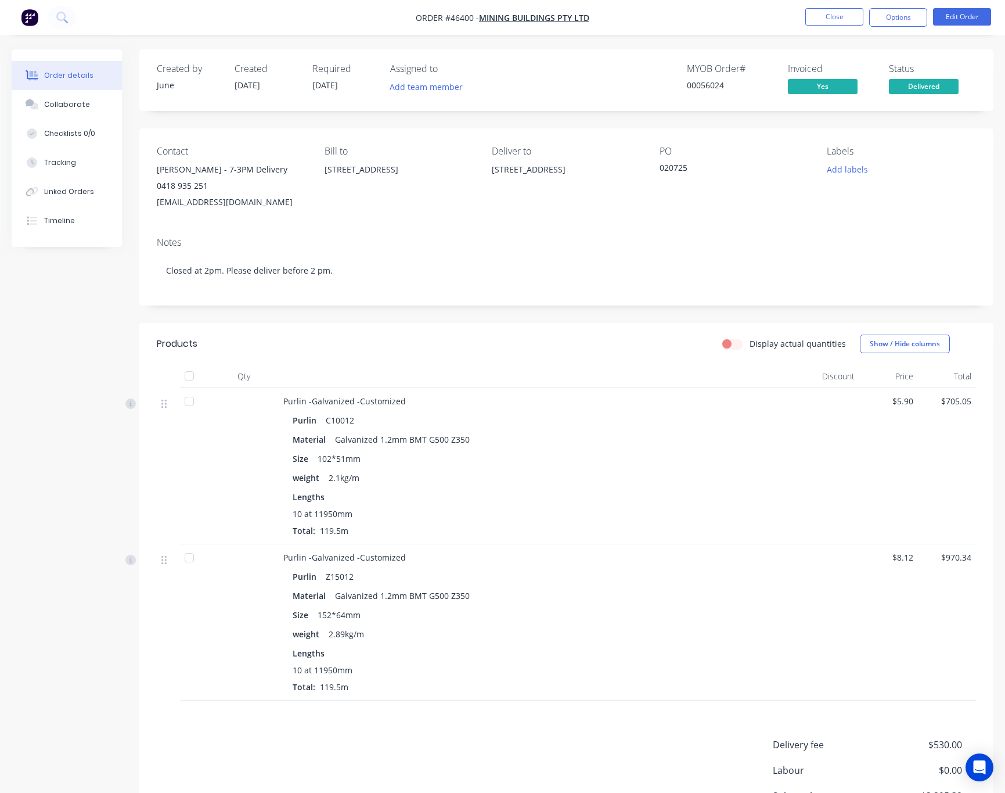
click at [535, 502] on div "Lengths 10 at 11950mm Total: 119.5m" at bounding box center [540, 514] width 495 height 46
click at [94, 211] on button "Timeline" at bounding box center [67, 220] width 110 height 29
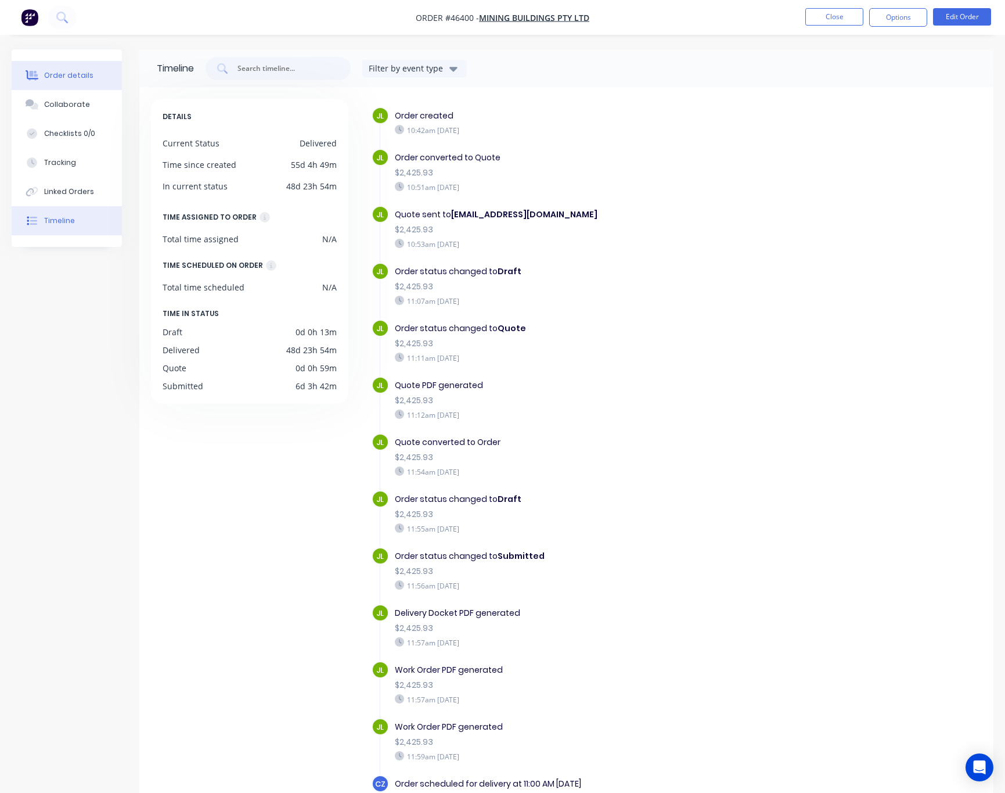
click at [82, 70] on div "Order details" at bounding box center [68, 75] width 49 height 10
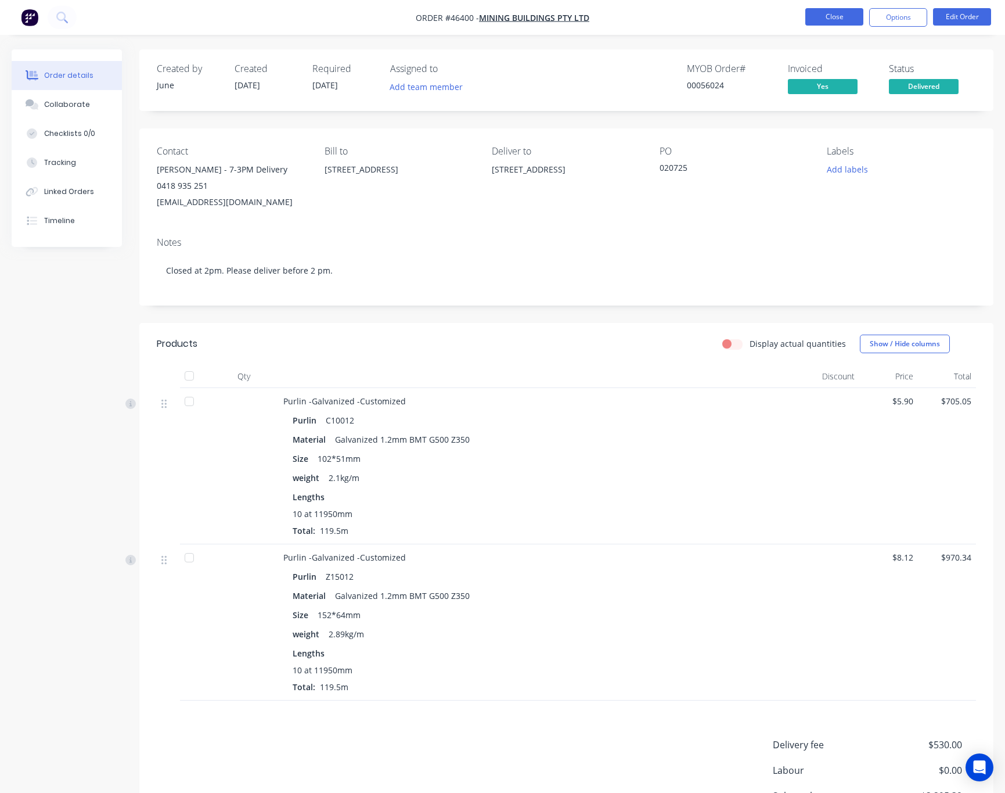
click at [819, 16] on button "Close" at bounding box center [834, 16] width 58 height 17
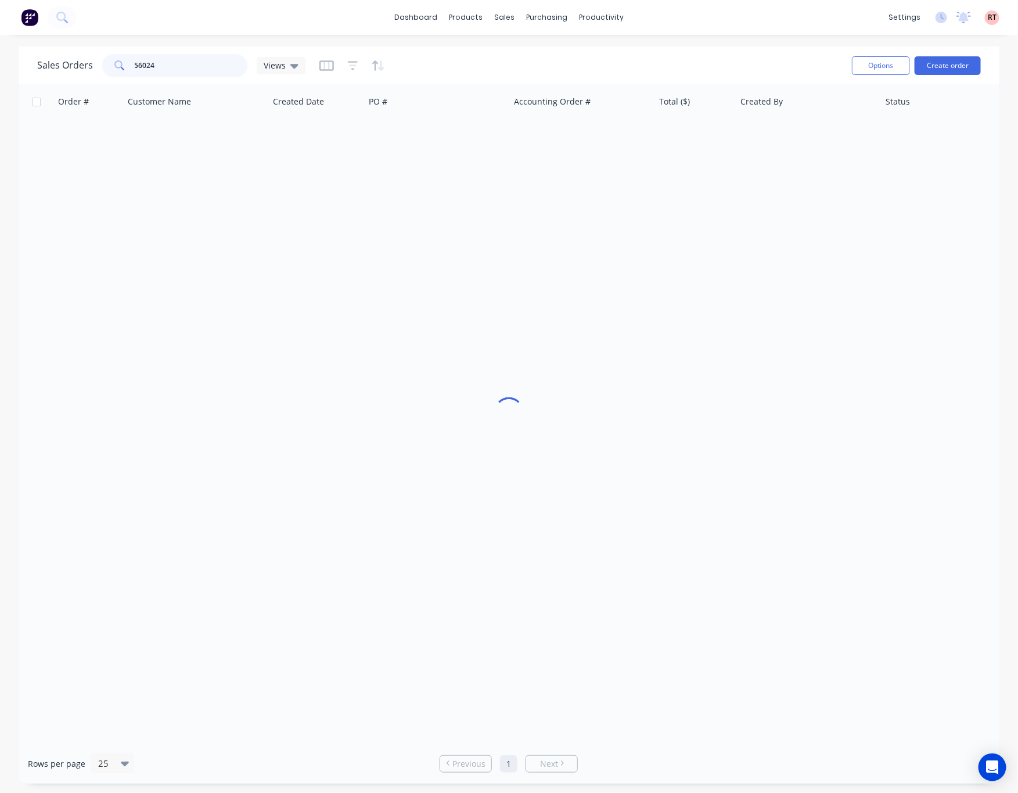
drag, startPoint x: 201, startPoint y: 64, endPoint x: 58, endPoint y: 70, distance: 142.9
click at [58, 70] on div "Sales Orders 56024 Views" at bounding box center [171, 65] width 268 height 23
drag, startPoint x: 185, startPoint y: 65, endPoint x: 25, endPoint y: 78, distance: 160.2
click at [37, 75] on div "Sales Orders 57505 Views" at bounding box center [171, 65] width 268 height 23
type input "2"
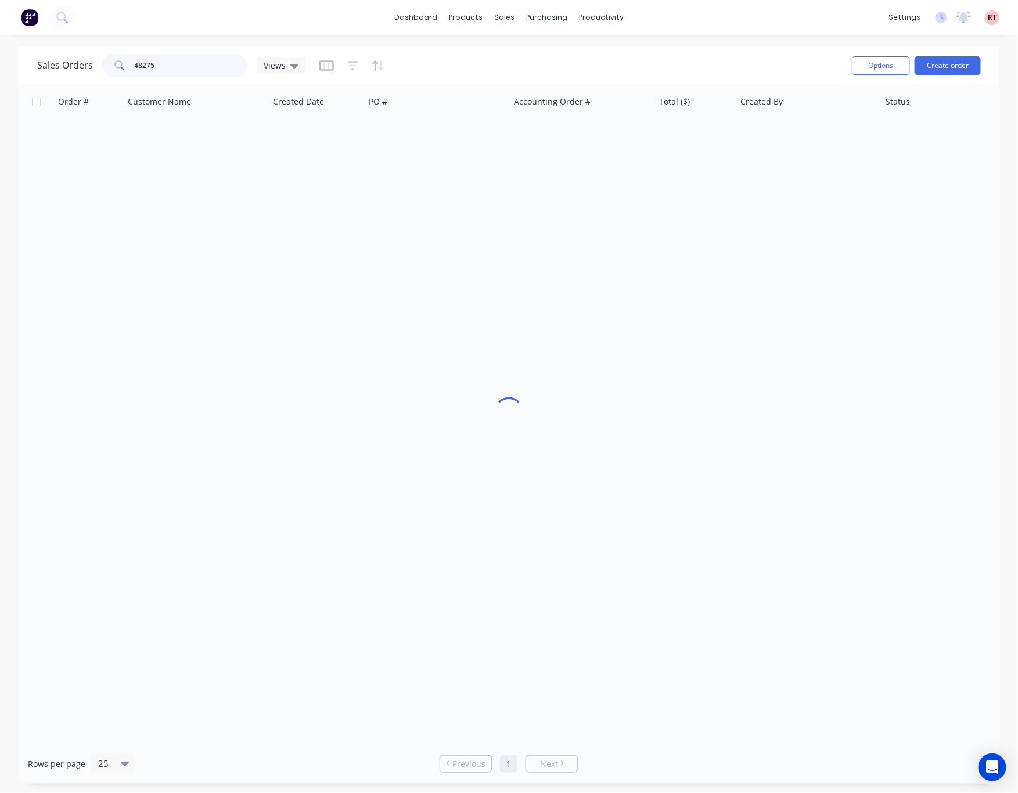
type input "48275"
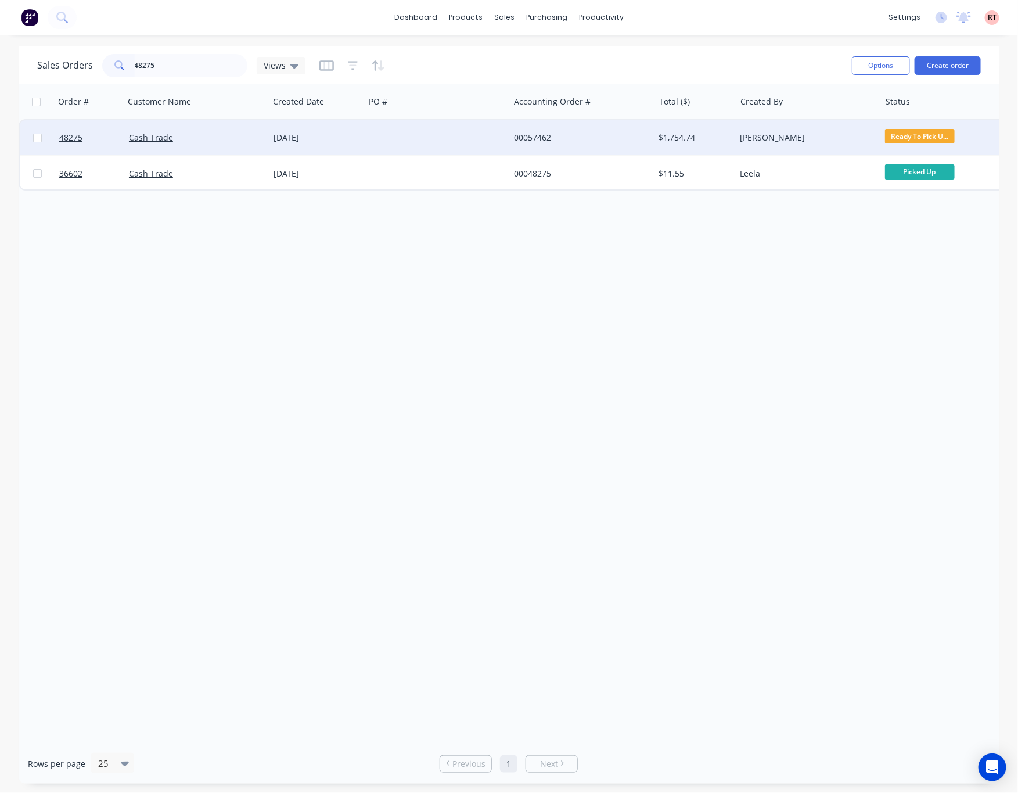
click at [460, 146] on div at bounding box center [437, 137] width 145 height 35
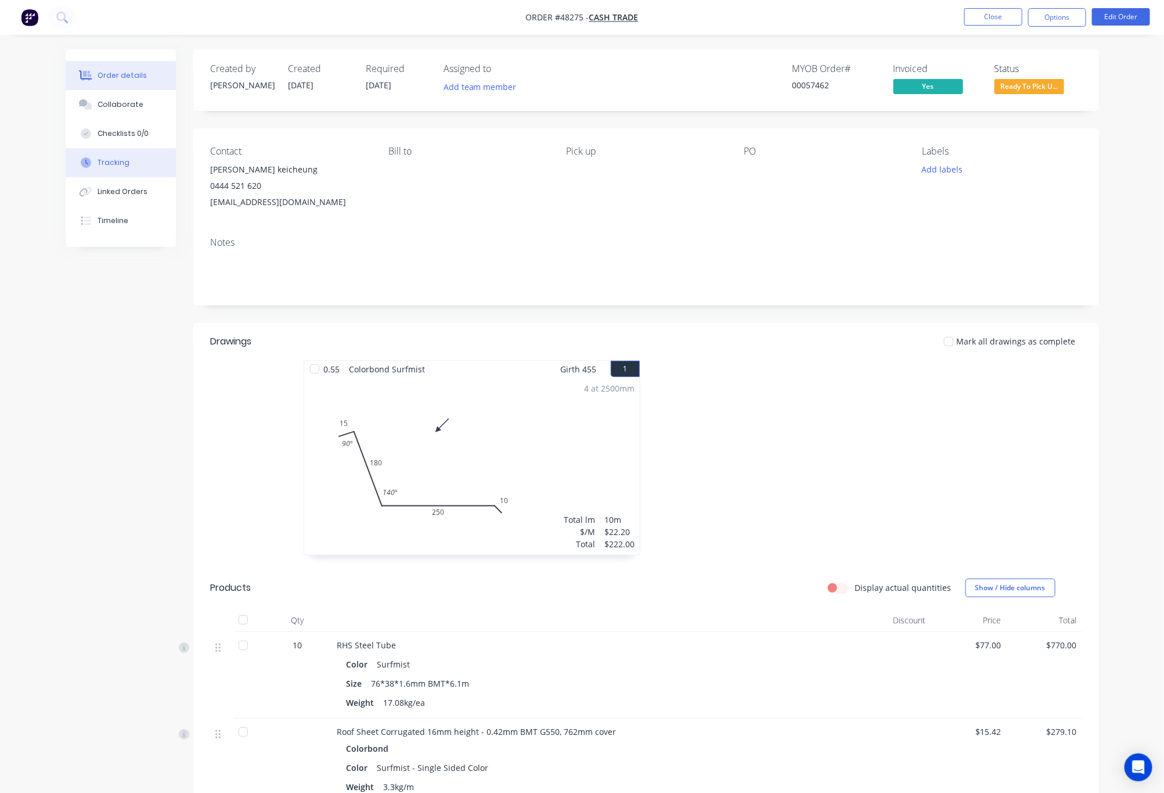
click at [120, 162] on div "Tracking" at bounding box center [114, 162] width 32 height 10
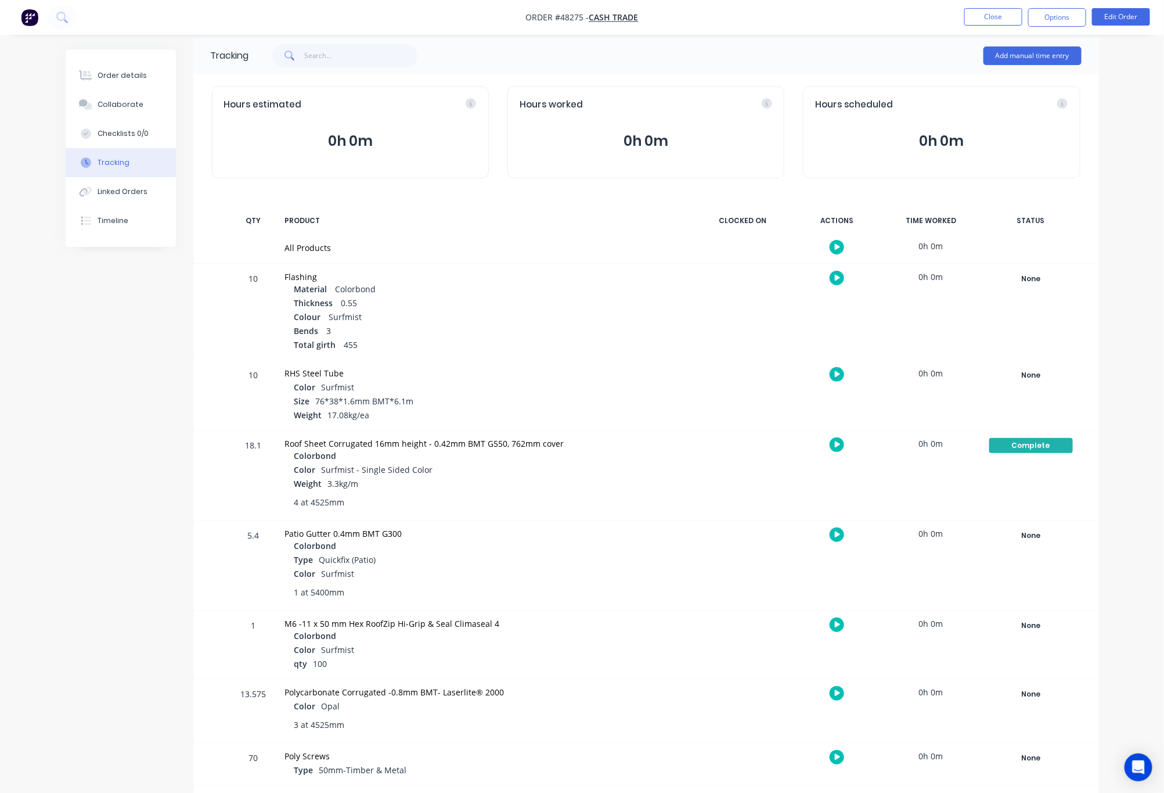
scroll to position [16, 0]
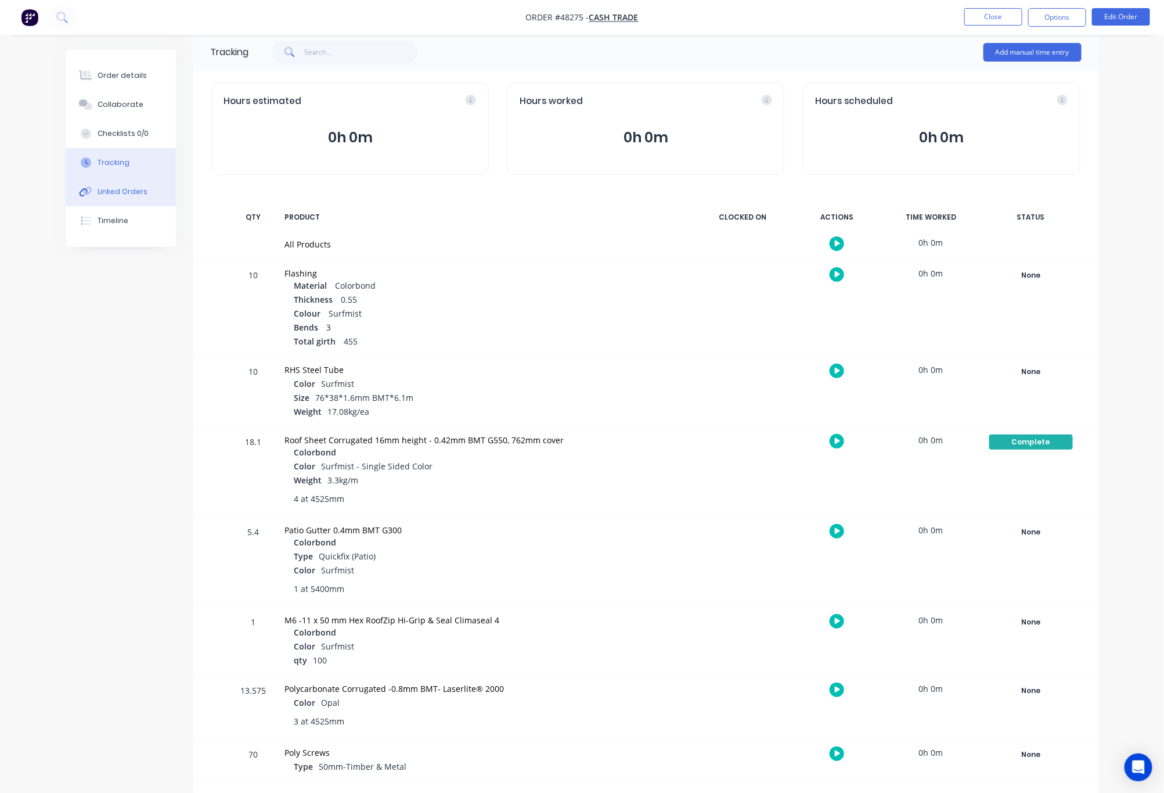
click at [135, 196] on div "Linked Orders" at bounding box center [123, 191] width 50 height 10
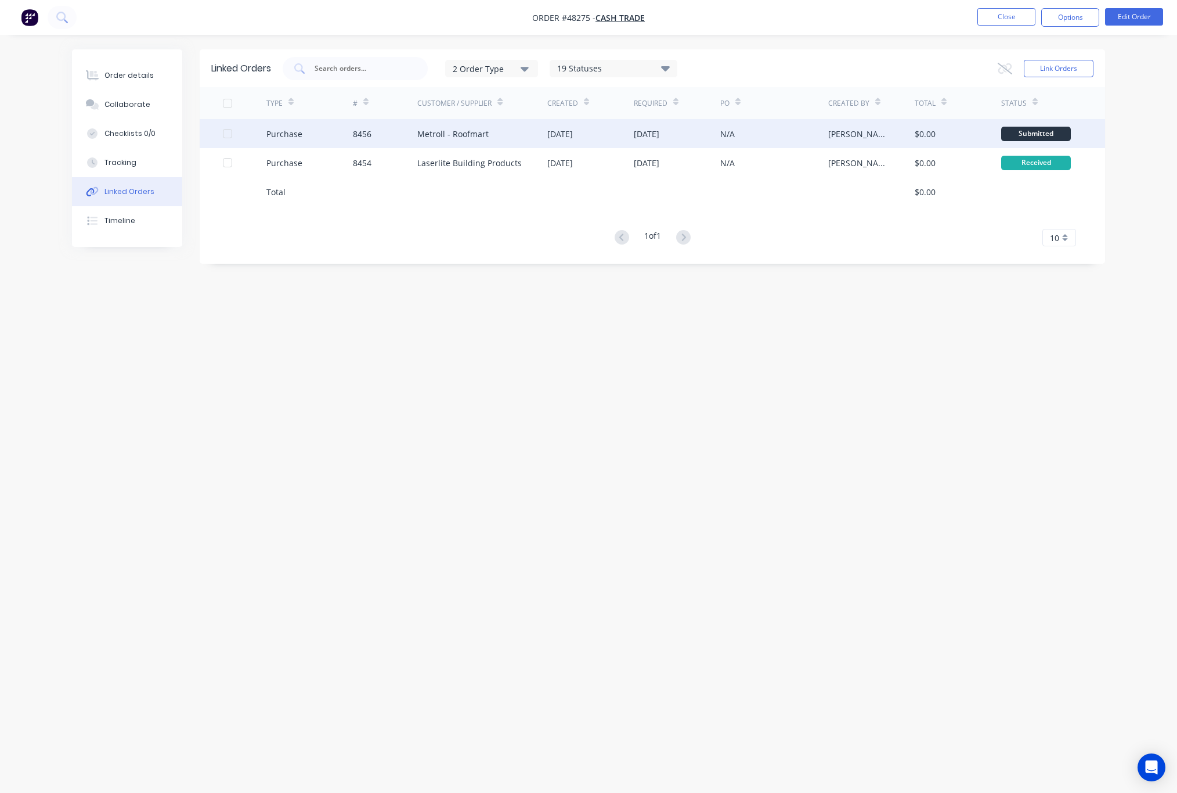
click at [479, 135] on div "Metroll - Roofmart" at bounding box center [452, 134] width 71 height 12
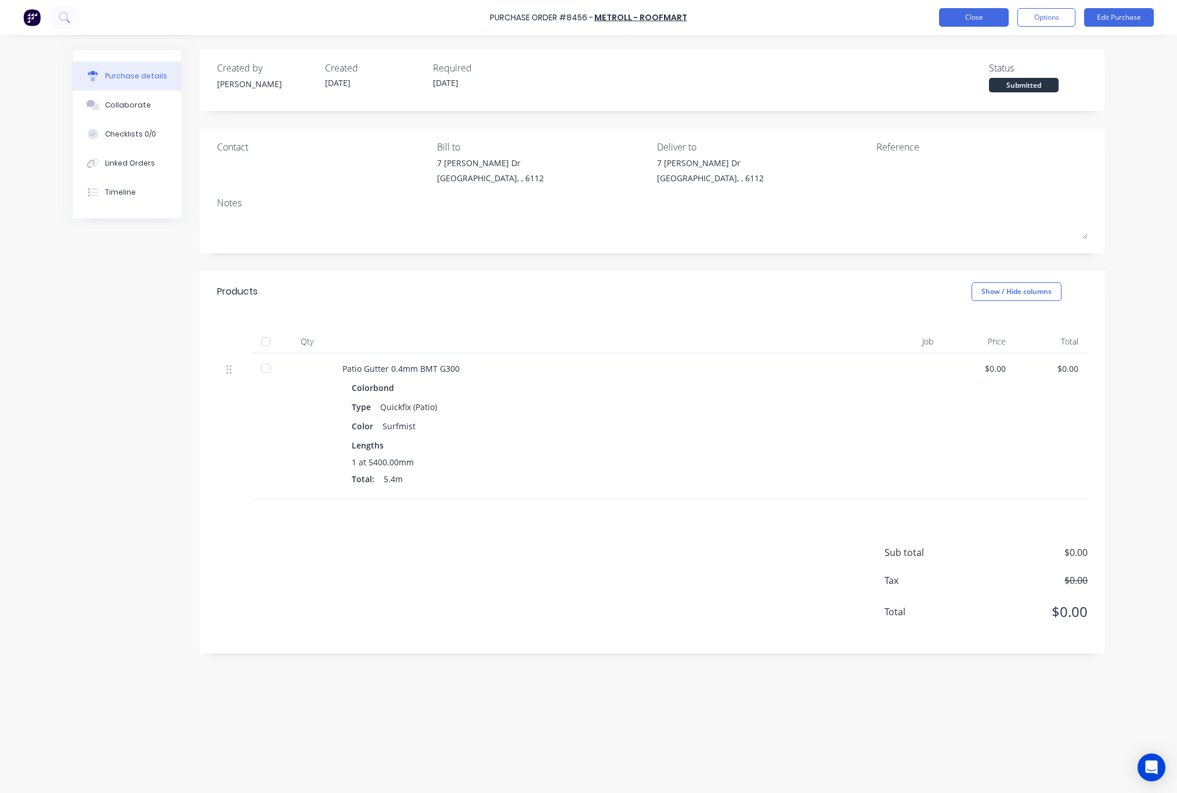
click at [968, 21] on button "Close" at bounding box center [974, 17] width 70 height 19
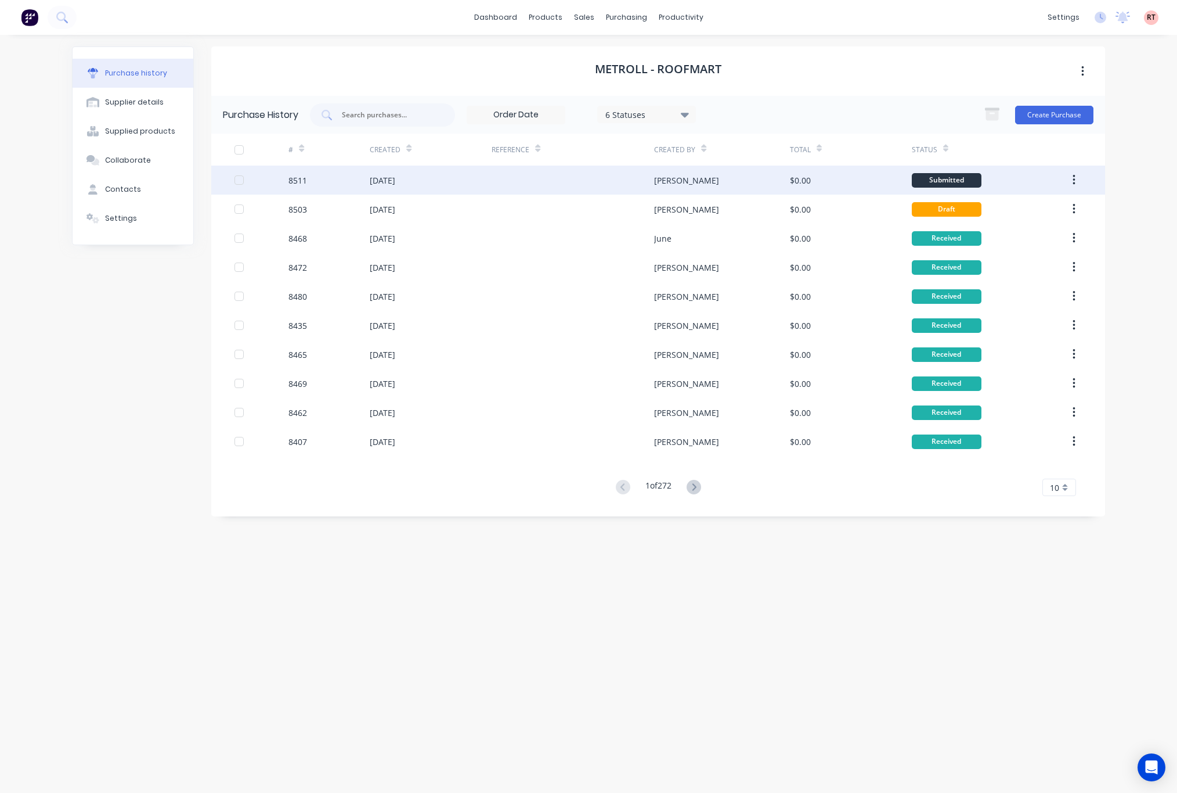
click at [561, 186] on div at bounding box center [573, 179] width 163 height 29
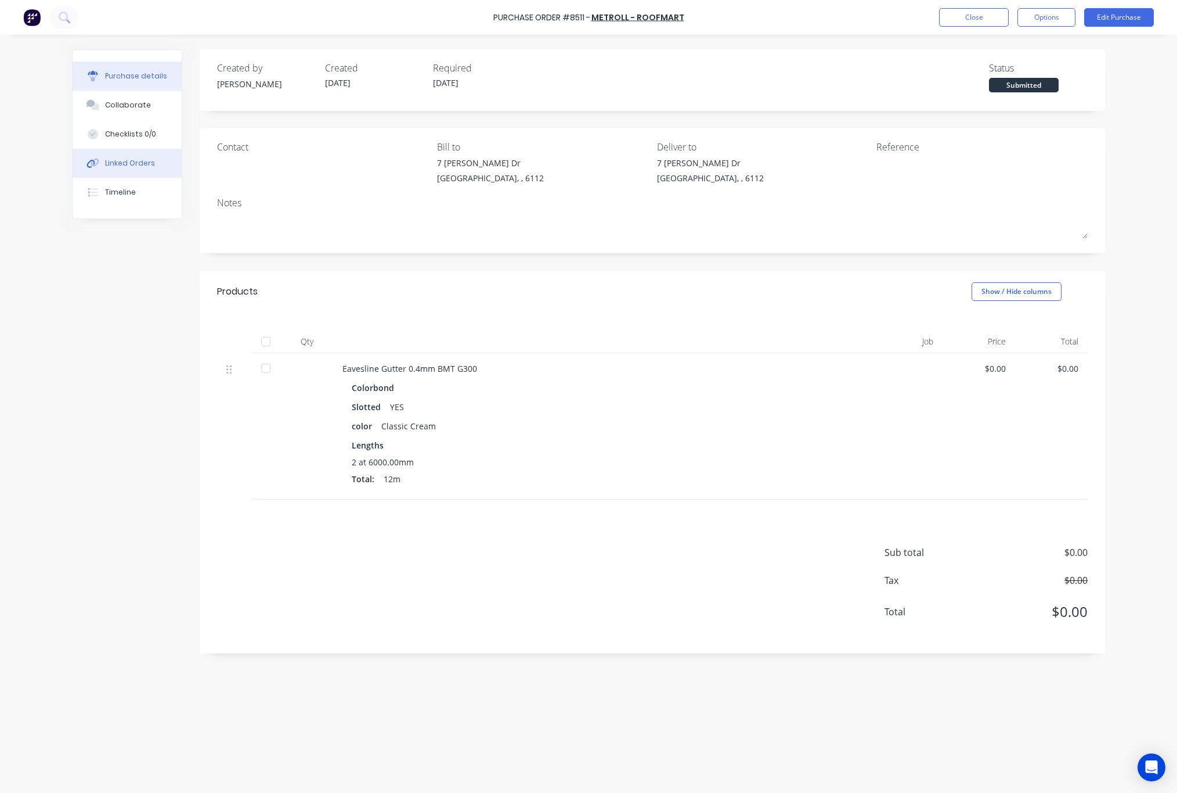
click at [108, 157] on button "Linked Orders" at bounding box center [127, 163] width 109 height 29
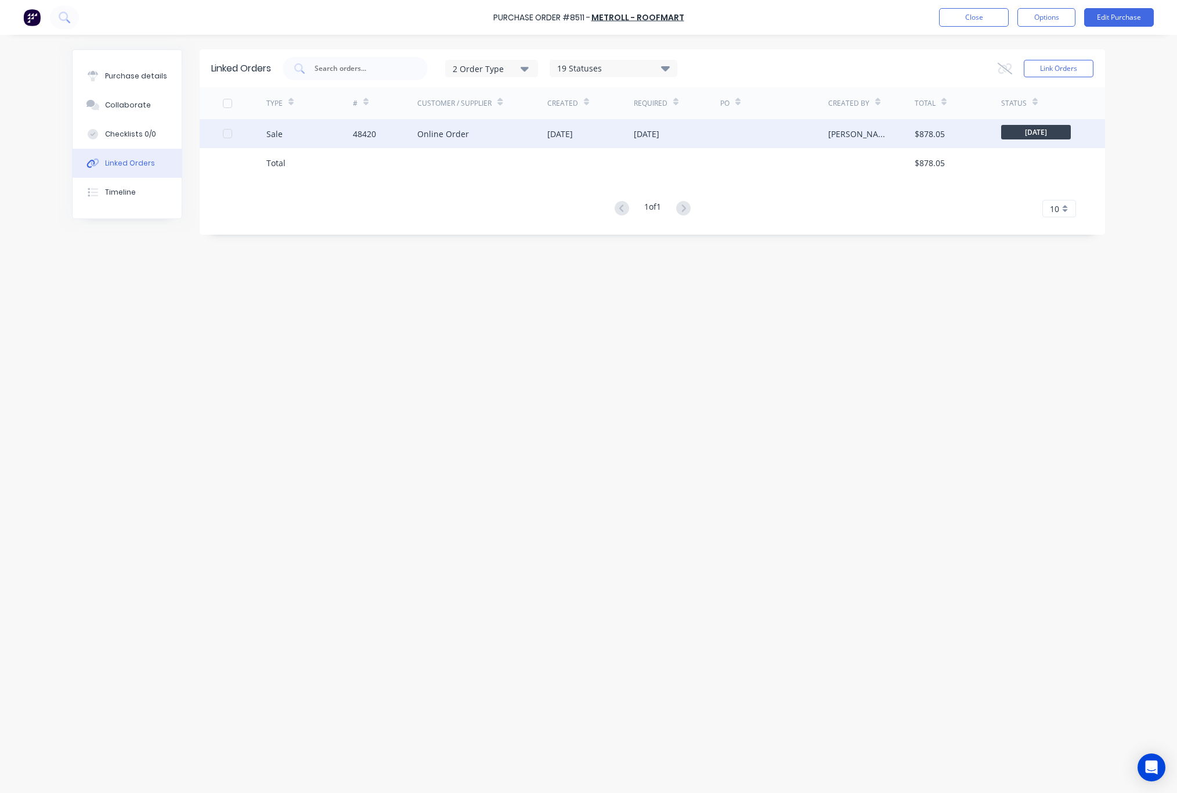
click at [513, 140] on div "Online Order" at bounding box center [482, 133] width 130 height 29
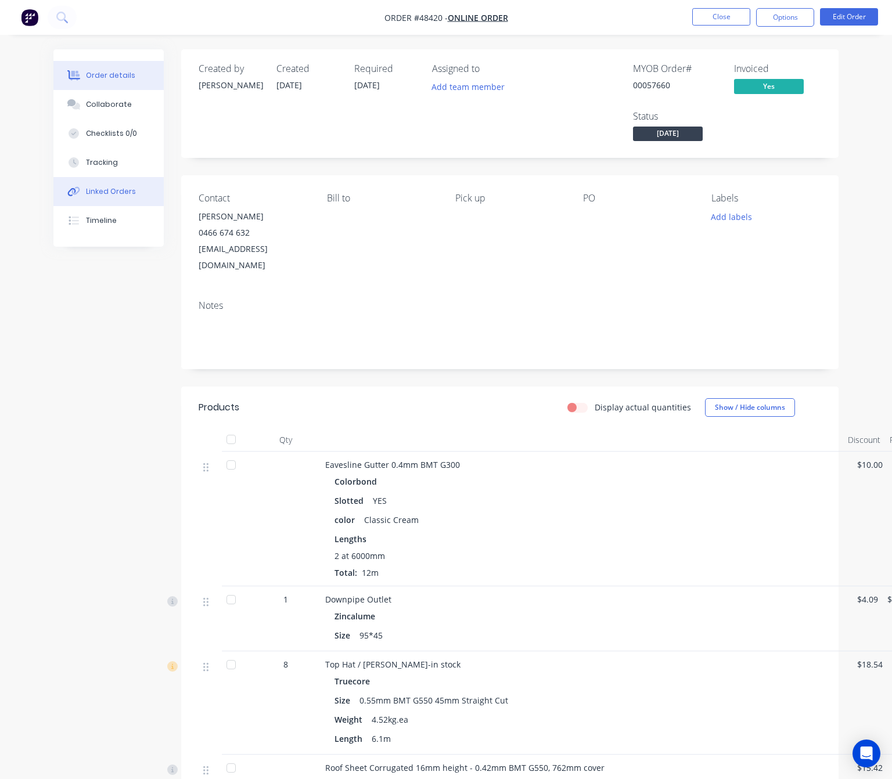
click at [96, 183] on button "Linked Orders" at bounding box center [108, 191] width 110 height 29
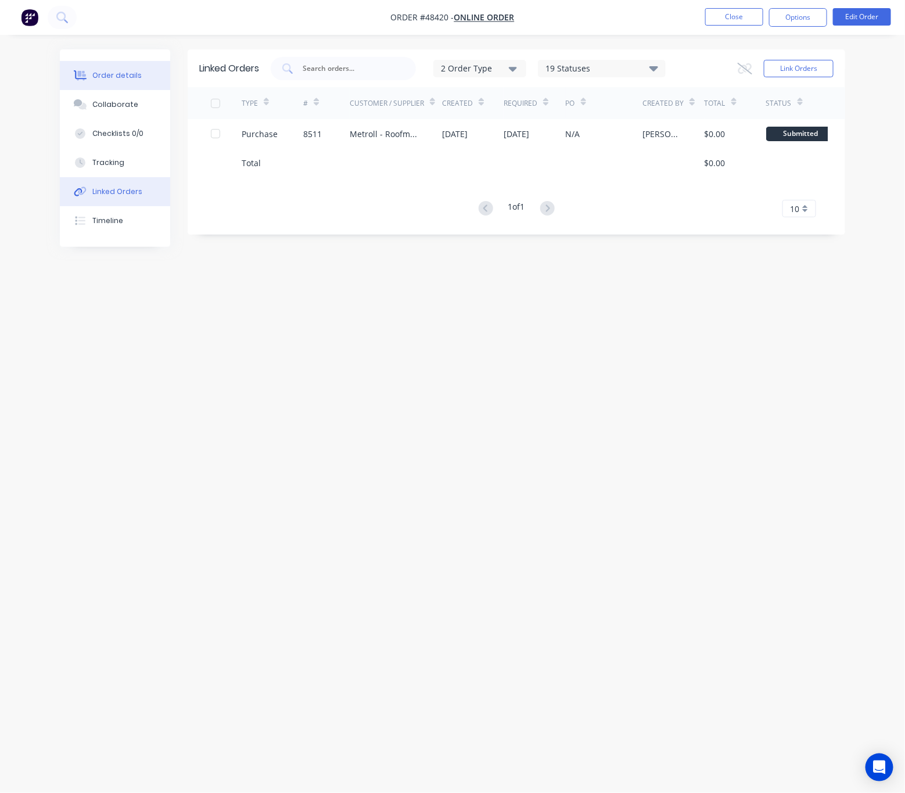
click at [126, 70] on div "Order details" at bounding box center [116, 75] width 49 height 10
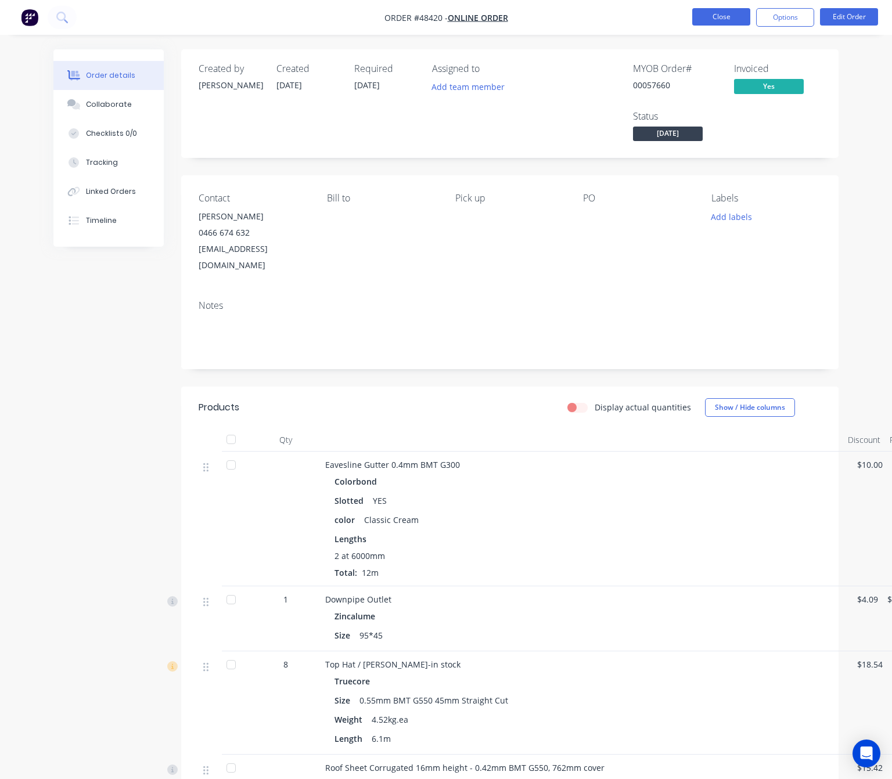
click at [706, 18] on button "Close" at bounding box center [721, 16] width 58 height 17
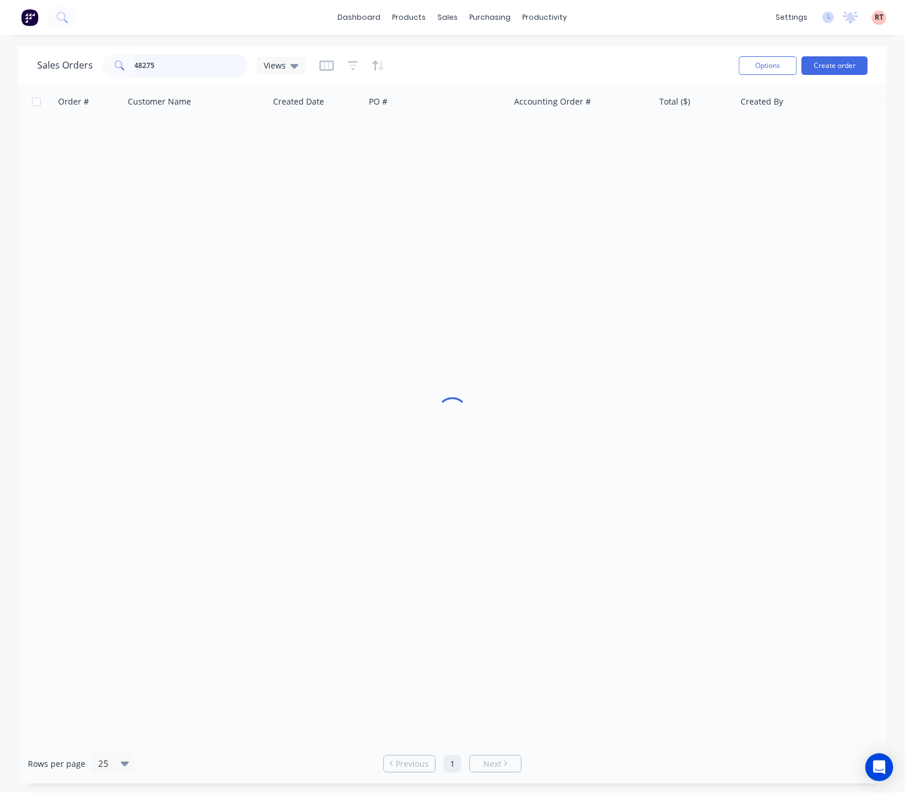
drag, startPoint x: 169, startPoint y: 64, endPoint x: 44, endPoint y: 75, distance: 125.3
click at [44, 75] on div "Sales Orders 48275 Views" at bounding box center [171, 65] width 268 height 23
click at [329, 211] on div at bounding box center [452, 413] width 867 height 659
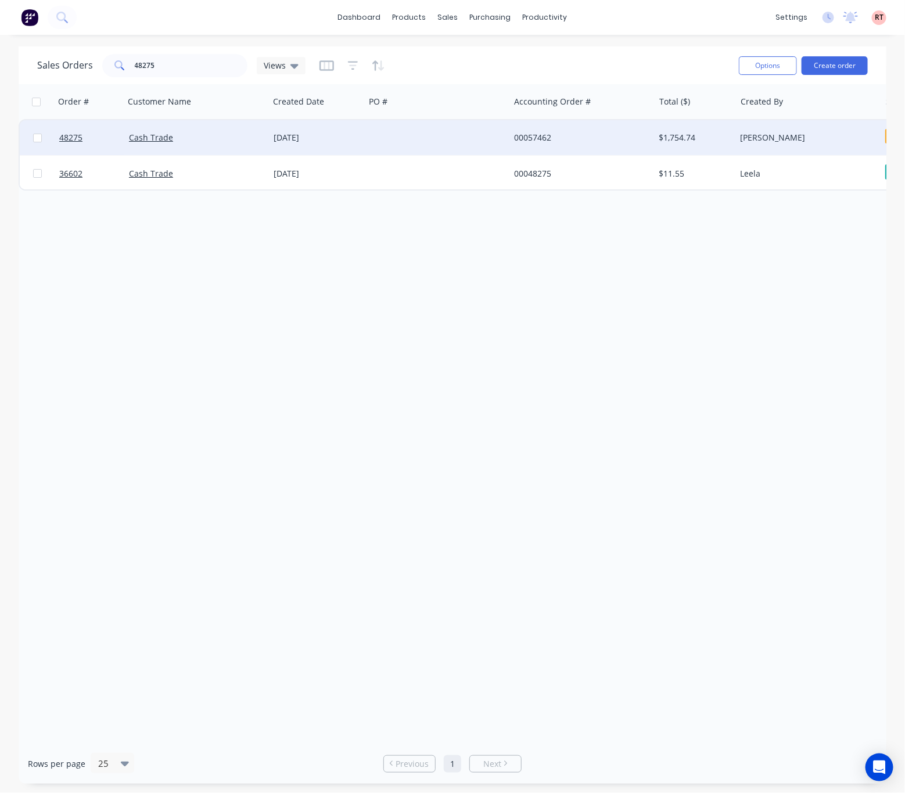
click at [221, 135] on div "Cash Trade" at bounding box center [193, 138] width 129 height 12
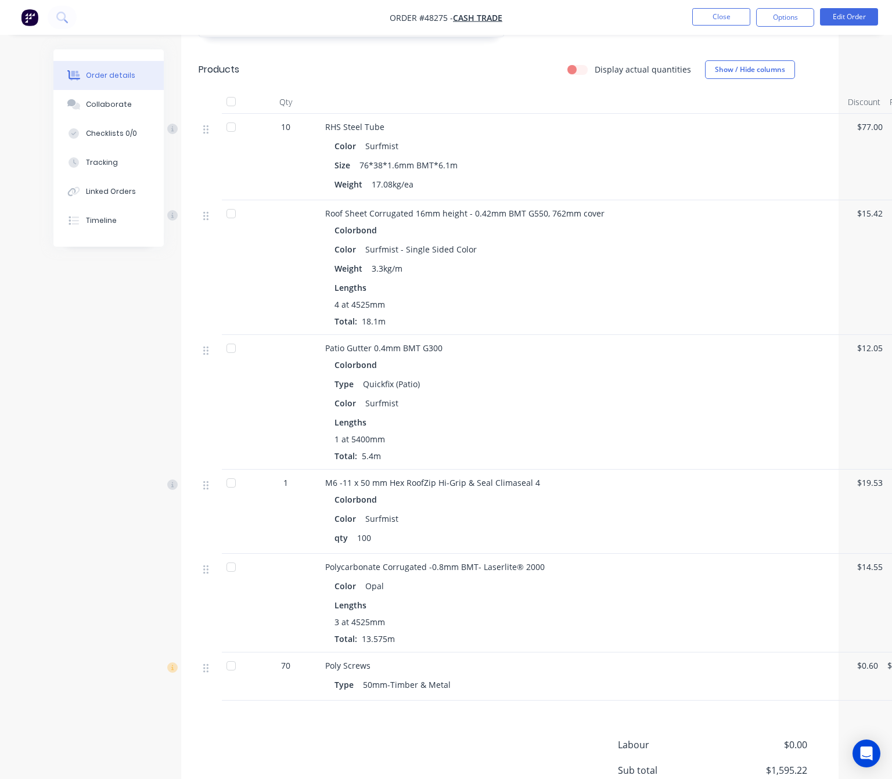
scroll to position [671, 0]
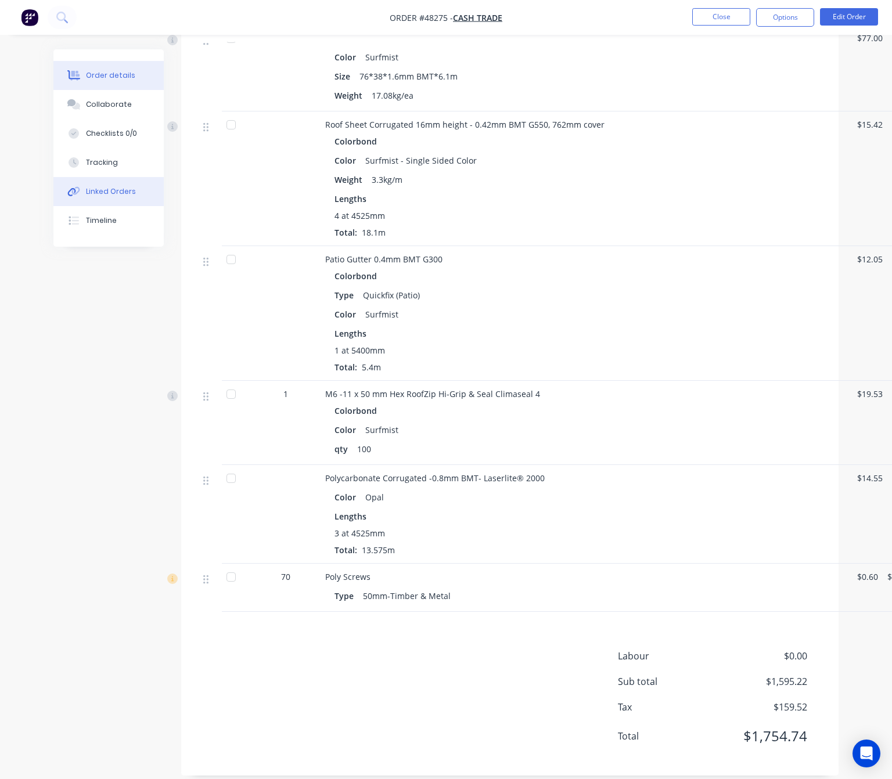
click at [107, 192] on div "Linked Orders" at bounding box center [111, 191] width 50 height 10
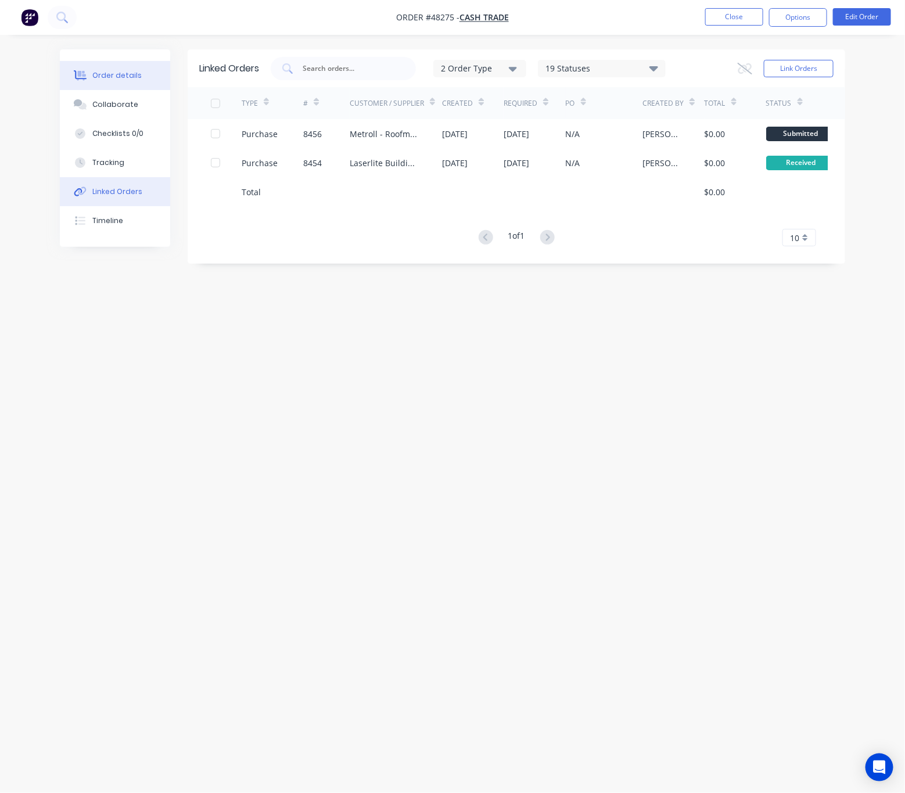
click at [117, 82] on button "Order details" at bounding box center [115, 75] width 110 height 29
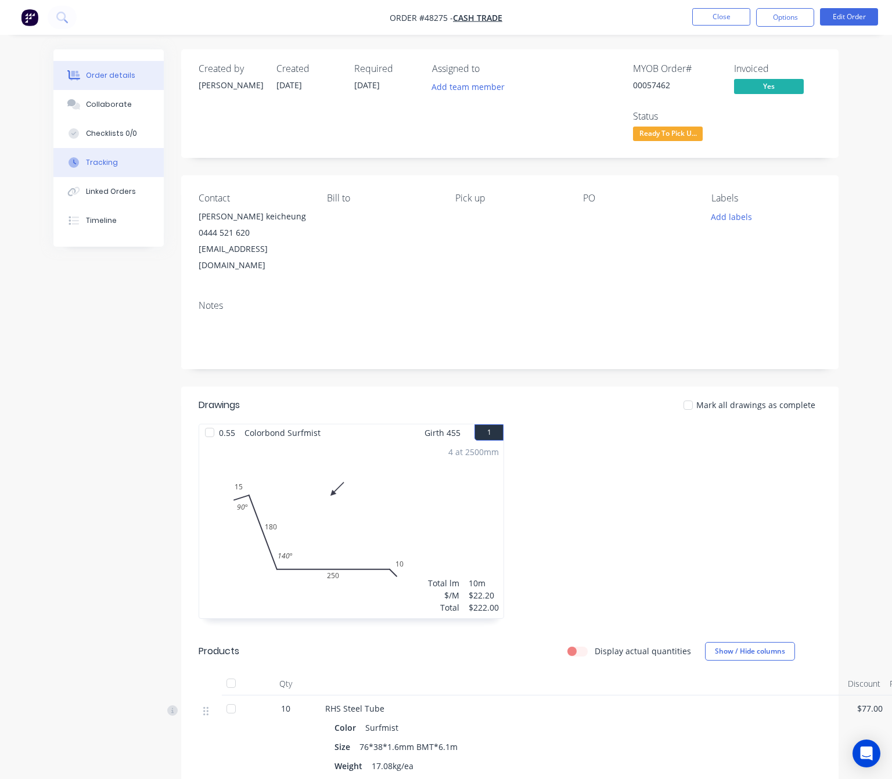
click at [126, 163] on button "Tracking" at bounding box center [108, 162] width 110 height 29
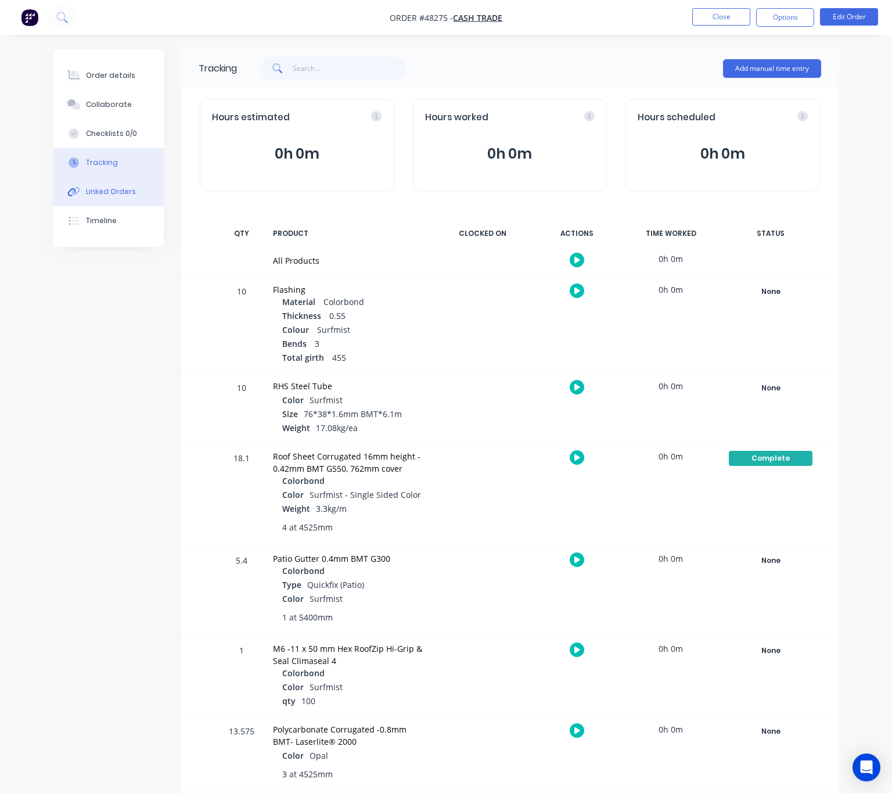
click at [119, 190] on div "Linked Orders" at bounding box center [111, 191] width 50 height 10
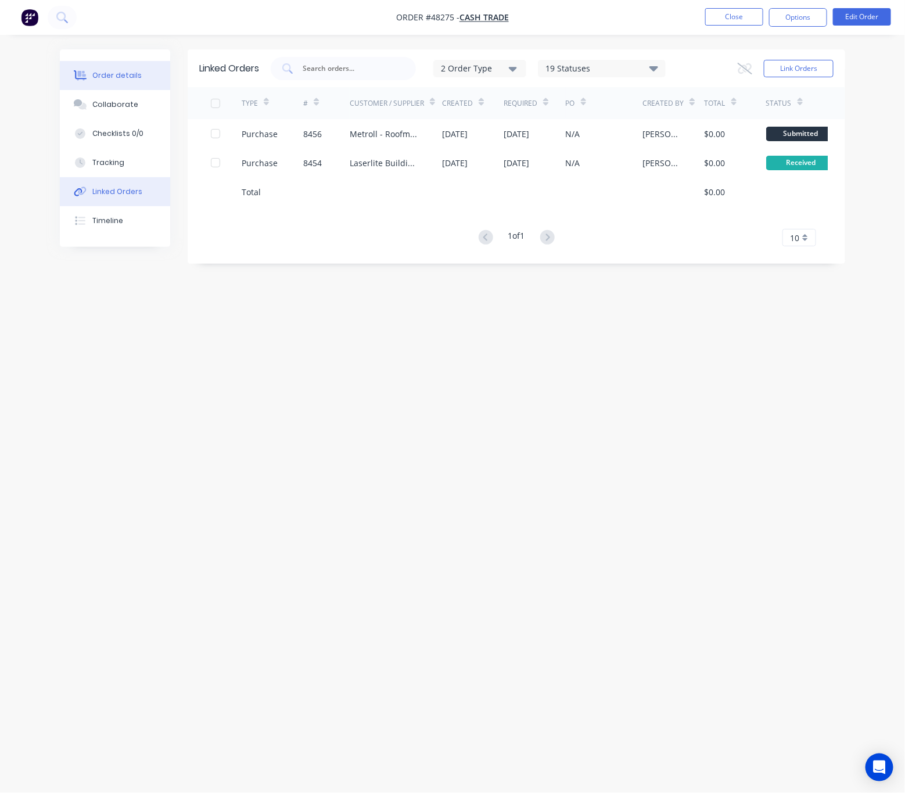
click at [128, 78] on div "Order details" at bounding box center [116, 75] width 49 height 10
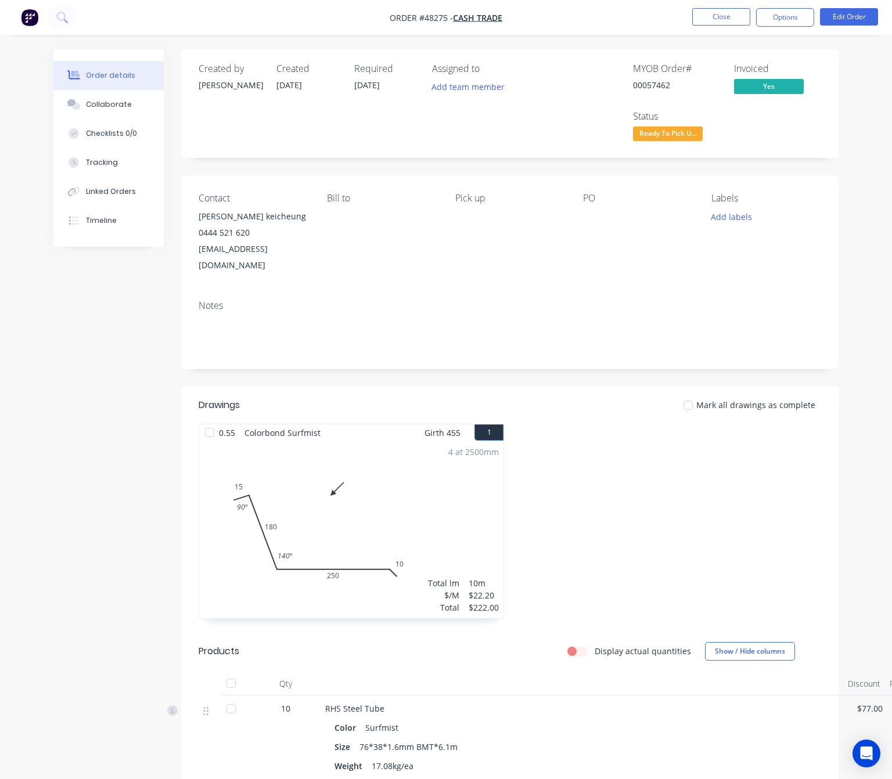
click at [128, 78] on div "Order details" at bounding box center [110, 75] width 49 height 10
click at [671, 139] on span "Ready To Pick U..." at bounding box center [668, 134] width 70 height 15
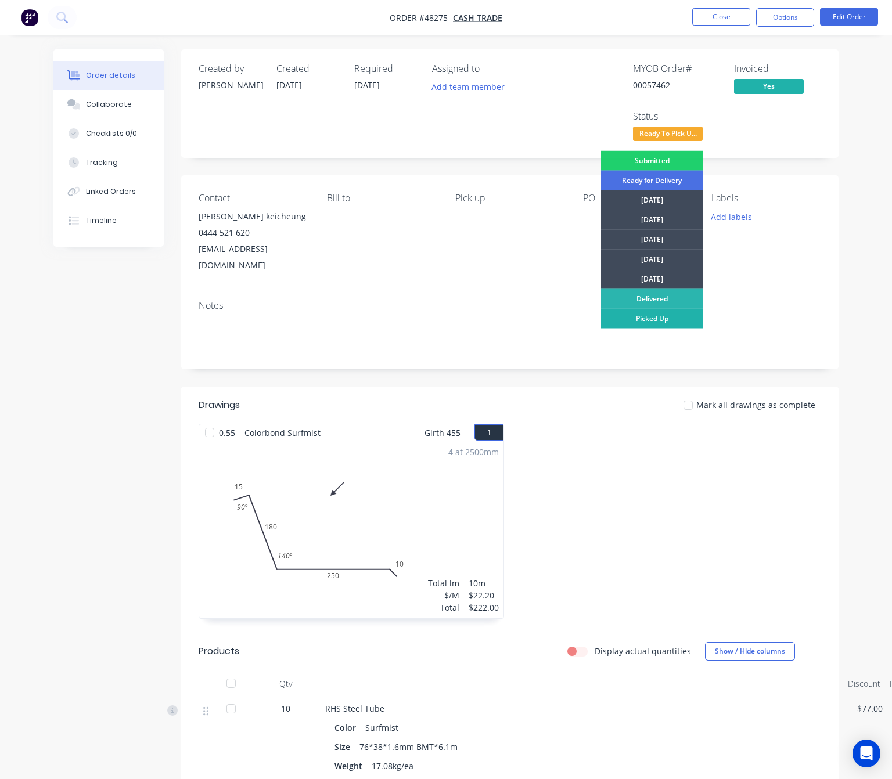
click at [671, 316] on div "Picked Up" at bounding box center [652, 319] width 102 height 20
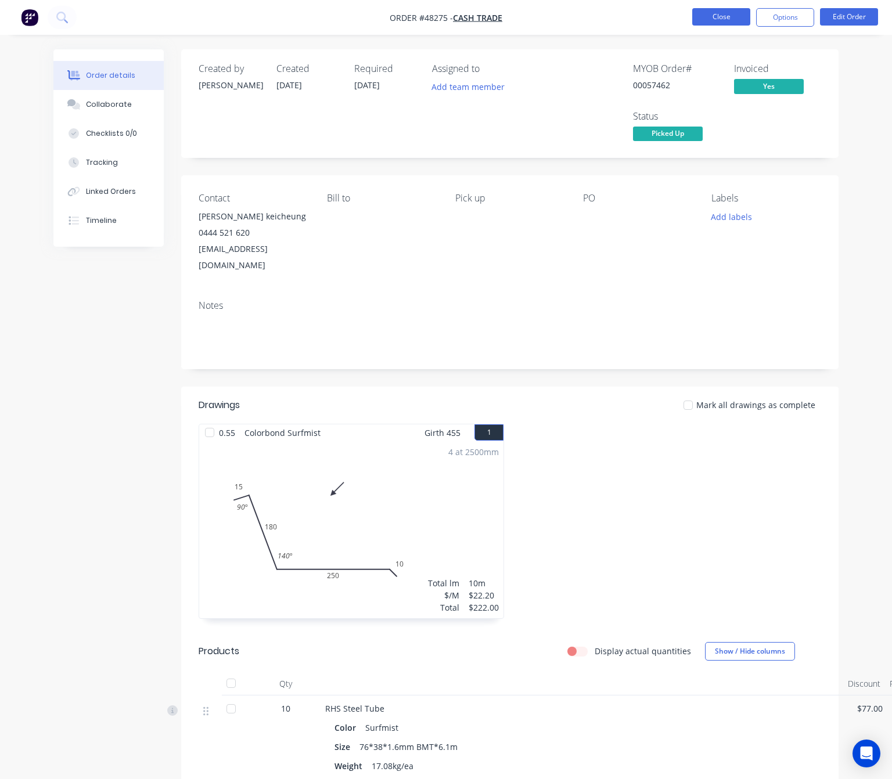
click at [699, 16] on button "Close" at bounding box center [721, 16] width 58 height 17
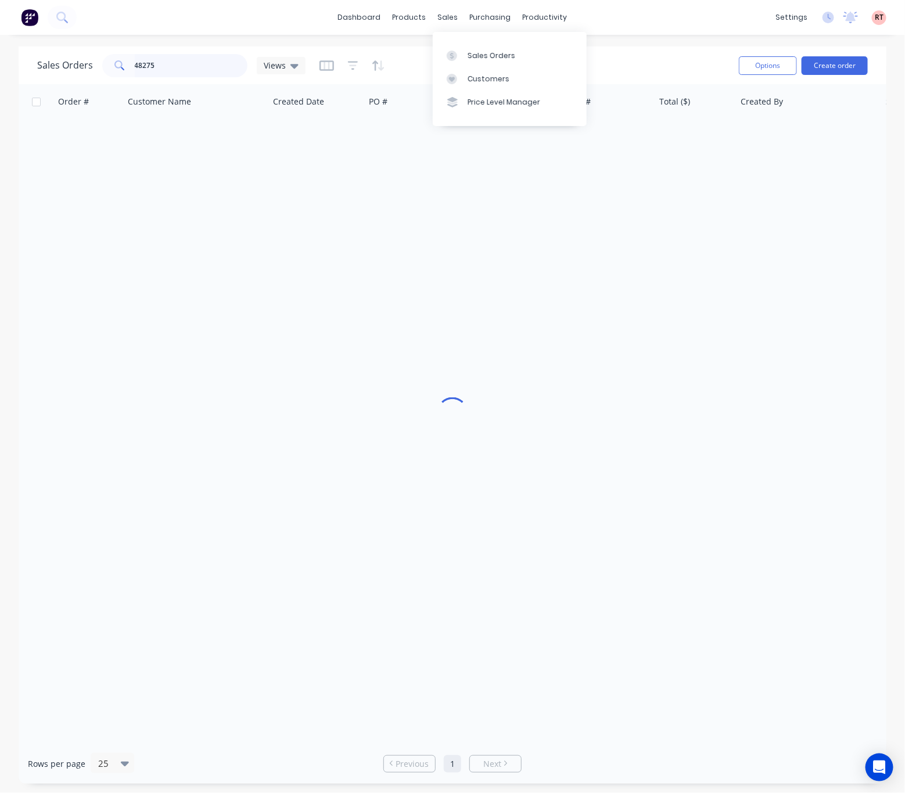
drag, startPoint x: 105, startPoint y: 77, endPoint x: 48, endPoint y: 69, distance: 58.1
click at [55, 71] on div "Sales Orders 48275 Views" at bounding box center [171, 65] width 268 height 23
click at [462, 386] on div "Order # Customer Name Created Date PO # Accounting Order # Total ($) Created By…" at bounding box center [452, 413] width 867 height 659
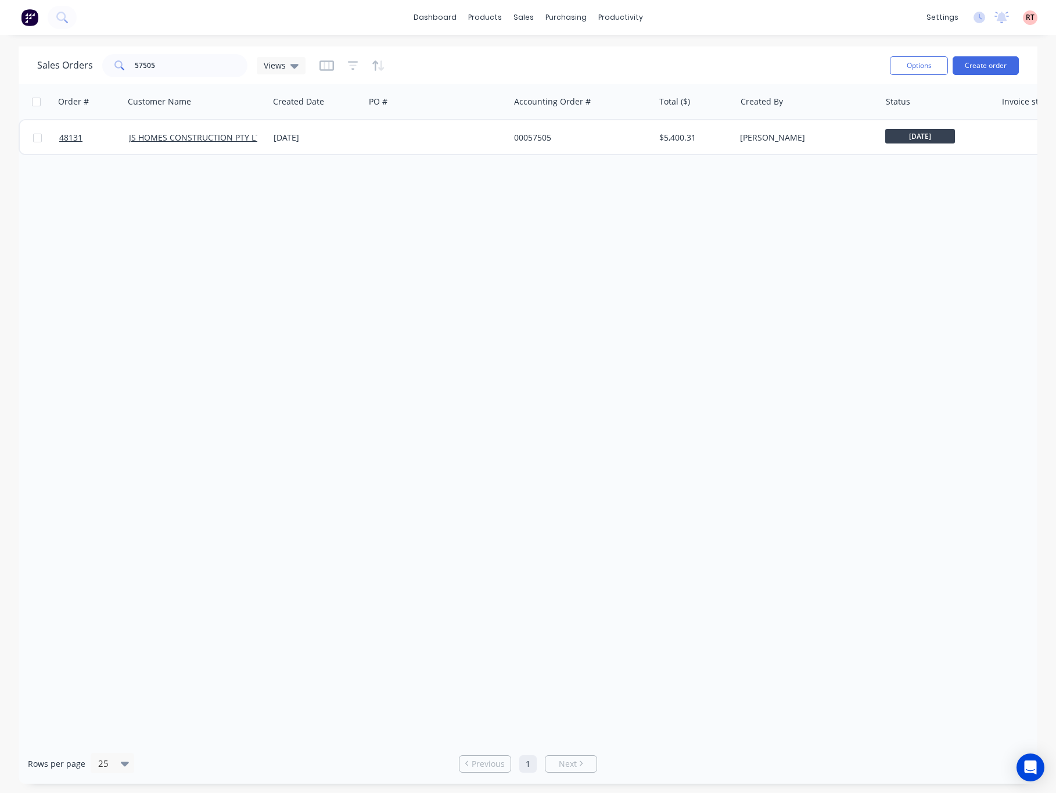
click at [804, 274] on div "Order # Customer Name Created Date PO # Accounting Order # Total ($) Created By…" at bounding box center [528, 413] width 1018 height 659
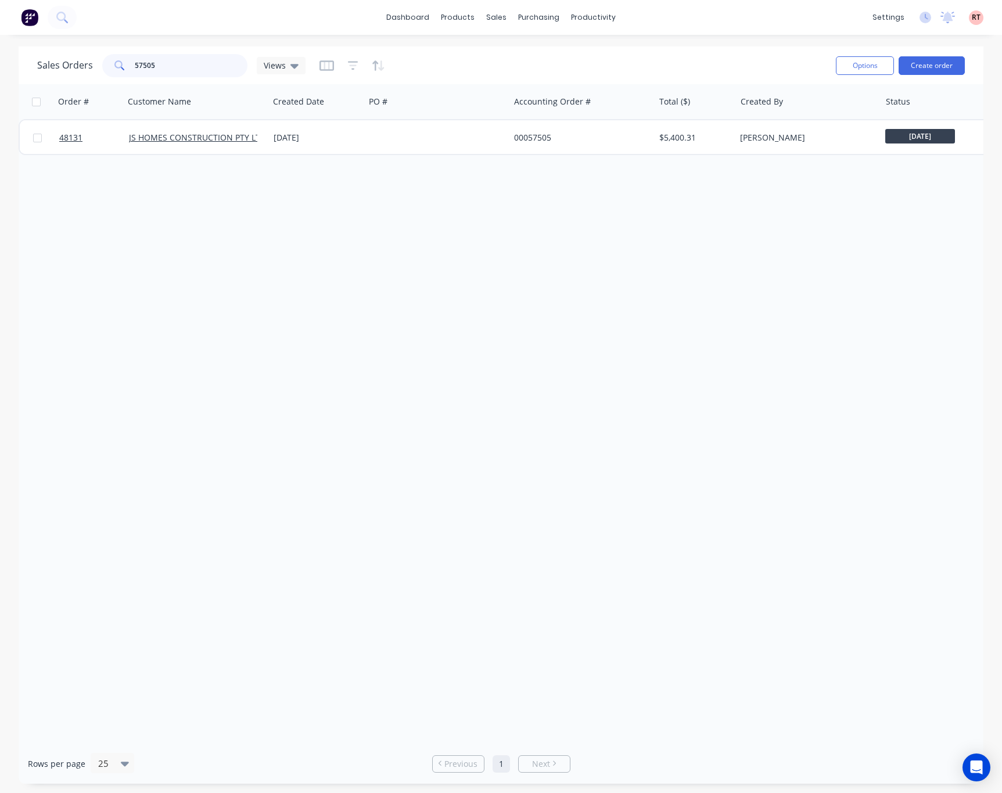
drag, startPoint x: 190, startPoint y: 59, endPoint x: 102, endPoint y: 69, distance: 89.3
click at [102, 69] on div "57505" at bounding box center [174, 65] width 145 height 23
type input "57444"
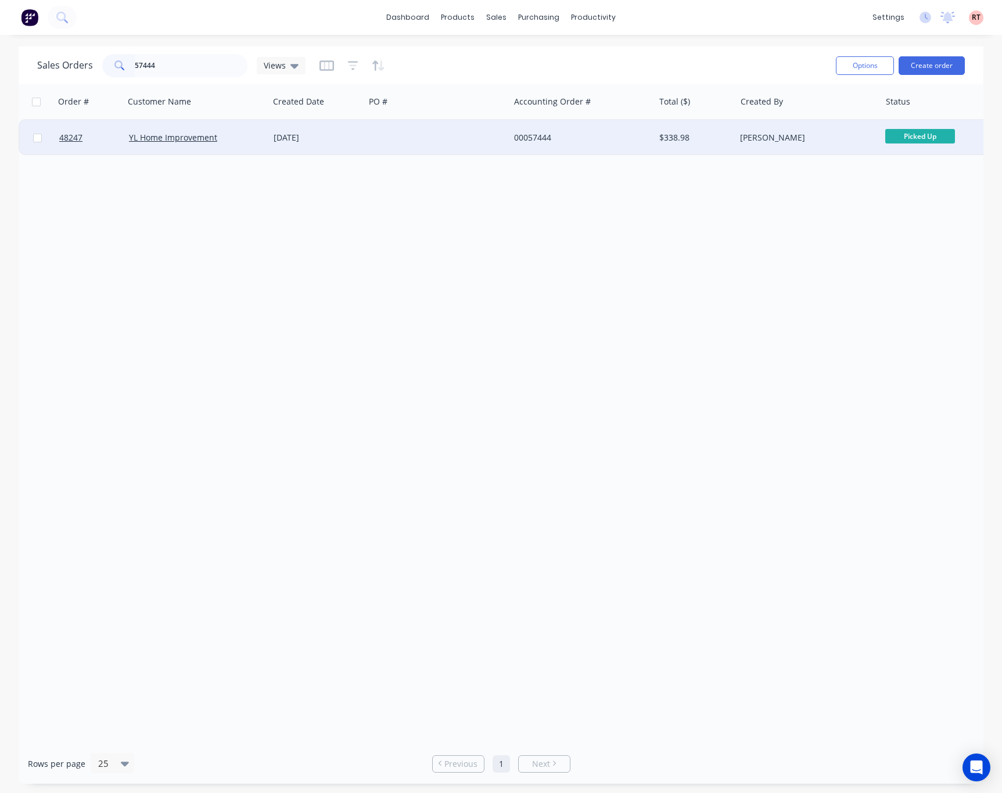
click at [566, 143] on div "00057444" at bounding box center [581, 137] width 145 height 35
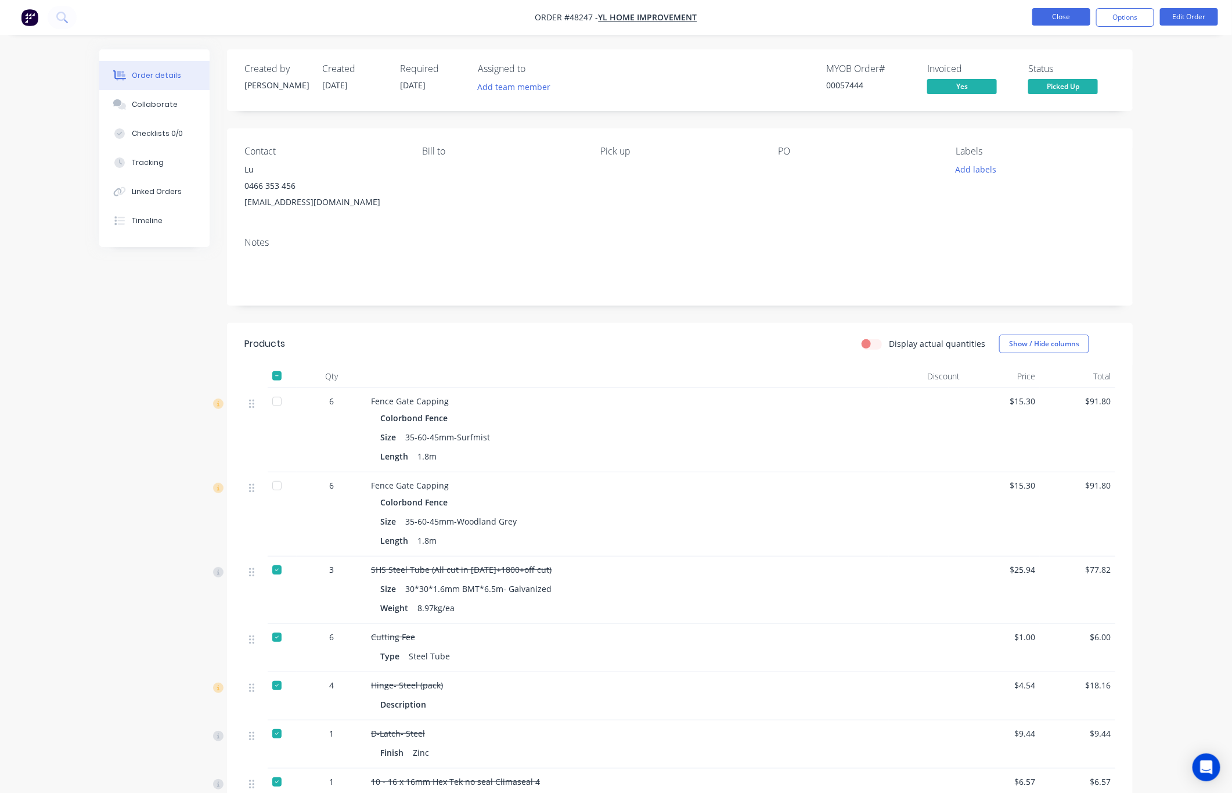
click at [974, 16] on button "Close" at bounding box center [1061, 16] width 58 height 17
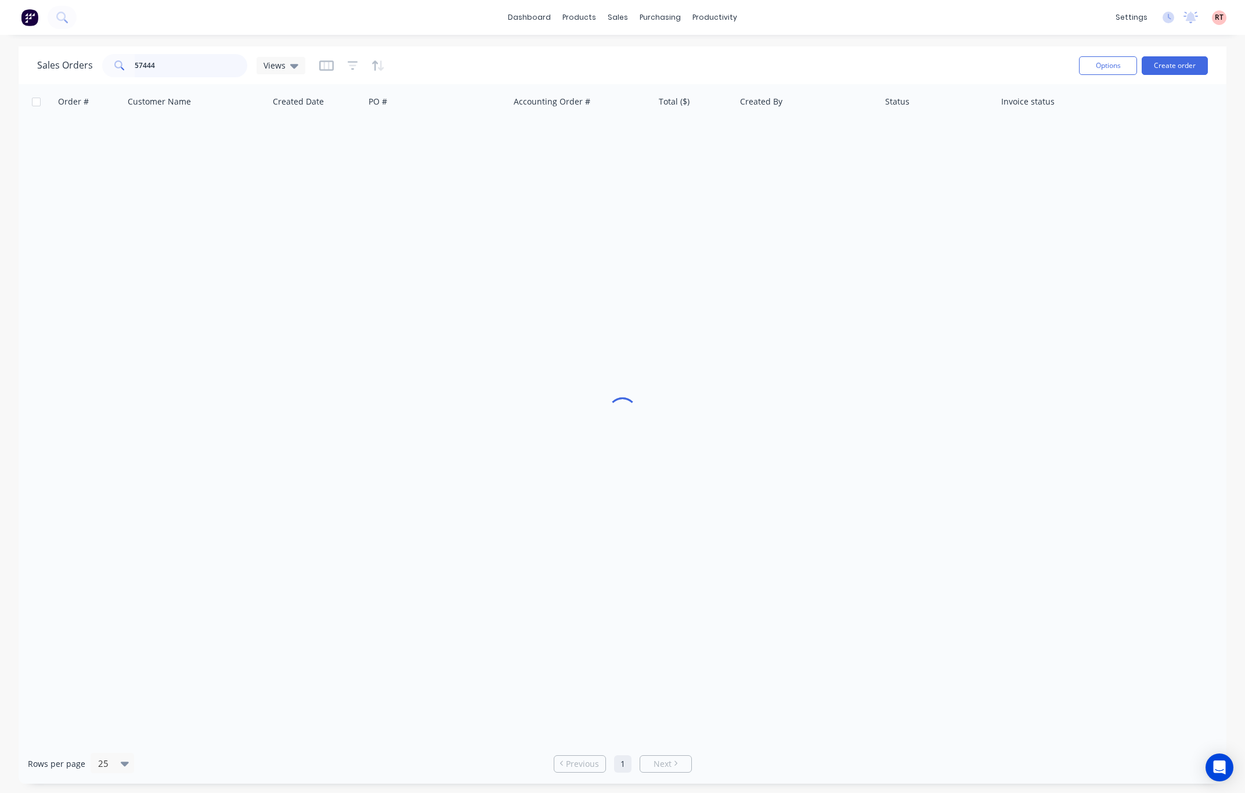
click at [164, 67] on input "57444" at bounding box center [191, 65] width 113 height 23
click at [114, 64] on icon at bounding box center [118, 64] width 8 height 8
drag, startPoint x: 187, startPoint y: 66, endPoint x: 124, endPoint y: 63, distance: 63.4
click at [140, 65] on input "57444" at bounding box center [191, 65] width 113 height 23
click at [171, 58] on input "57444" at bounding box center [191, 65] width 113 height 23
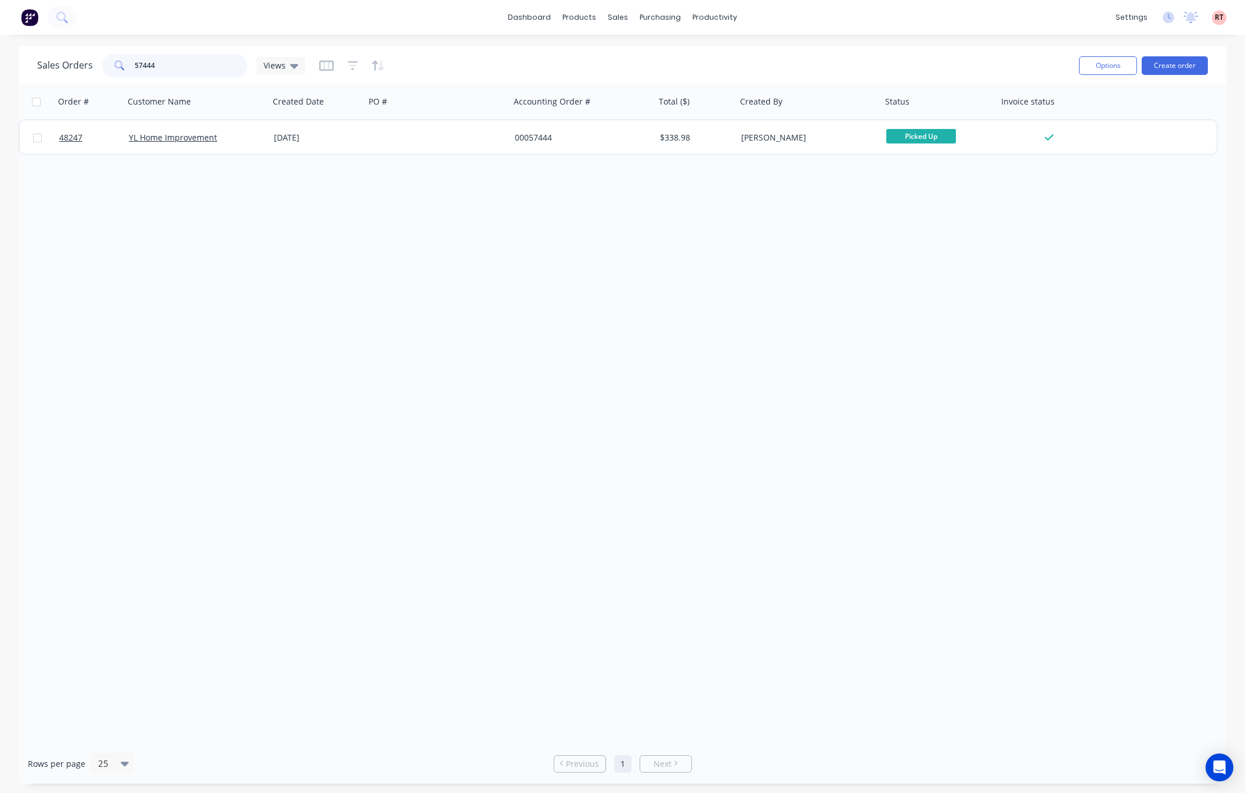
drag, startPoint x: 160, startPoint y: 66, endPoint x: 109, endPoint y: 65, distance: 51.7
click at [109, 65] on div "57444" at bounding box center [174, 65] width 145 height 23
type input "48275"
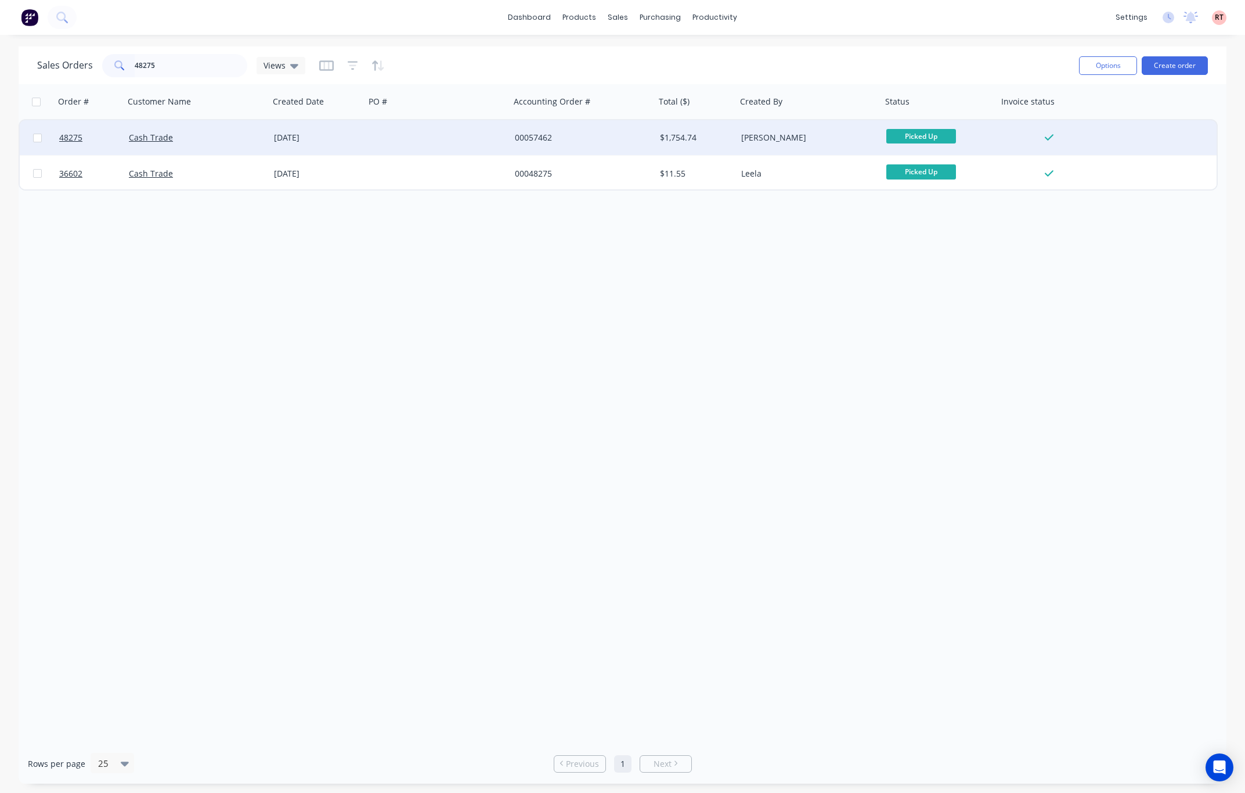
click at [596, 141] on div "00057462" at bounding box center [579, 138] width 129 height 12
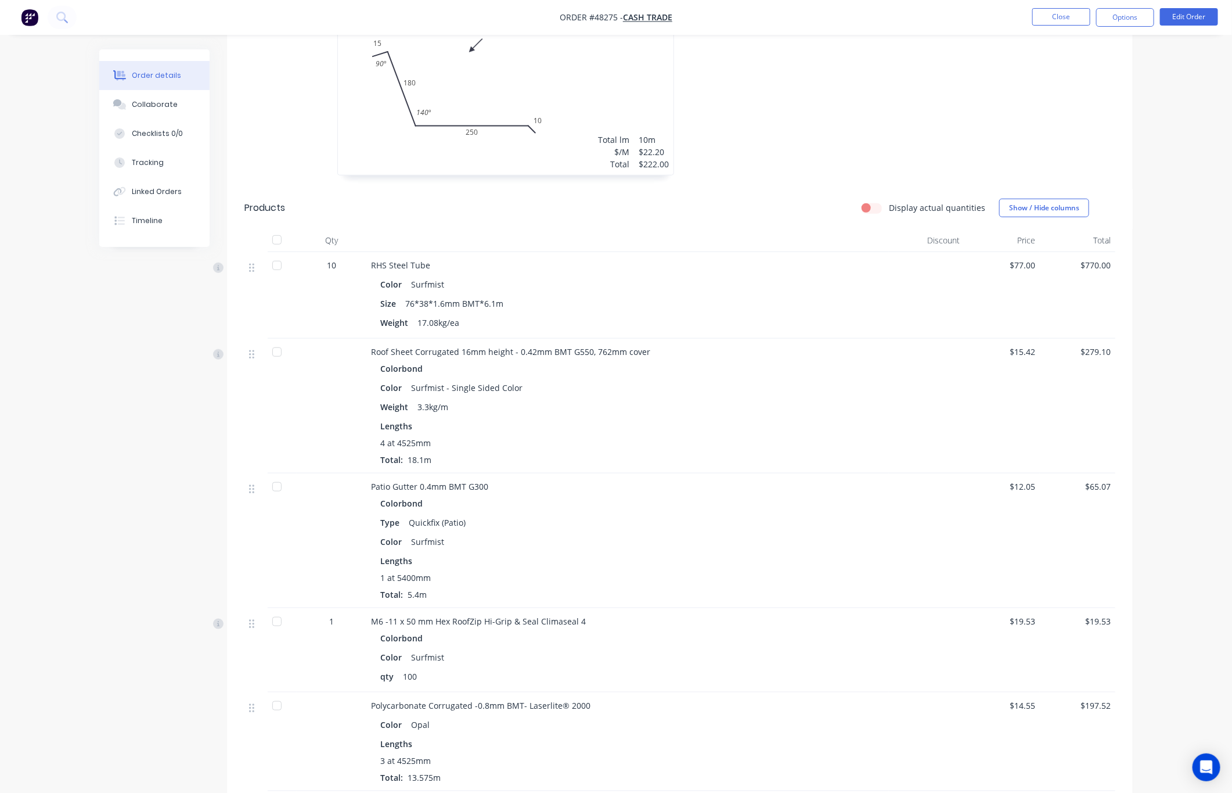
scroll to position [435, 0]
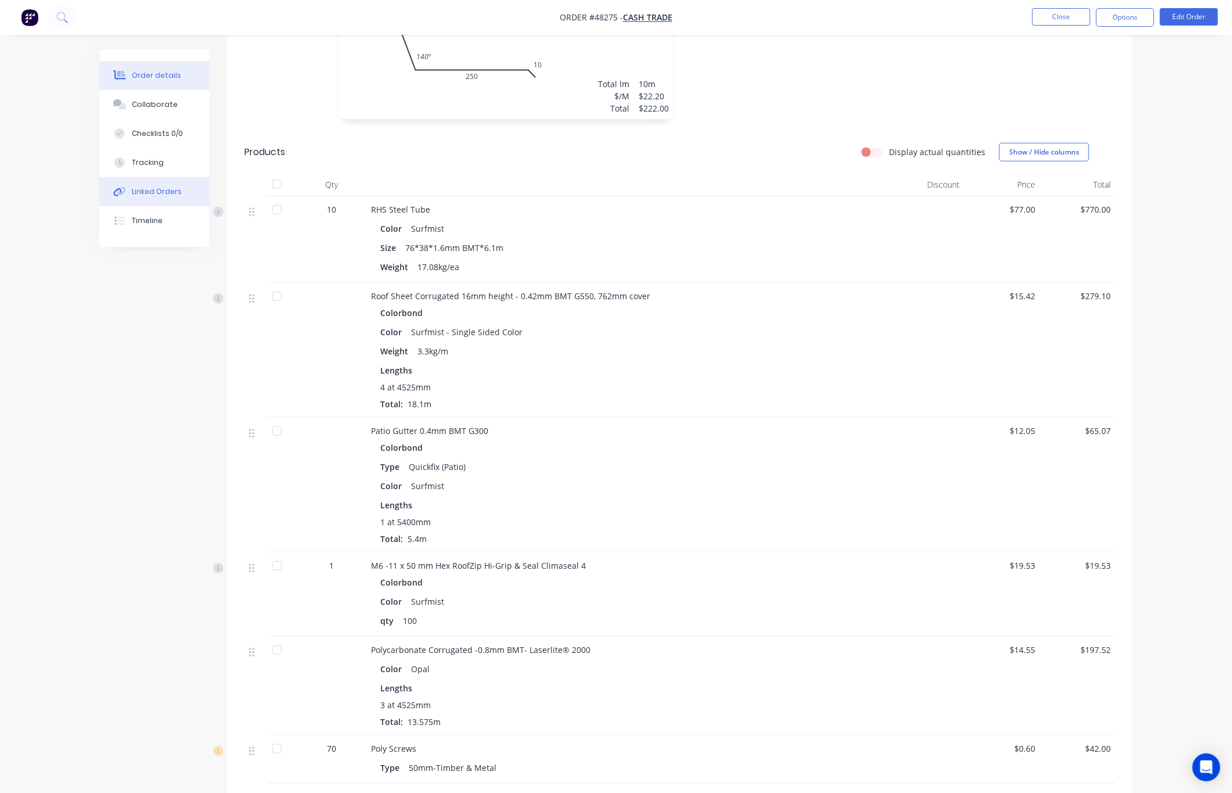
click at [125, 190] on icon at bounding box center [122, 191] width 8 height 8
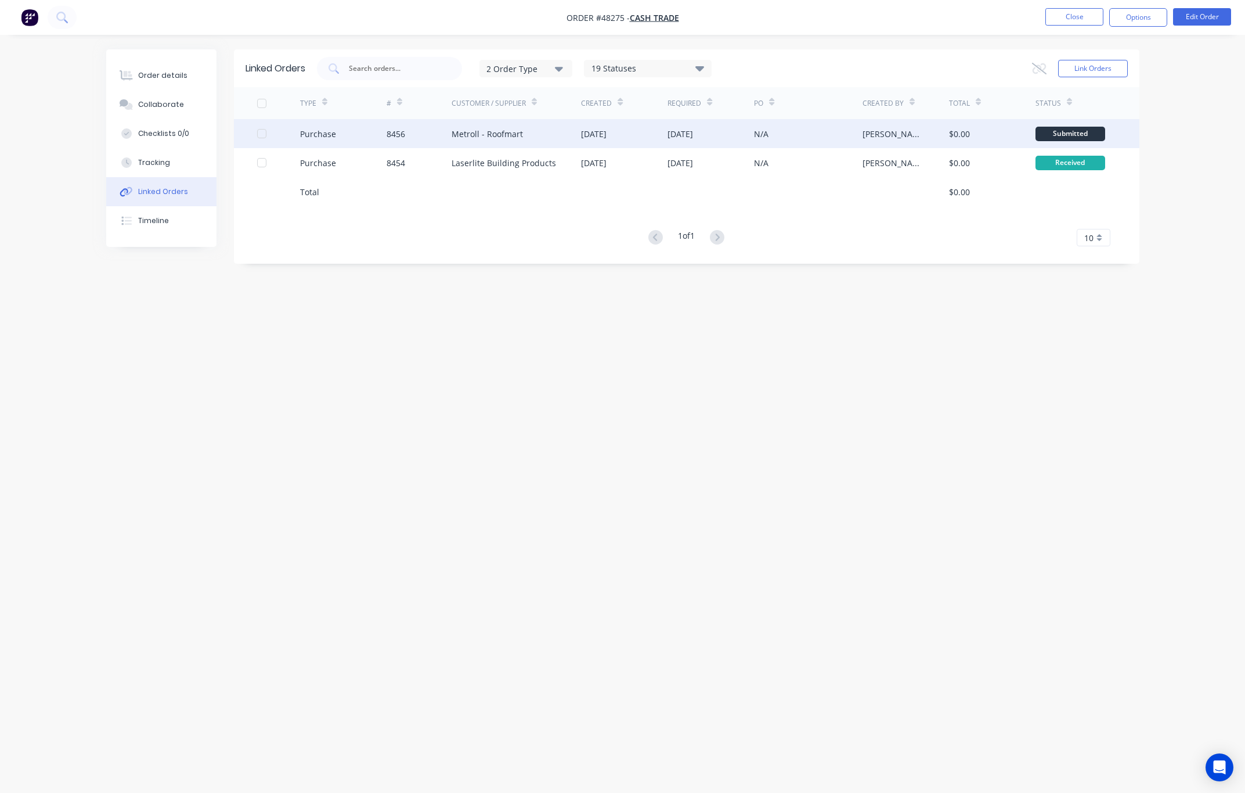
click at [530, 132] on div "Metroll - Roofmart" at bounding box center [517, 133] width 130 height 29
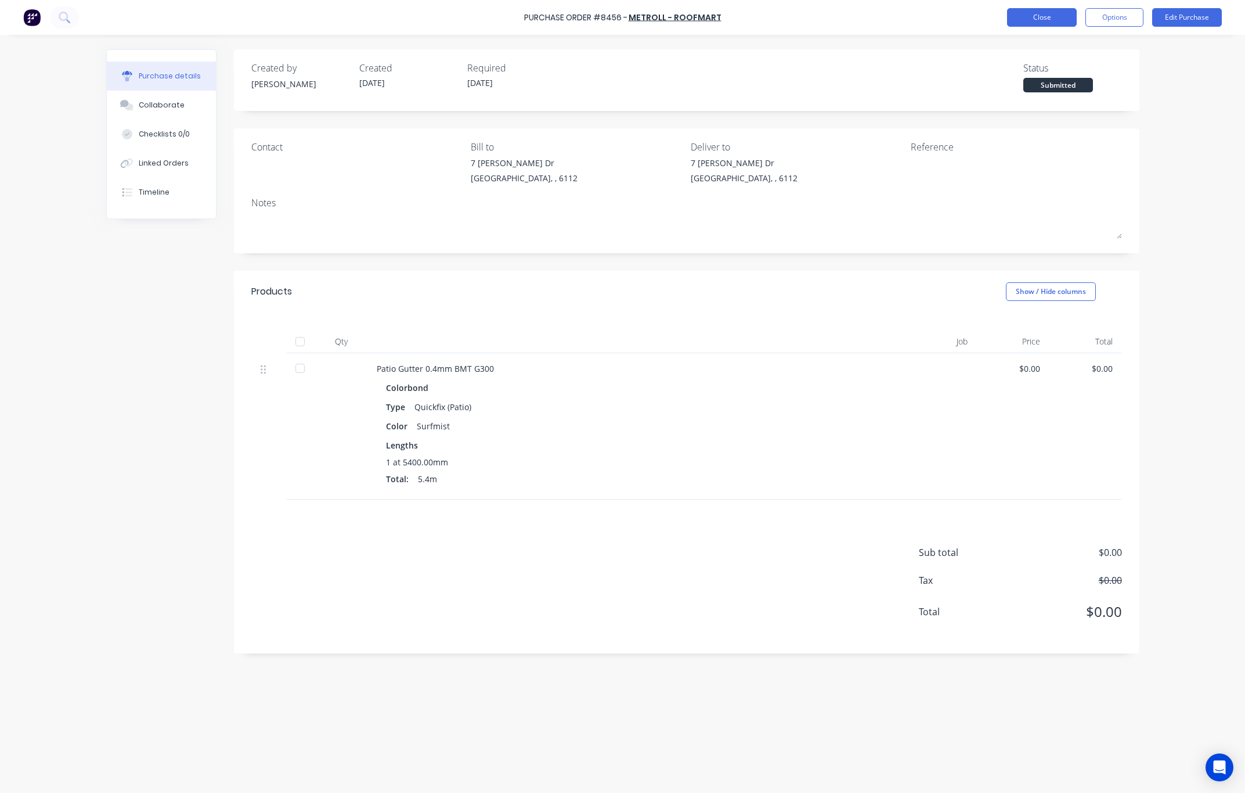
click at [974, 21] on button "Close" at bounding box center [1042, 17] width 70 height 19
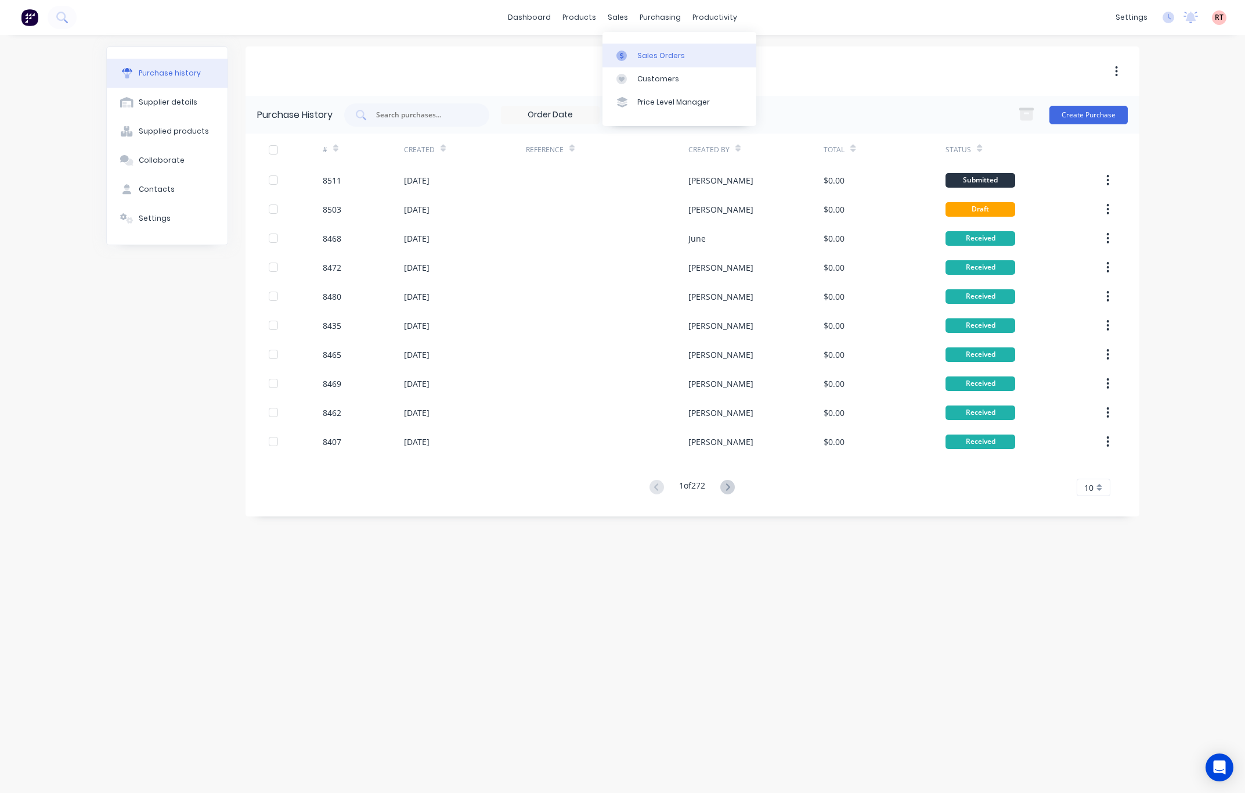
click at [638, 59] on div "Sales Orders" at bounding box center [662, 56] width 48 height 10
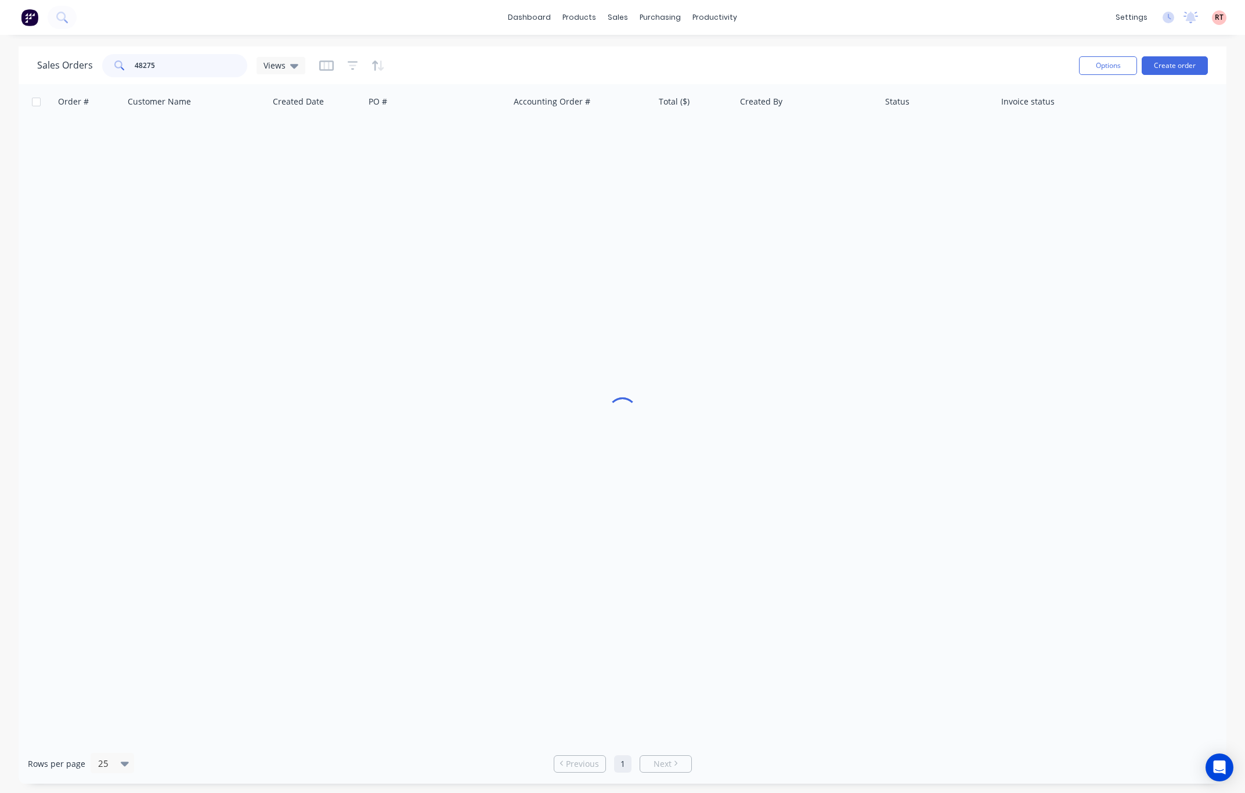
click at [185, 64] on input "48275" at bounding box center [191, 65] width 113 height 23
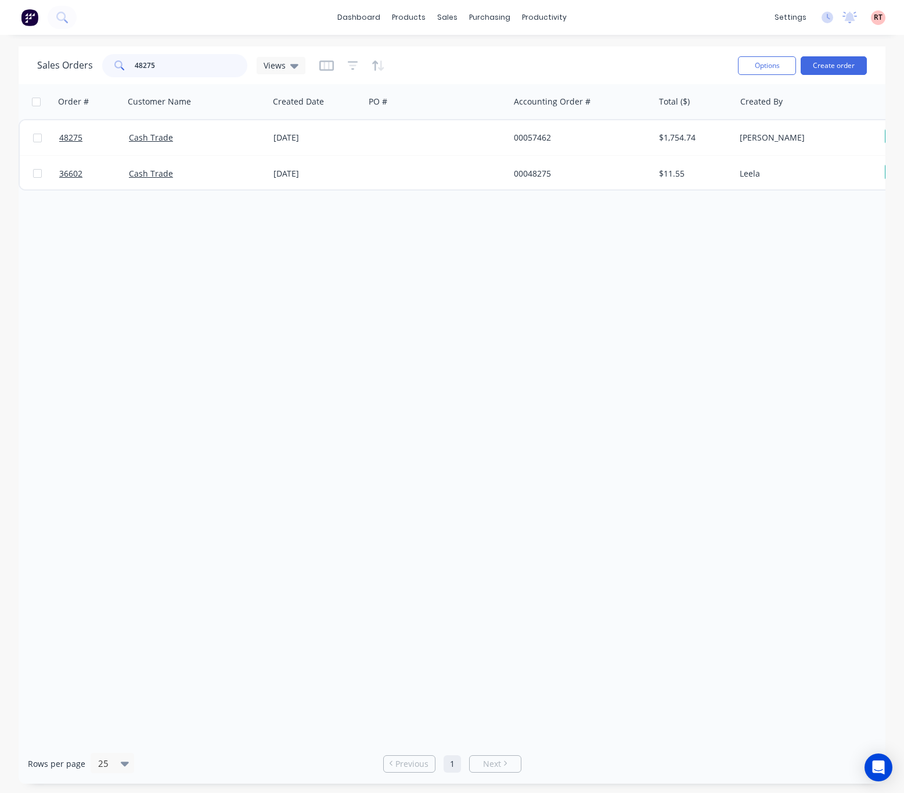
click at [180, 64] on input "48275" at bounding box center [191, 65] width 113 height 23
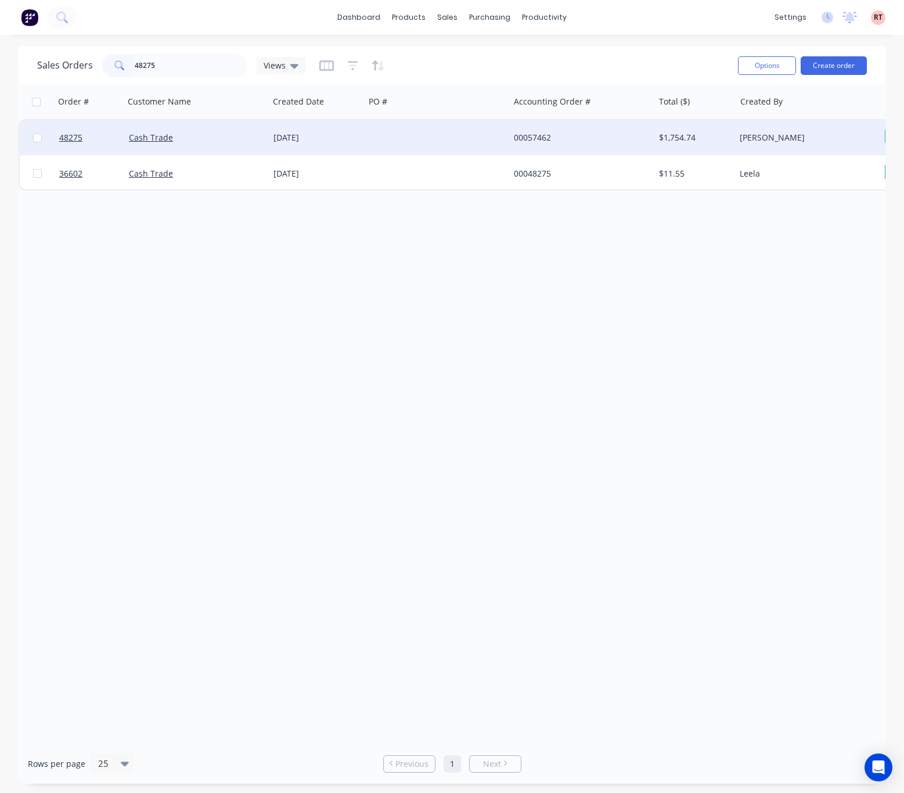
click at [399, 143] on div at bounding box center [437, 137] width 145 height 35
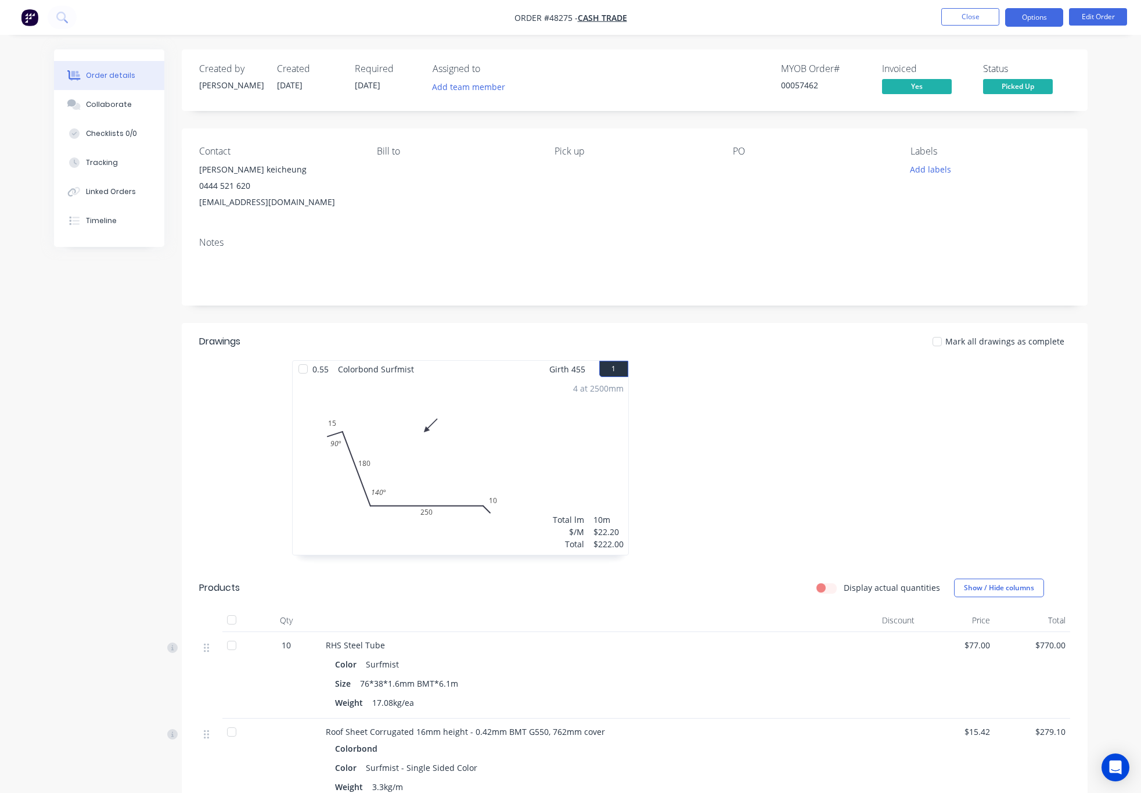
click at [974, 14] on button "Options" at bounding box center [1034, 17] width 58 height 19
click at [974, 21] on button "Edit Order" at bounding box center [1098, 16] width 58 height 17
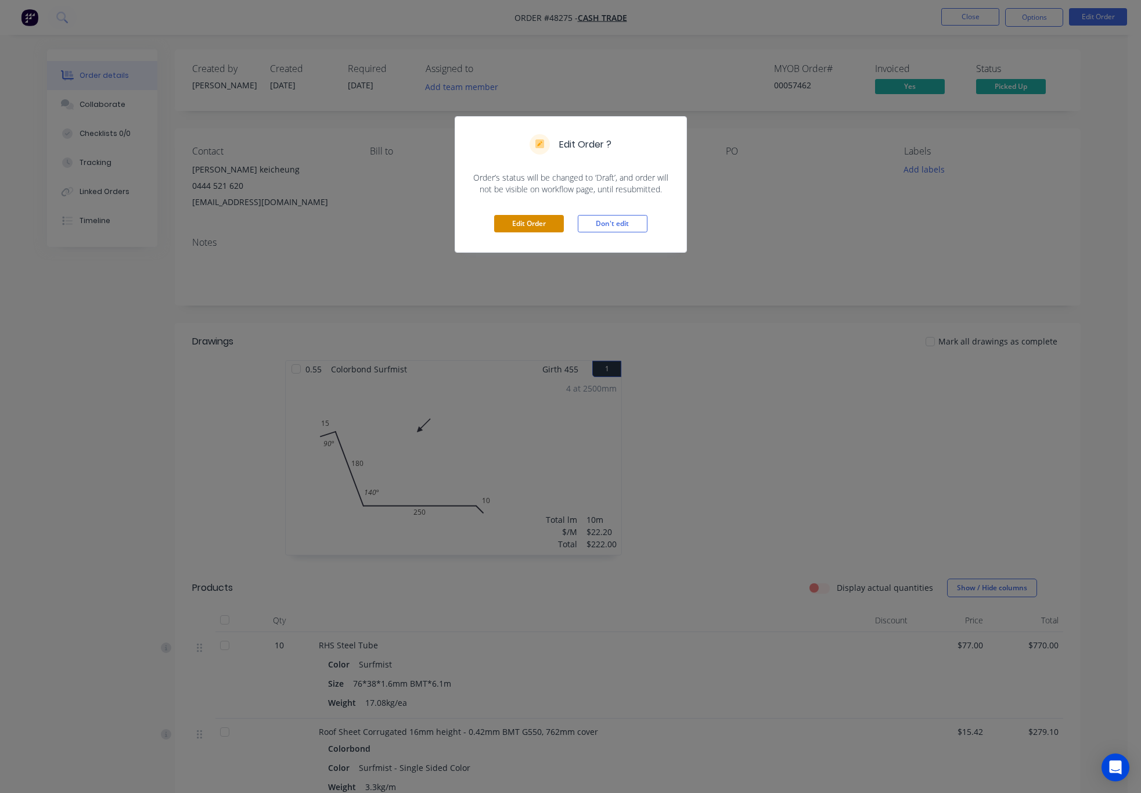
click at [514, 223] on button "Edit Order" at bounding box center [529, 223] width 70 height 17
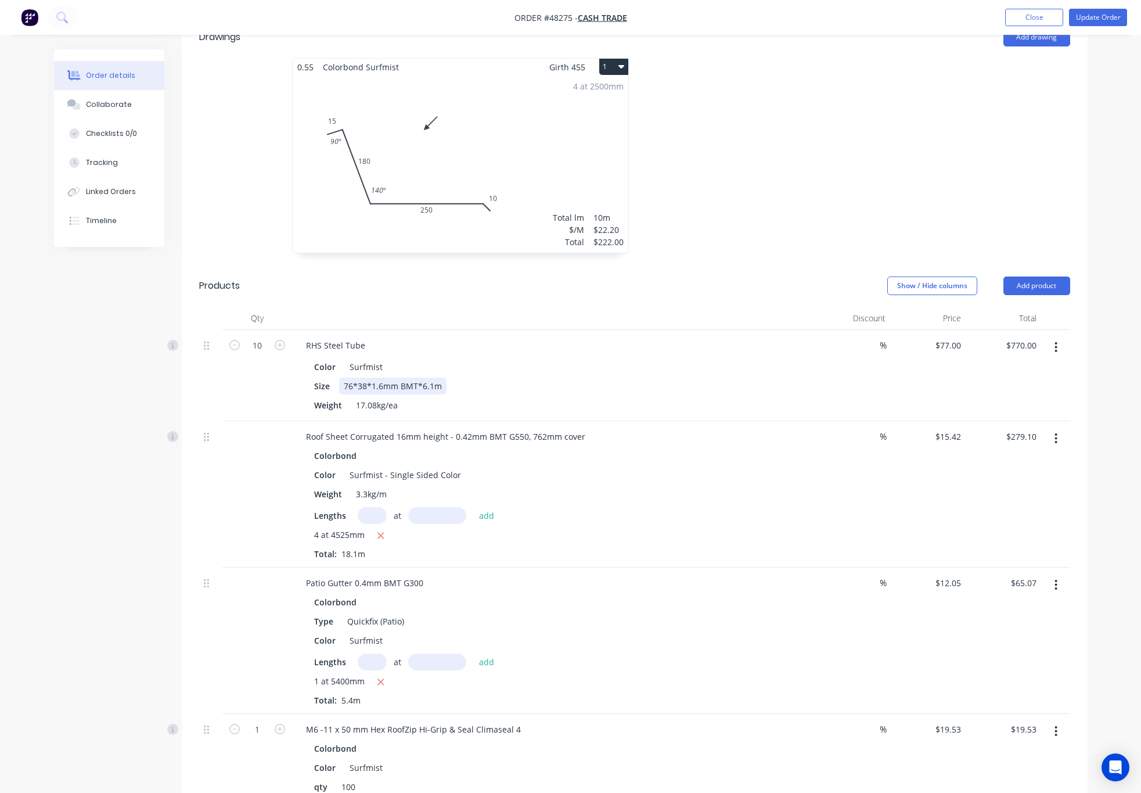
scroll to position [348, 0]
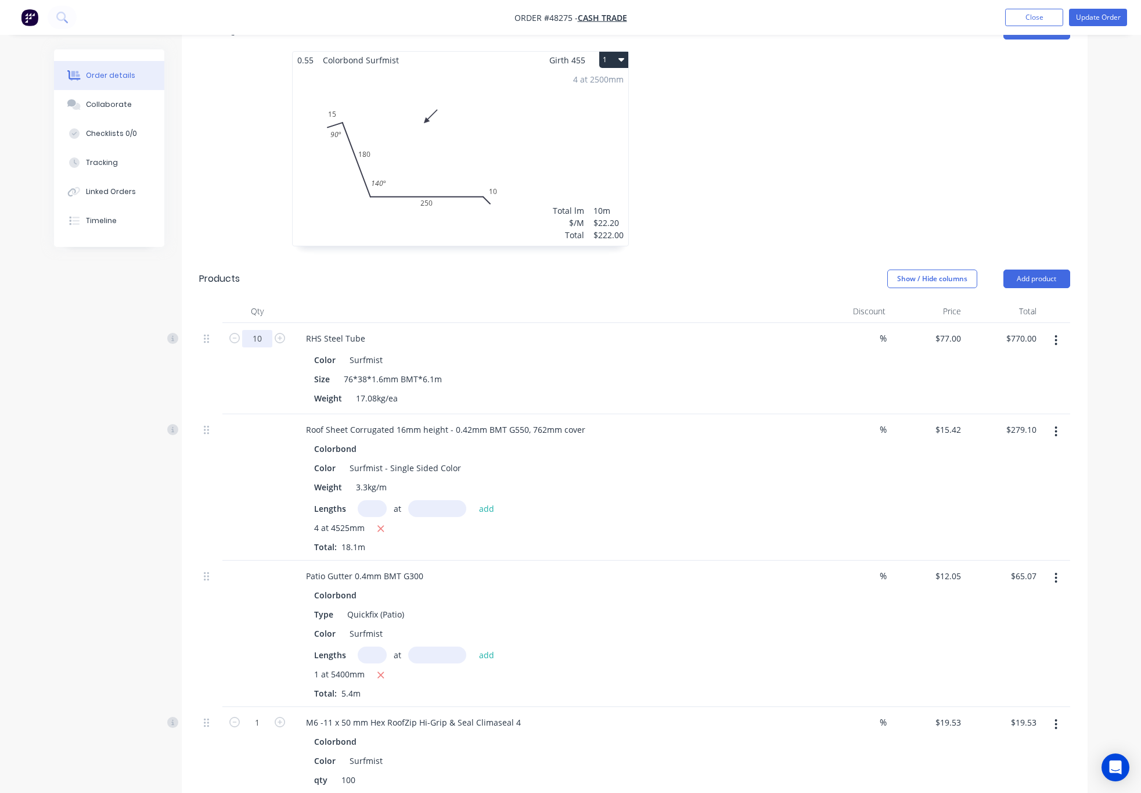
click at [253, 330] on input "10" at bounding box center [257, 338] width 30 height 17
type input "4"
type input "$308.00"
click at [368, 269] on div "Products" at bounding box center [291, 278] width 185 height 19
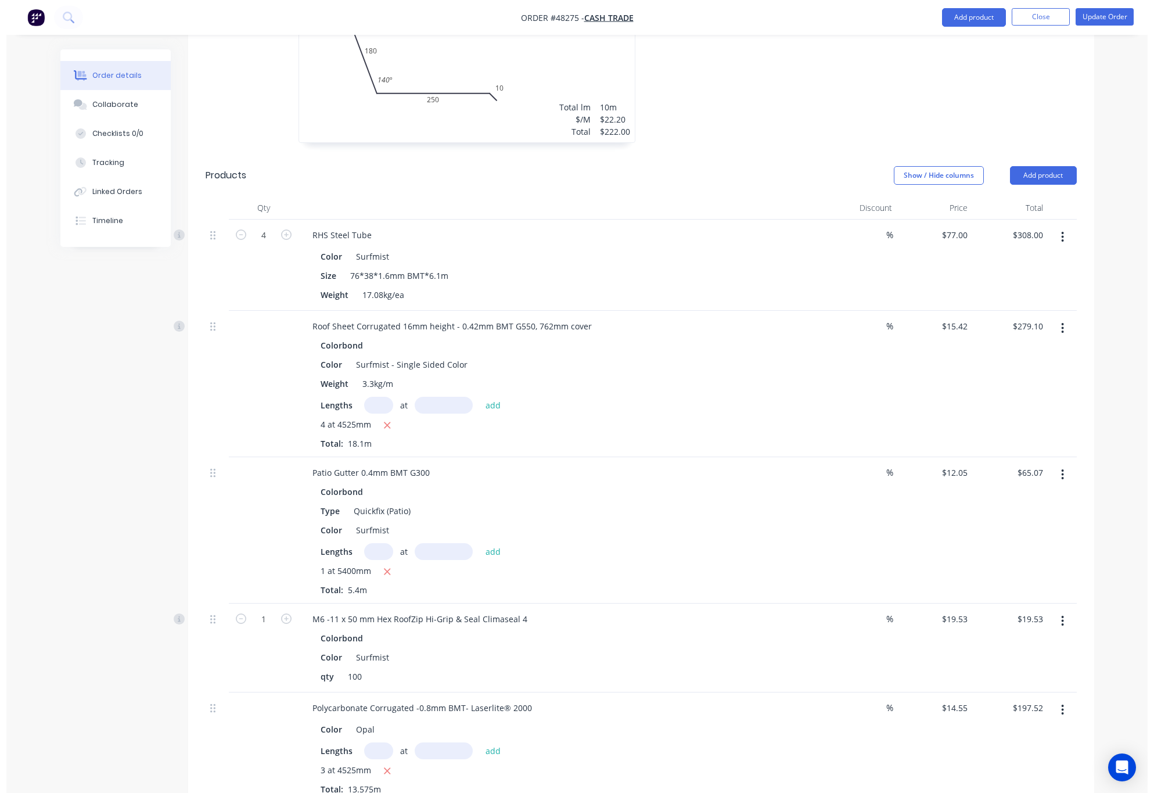
scroll to position [96, 0]
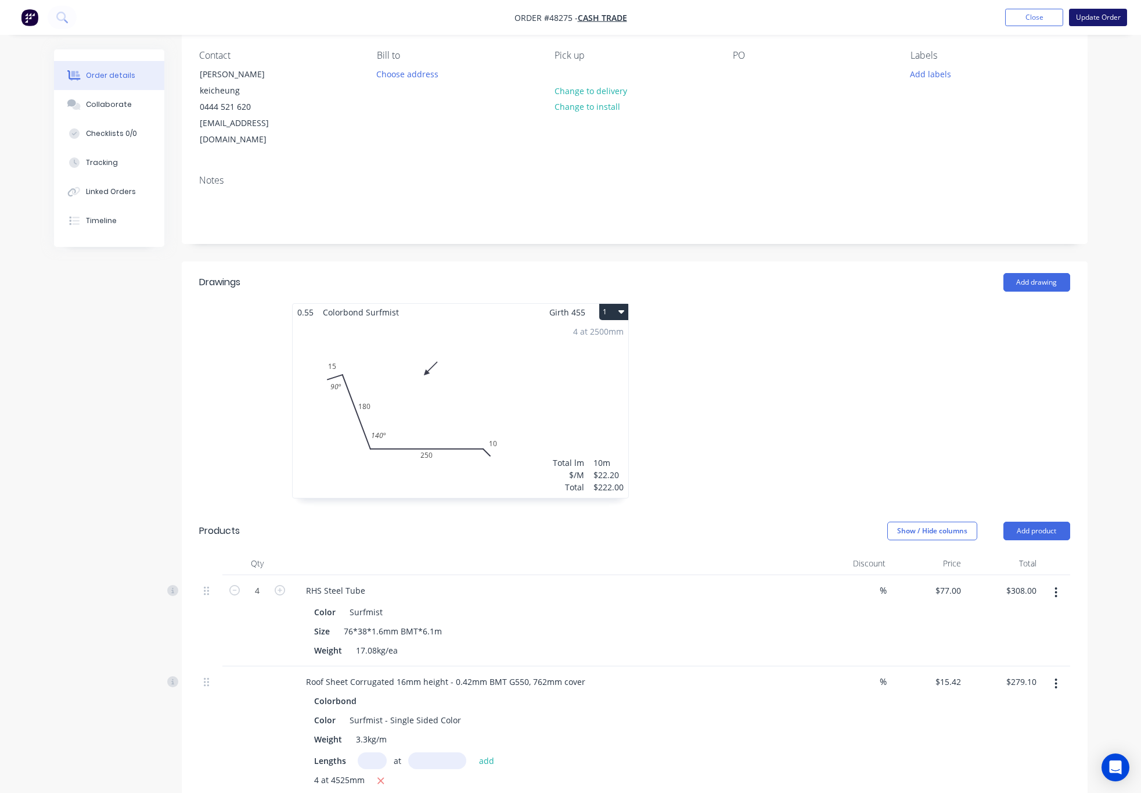
click at [974, 17] on button "Update Order" at bounding box center [1098, 17] width 58 height 17
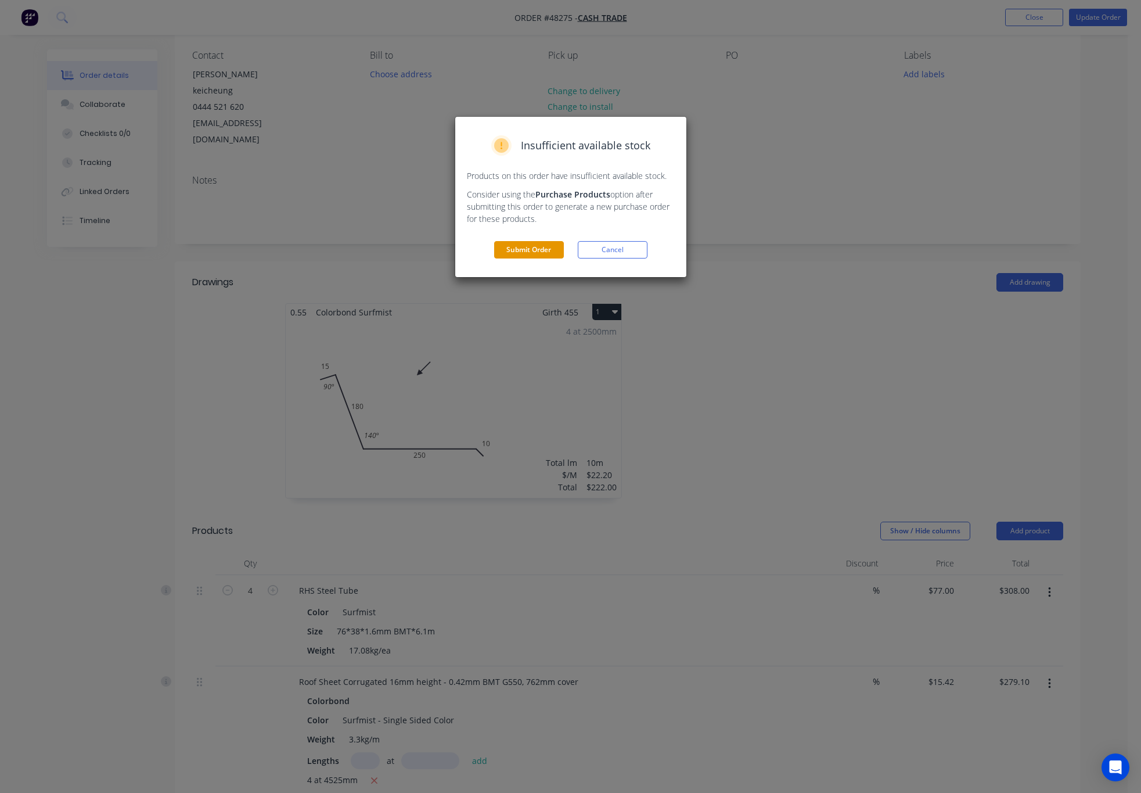
click at [521, 253] on button "Submit Order" at bounding box center [529, 249] width 70 height 17
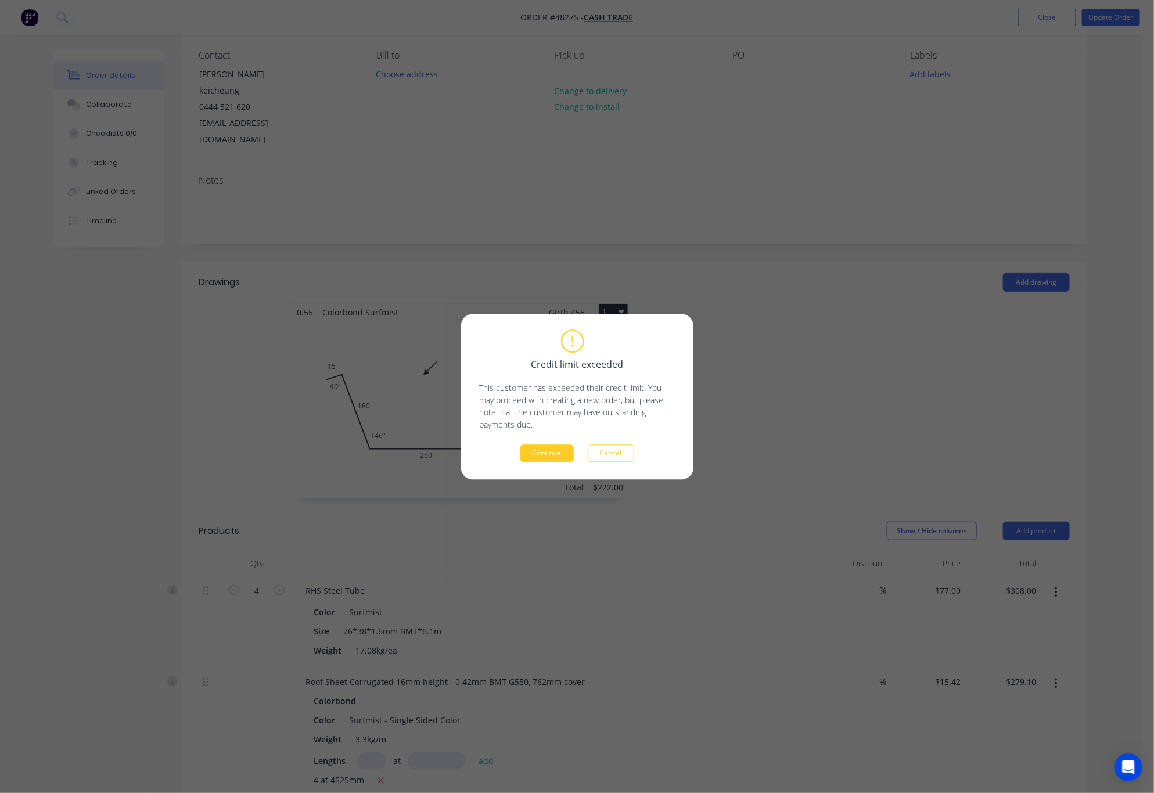
click at [548, 452] on button "Continue" at bounding box center [546, 452] width 53 height 17
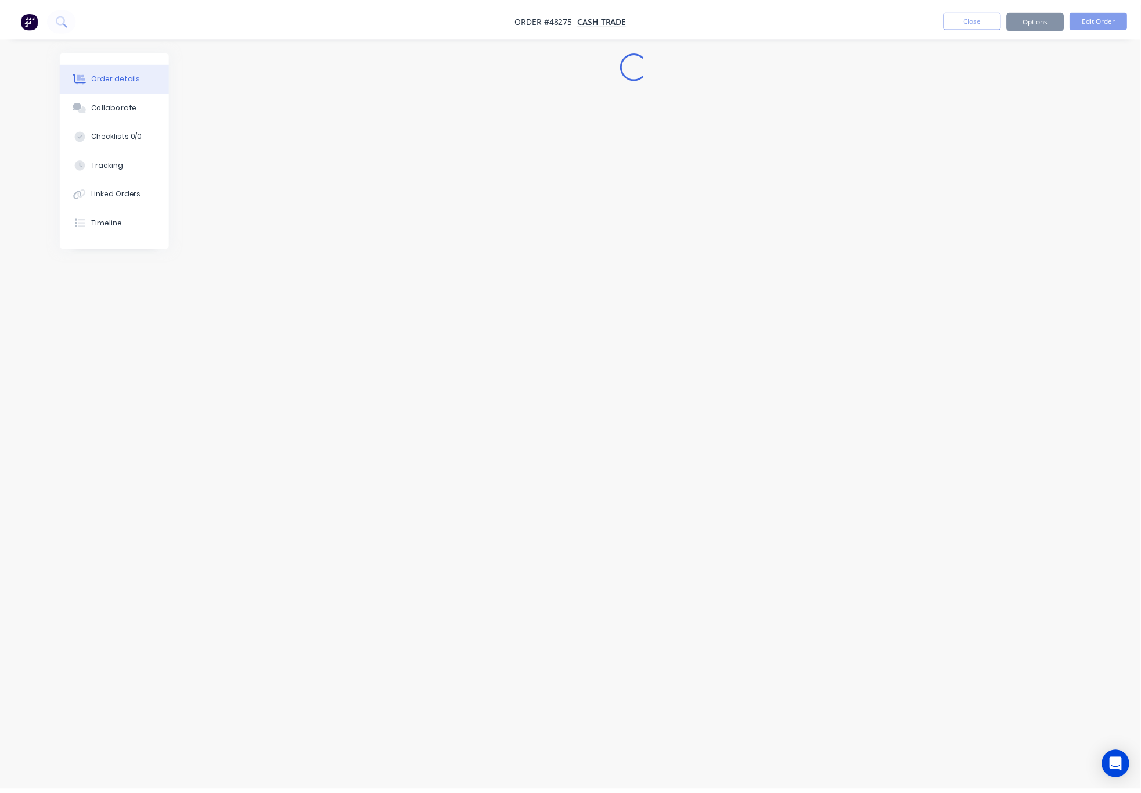
scroll to position [0, 0]
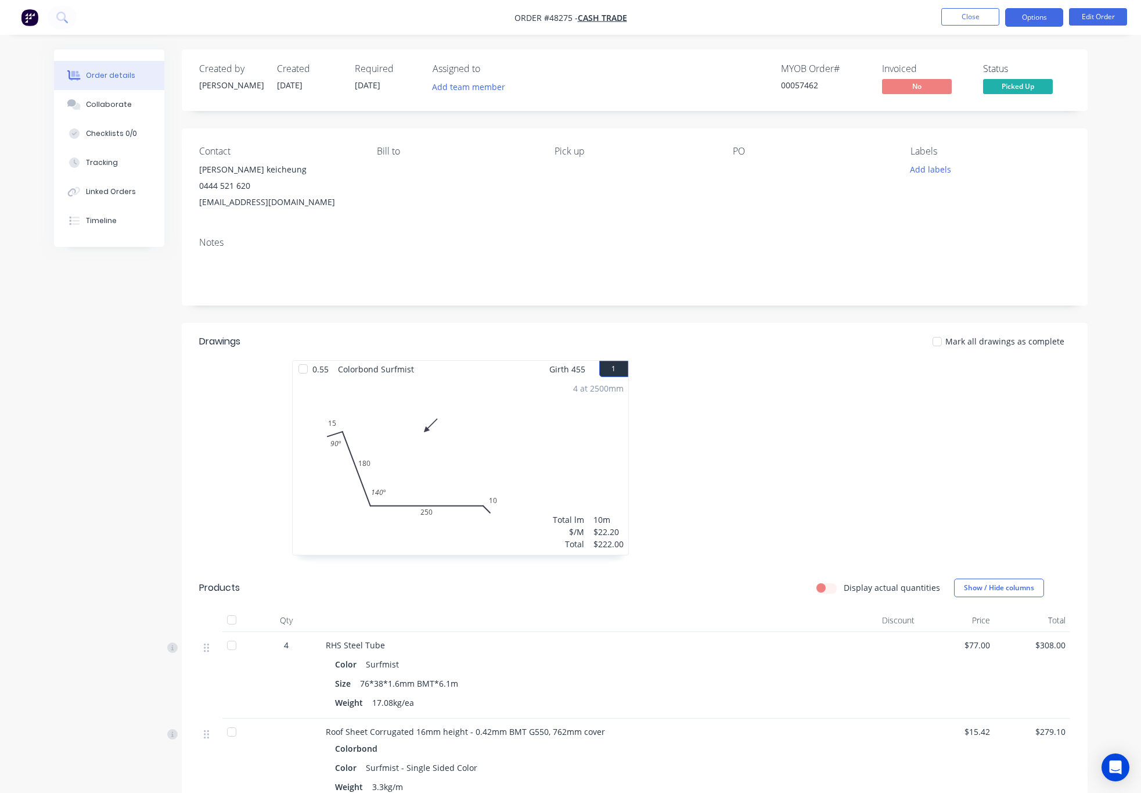
click at [974, 19] on button "Options" at bounding box center [1034, 17] width 58 height 19
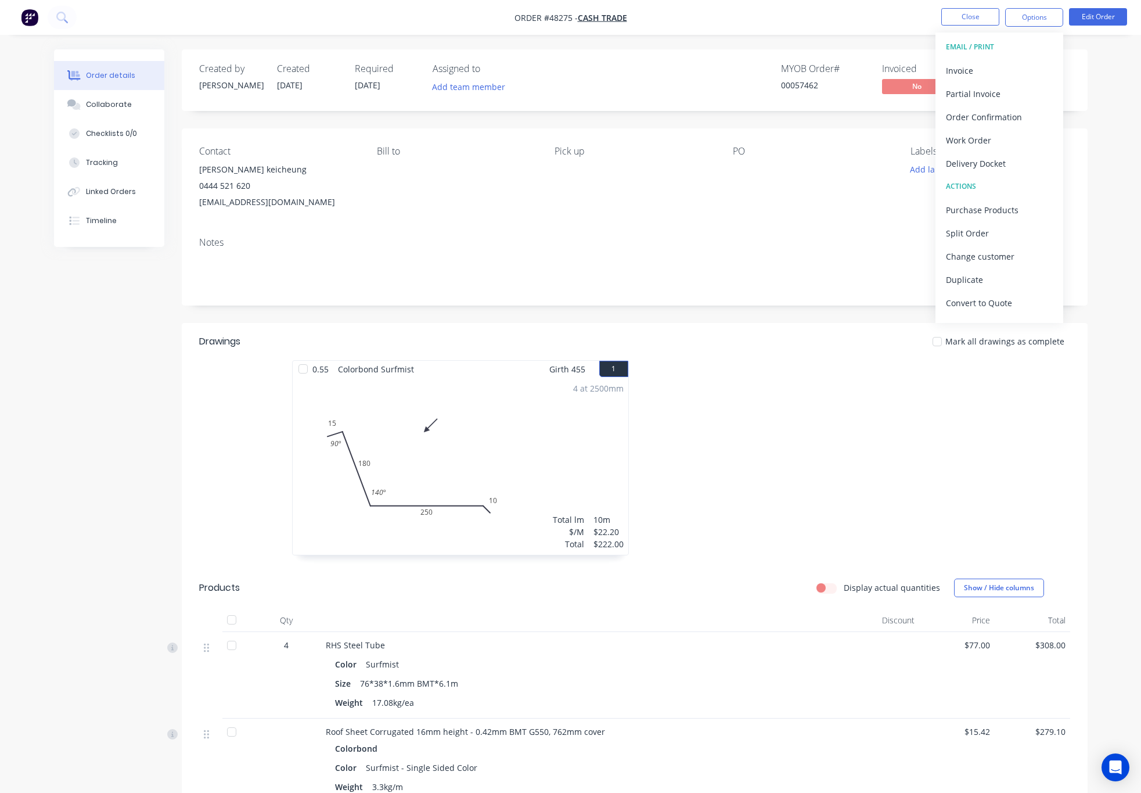
scroll to position [608, 0]
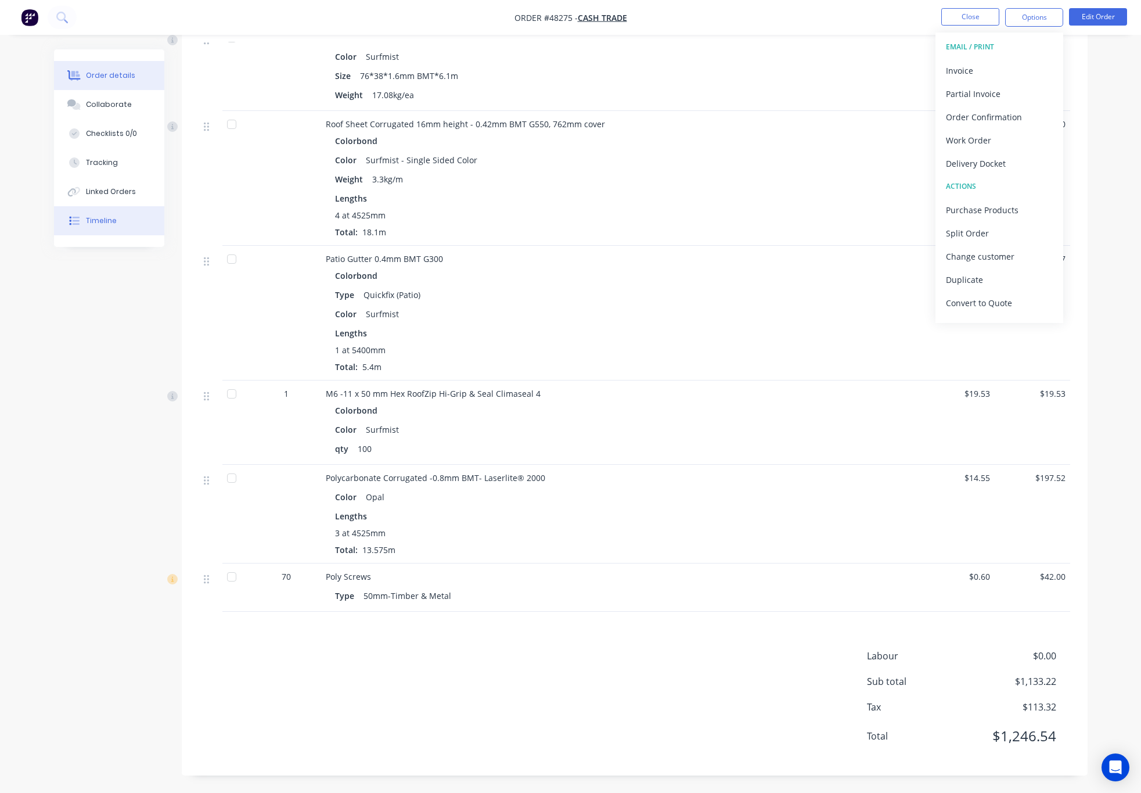
click at [105, 222] on div "Timeline" at bounding box center [101, 220] width 31 height 10
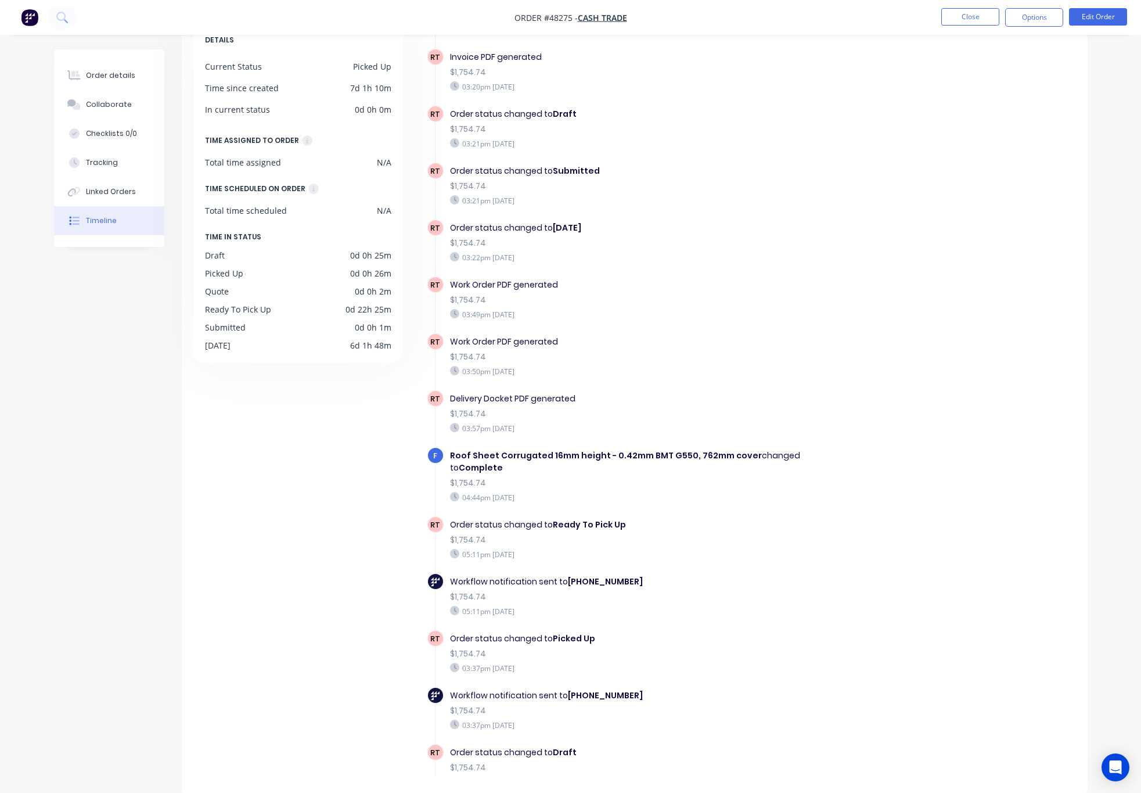
scroll to position [398, 0]
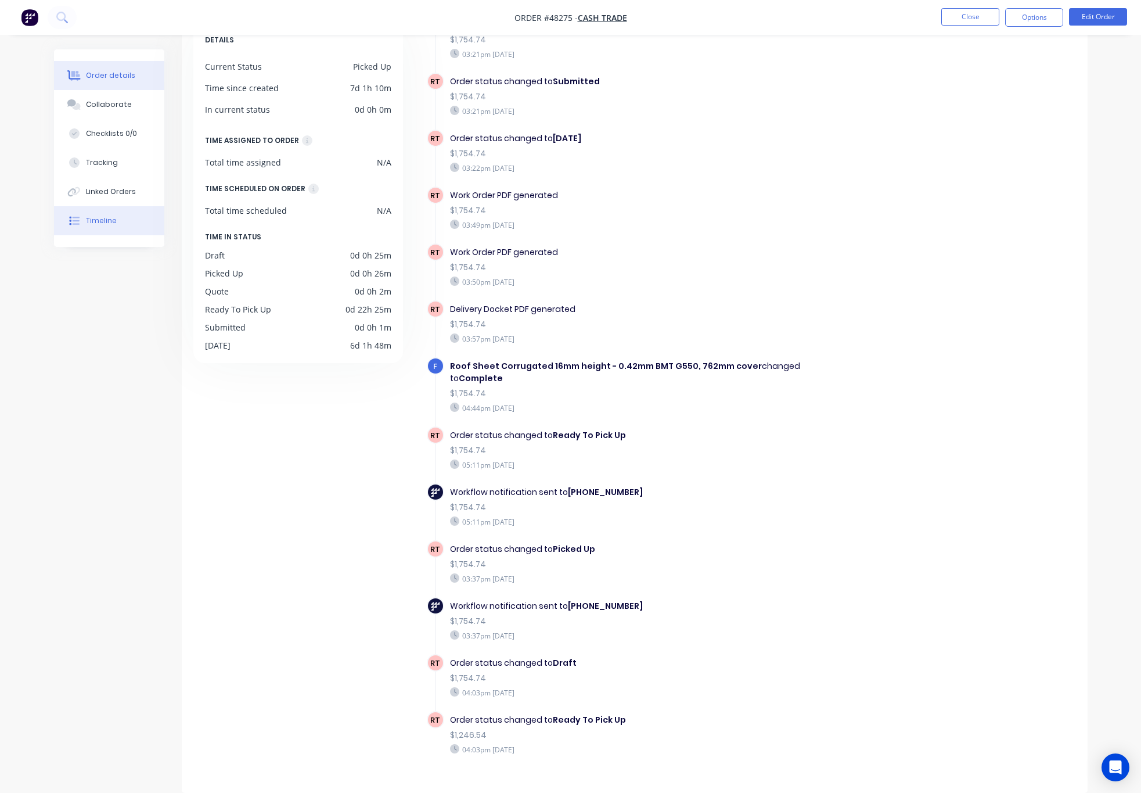
click at [64, 67] on button "Order details" at bounding box center [109, 75] width 110 height 29
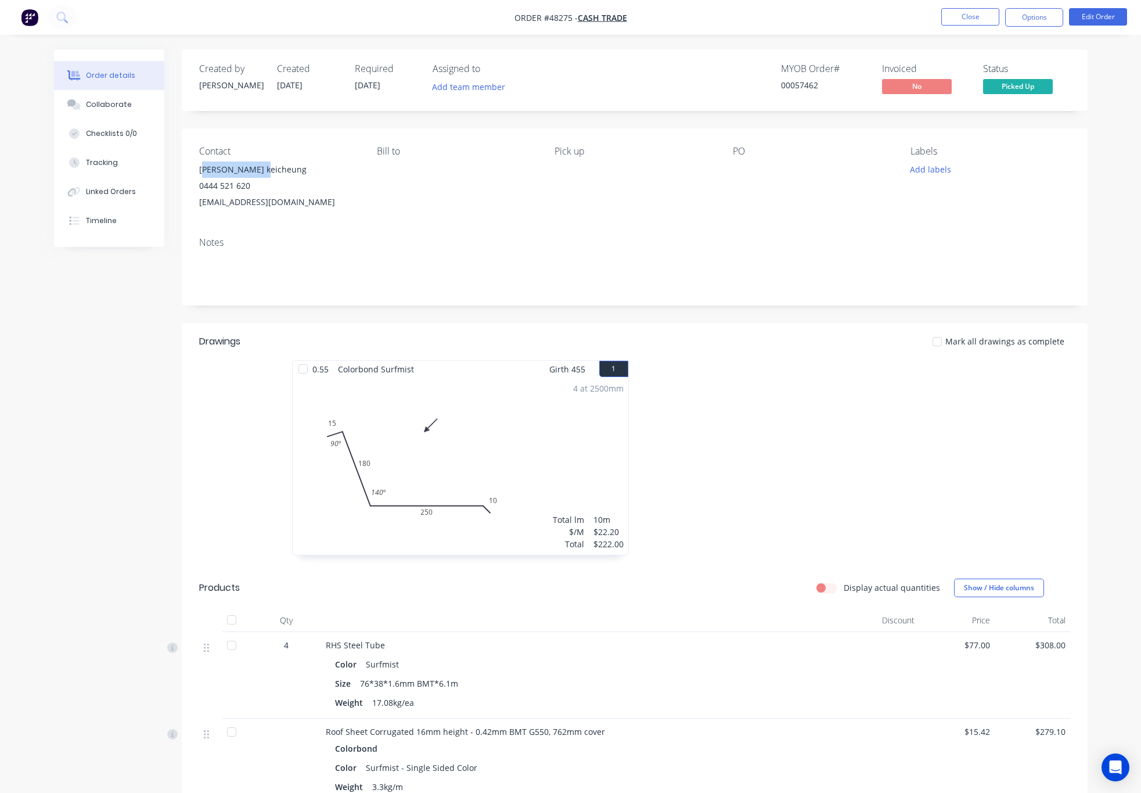
drag, startPoint x: 268, startPoint y: 169, endPoint x: 185, endPoint y: 178, distance: 84.1
click at [185, 178] on div "Contact Kwok keicheung 0444 521 620 innoaction.eng@gmail.com Bill to Pick up PO…" at bounding box center [635, 177] width 906 height 99
copy div "Kwok keicheung"
click at [974, 8] on button "Close" at bounding box center [970, 16] width 58 height 17
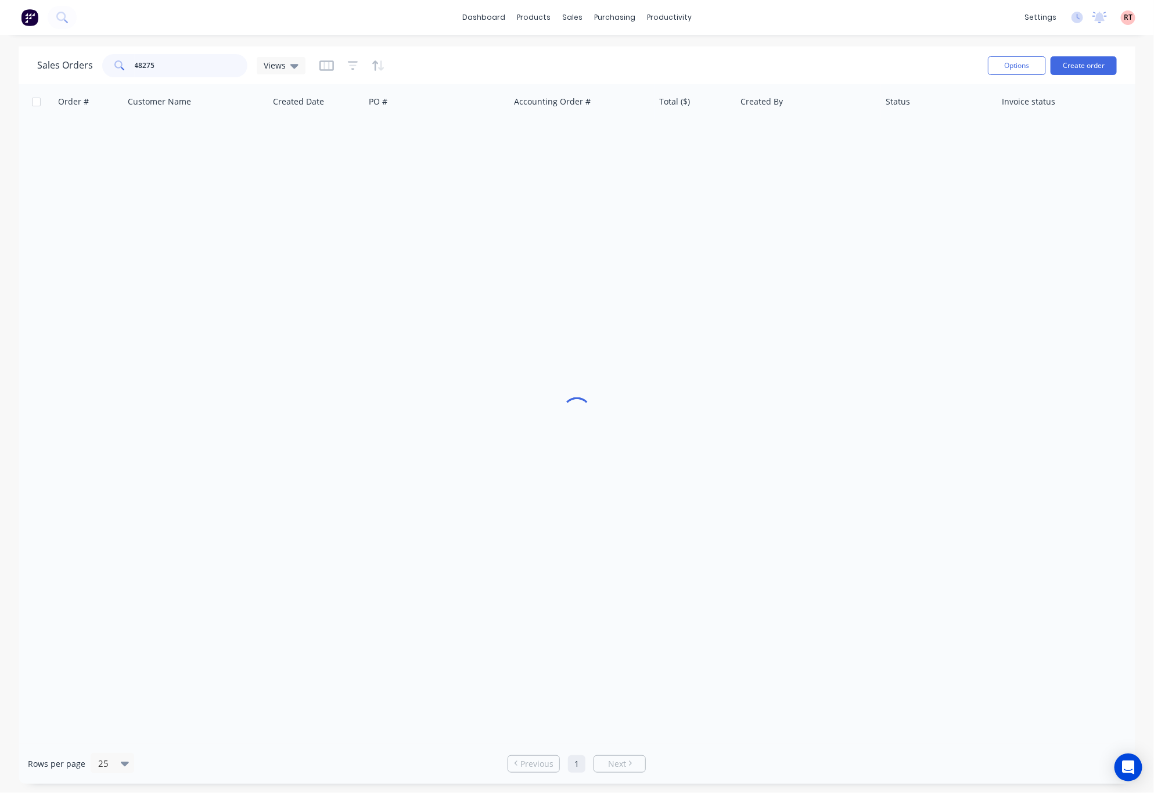
drag, startPoint x: 182, startPoint y: 61, endPoint x: 95, endPoint y: 67, distance: 87.3
click at [96, 67] on div "Sales Orders 48275 Views" at bounding box center [171, 65] width 268 height 23
type input "57181"
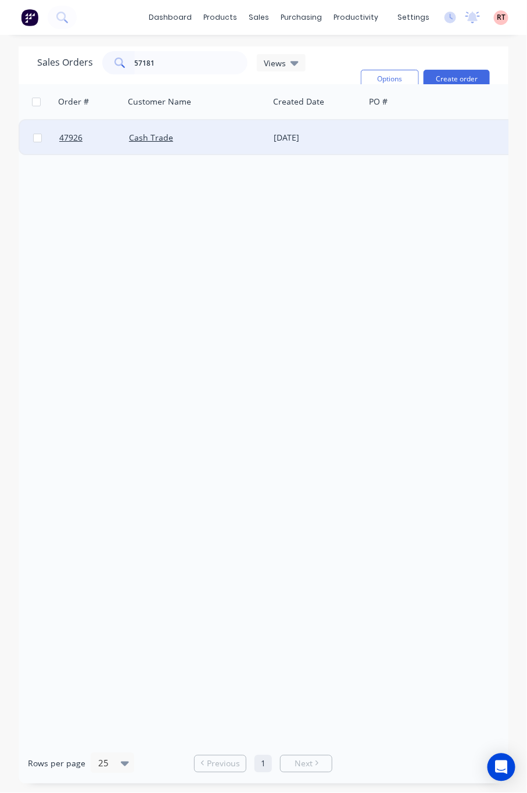
click at [375, 138] on div at bounding box center [437, 137] width 145 height 35
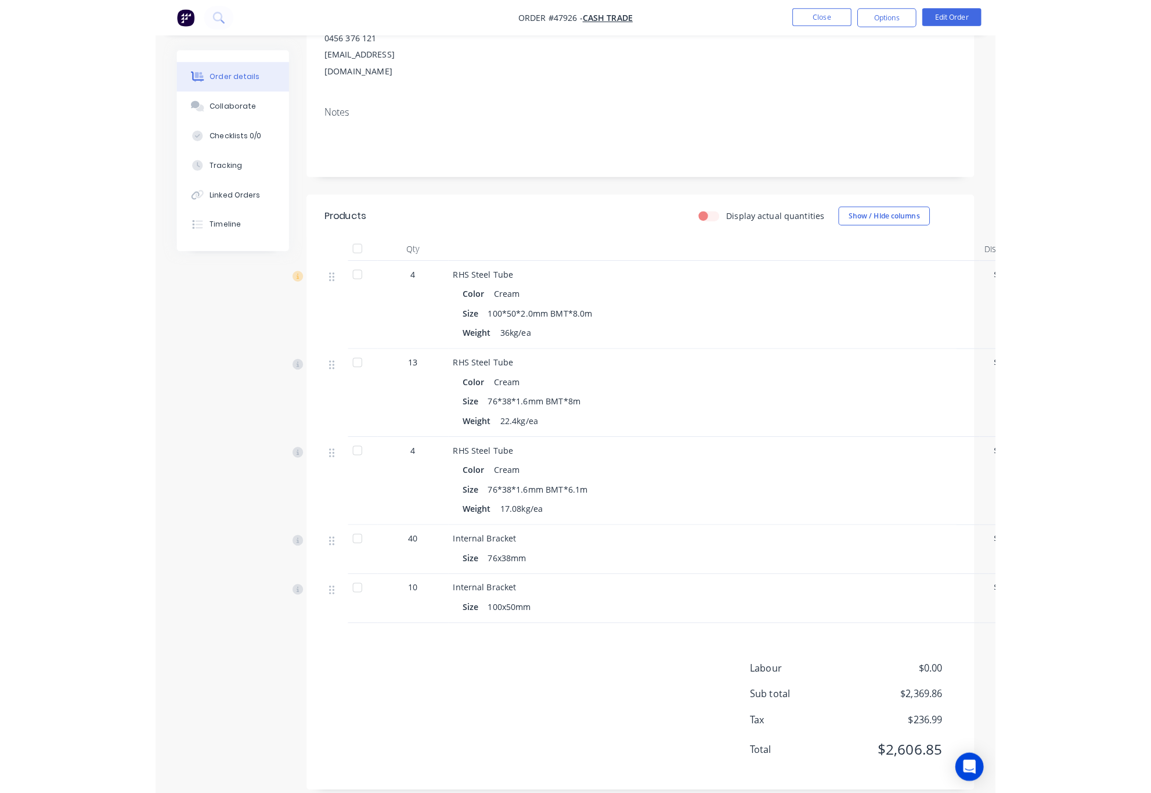
scroll to position [134, 0]
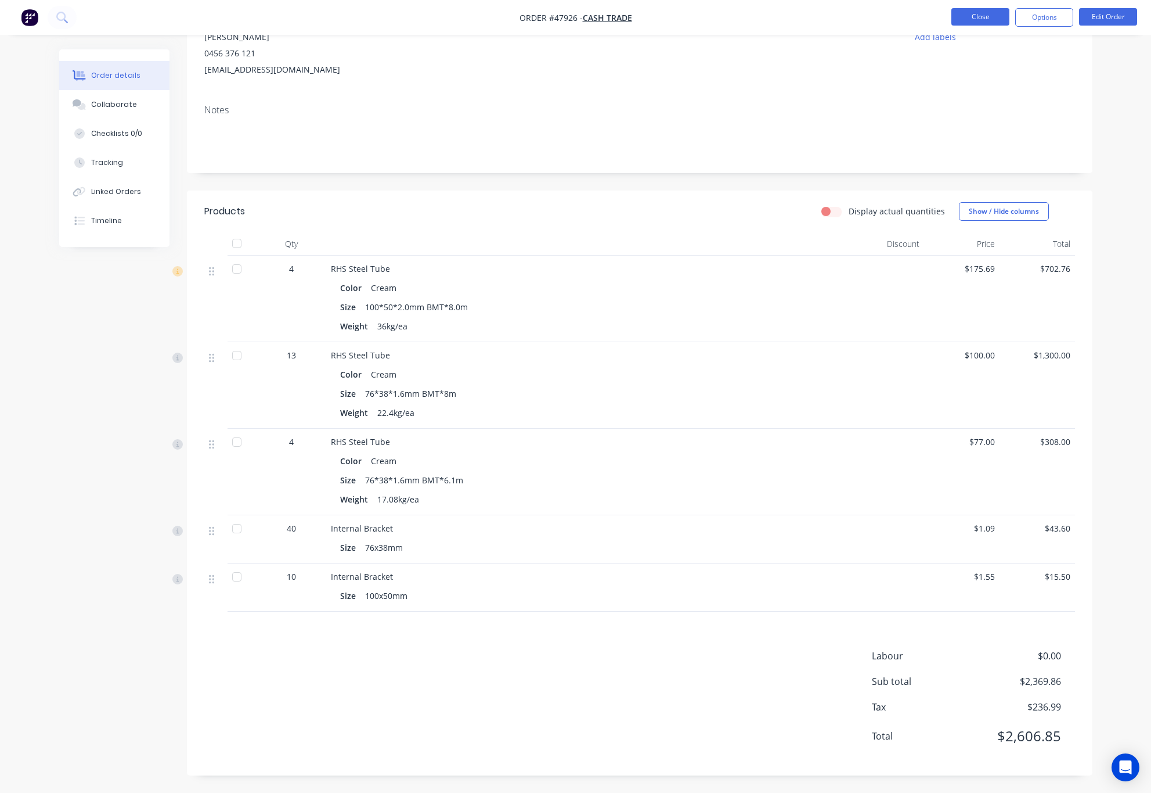
click at [974, 16] on button "Close" at bounding box center [981, 16] width 58 height 17
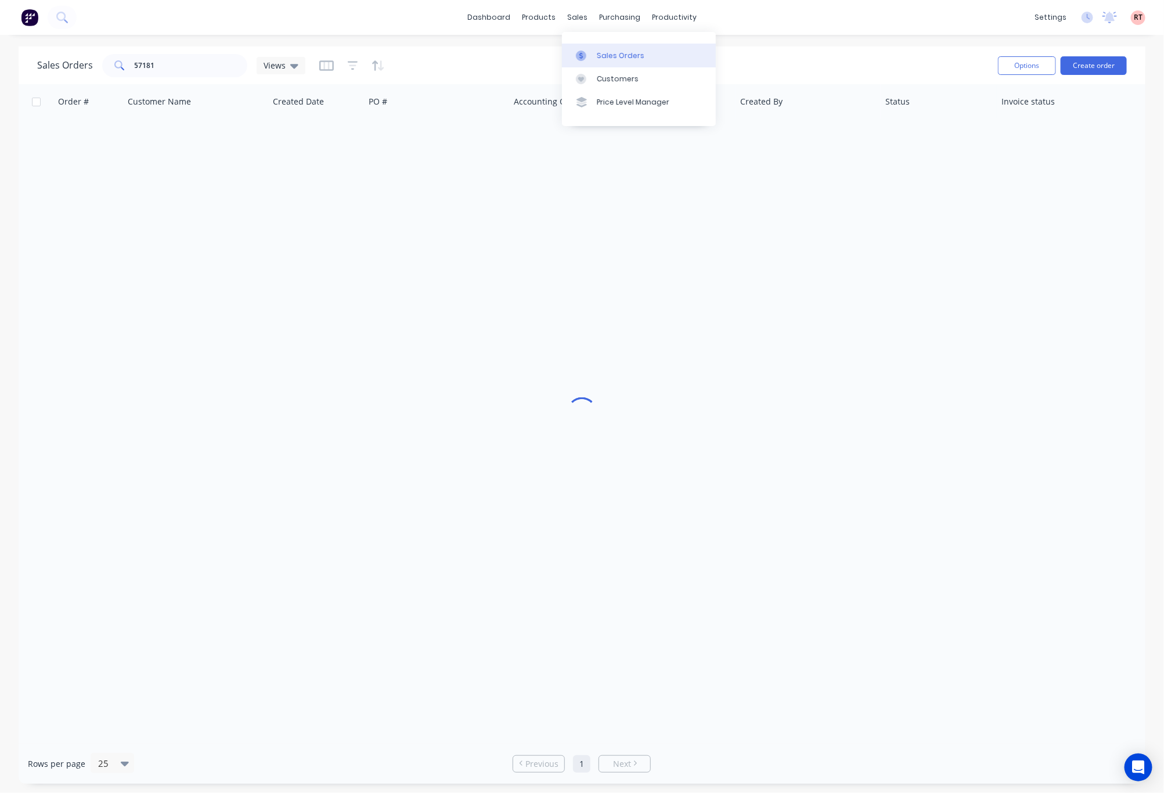
click at [596, 56] on link "Sales Orders" at bounding box center [639, 55] width 154 height 23
drag, startPoint x: 49, startPoint y: 72, endPoint x: 20, endPoint y: 72, distance: 29.6
click at [20, 72] on div "Sales Orders 57181 Views Options Create order" at bounding box center [582, 65] width 1127 height 38
type input "48275"
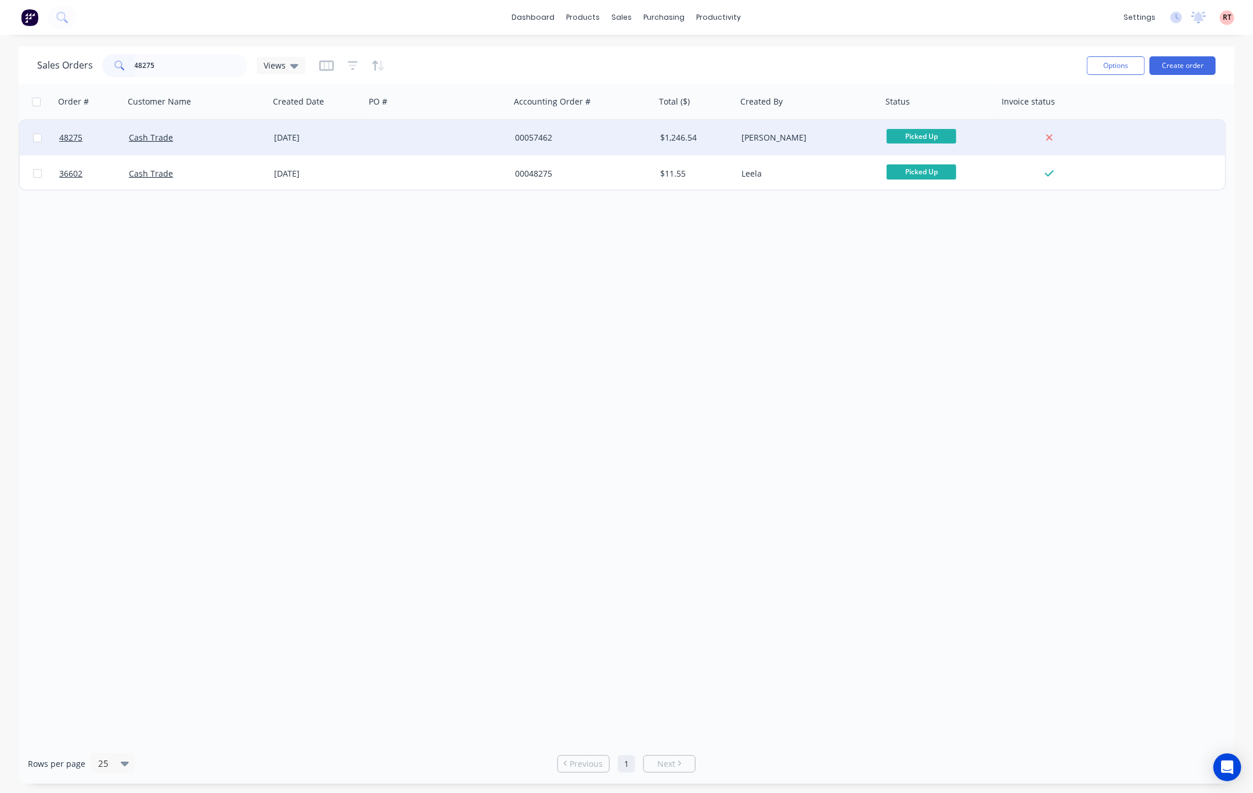
click at [279, 142] on div "[DATE]" at bounding box center [317, 138] width 87 height 12
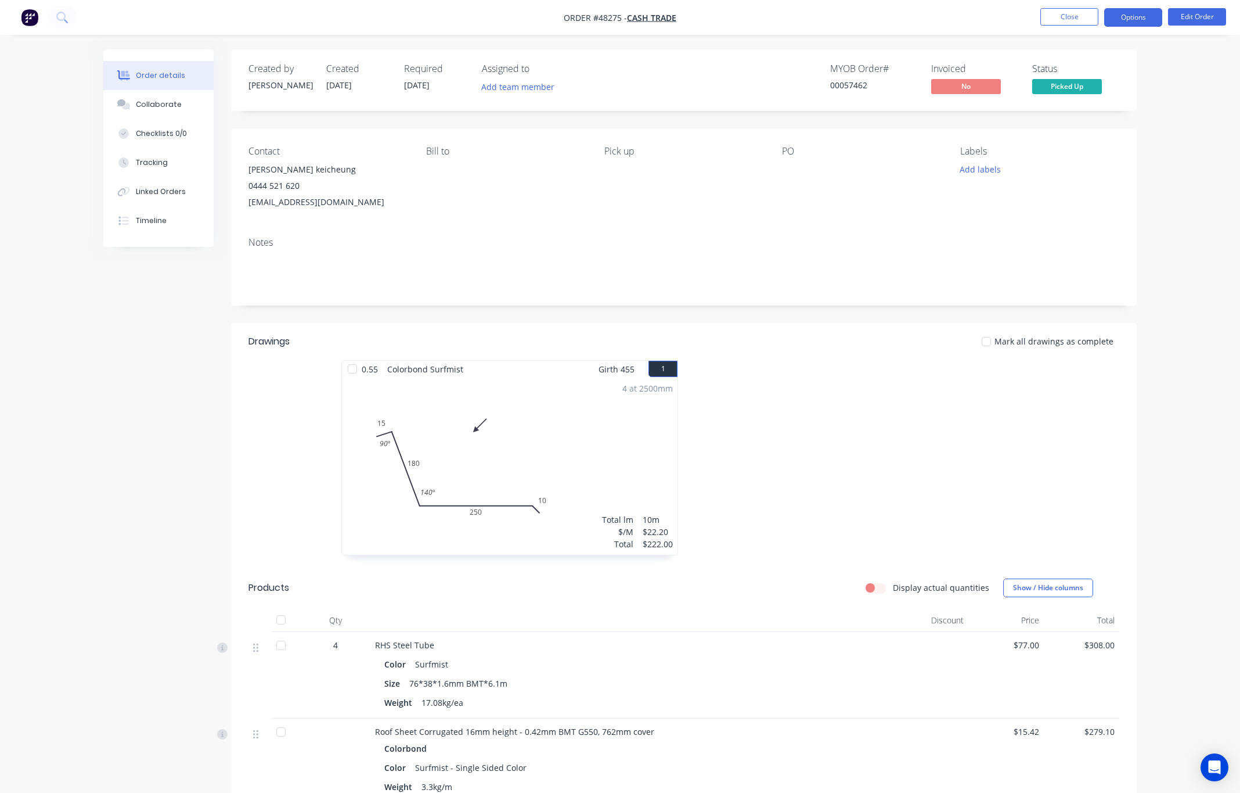
click at [974, 18] on button "Options" at bounding box center [1133, 17] width 58 height 19
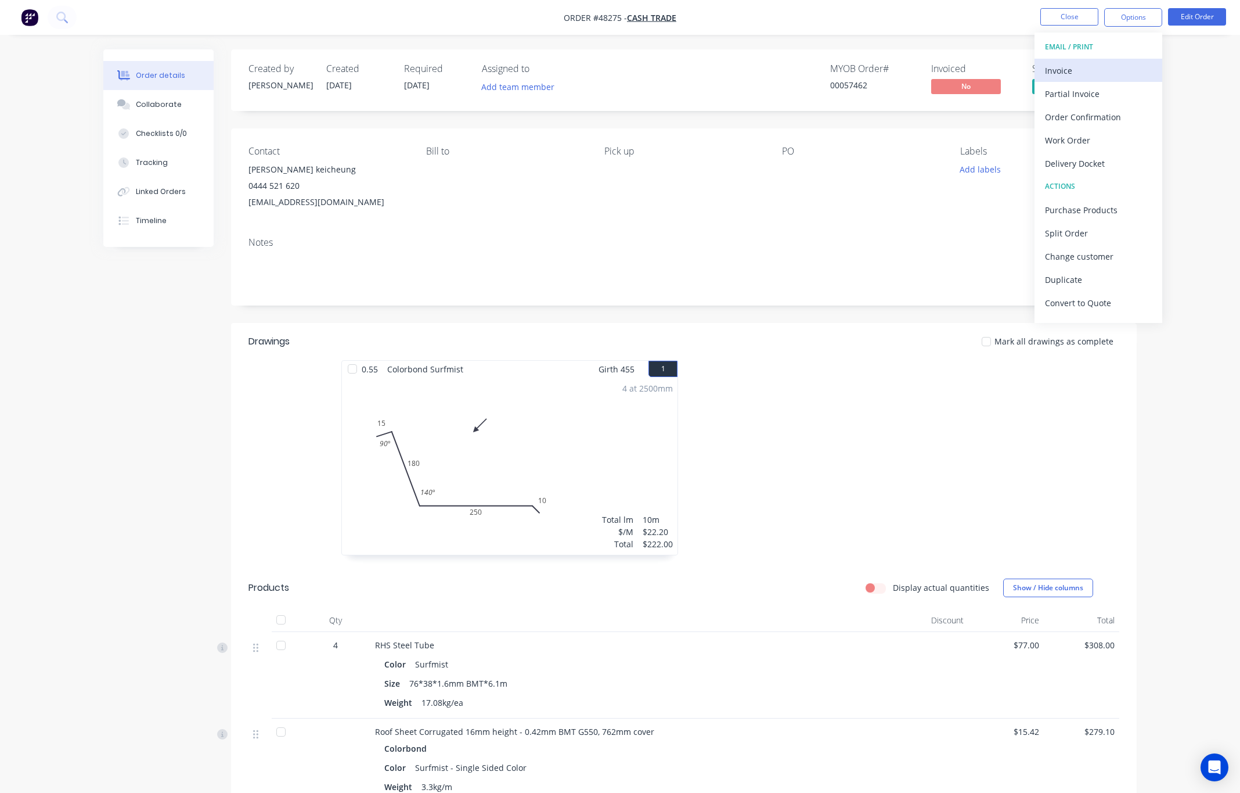
click at [974, 75] on div "Invoice" at bounding box center [1098, 70] width 107 height 17
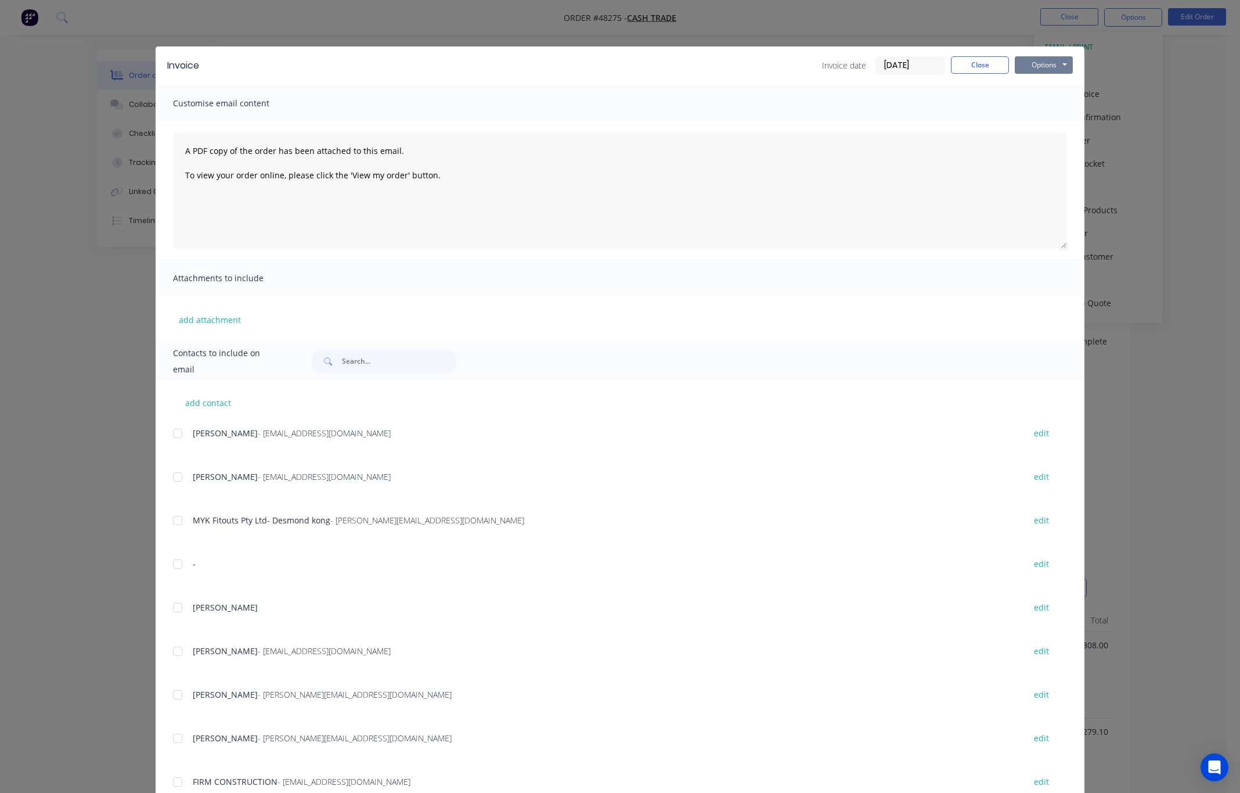
click at [974, 64] on button "Options" at bounding box center [1044, 64] width 58 height 17
click at [974, 98] on button "Print" at bounding box center [1052, 104] width 74 height 19
click at [743, 11] on div "Invoice Invoice date 26/08/25 Close Options Preview Print Email Customise email…" at bounding box center [620, 396] width 1240 height 793
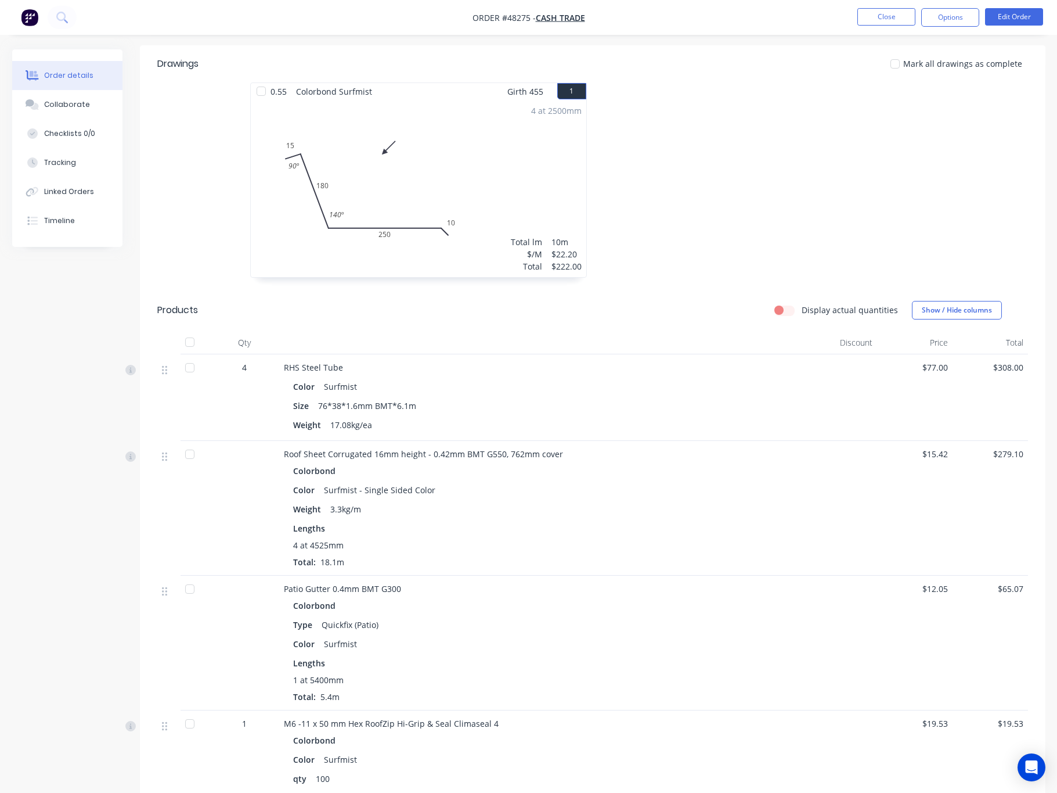
scroll to position [608, 0]
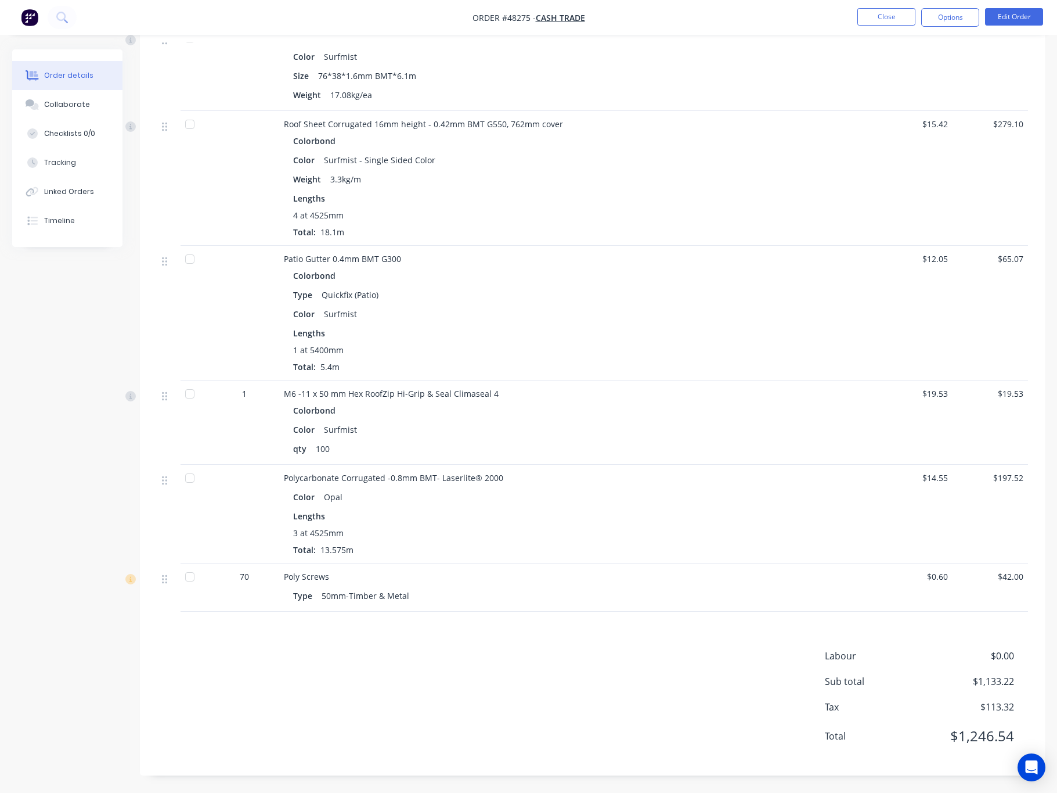
click at [526, 693] on div "Labour $0.00 Sub total $1,133.22 Tax $113.32 Total $1,246.54" at bounding box center [592, 703] width 871 height 109
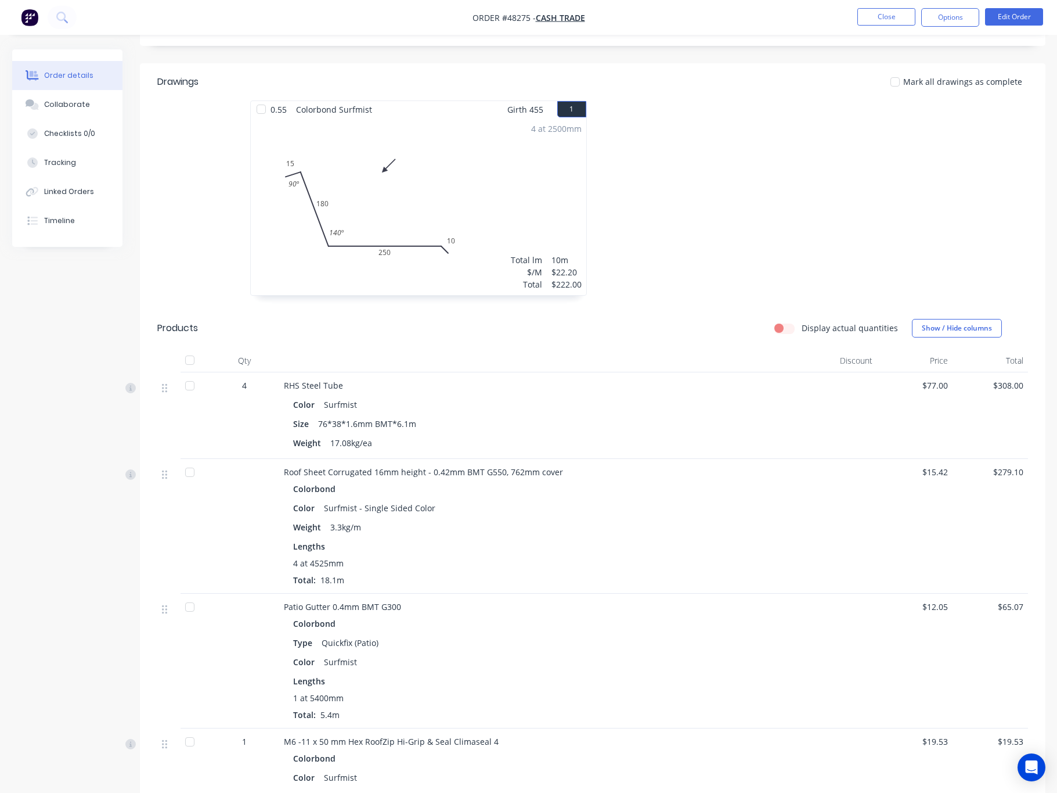
scroll to position [0, 0]
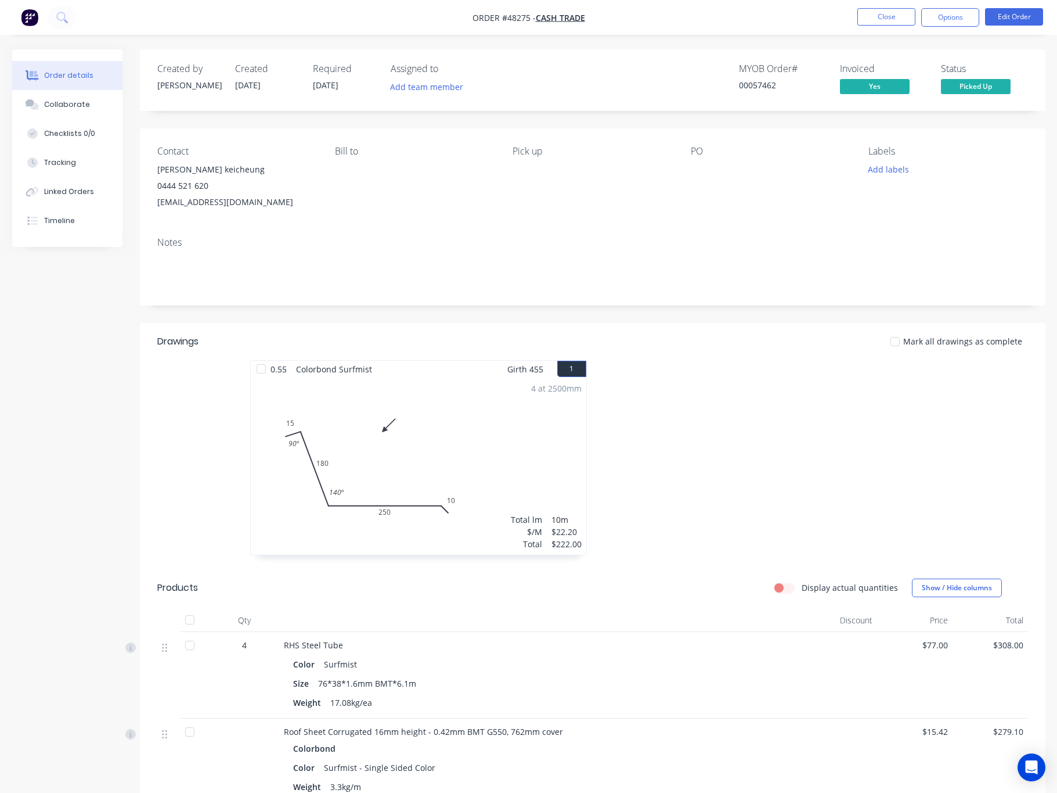
click at [671, 498] on div at bounding box center [767, 463] width 348 height 207
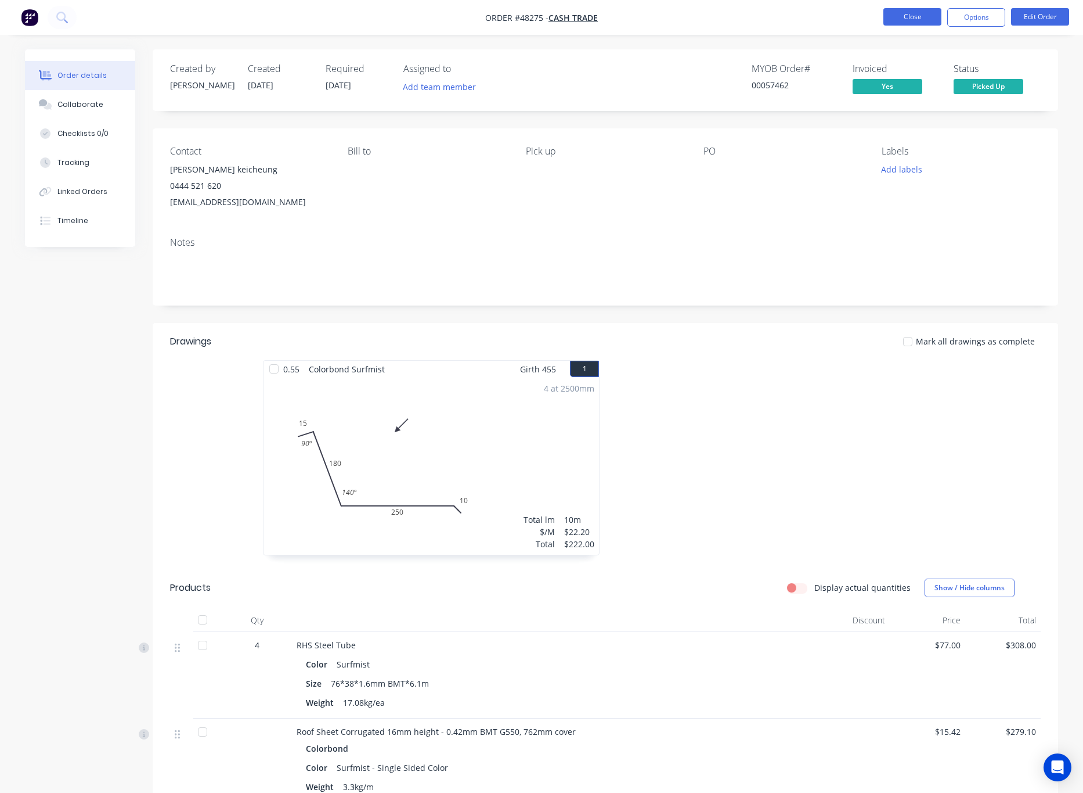
click at [896, 18] on button "Close" at bounding box center [913, 16] width 58 height 17
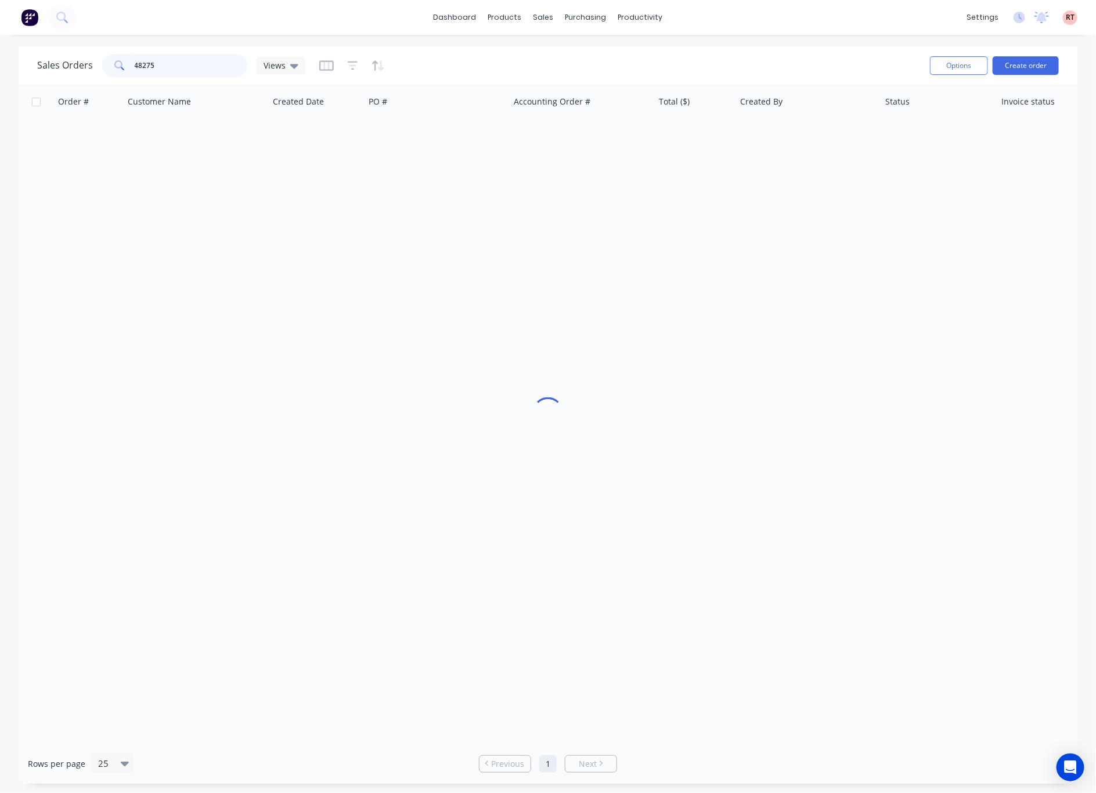
drag, startPoint x: 169, startPoint y: 64, endPoint x: 7, endPoint y: 93, distance: 164.5
click at [44, 85] on div "Sales Orders 48275 Views Options Create order Order # Customer Name Created Dat…" at bounding box center [548, 414] width 1059 height 737
type input "57551"
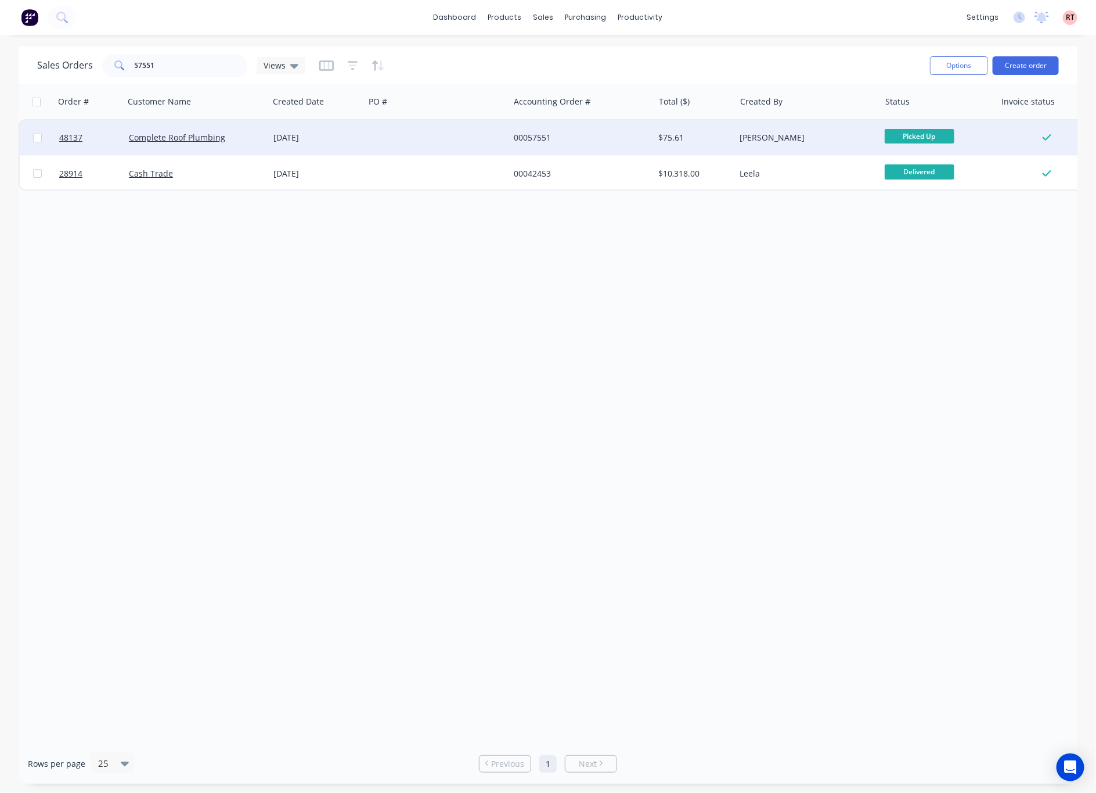
click at [398, 138] on div at bounding box center [437, 137] width 145 height 35
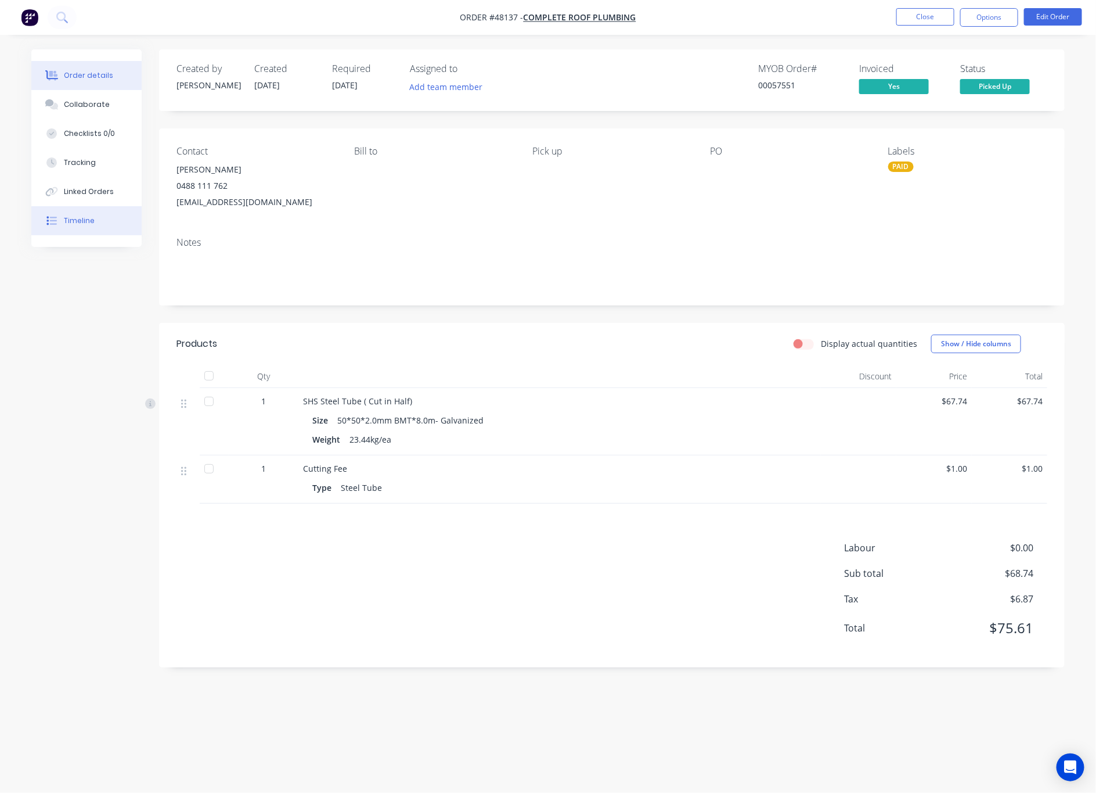
click at [115, 209] on button "Timeline" at bounding box center [86, 220] width 110 height 29
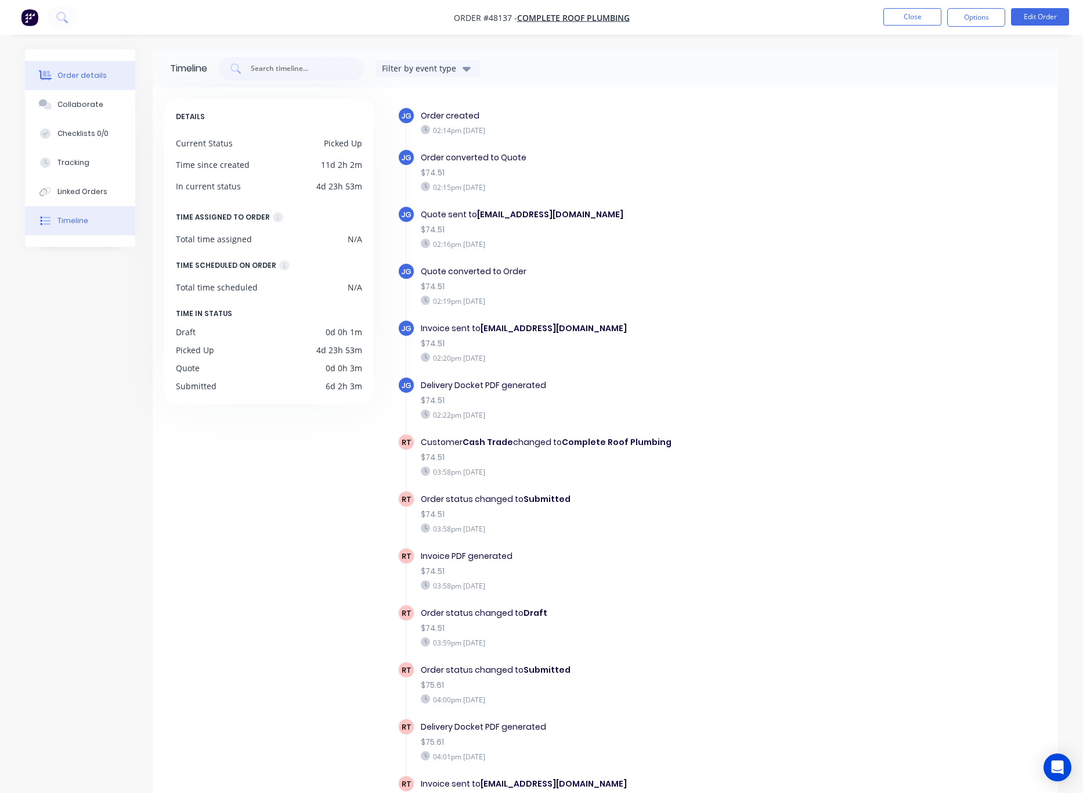
click at [78, 75] on div "Order details" at bounding box center [81, 75] width 49 height 10
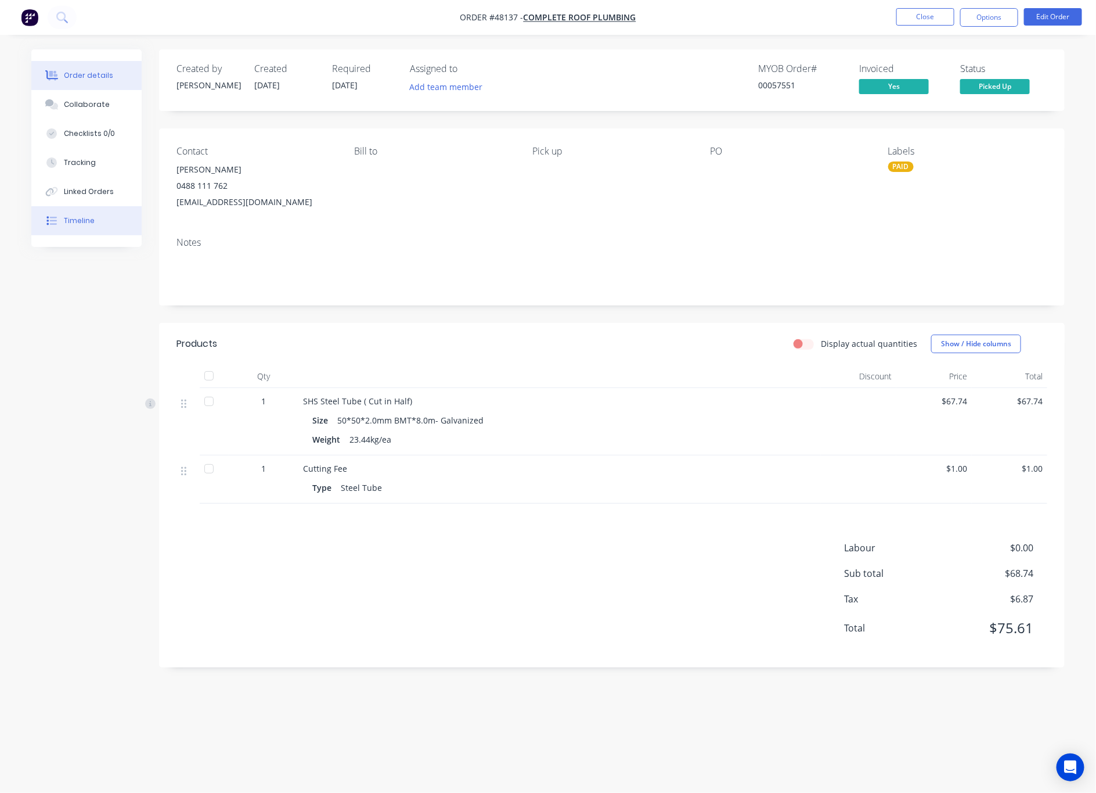
click at [81, 219] on div "Timeline" at bounding box center [79, 220] width 31 height 10
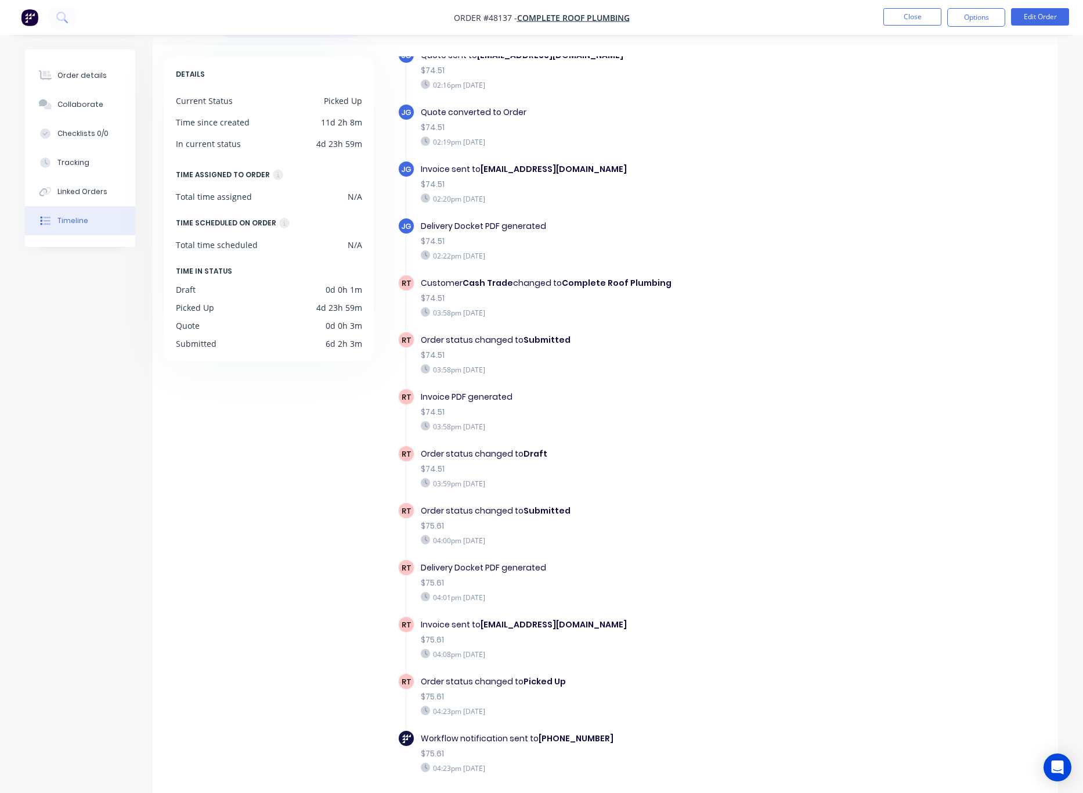
scroll to position [77, 0]
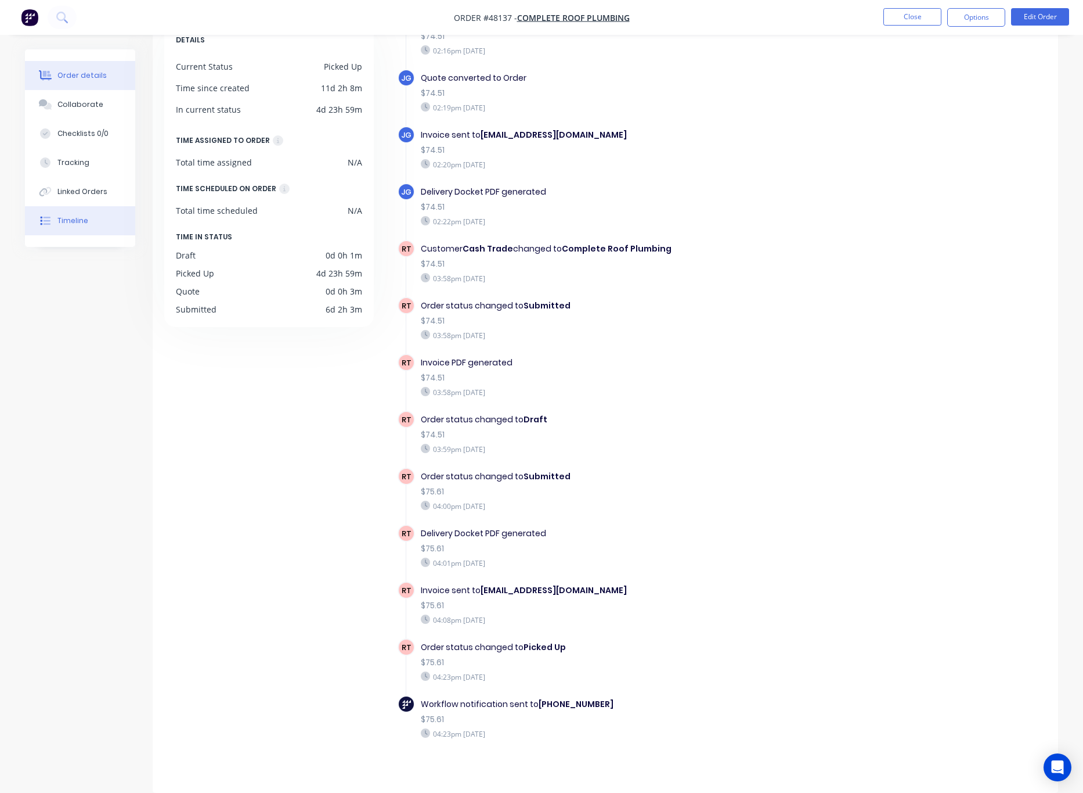
drag, startPoint x: 96, startPoint y: 71, endPoint x: 107, endPoint y: 87, distance: 18.8
click at [96, 71] on div "Order details" at bounding box center [81, 75] width 49 height 10
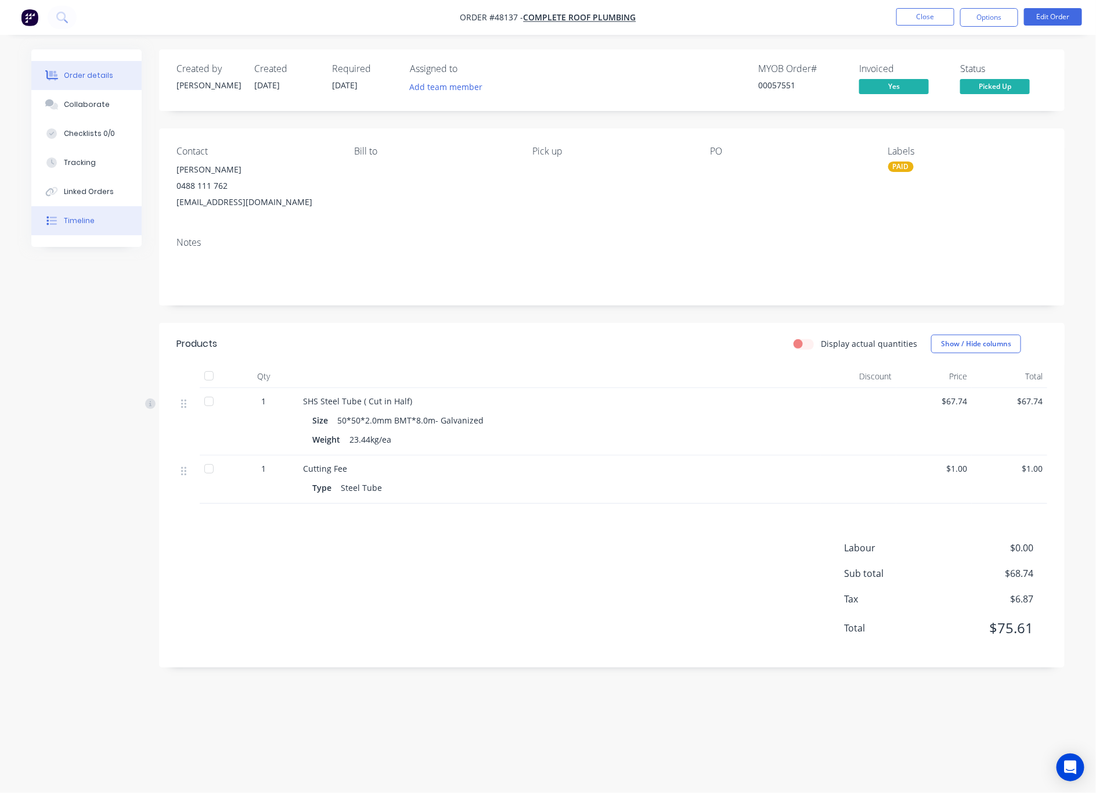
click at [94, 221] on button "Timeline" at bounding box center [86, 220] width 110 height 29
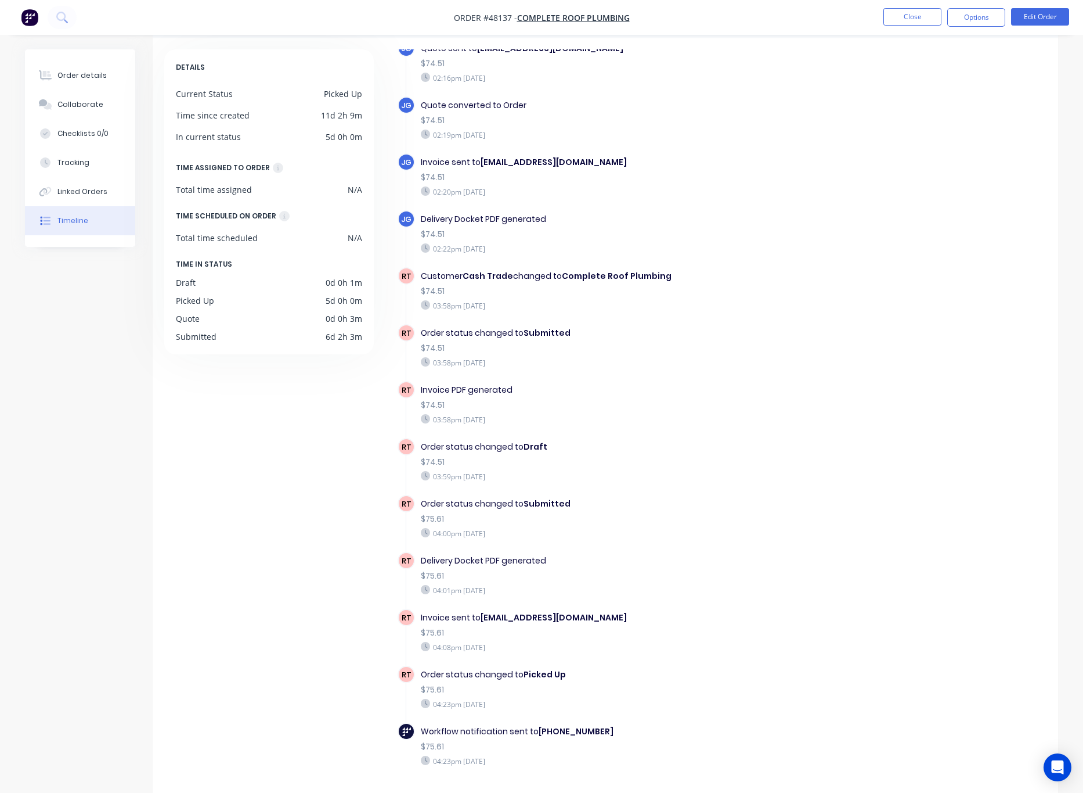
scroll to position [77, 0]
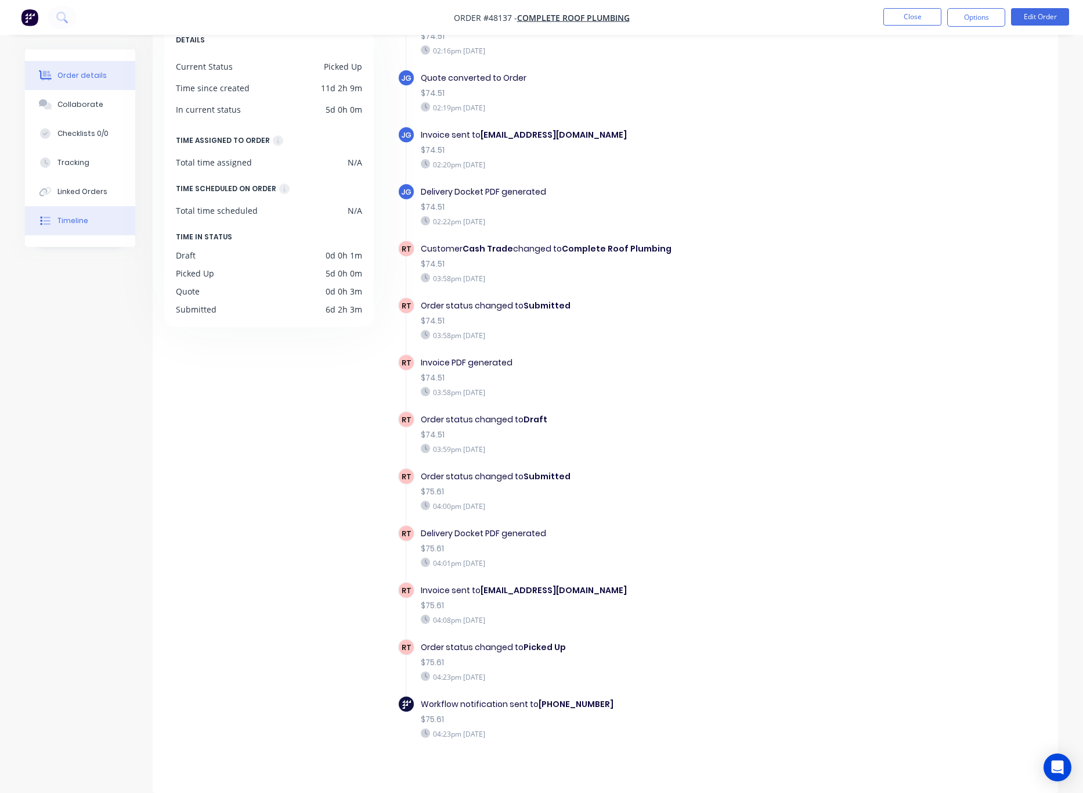
click at [98, 72] on div "Order details" at bounding box center [81, 75] width 49 height 10
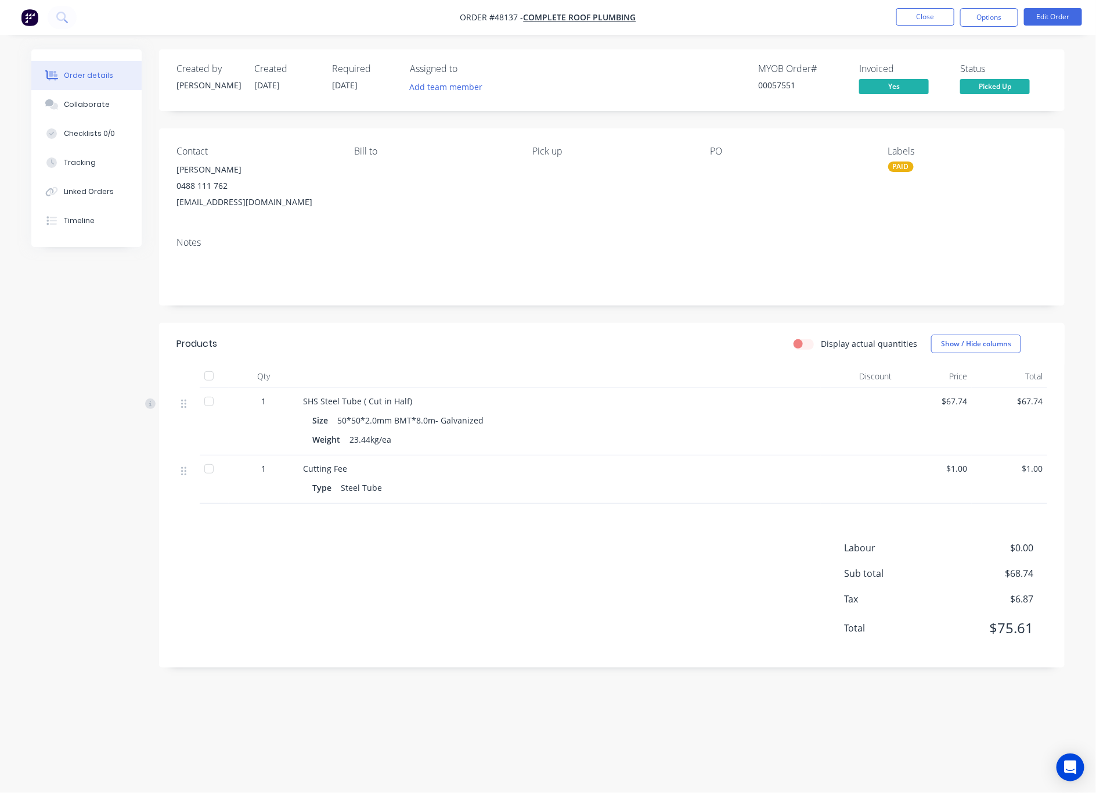
click at [534, 743] on div "Order details Collaborate Checklists 0/0 Tracking Linked Orders Timeline Order …" at bounding box center [548, 396] width 1096 height 793
click at [913, 12] on button "Close" at bounding box center [925, 16] width 58 height 17
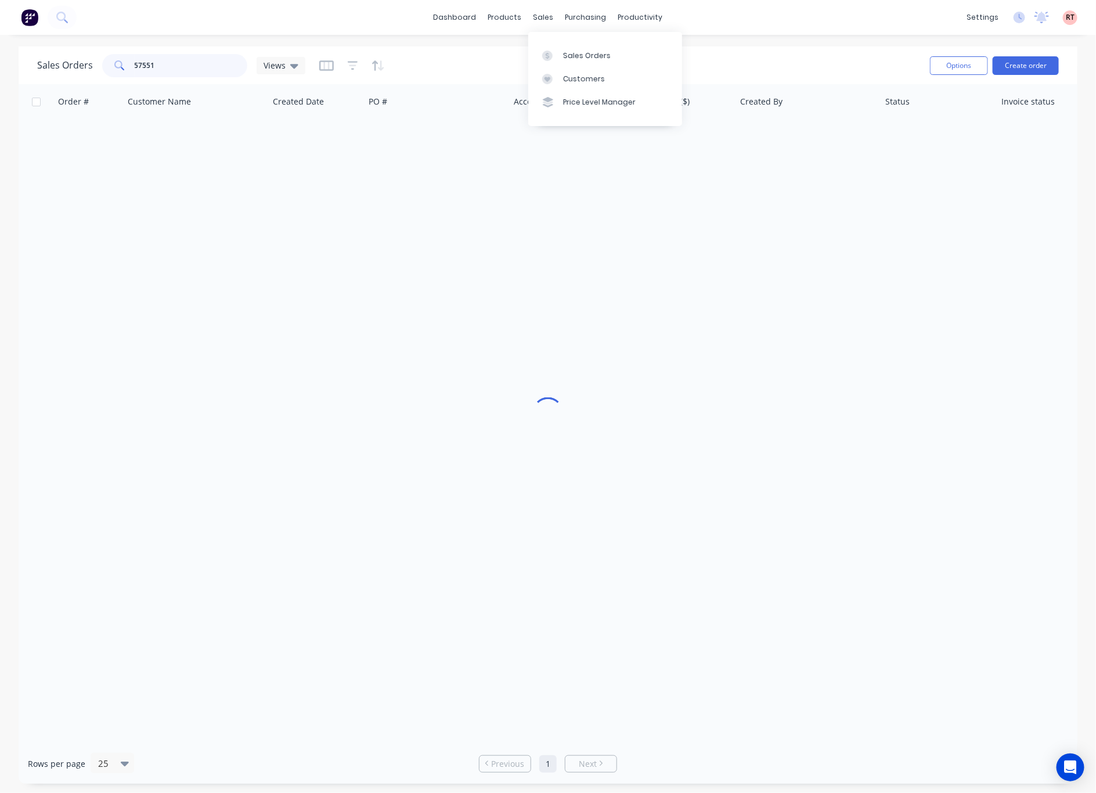
drag, startPoint x: 181, startPoint y: 58, endPoint x: -24, endPoint y: 91, distance: 208.2
click at [0, 91] on html "dashboard products sales purchasing productivity dashboard products Product Cat…" at bounding box center [548, 396] width 1096 height 793
type input "57505"
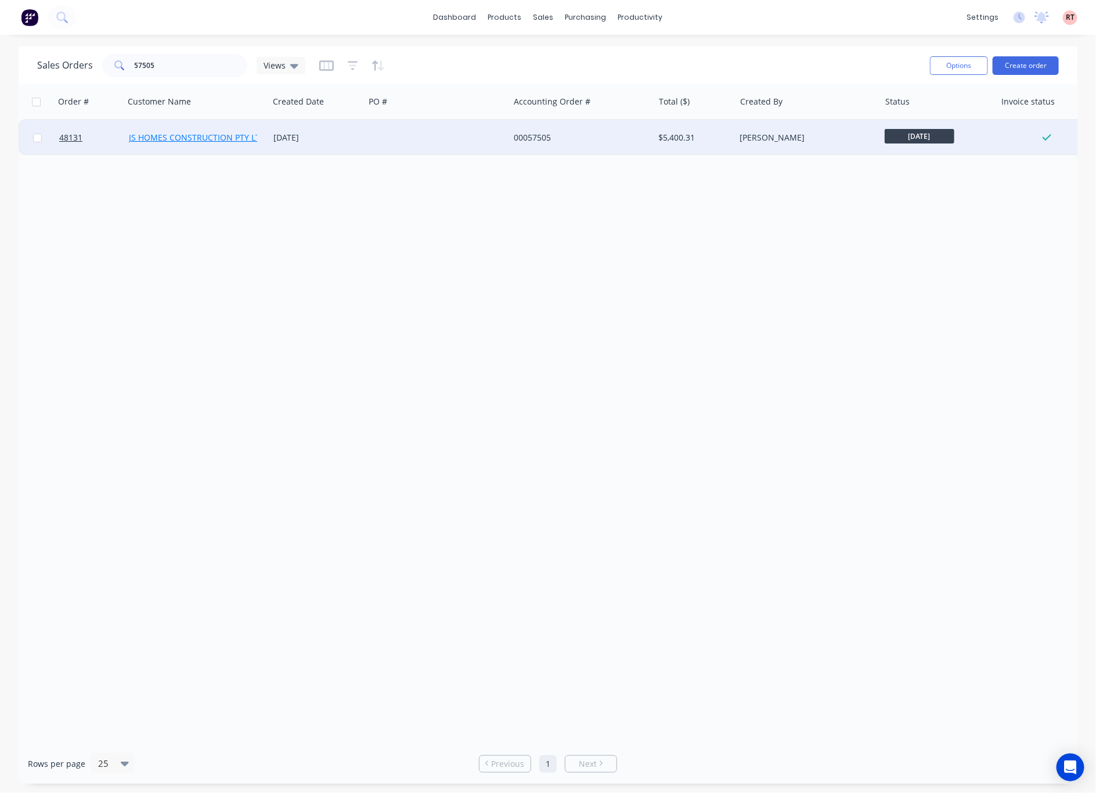
click at [210, 136] on link "JS HOMES CONSTRUCTION PTY LTD" at bounding box center [197, 137] width 137 height 11
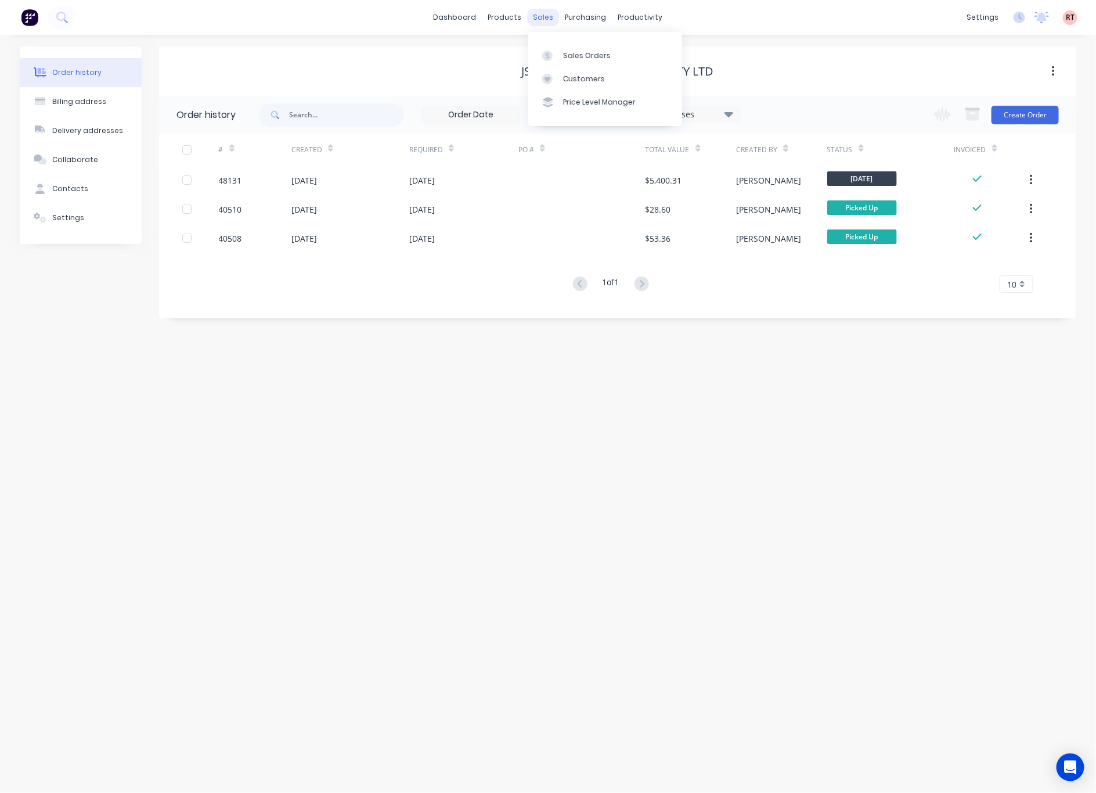
click at [546, 13] on div "sales" at bounding box center [544, 17] width 32 height 17
click at [582, 51] on div "Sales Orders" at bounding box center [587, 56] width 48 height 10
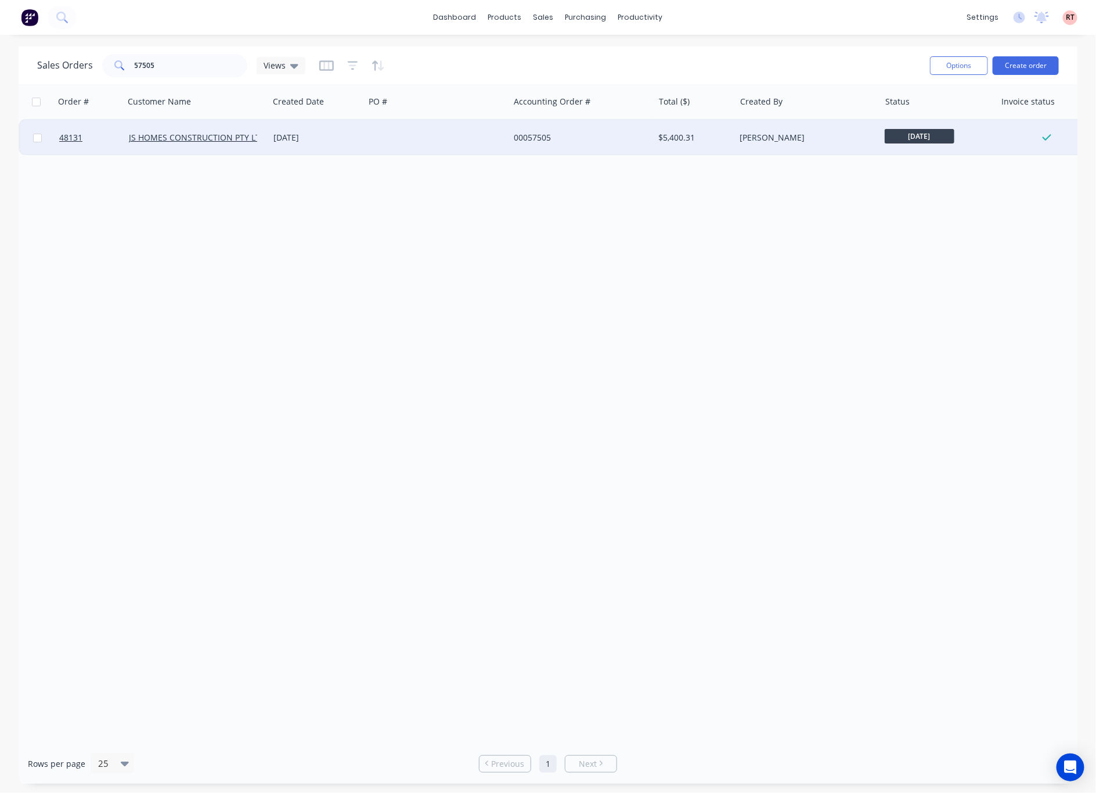
click at [439, 143] on div at bounding box center [437, 137] width 145 height 35
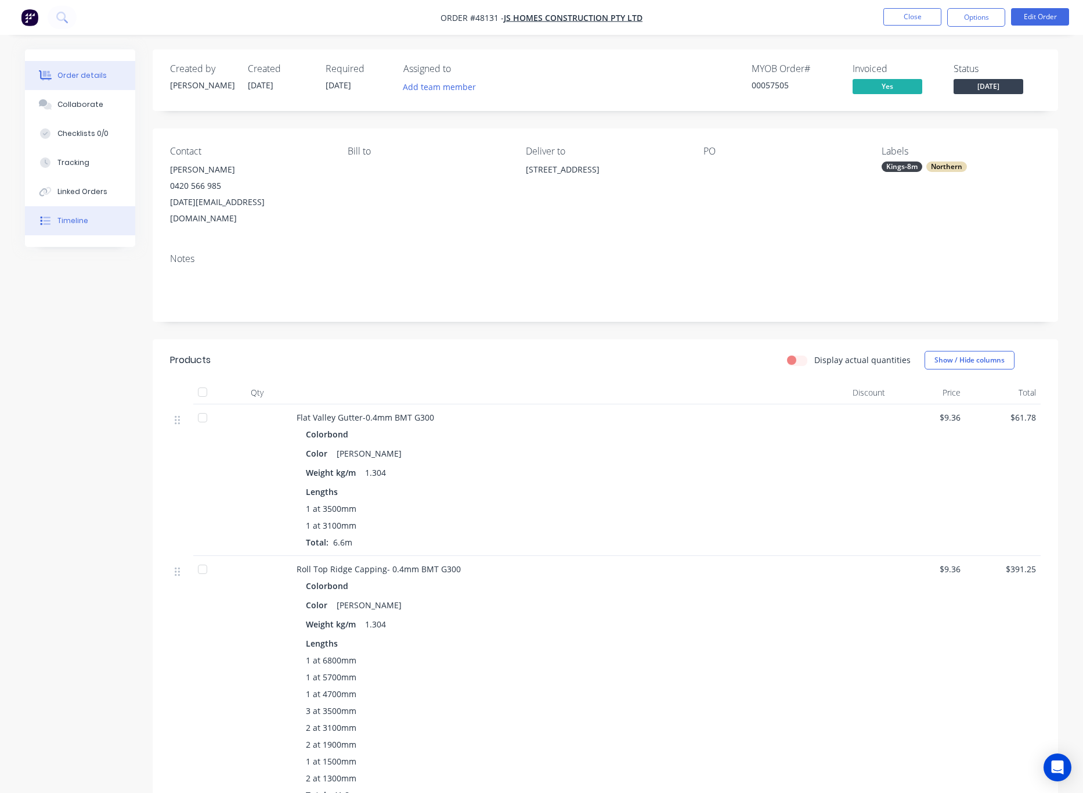
click at [109, 225] on button "Timeline" at bounding box center [80, 220] width 110 height 29
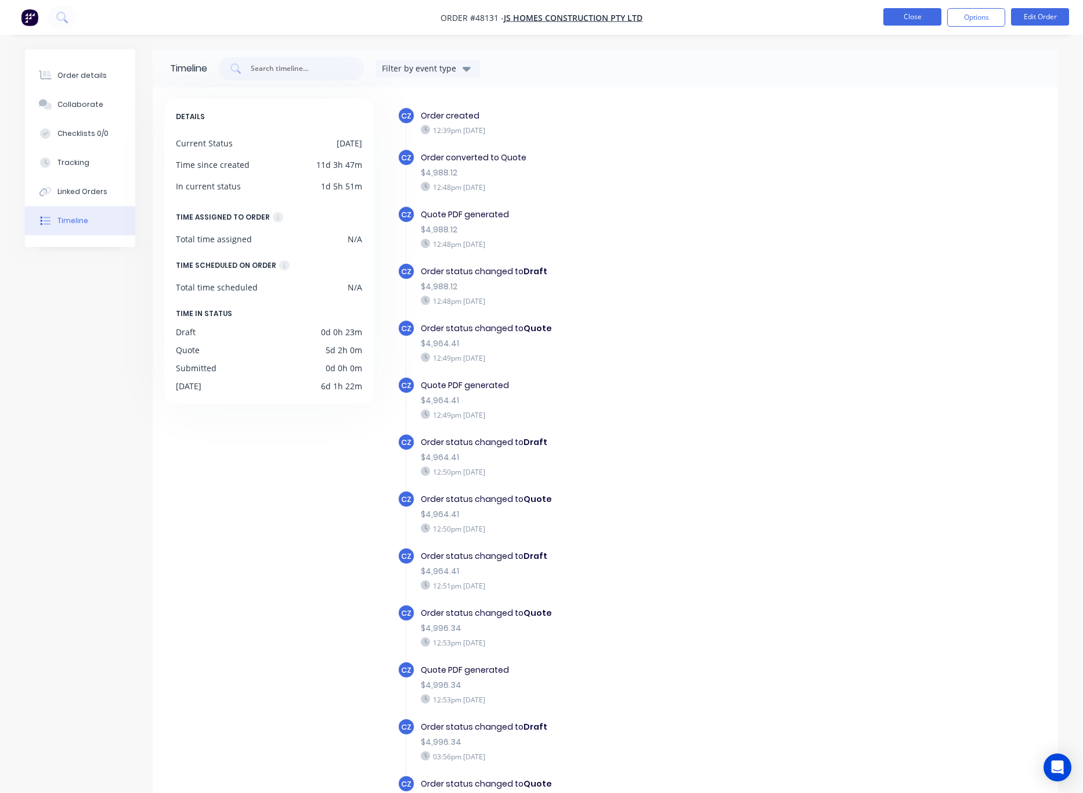
click at [917, 20] on button "Close" at bounding box center [913, 16] width 58 height 17
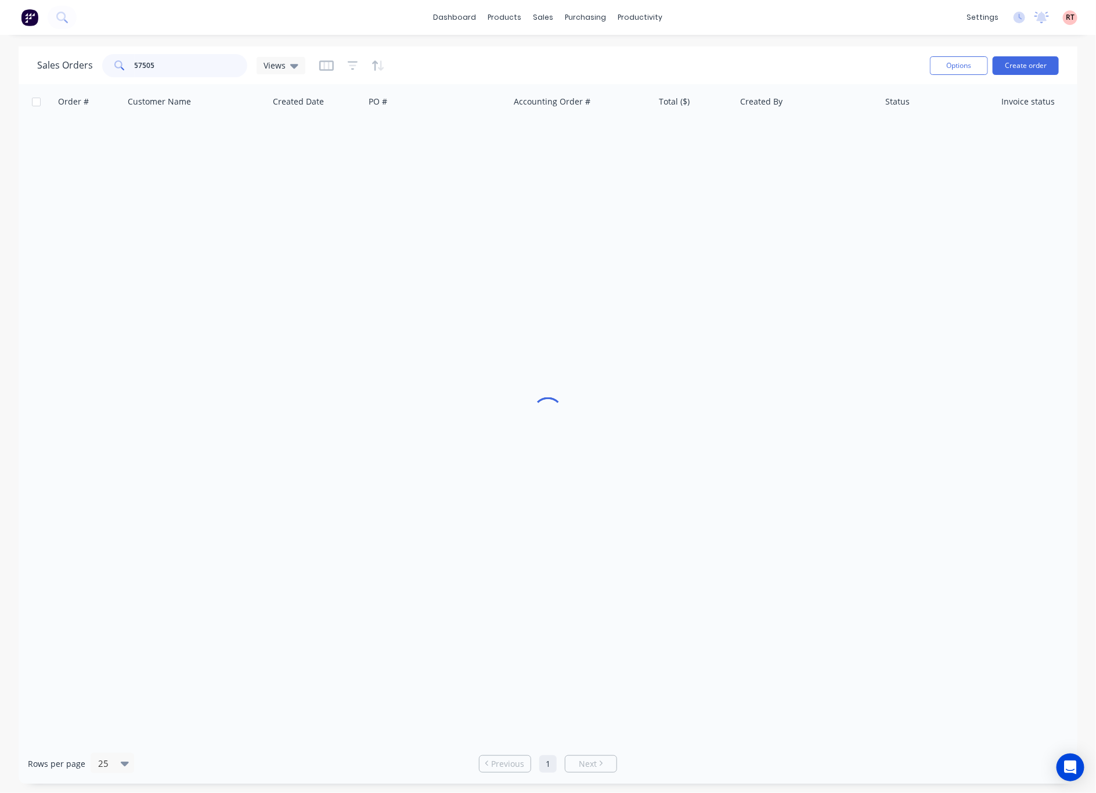
drag, startPoint x: 210, startPoint y: 72, endPoint x: 52, endPoint y: 89, distance: 158.3
click at [52, 89] on div "Sales Orders 57505 Views Options Create order Order # Customer Name Created Dat…" at bounding box center [548, 414] width 1059 height 737
drag, startPoint x: 162, startPoint y: 59, endPoint x: 101, endPoint y: 67, distance: 61.4
click at [102, 67] on div "56883" at bounding box center [174, 65] width 145 height 23
type input "48450"
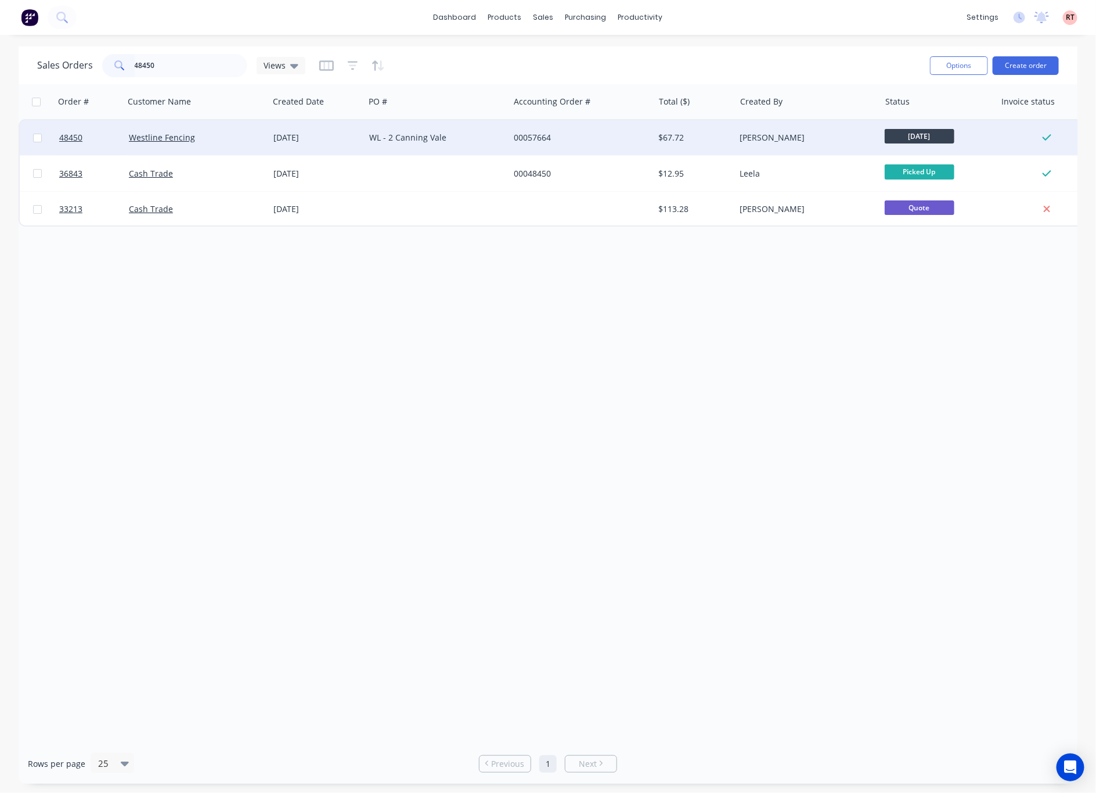
click at [481, 145] on div "WL - 2 Canning Vale" at bounding box center [437, 137] width 145 height 35
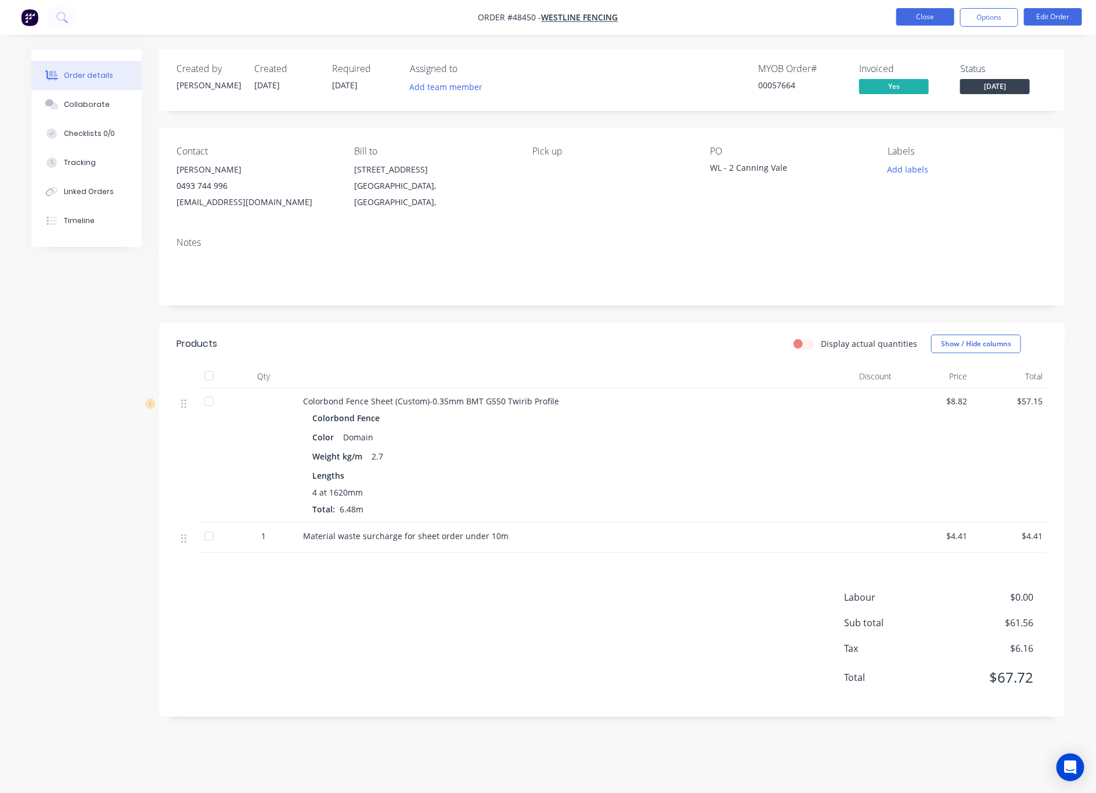
click at [927, 16] on button "Close" at bounding box center [925, 16] width 58 height 17
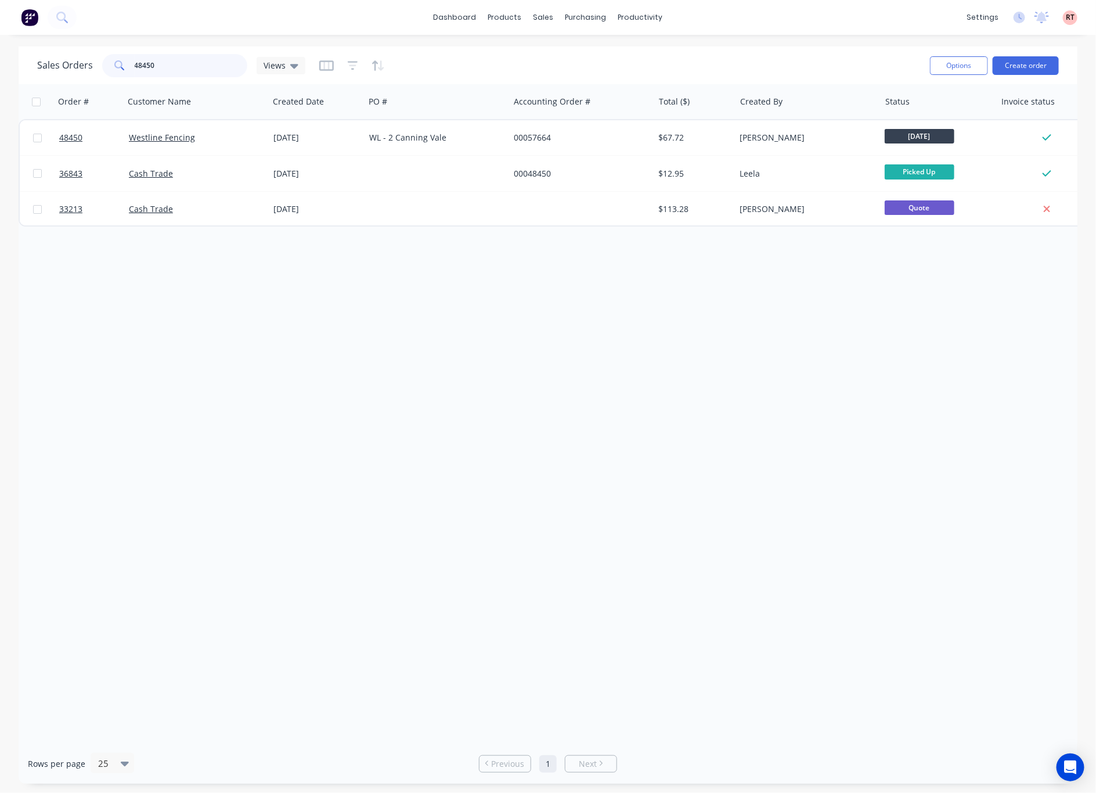
click at [199, 59] on input "48450" at bounding box center [191, 65] width 113 height 23
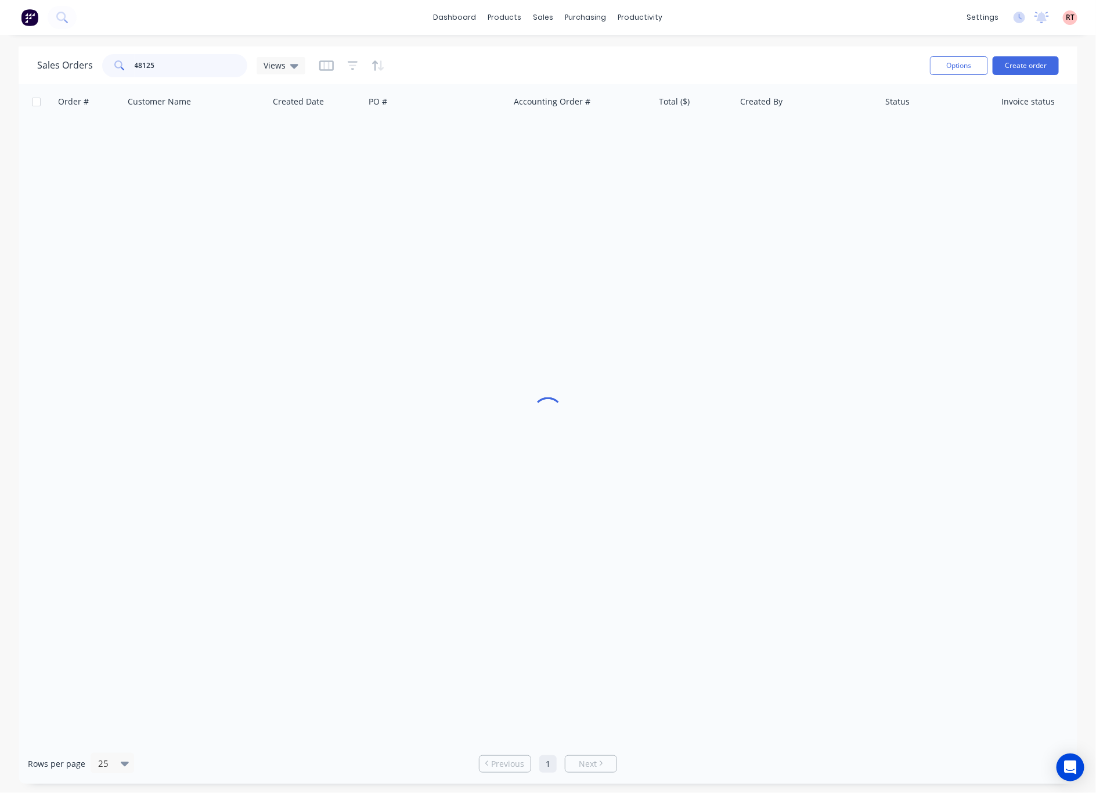
type input "48125"
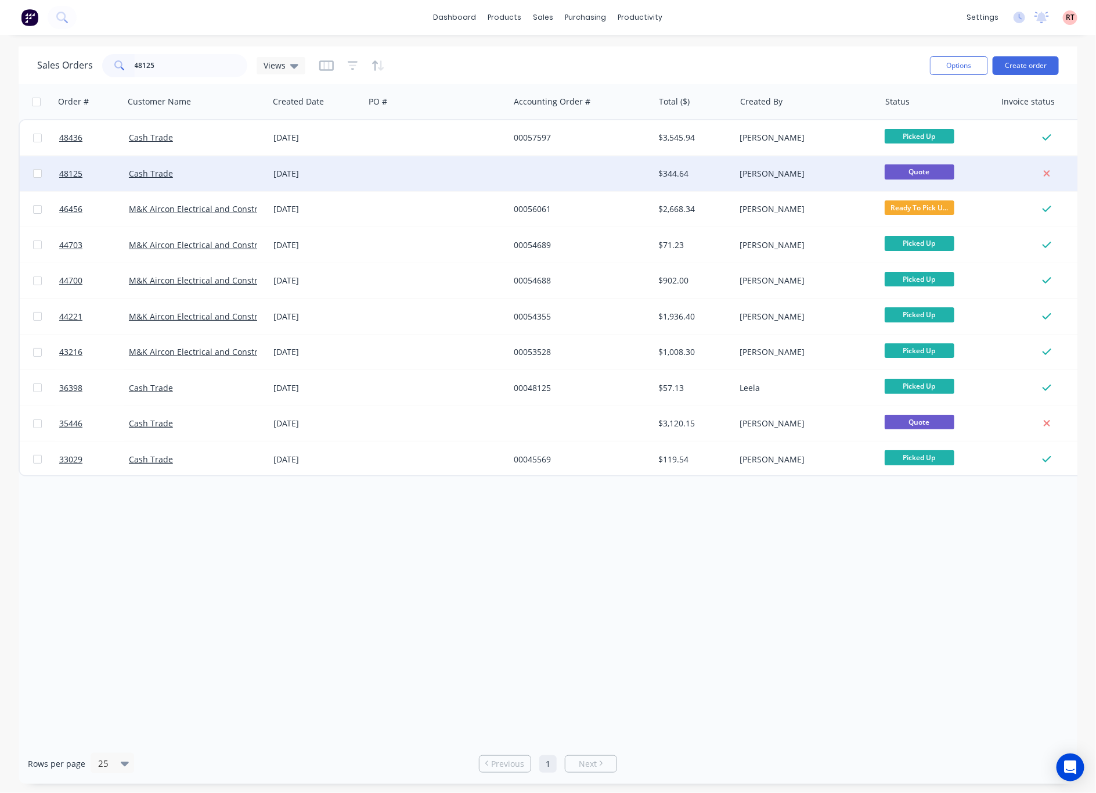
click at [470, 173] on div at bounding box center [437, 173] width 145 height 35
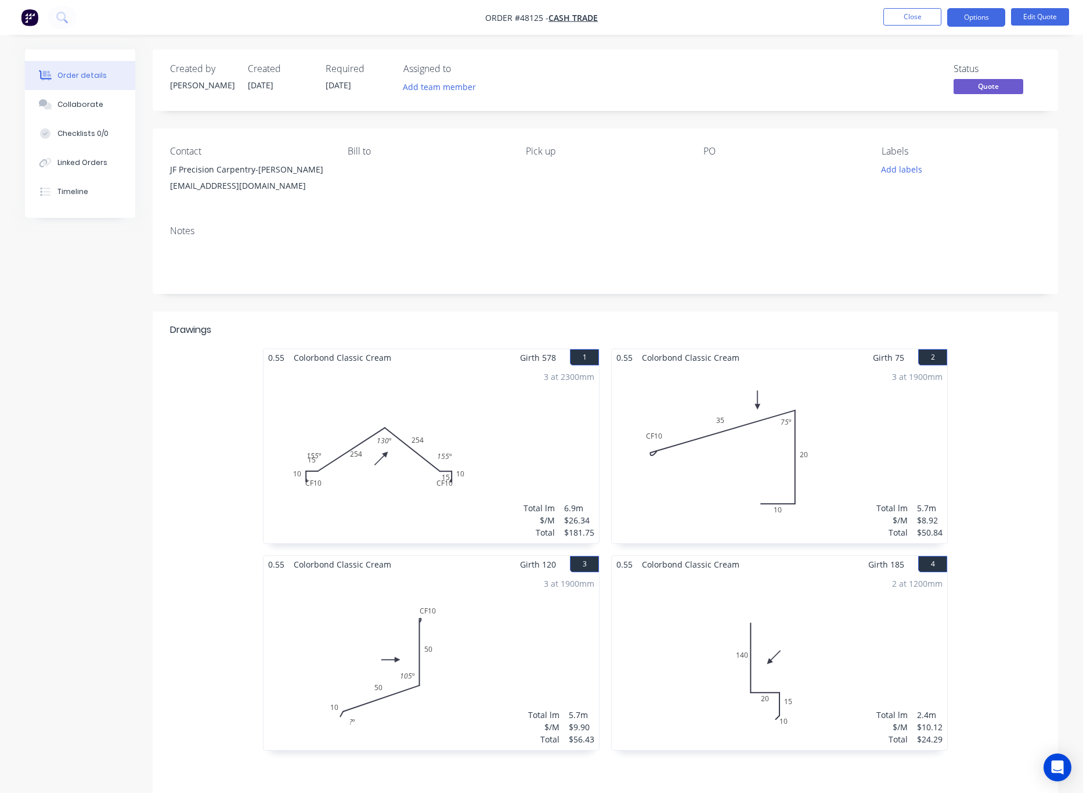
click at [770, 211] on div "Contact JF Precision Carpentry-Jason Fokkema jfprecisioncarpentry@gmail.com Bil…" at bounding box center [606, 172] width 906 height 88
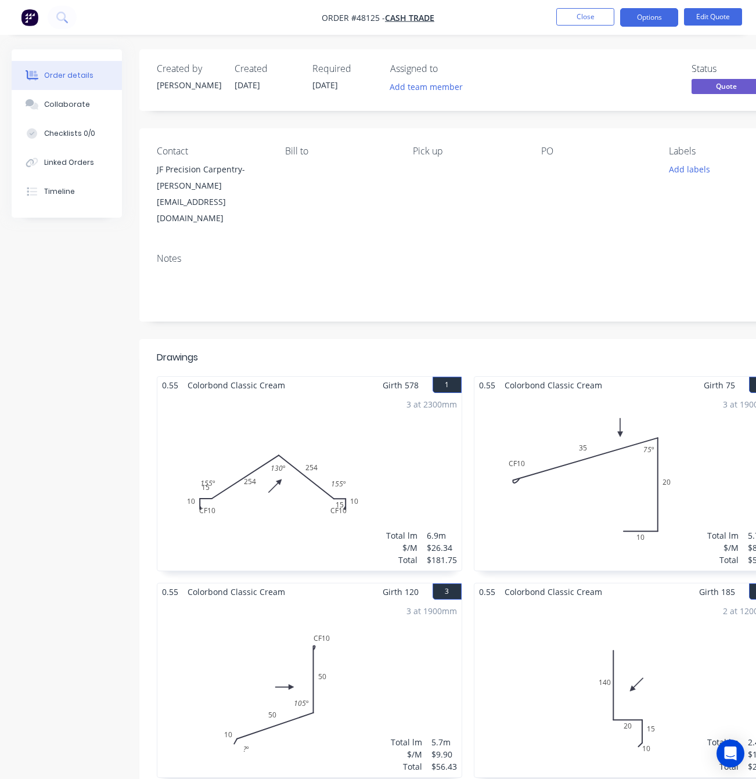
click at [358, 314] on div "Created by Sue Created 15/08/25 Required 15/08/25 Assigned to Add team member S…" at bounding box center [467, 501] width 657 height 904
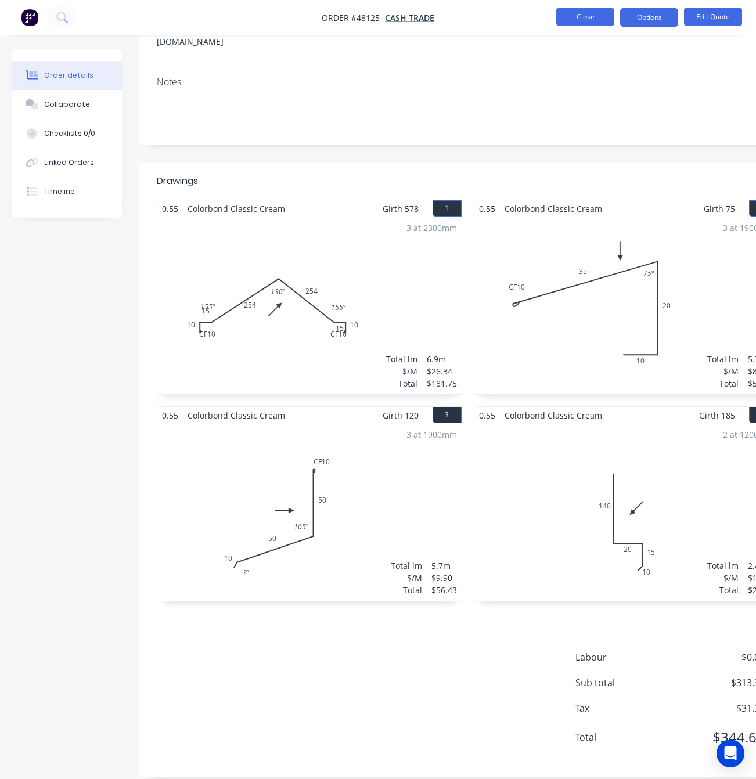
click at [578, 16] on button "Close" at bounding box center [585, 16] width 58 height 17
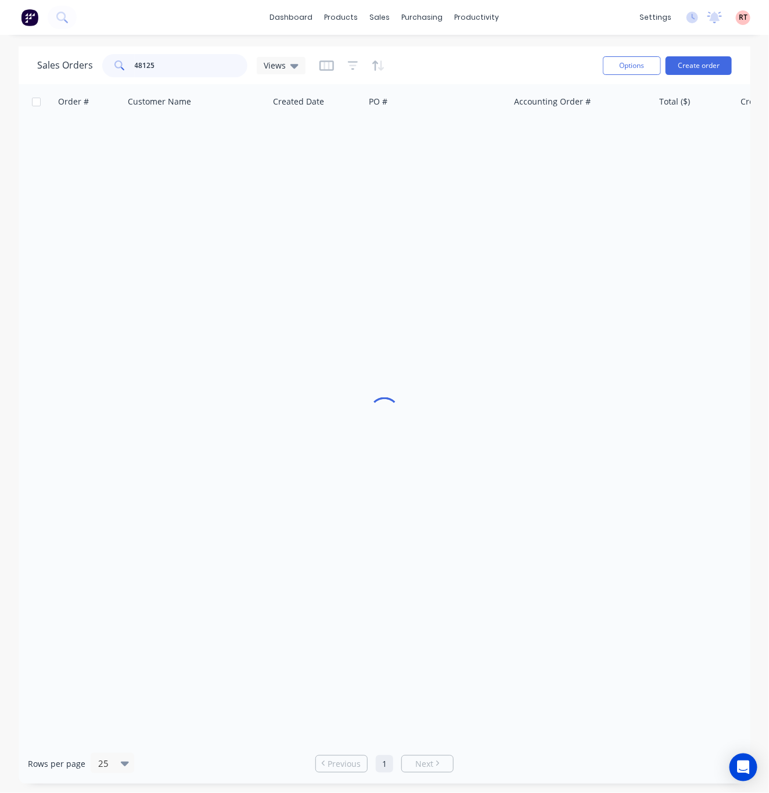
drag, startPoint x: 133, startPoint y: 75, endPoint x: 30, endPoint y: 82, distance: 103.6
click at [30, 82] on div "Sales Orders 48125 Views Options Create order" at bounding box center [385, 65] width 732 height 38
type input "48471"
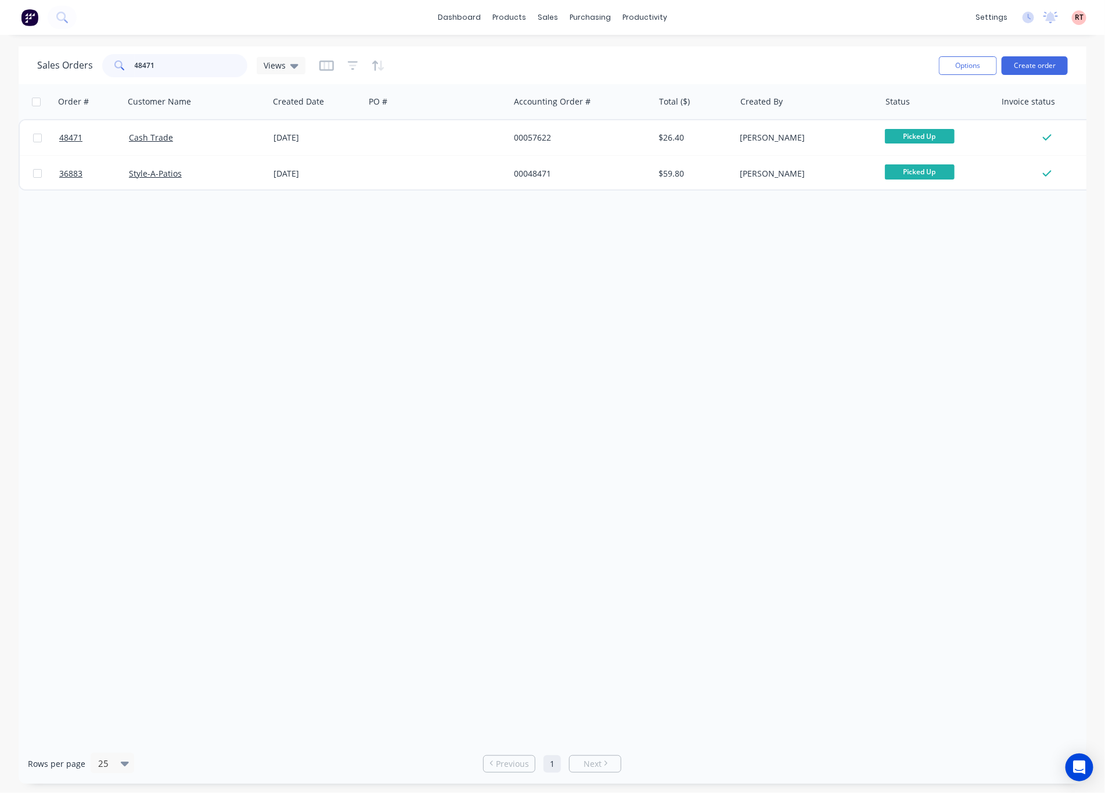
drag, startPoint x: 171, startPoint y: 65, endPoint x: 21, endPoint y: 93, distance: 151.8
click at [28, 93] on div "Sales Orders 48471 Views Options Create order Order # Customer Name Created Dat…" at bounding box center [553, 414] width 1068 height 737
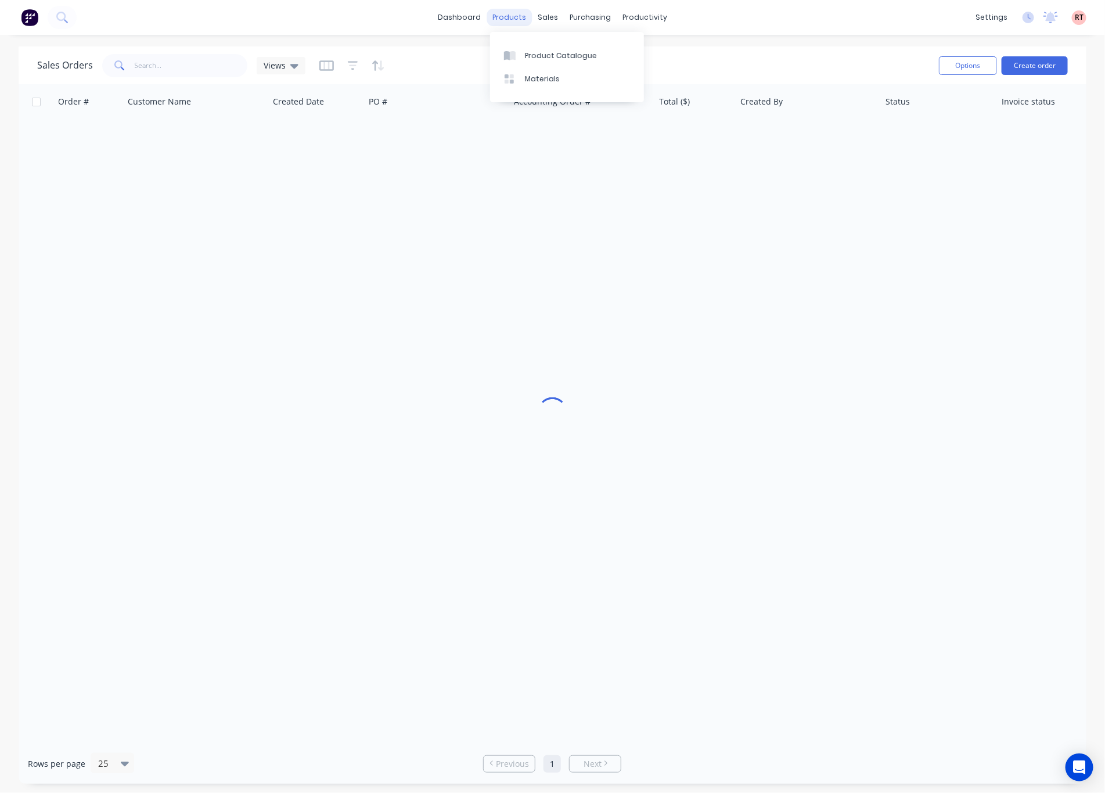
click at [509, 9] on div "products" at bounding box center [509, 17] width 45 height 17
click at [534, 51] on div "Product Catalogue" at bounding box center [561, 56] width 72 height 10
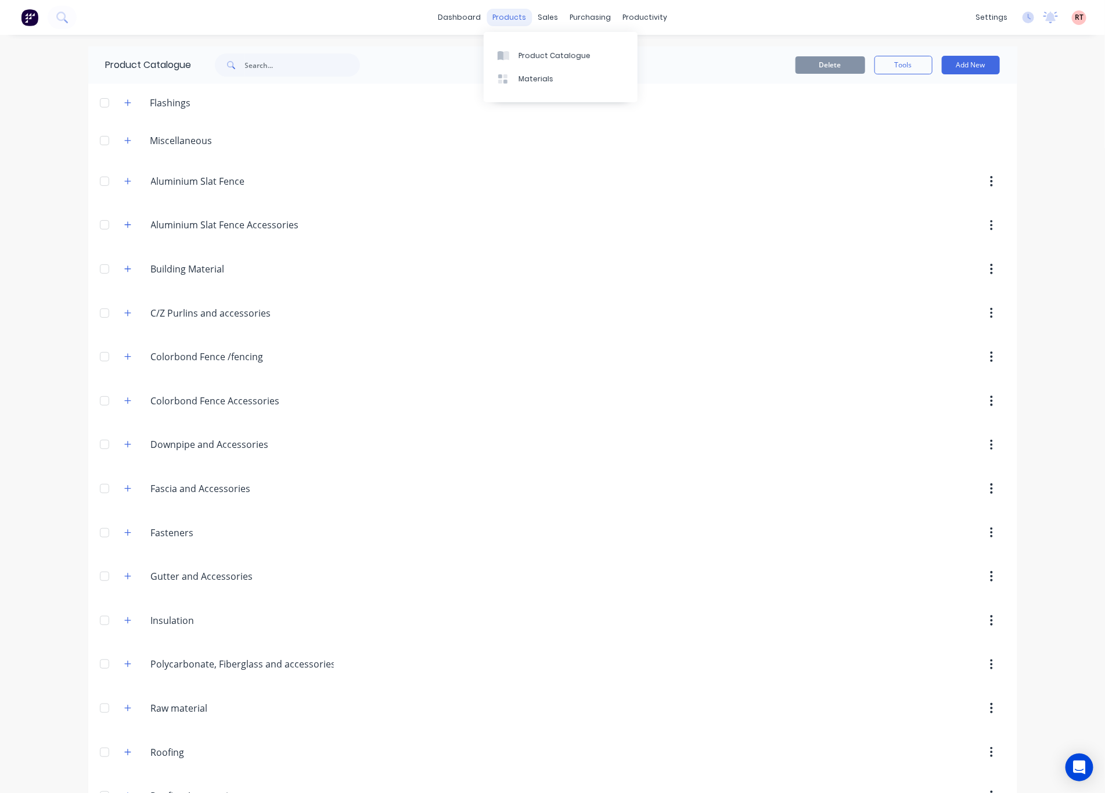
click at [495, 18] on div "products" at bounding box center [509, 17] width 45 height 17
click at [554, 51] on div "Product Catalogue" at bounding box center [554, 56] width 72 height 10
click at [556, 54] on div "Product Catalogue" at bounding box center [554, 56] width 72 height 10
click at [564, 54] on div "Product Catalogue" at bounding box center [554, 56] width 72 height 10
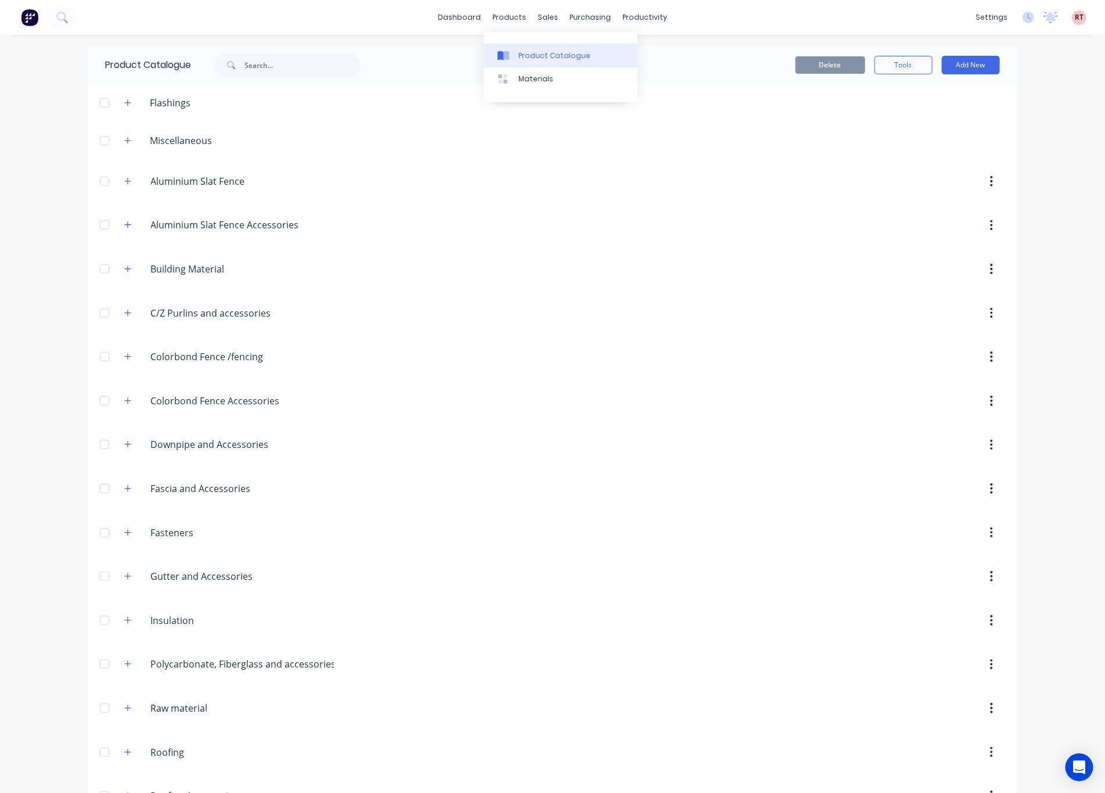
click at [564, 53] on div "Product Catalogue" at bounding box center [554, 56] width 72 height 10
drag, startPoint x: 564, startPoint y: 53, endPoint x: 561, endPoint y: 60, distance: 7.8
click at [570, 61] on link "Product Catalogue" at bounding box center [561, 55] width 154 height 23
click at [293, 75] on input "text" at bounding box center [302, 64] width 115 height 23
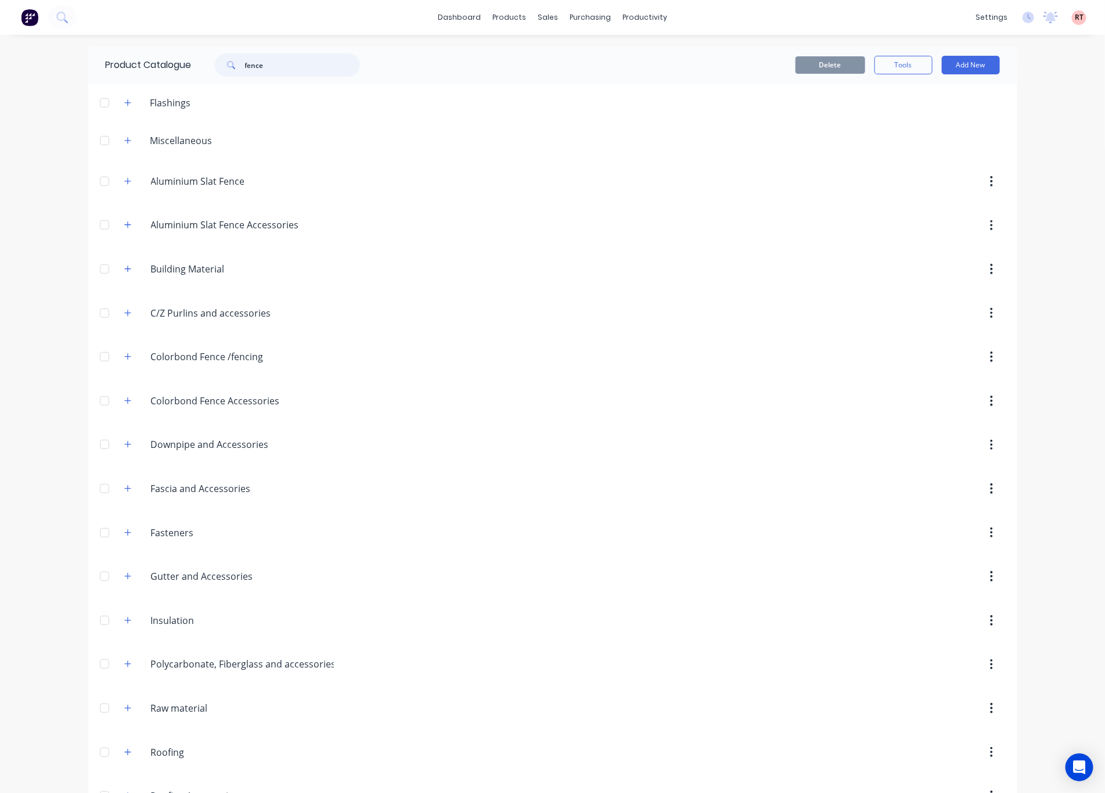
type input "fence"
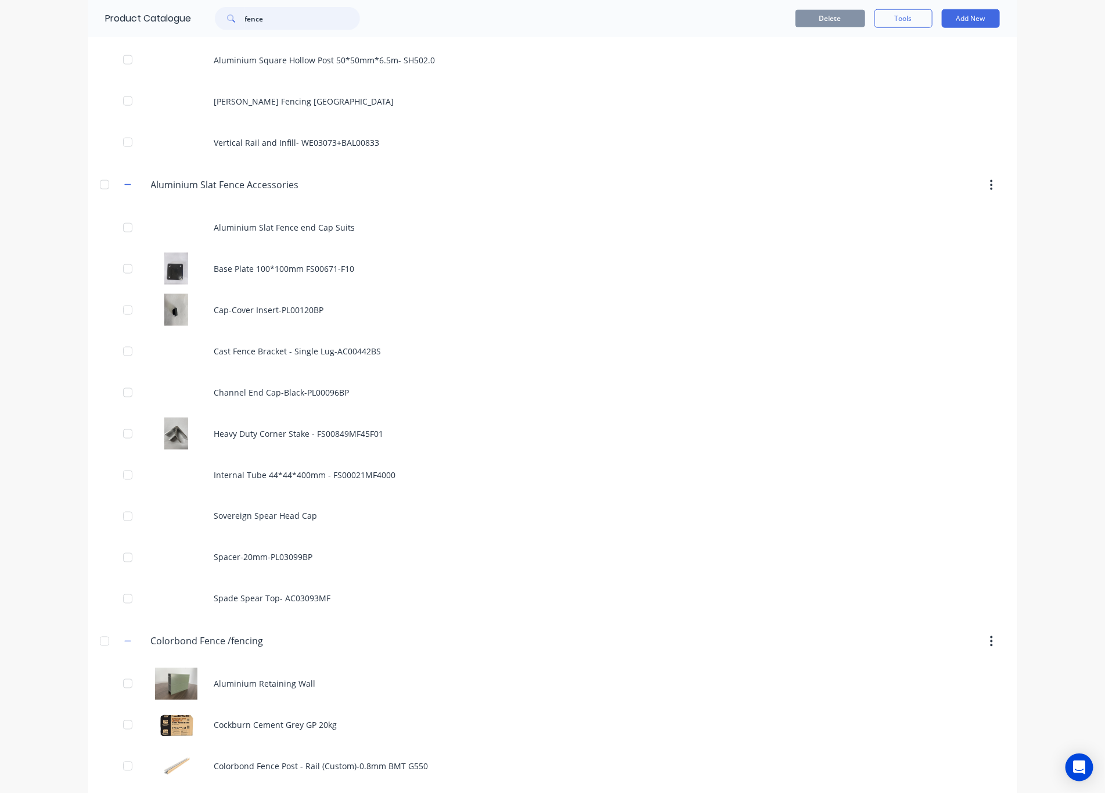
scroll to position [871, 0]
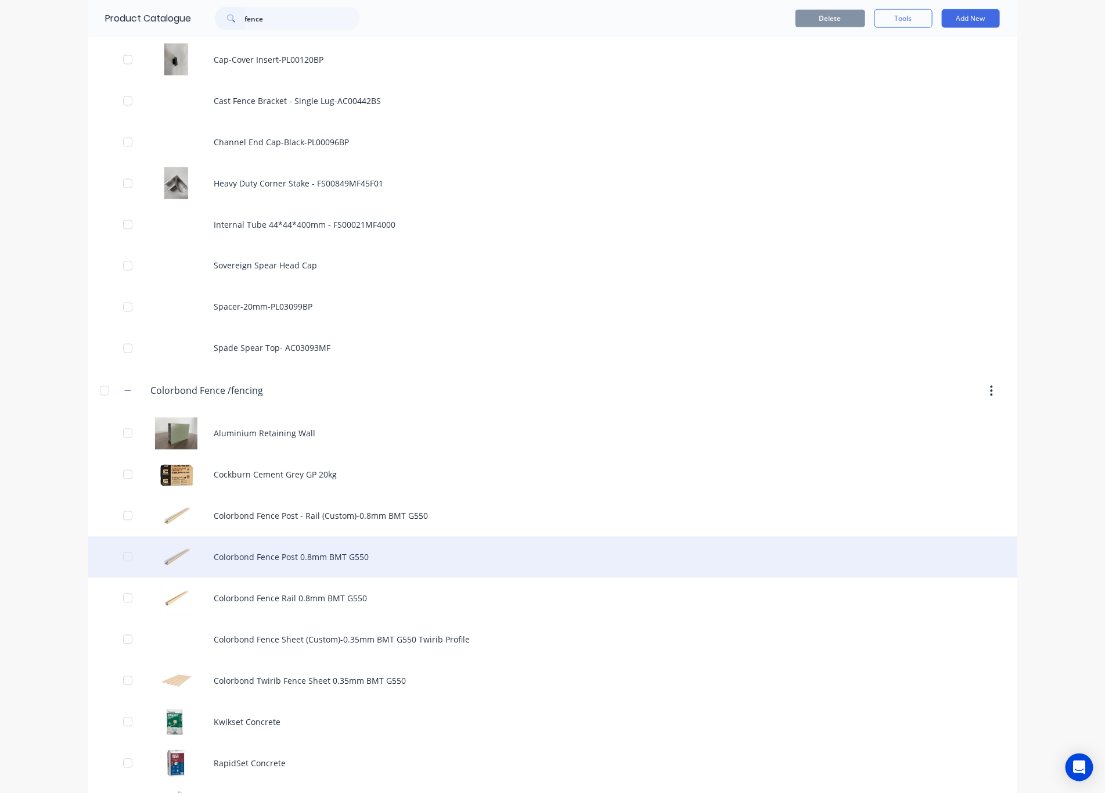
click at [406, 561] on div "Colorbond Fence Post 0.8mm BMT G550" at bounding box center [552, 556] width 929 height 41
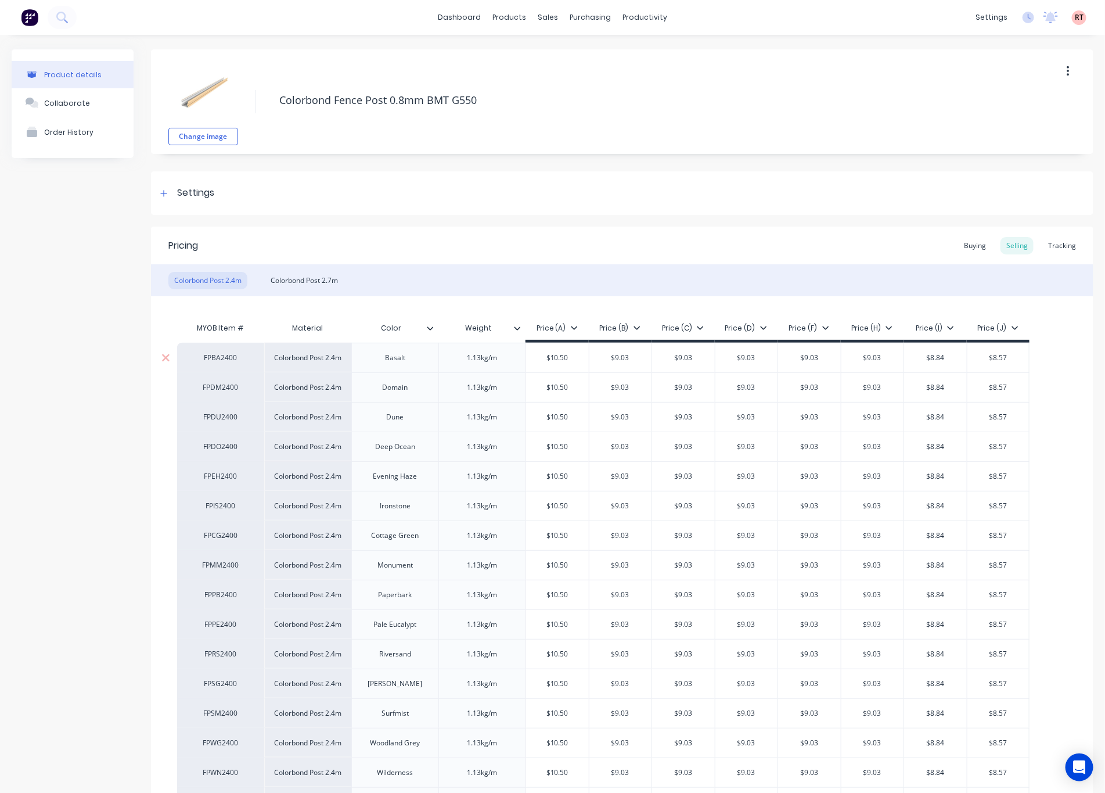
type textarea "x"
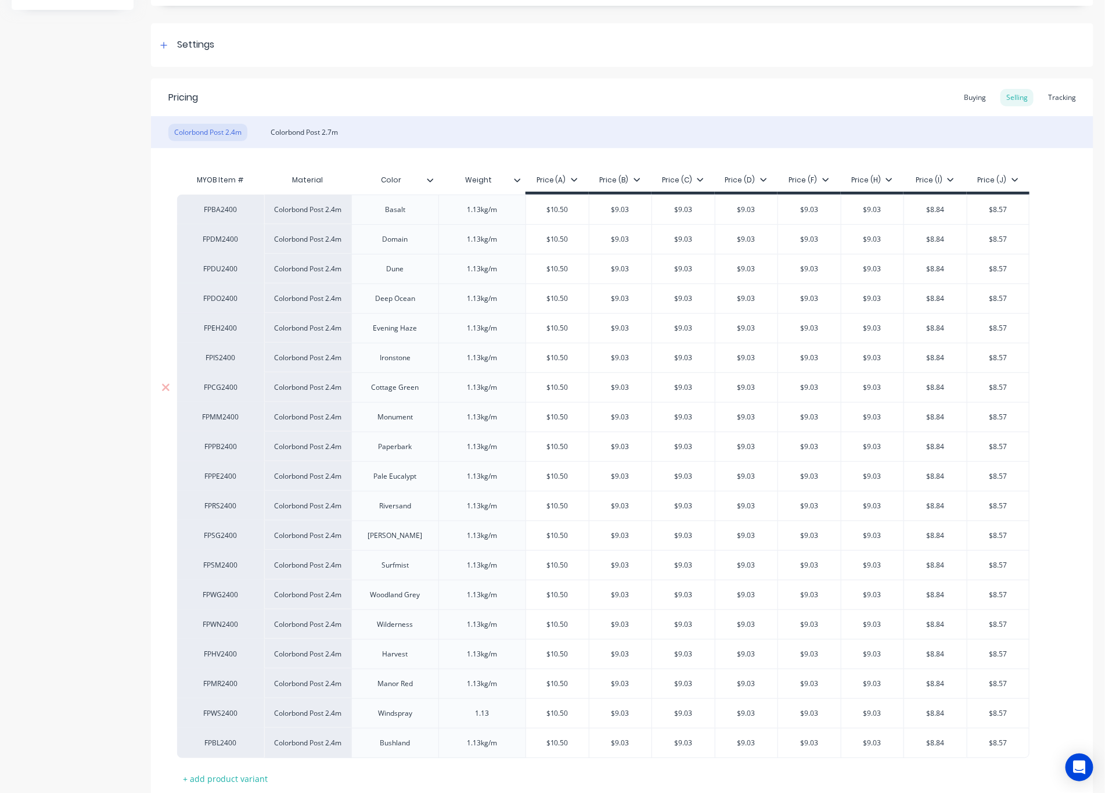
scroll to position [234, 0]
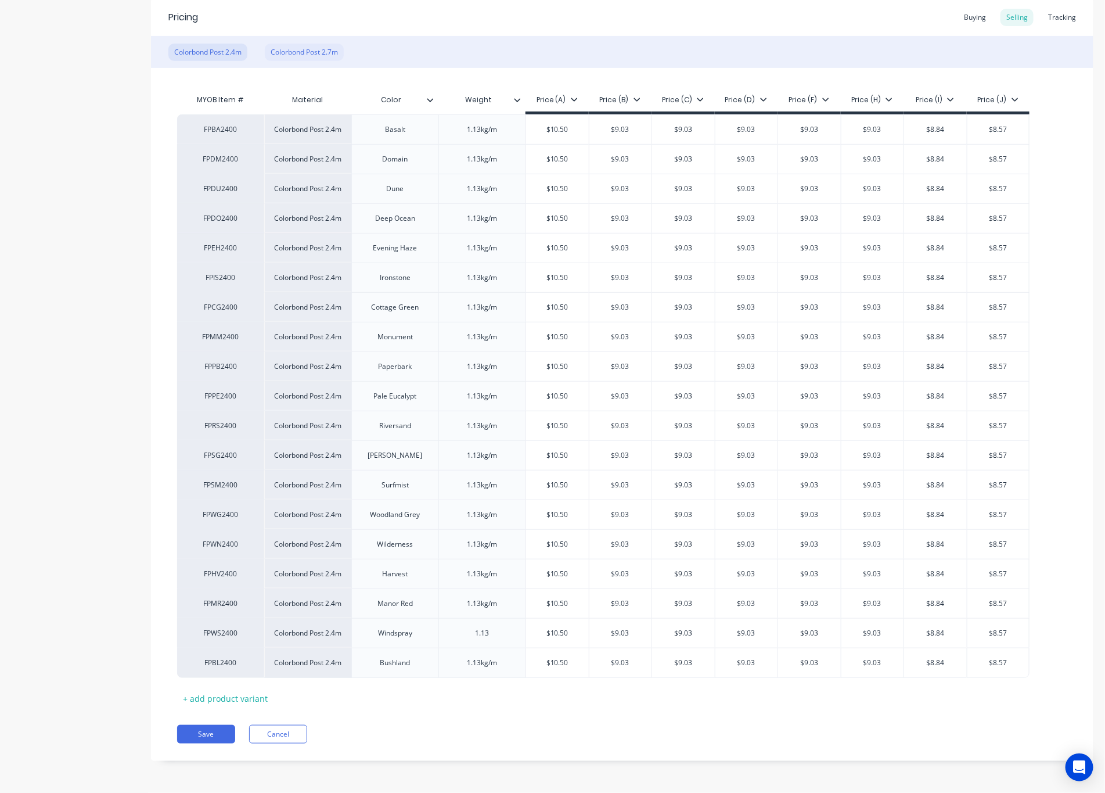
click at [298, 49] on div "Colorbond Post 2.7m" at bounding box center [304, 52] width 79 height 17
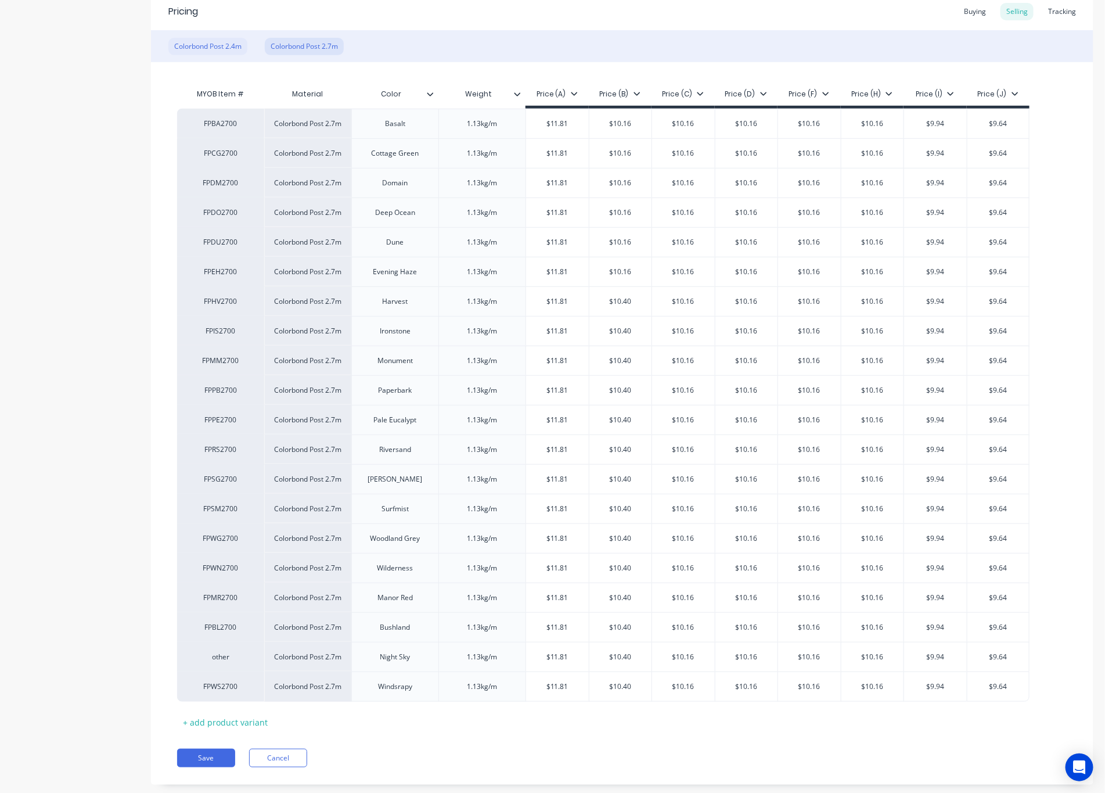
click at [210, 52] on div "Colorbond Post 2.4m" at bounding box center [207, 46] width 79 height 17
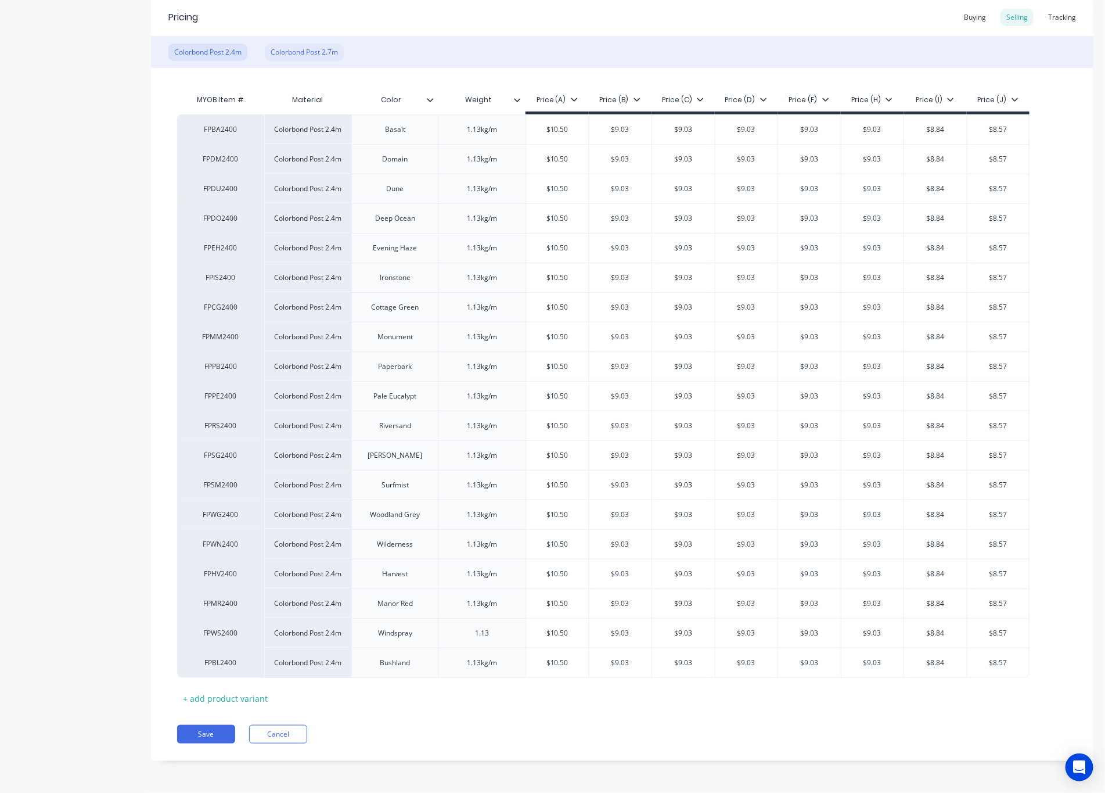
click at [307, 44] on div "Colorbond Post 2.7m" at bounding box center [304, 52] width 79 height 17
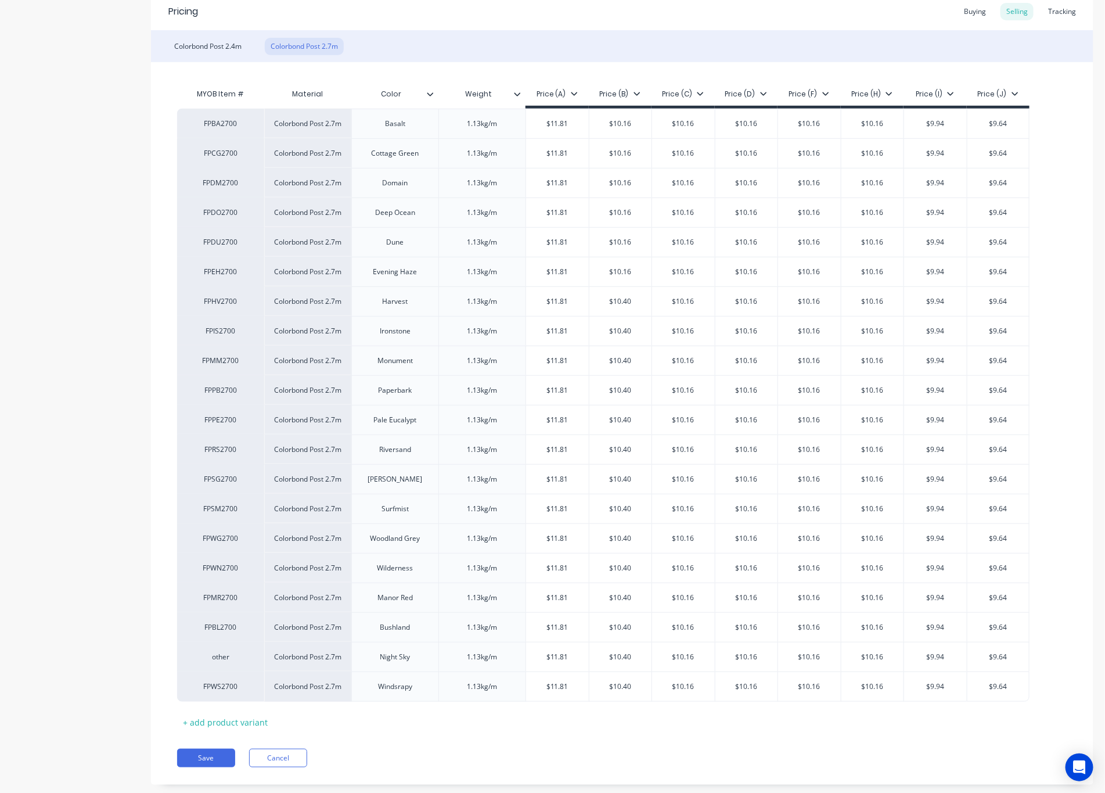
scroll to position [0, 0]
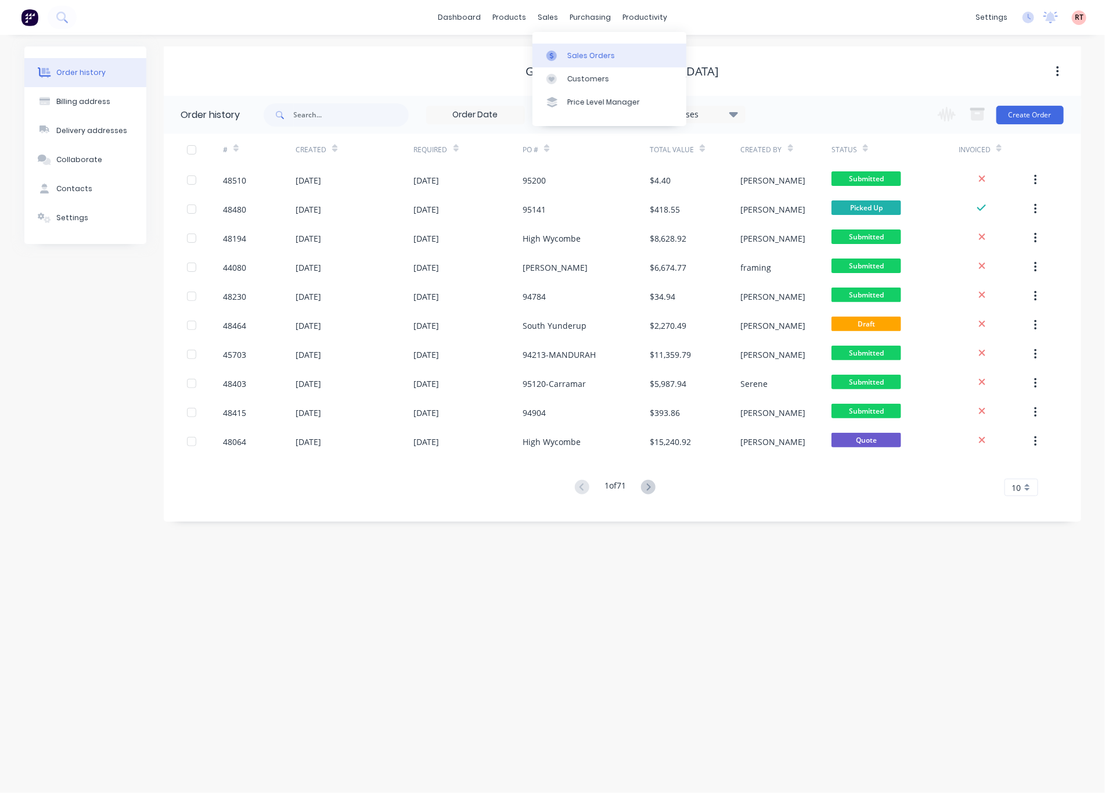
click at [570, 56] on div "Sales Orders" at bounding box center [591, 56] width 48 height 10
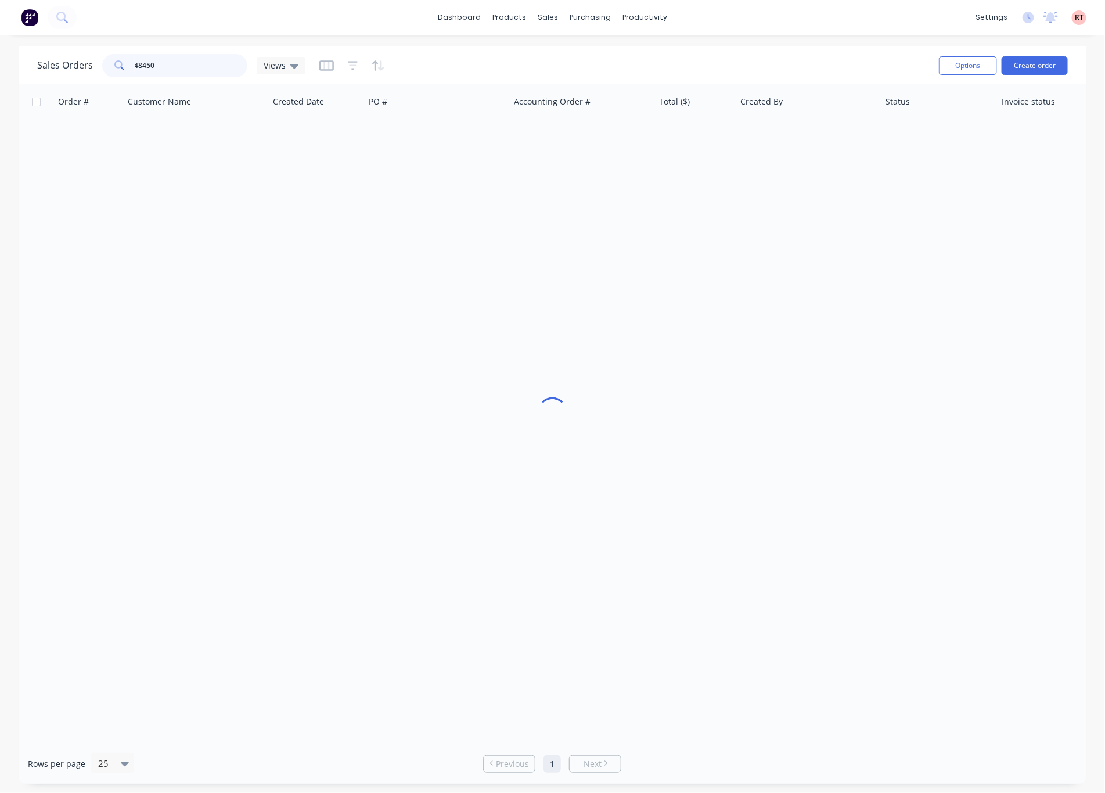
drag, startPoint x: 239, startPoint y: 65, endPoint x: 70, endPoint y: 67, distance: 168.4
click at [70, 67] on div "Sales Orders 48450 Views" at bounding box center [171, 65] width 268 height 23
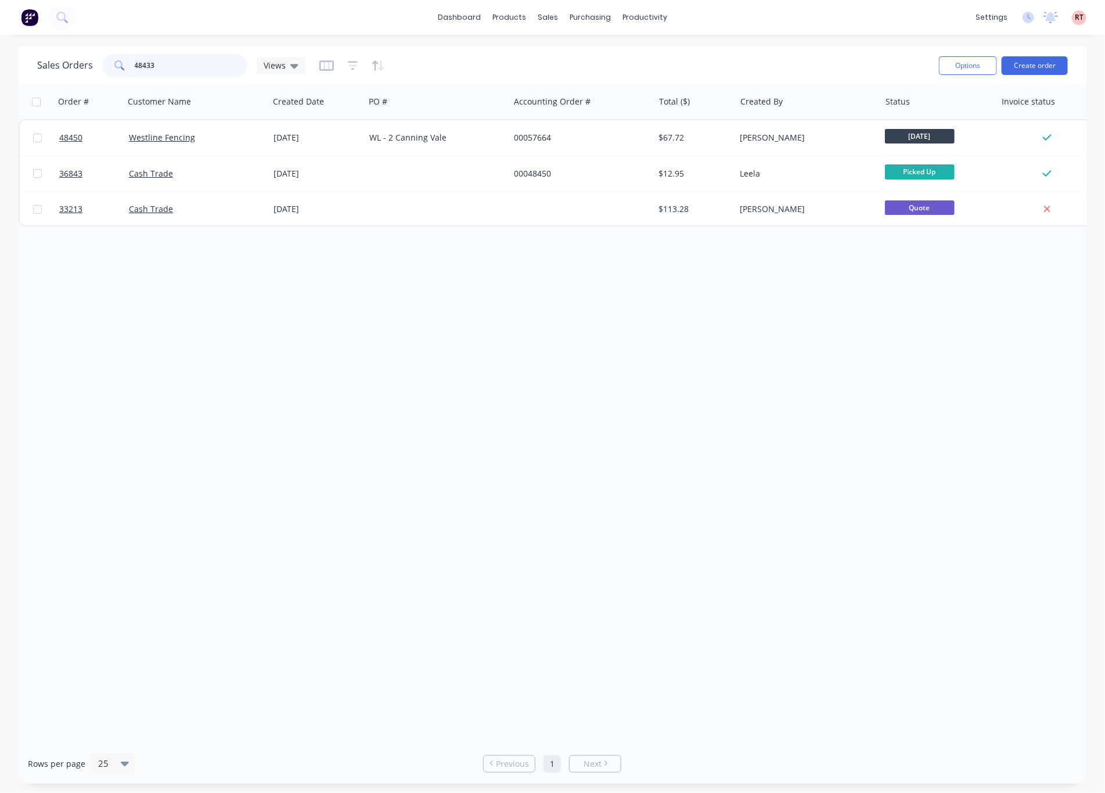
type input "48433"
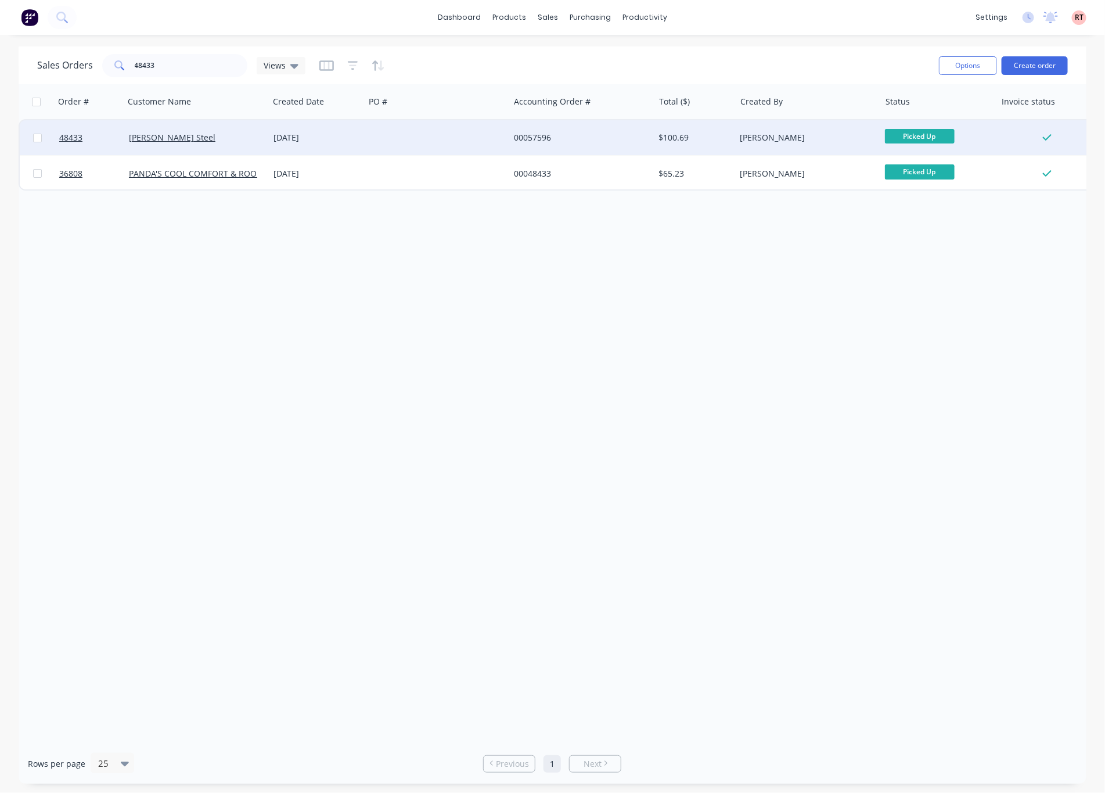
click at [465, 131] on div at bounding box center [437, 137] width 145 height 35
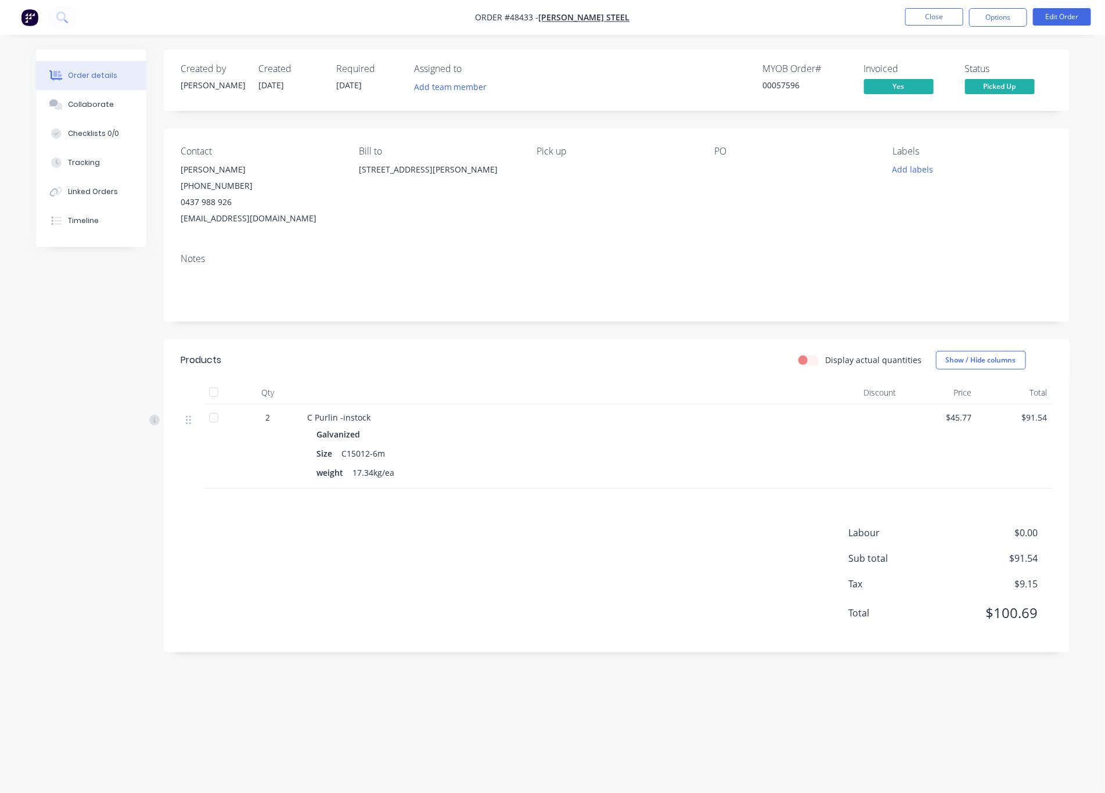
click at [640, 258] on div "Notes" at bounding box center [616, 258] width 871 height 11
click at [928, 16] on button "Close" at bounding box center [934, 16] width 58 height 17
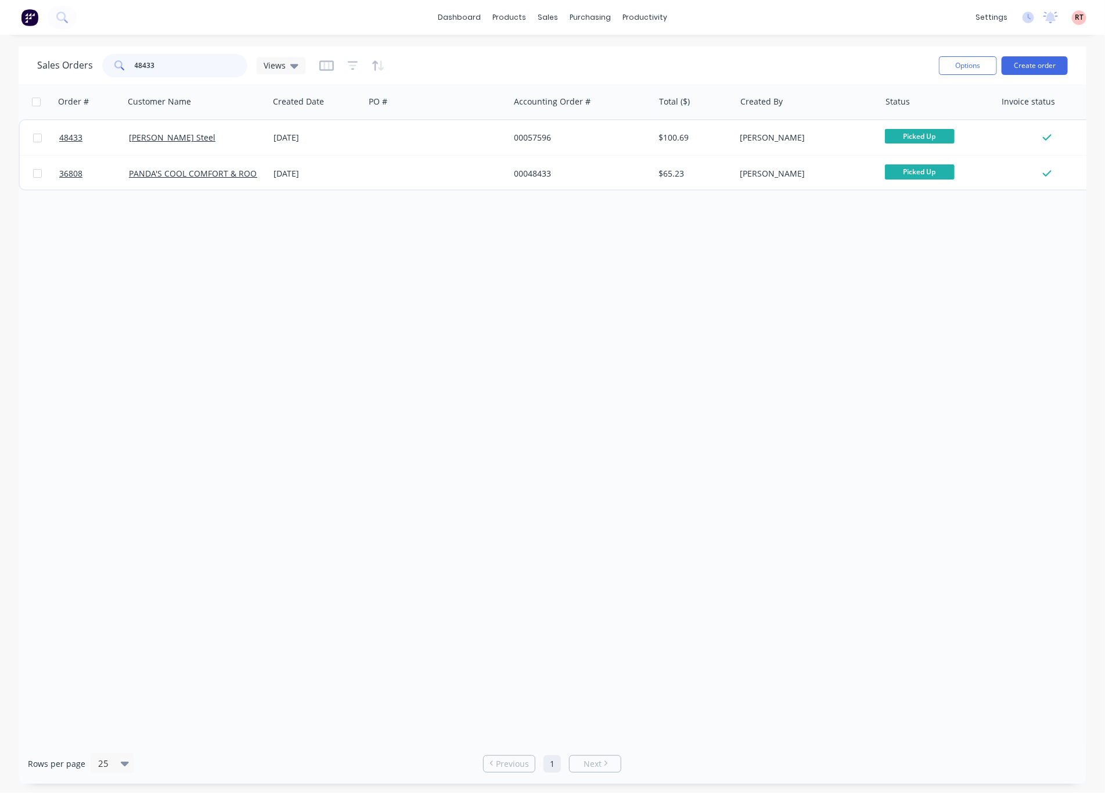
click at [183, 57] on input "48433" at bounding box center [191, 65] width 113 height 23
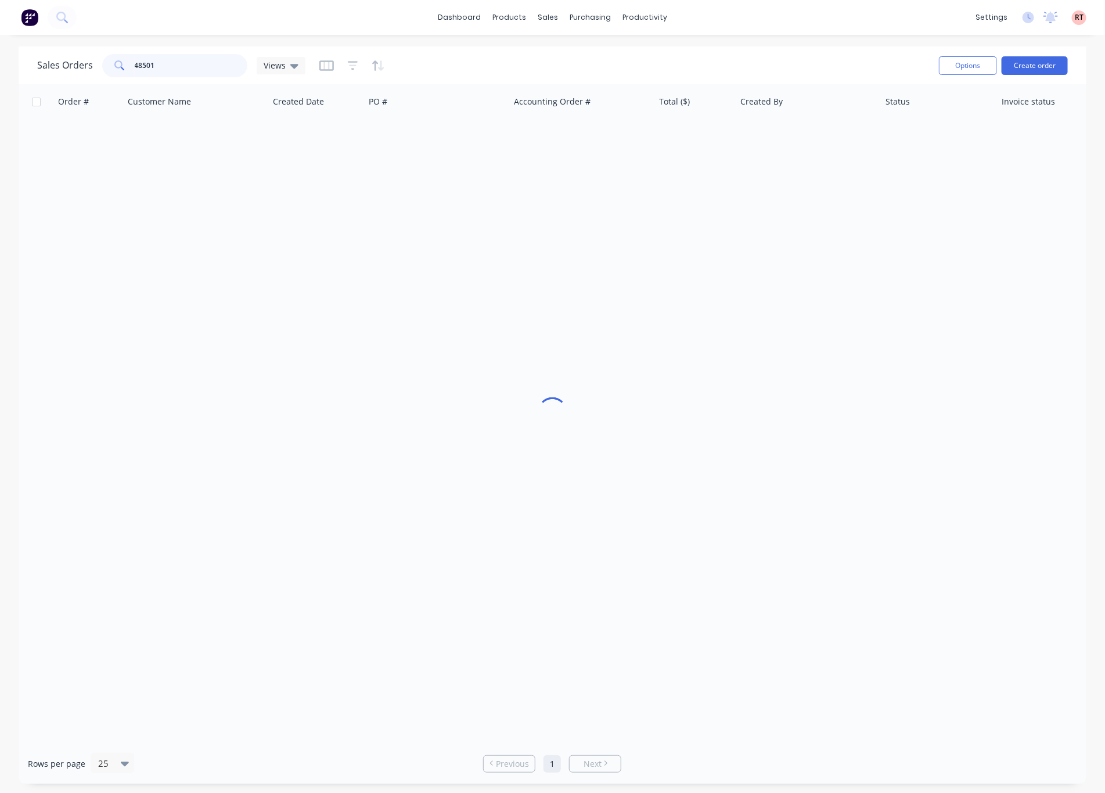
type input "48501"
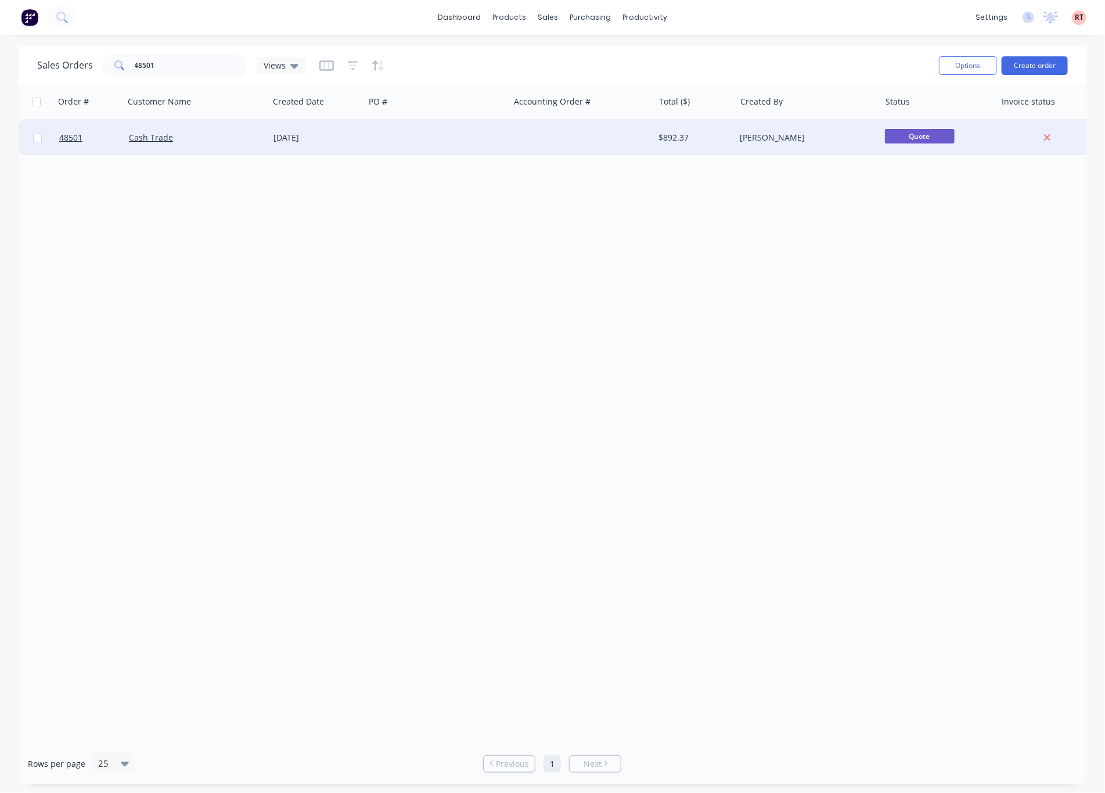
click at [460, 133] on div at bounding box center [437, 137] width 145 height 35
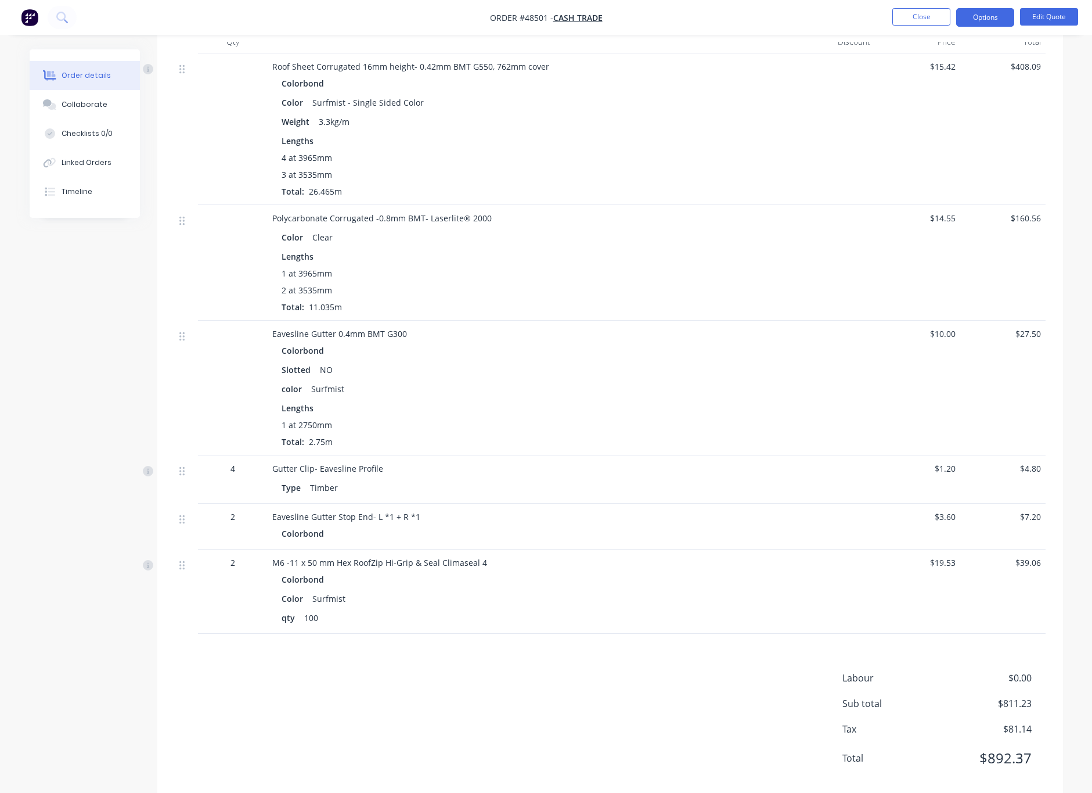
scroll to position [810, 0]
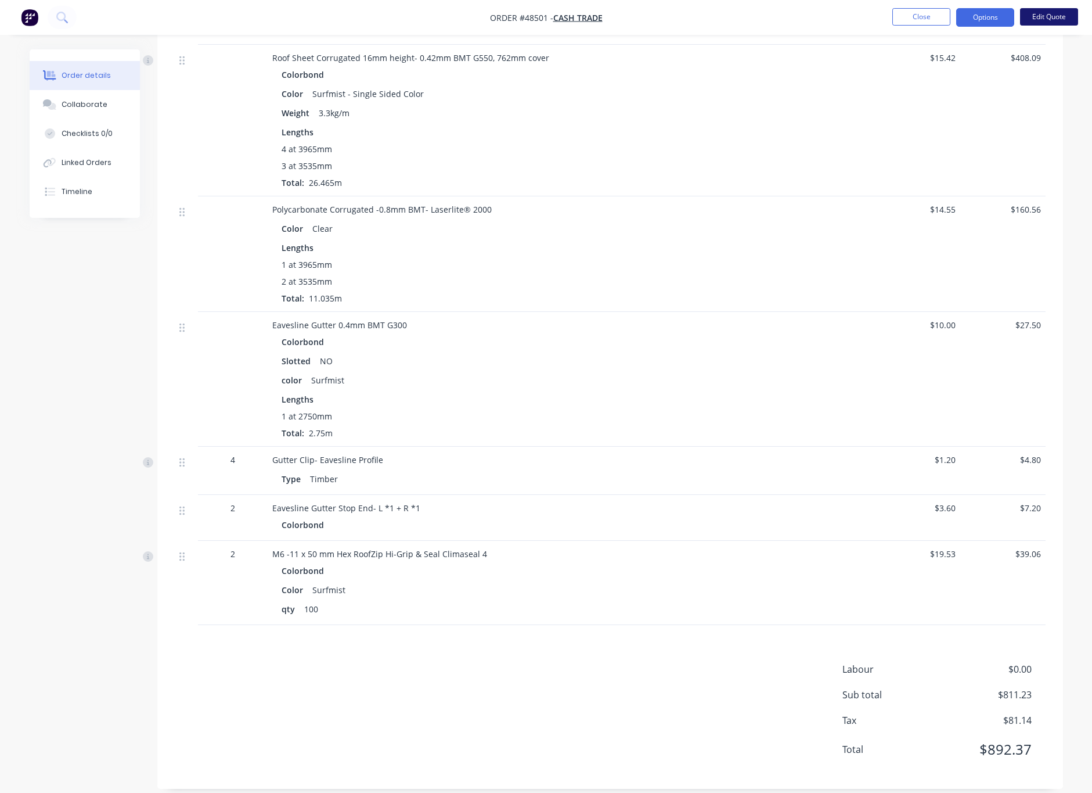
click at [1046, 14] on button "Edit Quote" at bounding box center [1049, 16] width 58 height 17
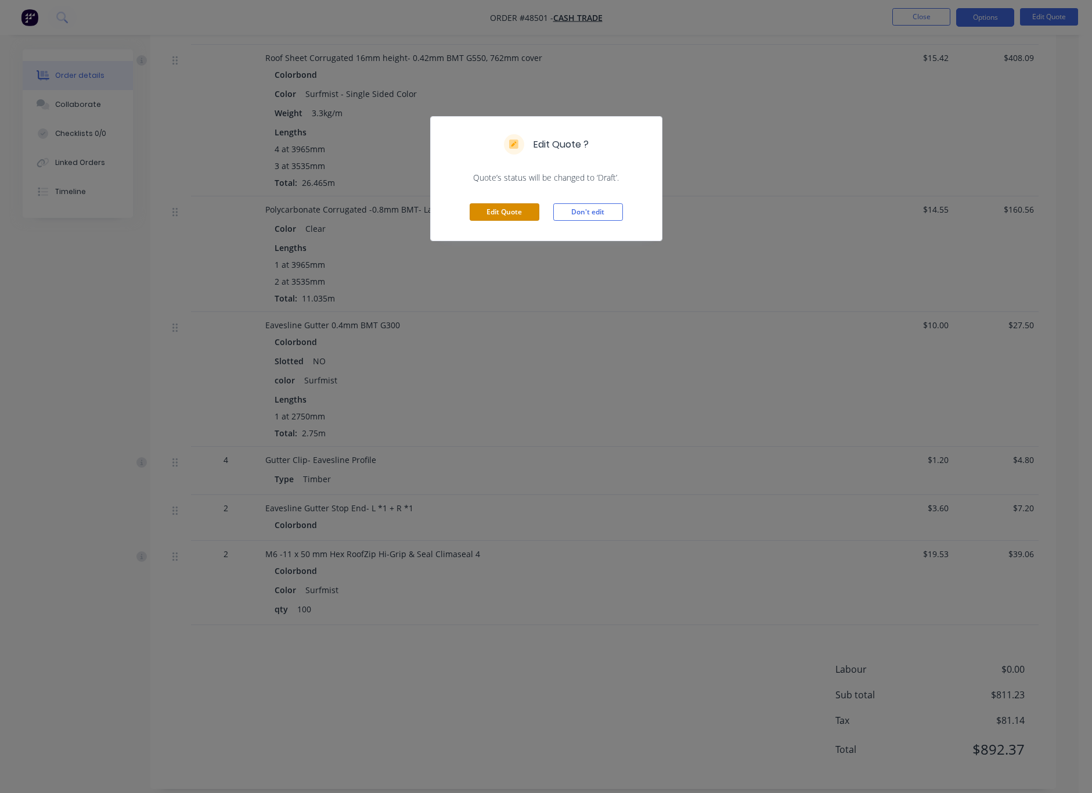
drag, startPoint x: 511, startPoint y: 217, endPoint x: 523, endPoint y: 241, distance: 27.0
click at [523, 241] on div "Edit Quote ? Quote’s status will be changed to ‘Draft’. Edit Quote Don't edit" at bounding box center [546, 178] width 232 height 125
click at [497, 204] on button "Edit Quote" at bounding box center [505, 211] width 70 height 17
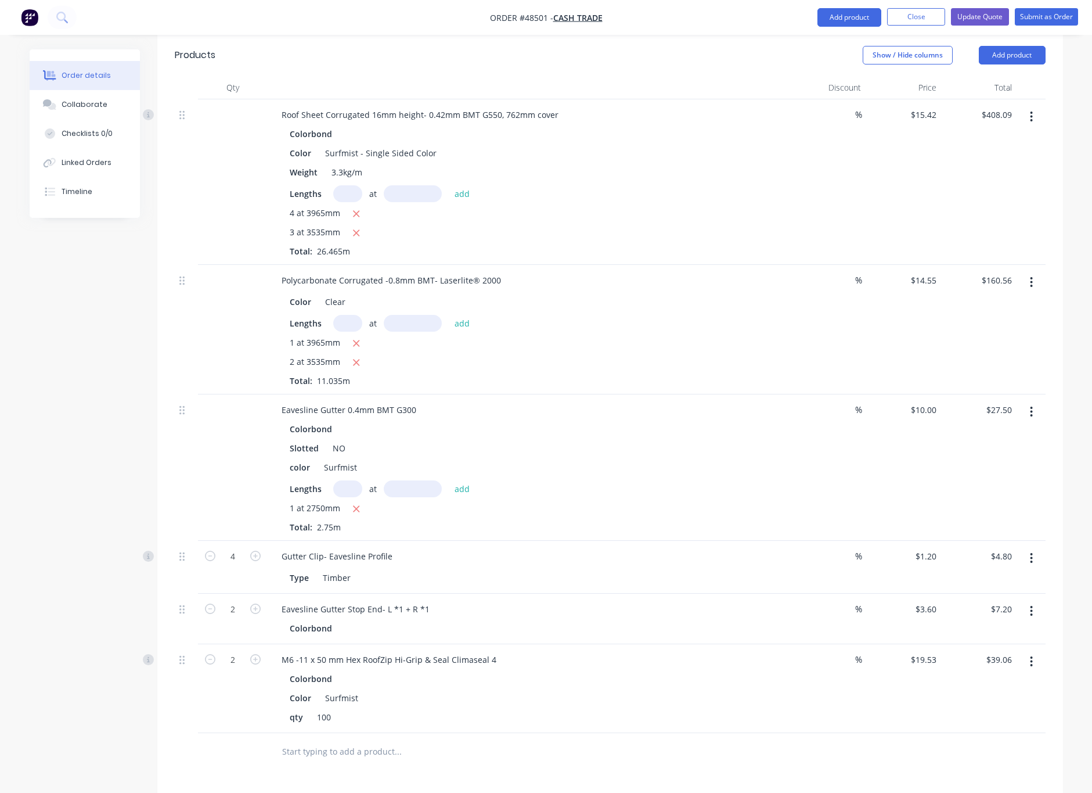
scroll to position [999, 0]
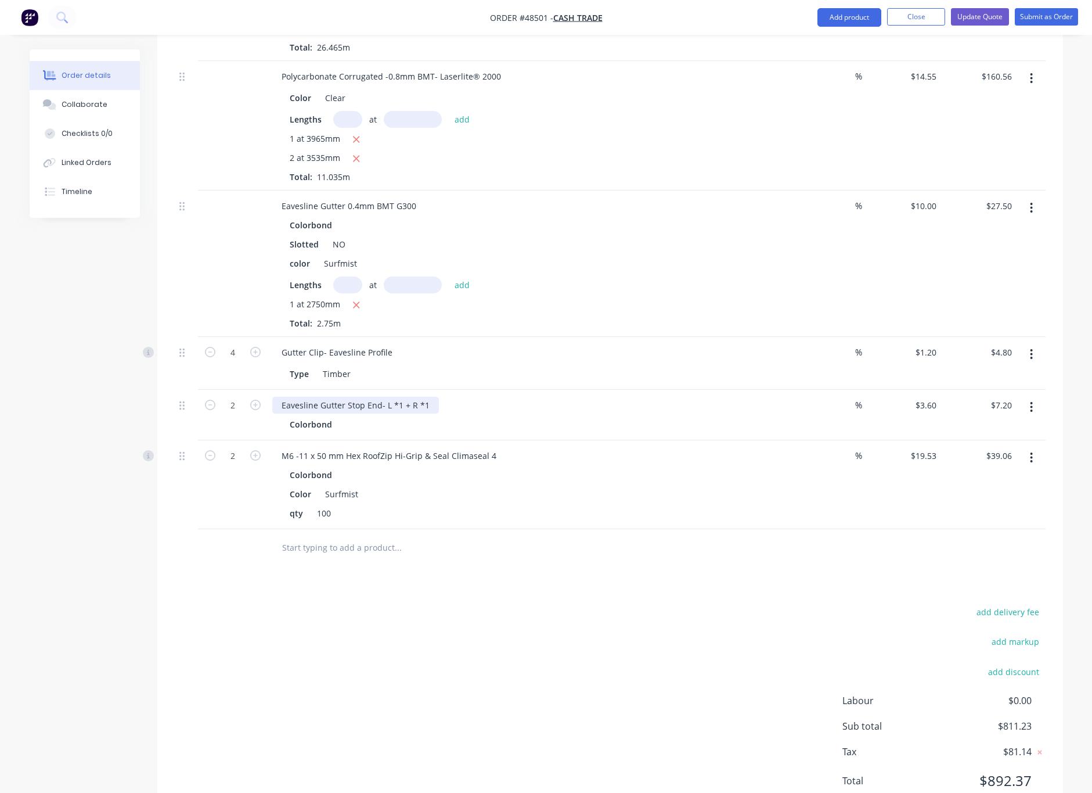
click at [427, 397] on div "Eavesline Gutter Stop End- L *1 + R *1" at bounding box center [355, 405] width 167 height 17
drag, startPoint x: 536, startPoint y: 563, endPoint x: 531, endPoint y: 568, distance: 7.4
click at [536, 604] on div "add delivery fee add markup add discount Labour $0.00 Sub total $811.23 Tax $81…" at bounding box center [610, 703] width 871 height 199
drag, startPoint x: 274, startPoint y: 410, endPoint x: 494, endPoint y: 415, distance: 219.5
click at [494, 447] on div "M6 -11 x 50 mm Hex RoofZip Hi-Grip & Seal Climaseal 4" at bounding box center [388, 455] width 233 height 17
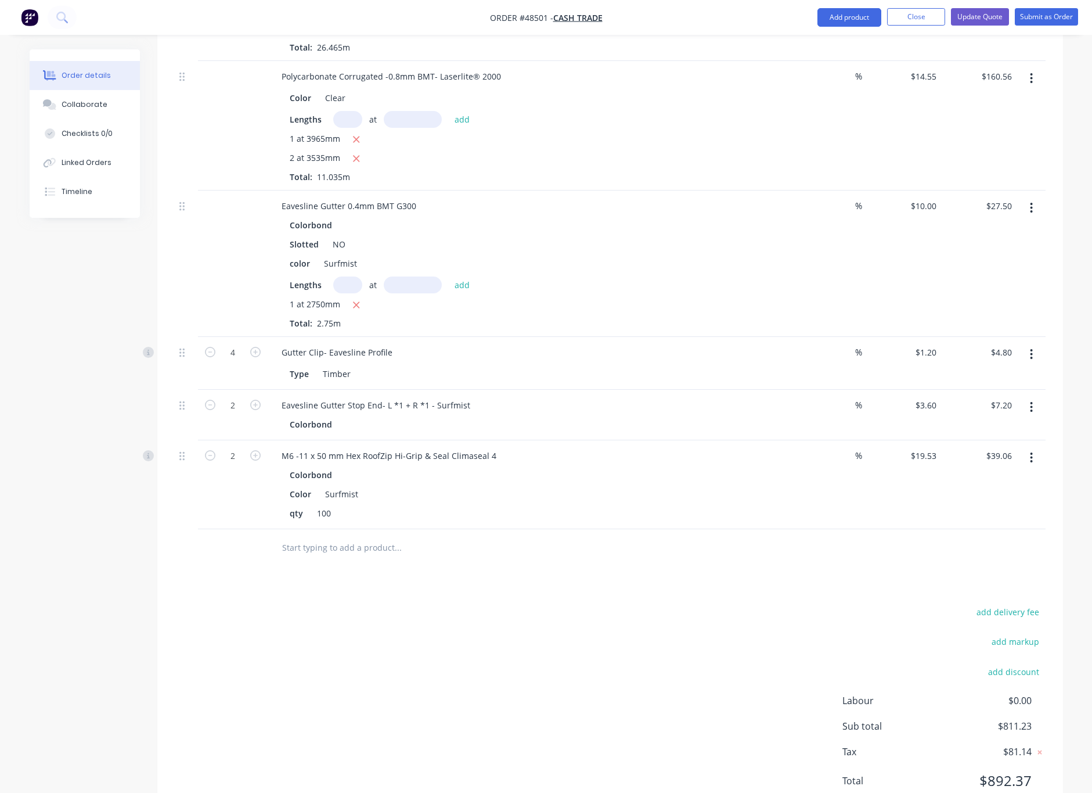
click at [438, 485] on div "Color Surfmist" at bounding box center [526, 493] width 483 height 17
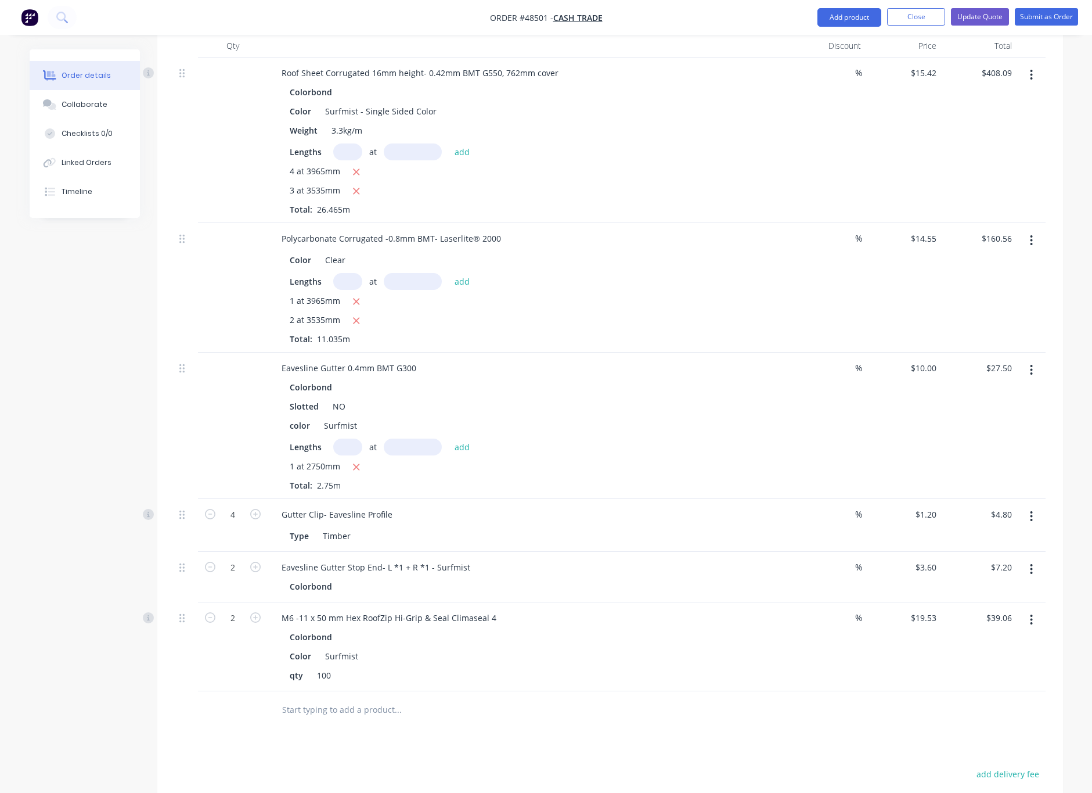
scroll to position [958, 0]
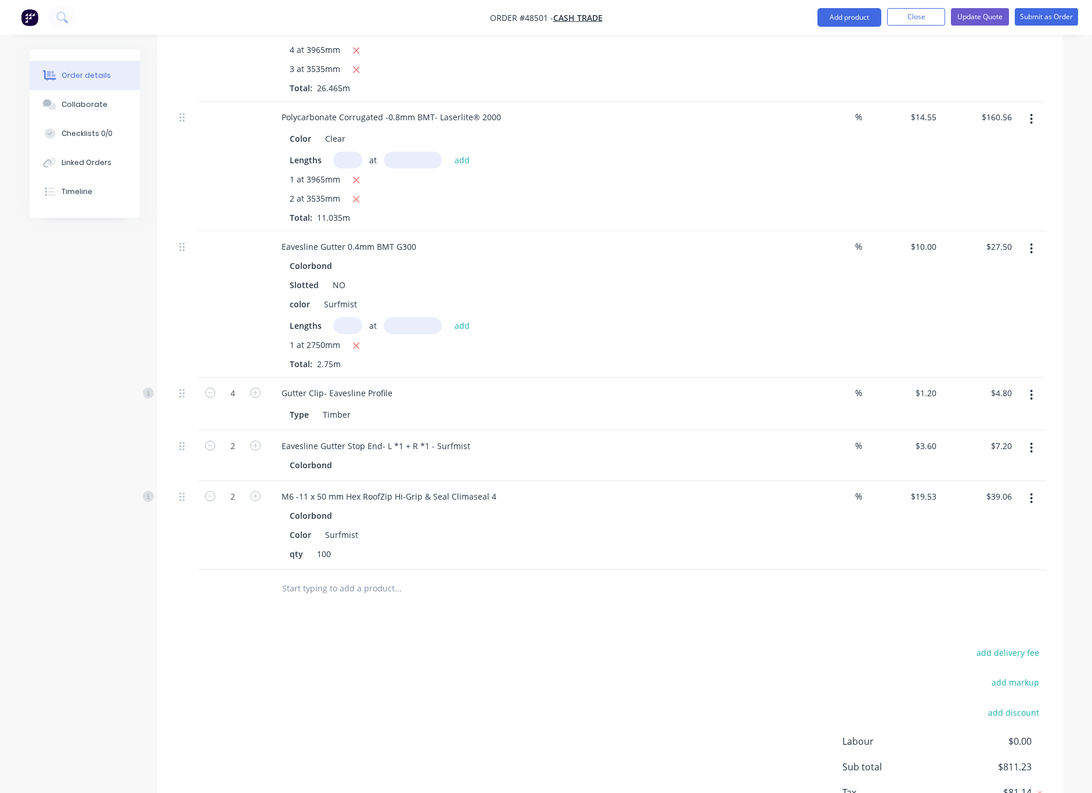
click at [546, 644] on div "add delivery fee add markup add discount Labour $0.00 Sub total $811.23 Tax $81…" at bounding box center [610, 743] width 871 height 199
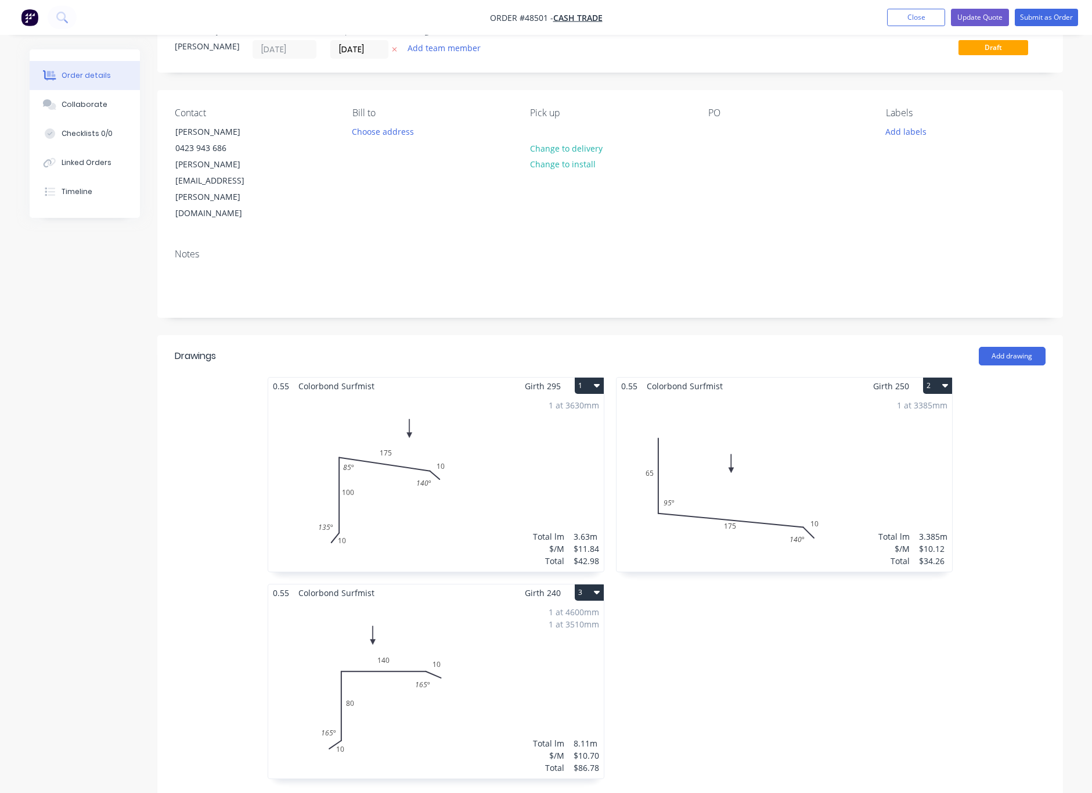
scroll to position [0, 0]
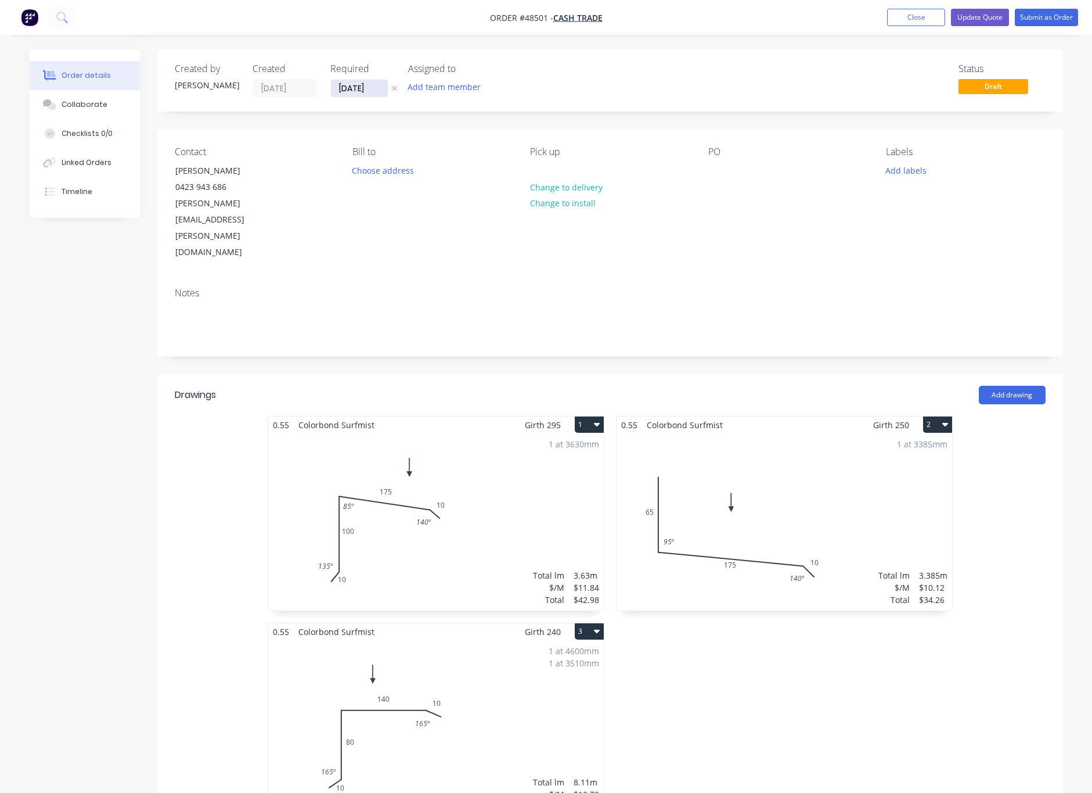
click at [361, 88] on input "[DATE]" at bounding box center [359, 88] width 57 height 17
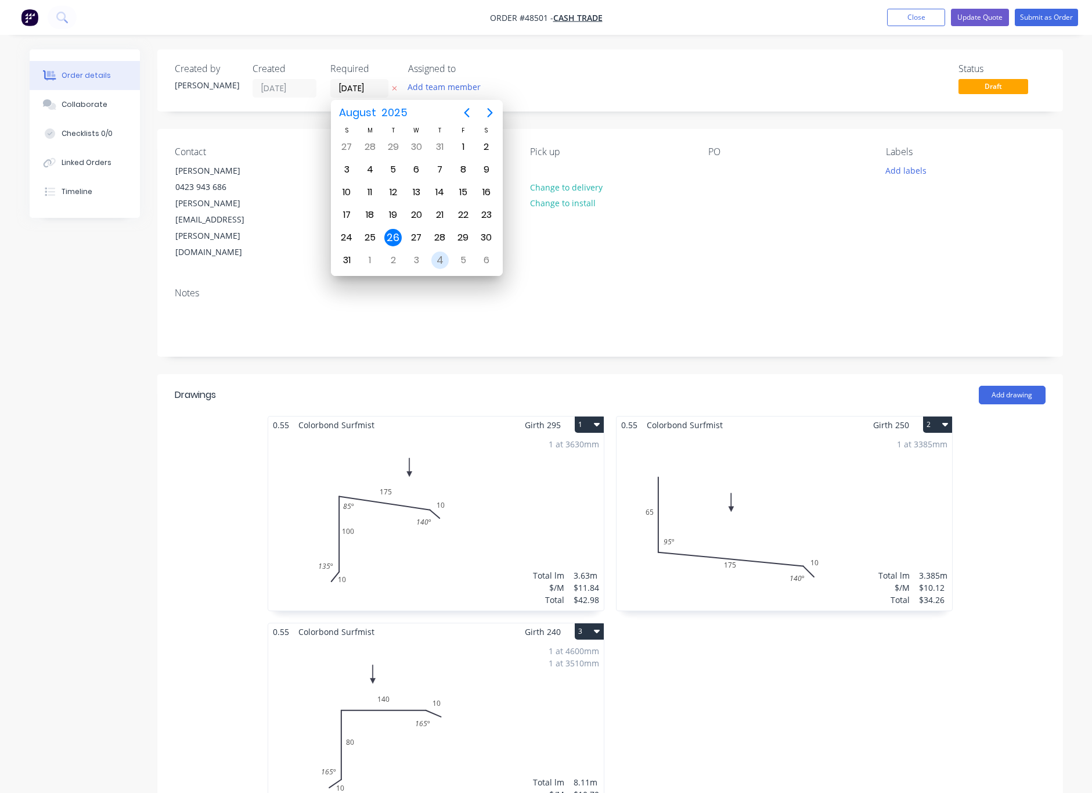
click at [444, 267] on div "4" at bounding box center [439, 259] width 17 height 17
type input "[DATE]"
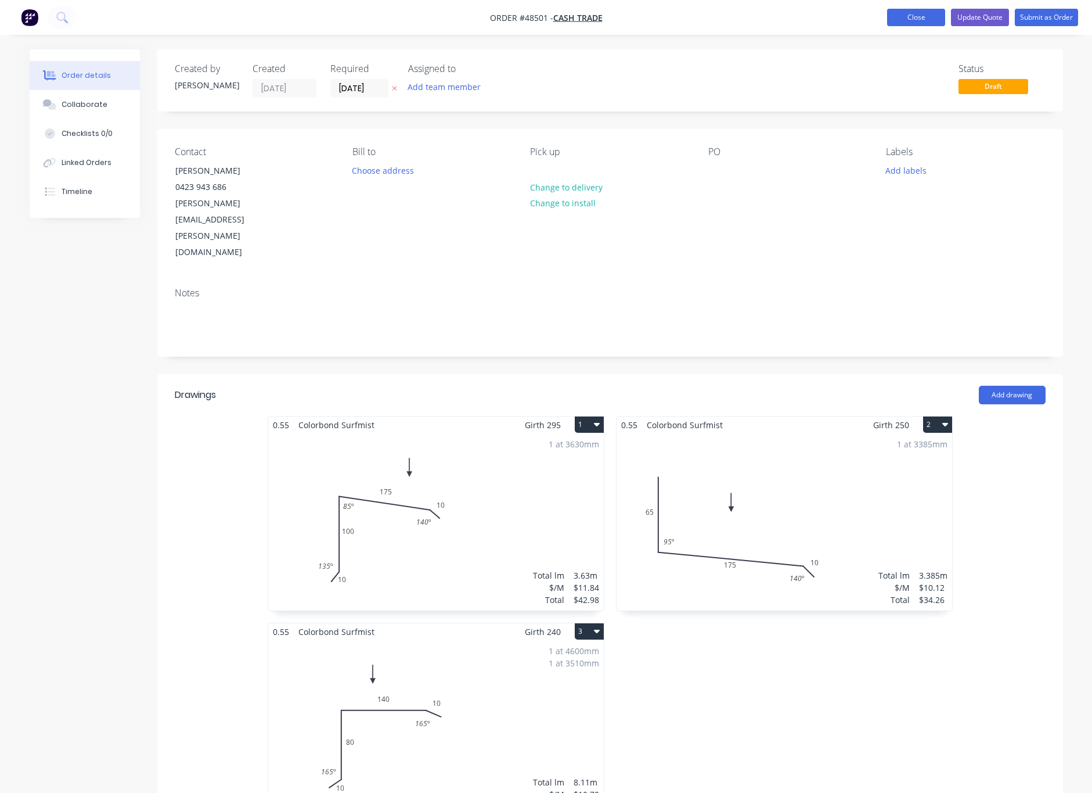
click at [913, 20] on button "Close" at bounding box center [916, 17] width 58 height 17
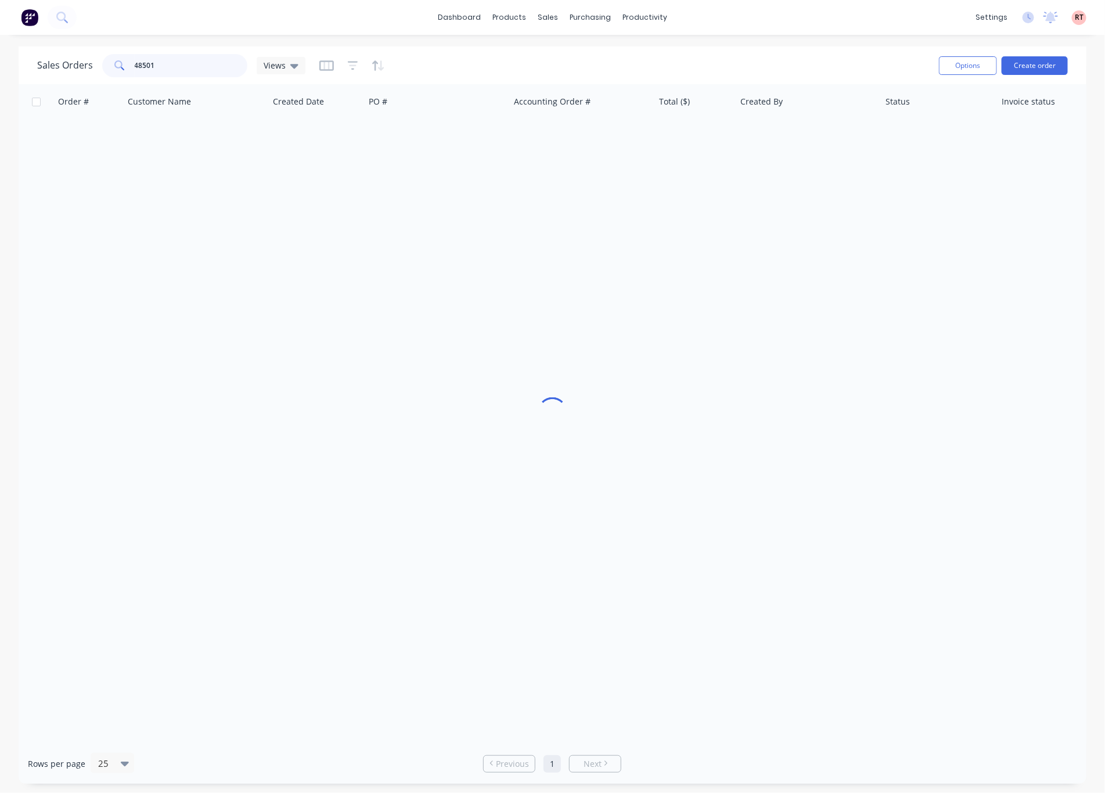
drag, startPoint x: 180, startPoint y: 66, endPoint x: 17, endPoint y: 70, distance: 162.6
click at [17, 70] on div "Sales Orders 48501 Views Options Create order Order # Customer Name Created Dat…" at bounding box center [552, 414] width 1105 height 737
type input "48512"
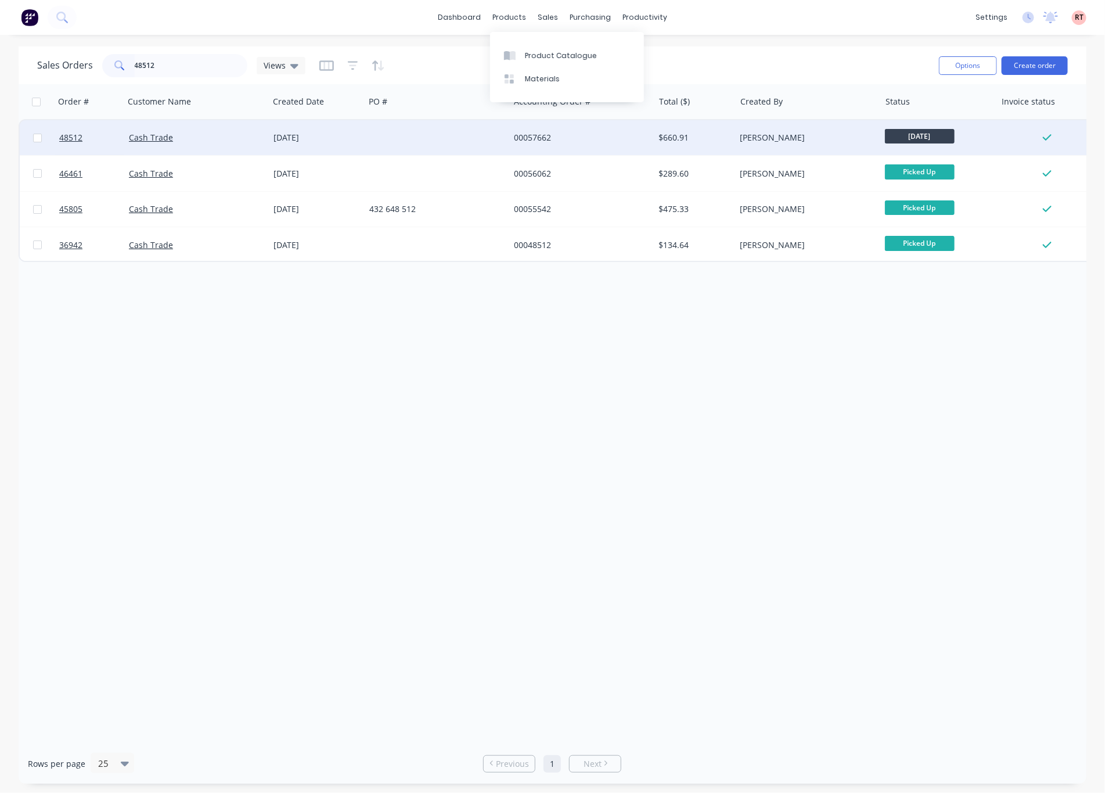
click at [388, 131] on div at bounding box center [437, 137] width 145 height 35
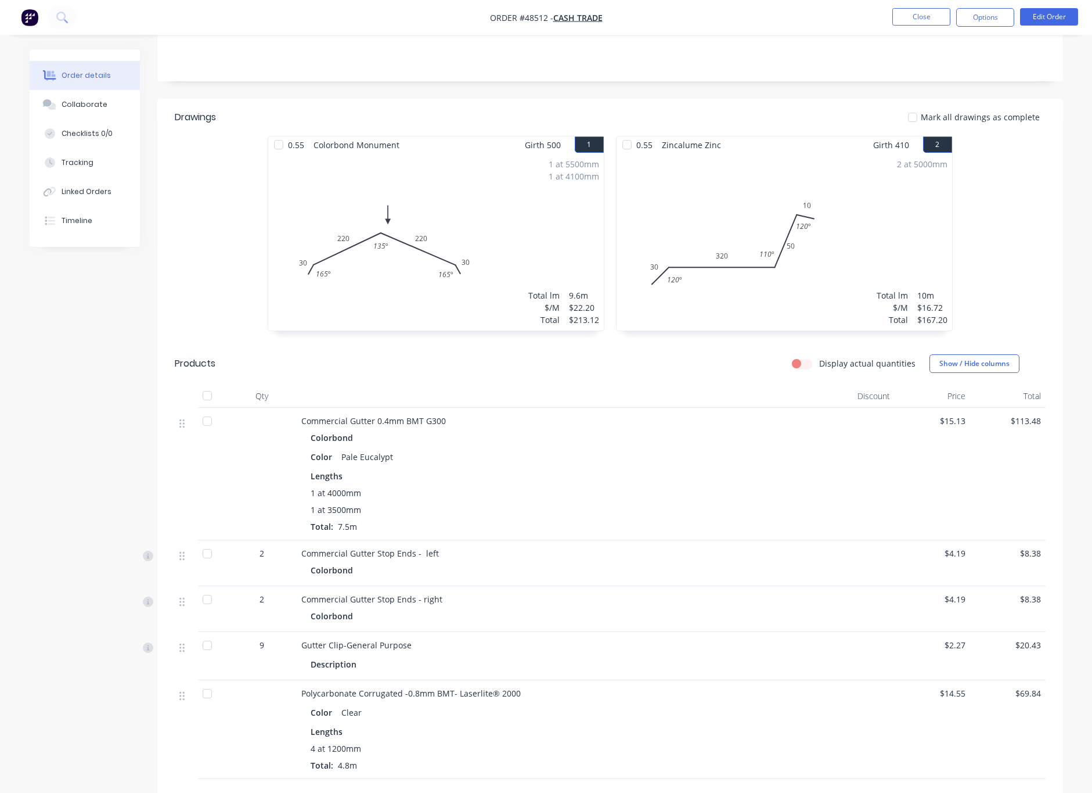
scroll to position [381, 0]
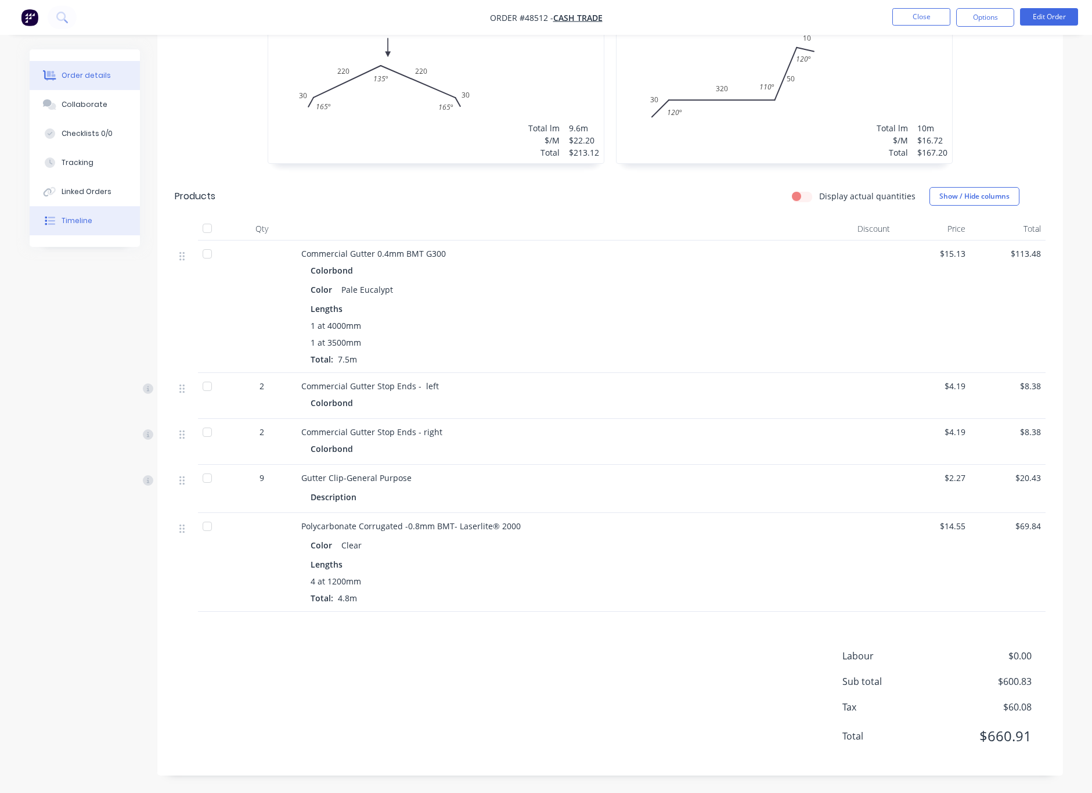
click at [69, 220] on div "Timeline" at bounding box center [77, 220] width 31 height 10
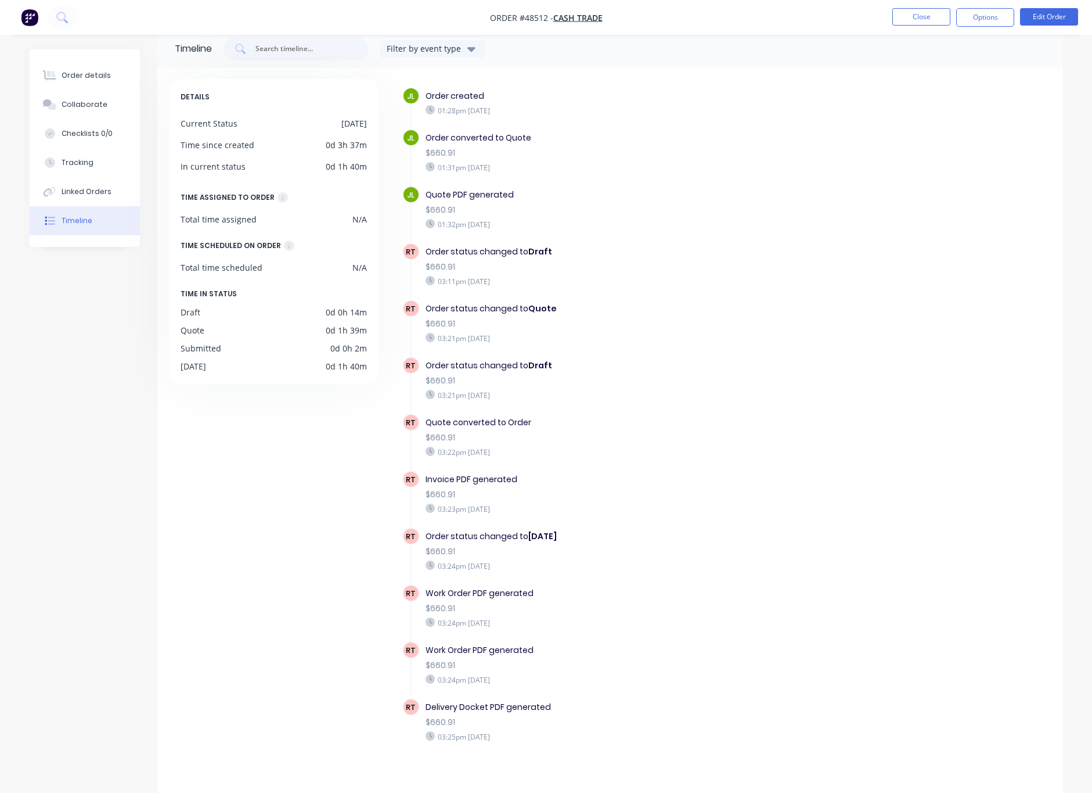
scroll to position [24, 0]
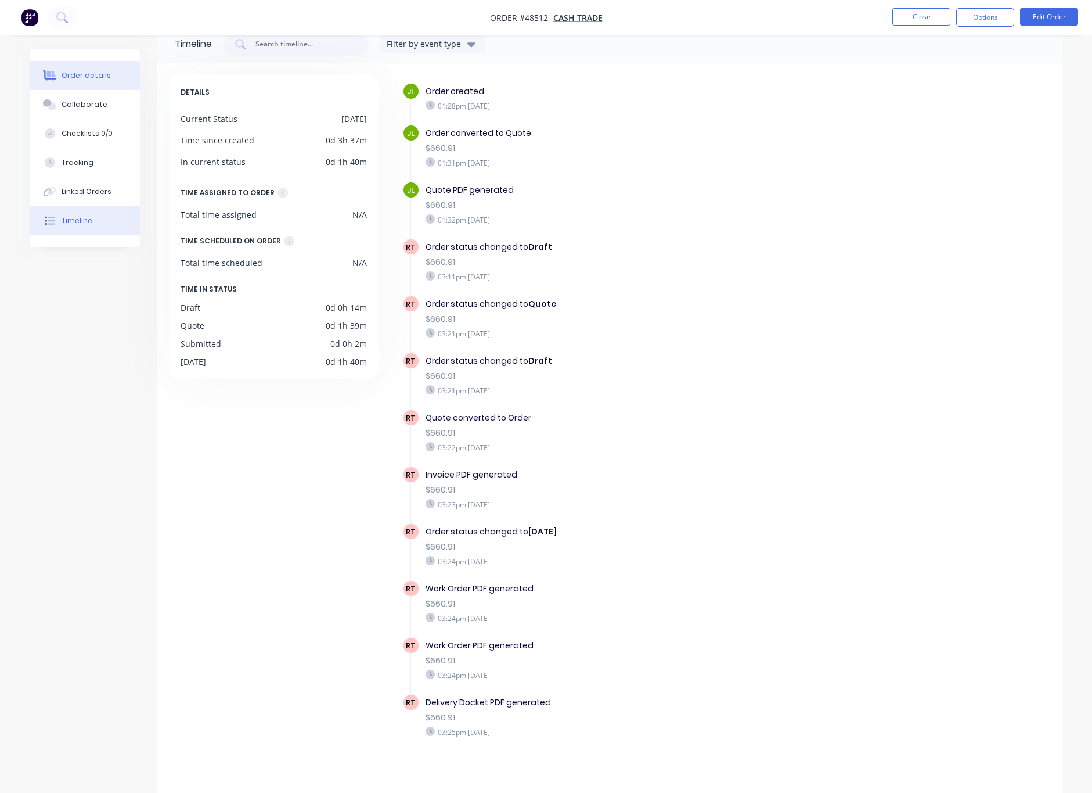
click at [89, 82] on button "Order details" at bounding box center [85, 75] width 110 height 29
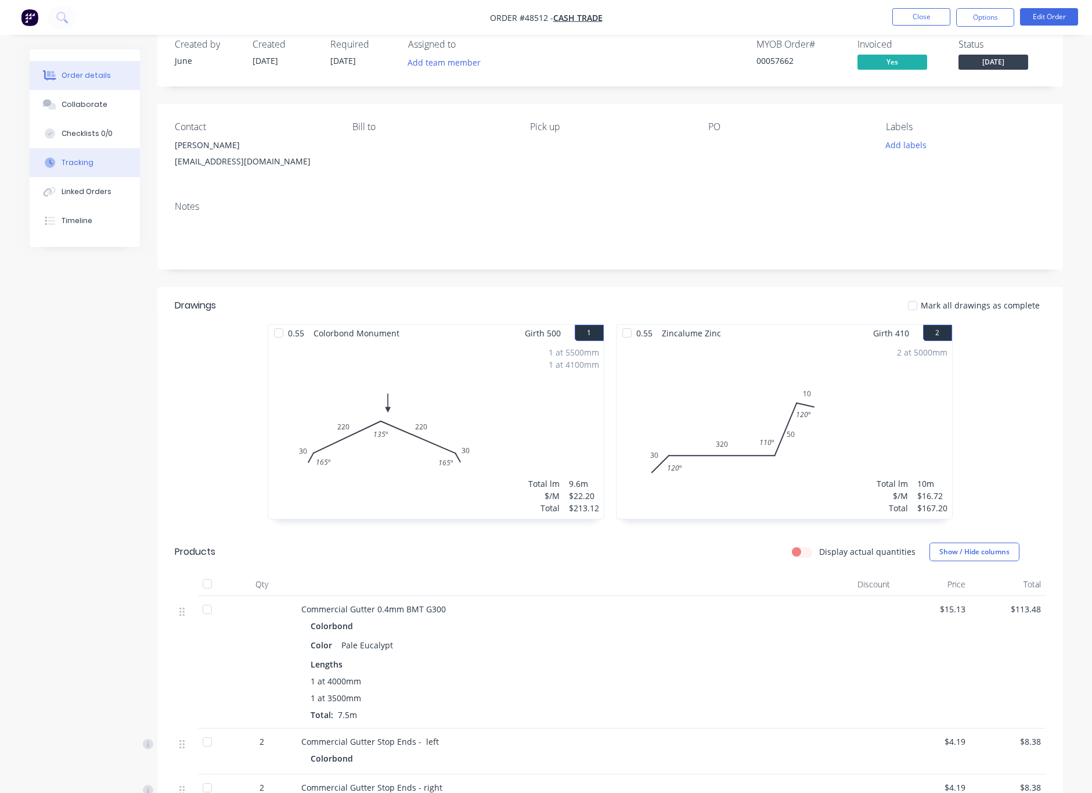
click at [78, 169] on button "Tracking" at bounding box center [85, 162] width 110 height 29
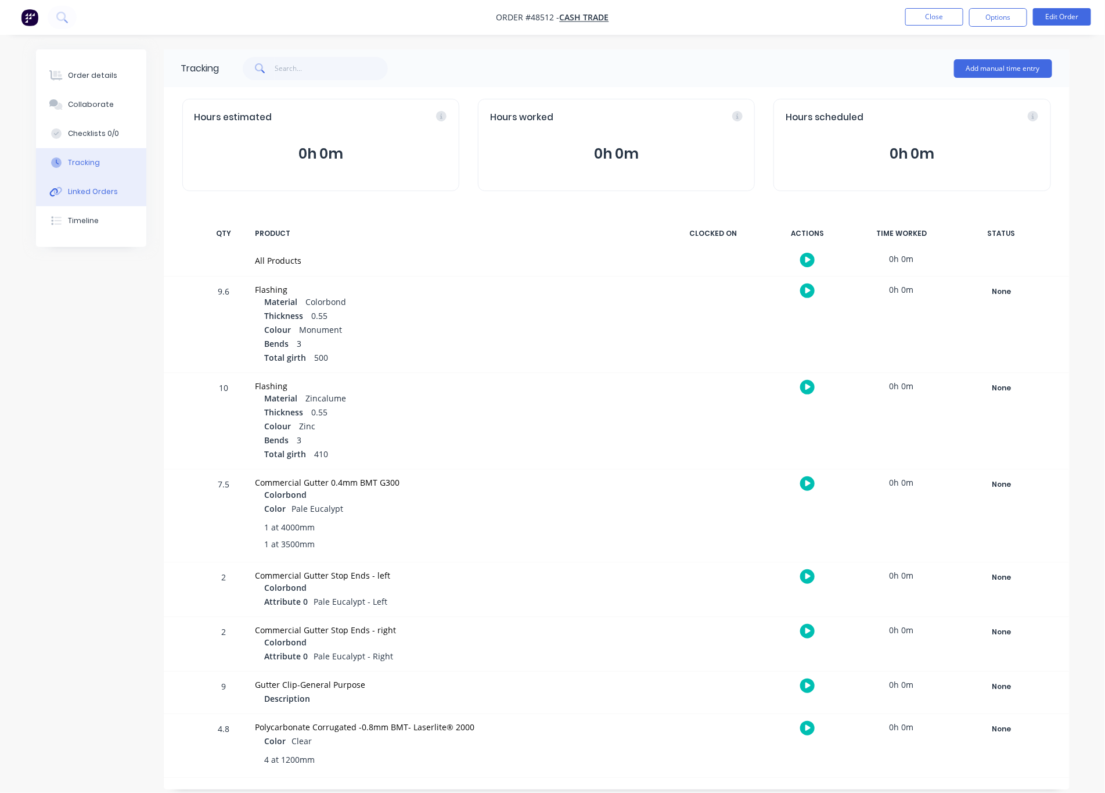
click at [89, 194] on div "Linked Orders" at bounding box center [93, 191] width 50 height 10
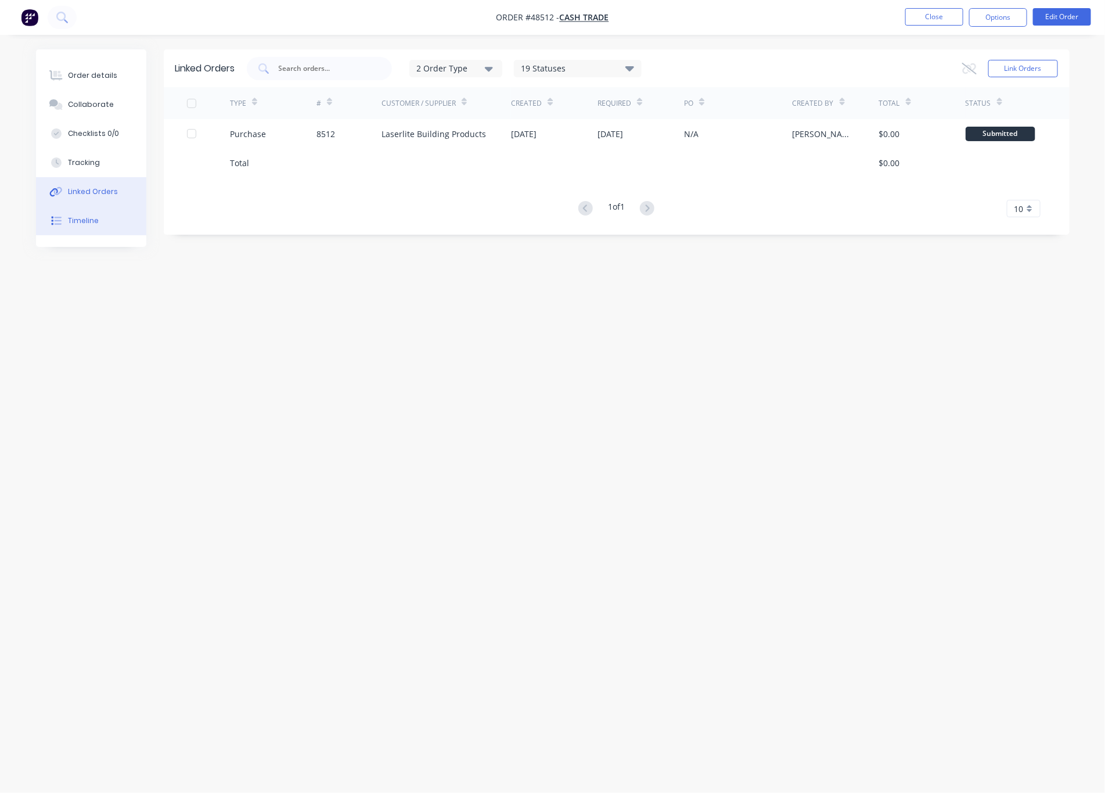
click at [109, 214] on button "Timeline" at bounding box center [91, 220] width 110 height 29
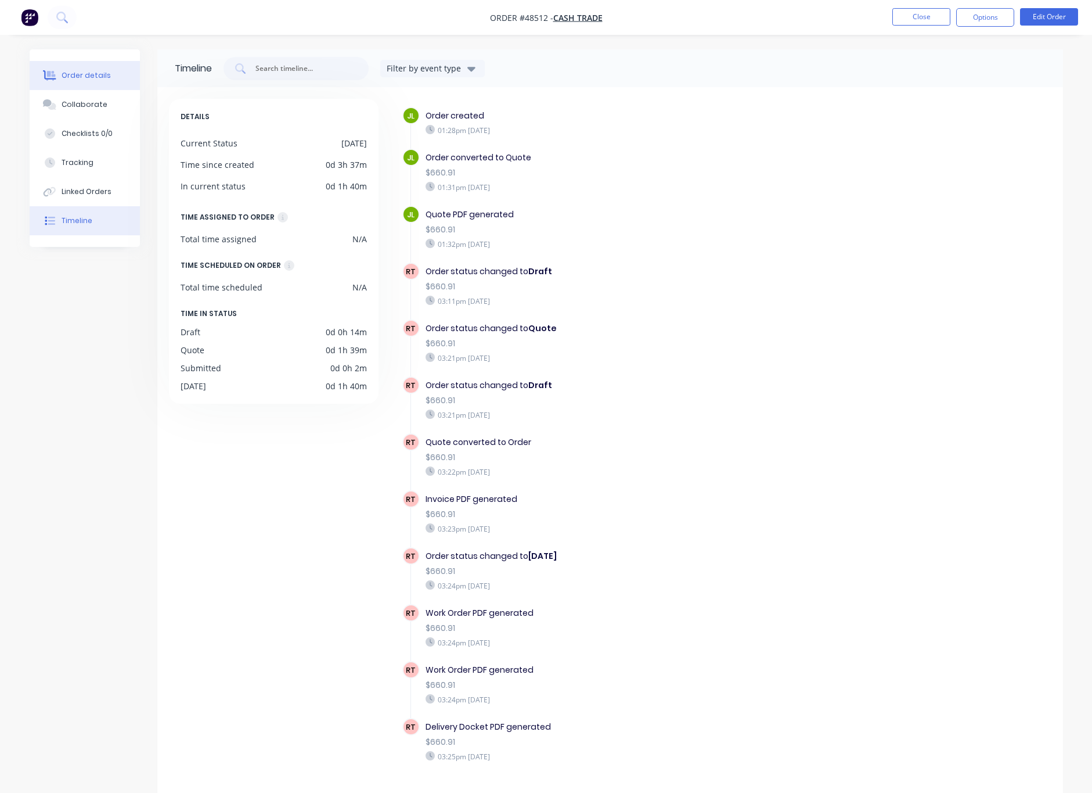
click at [91, 64] on button "Order details" at bounding box center [85, 75] width 110 height 29
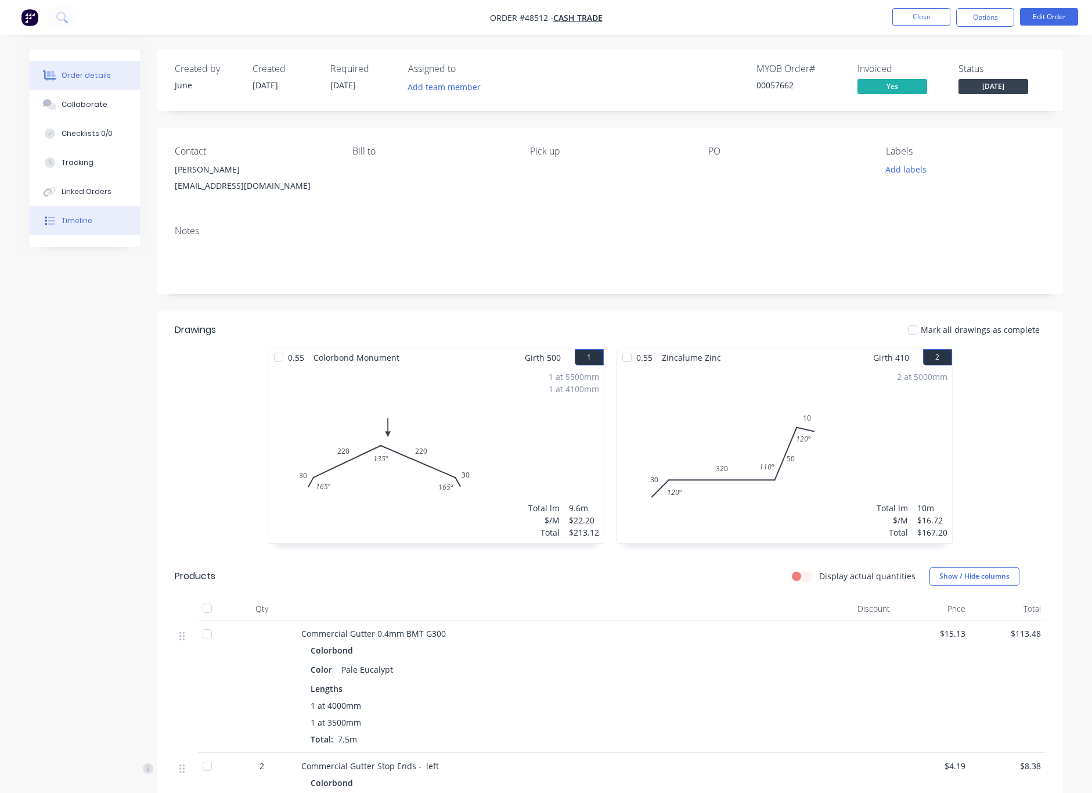
click at [125, 223] on button "Timeline" at bounding box center [85, 220] width 110 height 29
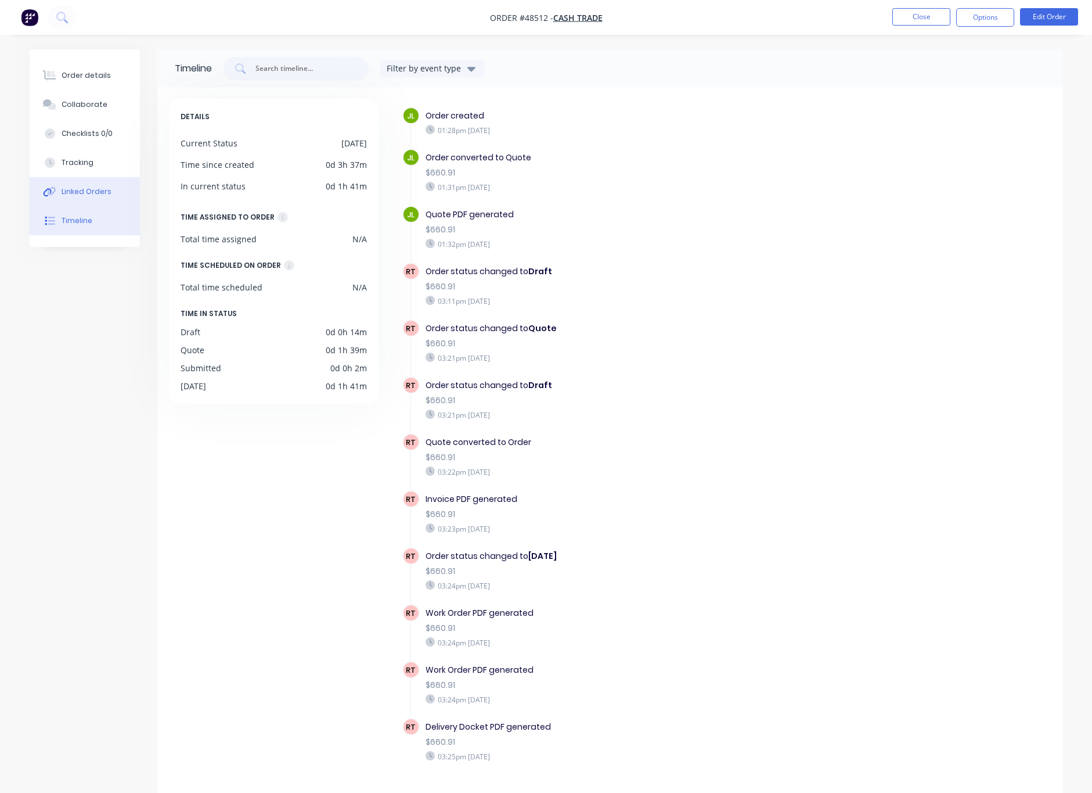
click at [103, 195] on div "Linked Orders" at bounding box center [87, 191] width 50 height 10
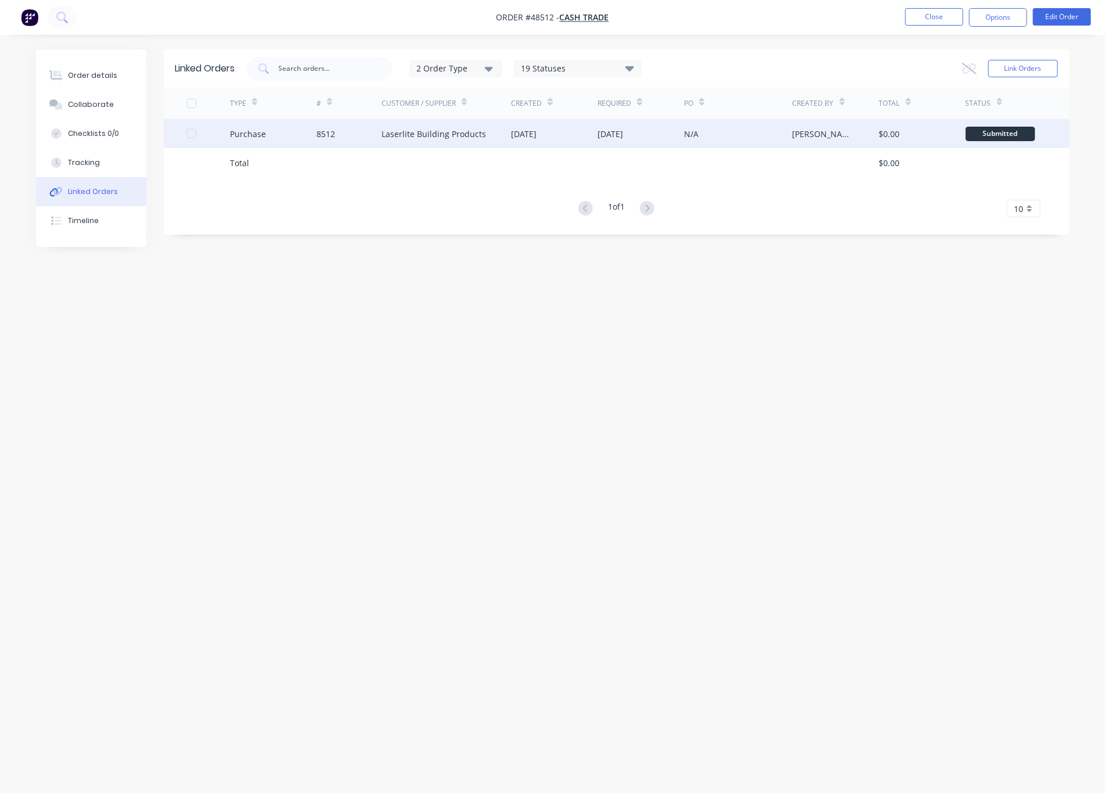
click at [521, 131] on div "[DATE]" at bounding box center [524, 134] width 26 height 12
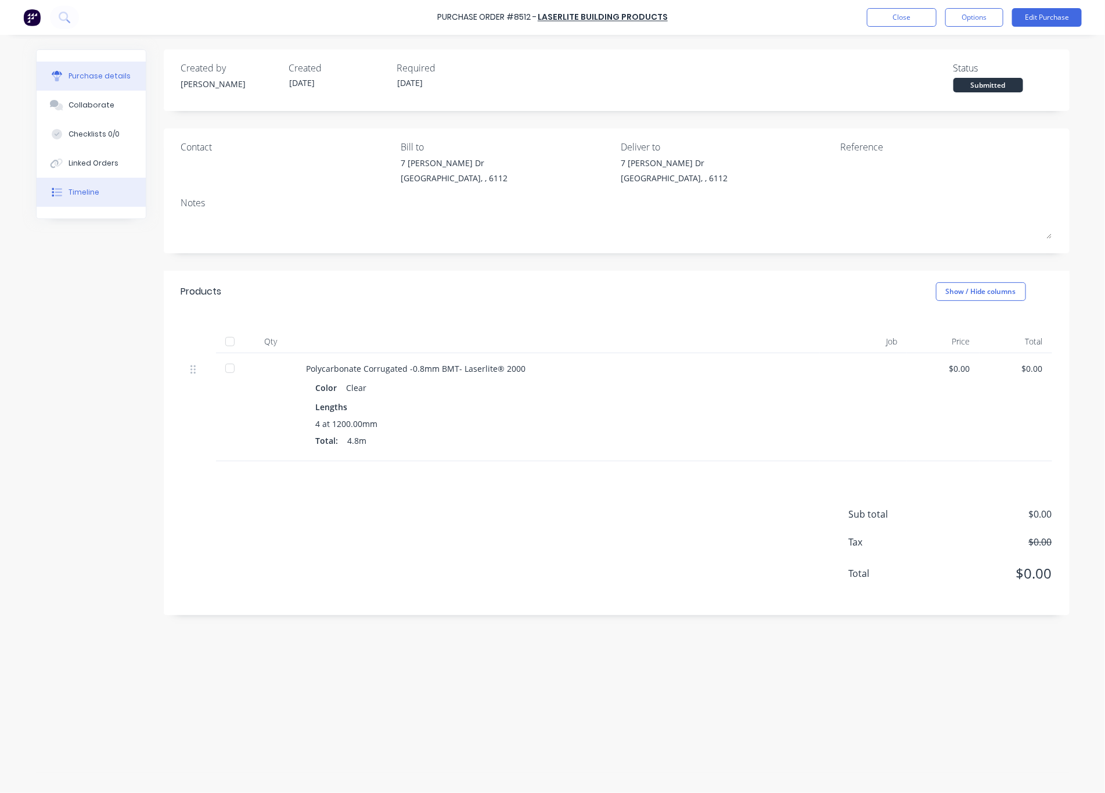
click at [91, 199] on button "Timeline" at bounding box center [91, 192] width 109 height 29
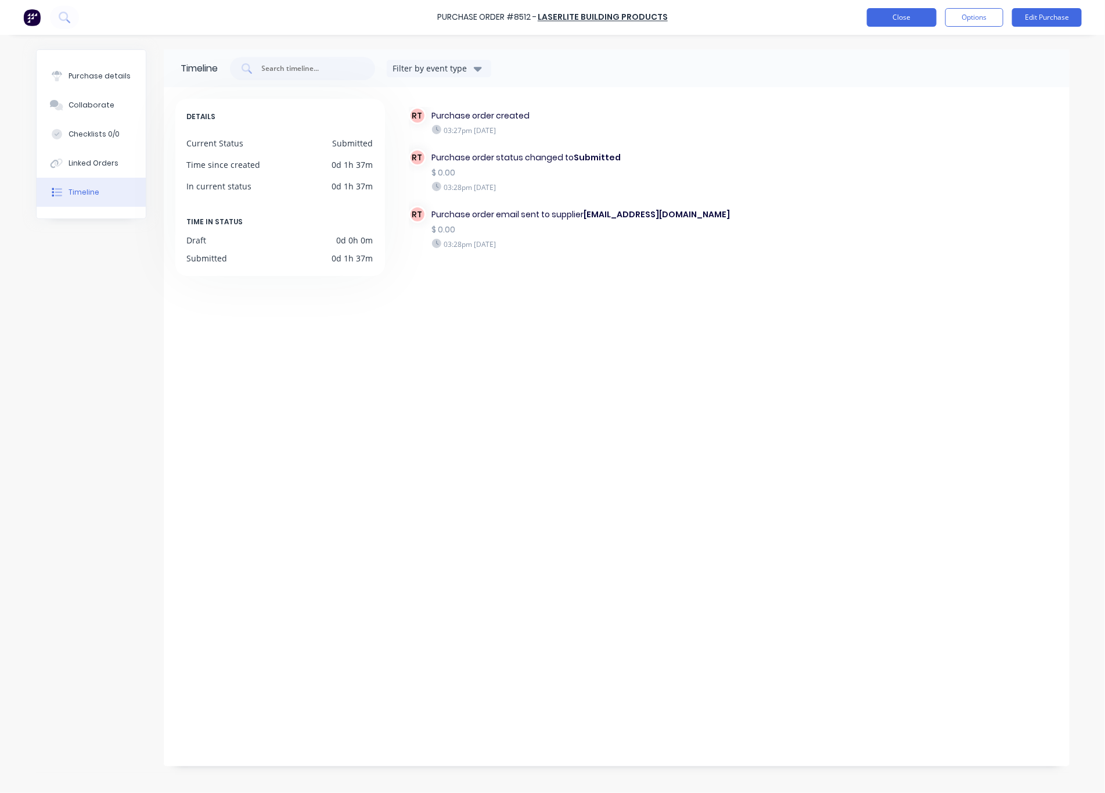
click at [892, 17] on button "Close" at bounding box center [902, 17] width 70 height 19
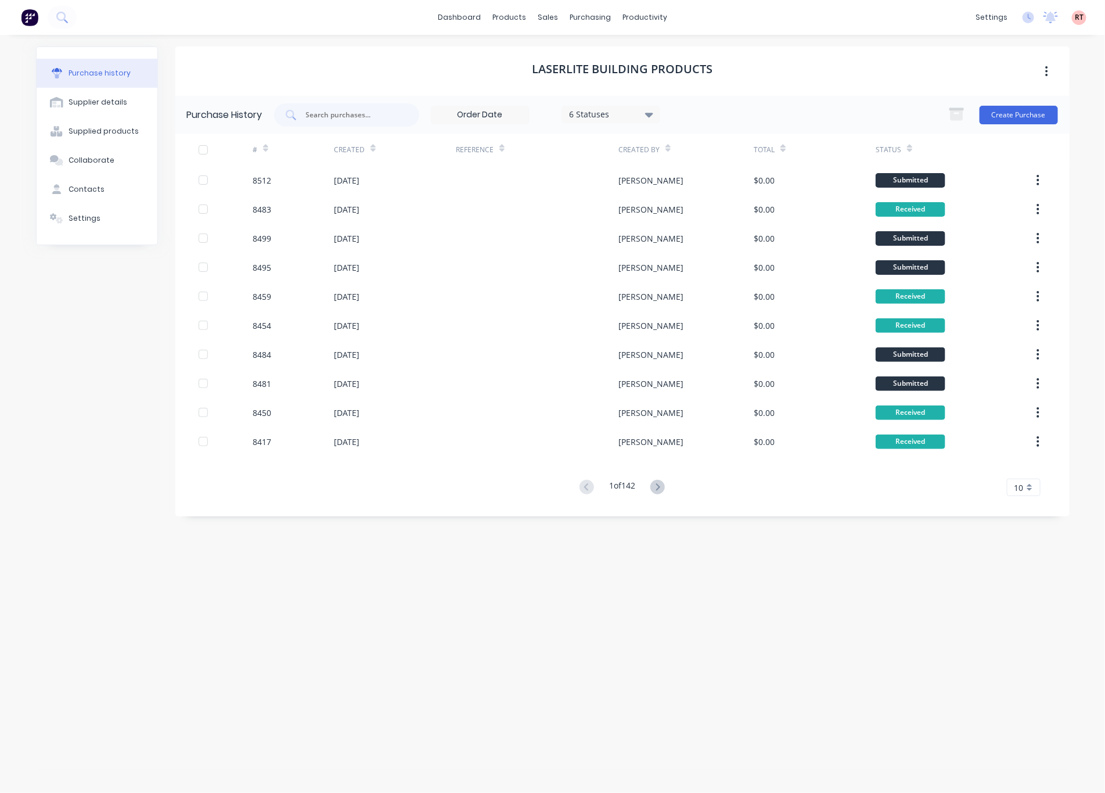
click at [820, 69] on div "Laserlite Building Products" at bounding box center [622, 70] width 894 height 49
click at [887, 59] on div "Laserlite Building Products" at bounding box center [622, 70] width 894 height 49
click at [629, 20] on div "productivity" at bounding box center [645, 17] width 56 height 17
click at [699, 98] on div "Delivery Scheduling" at bounding box center [684, 102] width 73 height 10
